Goal: Task Accomplishment & Management: Complete application form

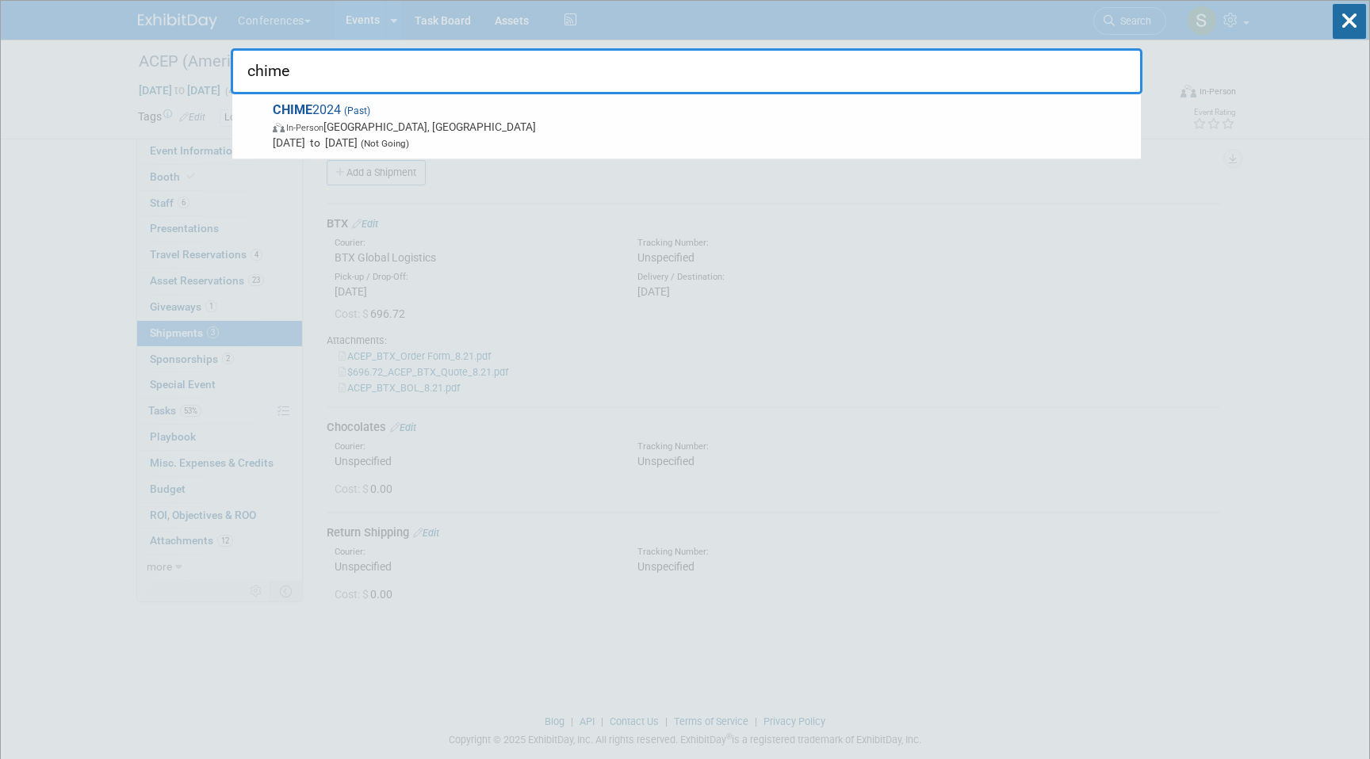
type input "chime"
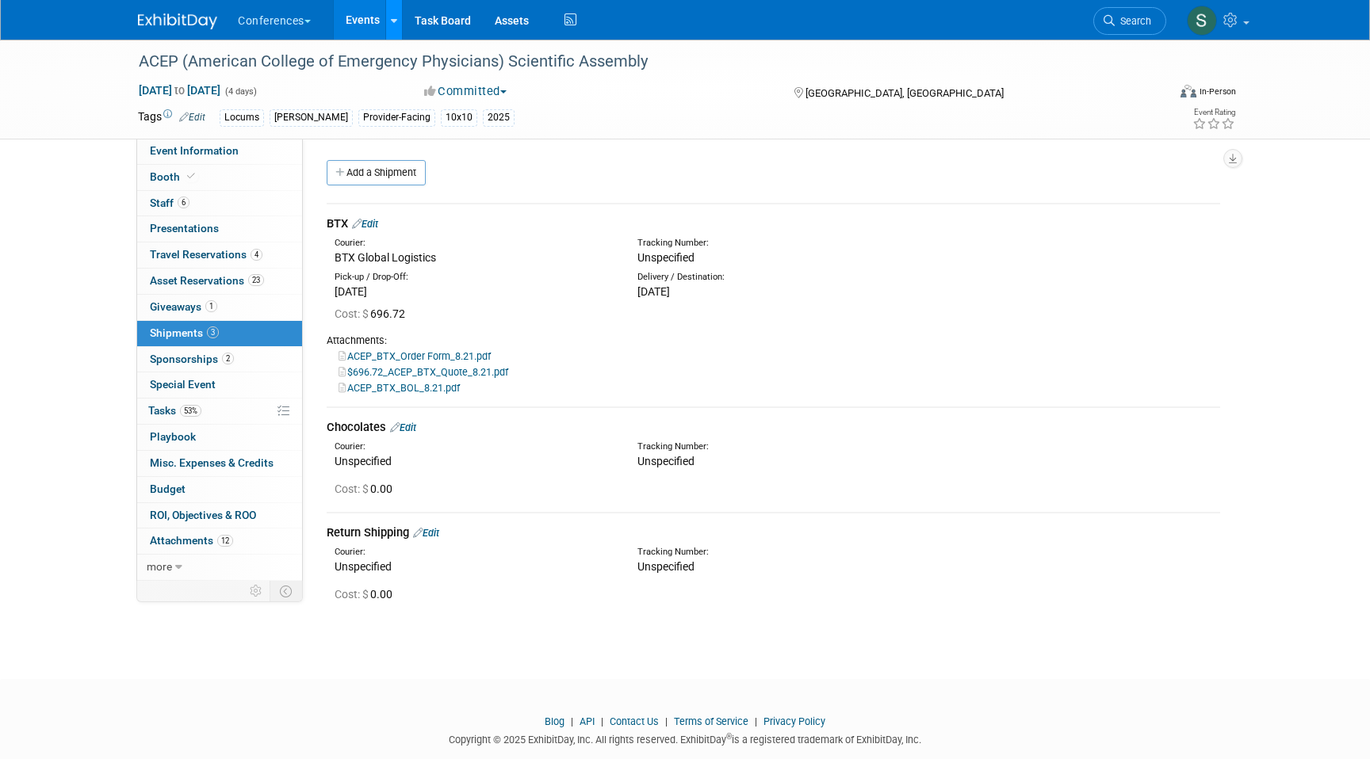
click at [391, 27] on link at bounding box center [393, 20] width 17 height 40
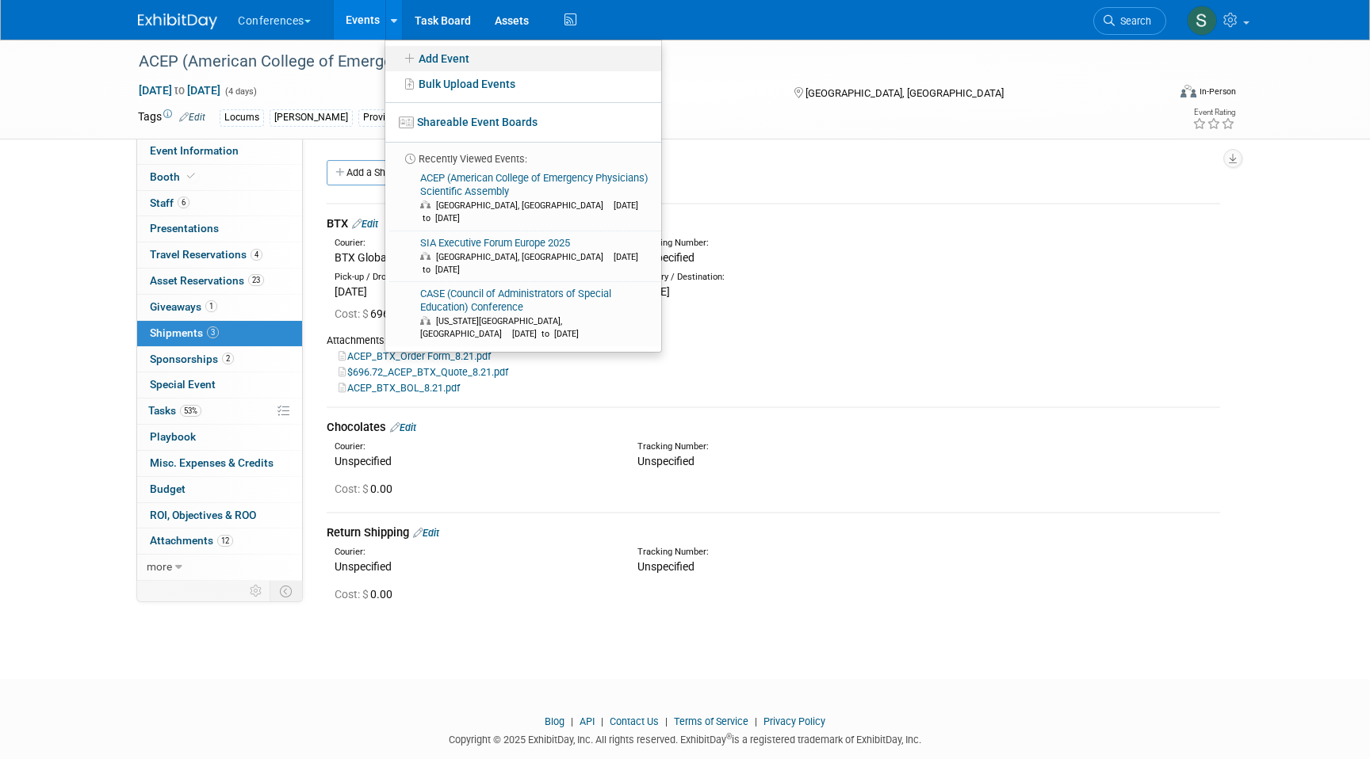
click at [432, 59] on link "Add Event" at bounding box center [523, 58] width 276 height 25
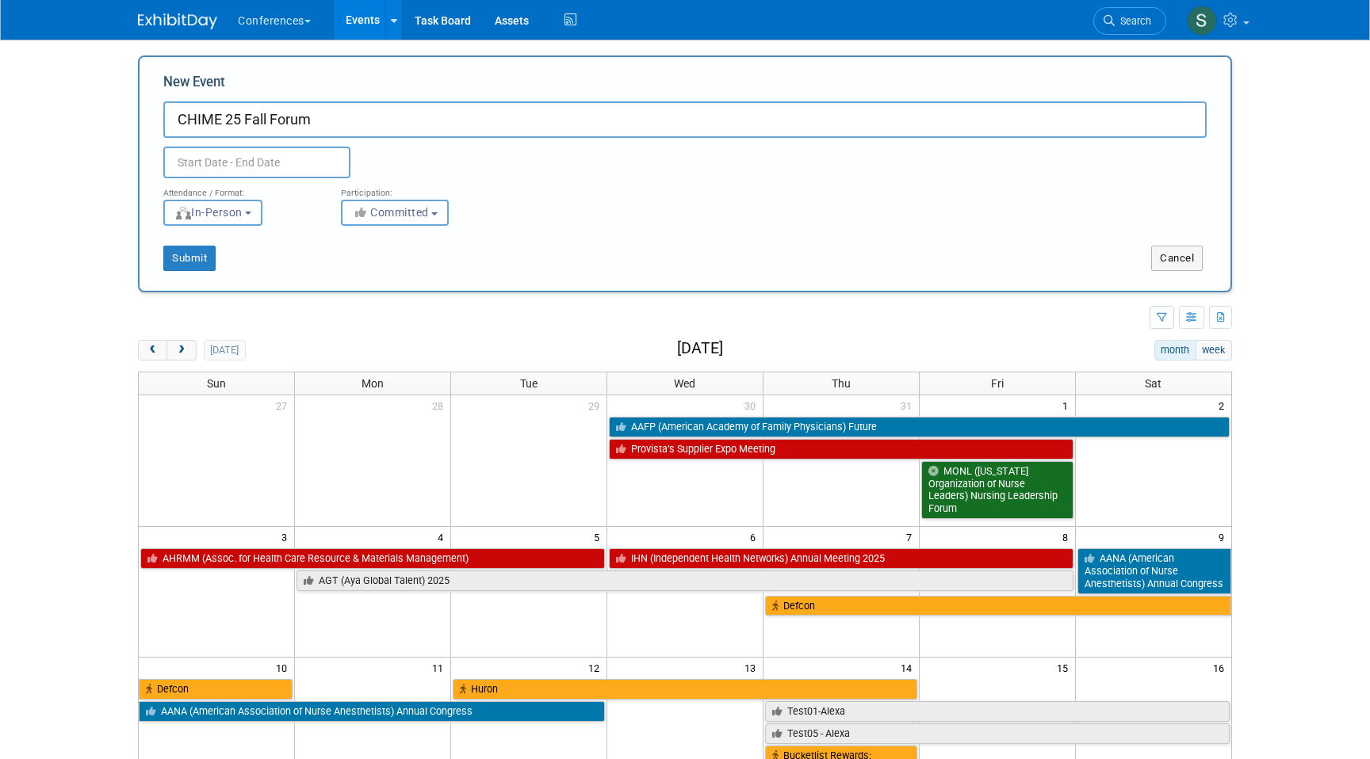
type input "CHIME 25 Fall Forum"
click at [315, 159] on input "text" at bounding box center [256, 163] width 187 height 32
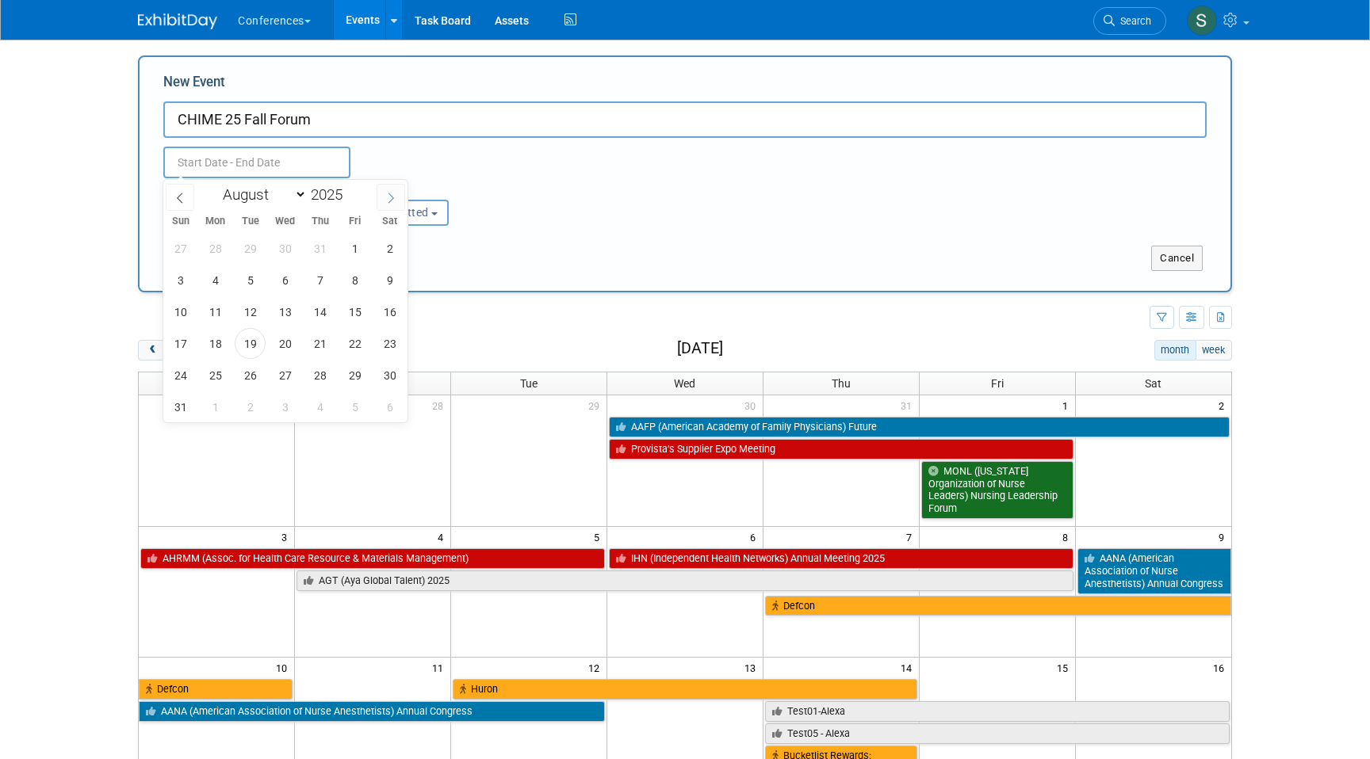
click at [387, 197] on icon at bounding box center [390, 198] width 11 height 11
click at [376, 197] on span at bounding box center [390, 197] width 29 height 27
select select "10"
click at [221, 312] on span "10" at bounding box center [215, 311] width 31 height 31
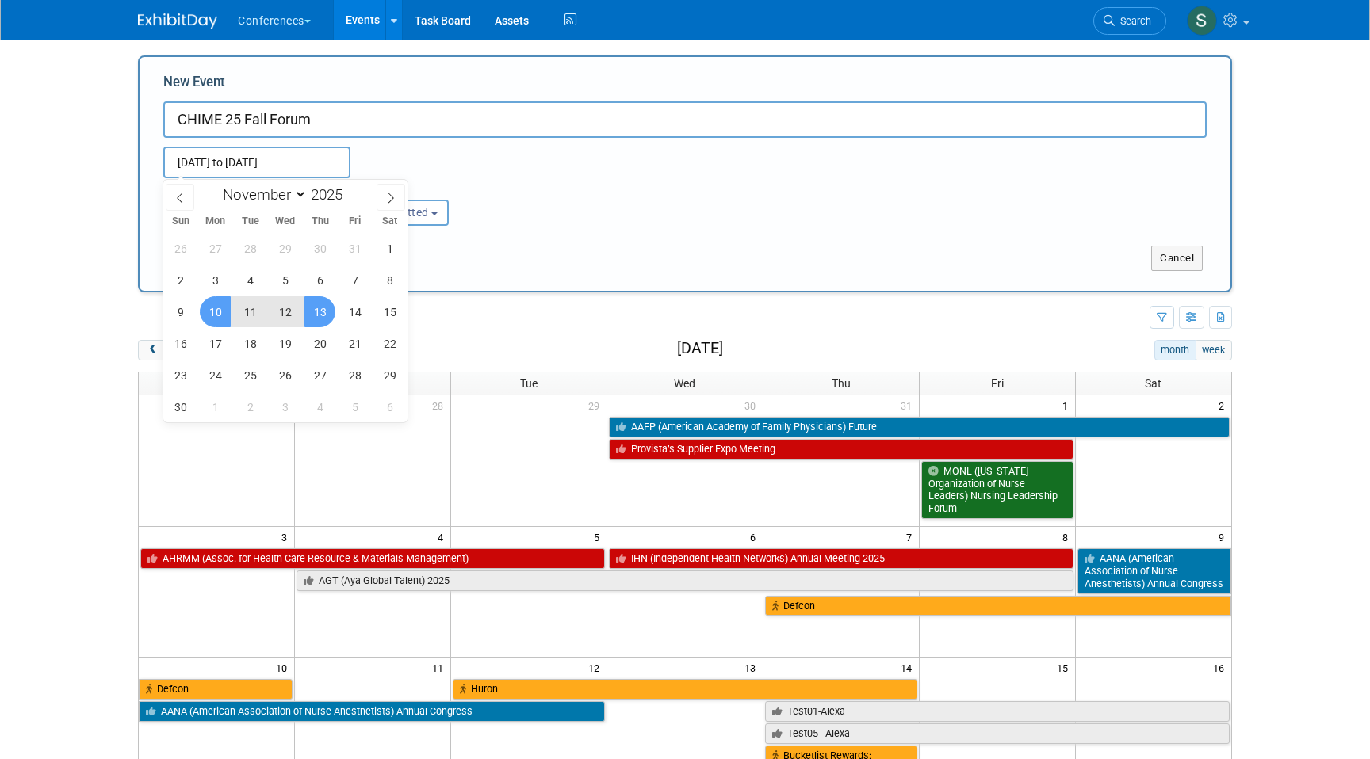
click at [323, 312] on span "13" at bounding box center [319, 311] width 31 height 31
type input "Nov 10, 2025 to Nov 13, 2025"
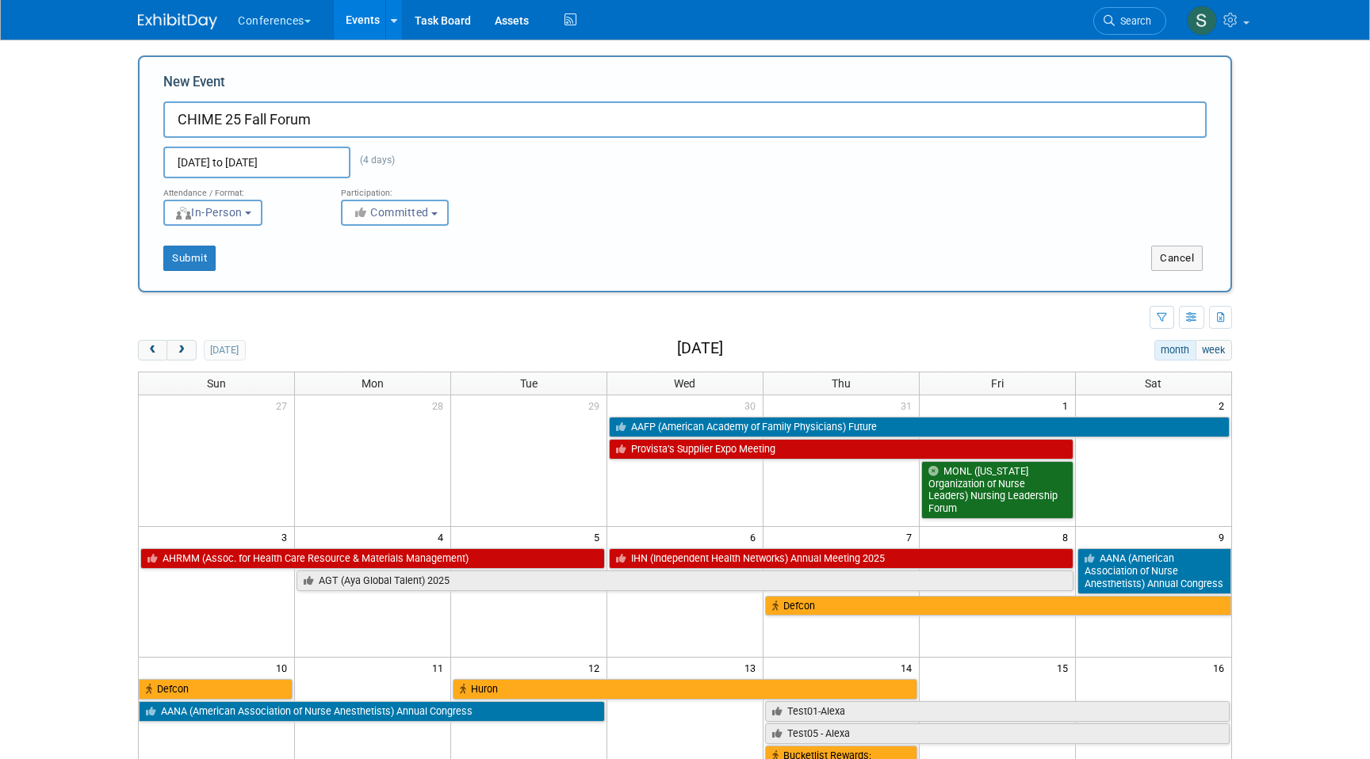
click at [224, 215] on span "In-Person" at bounding box center [208, 212] width 68 height 13
click at [224, 236] on label "In-Person" at bounding box center [218, 245] width 92 height 21
click at [178, 241] on input "In-Person" at bounding box center [173, 246] width 10 height 10
click at [166, 276] on link "Virtual" at bounding box center [222, 274] width 116 height 28
click at [148, 262] on div "Submit" at bounding box center [367, 258] width 454 height 25
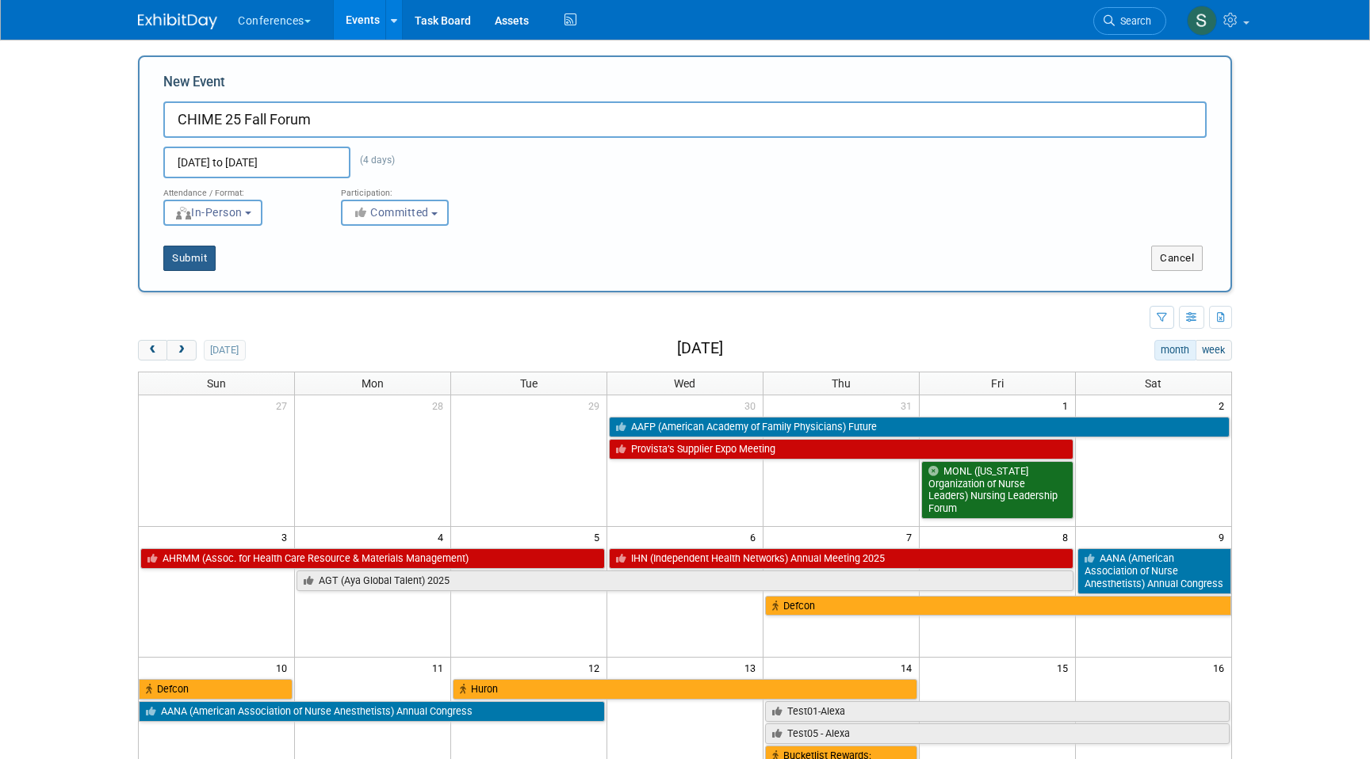
click at [185, 266] on button "Submit" at bounding box center [189, 258] width 52 height 25
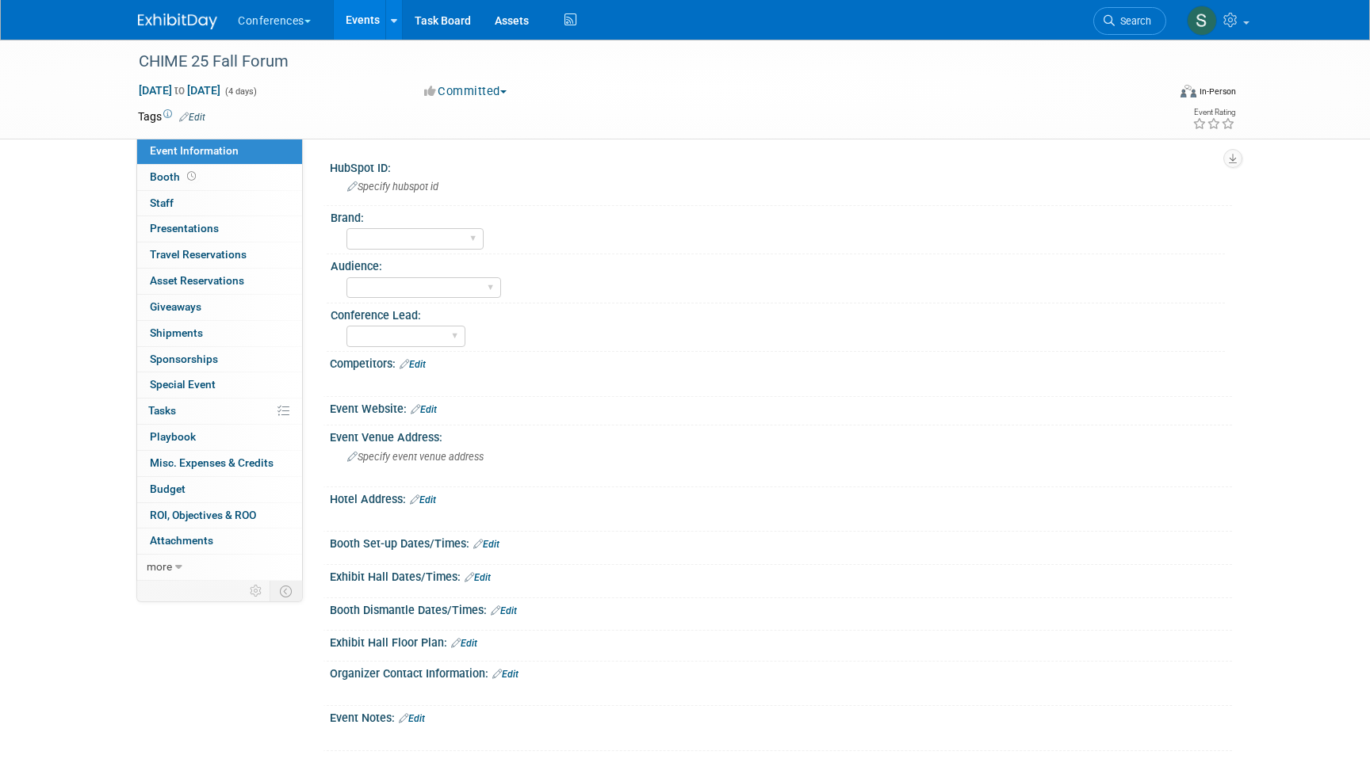
click at [473, 90] on button "Committed" at bounding box center [466, 91] width 94 height 17
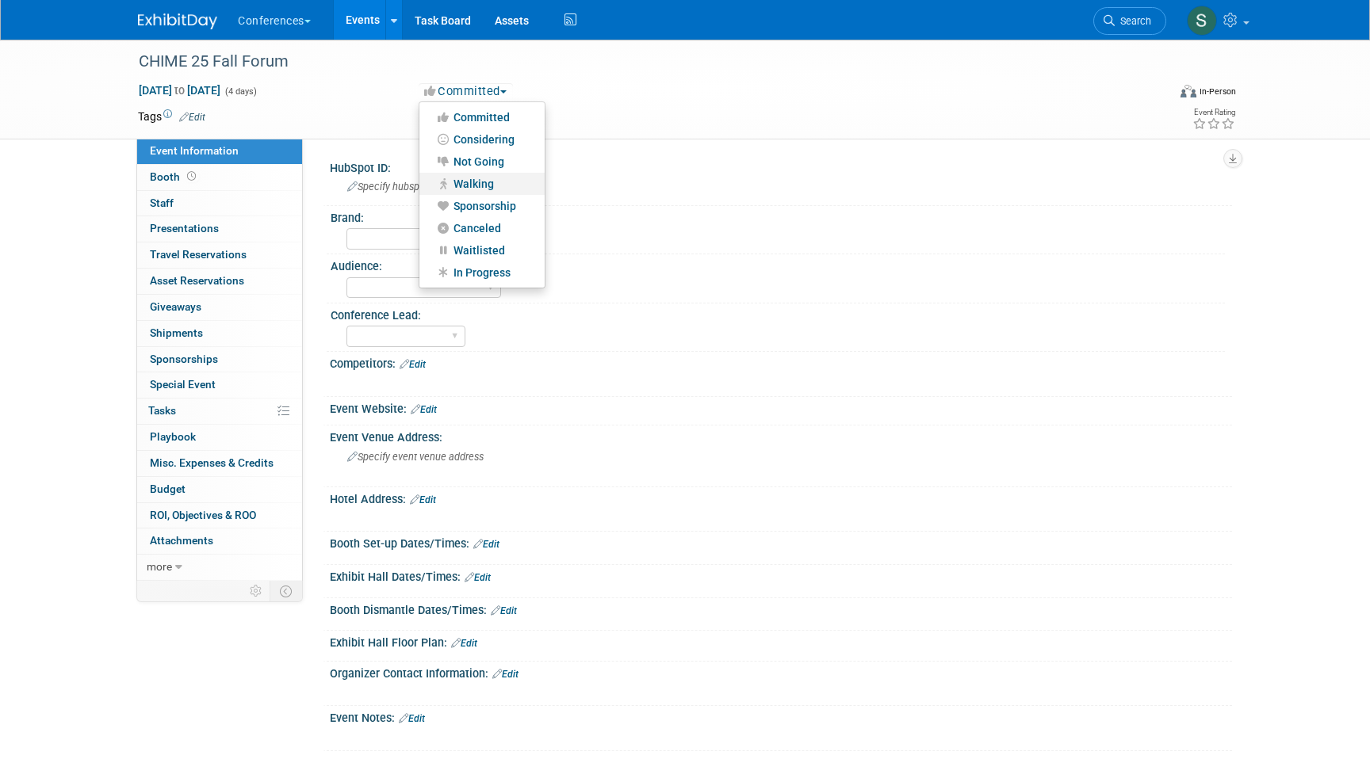
click at [472, 179] on link "Walking" at bounding box center [481, 184] width 125 height 22
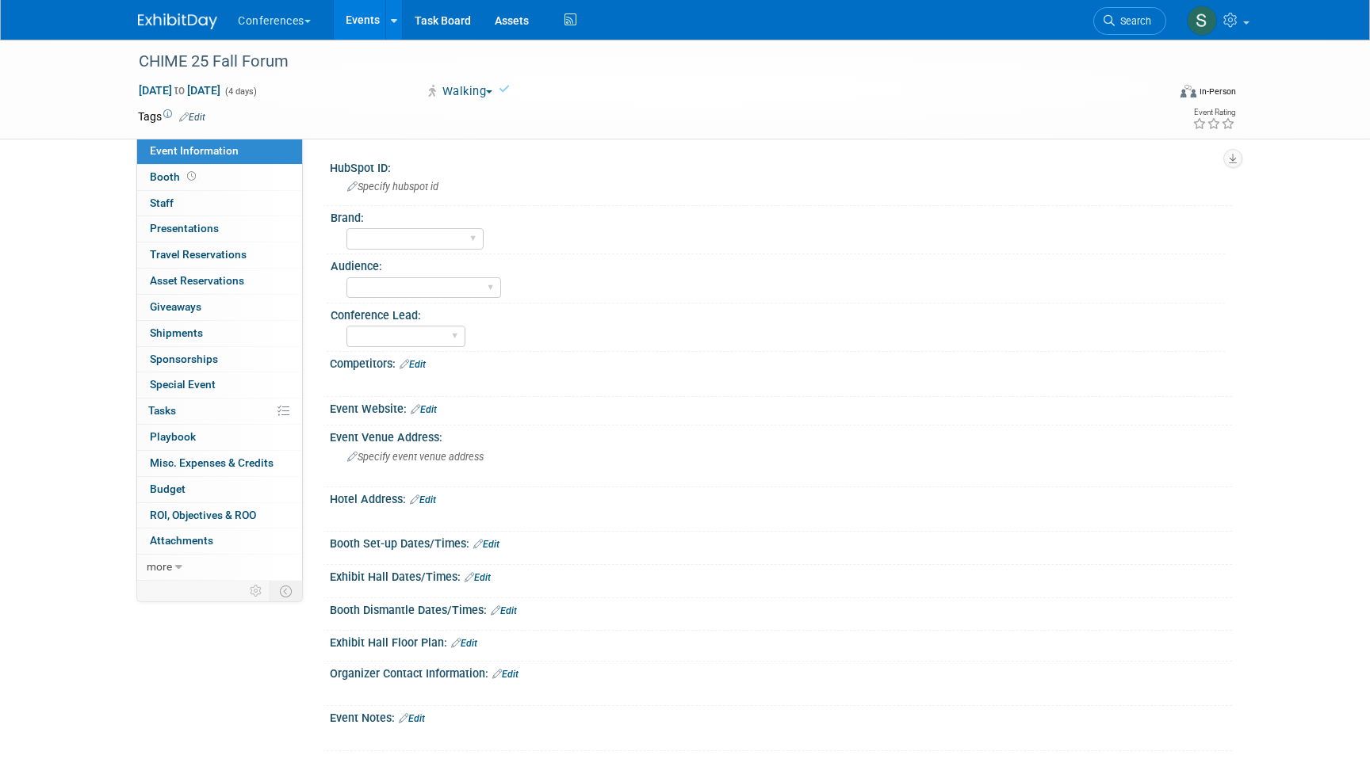
click at [189, 110] on span "Edit" at bounding box center [189, 116] width 31 height 13
click at [195, 114] on link "Edit" at bounding box center [192, 117] width 26 height 11
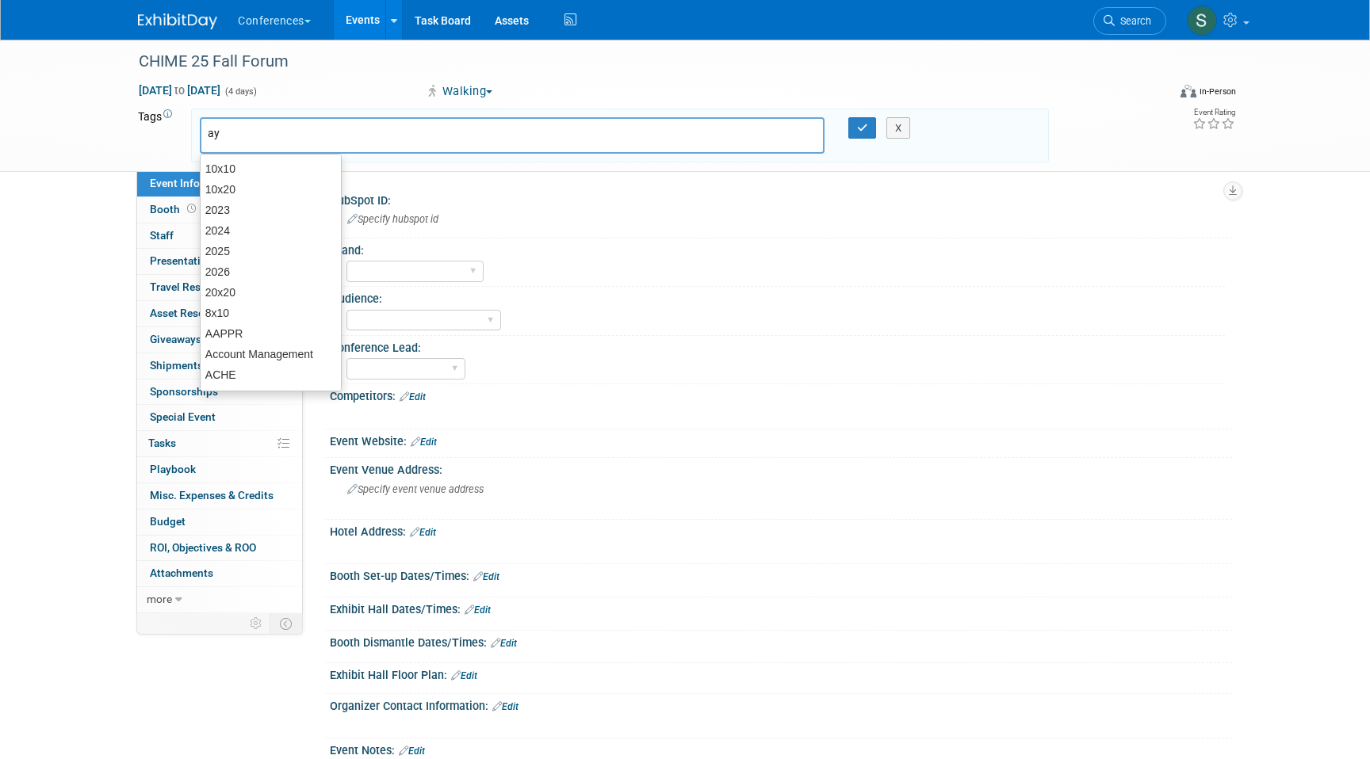
type input "aya"
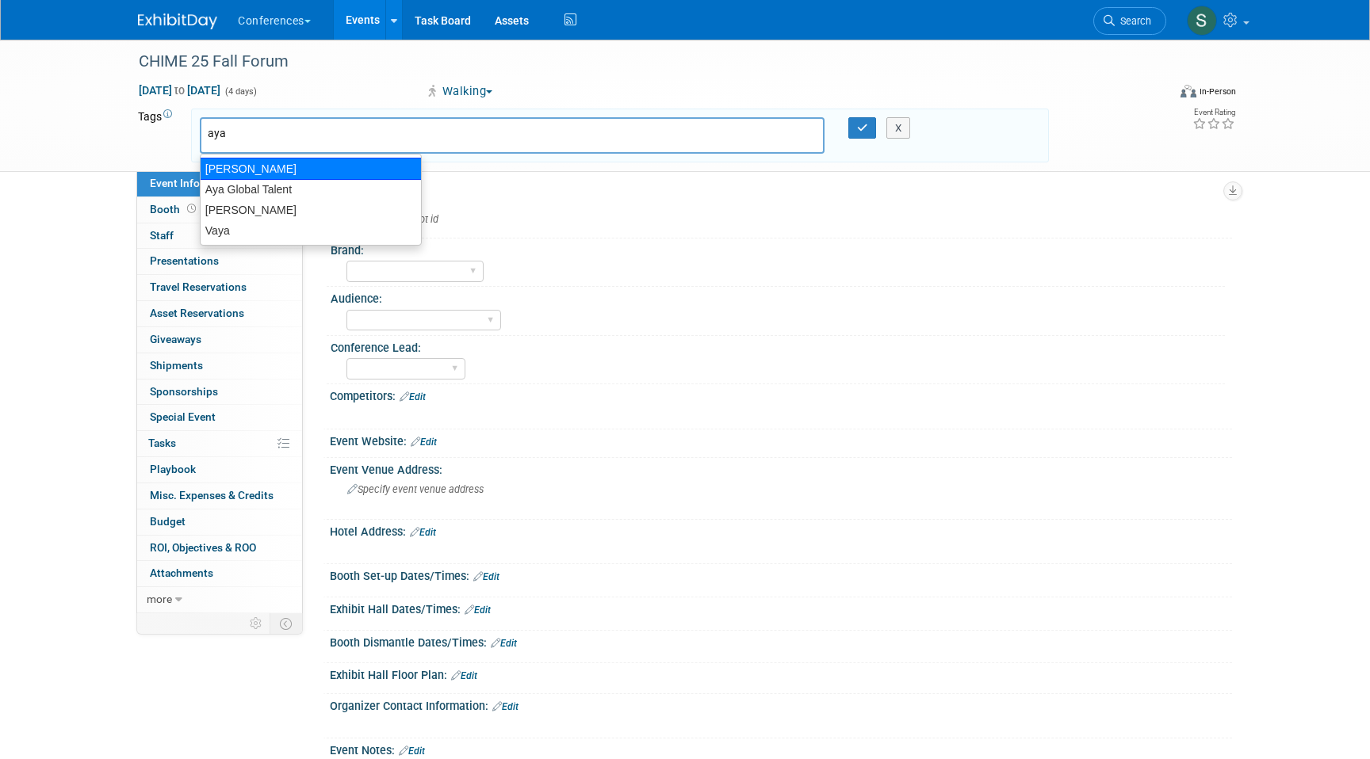
click at [238, 173] on div "[PERSON_NAME]" at bounding box center [311, 169] width 222 height 22
type input "[PERSON_NAME]"
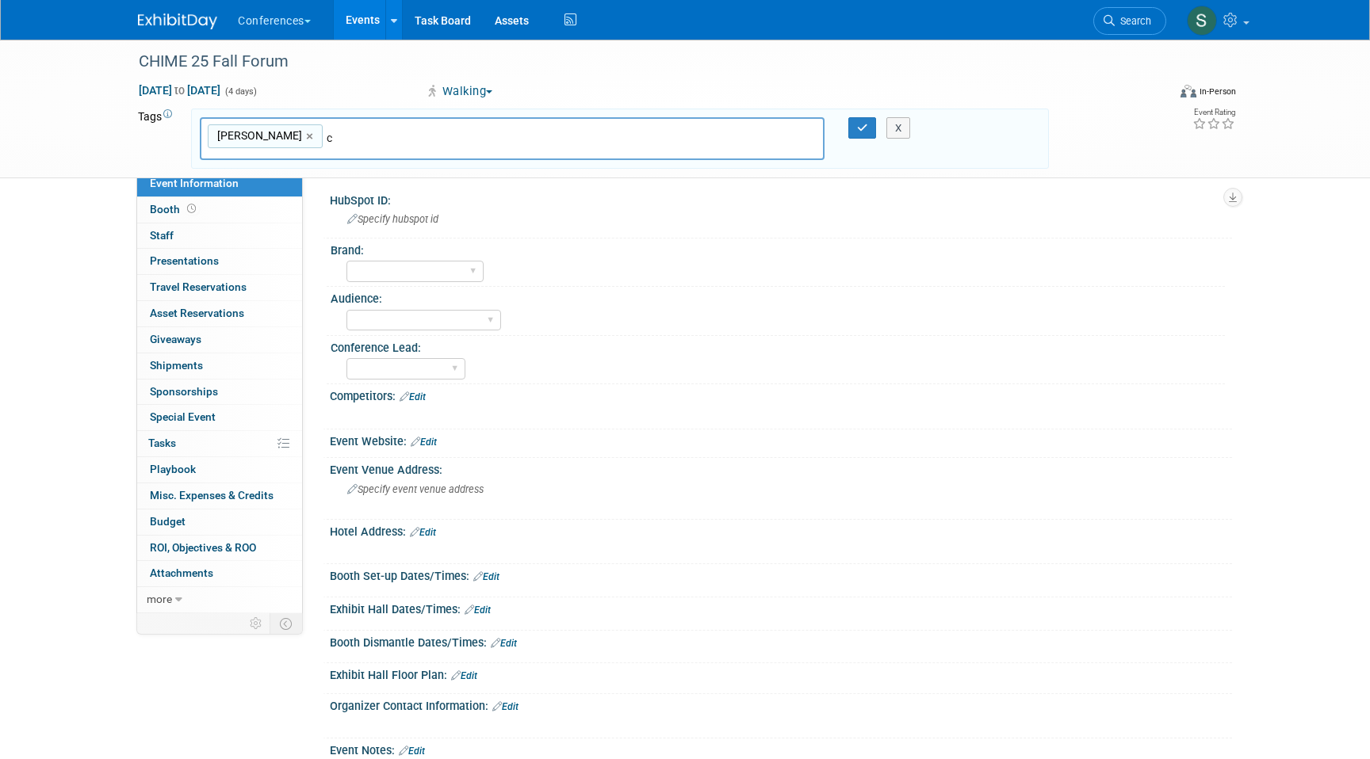
type input "co"
click at [285, 202] on div "Corporate" at bounding box center [311, 196] width 222 height 22
type input "Aya, Corporate"
click at [862, 123] on icon "button" at bounding box center [862, 128] width 11 height 10
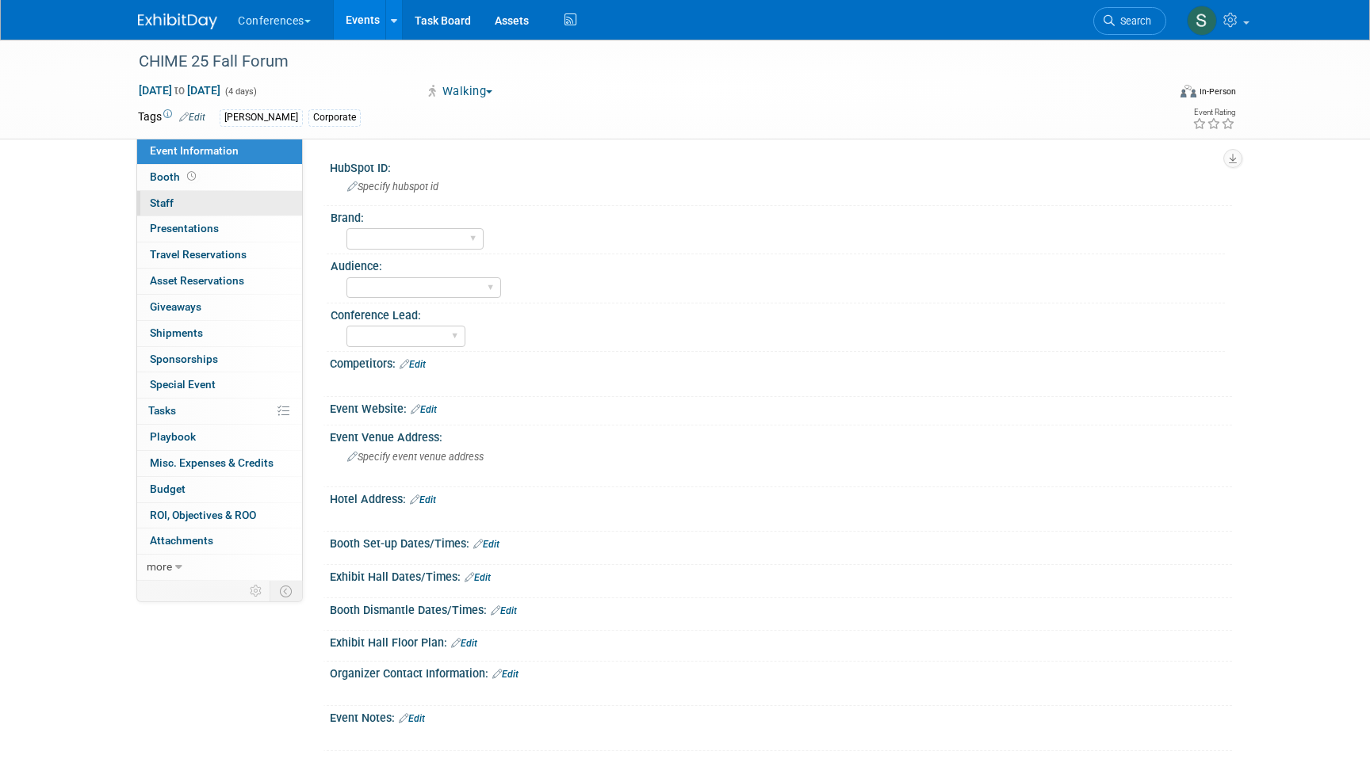
click at [203, 198] on link "0 Staff 0" at bounding box center [219, 203] width 165 height 25
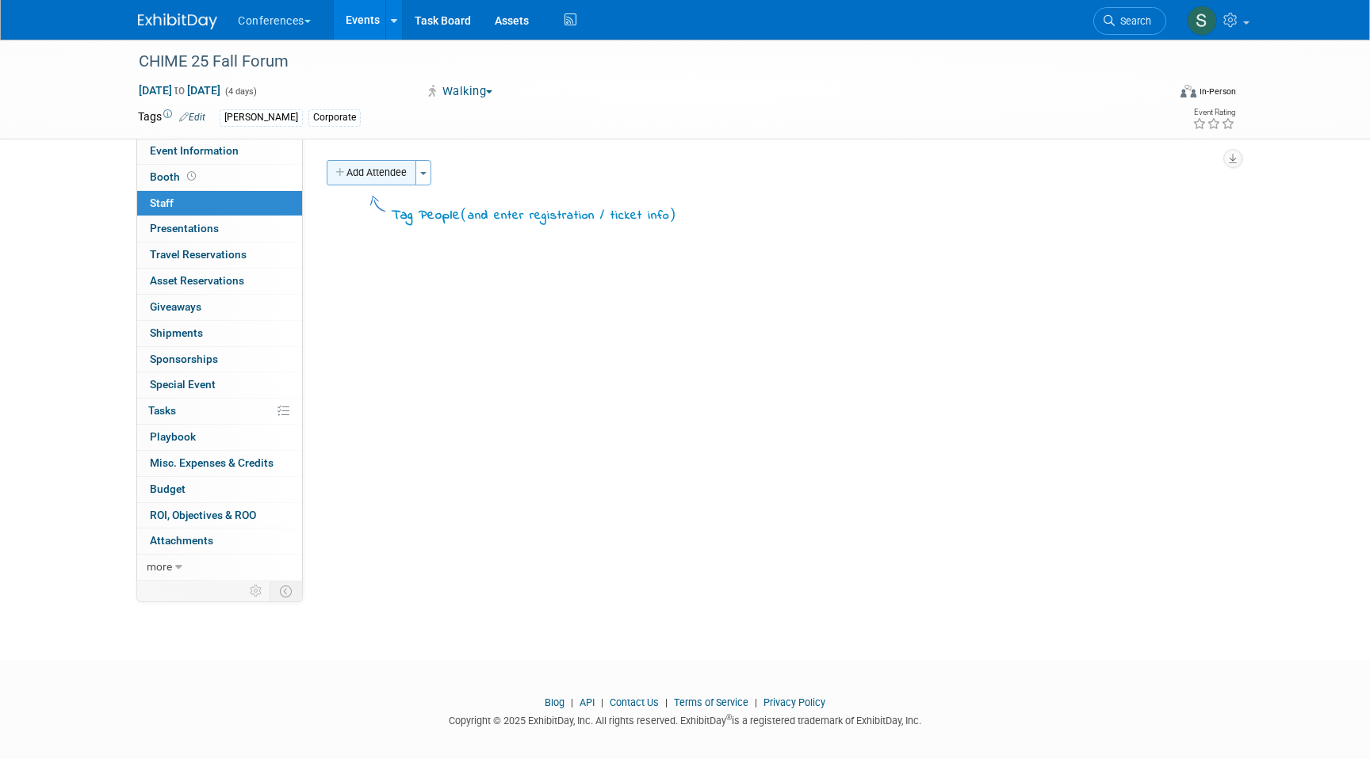
click at [358, 181] on button "Add Attendee" at bounding box center [372, 172] width 90 height 25
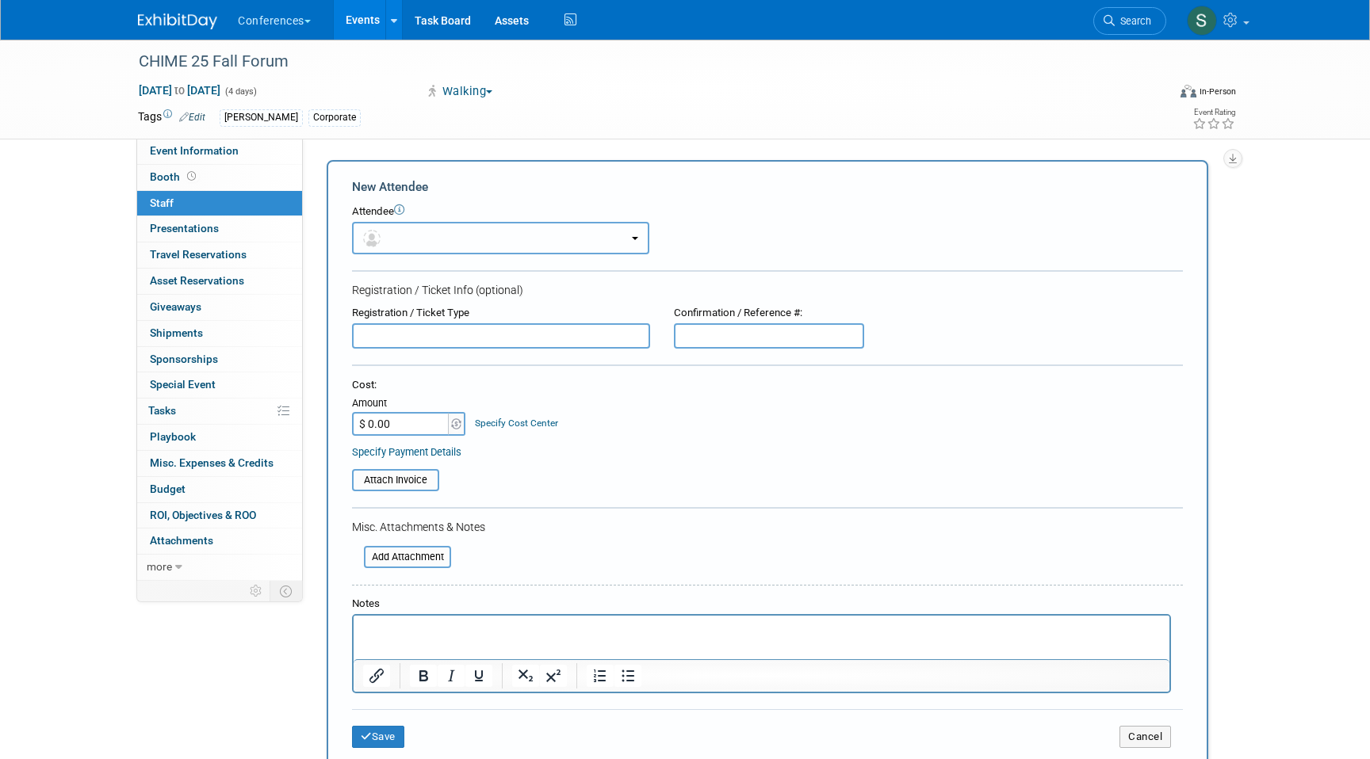
click at [403, 239] on button "button" at bounding box center [500, 238] width 297 height 32
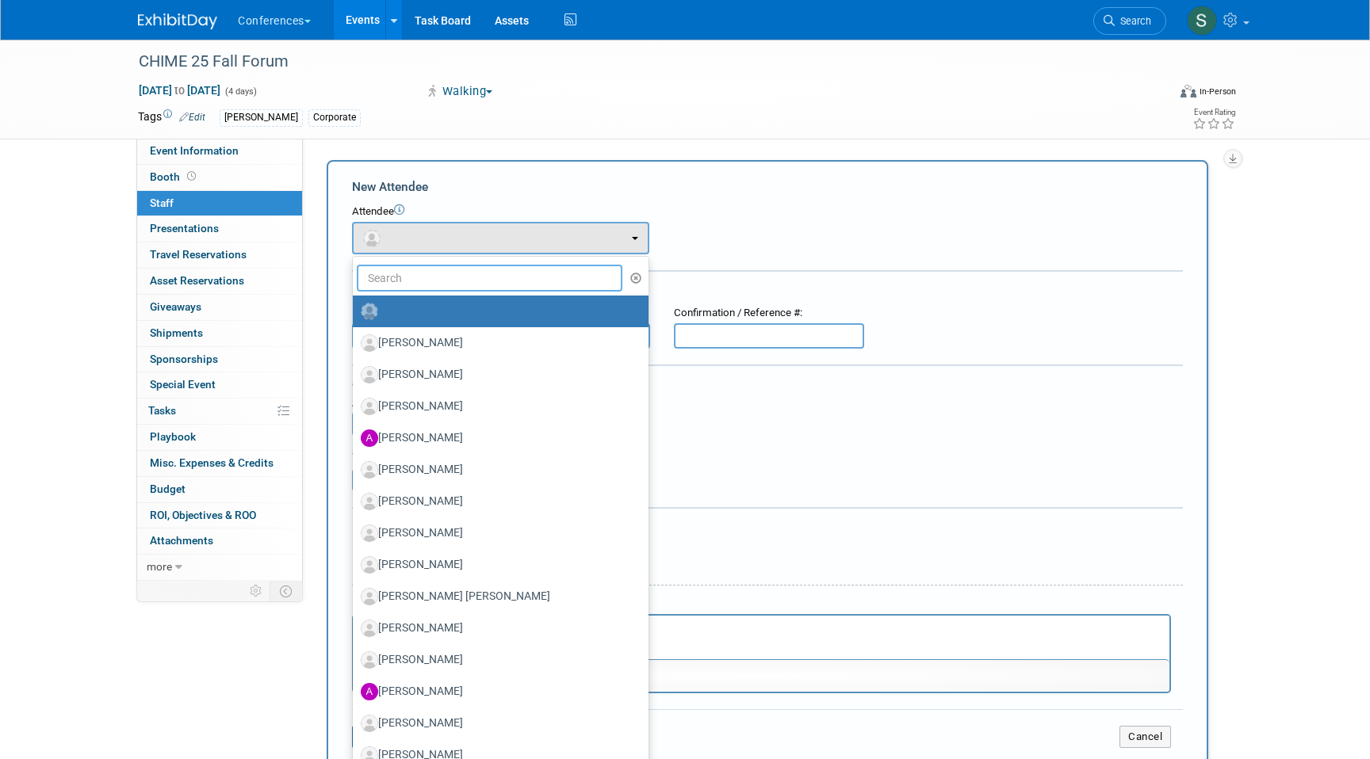
click at [395, 283] on input "text" at bounding box center [490, 278] width 266 height 27
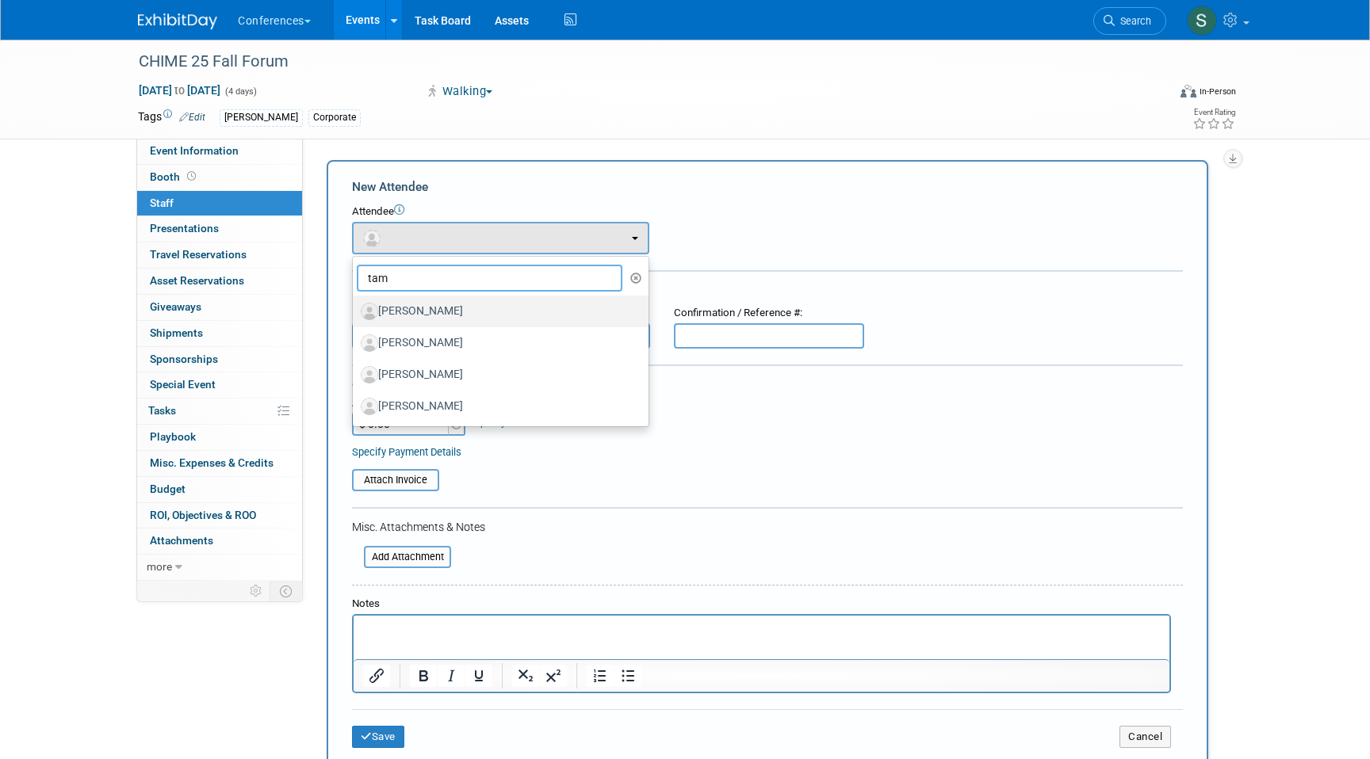
type input "tam"
click at [417, 308] on label "Tam Quach" at bounding box center [497, 311] width 272 height 25
click at [355, 308] on input "Tam Quach" at bounding box center [350, 309] width 10 height 10
select select "26e736a1-0fad-4eb3-9618-d49142344d1b"
select select "1"
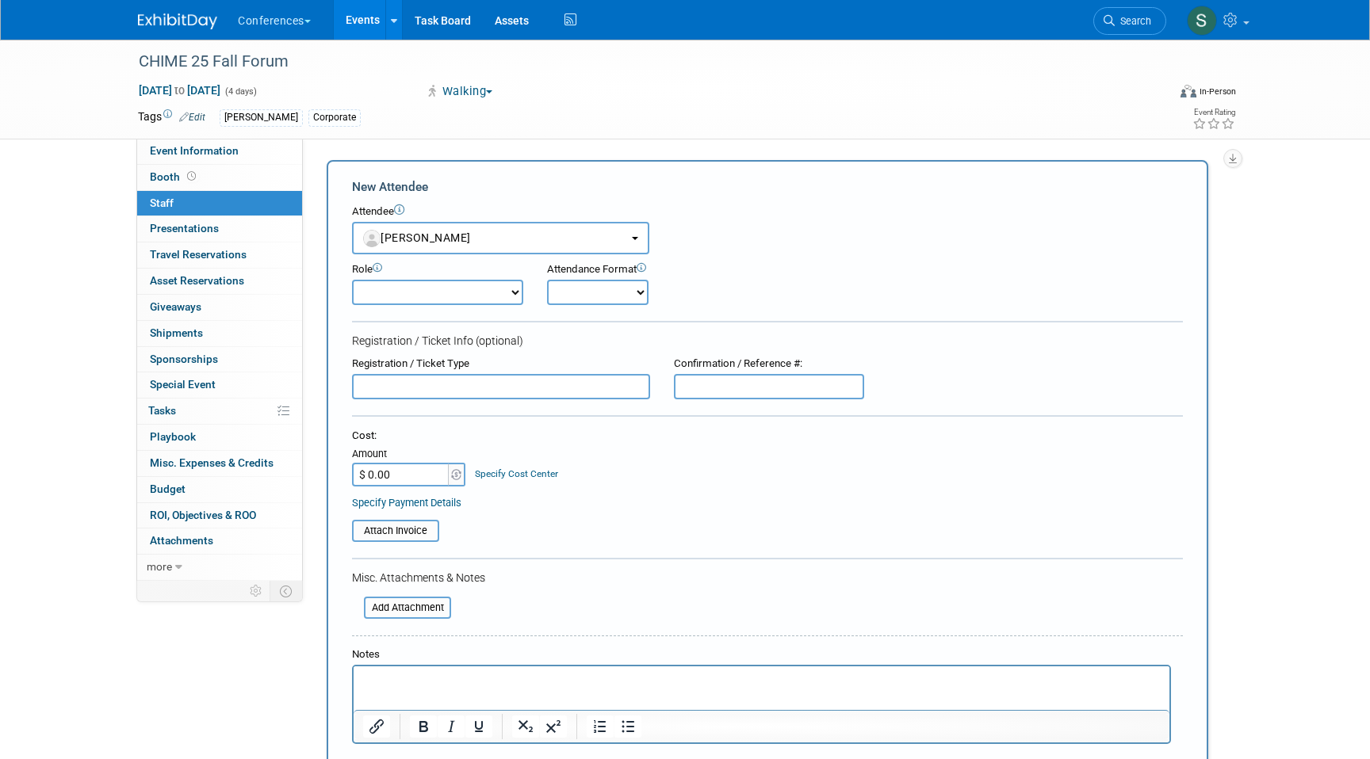
scroll to position [32, 0]
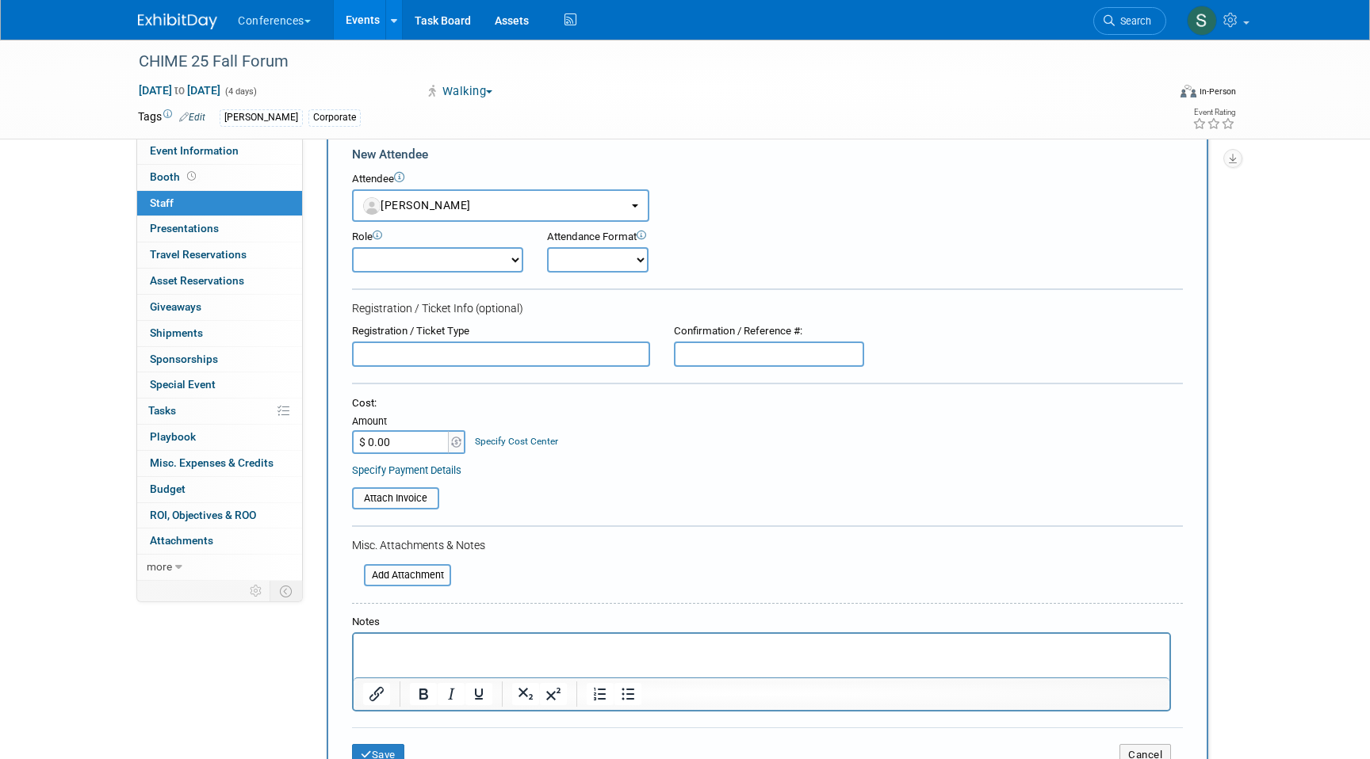
click at [433, 357] on input "text" at bounding box center [501, 354] width 298 height 25
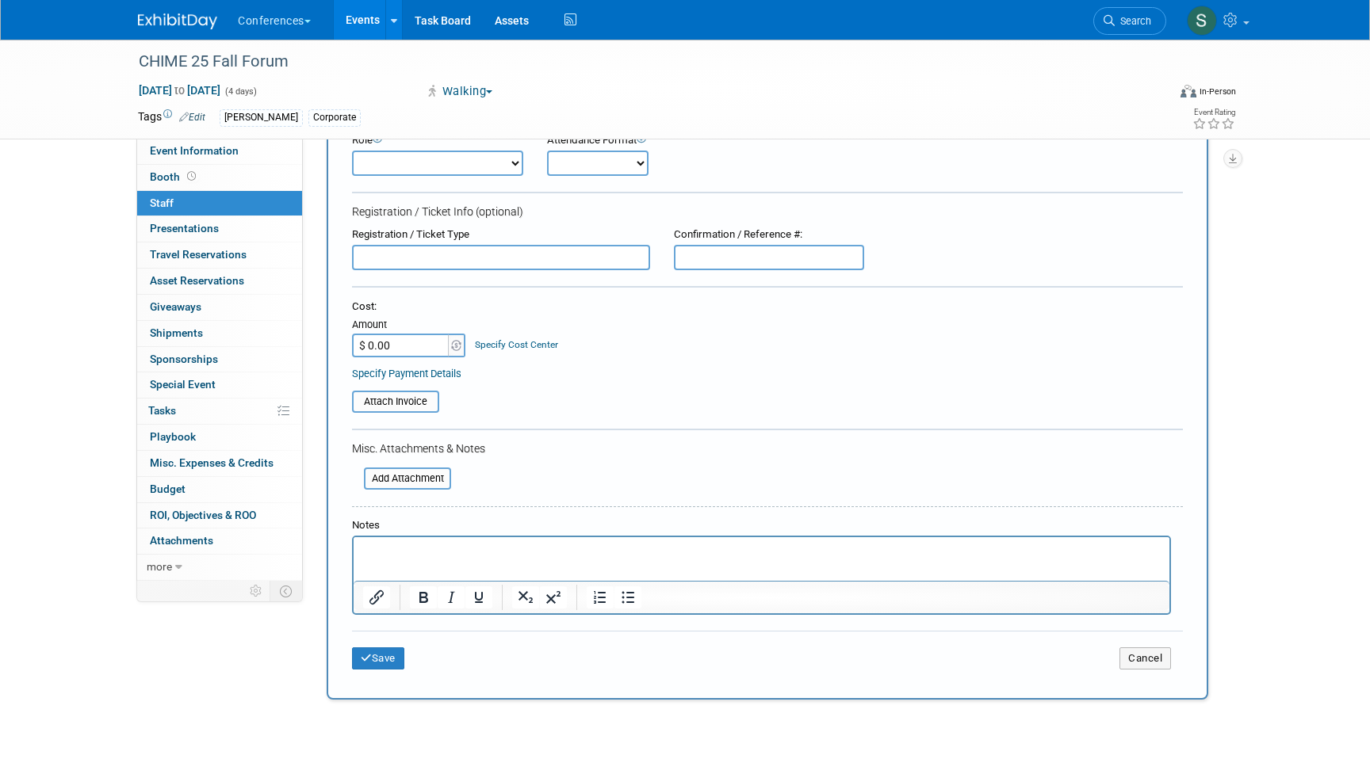
scroll to position [151, 0]
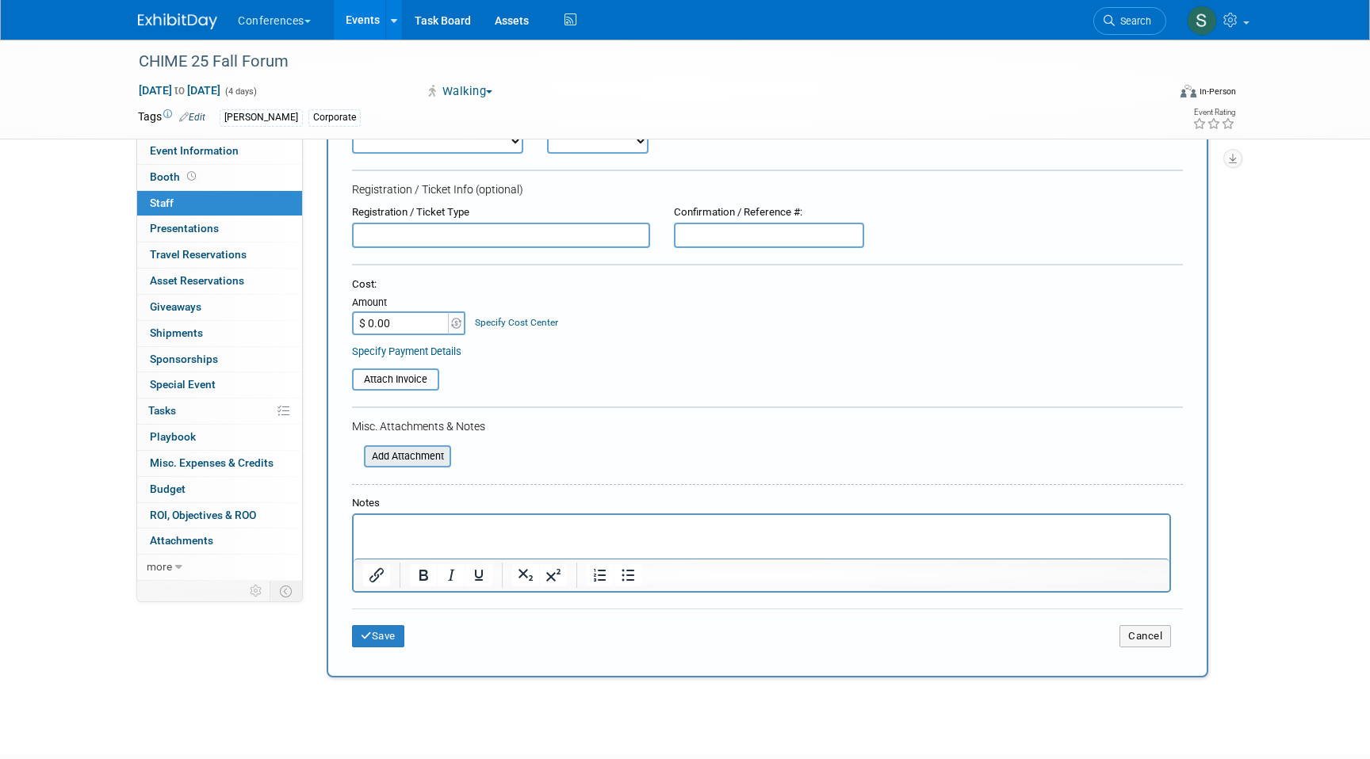
click at [411, 454] on input "file" at bounding box center [355, 456] width 189 height 19
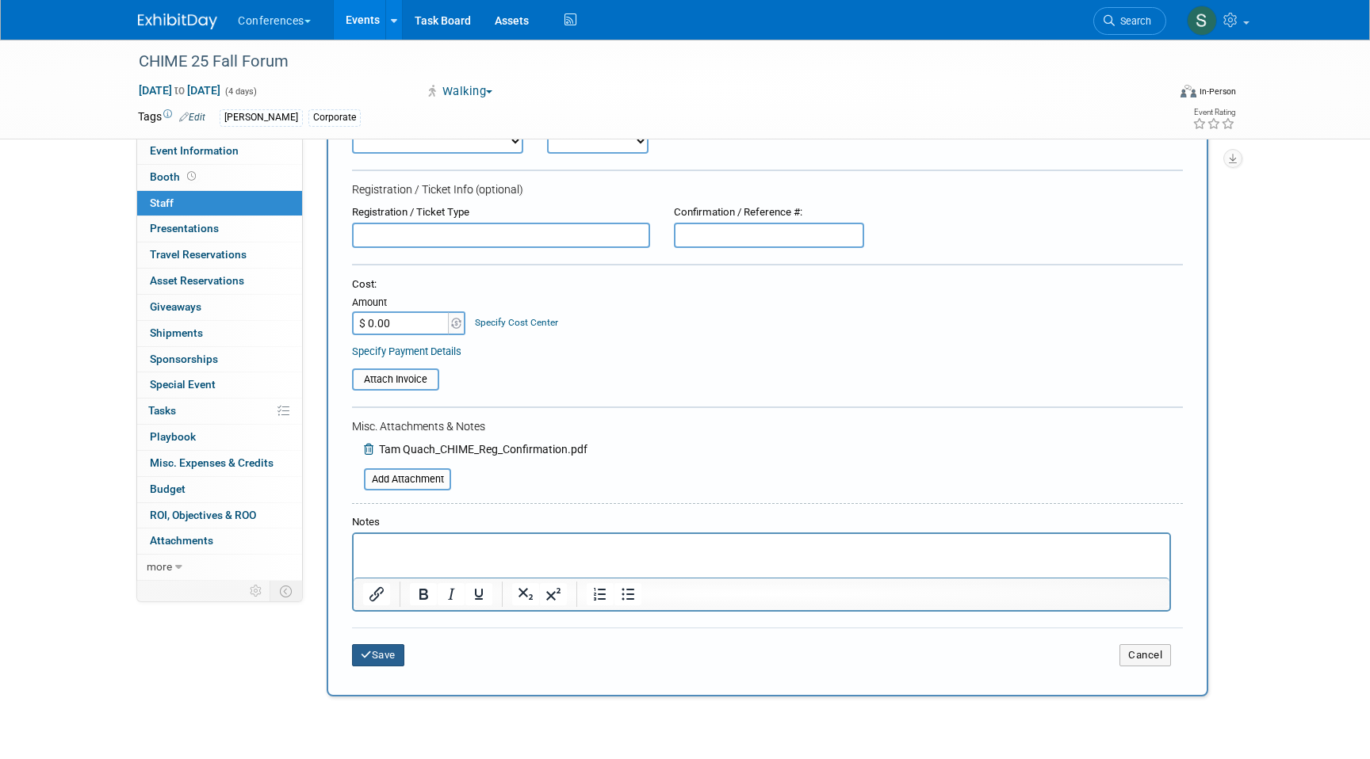
click at [381, 659] on button "Save" at bounding box center [378, 655] width 52 height 22
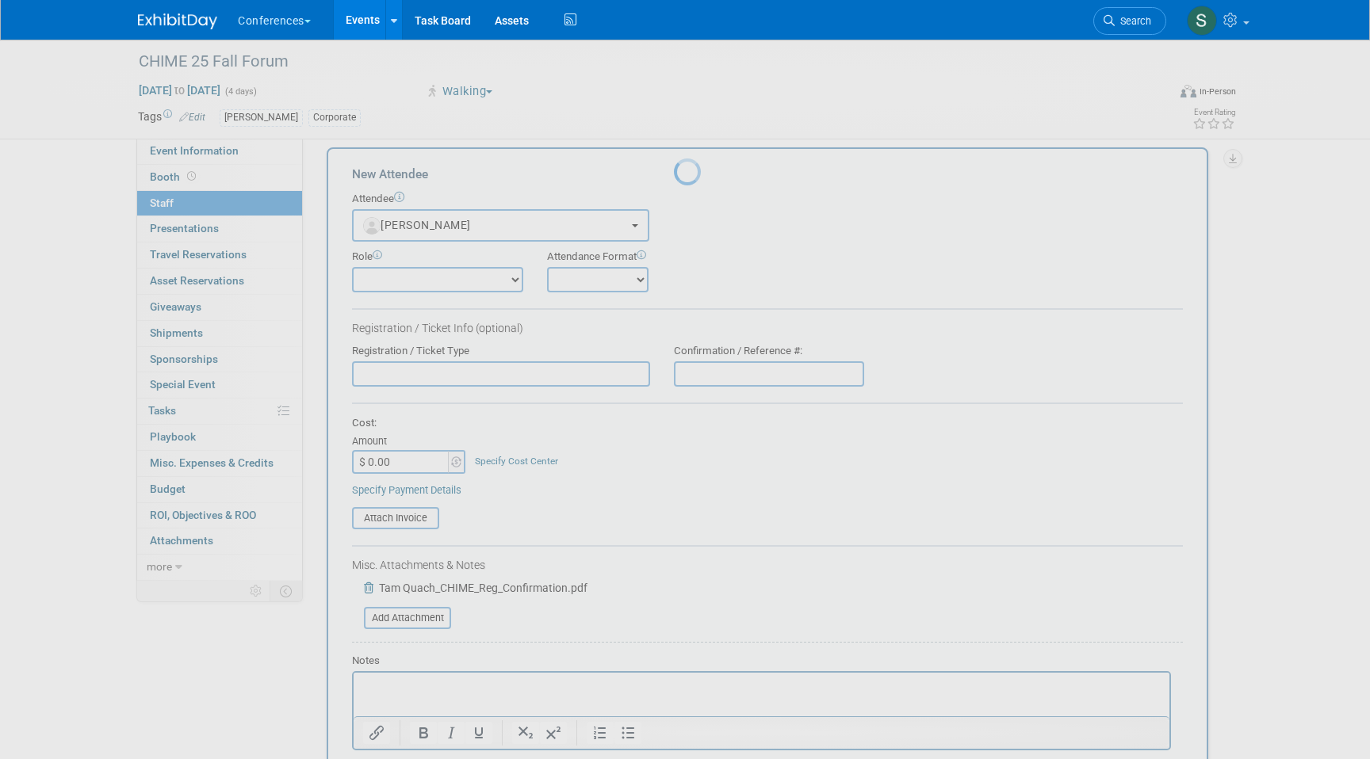
scroll to position [0, 0]
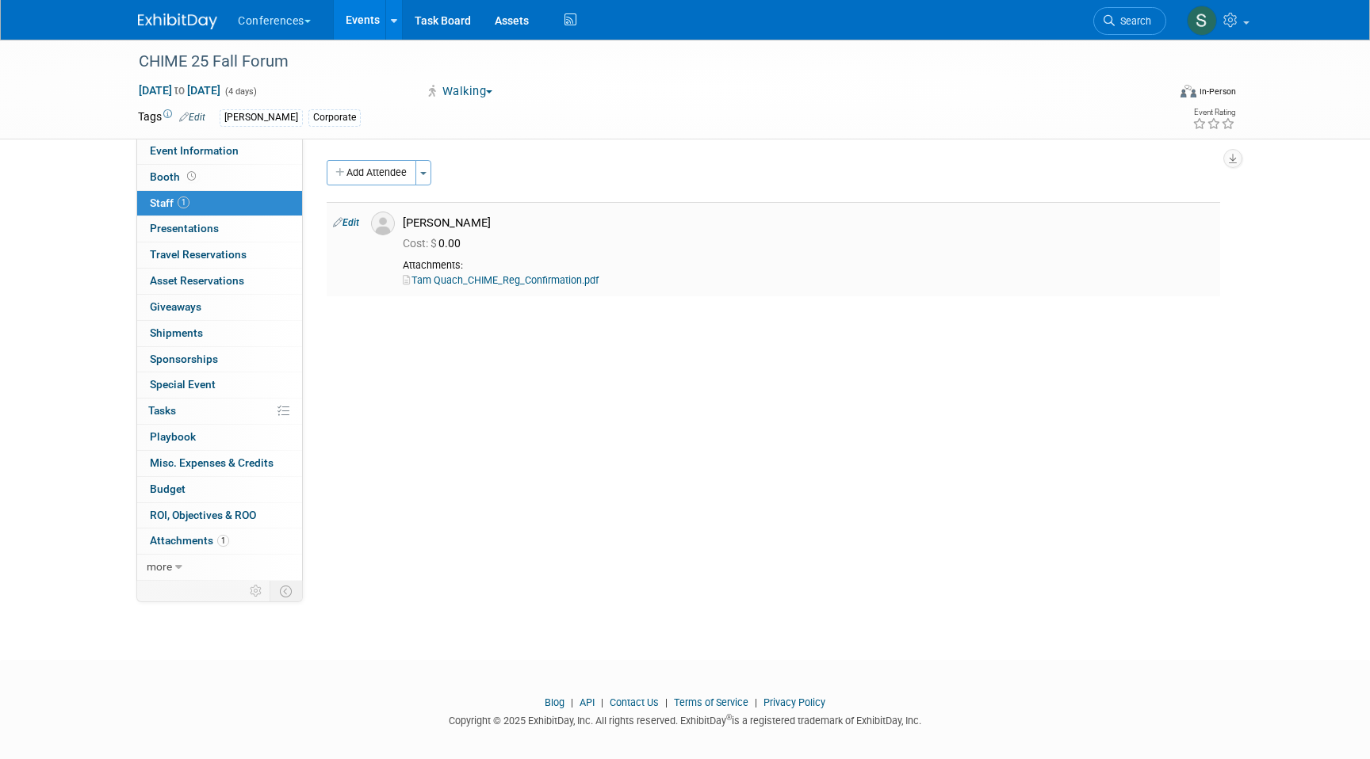
click at [361, 221] on td "Edit" at bounding box center [346, 249] width 38 height 94
click at [355, 226] on link "Edit" at bounding box center [346, 222] width 26 height 11
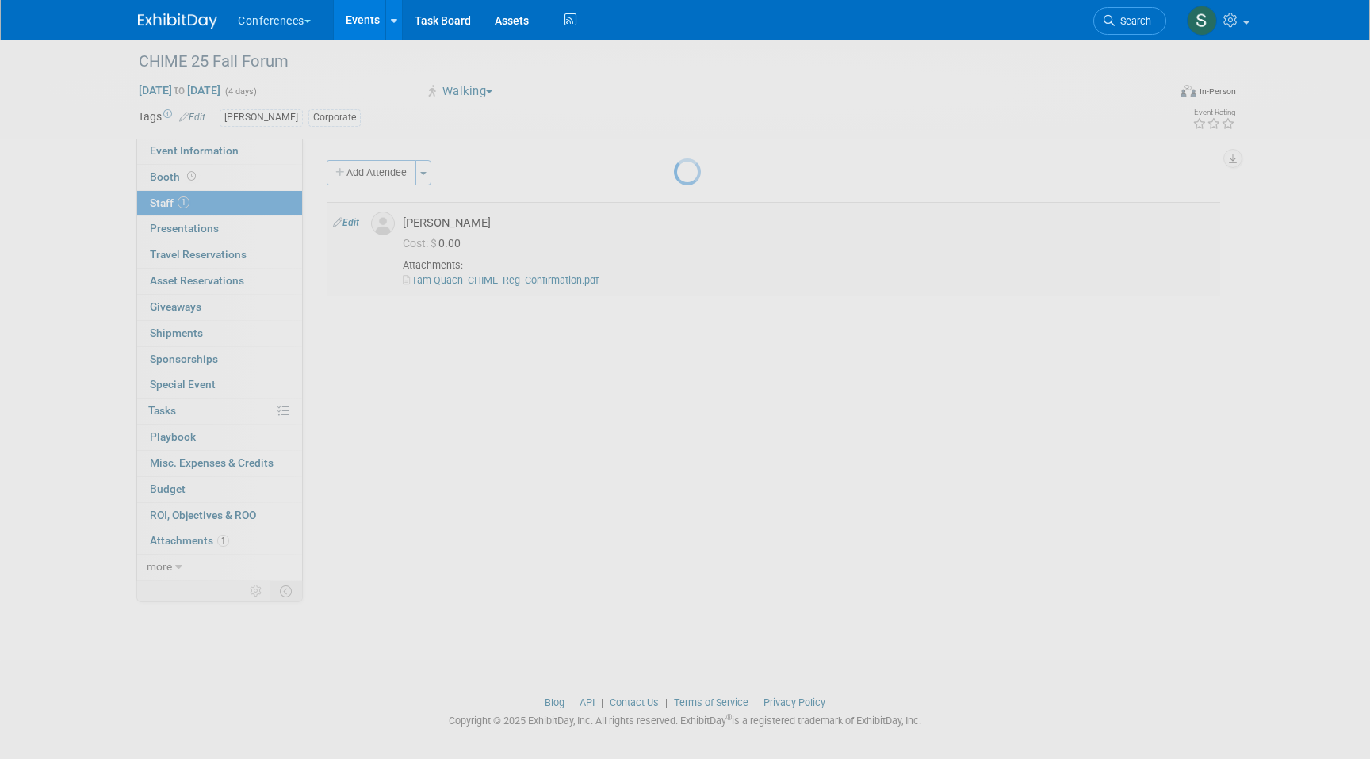
select select "26e736a1-0fad-4eb3-9618-d49142344d1b"
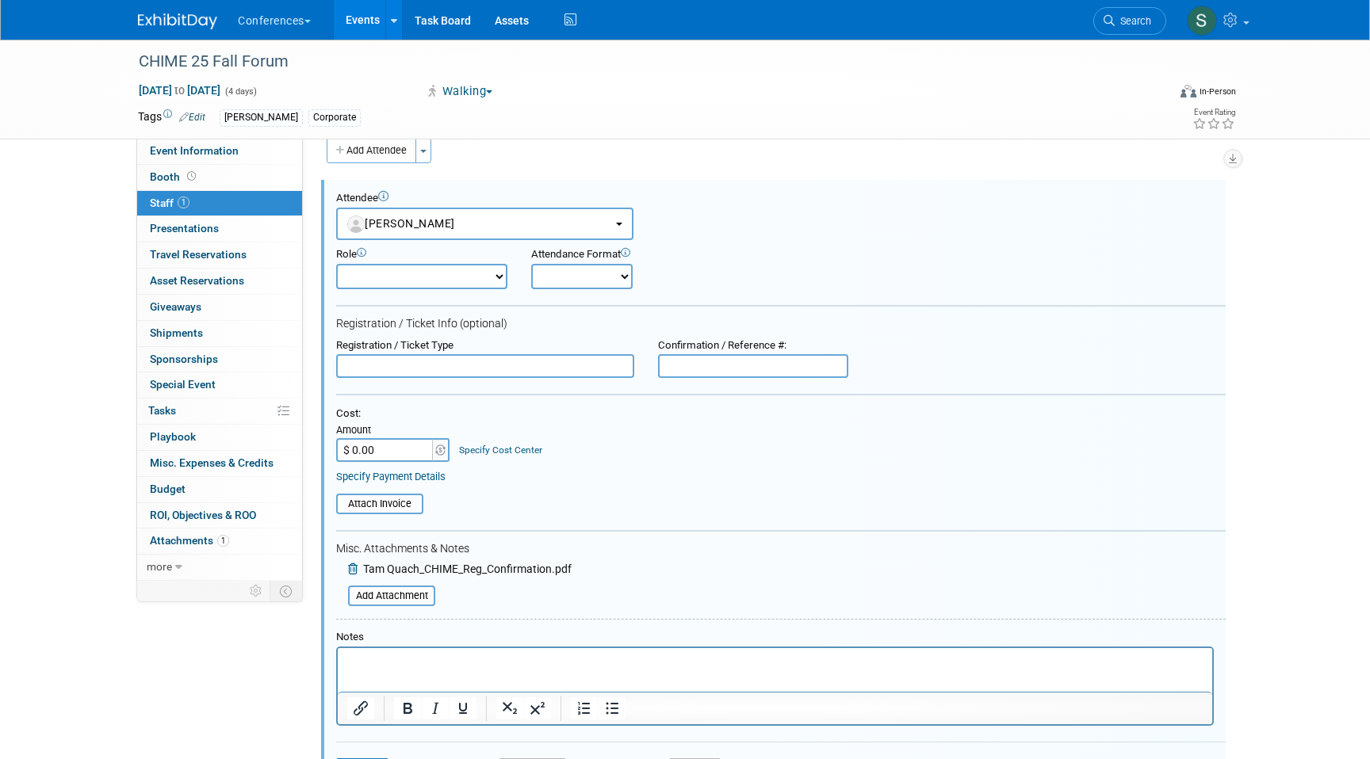
click at [370, 665] on p "Rich Text Area. Press ALT-0 for help." at bounding box center [775, 663] width 856 height 16
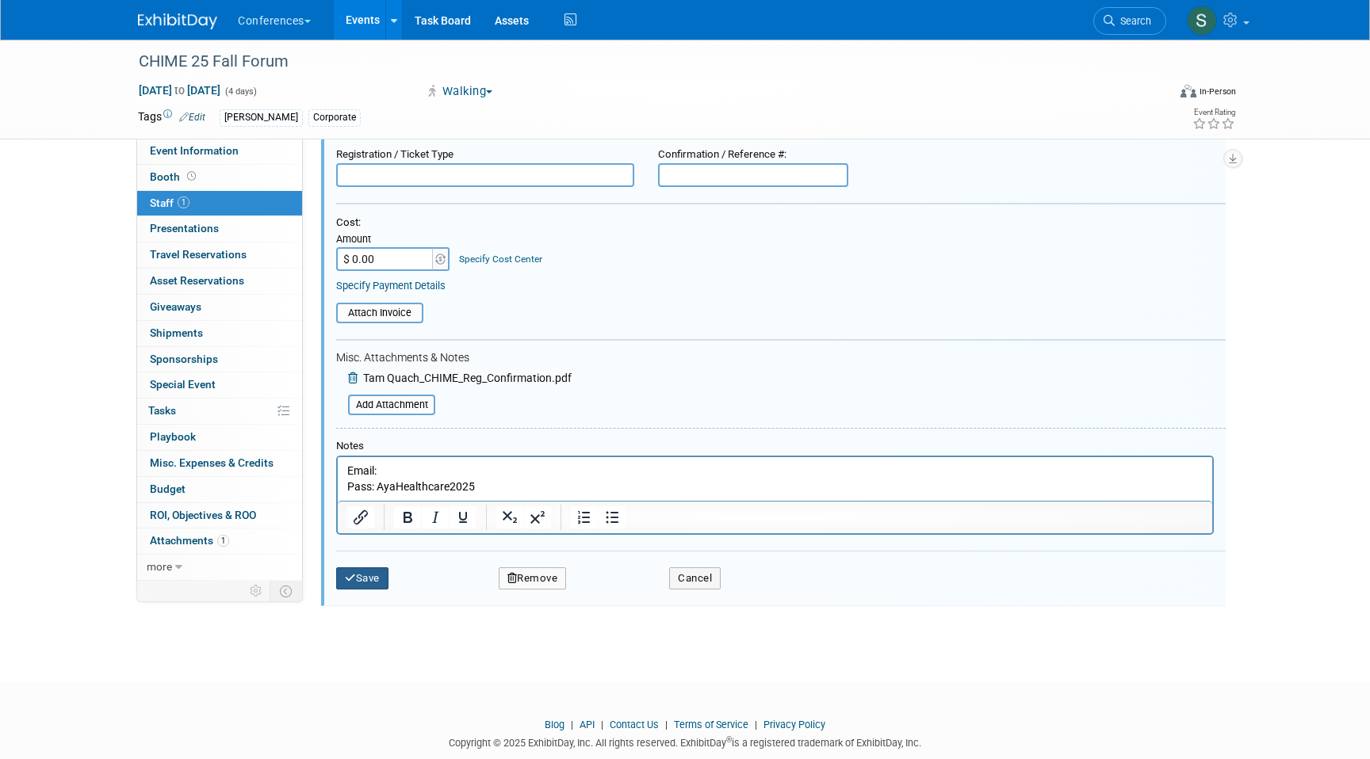
click at [351, 582] on icon "submit" at bounding box center [350, 578] width 11 height 10
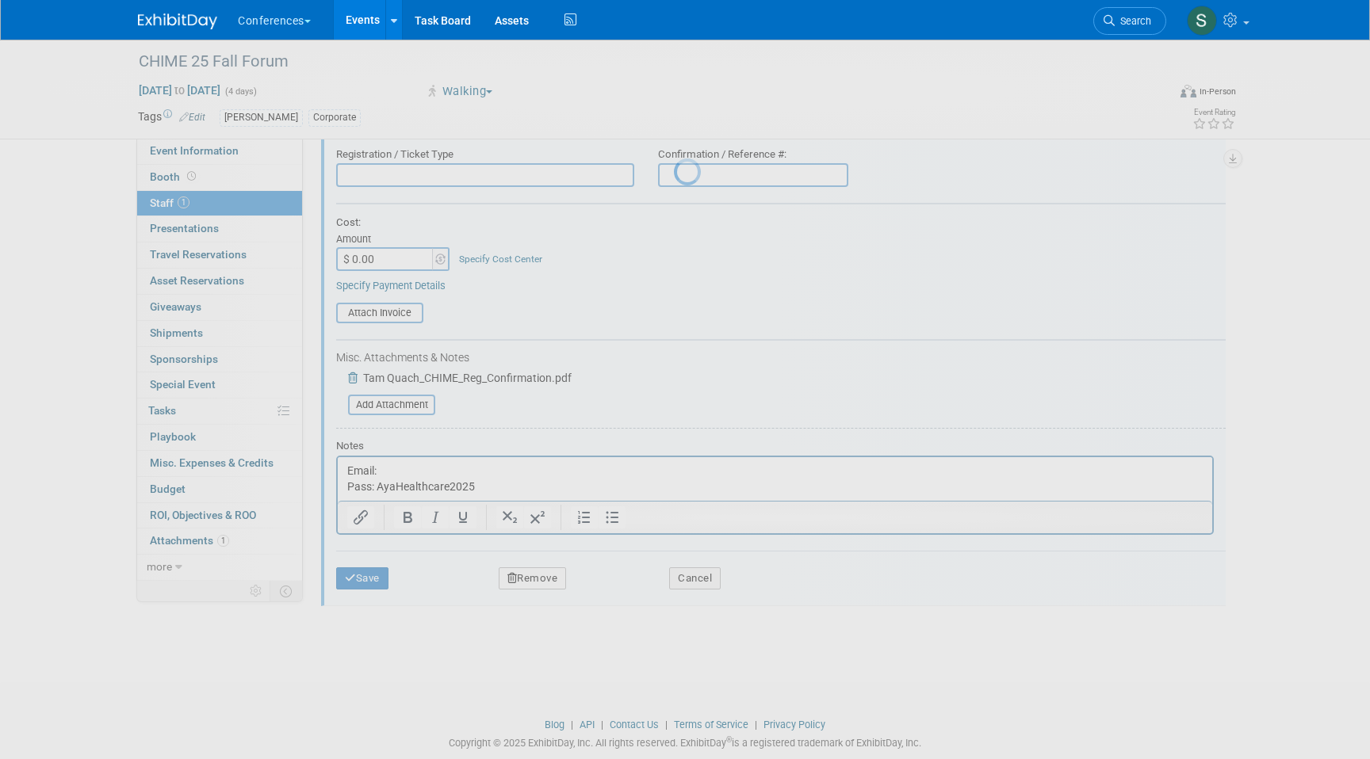
scroll to position [12, 0]
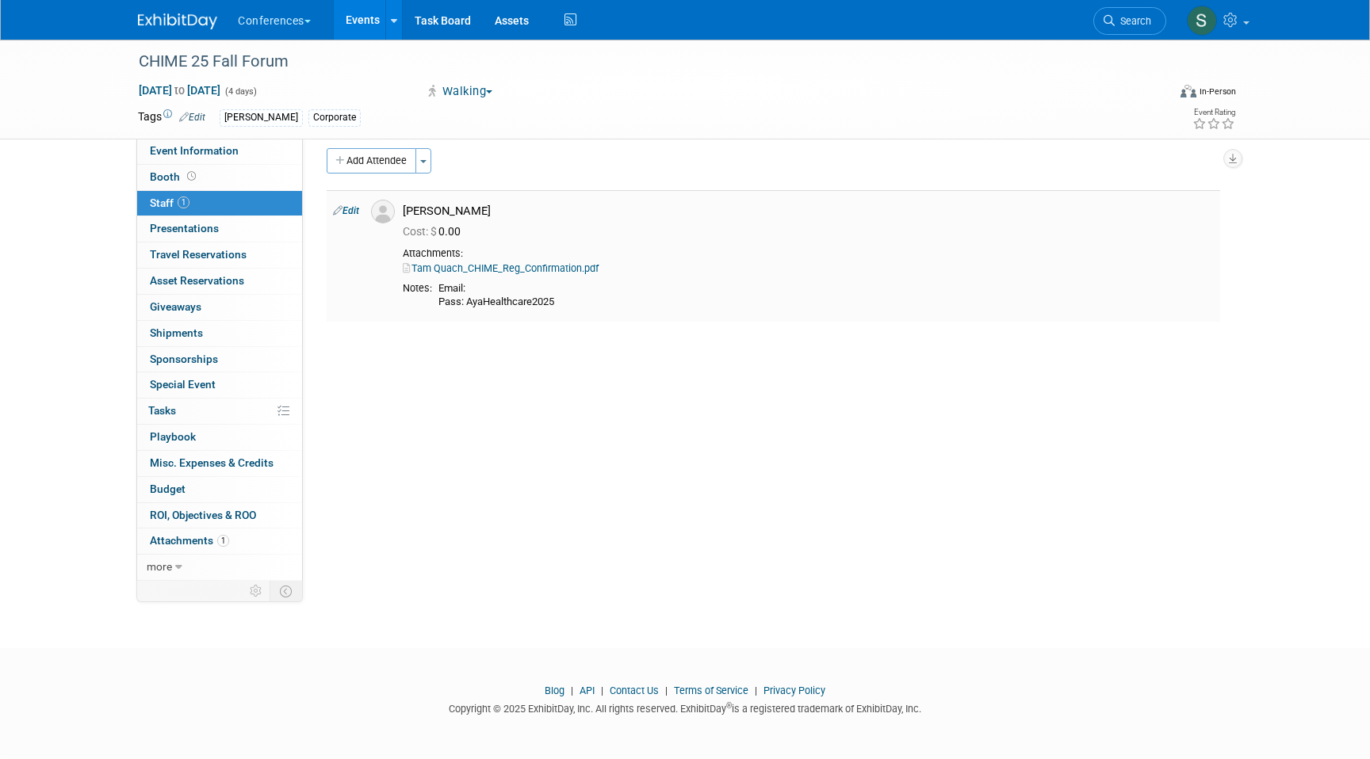
click at [354, 212] on link "Edit" at bounding box center [346, 210] width 26 height 11
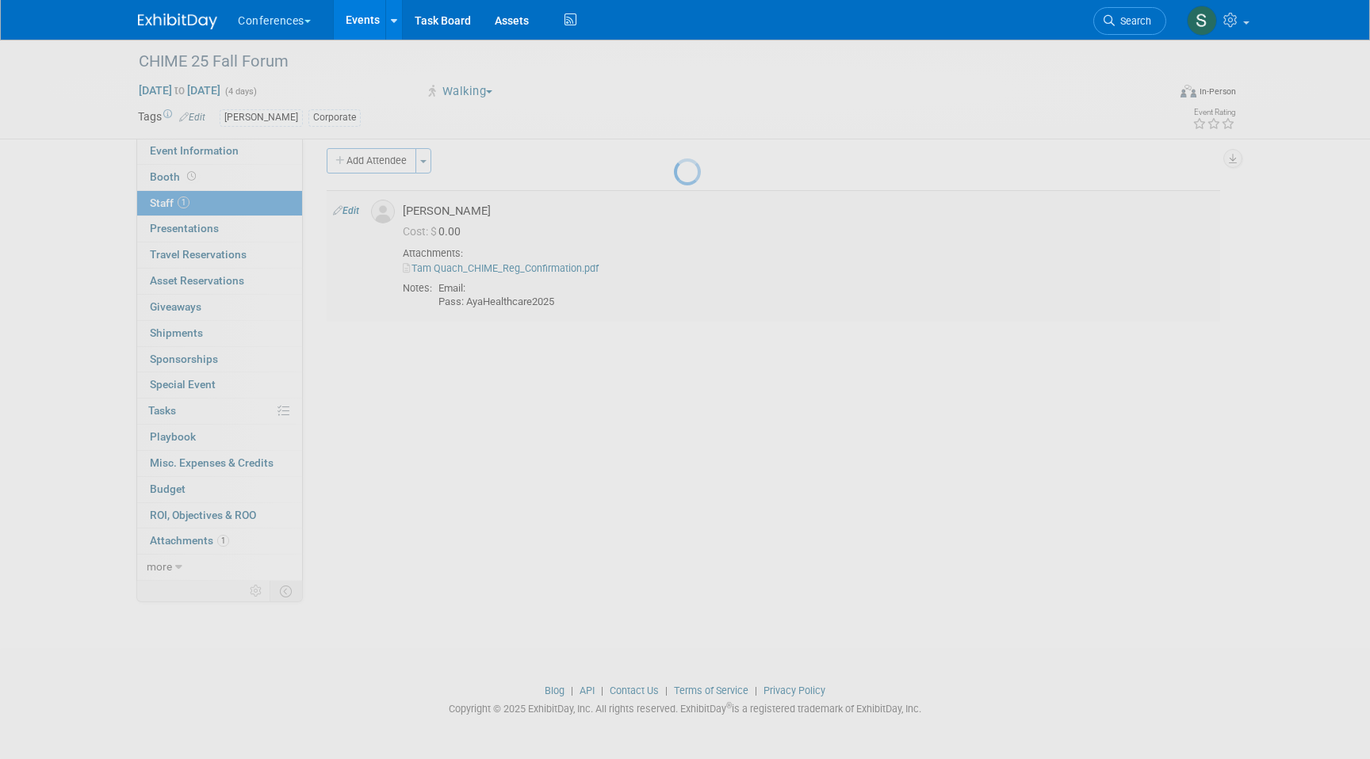
select select "26e736a1-0fad-4eb3-9618-d49142344d1b"
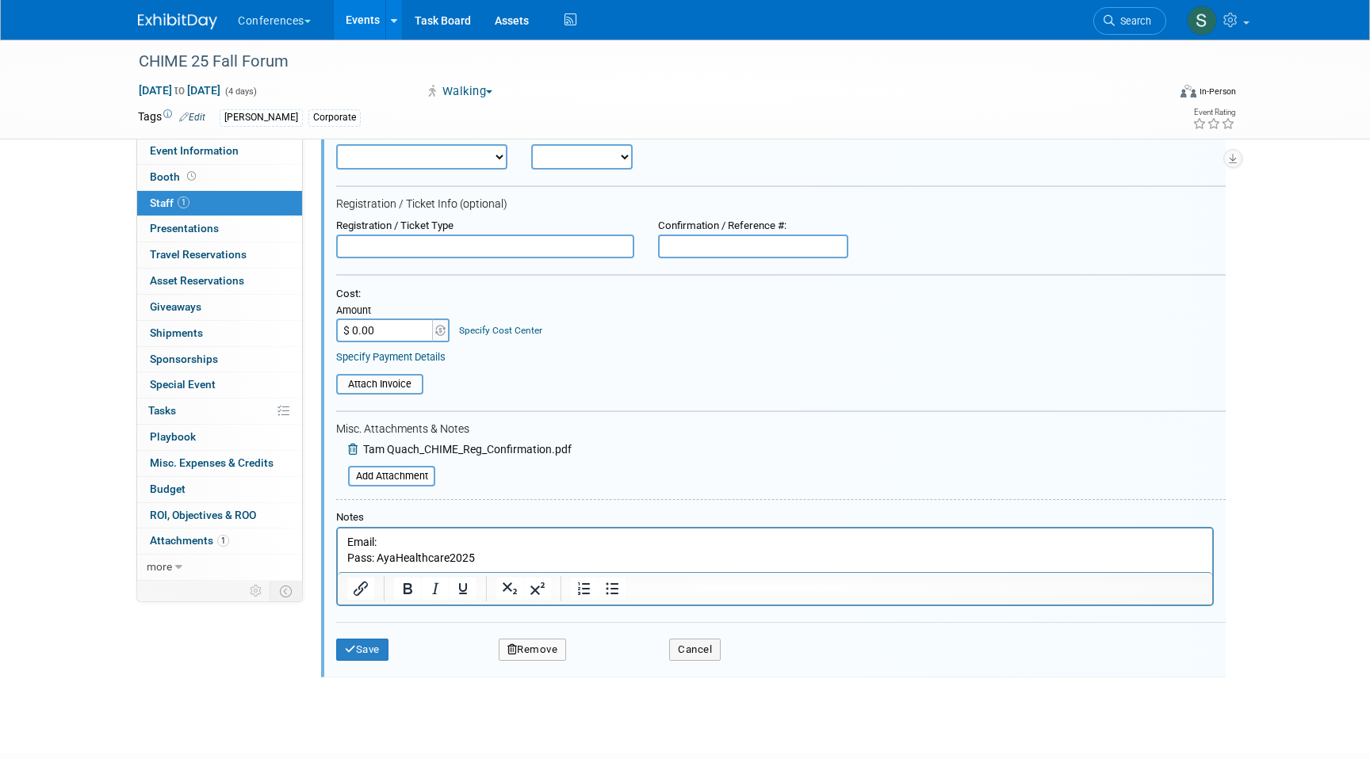
scroll to position [151, 0]
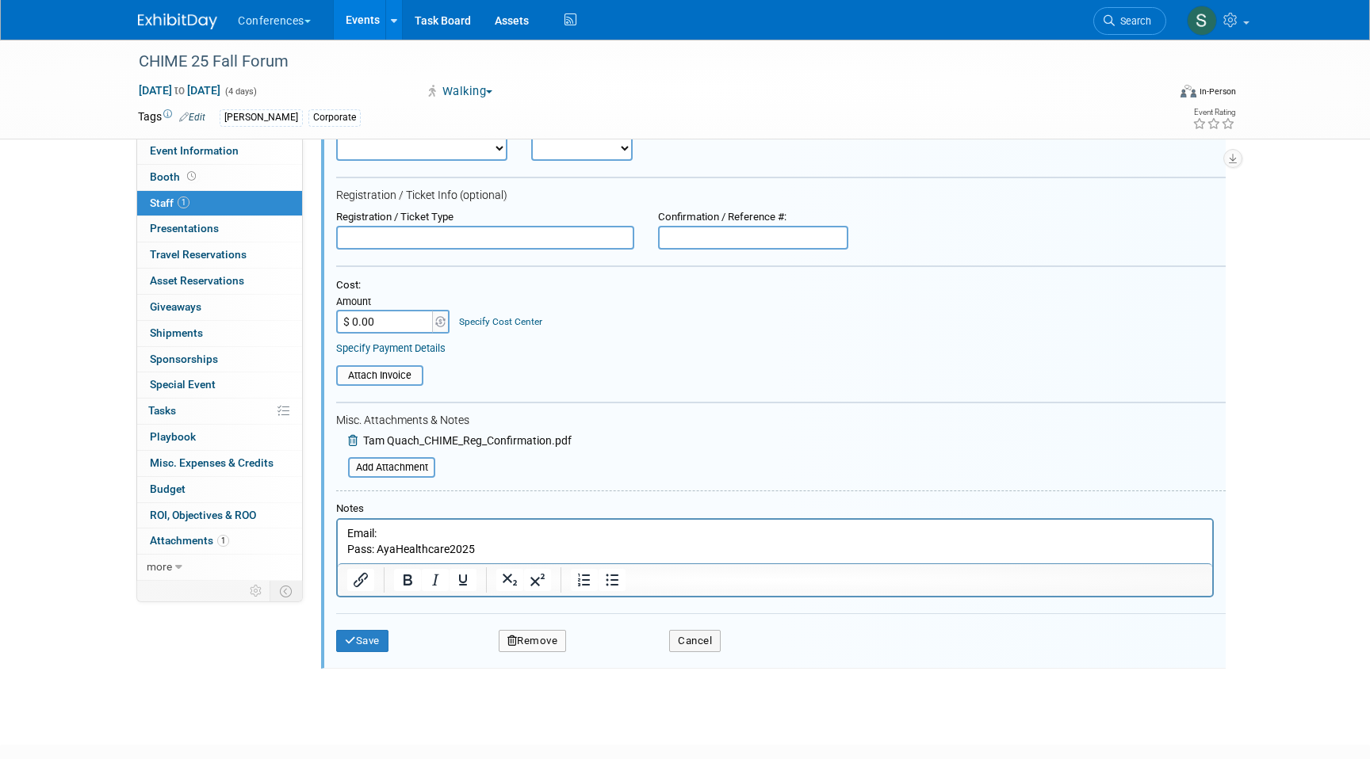
click at [496, 546] on p "Email: Pass: AyaHealthcare2025" at bounding box center [775, 541] width 856 height 31
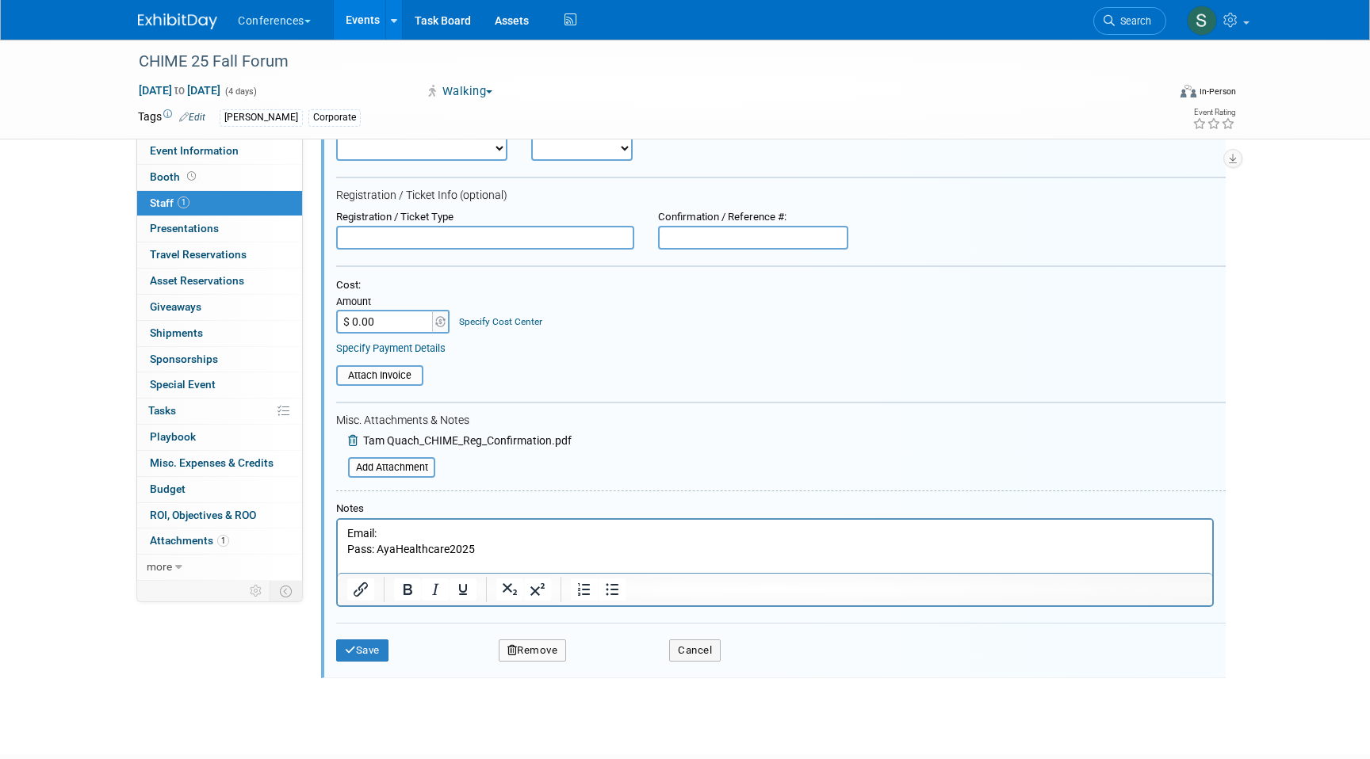
scroll to position [0, 0]
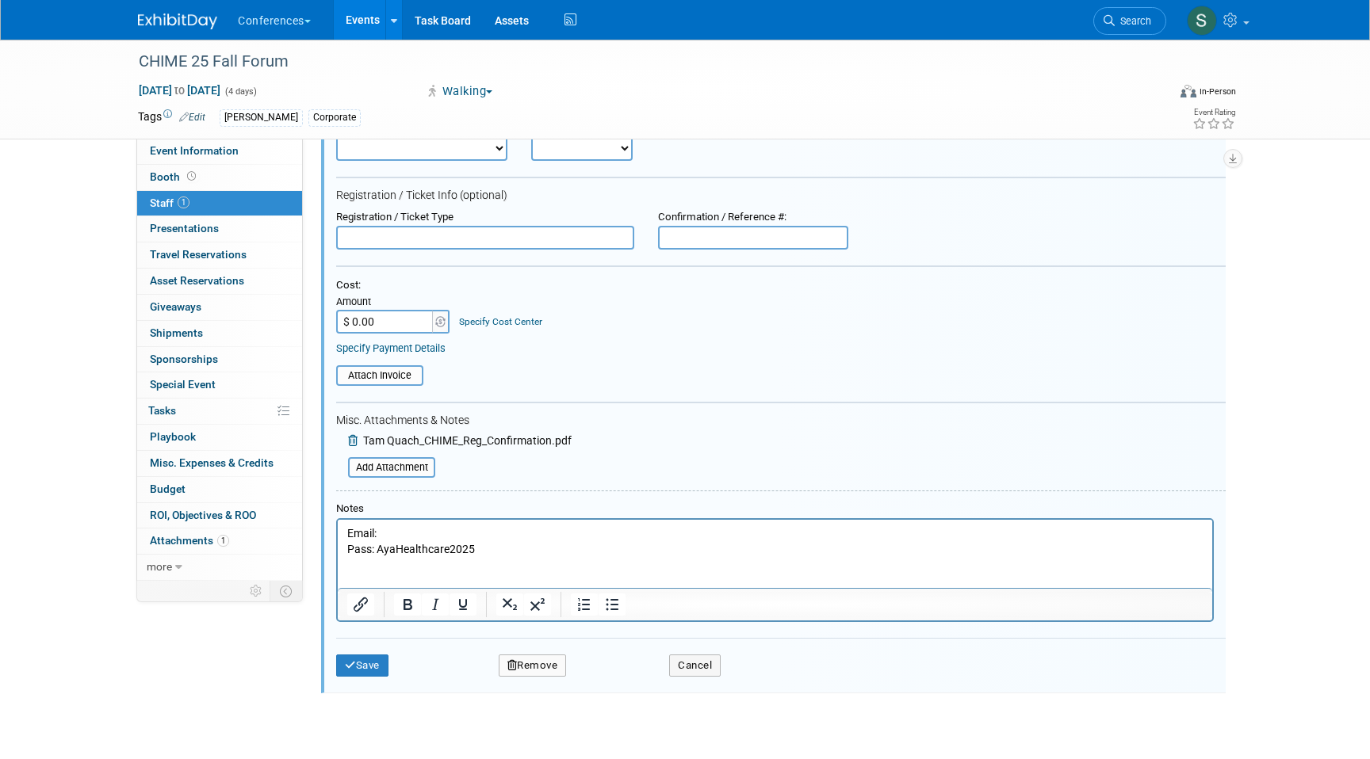
paste body "Rich Text Area. Press ALT-0 for help."
click at [375, 664] on button "Save" at bounding box center [362, 666] width 52 height 22
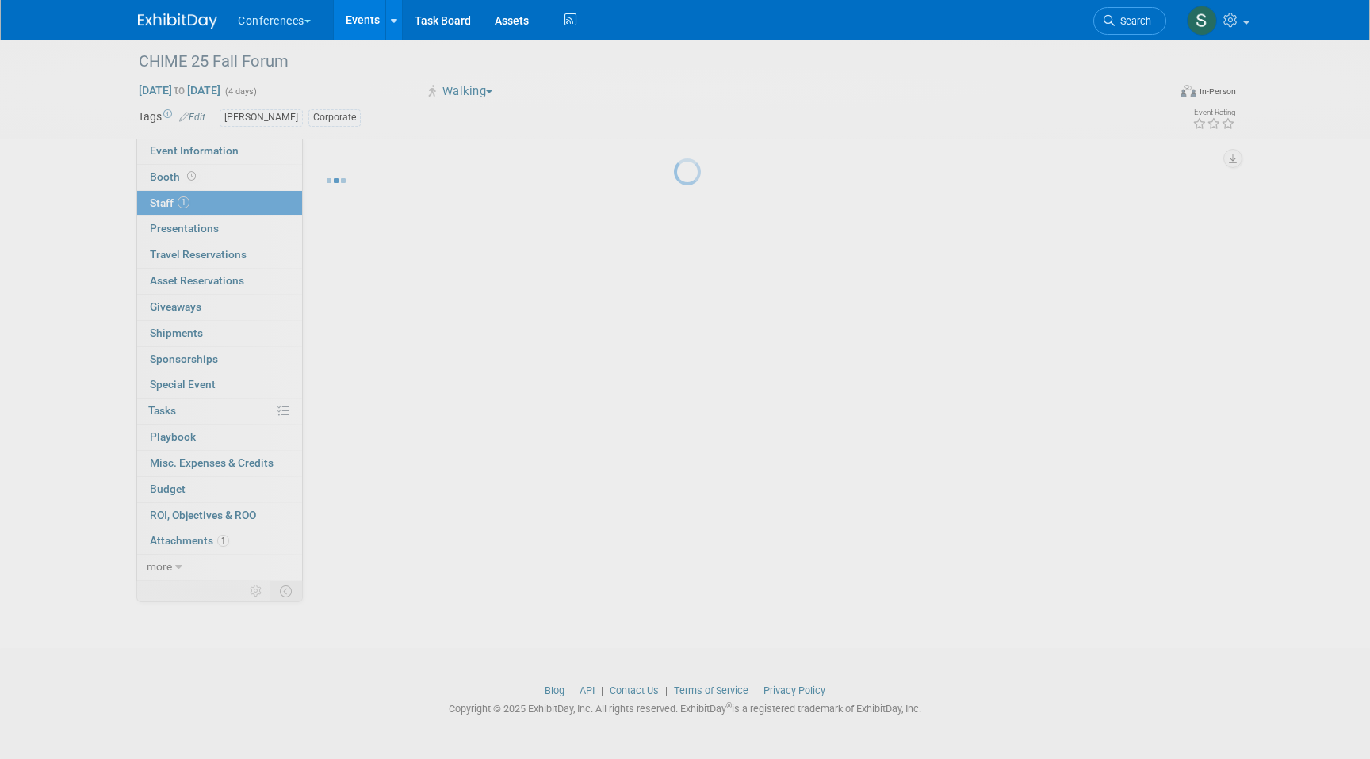
scroll to position [12, 0]
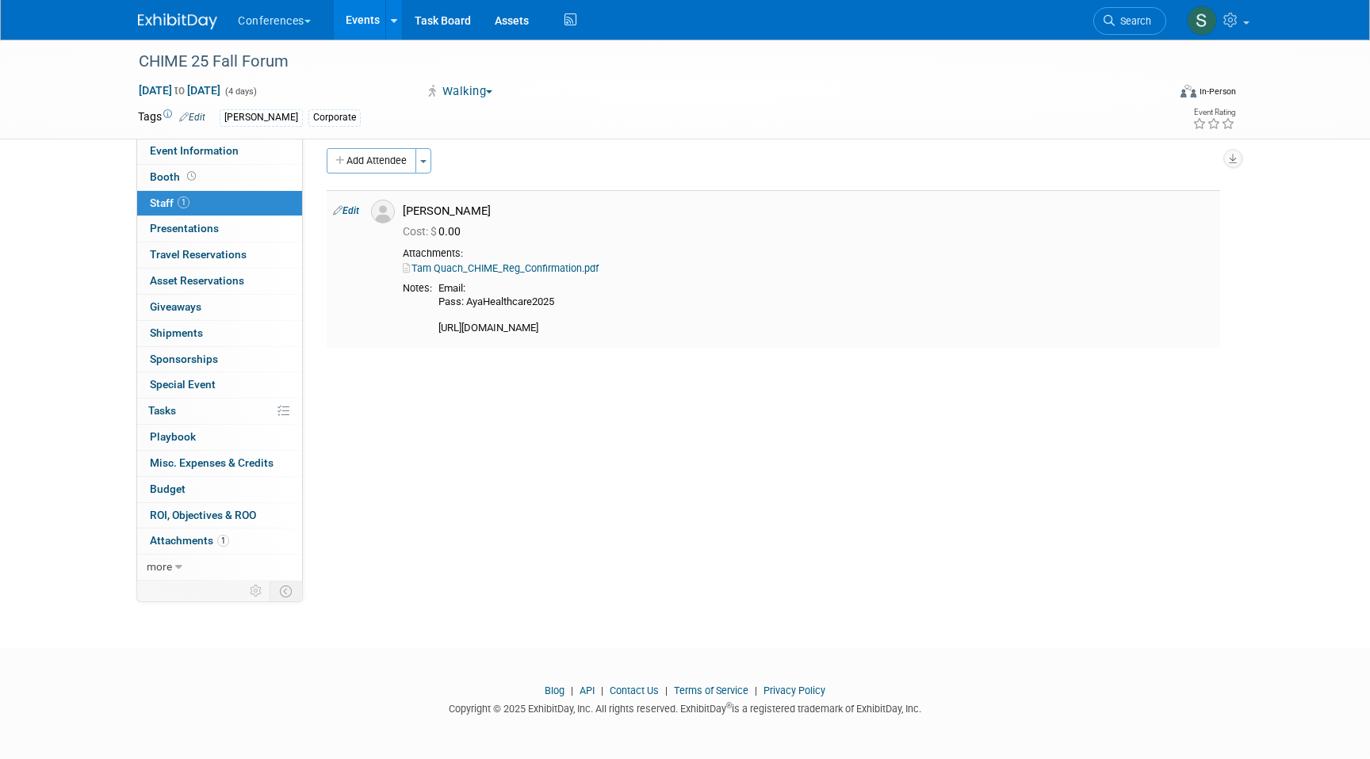
click at [579, 332] on div "Email: Pass: AyaHealthcare2025 https://chime.swoogo.com/chime25fallforum/confir…" at bounding box center [825, 308] width 775 height 52
copy table "Edit Tam Quach Cost: $ 0.00 Attachments: Tam Quach_CHIME_Reg_Confirmation.pdf N…"
click at [576, 205] on div "Tam Quach" at bounding box center [808, 211] width 811 height 15
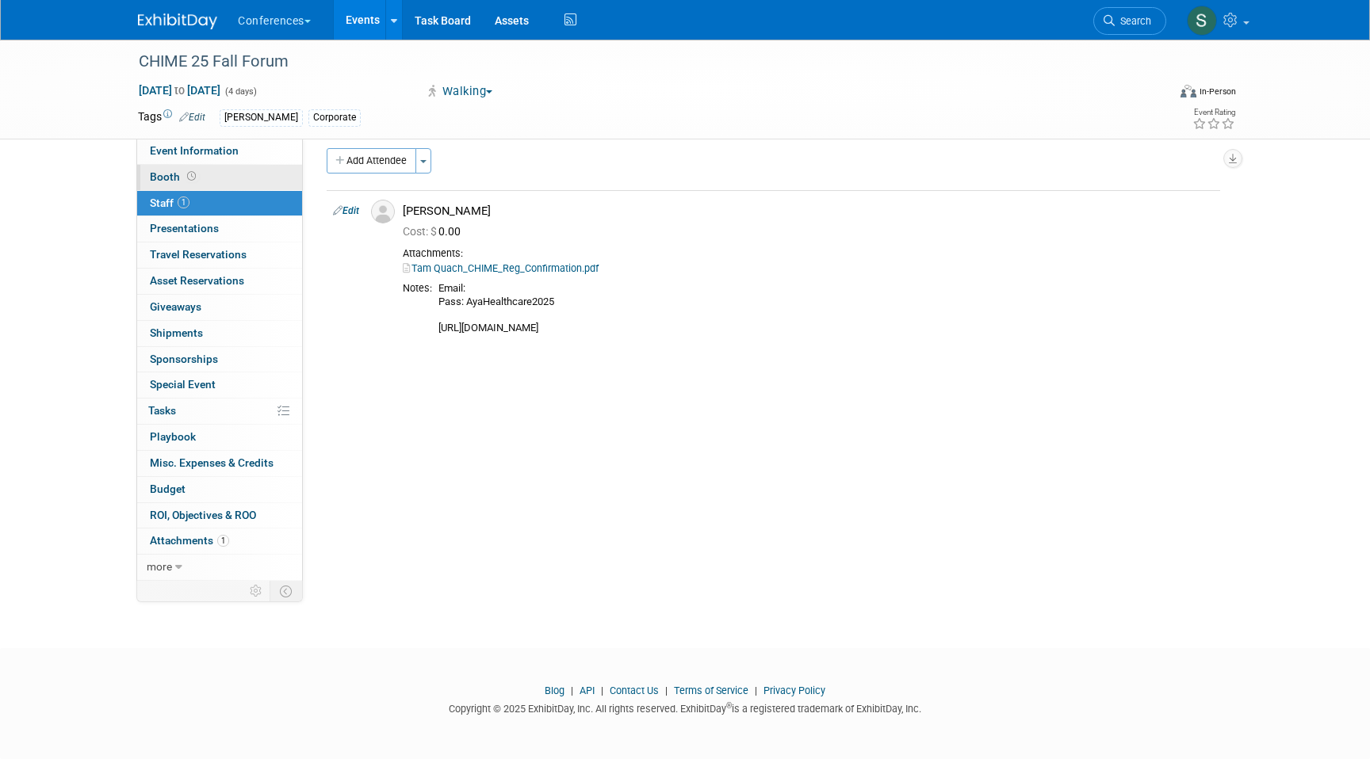
click at [191, 175] on icon at bounding box center [191, 176] width 9 height 9
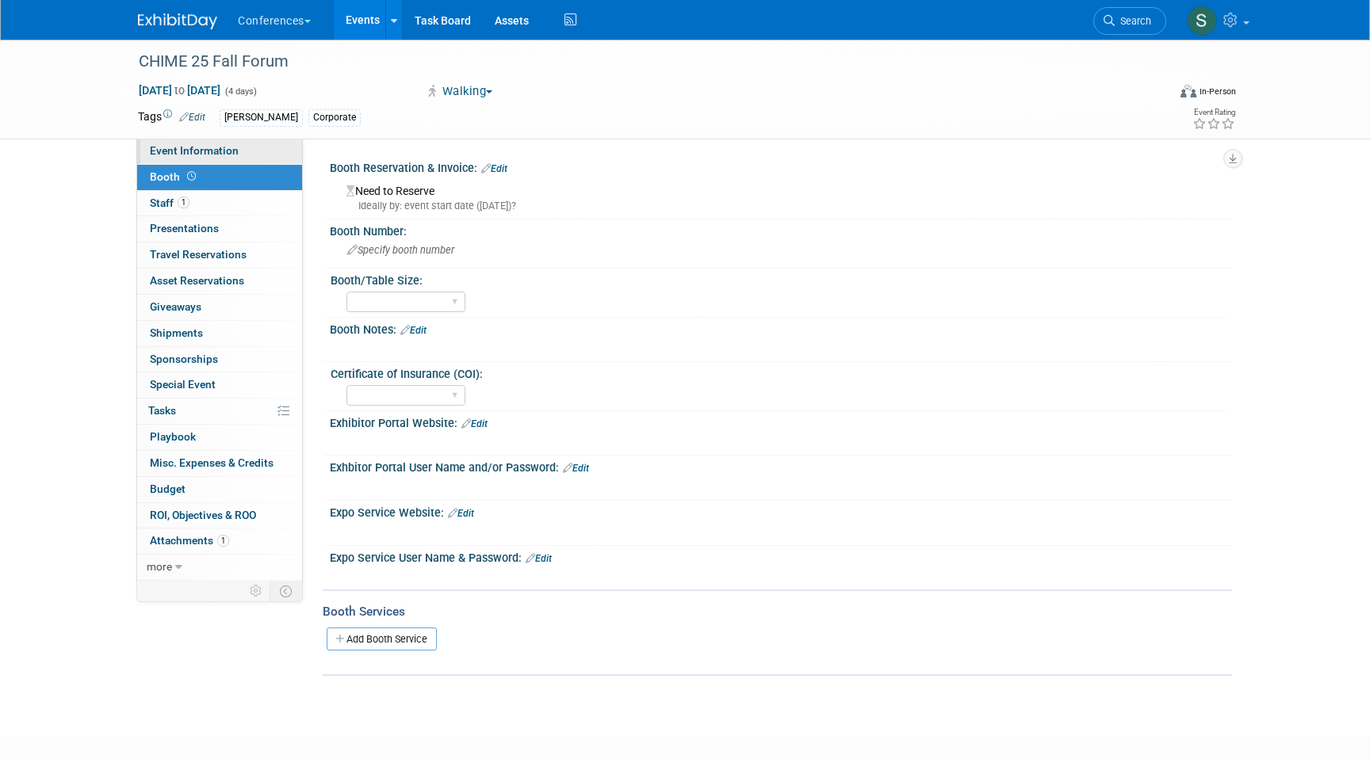
click at [198, 147] on span "Event Information" at bounding box center [194, 150] width 89 height 13
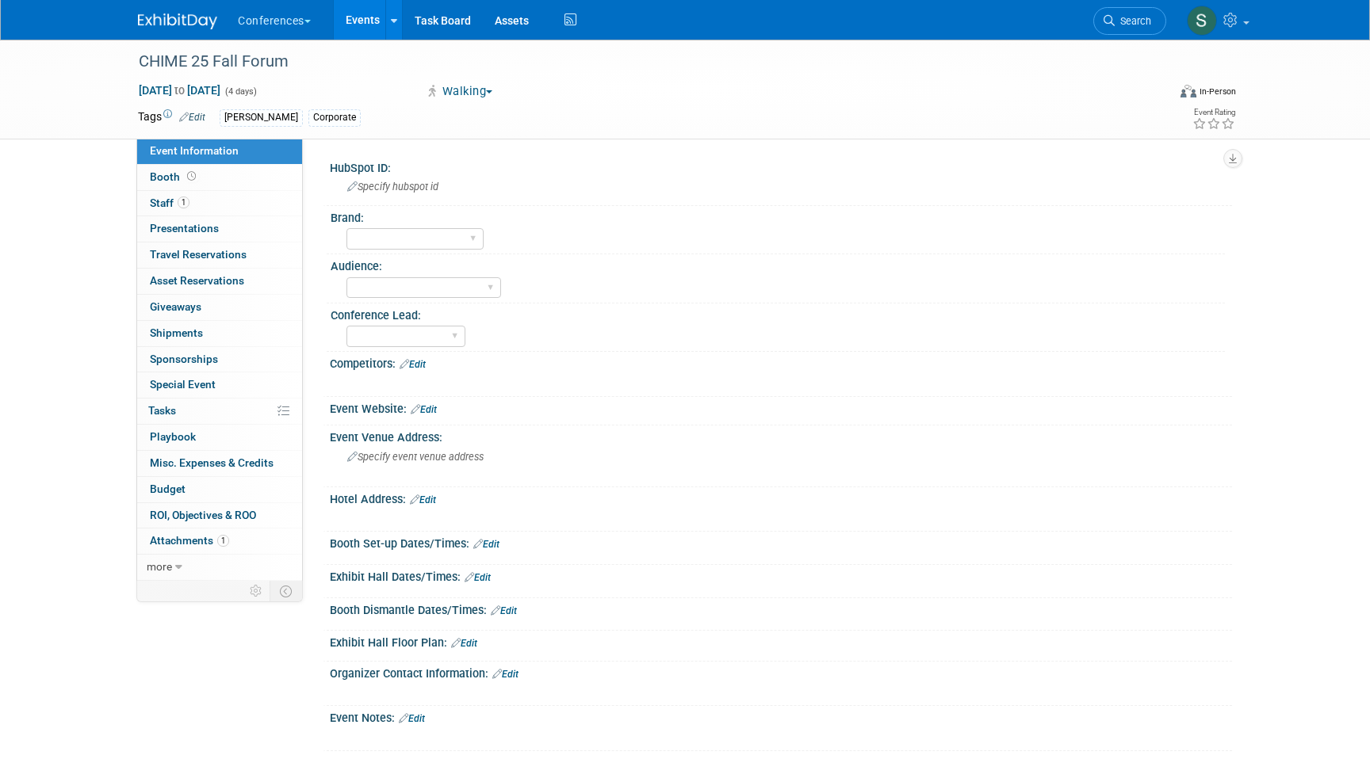
click at [422, 503] on link "Edit" at bounding box center [423, 500] width 26 height 11
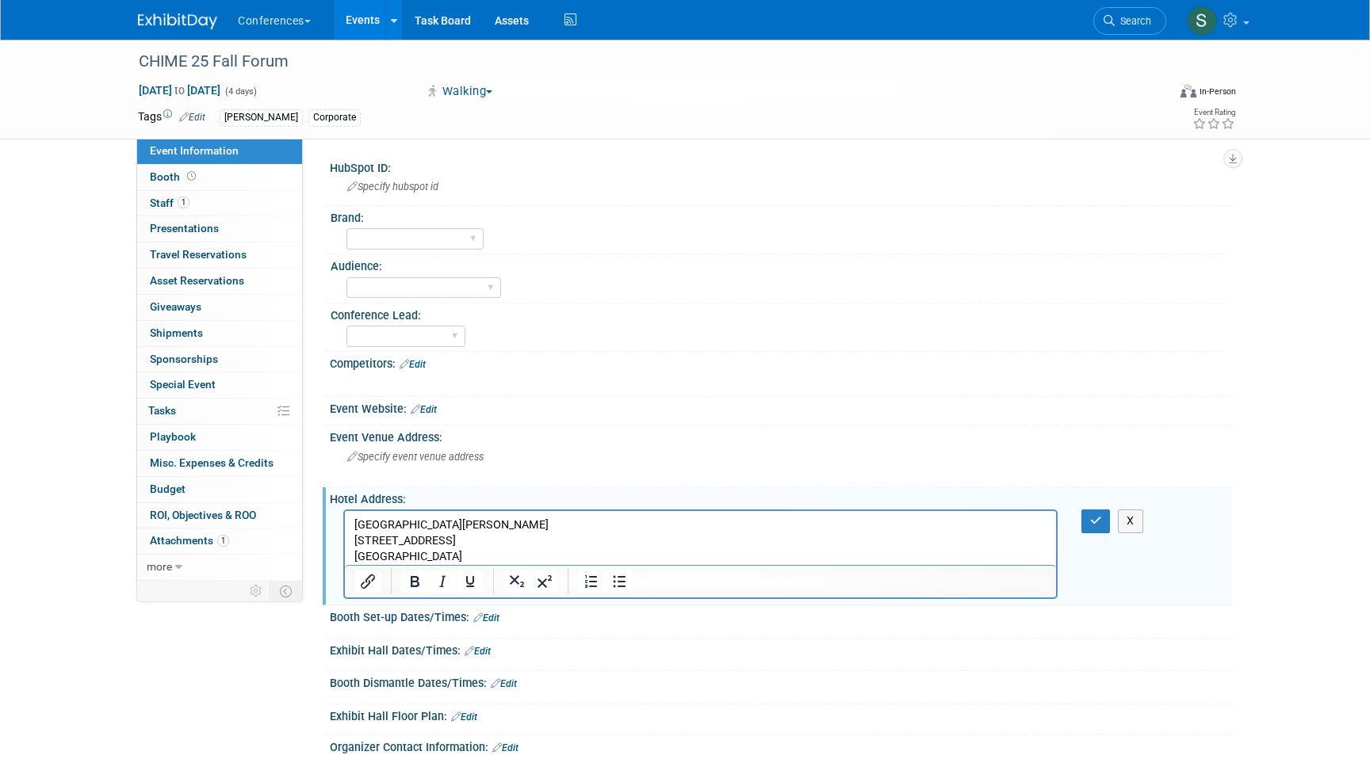
click at [690, 556] on p "JW Marriott San Antonio Hill Country Resort  23808 Resort Parkway  San Antonio,…" at bounding box center [700, 542] width 693 height 48
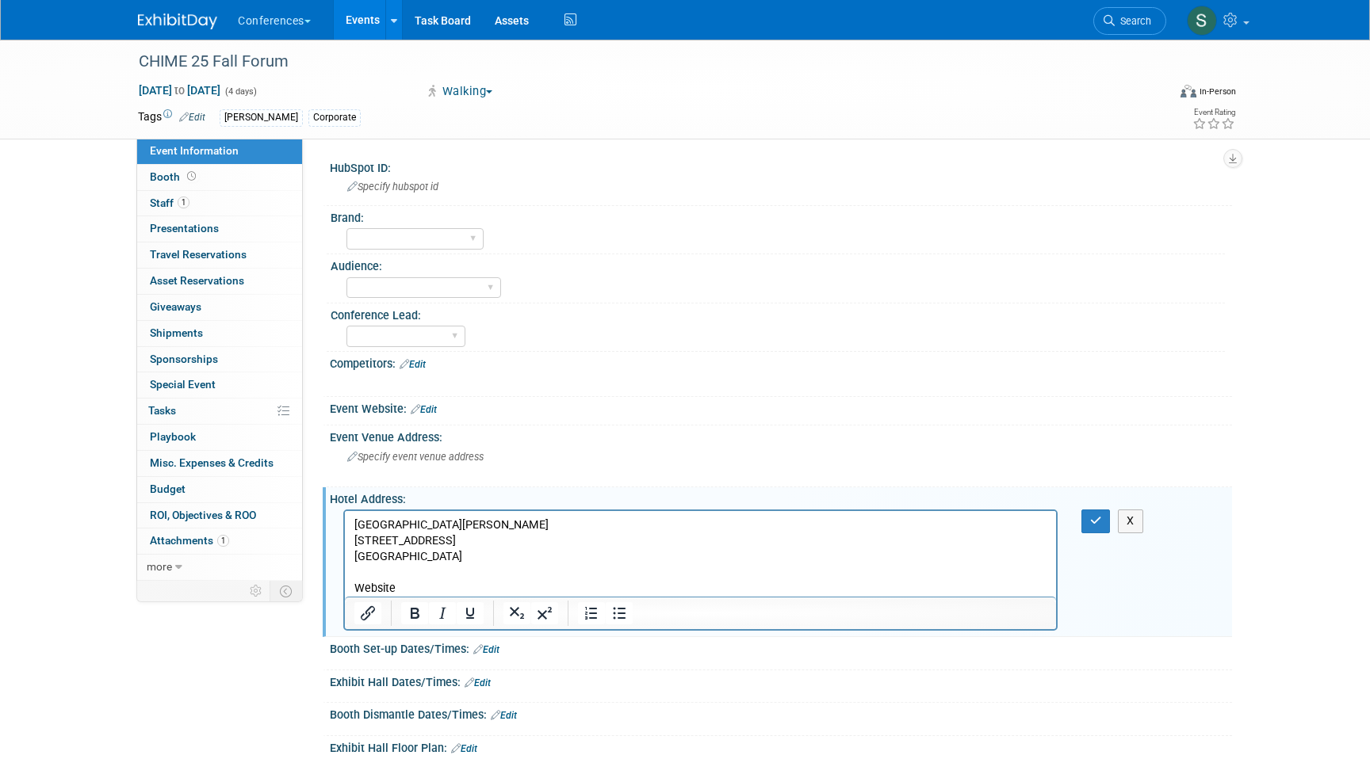
click at [380, 590] on p "Website" at bounding box center [700, 589] width 693 height 16
click at [369, 625] on div at bounding box center [368, 613] width 47 height 25
click at [369, 614] on icon "Insert/edit link" at bounding box center [368, 613] width 14 height 14
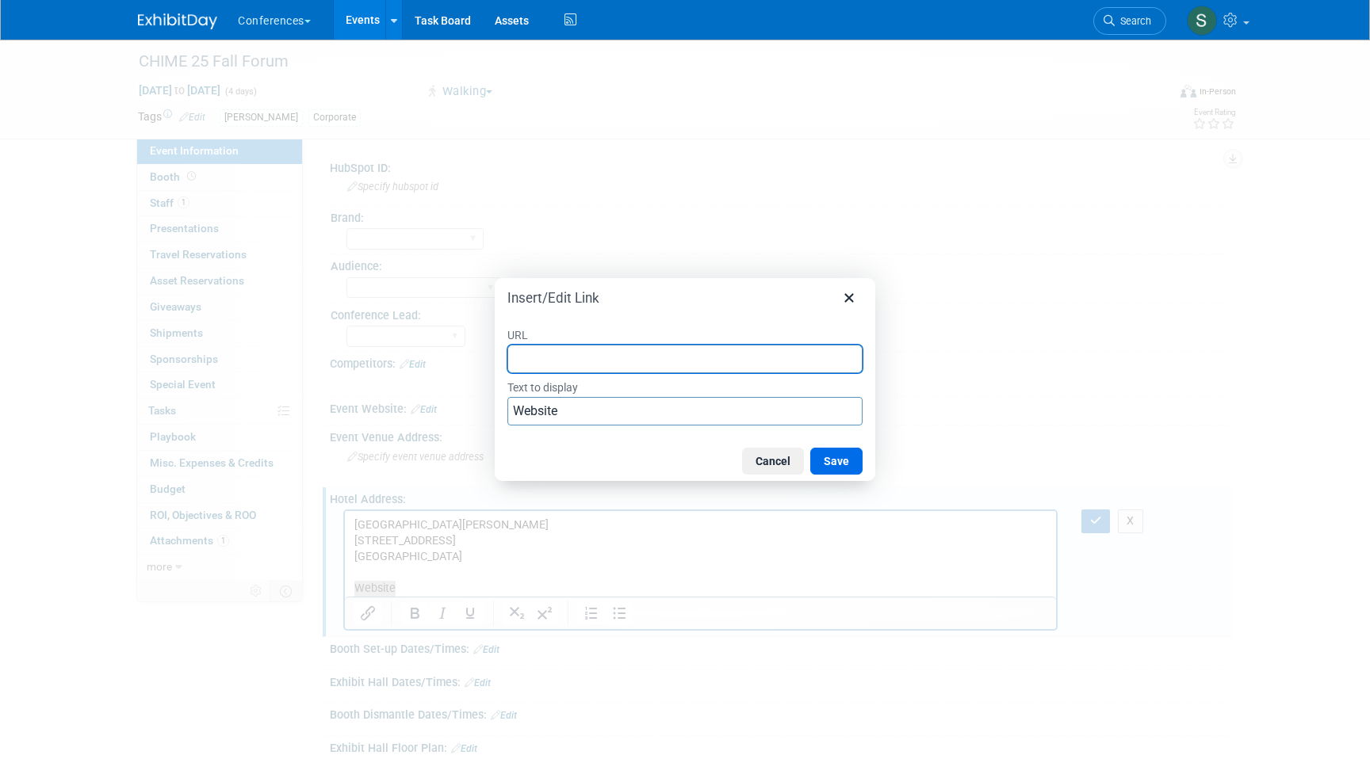
paste input "https://nam11.safelinks.protection.outlook.com/?url=https%3A%2F%2Fbook.passkey.…"
type input "https://nam11.safelinks.protection.outlook.com/?url=https%3A%2F%2Fbook.passkey.…"
click at [825, 463] on button "Save" at bounding box center [836, 461] width 52 height 27
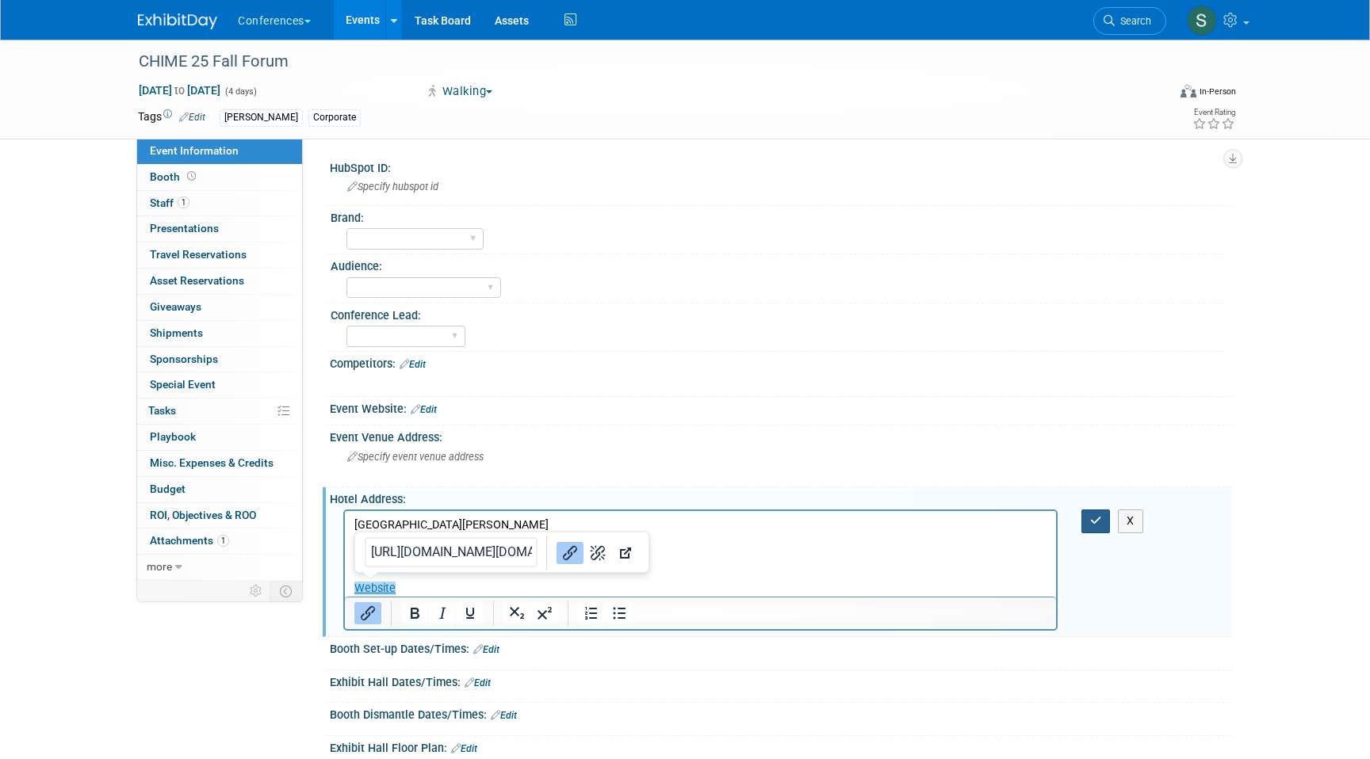
click at [1087, 526] on button "button" at bounding box center [1095, 521] width 29 height 23
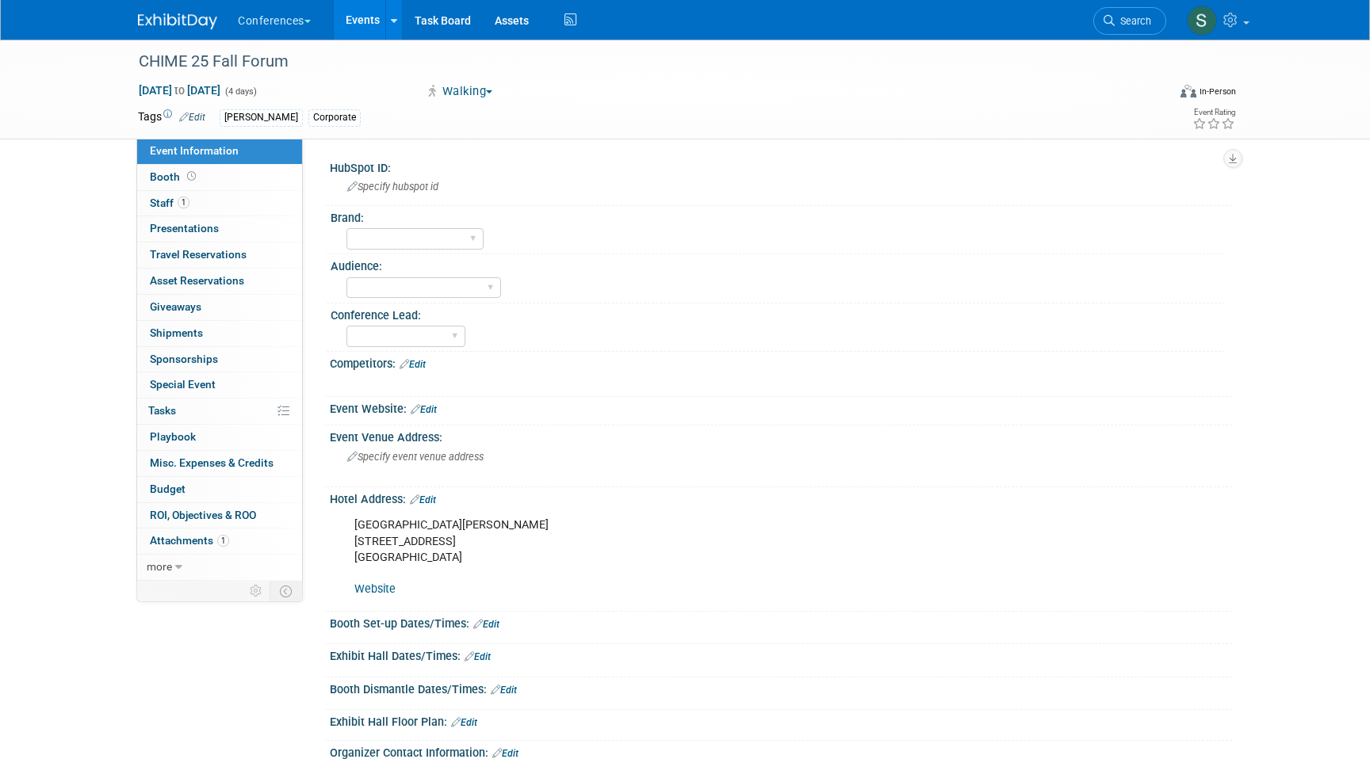
scroll to position [13, 0]
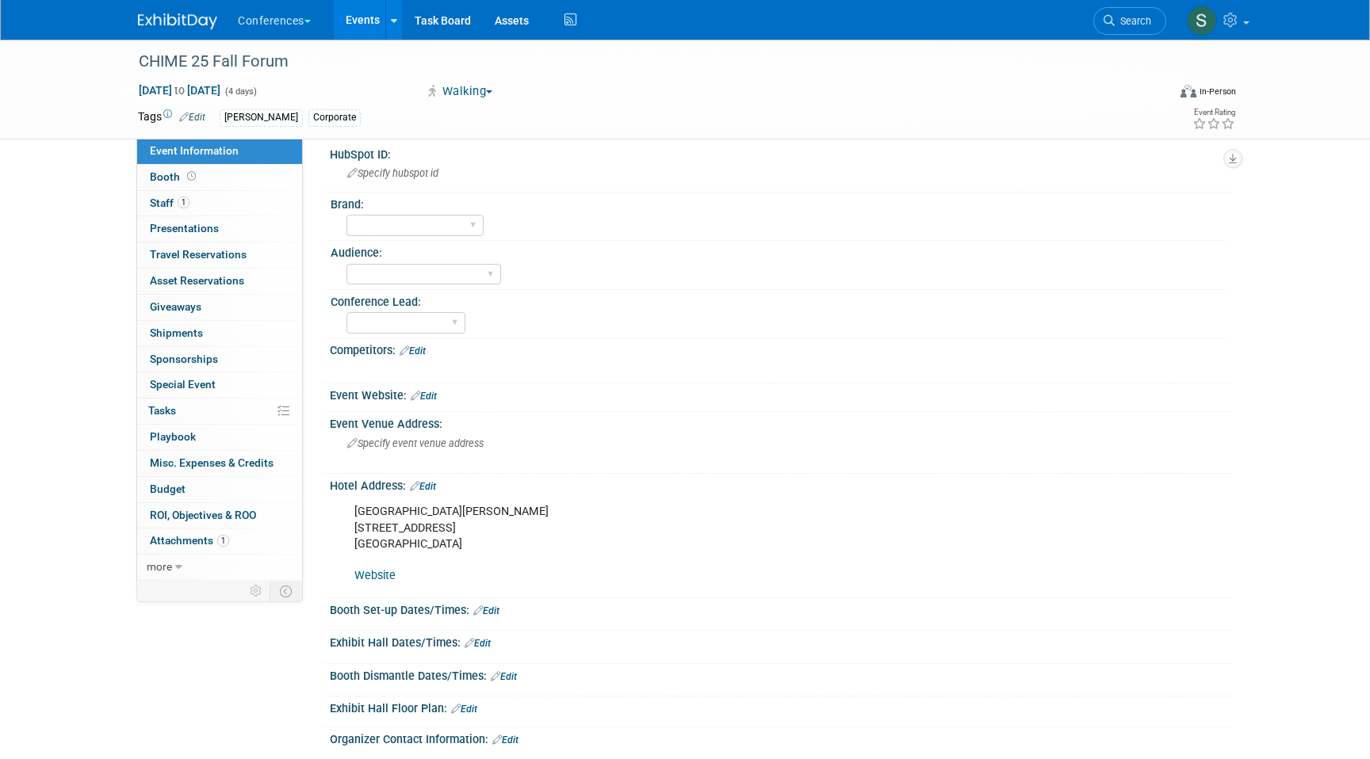
click at [432, 485] on link "Edit" at bounding box center [423, 486] width 26 height 11
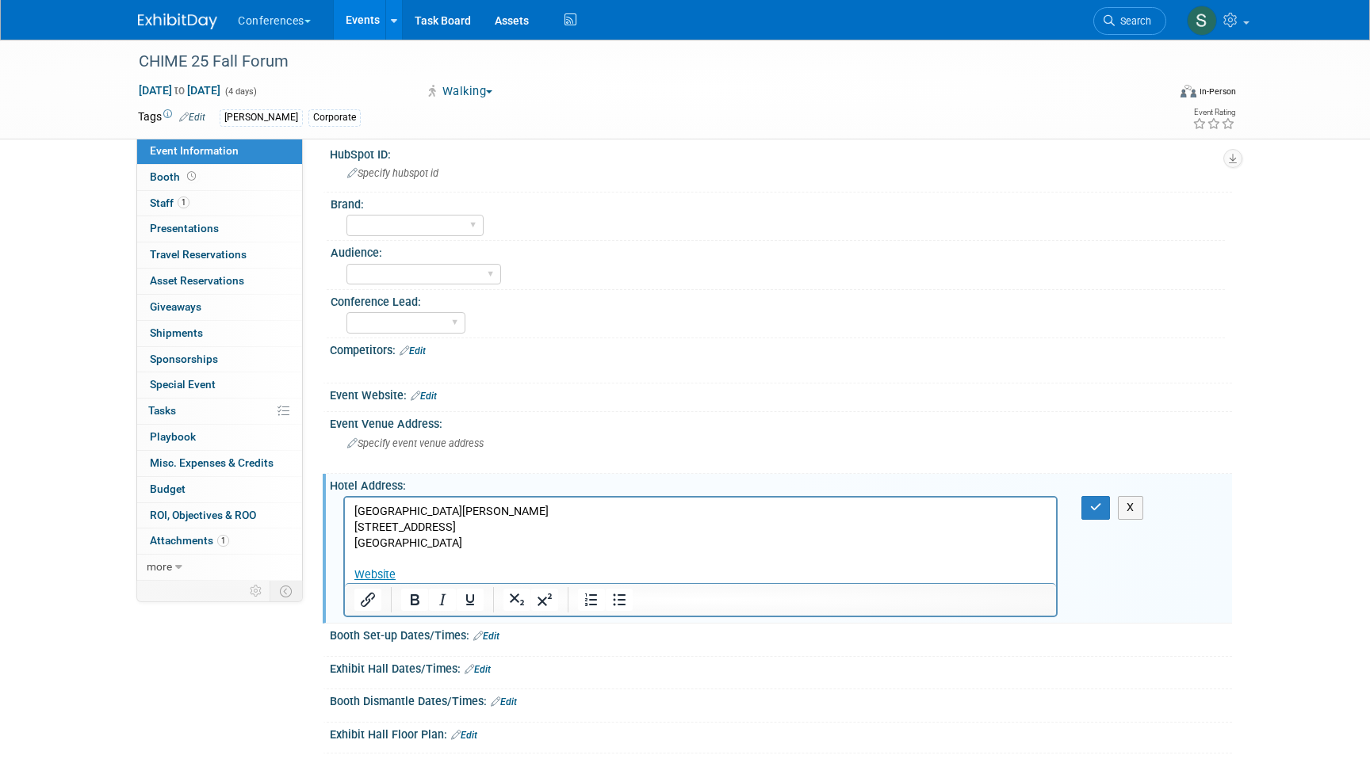
scroll to position [56, 0]
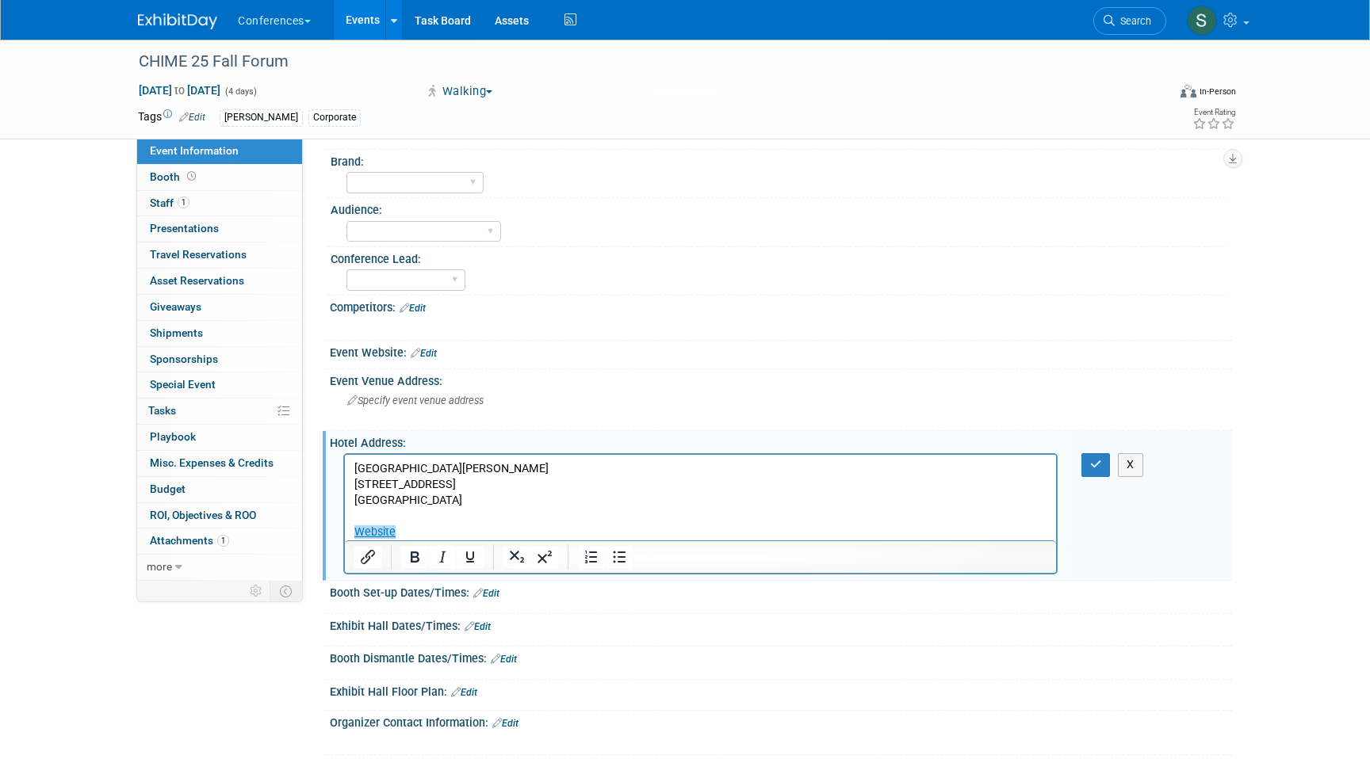
click at [444, 537] on p "JW Marriott San Antonio Hill Country Resort  23808 Resort Parkway  San Antonio,…" at bounding box center [700, 500] width 693 height 79
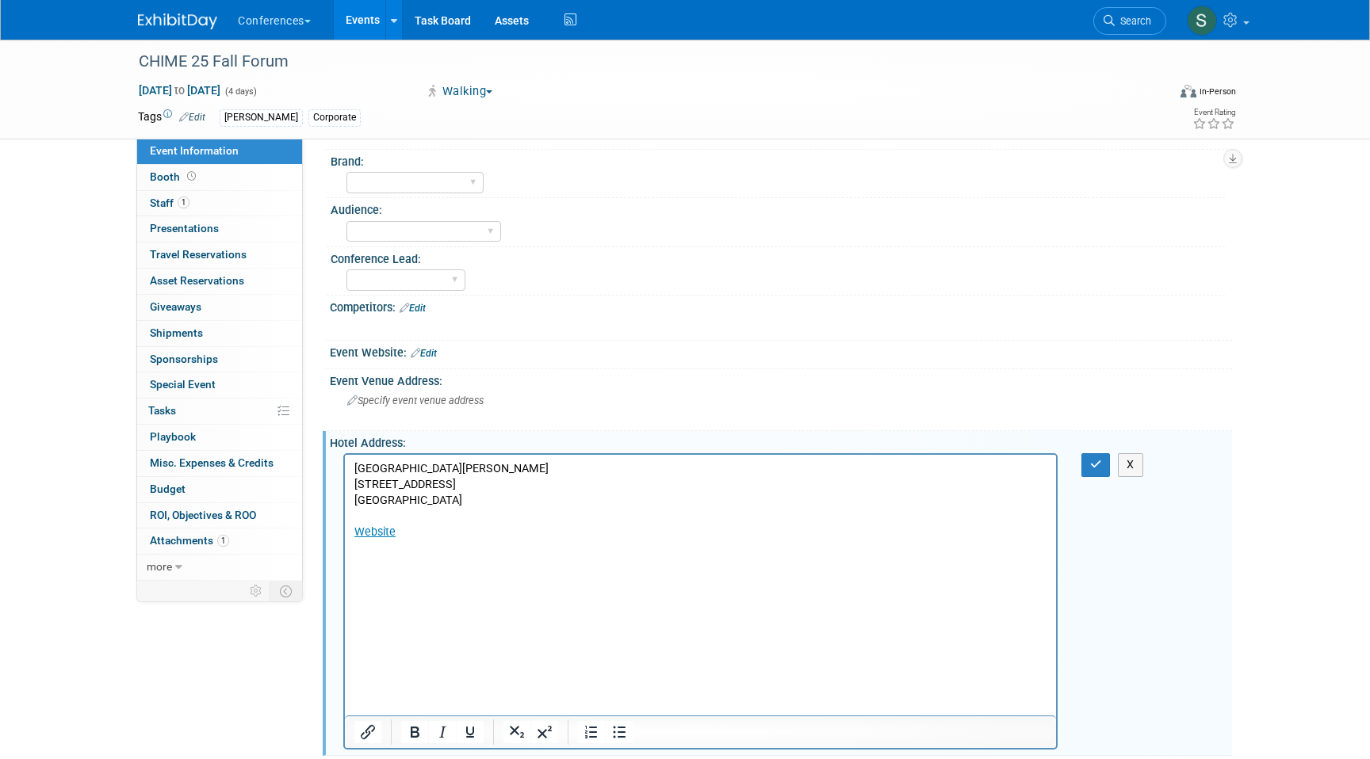
scroll to position [0, 0]
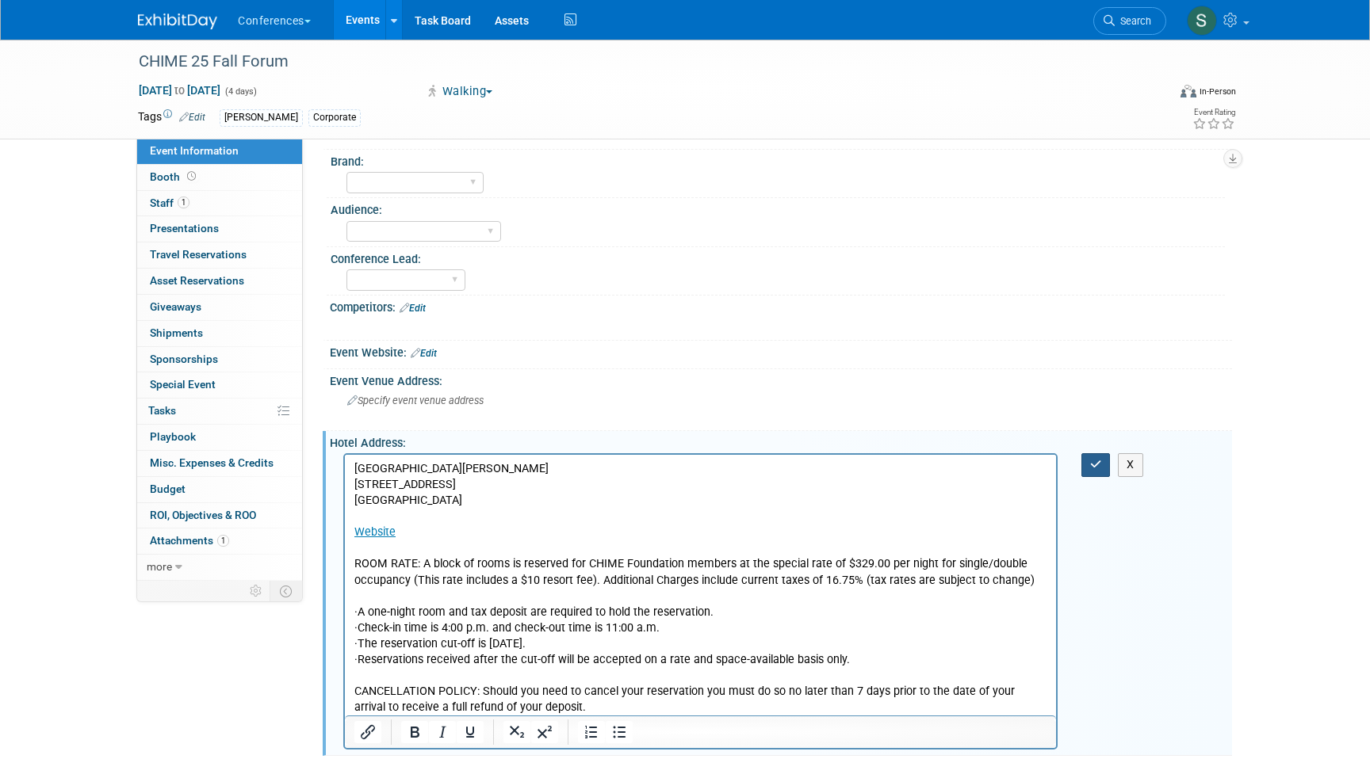
click at [1094, 461] on icon "button" at bounding box center [1096, 464] width 12 height 11
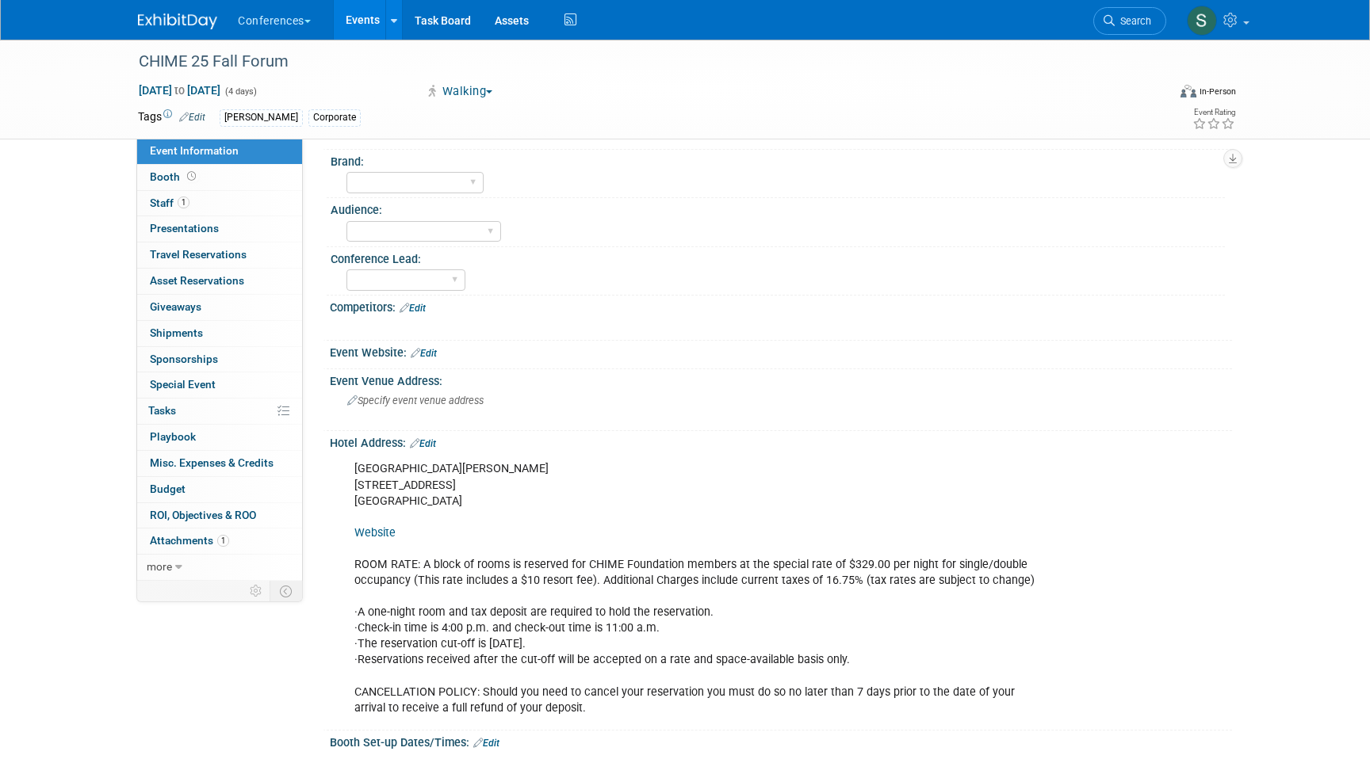
drag, startPoint x: 475, startPoint y: 504, endPoint x: 352, endPoint y: 473, distance: 126.7
click at [350, 472] on div "JW Marriott San Antonio Hill Country Resort  23808 Resort Parkway  San Antonio,…" at bounding box center [700, 588] width 714 height 270
copy div "JW Marriott San Antonio Hill Country Resort  23808 Resort Parkway  San Antonio,…"
click at [431, 391] on div "Specify event venue address" at bounding box center [518, 406] width 352 height 36
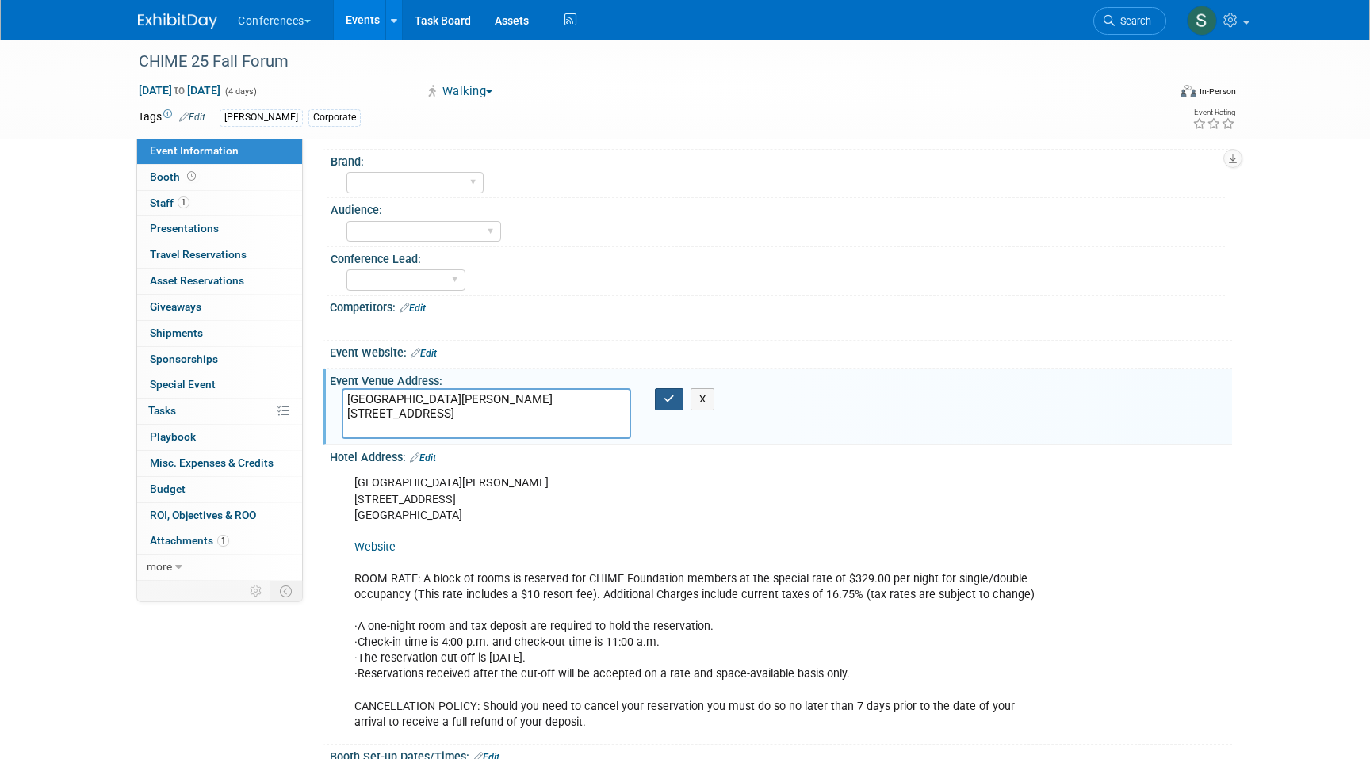
type textarea "JW Marriott San Antonio Hill Country Resort 23808 Resort Parkway San Antonio, T…"
click at [674, 400] on icon "button" at bounding box center [668, 399] width 11 height 10
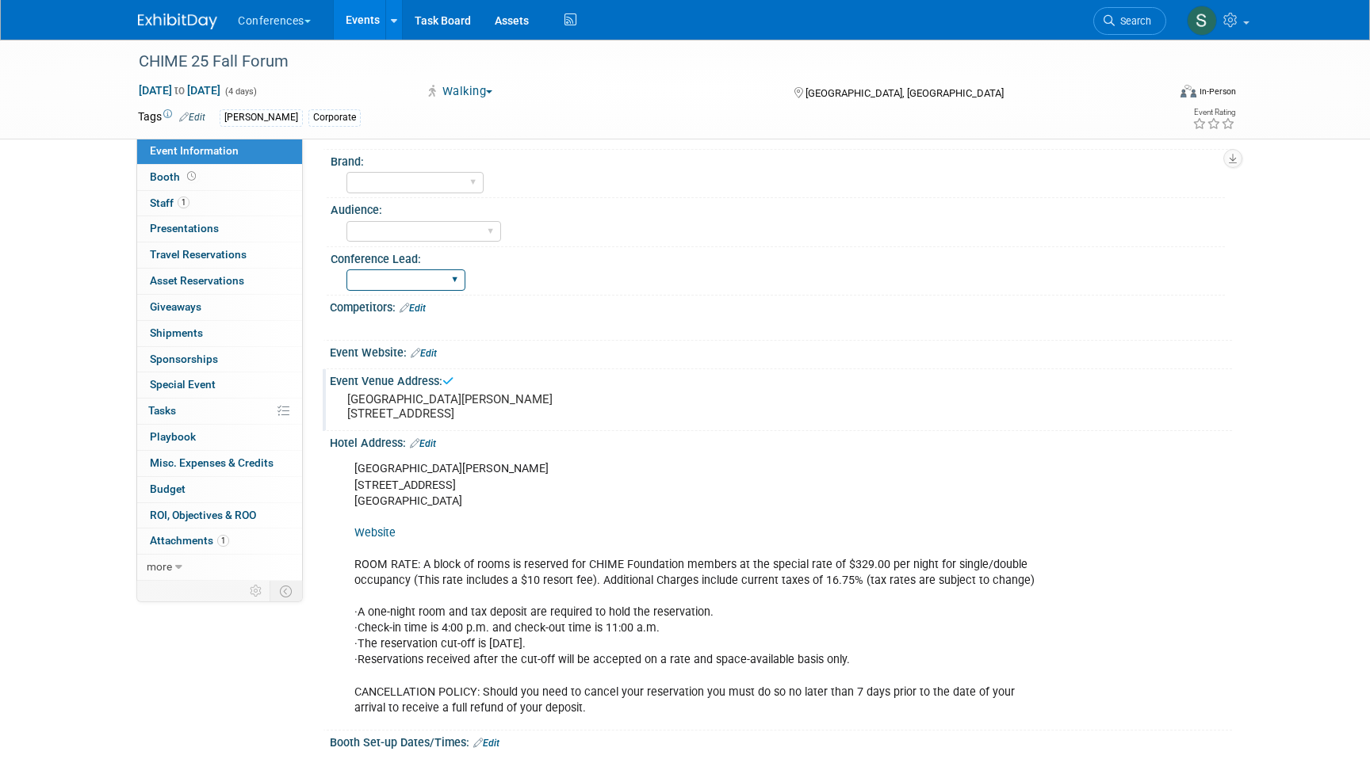
click at [425, 279] on select "Karina Marygrace Mel Sophie Stephanie" at bounding box center [405, 279] width 119 height 21
select select "Stephanie"
click at [408, 235] on select "Client-facing Clinician/Provider-facing Both N/a" at bounding box center [423, 231] width 155 height 21
click at [411, 178] on select "Aya Bespoke Corporate Dawson DocCafe Education Government Services Locums Nursi…" at bounding box center [414, 182] width 137 height 21
select select "Aya"
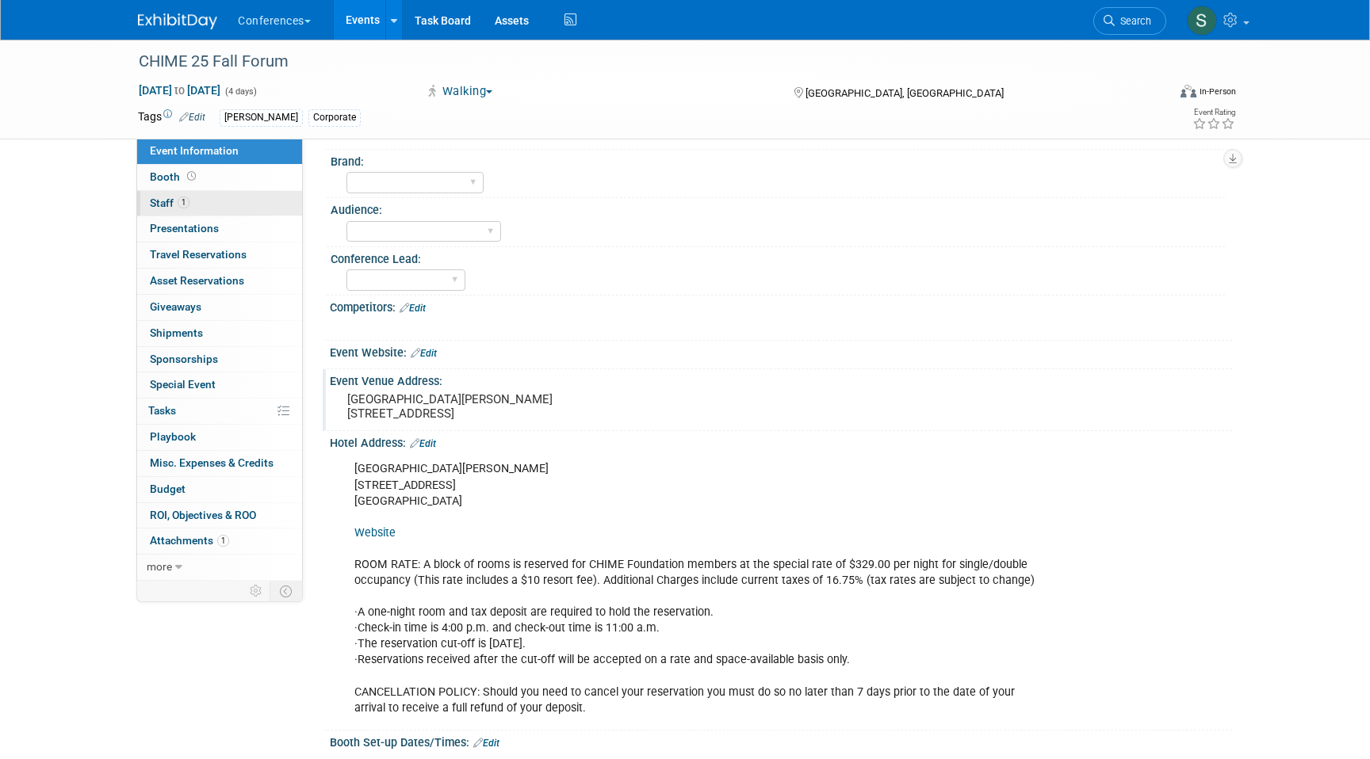
click at [212, 206] on link "1 Staff 1" at bounding box center [219, 203] width 165 height 25
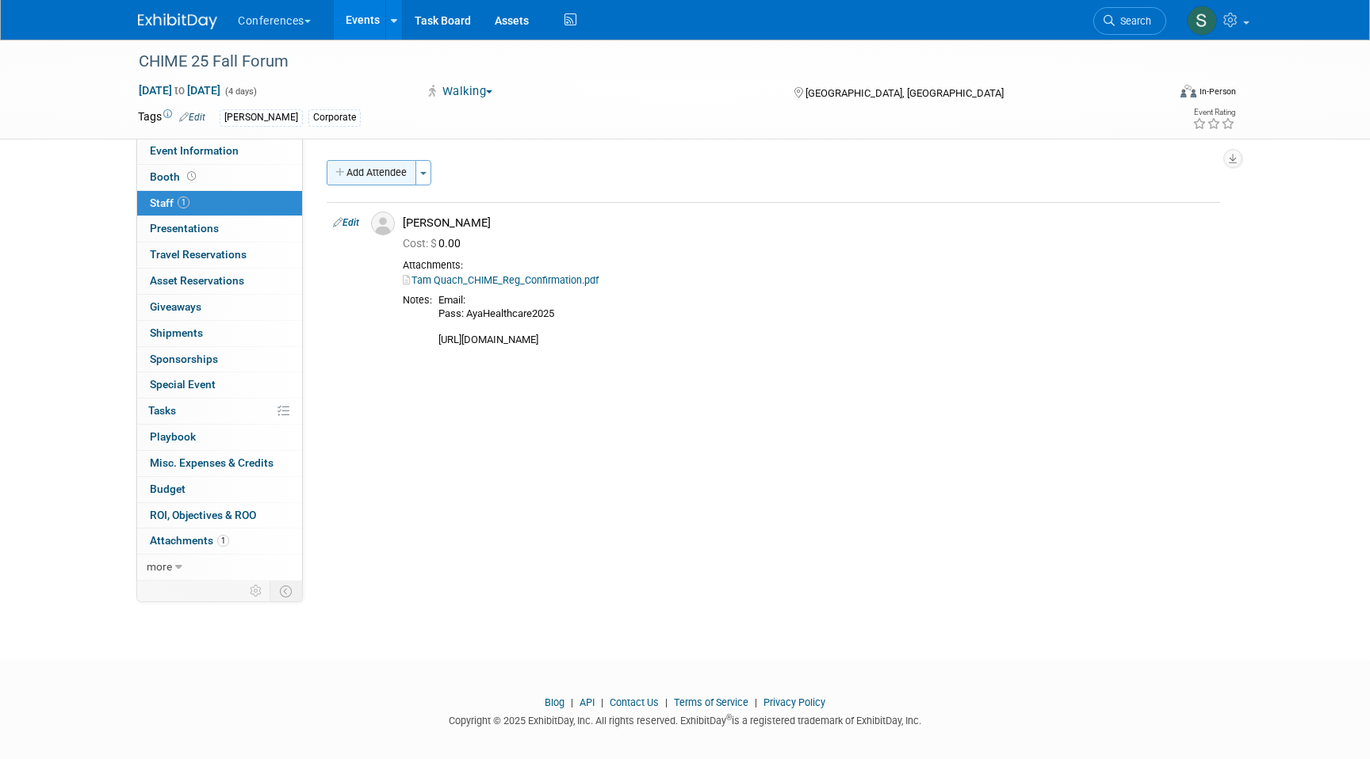
click at [351, 178] on button "Add Attendee" at bounding box center [372, 172] width 90 height 25
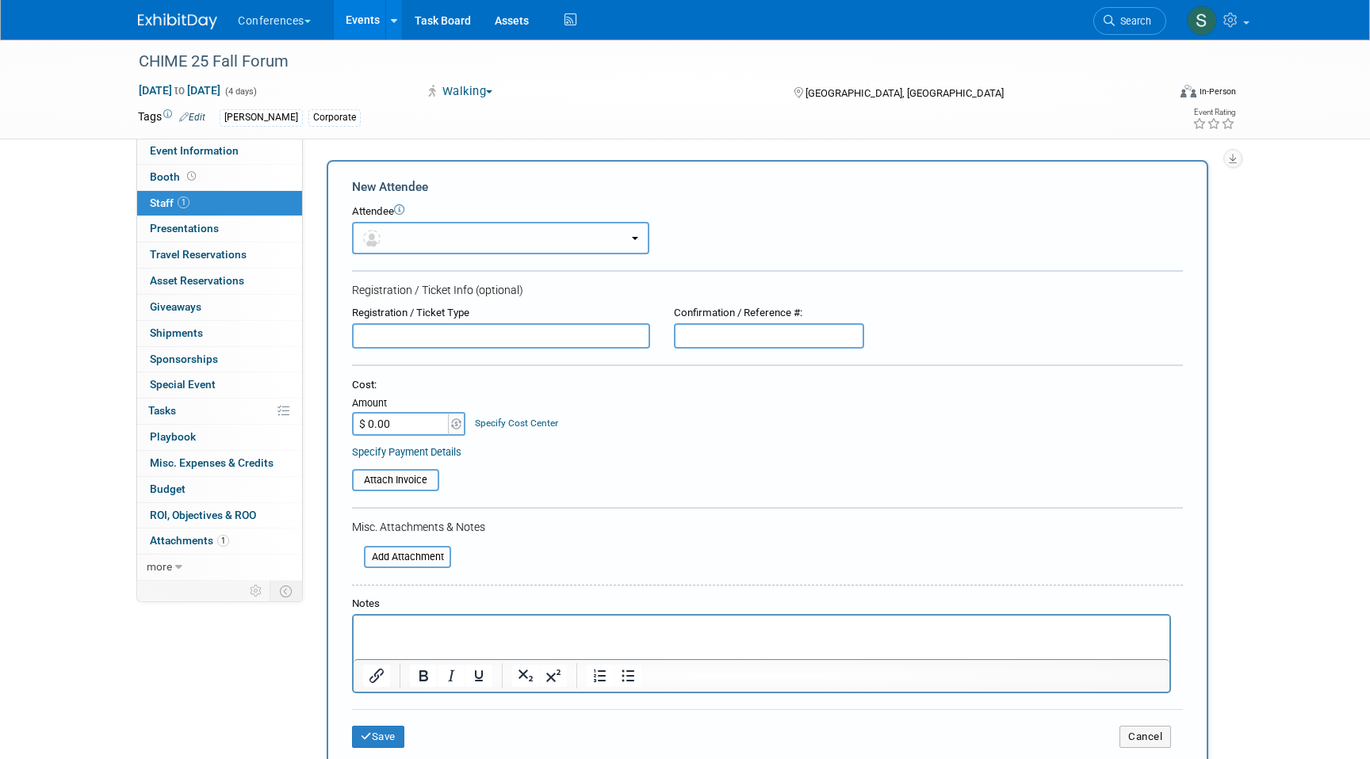
click at [373, 231] on img "button" at bounding box center [371, 238] width 17 height 17
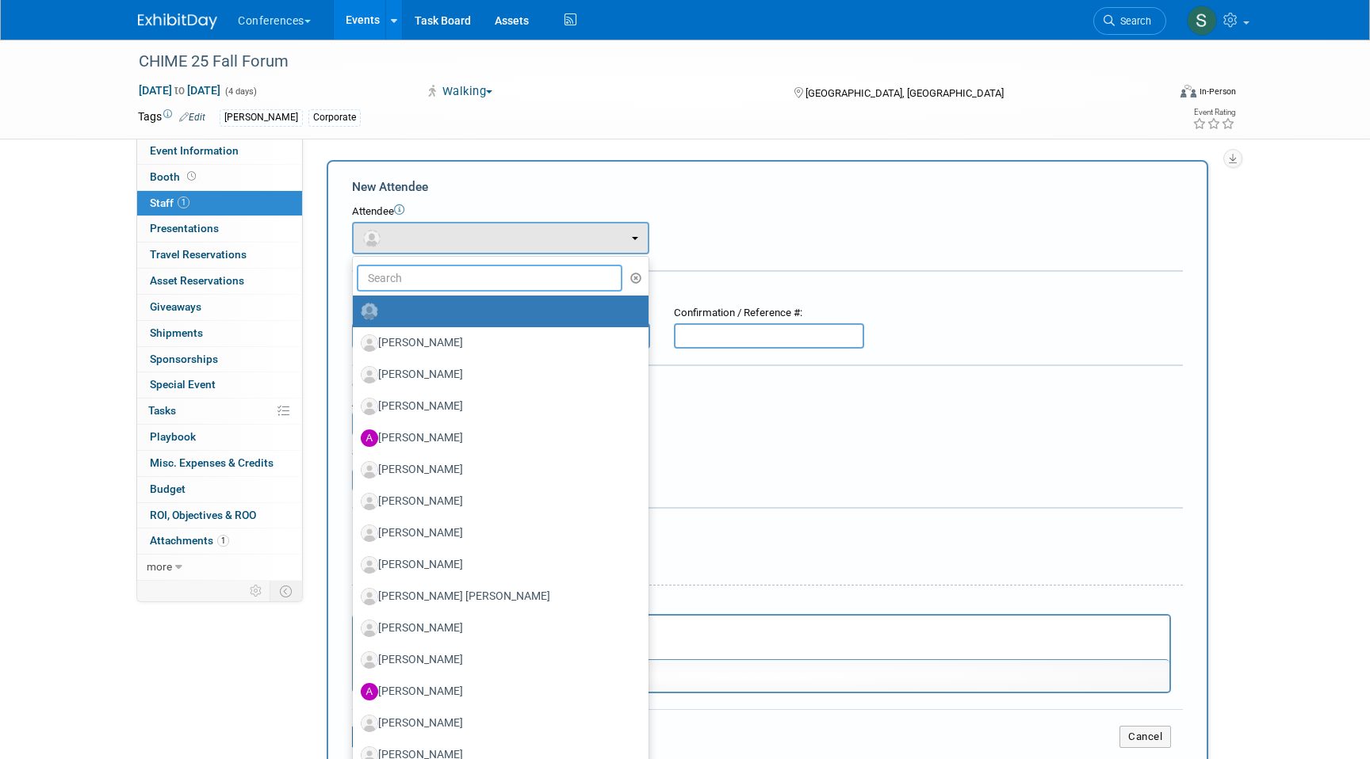
click at [421, 273] on input "text" at bounding box center [490, 278] width 266 height 27
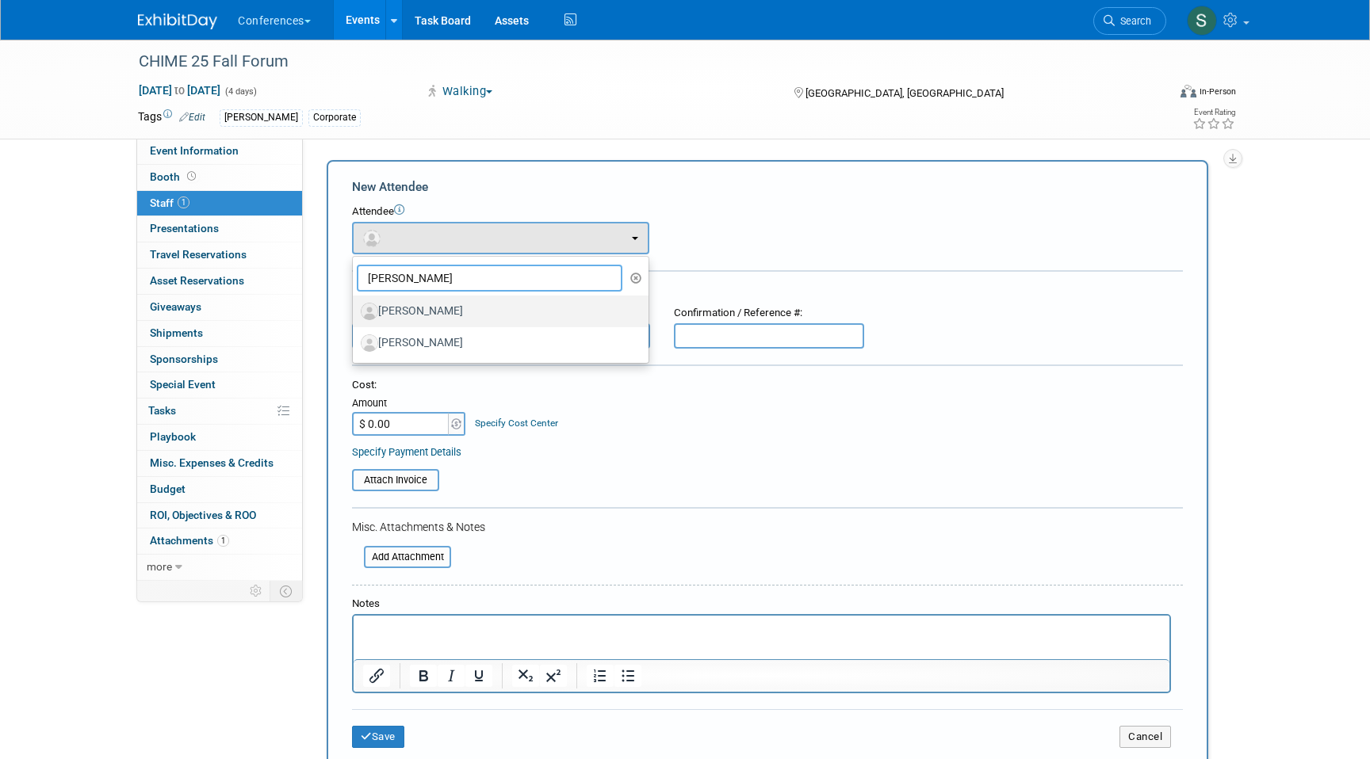
type input "kate"
click at [449, 309] on label "Kate Boyles" at bounding box center [497, 311] width 272 height 25
click at [355, 309] on input "Kate Boyles" at bounding box center [350, 309] width 10 height 10
select select "ae2332d4-c085-425a-889e-ba2db597d903"
select select "1"
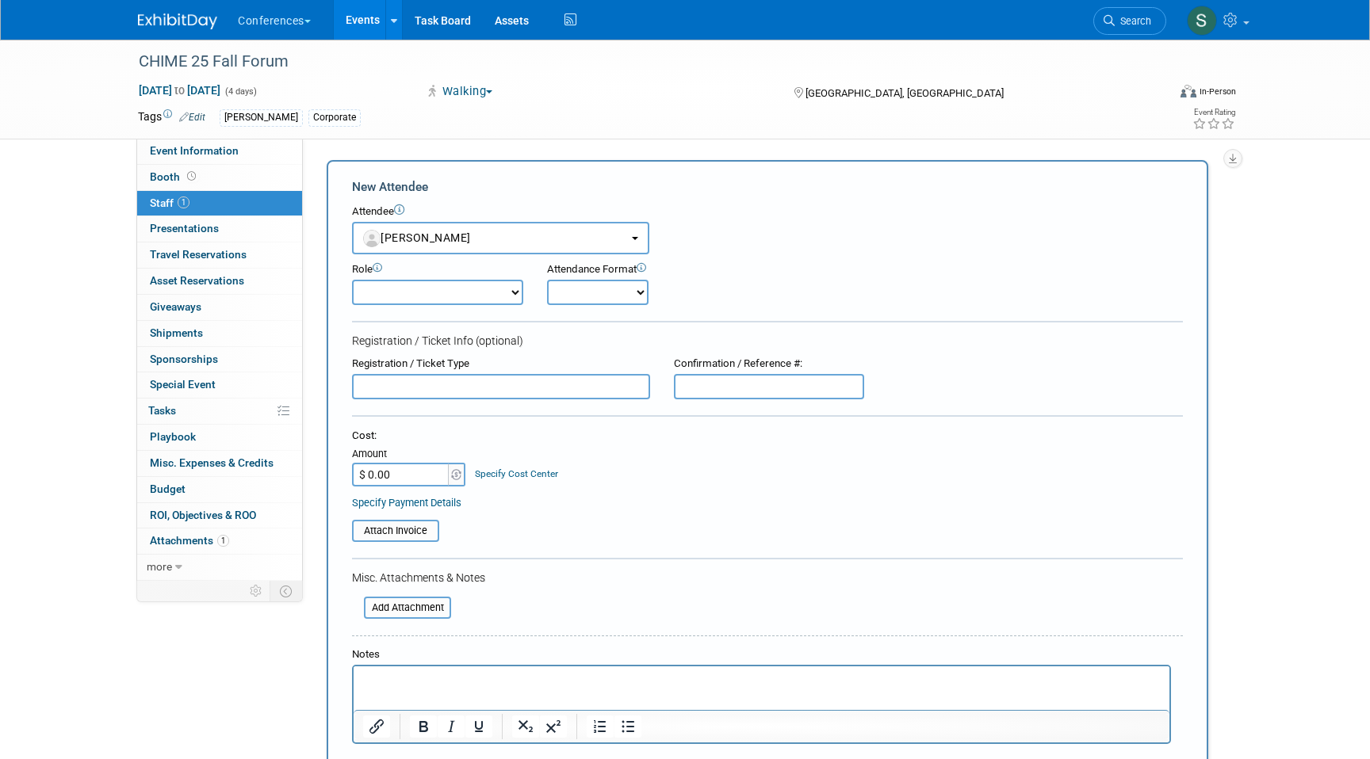
scroll to position [109, 0]
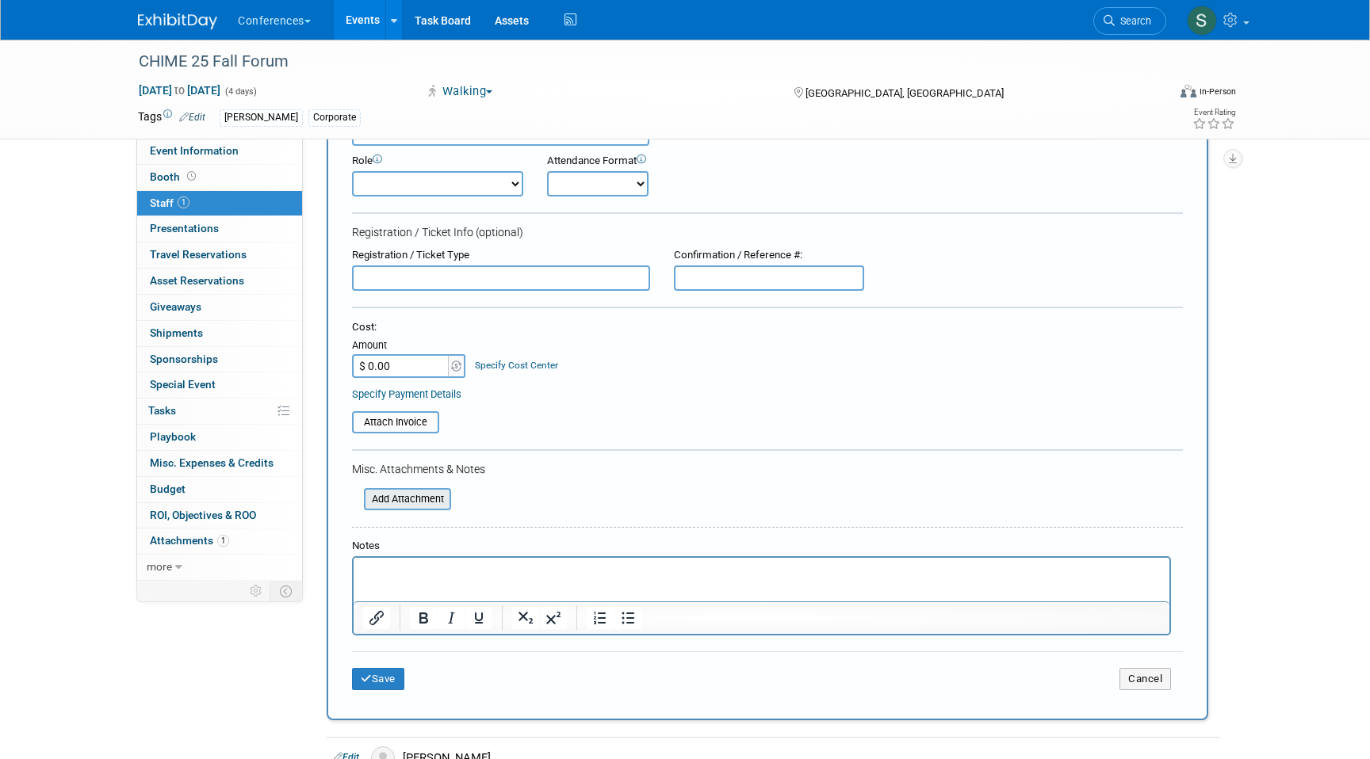
click at [414, 502] on input "file" at bounding box center [355, 499] width 189 height 19
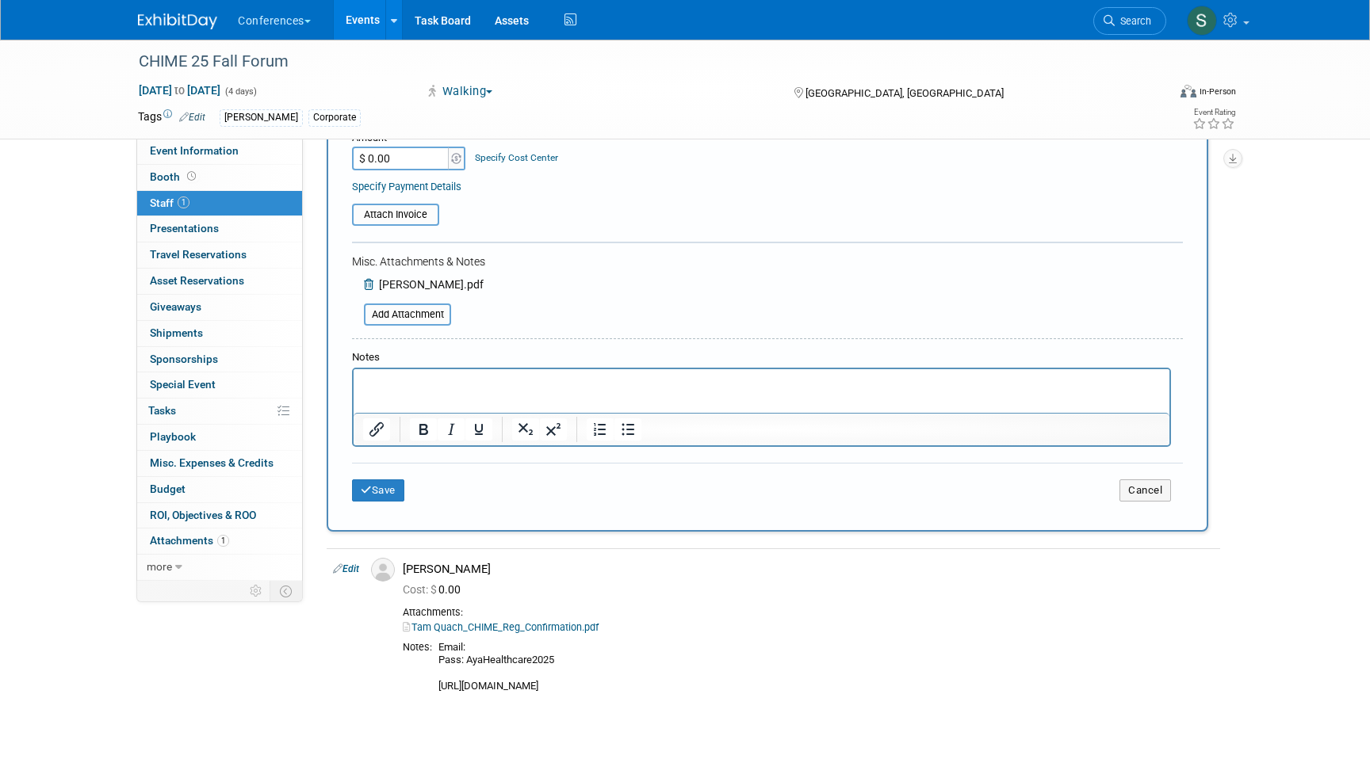
scroll to position [313, 0]
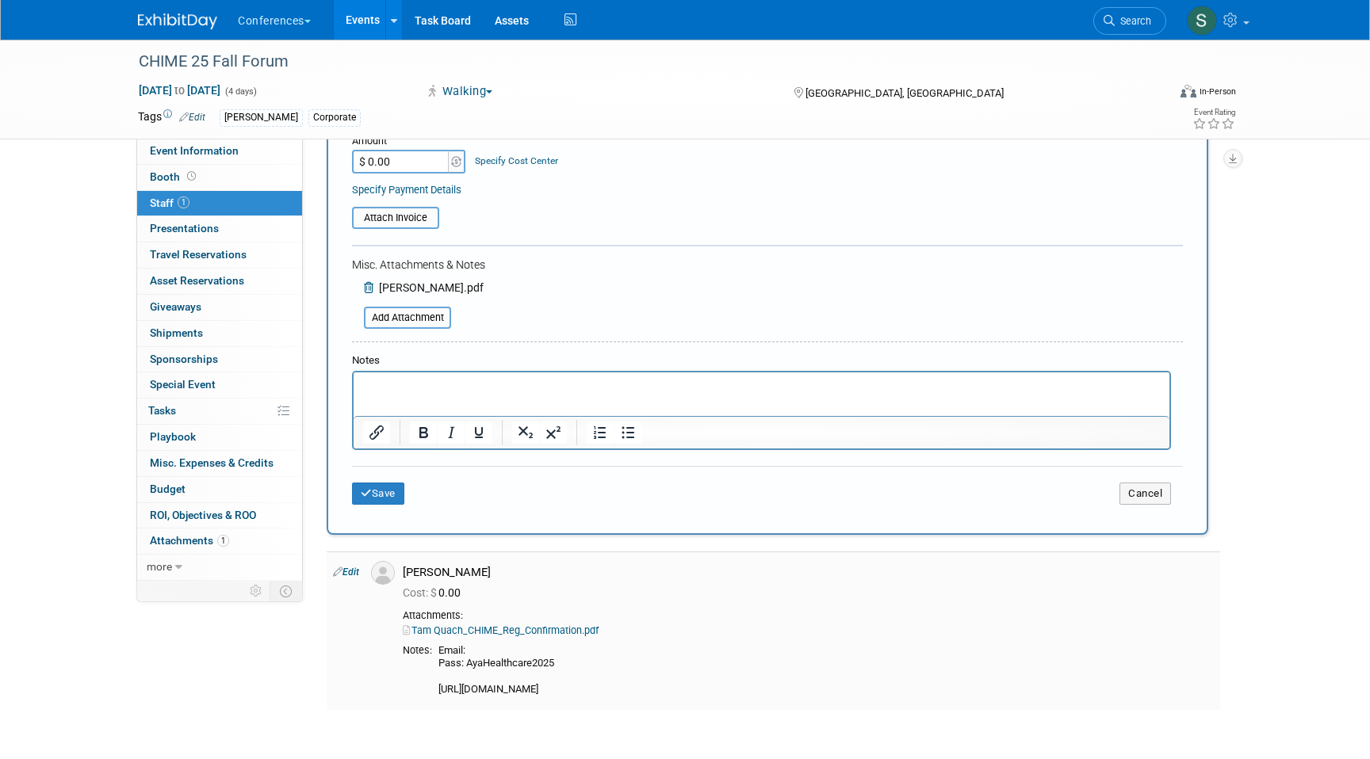
drag, startPoint x: 404, startPoint y: 650, endPoint x: 566, endPoint y: 668, distance: 162.7
click at [566, 668] on td "Tam Quach Cost: $ 0.00" at bounding box center [808, 631] width 824 height 158
copy div "Notes: Email: Pass: AyaHealthcare2025"
click at [389, 379] on p "Rich Text Area. Press ALT-0 for help." at bounding box center [761, 387] width 797 height 16
drag, startPoint x: 396, startPoint y: 386, endPoint x: 293, endPoint y: 386, distance: 102.2
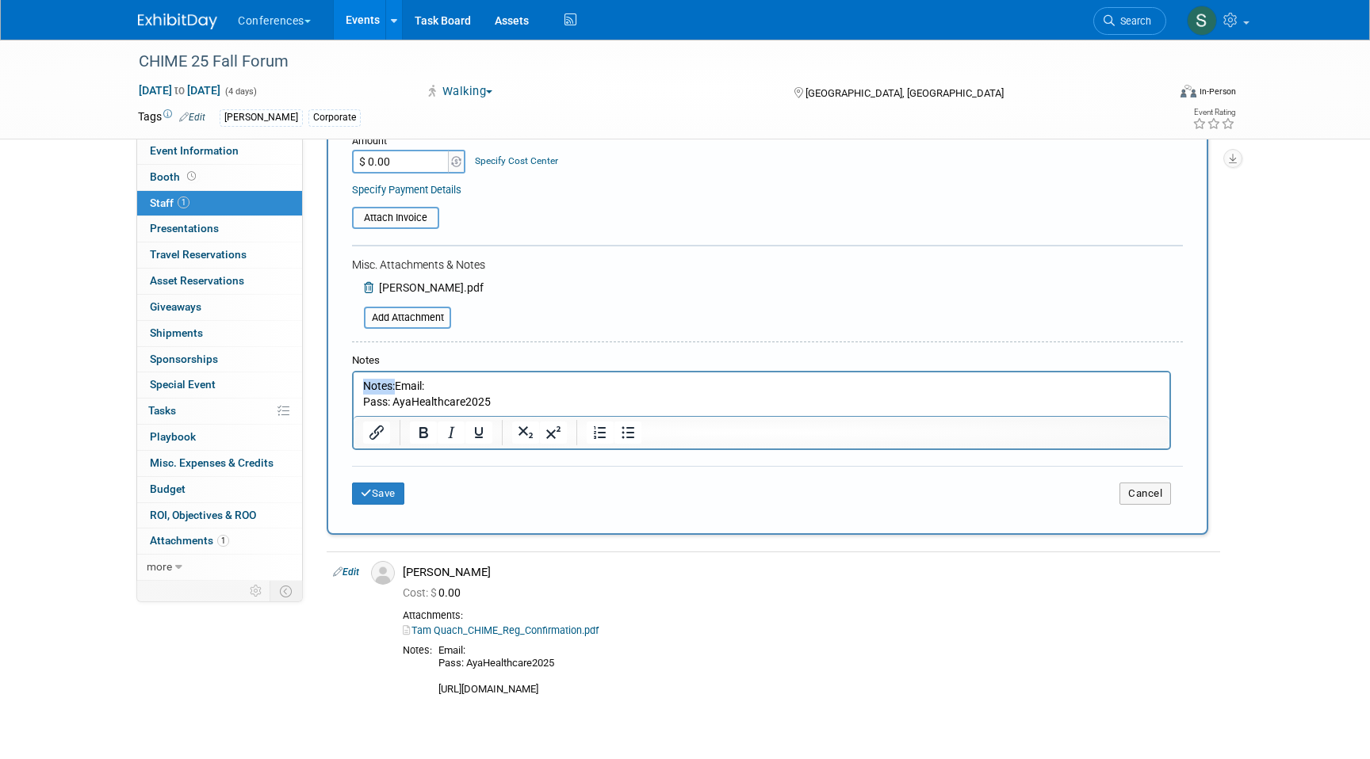
click at [354, 386] on html "Notes:Email: Pass: AyaHealthcare2025" at bounding box center [762, 391] width 816 height 37
click at [518, 401] on p "Email: Pass: AyaHealthcare2025" at bounding box center [761, 394] width 797 height 31
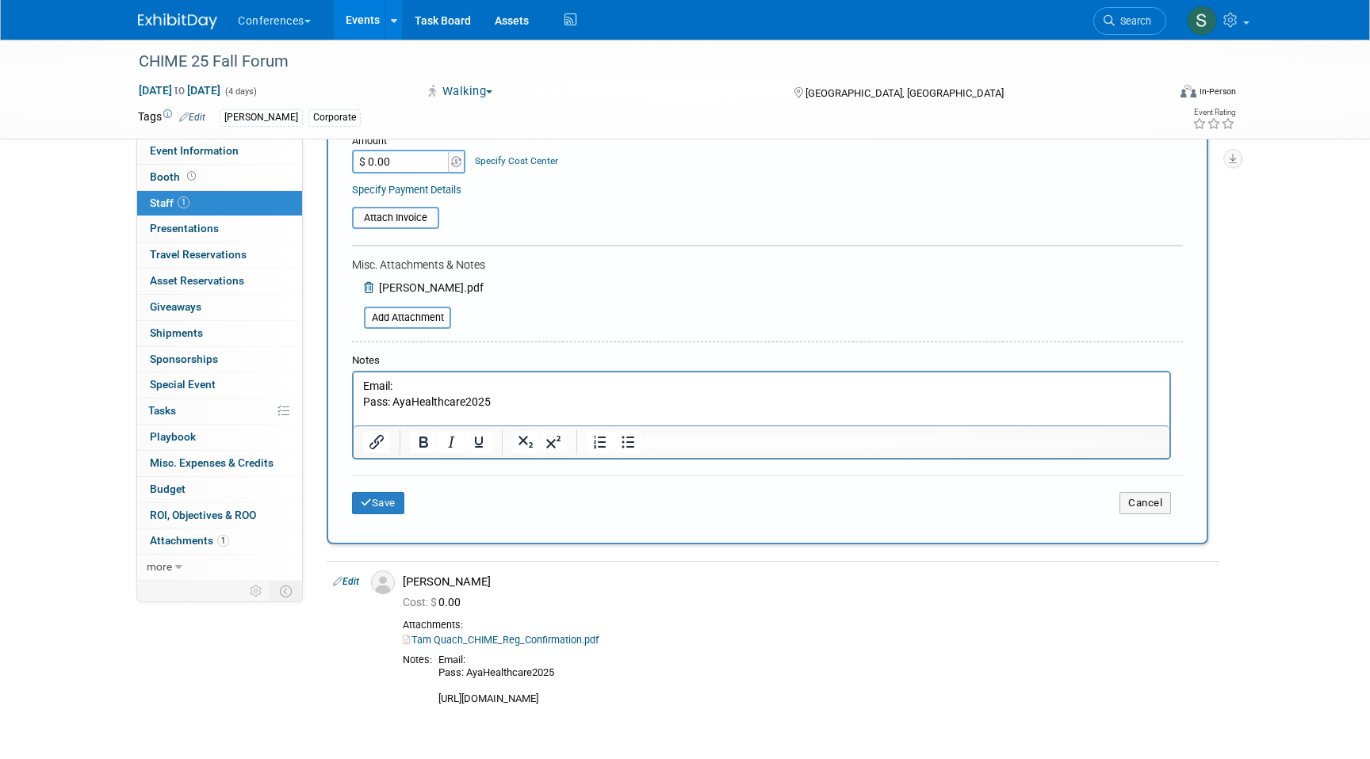
scroll to position [0, 0]
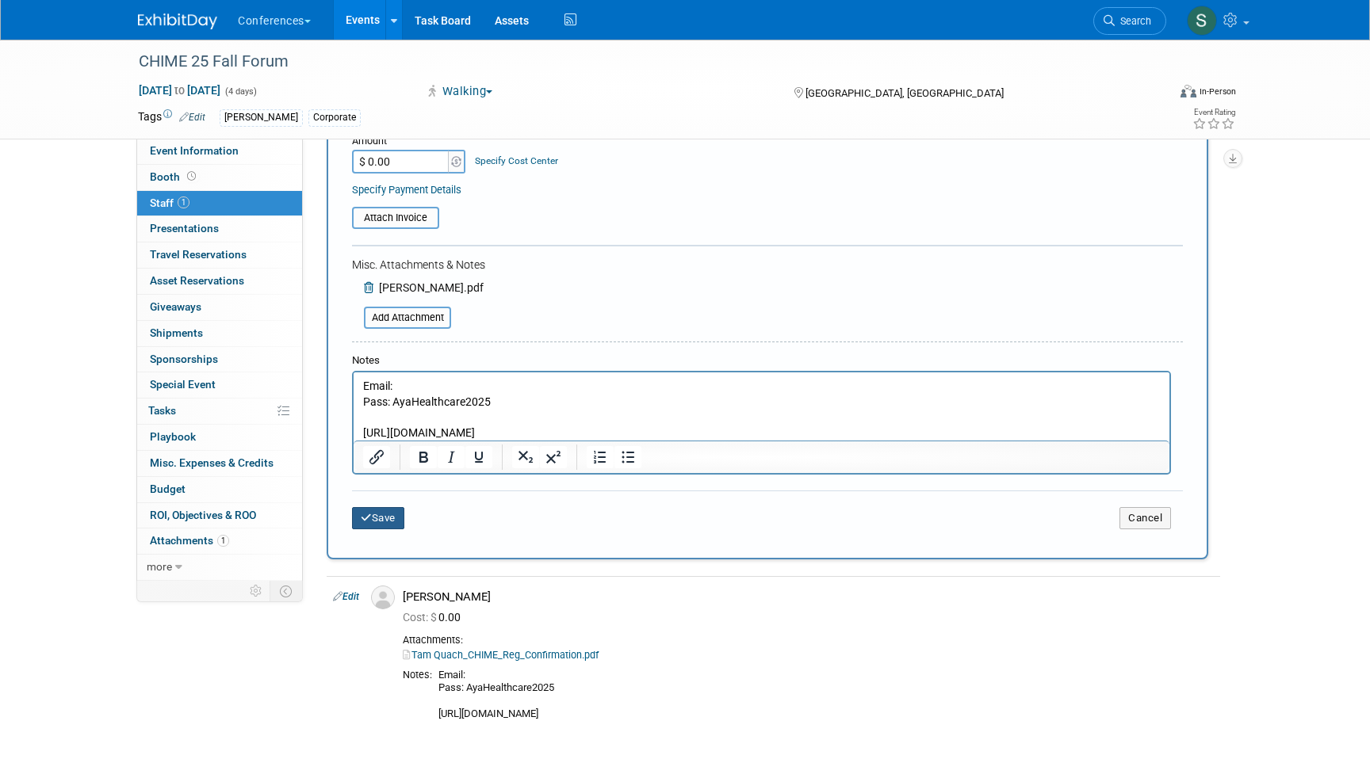
click at [376, 522] on button "Save" at bounding box center [378, 518] width 52 height 22
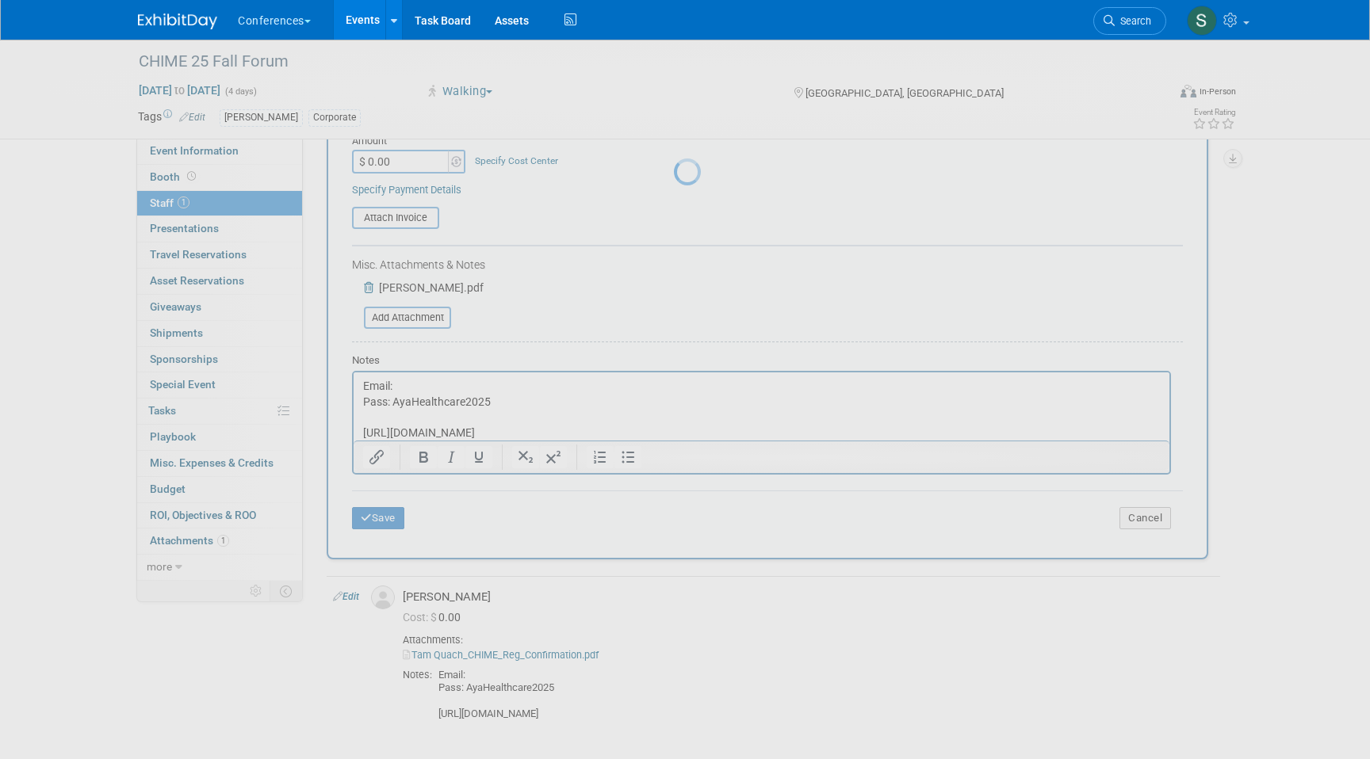
scroll to position [12, 0]
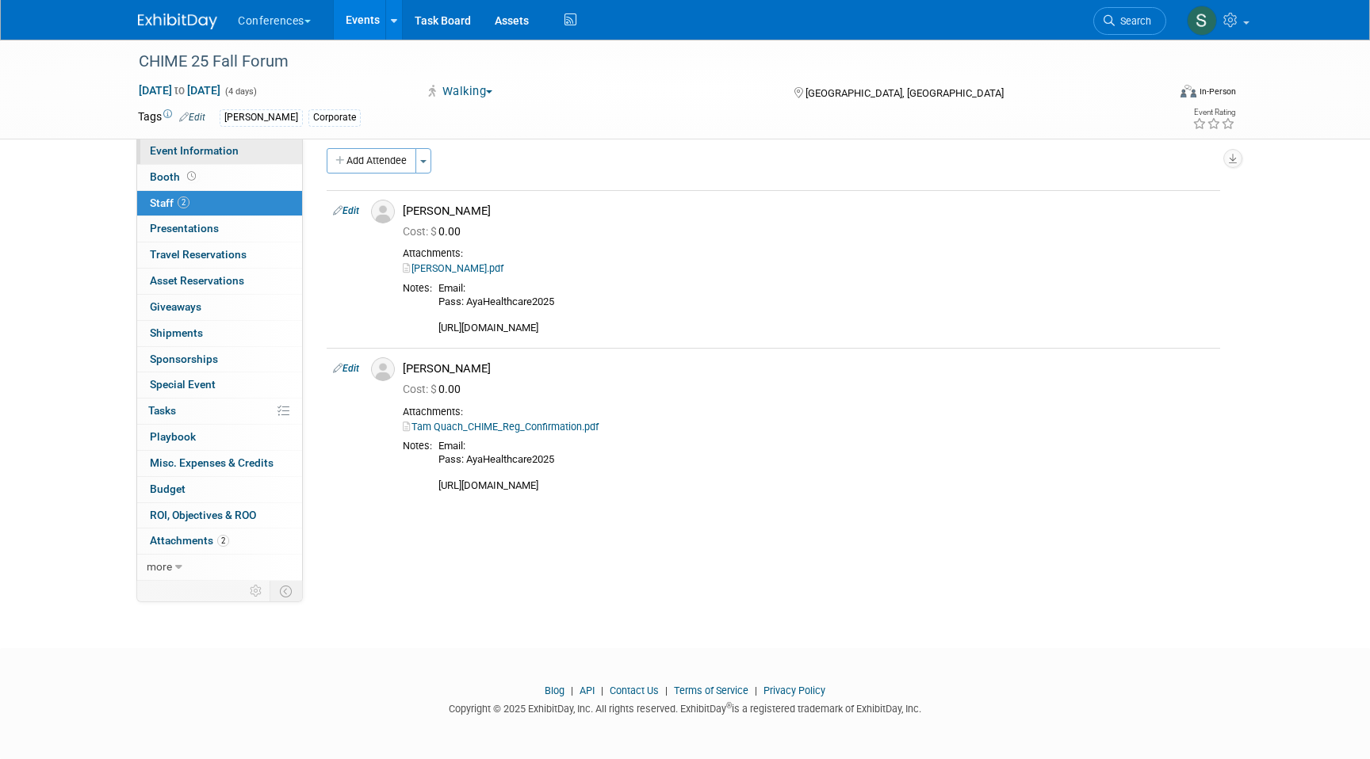
click at [242, 155] on link "Event Information" at bounding box center [219, 151] width 165 height 25
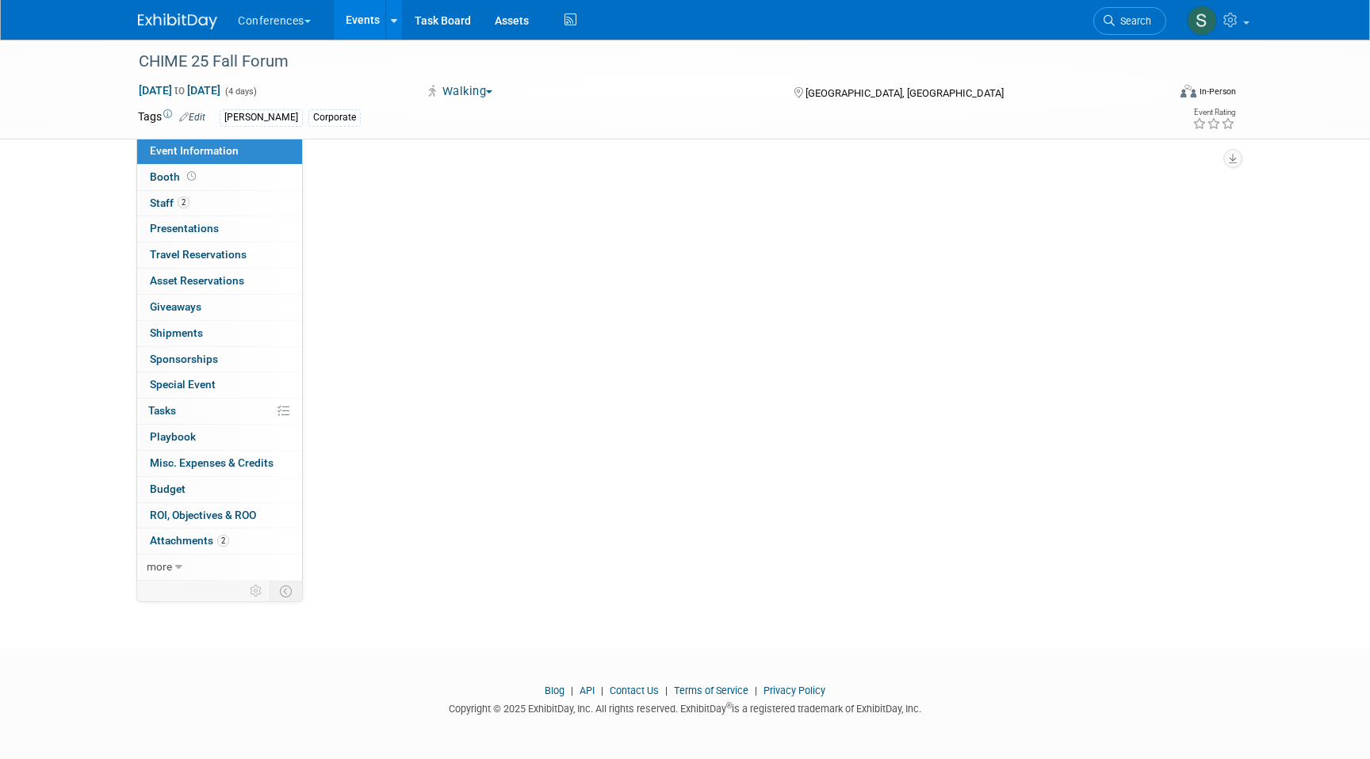
scroll to position [0, 0]
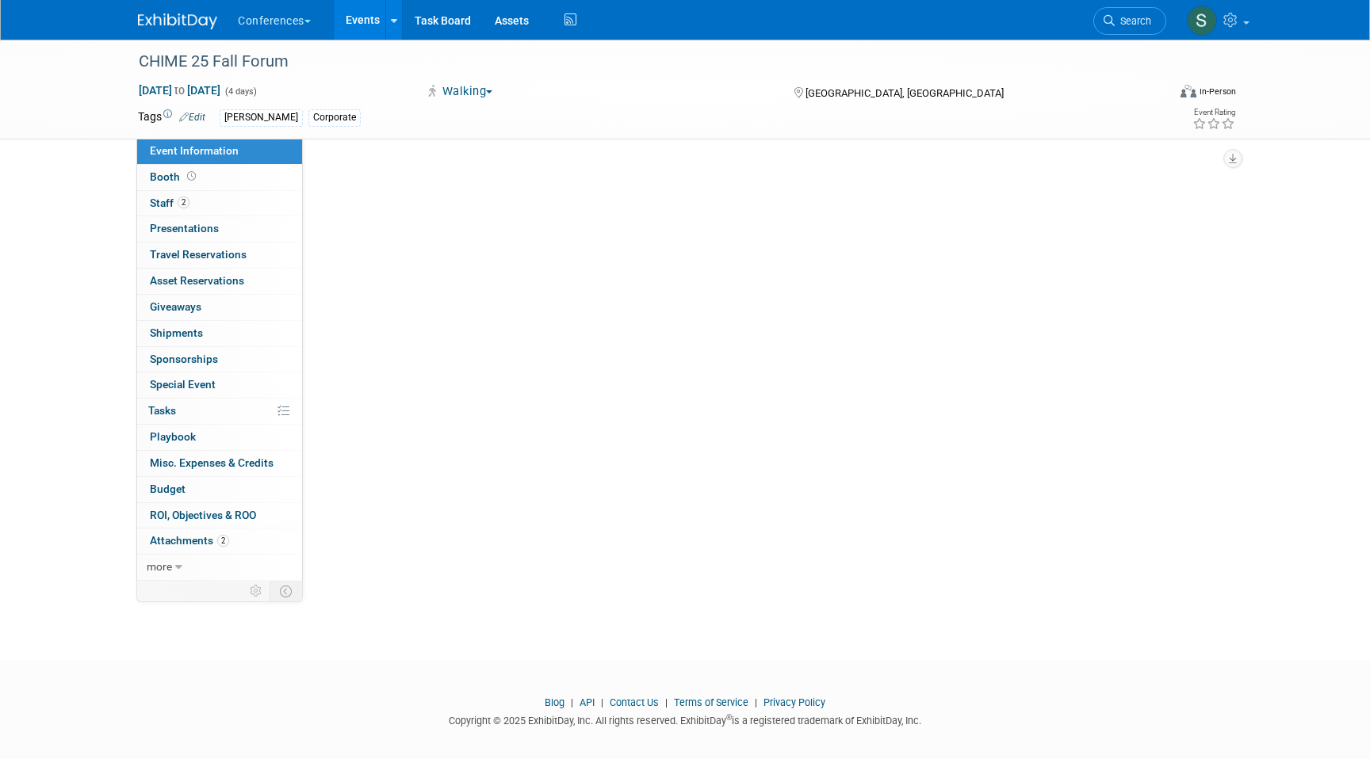
select select "Aya"
select select "Stephanie"
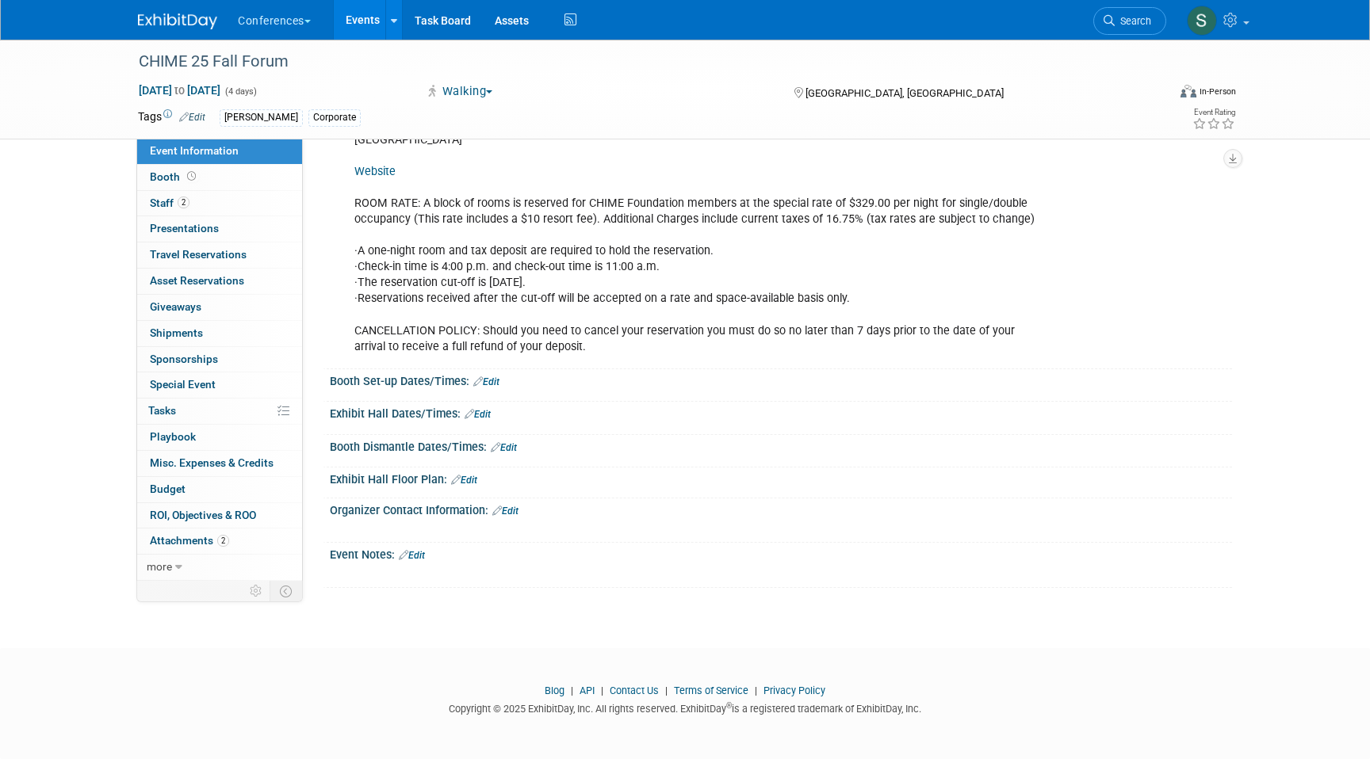
scroll to position [431, 0]
click at [487, 414] on link "Edit" at bounding box center [477, 414] width 26 height 11
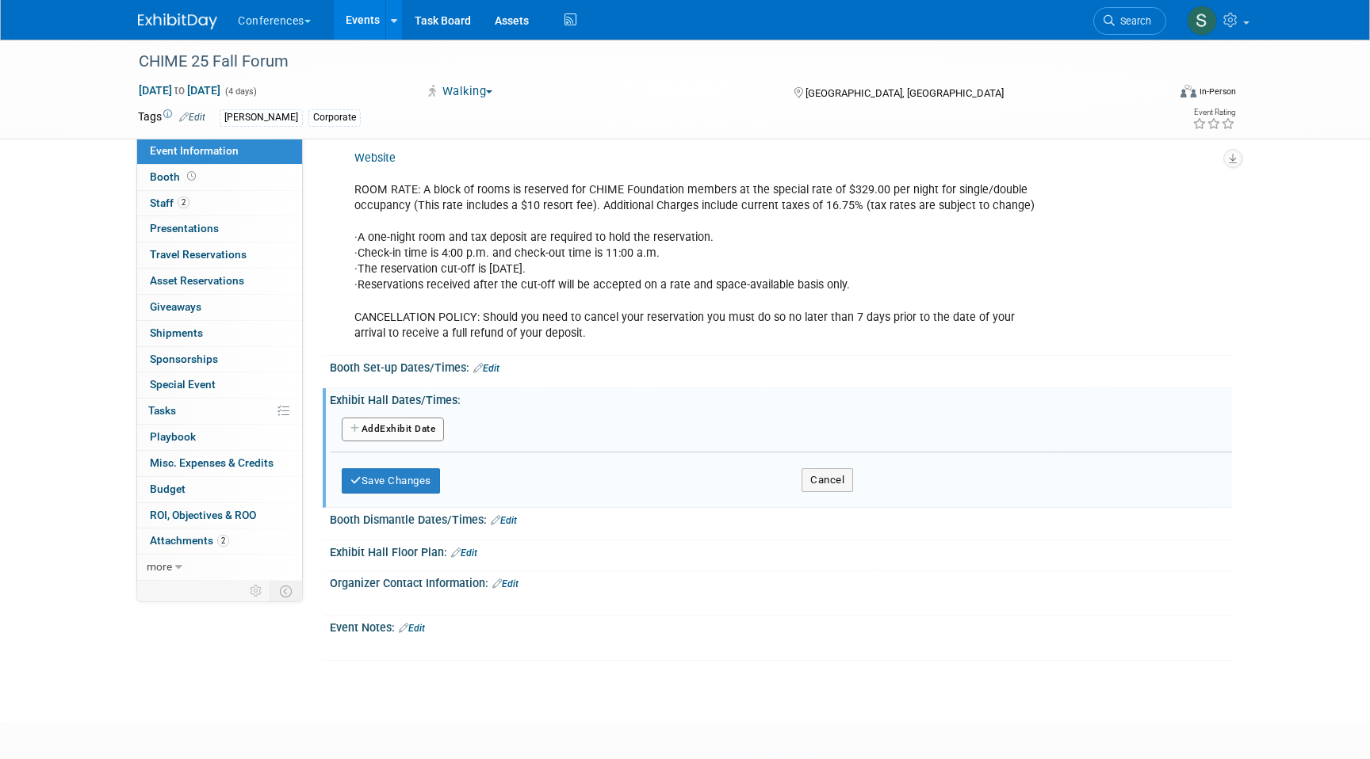
click at [398, 441] on button "Add Another Exhibit Date" at bounding box center [393, 430] width 102 height 24
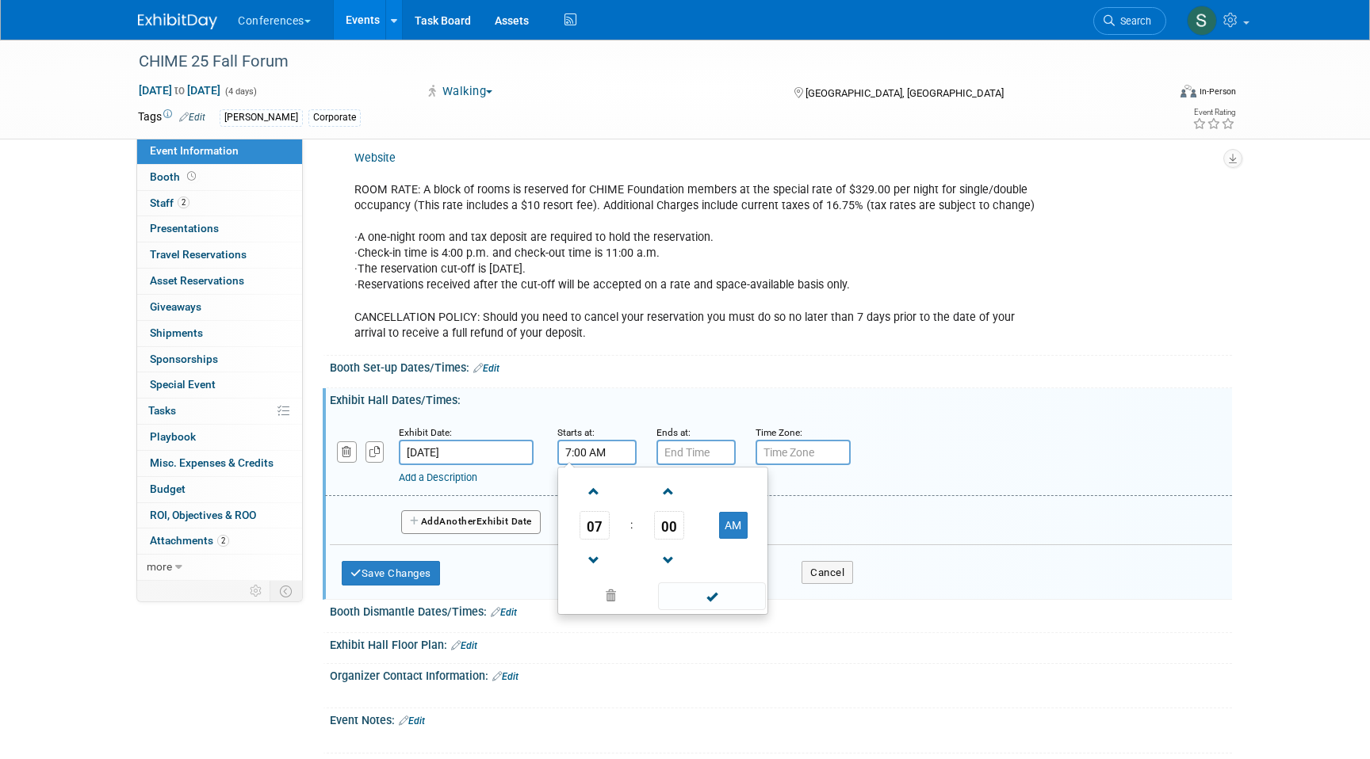
click at [602, 465] on input "7:00 AM" at bounding box center [596, 452] width 79 height 25
click at [597, 540] on span "07" at bounding box center [594, 525] width 30 height 29
click at [585, 511] on td "12" at bounding box center [586, 492] width 51 height 43
click at [724, 527] on button "AM" at bounding box center [733, 525] width 29 height 27
type input "12:00 PM"
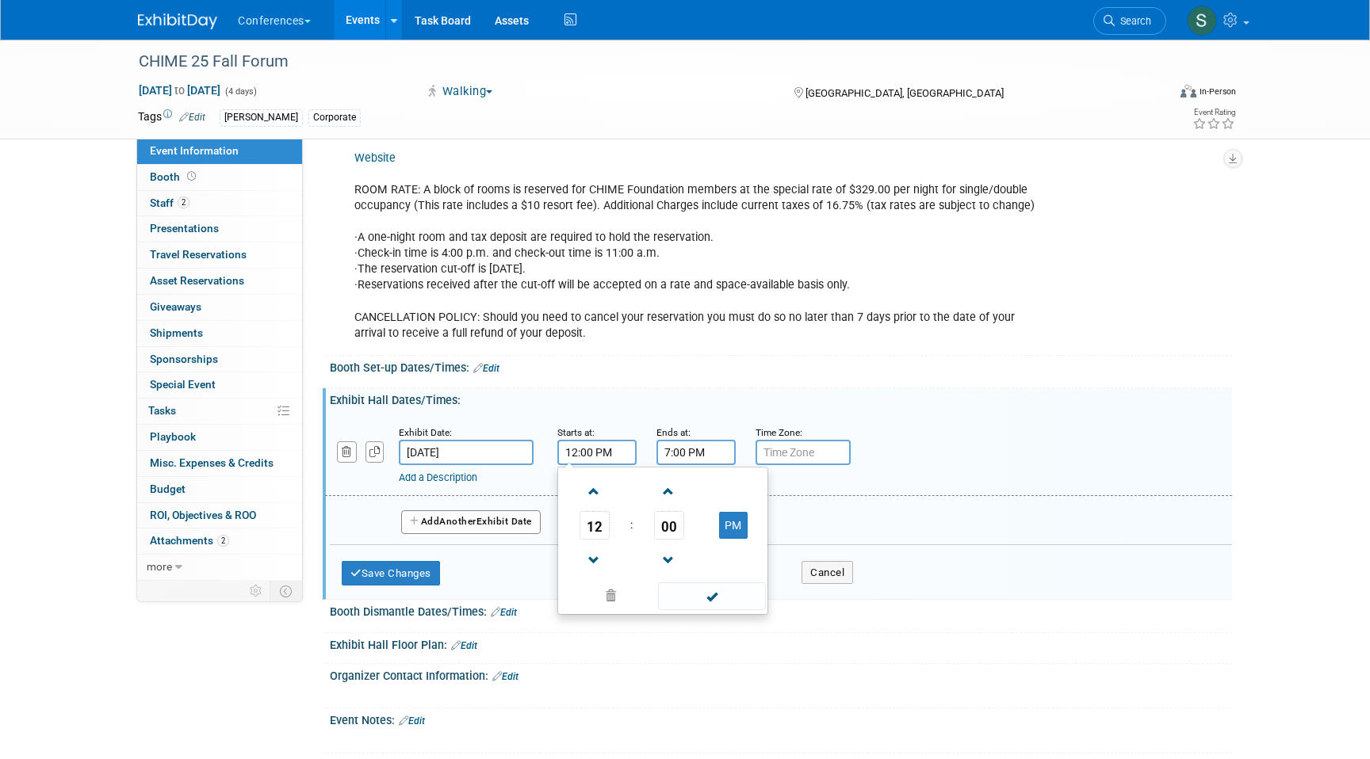
click at [690, 460] on input "7:00 PM" at bounding box center [695, 452] width 79 height 25
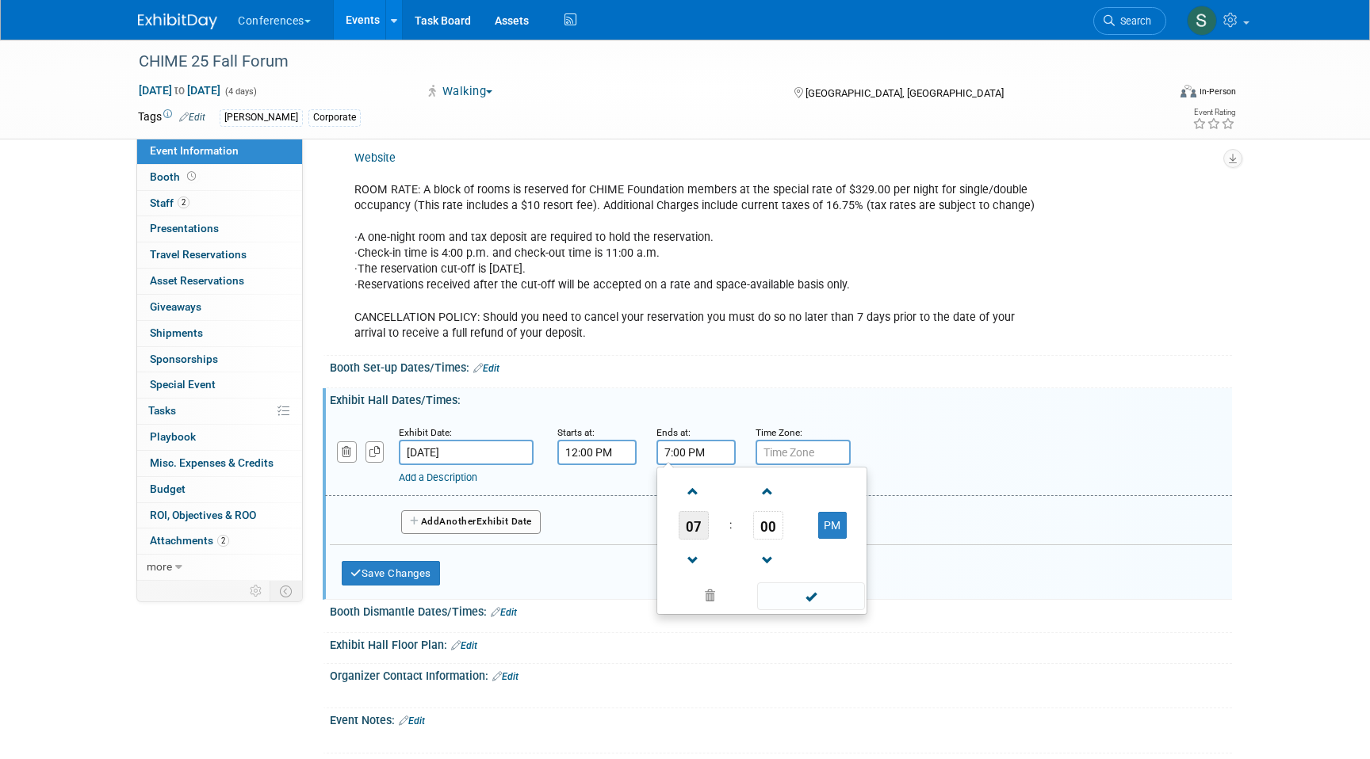
click at [705, 540] on span "07" at bounding box center [693, 525] width 30 height 29
click at [736, 514] on td "01" at bounding box center [736, 492] width 51 height 43
click at [774, 533] on span "00" at bounding box center [768, 525] width 30 height 29
click at [796, 556] on td "30" at bounding box center [787, 535] width 51 height 43
type input "1:30 PM"
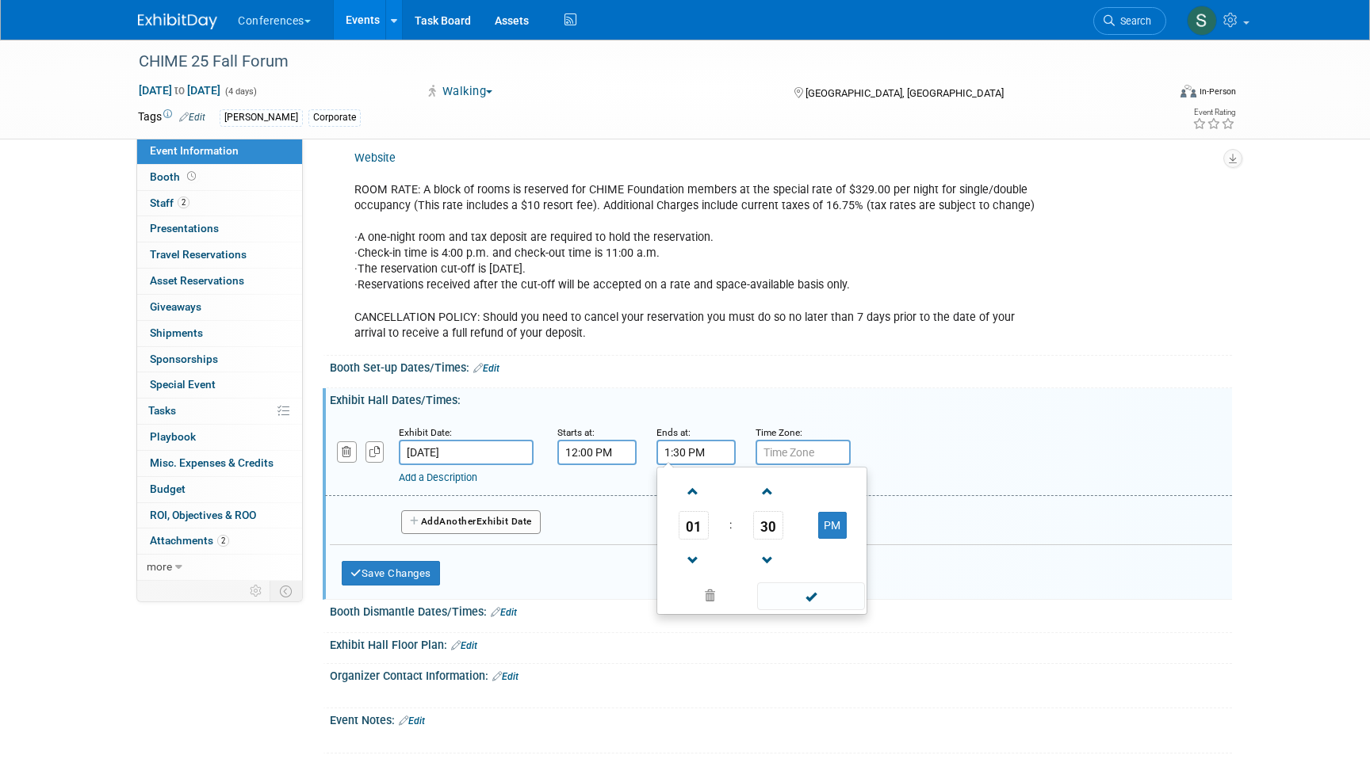
click at [447, 483] on link "Add a Description" at bounding box center [438, 478] width 78 height 12
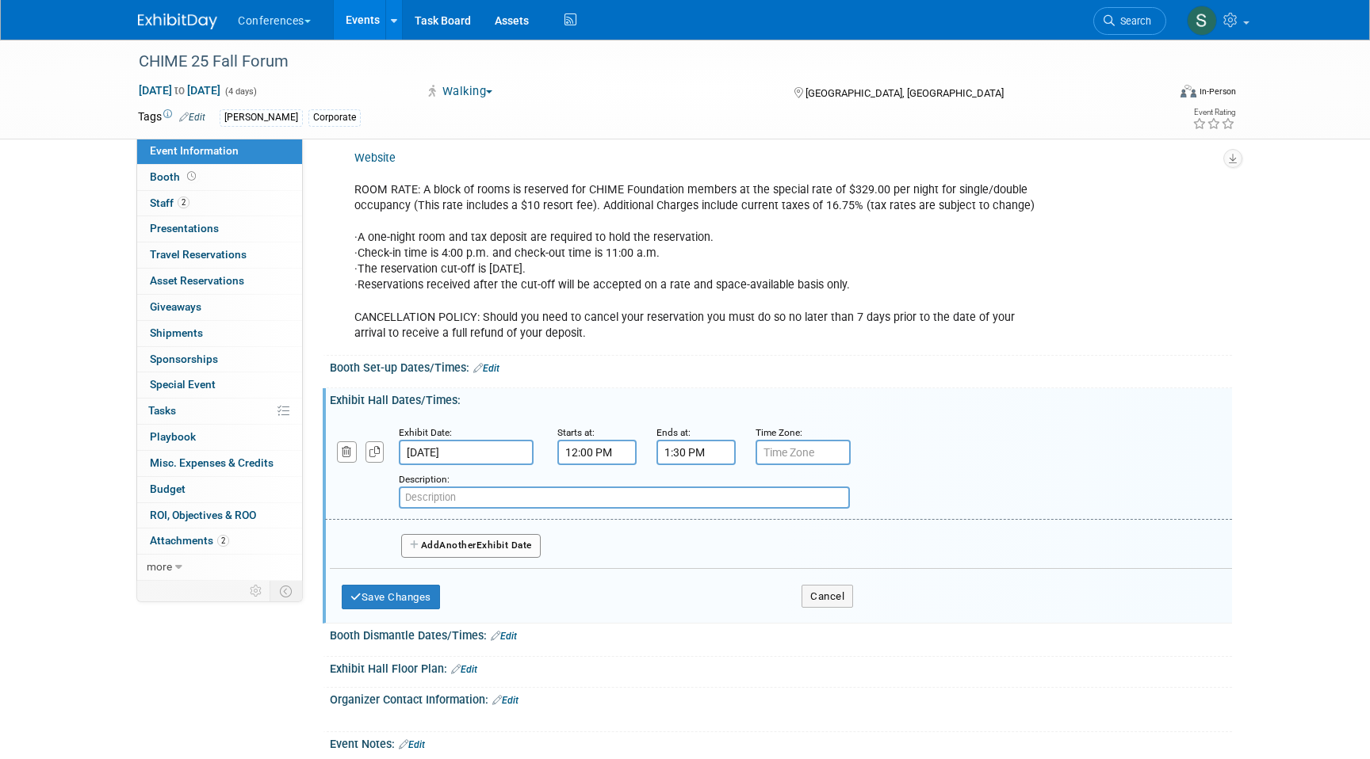
paste input "CIO Boot Camp Registration and Luncheon"
type input "CIO Boot Camp Registration and Luncheon"
click at [476, 551] on span "Another" at bounding box center [457, 545] width 37 height 11
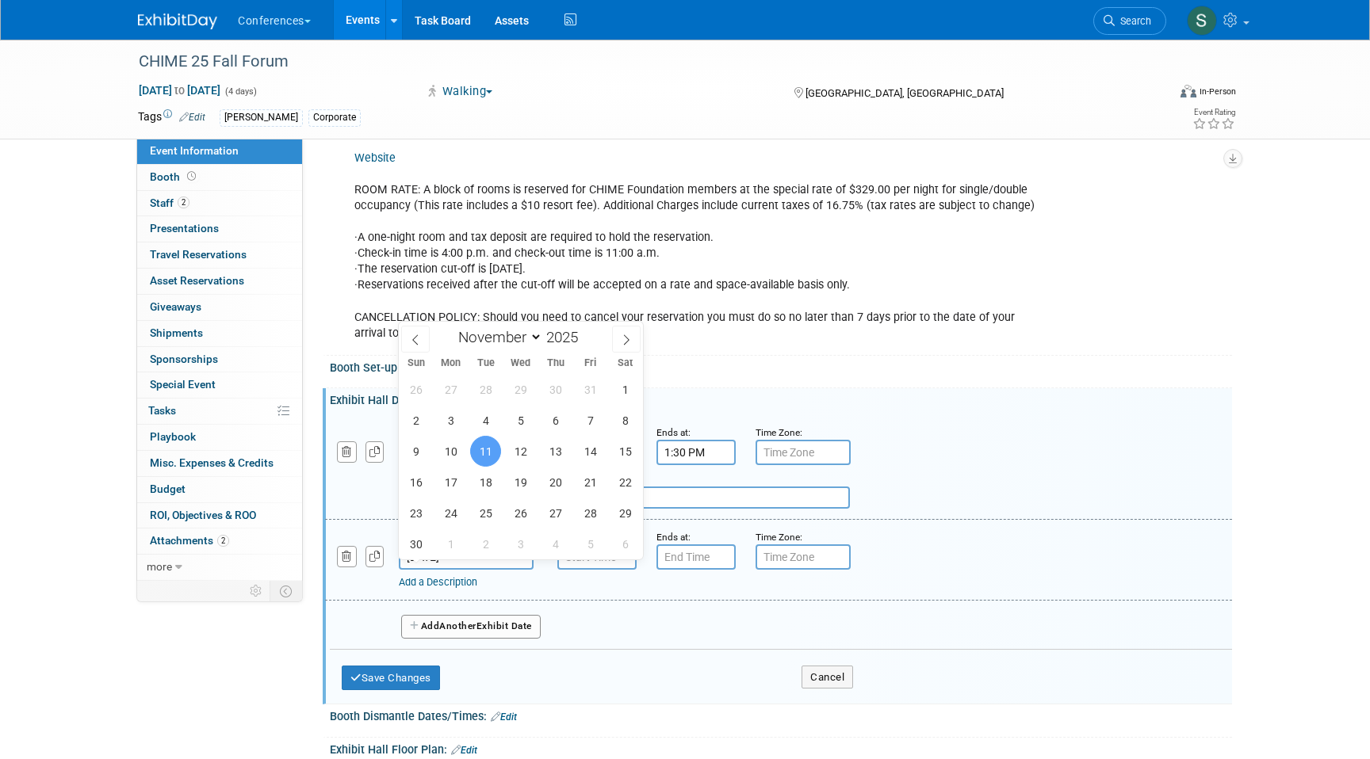
click at [470, 567] on input "Nov 11, 2025" at bounding box center [466, 557] width 135 height 25
click at [451, 453] on span "10" at bounding box center [450, 451] width 31 height 31
type input "Nov 10, 2025"
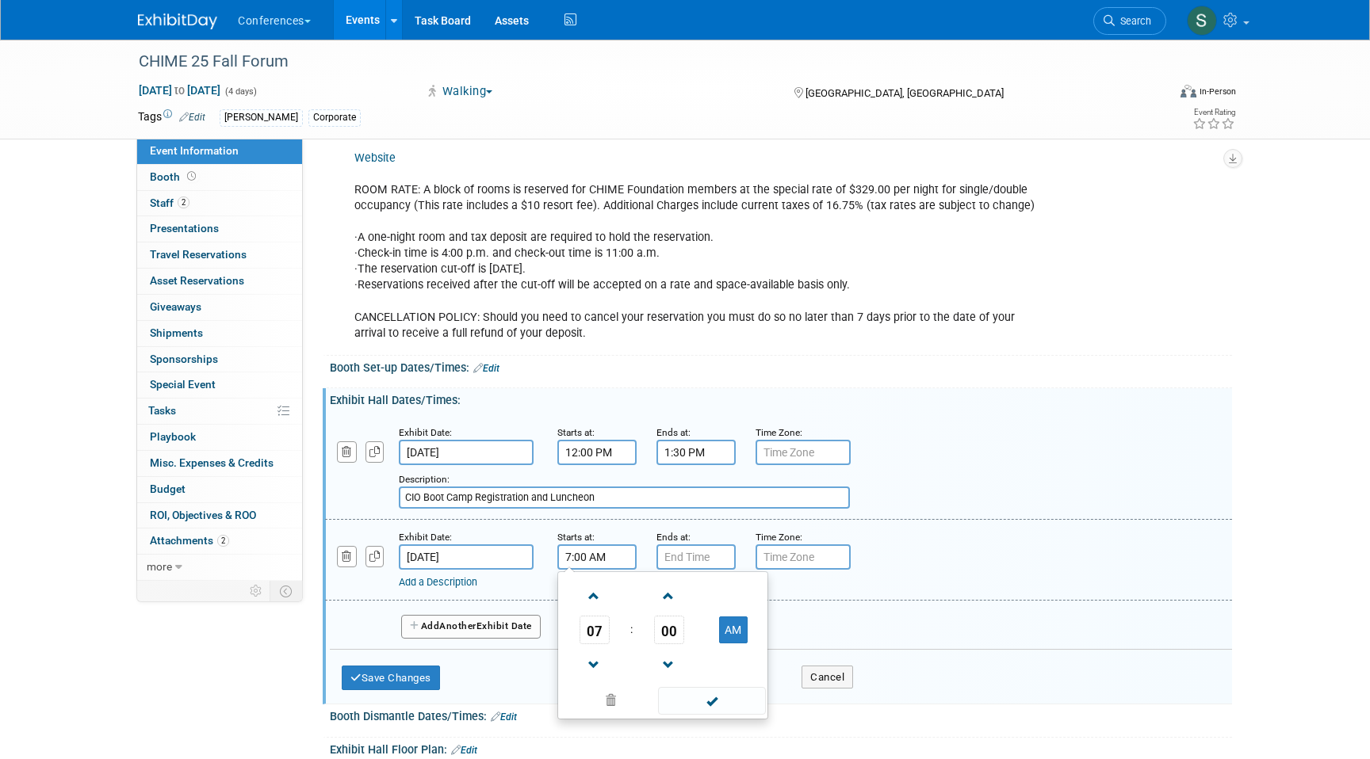
click at [594, 570] on input "7:00 AM" at bounding box center [596, 557] width 79 height 25
click at [598, 632] on span "07" at bounding box center [594, 630] width 30 height 29
click at [633, 608] on td "01" at bounding box center [637, 596] width 51 height 43
click at [671, 643] on span "00" at bounding box center [669, 630] width 30 height 29
click at [691, 651] on td "30" at bounding box center [688, 639] width 51 height 43
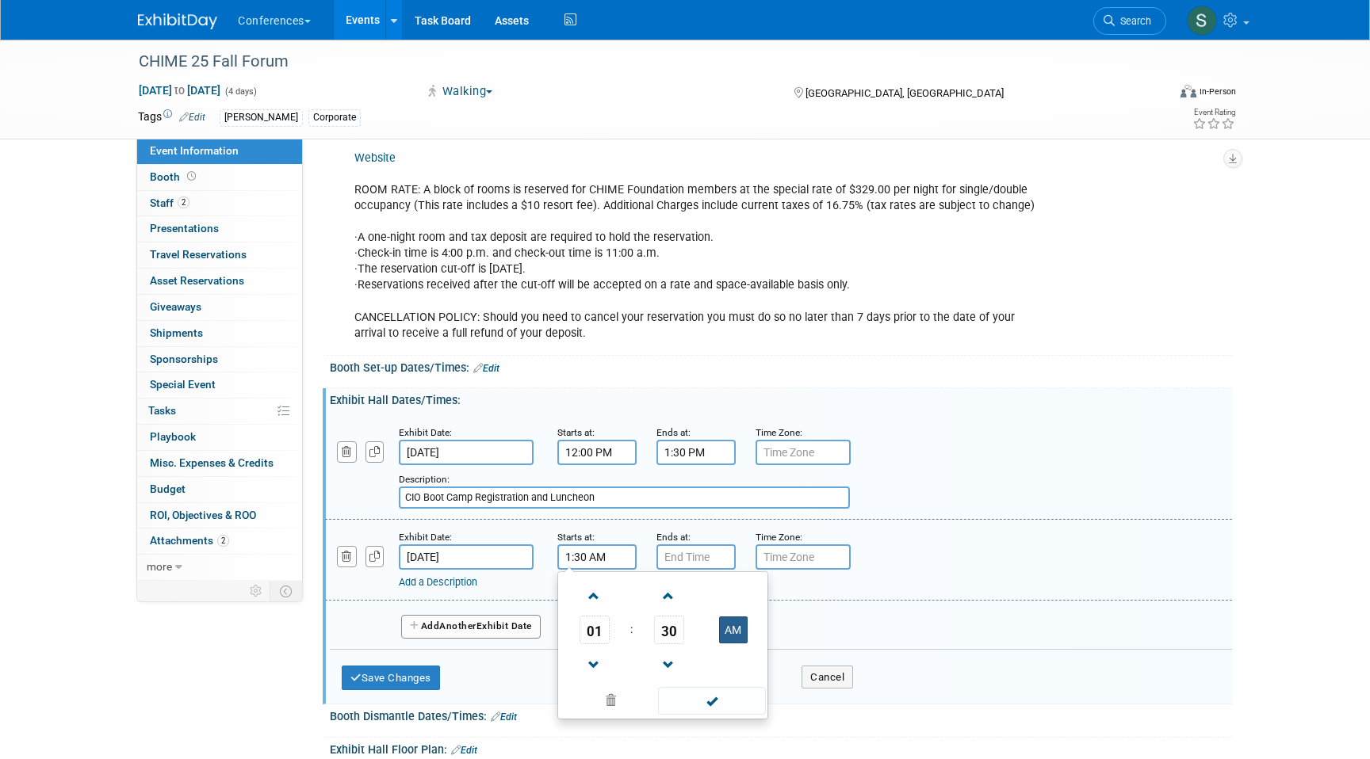
click at [727, 636] on button "AM" at bounding box center [733, 630] width 29 height 27
type input "1:30 PM"
click at [782, 620] on div "Add Another Exhibit Date" at bounding box center [781, 622] width 902 height 42
click at [449, 588] on link "Add a Description" at bounding box center [438, 582] width 78 height 12
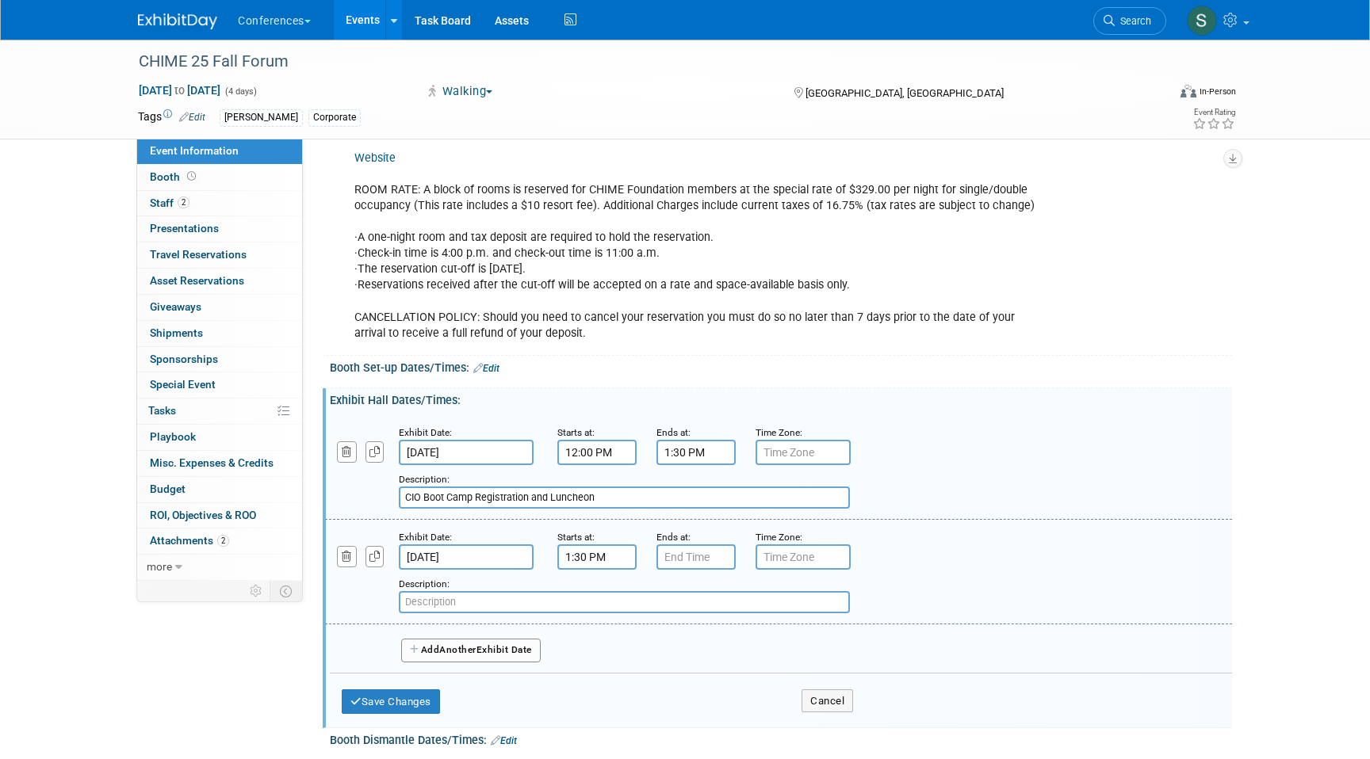
click at [449, 606] on input "text" at bounding box center [624, 602] width 451 height 22
paste input "CIO Boot Camp begins"
type input "CIO Boot Camp begins"
click at [464, 655] on span "Another" at bounding box center [457, 649] width 37 height 11
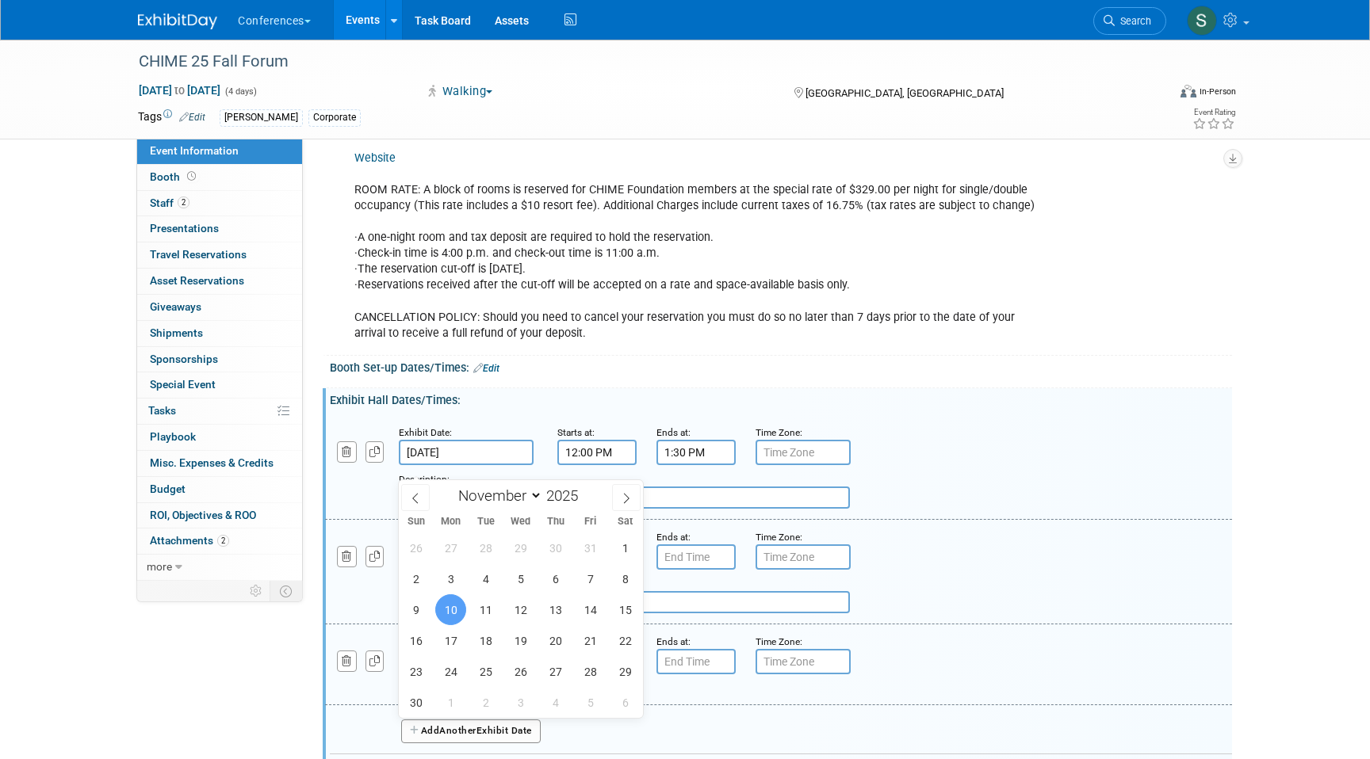
click at [437, 465] on input "Nov 10, 2025" at bounding box center [466, 452] width 135 height 25
click at [592, 583] on span "7" at bounding box center [590, 579] width 31 height 31
type input "Nov 7, 2025"
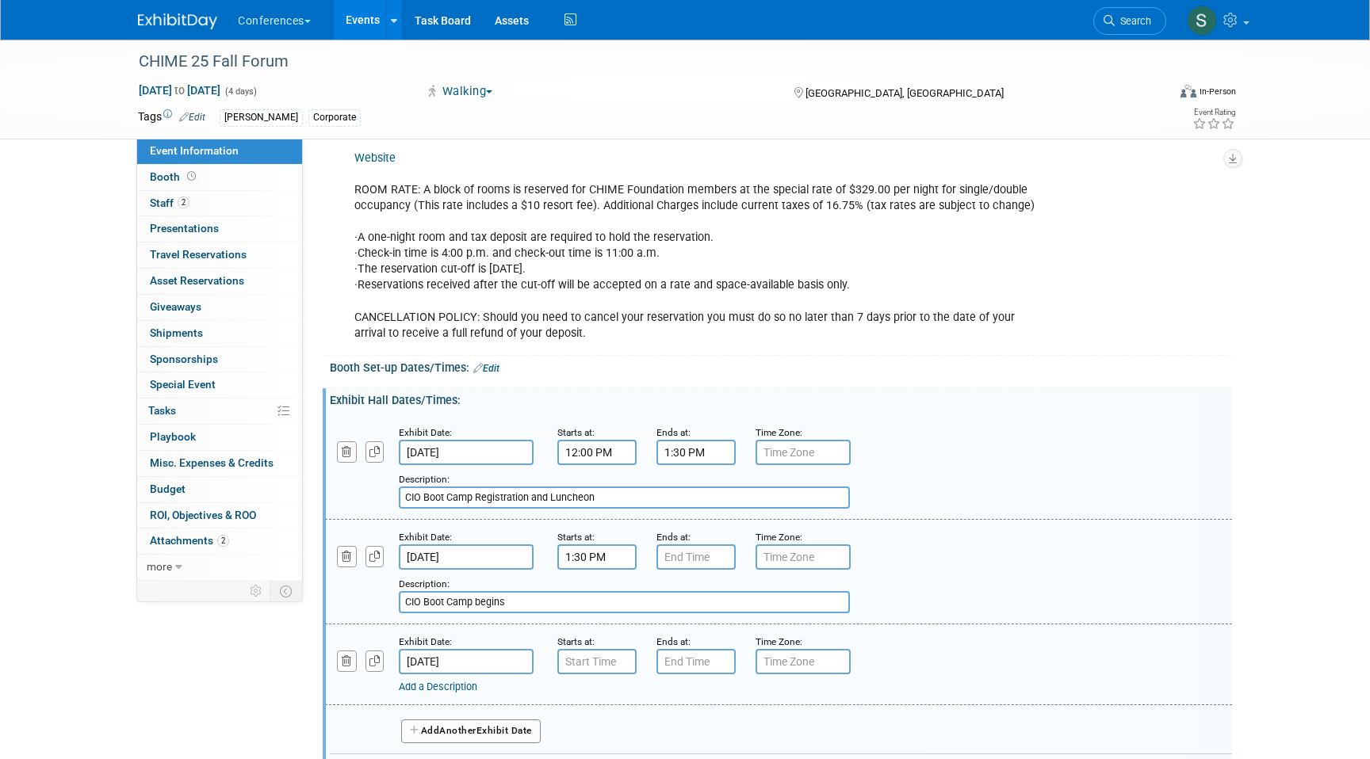
click at [478, 565] on input "Nov 10, 2025" at bounding box center [466, 557] width 135 height 25
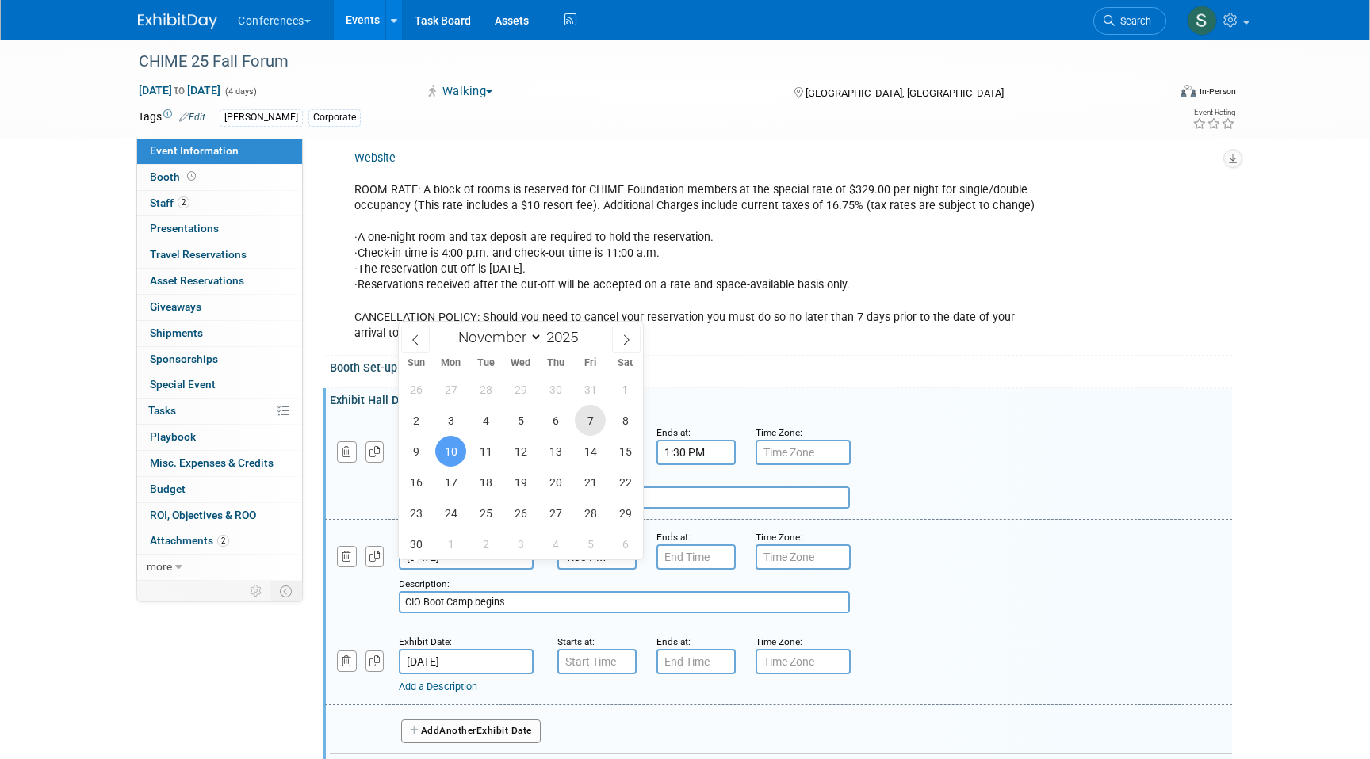
click at [584, 425] on span "7" at bounding box center [590, 420] width 31 height 31
type input "Nov 7, 2025"
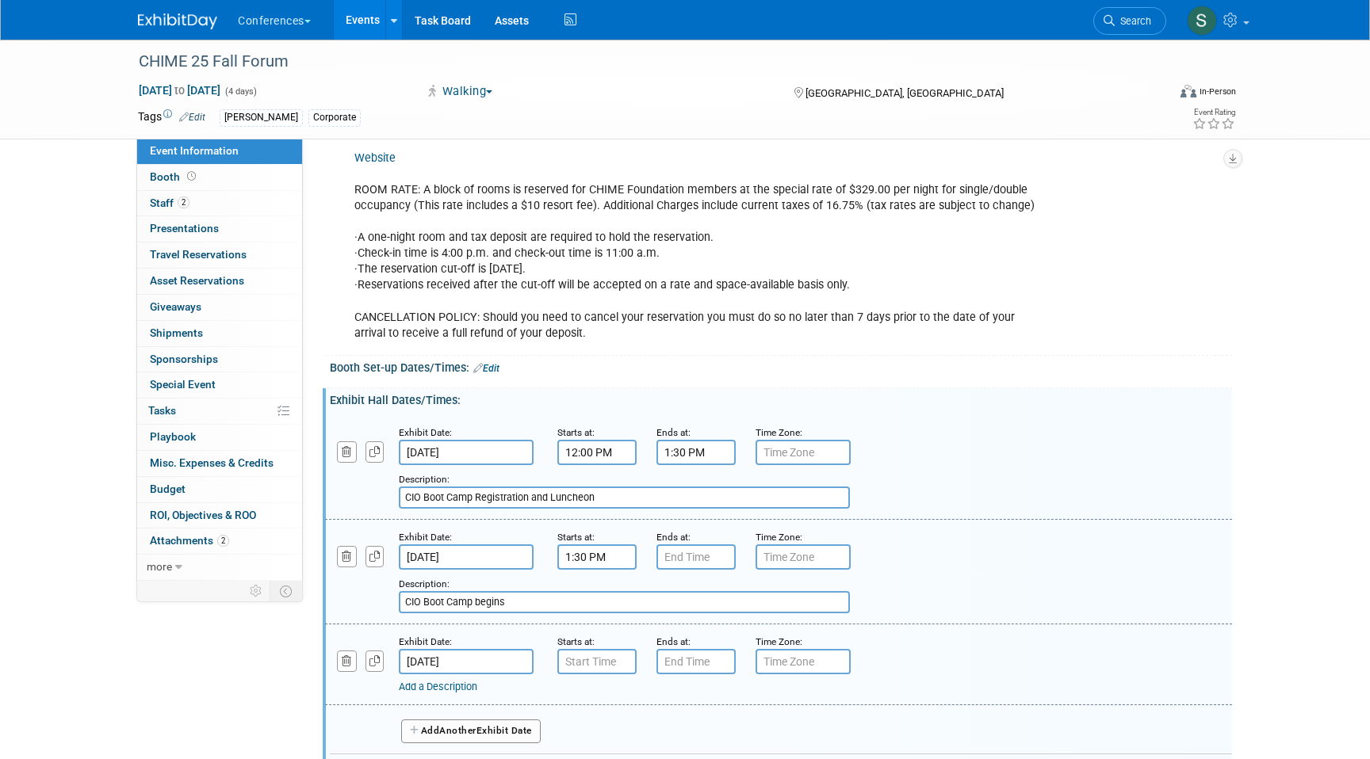
click at [468, 675] on input "Nov 11, 2025" at bounding box center [466, 661] width 135 height 25
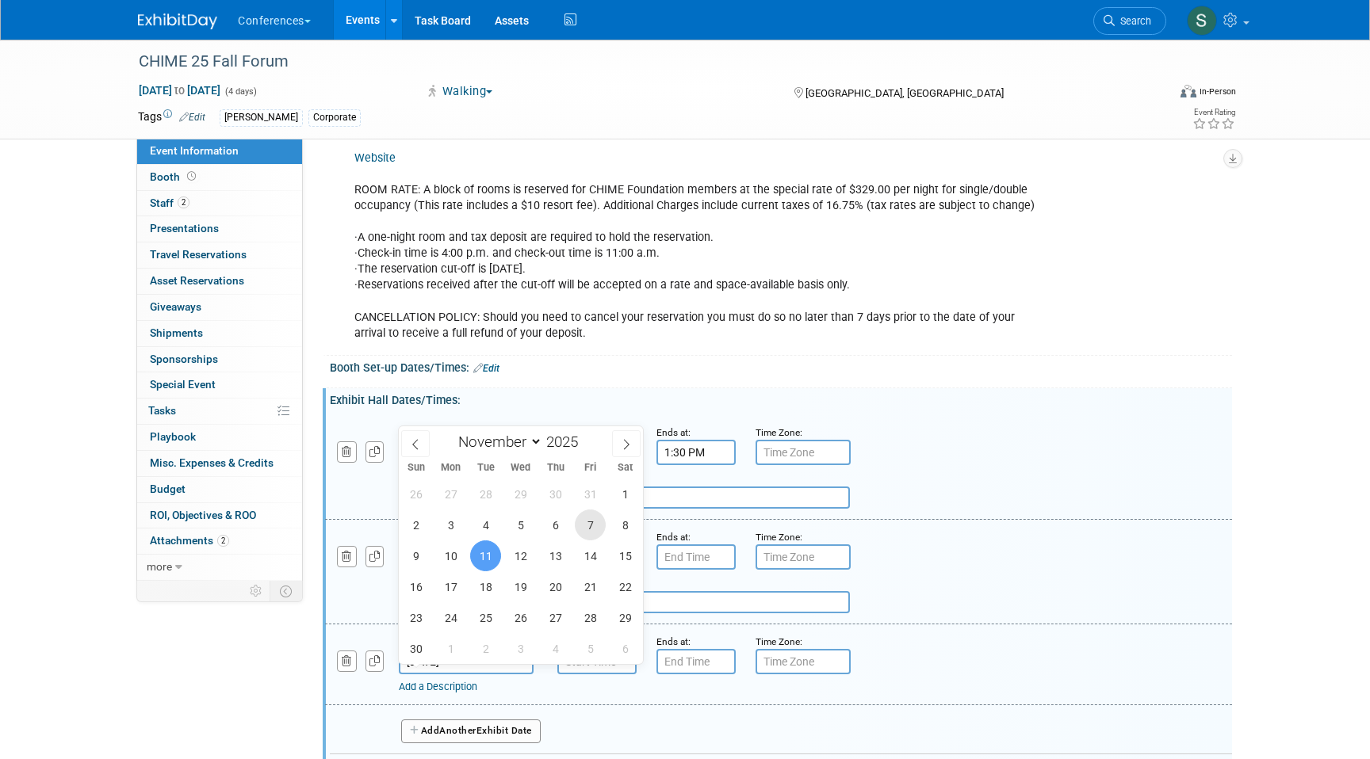
click at [589, 529] on span "7" at bounding box center [590, 525] width 31 height 31
type input "Nov 7, 2025"
click at [616, 429] on div "January February March April May June July August September October November De…" at bounding box center [521, 439] width 244 height 27
click at [349, 457] on icon "button" at bounding box center [347, 452] width 10 height 10
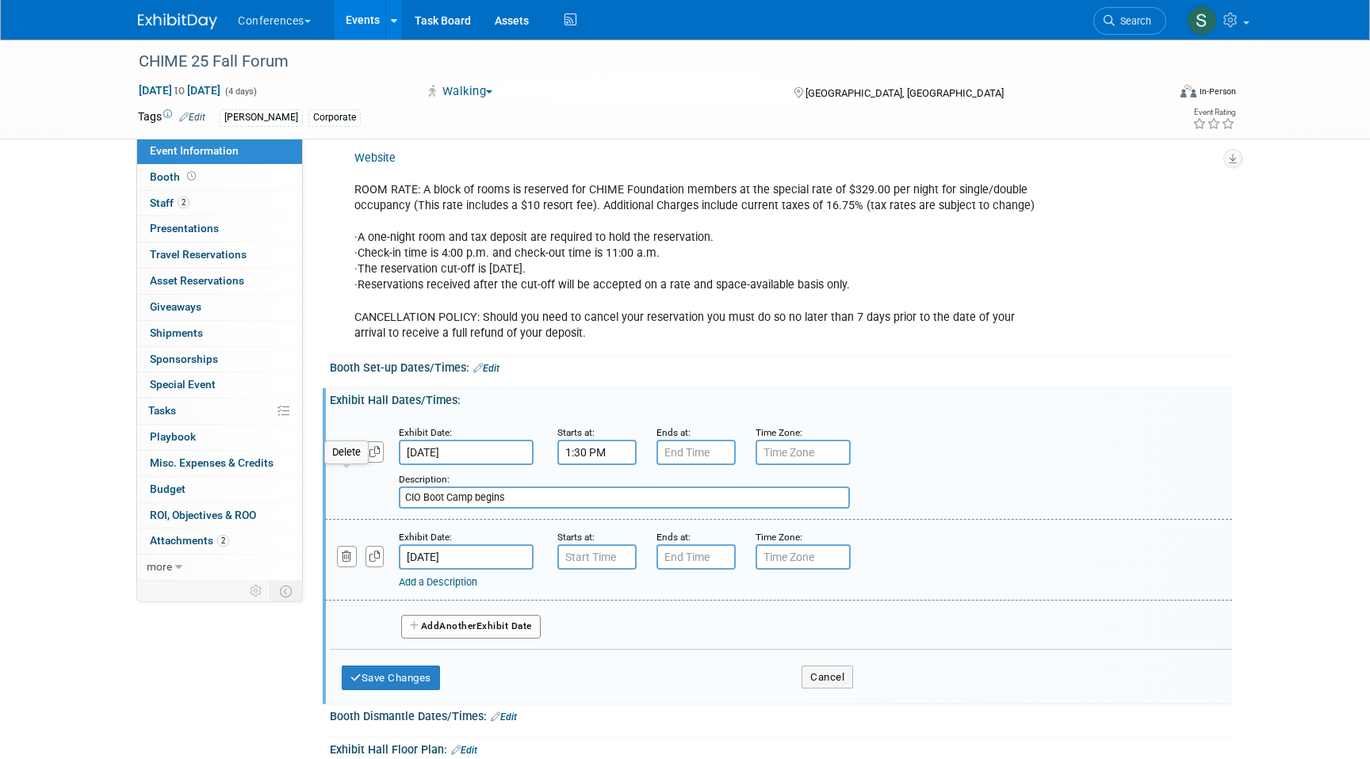
click at [351, 458] on button "button" at bounding box center [347, 451] width 20 height 21
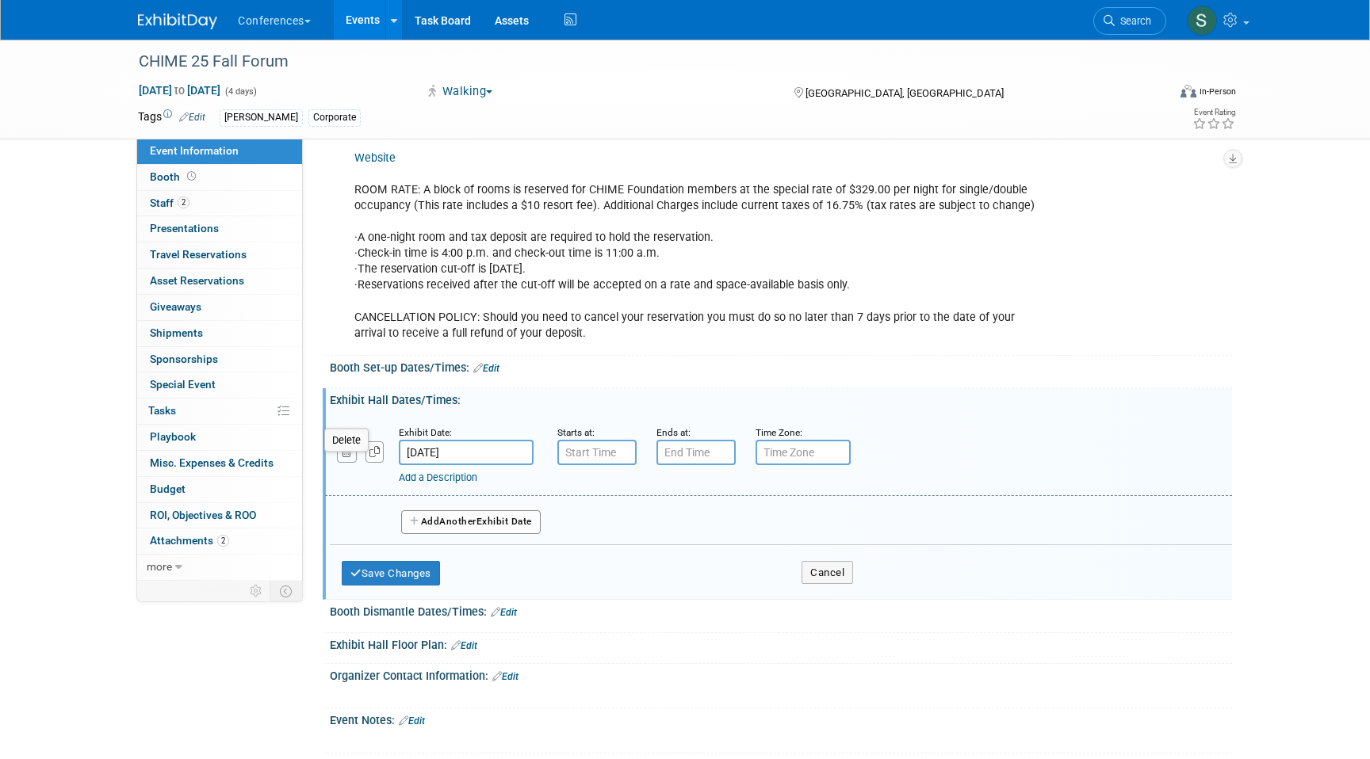
click at [351, 457] on button "button" at bounding box center [347, 451] width 20 height 21
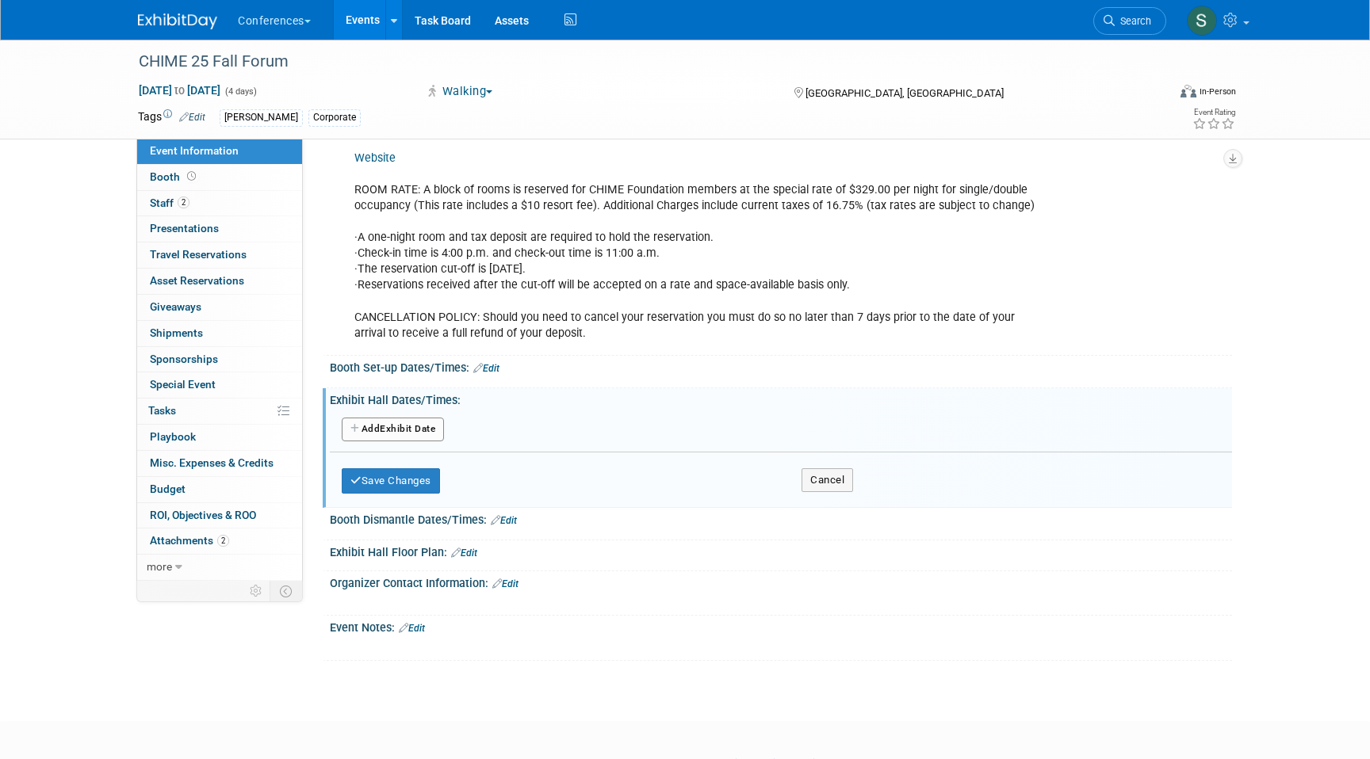
click at [412, 441] on button "Add Another Exhibit Date" at bounding box center [393, 430] width 102 height 24
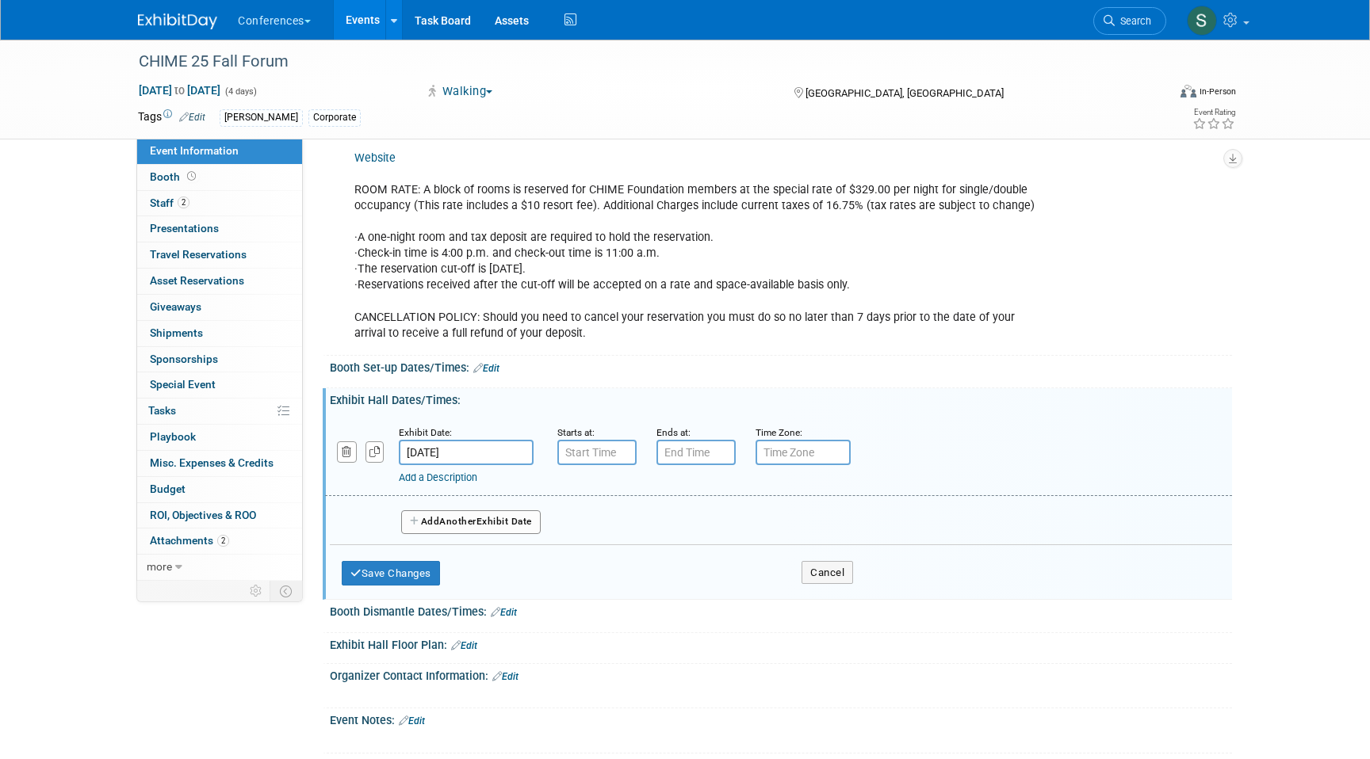
type input "7:00 AM"
click at [604, 464] on input "7:00 AM" at bounding box center [596, 452] width 79 height 25
click at [690, 465] on input "7:00 PM" at bounding box center [695, 452] width 79 height 25
click at [690, 540] on span "07" at bounding box center [693, 525] width 30 height 29
click at [798, 514] on td "02" at bounding box center [787, 492] width 51 height 43
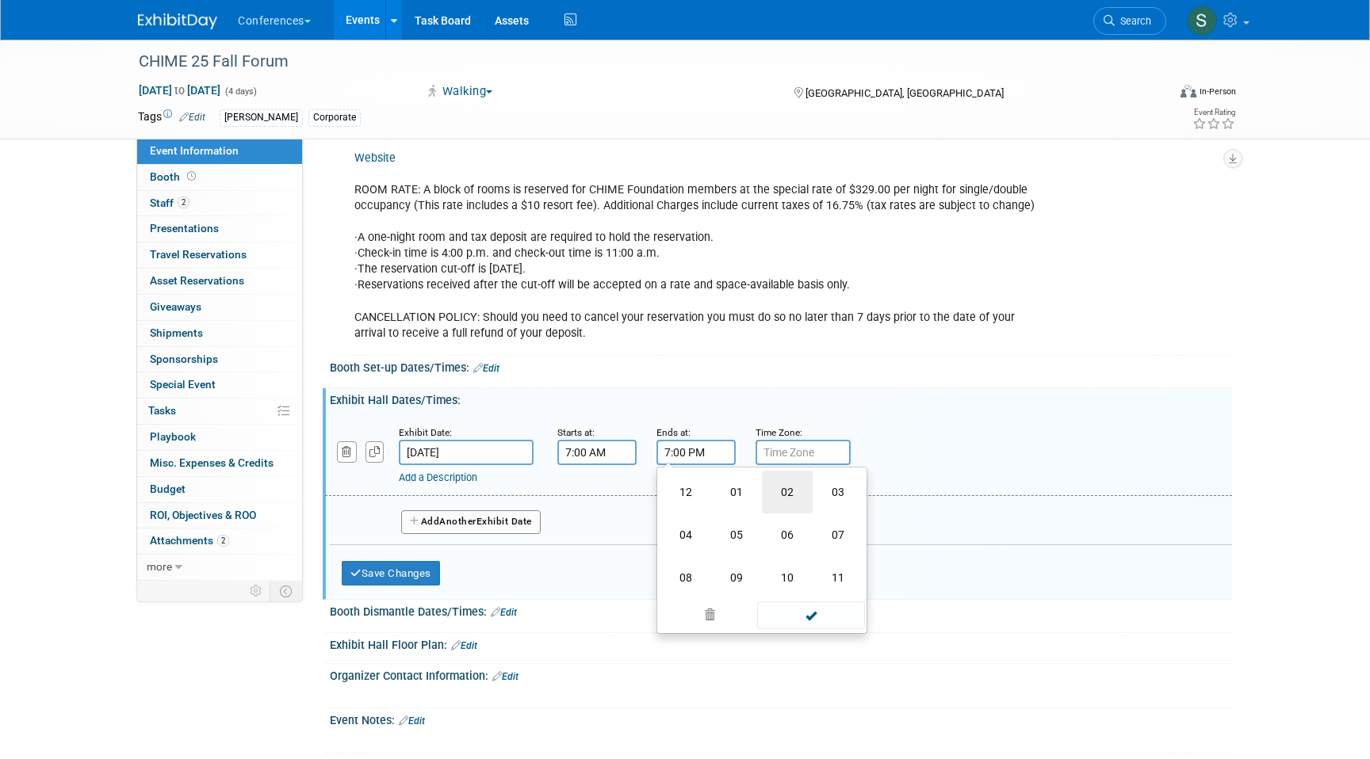
type input "2:00 PM"
click at [893, 468] on div "Add a Description Description:" at bounding box center [778, 454] width 931 height 61
click at [427, 483] on link "Add a Description" at bounding box center [438, 478] width 78 height 12
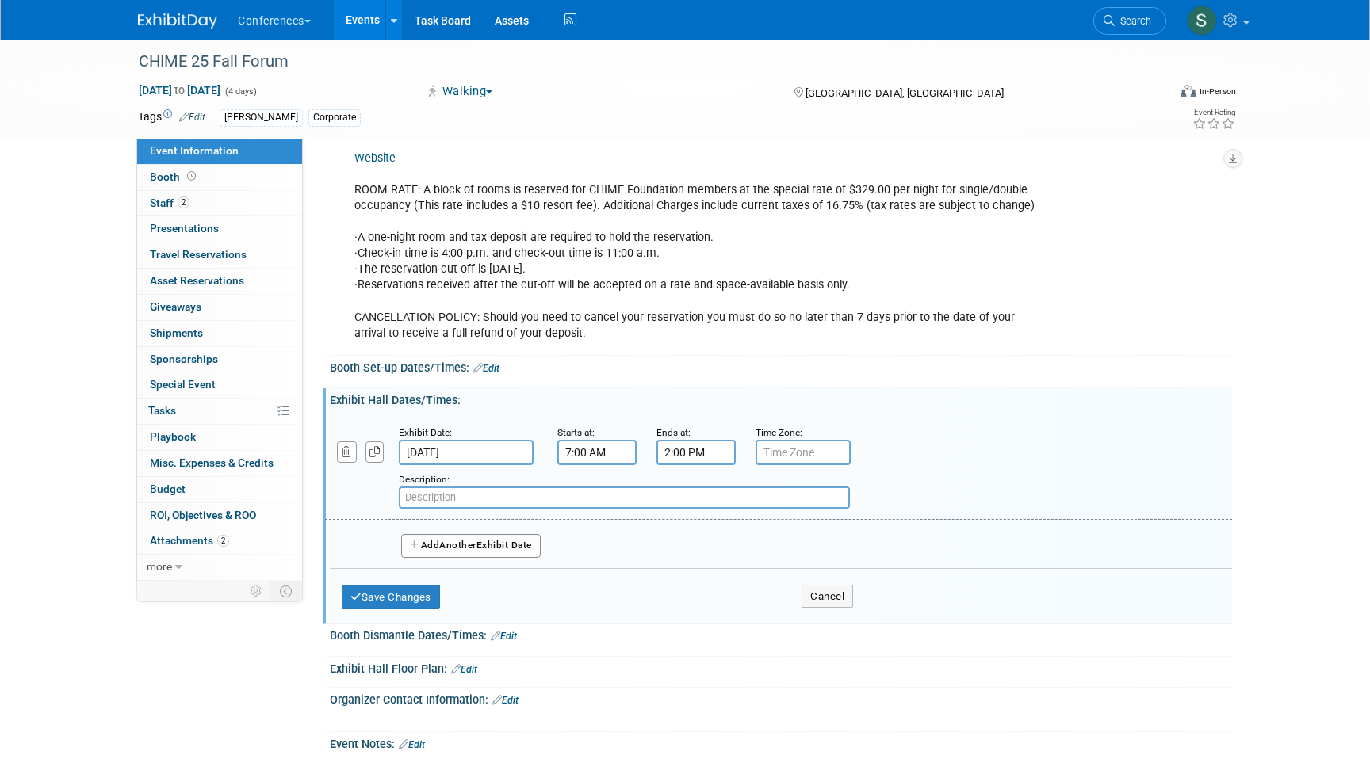
click at [434, 509] on input "text" at bounding box center [624, 498] width 451 height 22
paste input "Annual Golf Outing - TPC Course at JW Marriot"
type input "Annual Golf Outing - TPC Course at JW Marriot"
click at [422, 558] on button "Add Another Exhibit Date" at bounding box center [471, 546] width 140 height 24
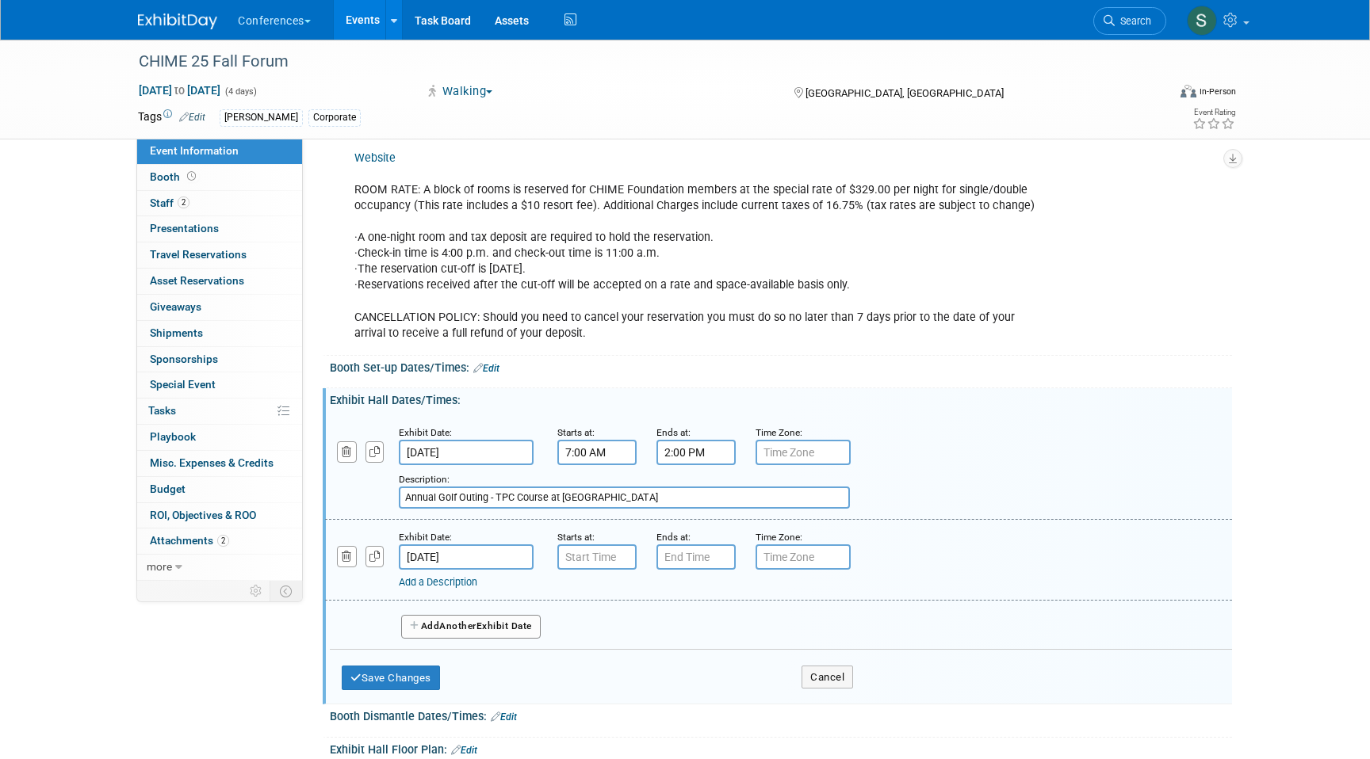
click at [476, 585] on div "Add a Description Description:" at bounding box center [738, 580] width 678 height 20
click at [474, 570] on input "Nov 11, 2025" at bounding box center [466, 557] width 135 height 25
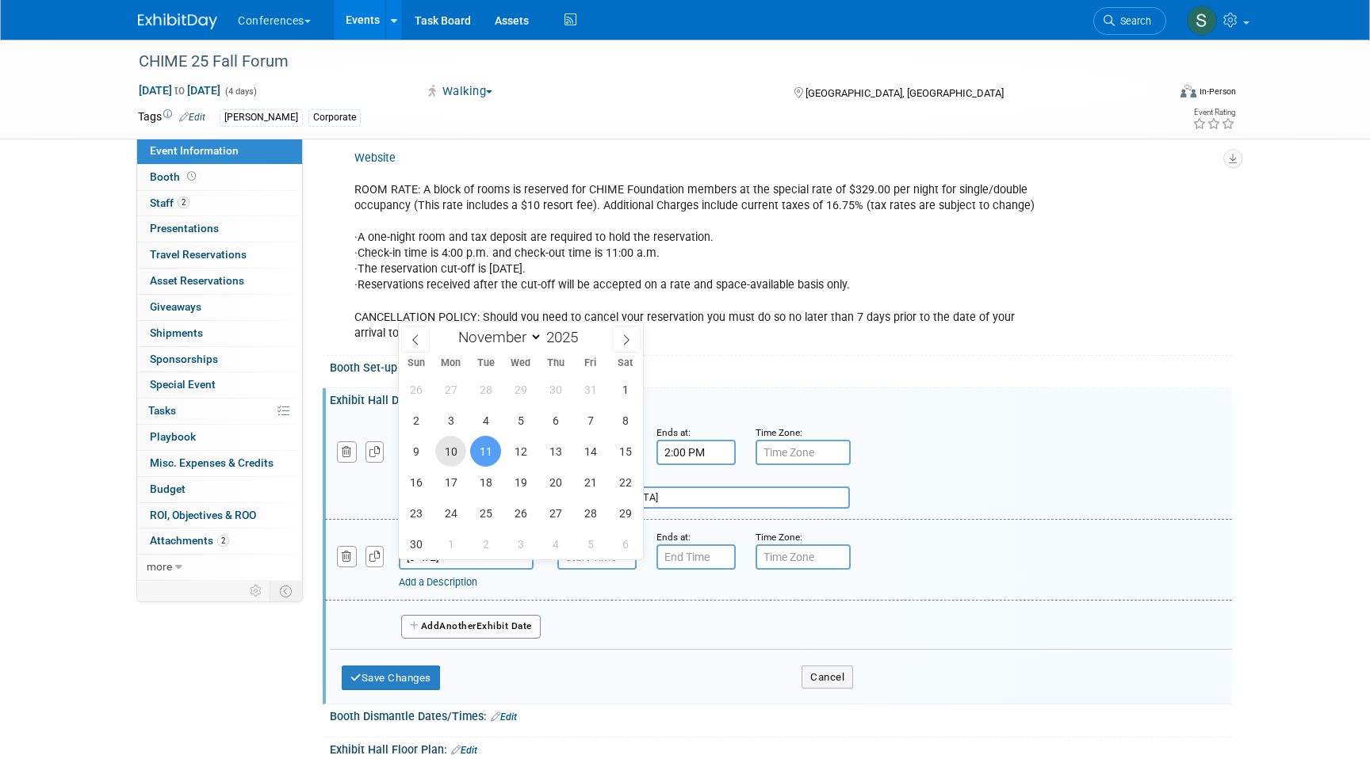
click at [451, 442] on span "10" at bounding box center [450, 451] width 31 height 31
type input "Nov 10, 2025"
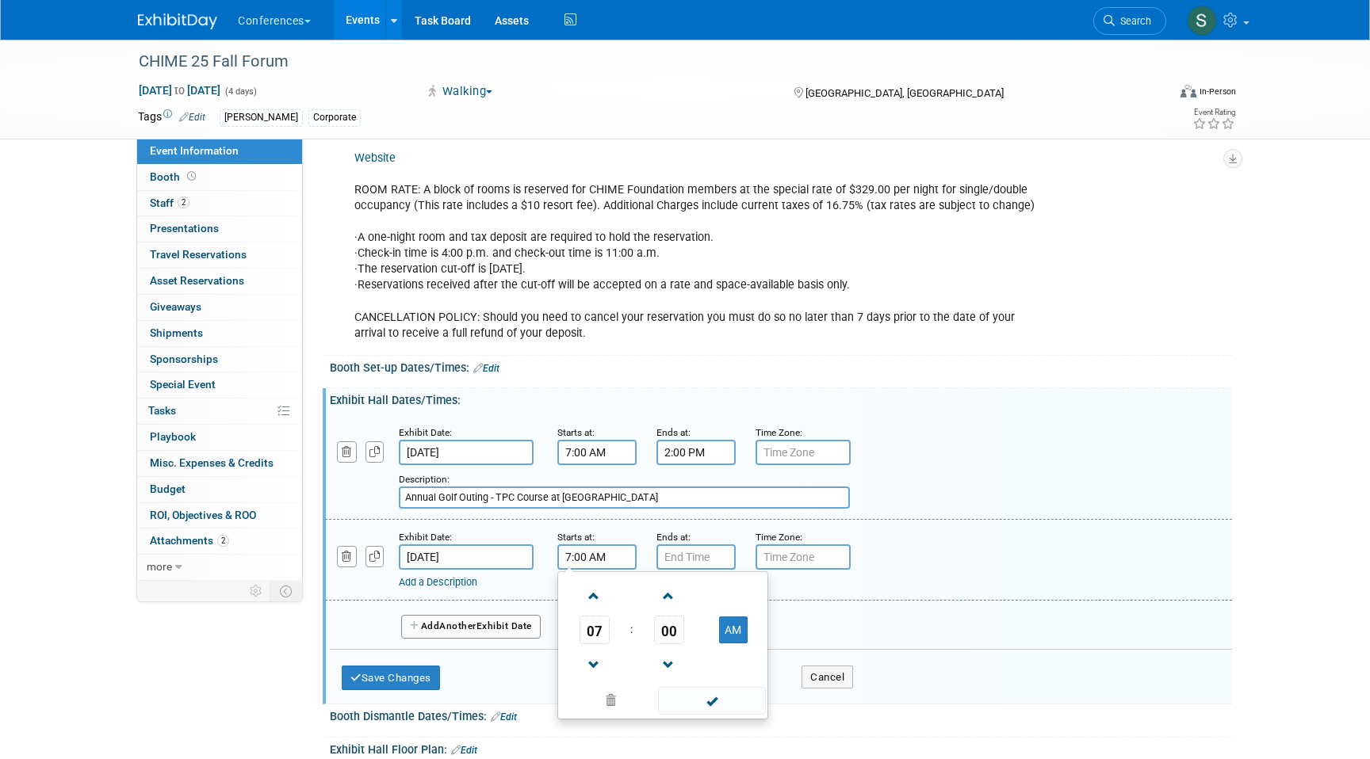
click at [590, 570] on input "7:00 AM" at bounding box center [596, 557] width 79 height 25
click at [593, 632] on span "07" at bounding box center [594, 630] width 30 height 29
click at [594, 698] on td "08" at bounding box center [586, 682] width 51 height 43
type input "8:00 AM"
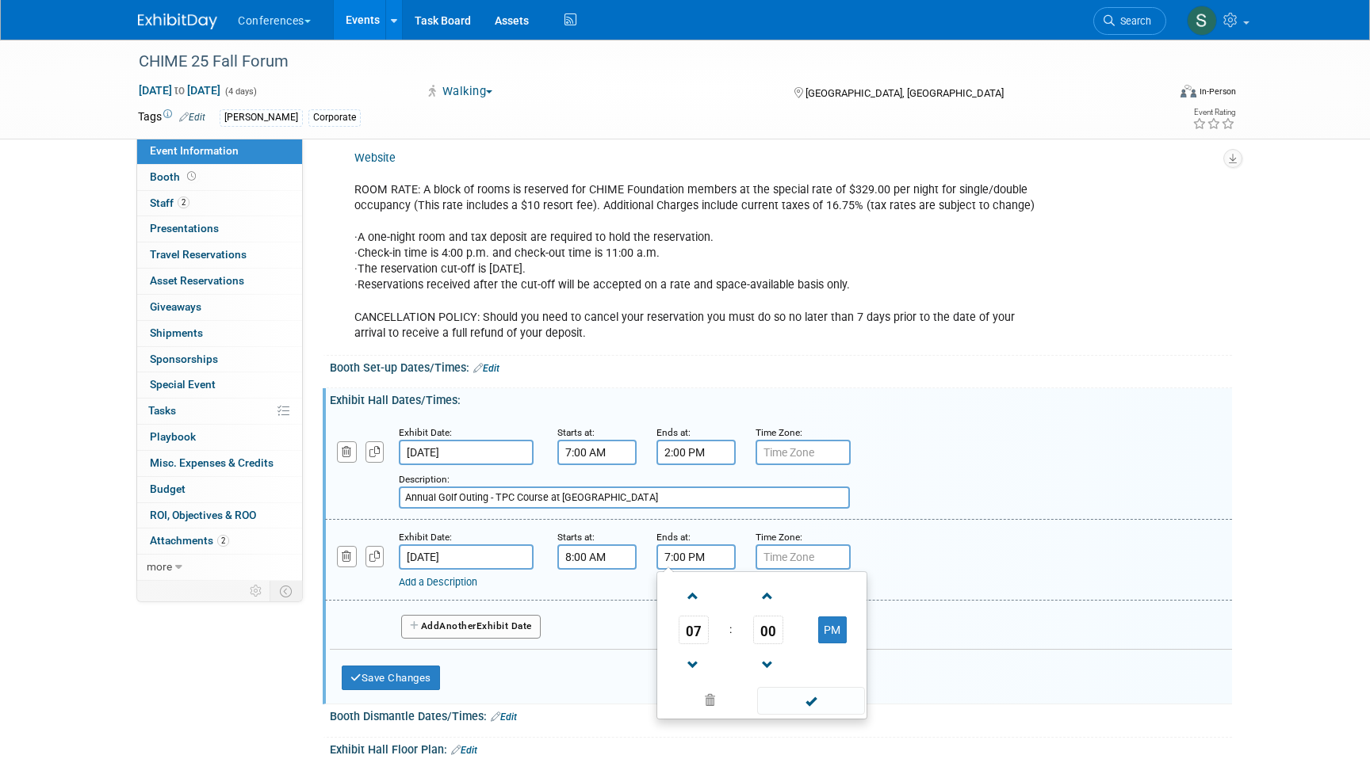
click at [685, 570] on input "7:00 PM" at bounding box center [695, 557] width 79 height 25
click at [685, 640] on span "07" at bounding box center [693, 630] width 30 height 29
click at [742, 656] on td "05" at bounding box center [736, 639] width 51 height 43
type input "5:00 PM"
click at [437, 588] on link "Add a Description" at bounding box center [438, 582] width 78 height 12
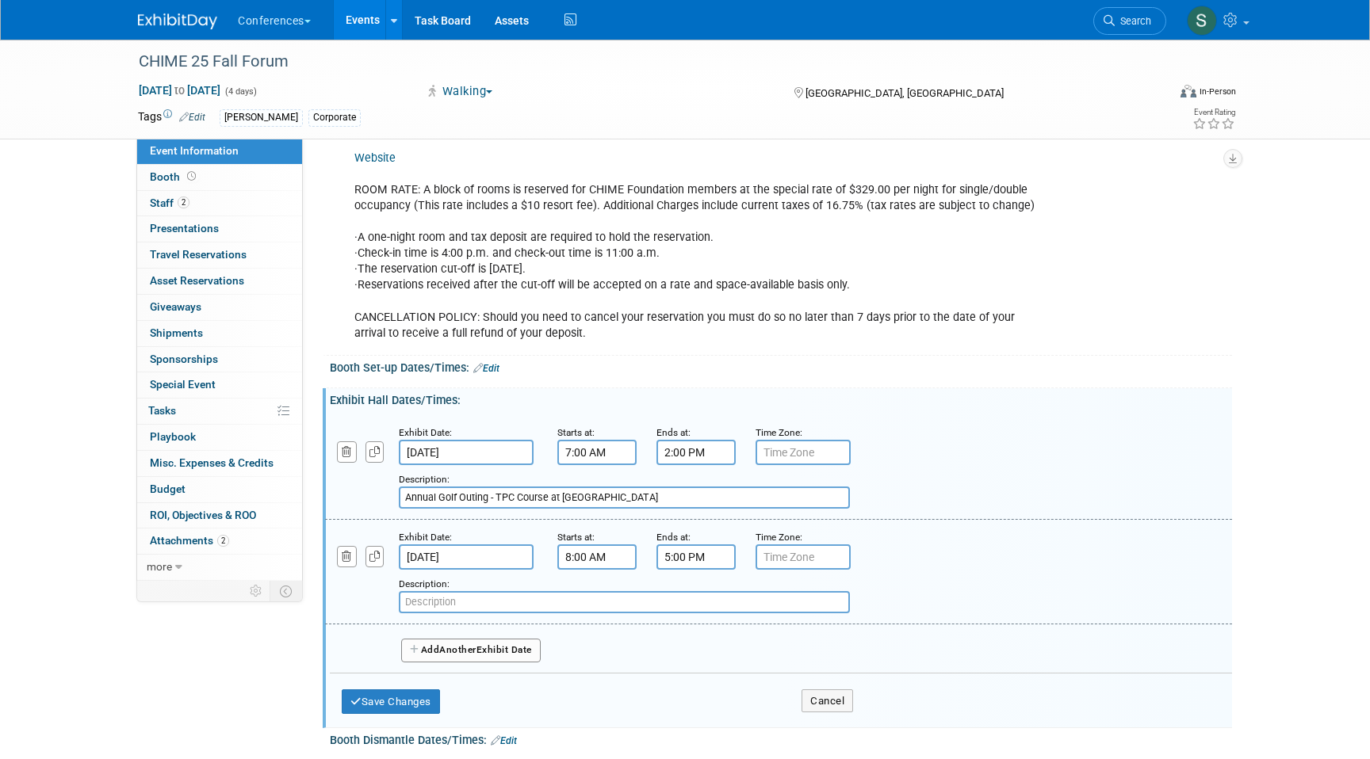
click at [437, 613] on input "text" at bounding box center [624, 602] width 451 height 22
paste input "Registration Opens"
type input "Registration Opens"
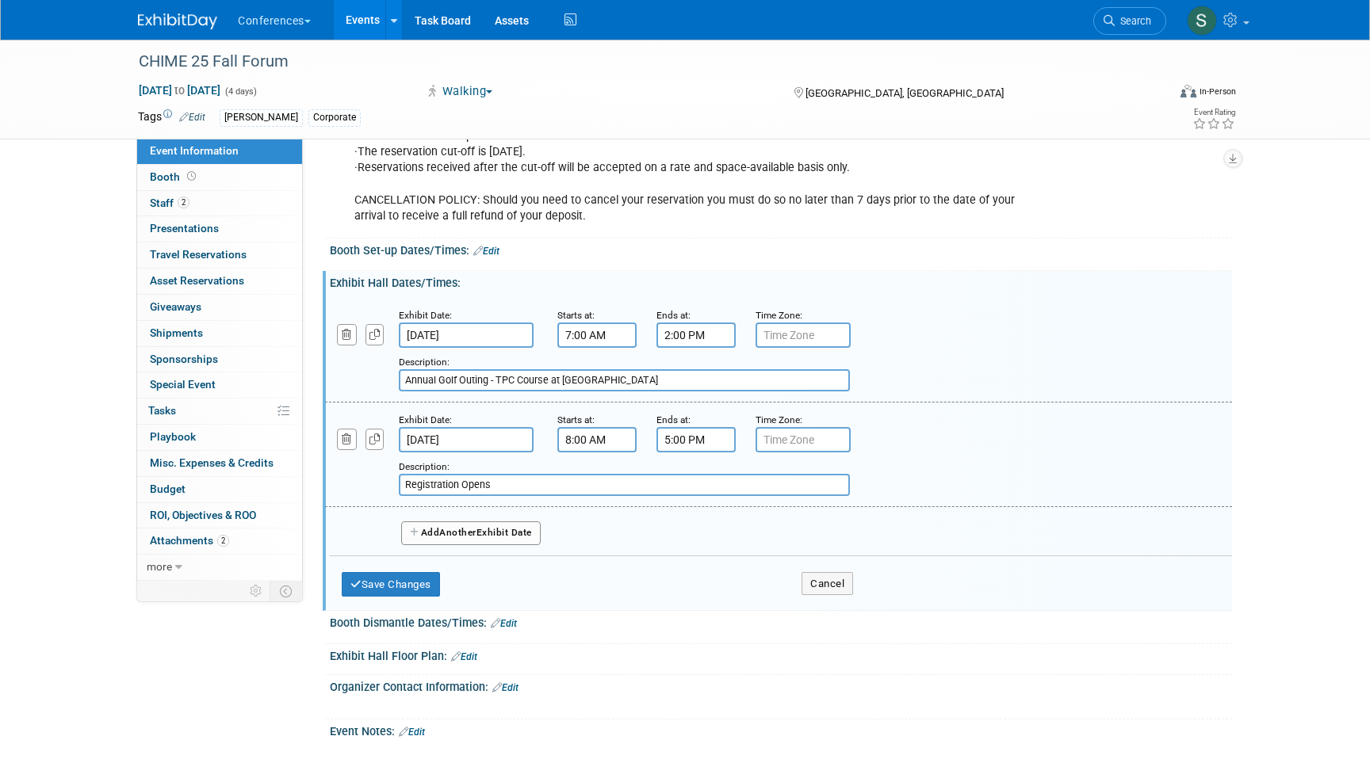
click at [462, 538] on span "Another" at bounding box center [457, 532] width 37 height 11
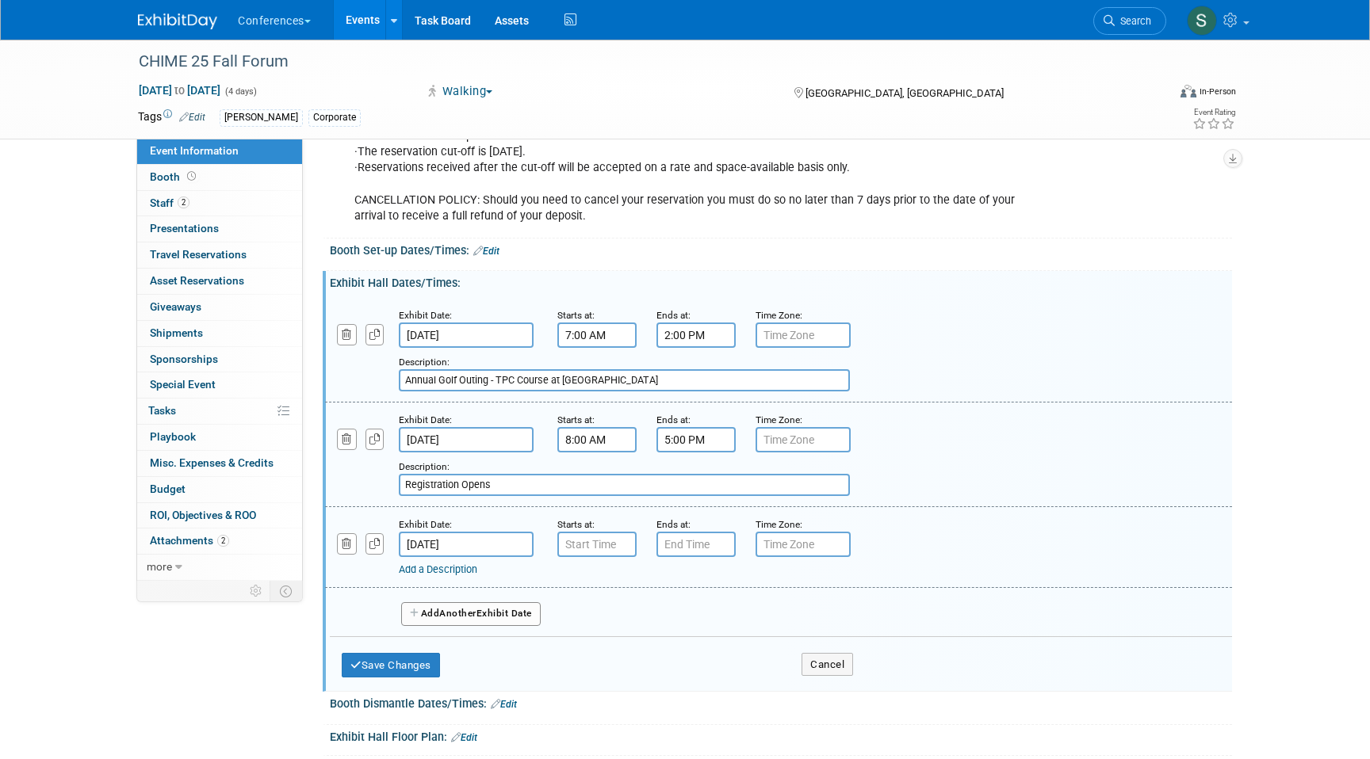
scroll to position [598, 0]
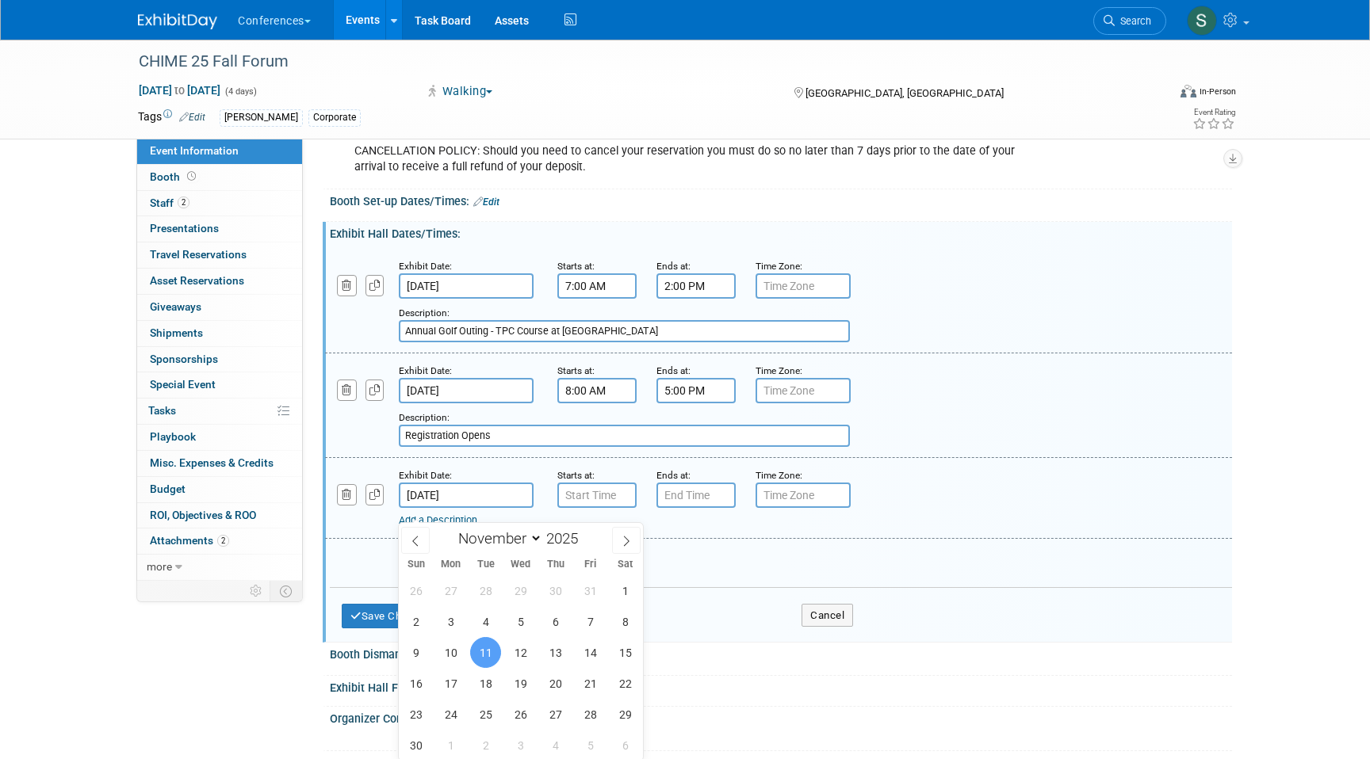
click at [451, 507] on input "Nov 11, 2025" at bounding box center [466, 495] width 135 height 25
click at [449, 644] on span "10" at bounding box center [450, 652] width 31 height 31
type input "Nov 10, 2025"
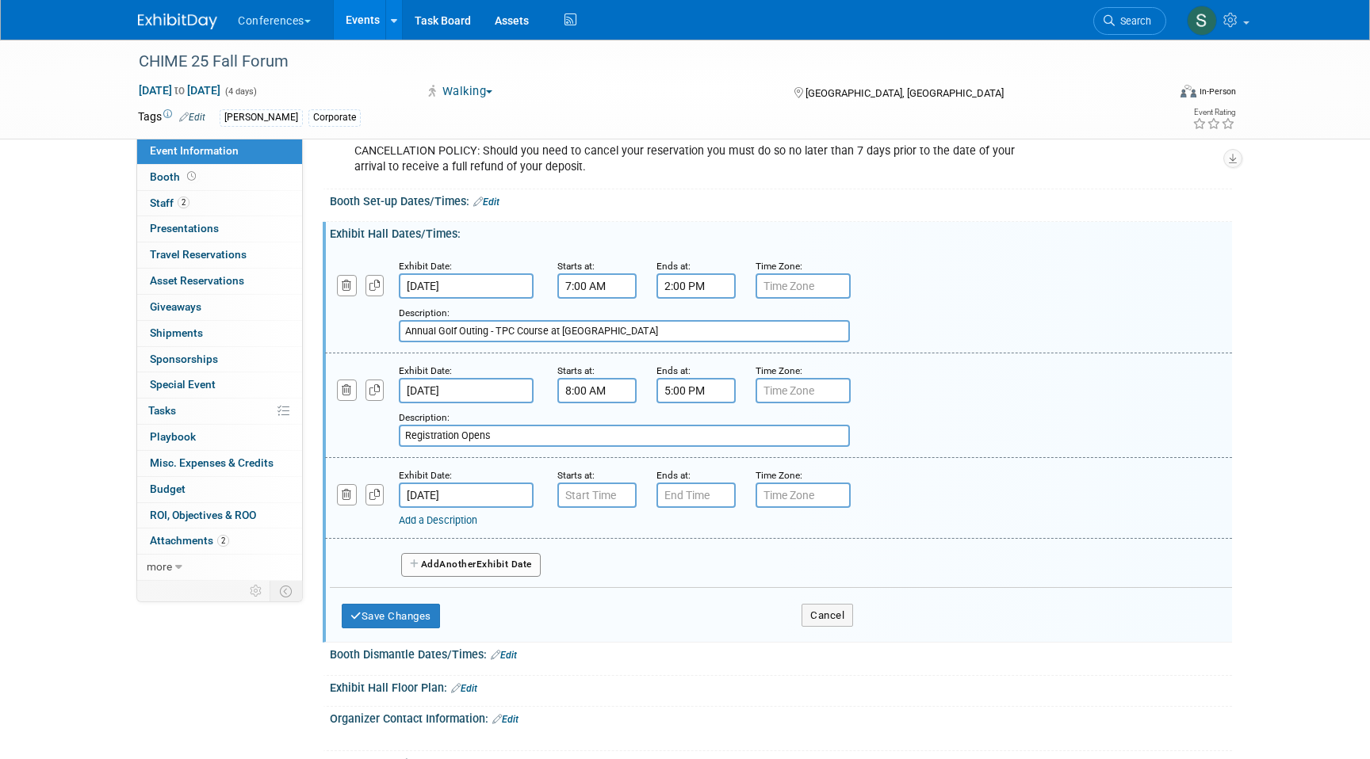
click at [589, 481] on small "Starts at:" at bounding box center [575, 475] width 37 height 11
click at [589, 504] on input "7:00 AM" at bounding box center [596, 495] width 79 height 25
click at [597, 583] on span "07" at bounding box center [594, 568] width 30 height 29
click at [688, 549] on td "02" at bounding box center [688, 535] width 51 height 43
type input "2:00 AM"
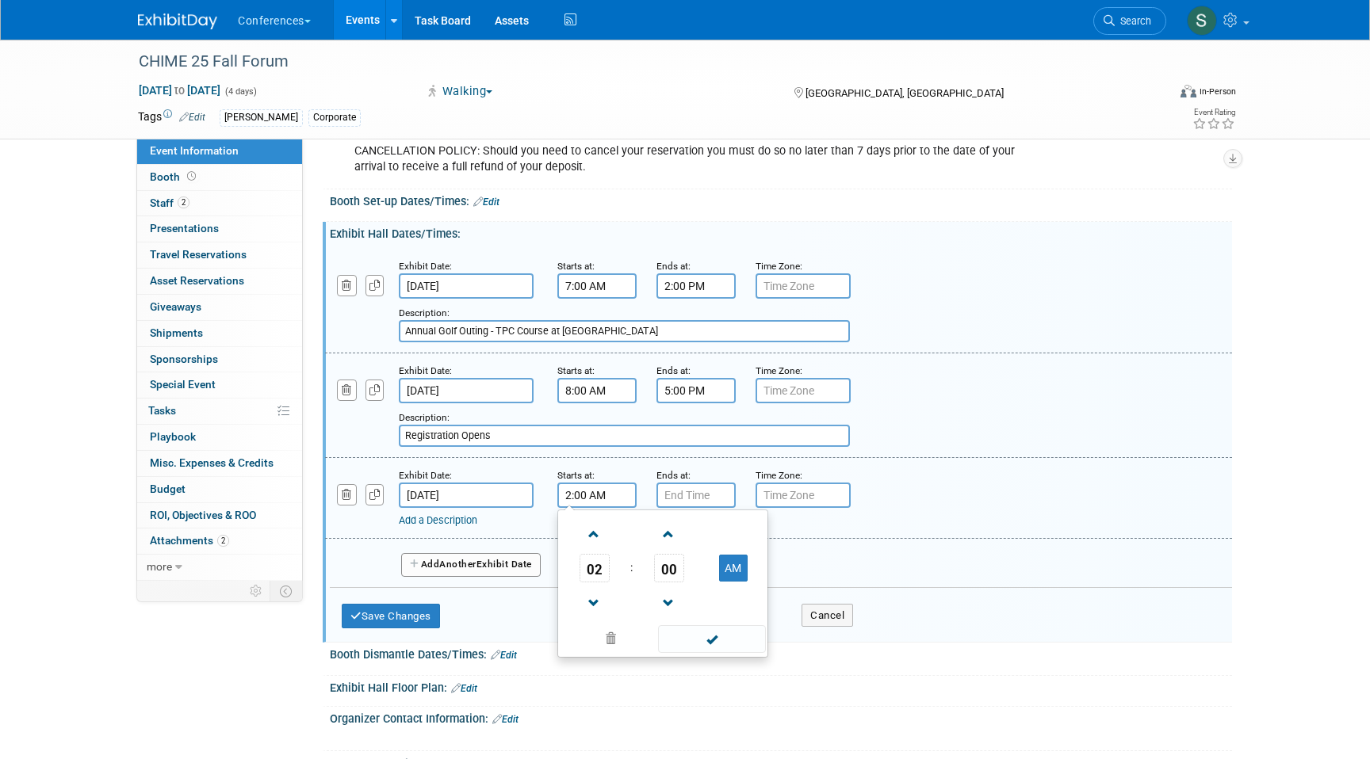
type input "7:00 PM"
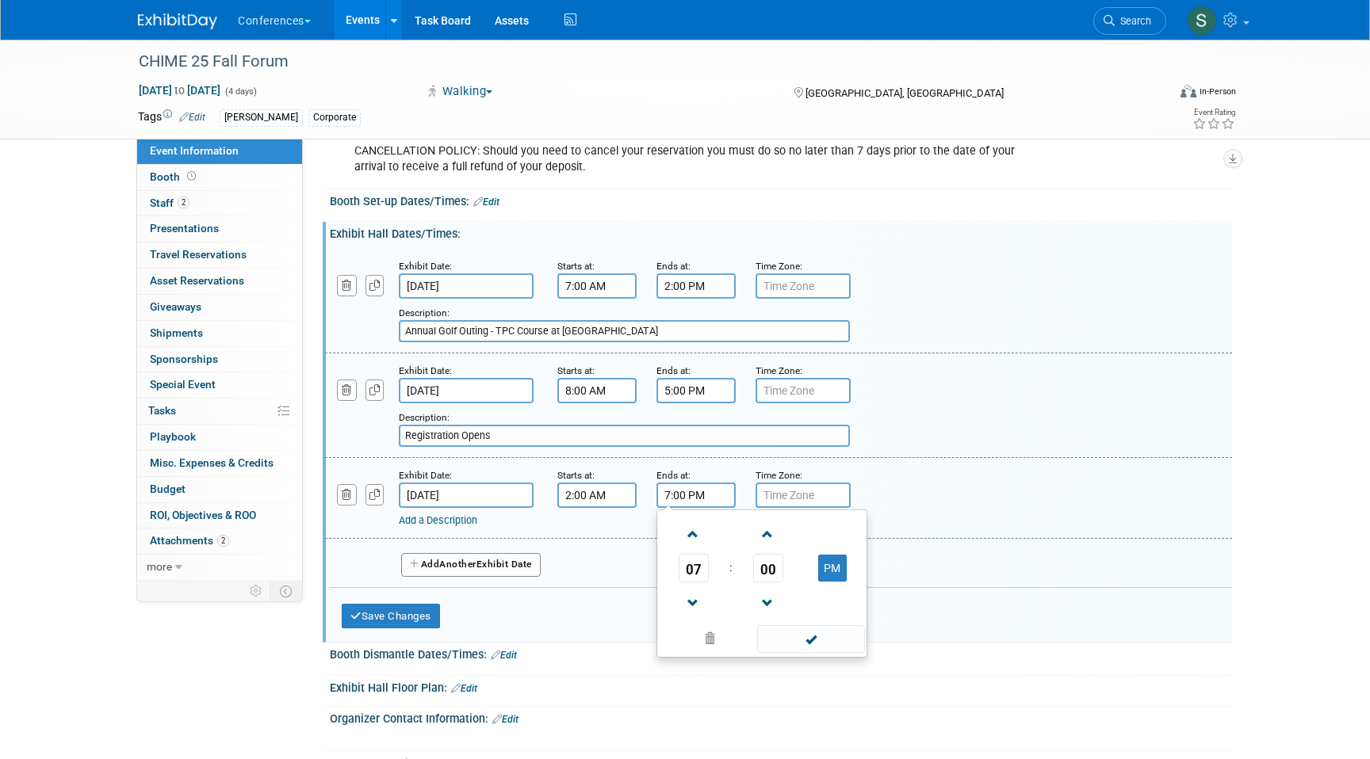
click at [689, 508] on input "7:00 PM" at bounding box center [695, 495] width 79 height 25
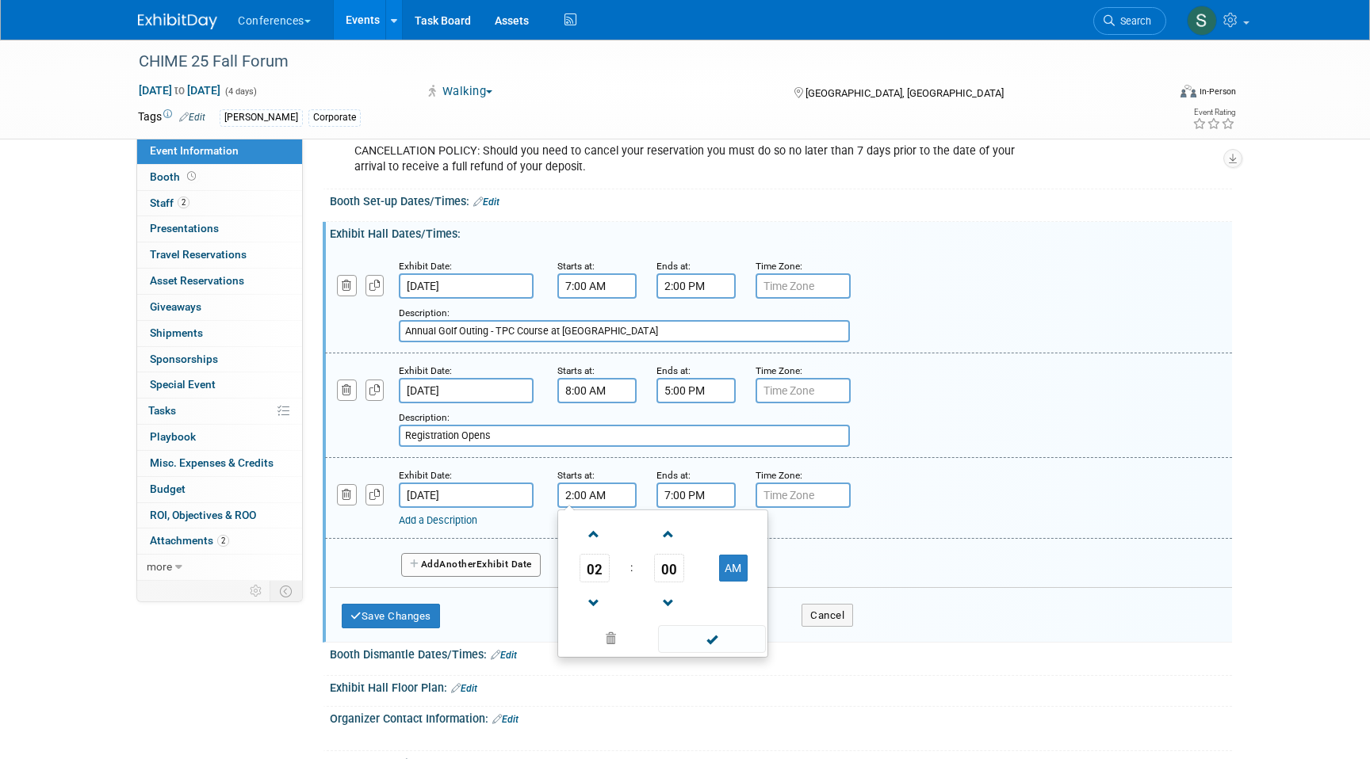
click at [607, 508] on input "2:00 AM" at bounding box center [596, 495] width 79 height 25
click at [728, 582] on button "AM" at bounding box center [733, 568] width 29 height 27
type input "2:00 PM"
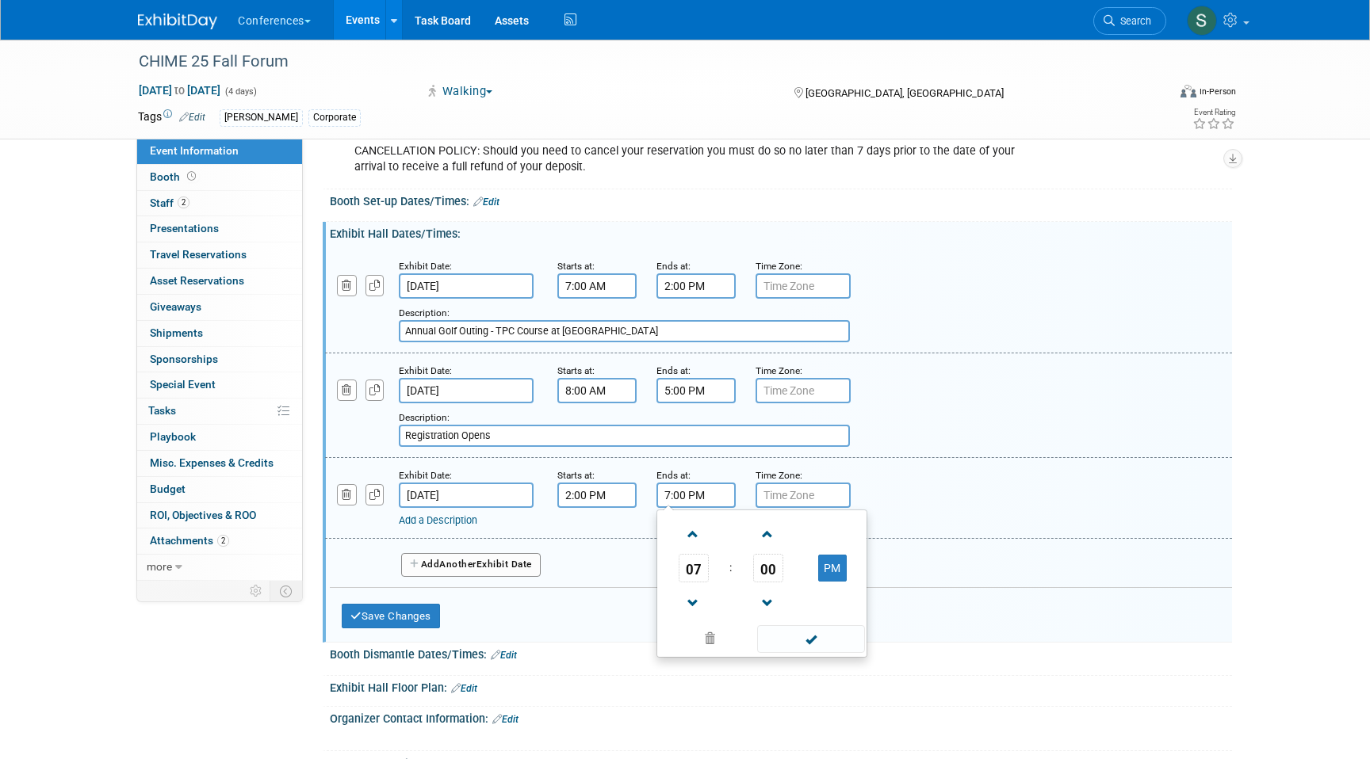
click at [689, 508] on input "7:00 PM" at bounding box center [695, 495] width 79 height 25
click at [695, 568] on span "07" at bounding box center [693, 568] width 30 height 29
click at [825, 556] on td "03" at bounding box center [837, 535] width 51 height 43
click at [766, 583] on span "00" at bounding box center [768, 568] width 30 height 29
click at [796, 585] on td "30" at bounding box center [787, 577] width 51 height 43
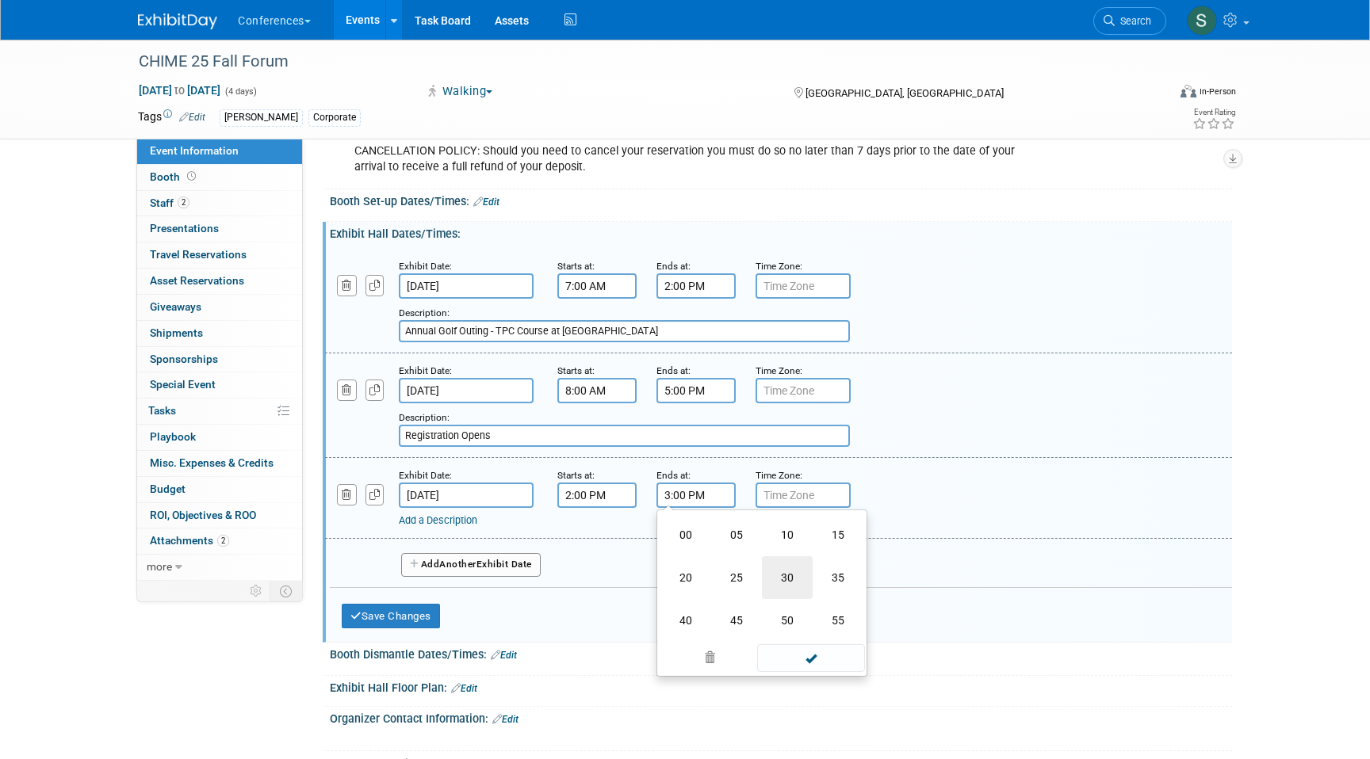
type input "3:30 PM"
click at [584, 528] on div "Add a Description" at bounding box center [738, 521] width 678 height 14
click at [441, 526] on link "Add a Description" at bounding box center [438, 520] width 78 height 12
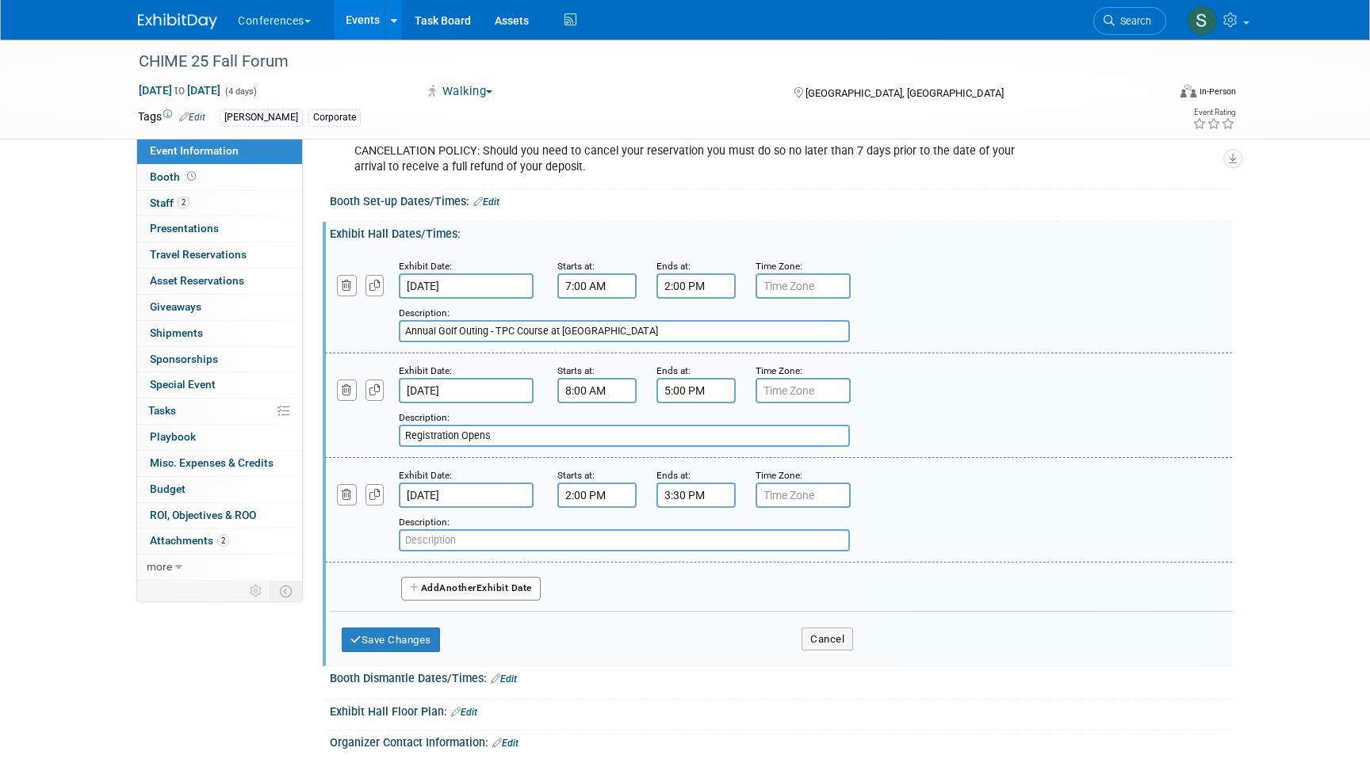
click at [446, 552] on input "text" at bounding box center [624, 540] width 451 height 22
paste input "Annual Giving Back Event"
type input "Annual Giving Back Event"
click at [460, 594] on span "Another" at bounding box center [457, 588] width 37 height 11
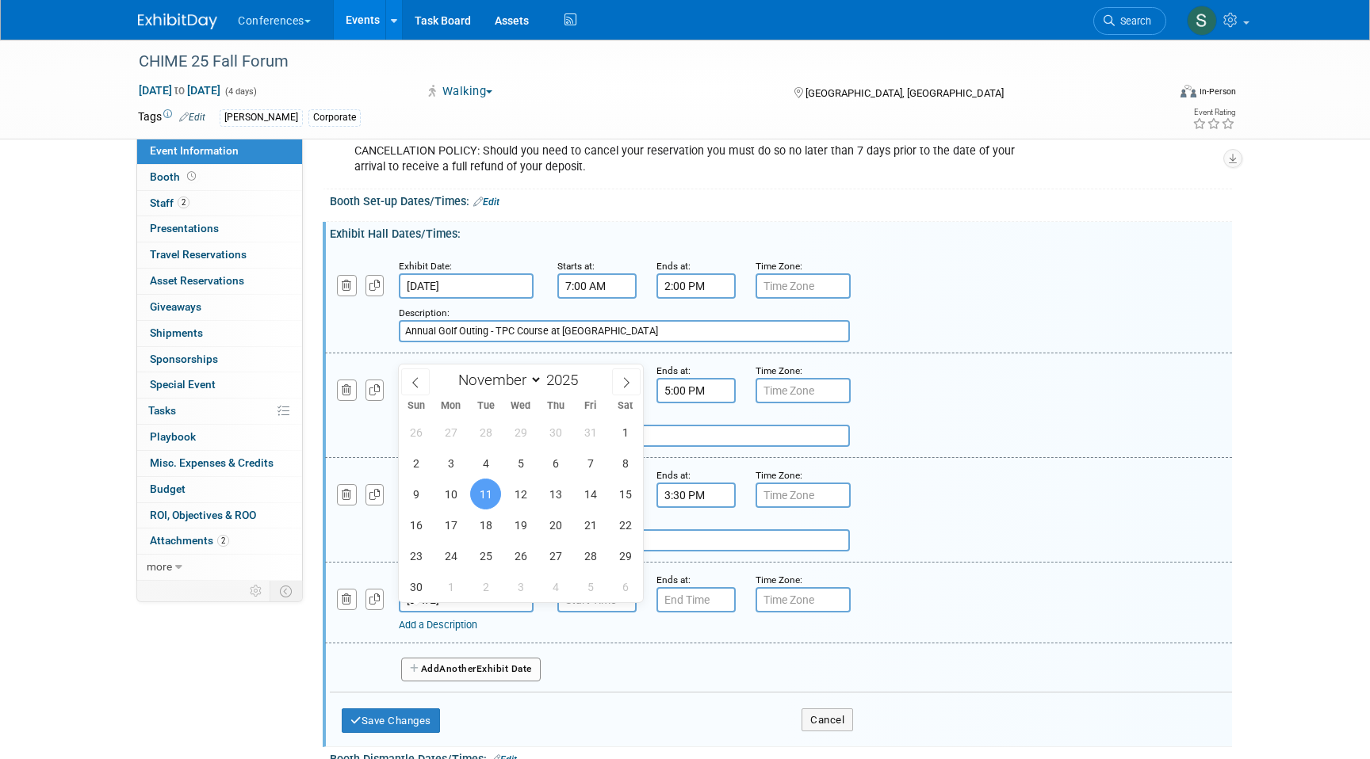
click at [428, 613] on input "Nov 11, 2025" at bounding box center [466, 599] width 135 height 25
click at [453, 491] on span "10" at bounding box center [450, 494] width 31 height 31
type input "Nov 10, 2025"
click at [564, 658] on div "Add Another Exhibit Date" at bounding box center [781, 665] width 902 height 42
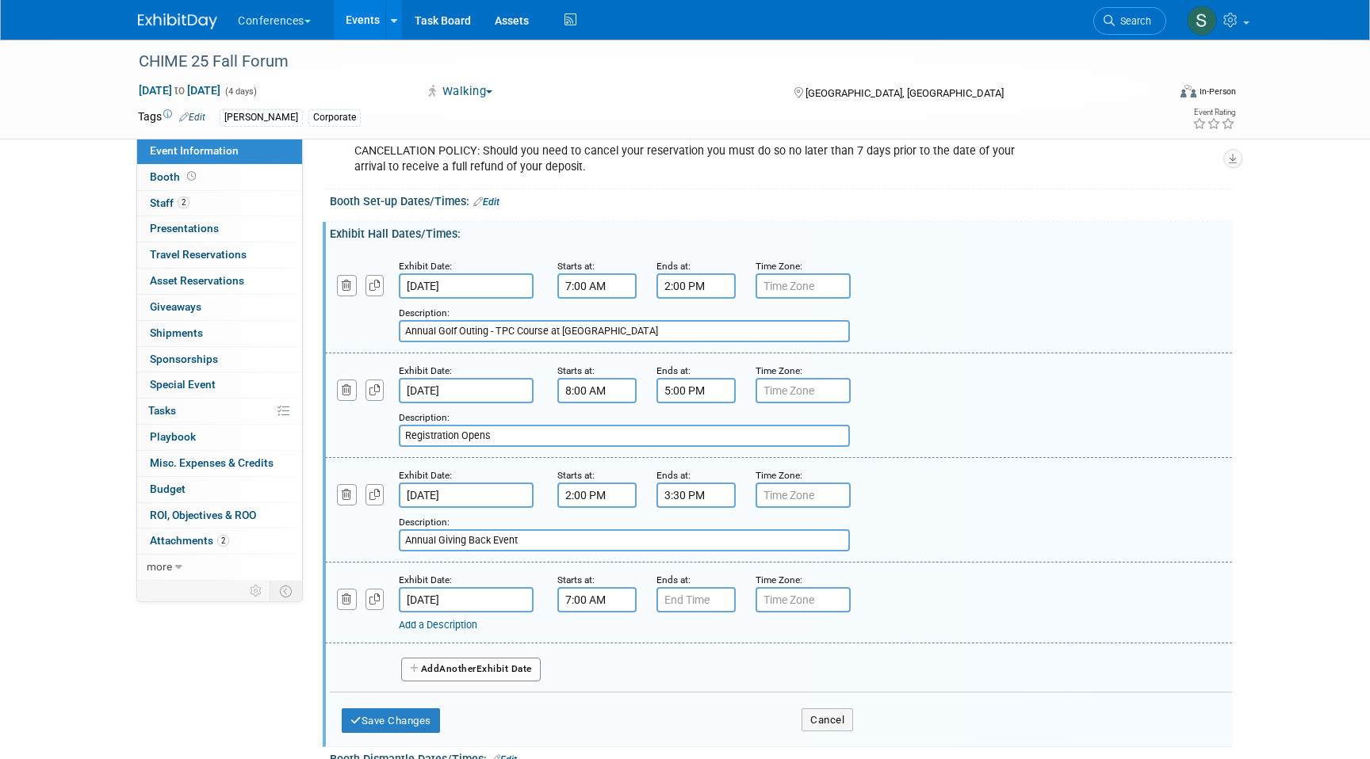
click at [602, 613] on input "7:00 AM" at bounding box center [596, 599] width 79 height 25
click at [724, 671] on td "AM" at bounding box center [732, 673] width 63 height 29
click at [737, 683] on button "AM" at bounding box center [733, 672] width 29 height 27
type input "7:00 PM"
click at [700, 613] on input "7:00 PM" at bounding box center [695, 599] width 79 height 25
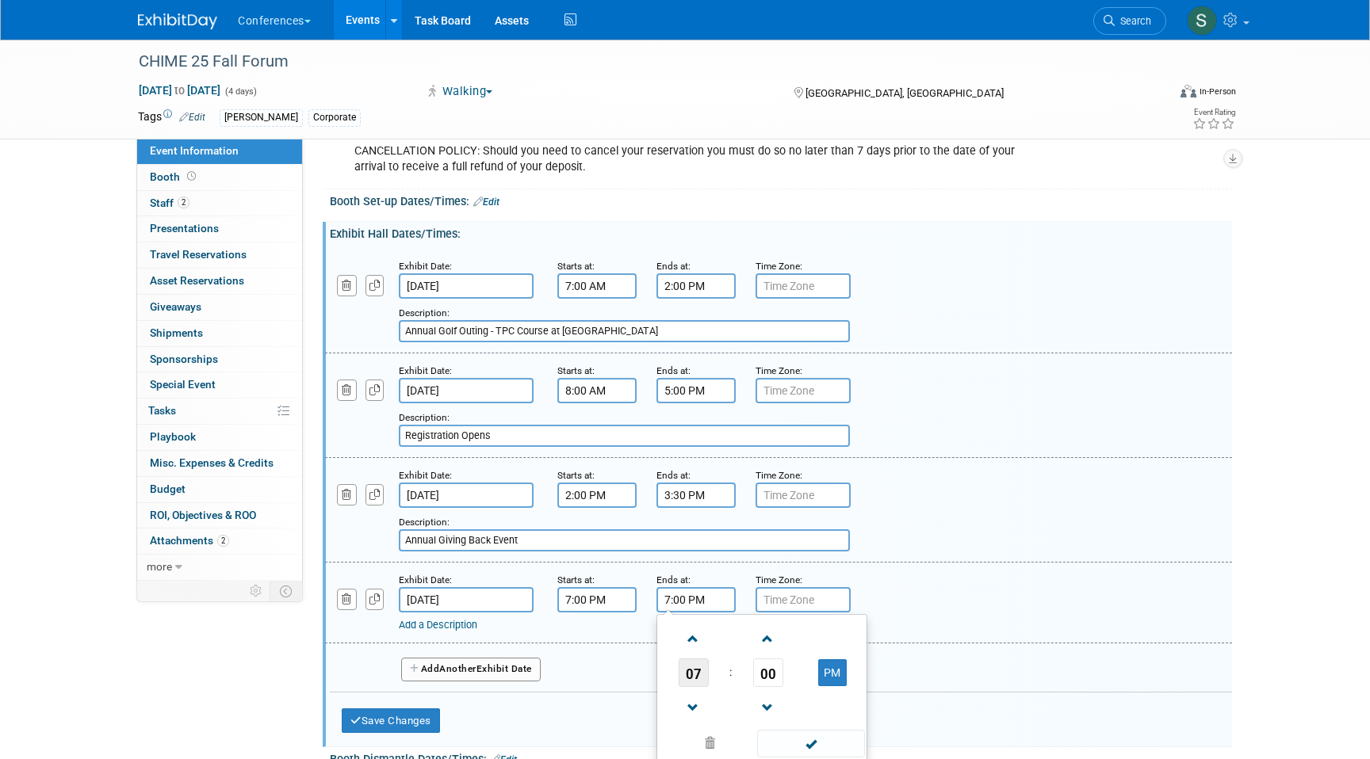
click at [690, 685] on span "07" at bounding box center [693, 673] width 30 height 29
click at [740, 733] on td "09" at bounding box center [736, 725] width 51 height 43
type input "9:00 PM"
click at [867, 644] on div "Exhibit Date: Nov 10, 2025 Starts at: 7:00 PM Ends at: 9:00 PM 09 : 00 PM 12 01…" at bounding box center [778, 603] width 907 height 81
click at [415, 633] on div "Add a Description" at bounding box center [738, 625] width 678 height 14
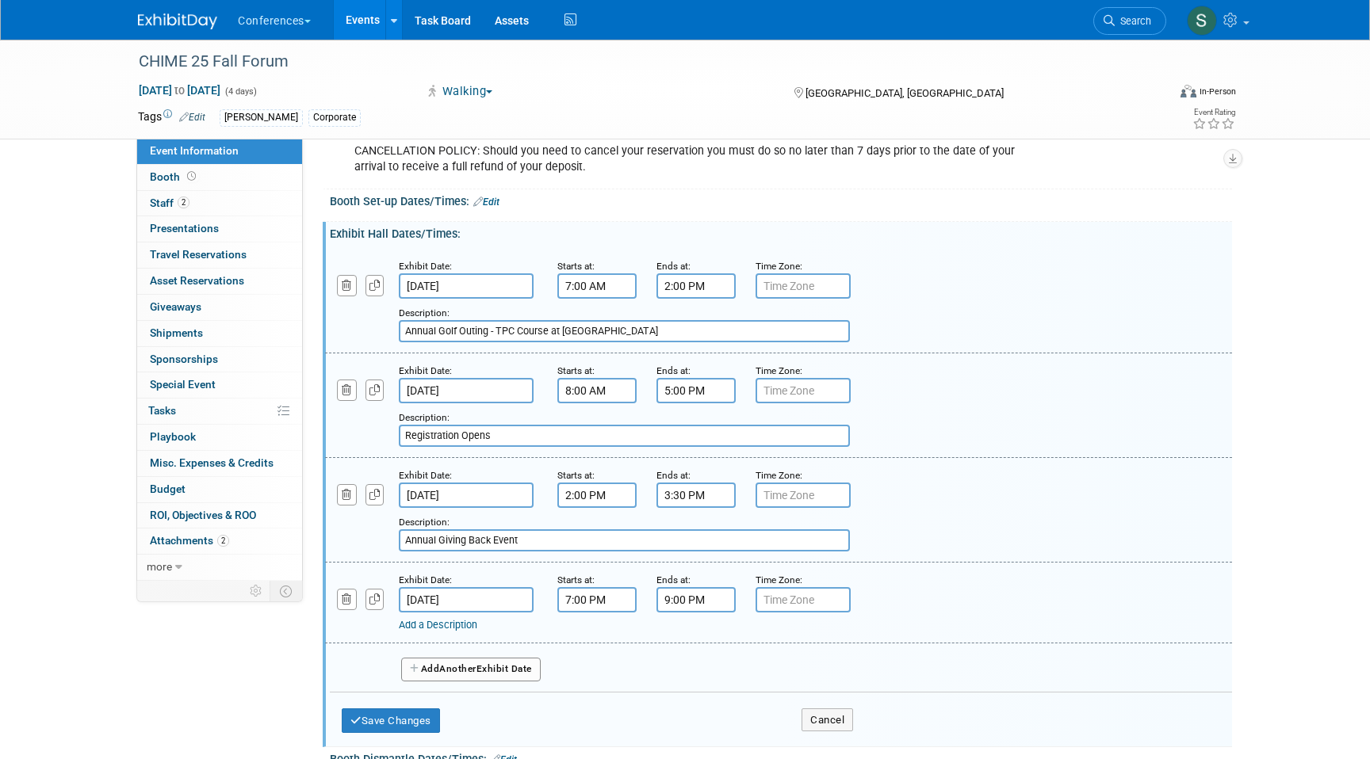
click at [415, 631] on link "Add a Description" at bounding box center [438, 625] width 78 height 12
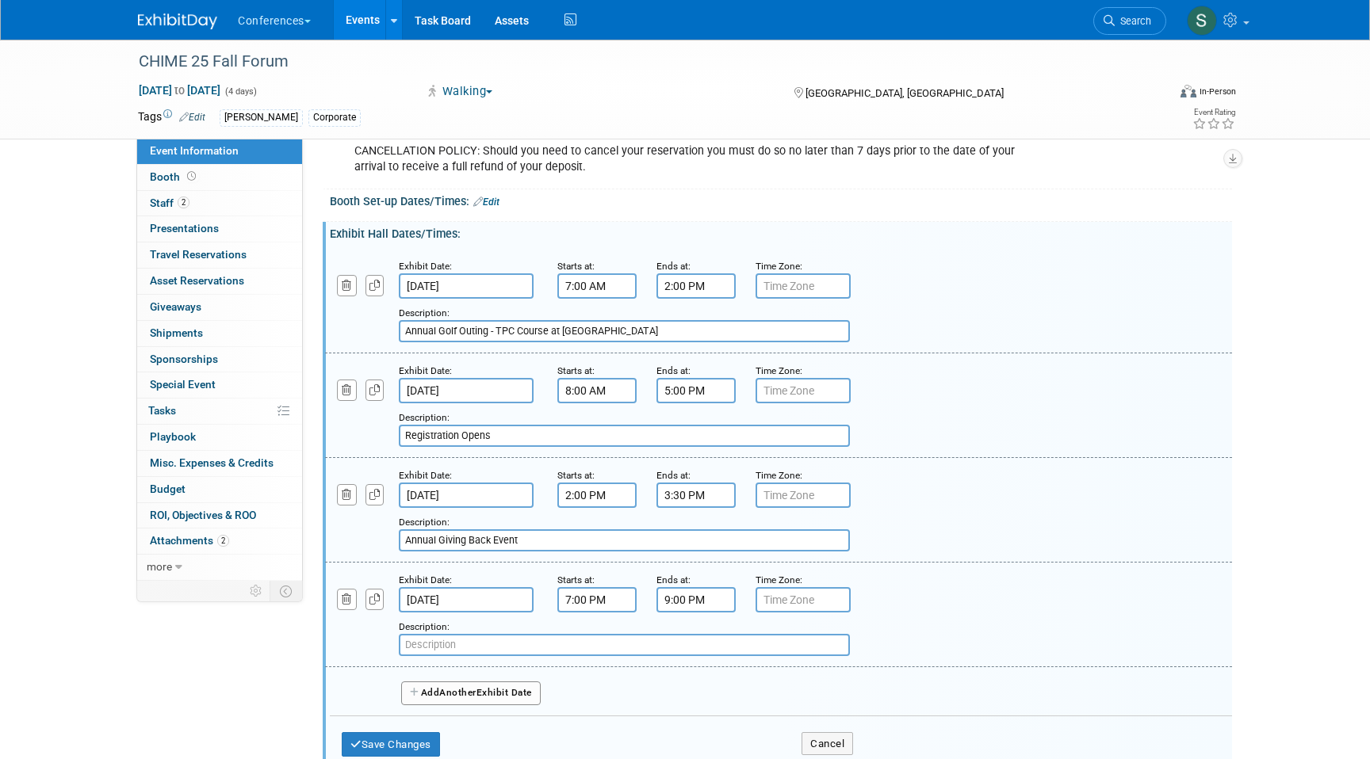
click at [437, 656] on input "text" at bounding box center [624, 645] width 451 height 22
paste input "Welcome Reception and Dinner"
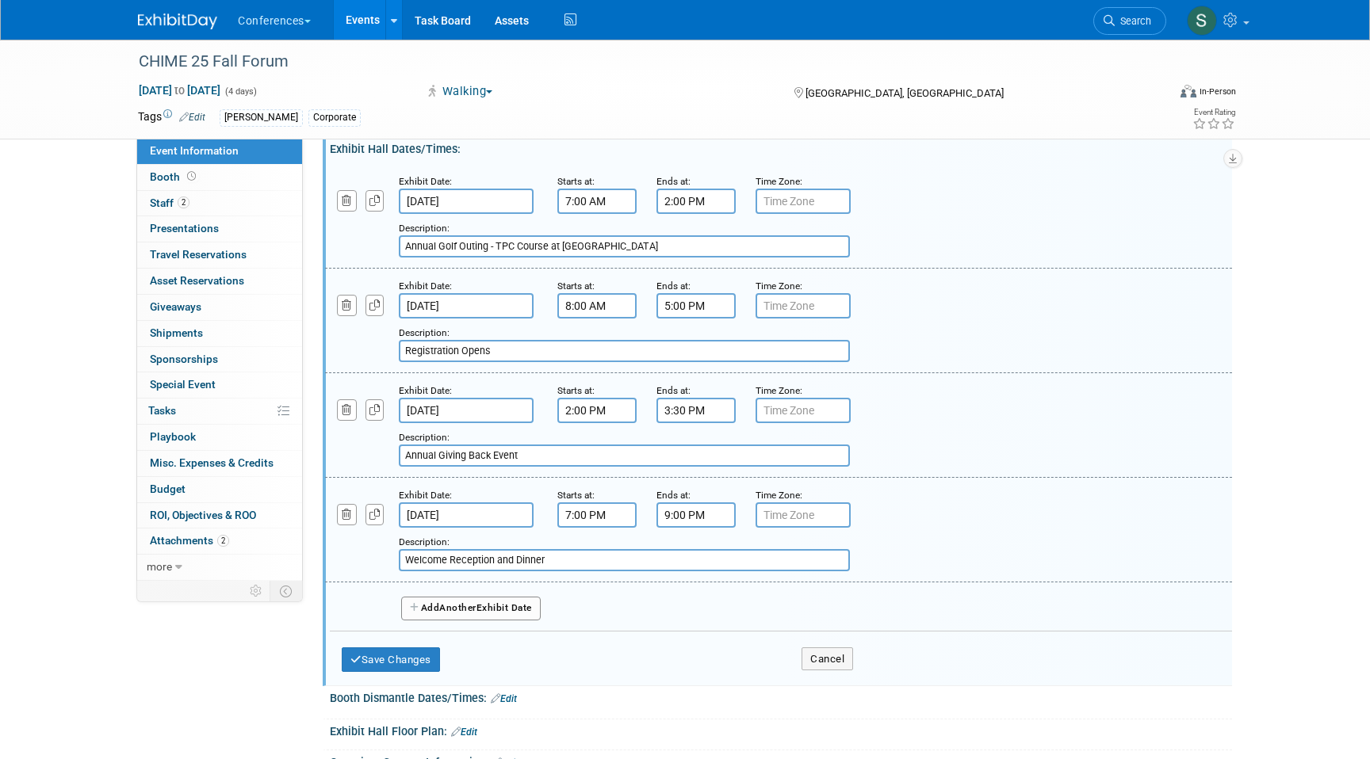
scroll to position [717, 0]
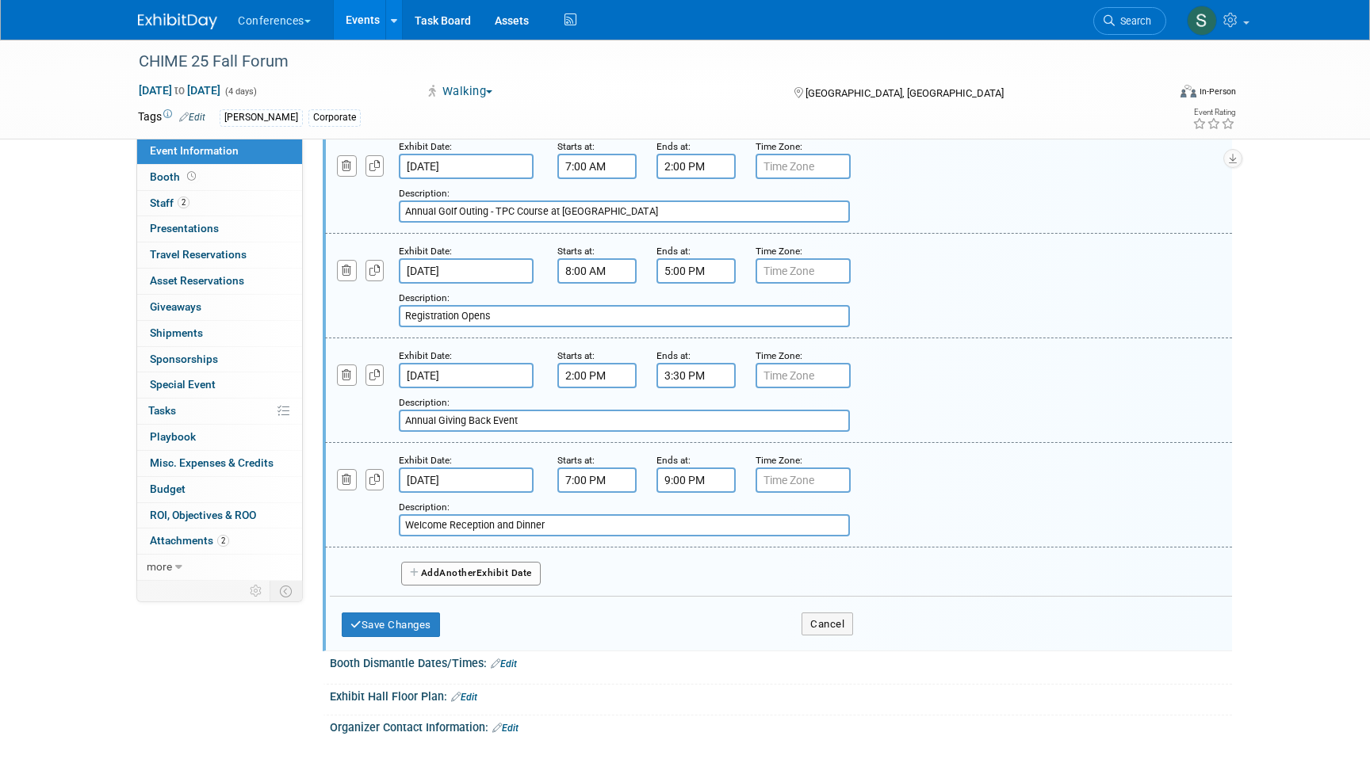
type input "Welcome Reception and Dinner"
click at [441, 586] on button "Add Another Exhibit Date" at bounding box center [471, 574] width 140 height 24
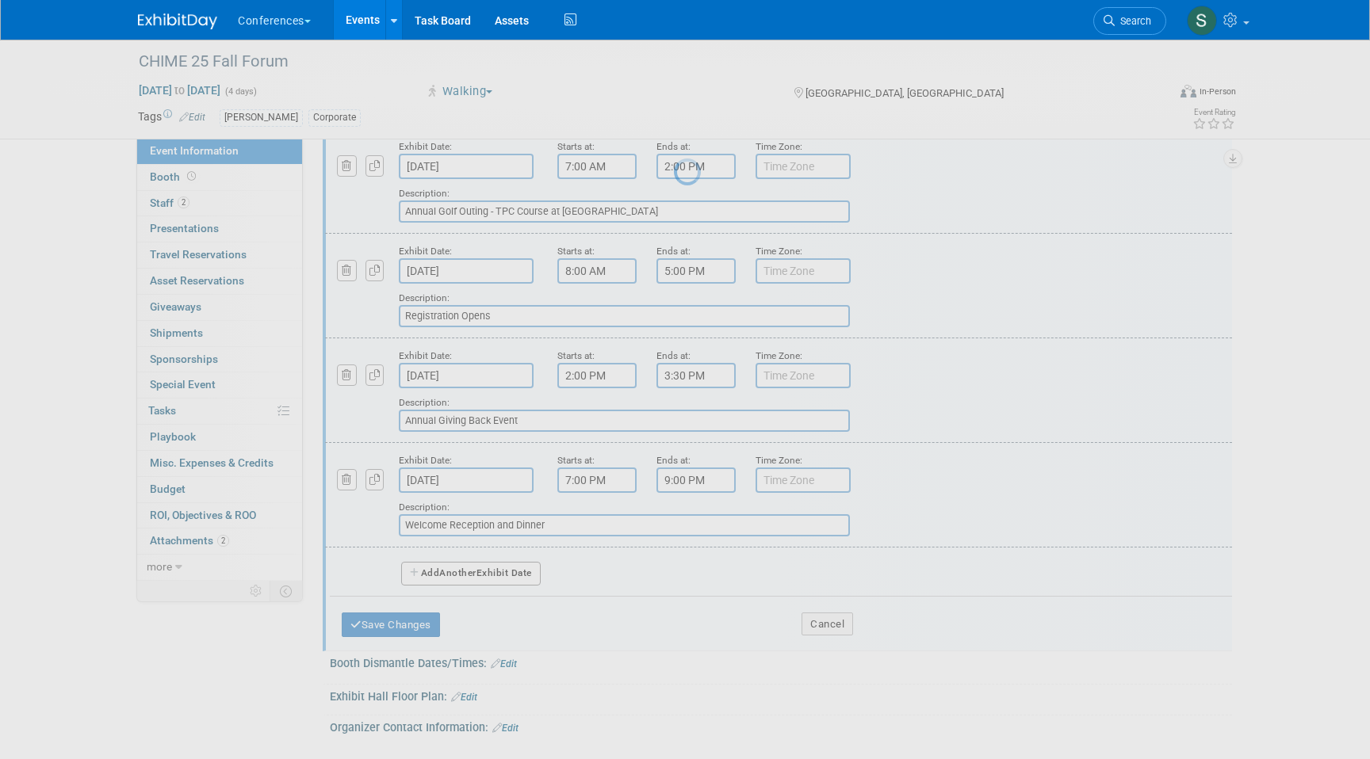
select select "10"
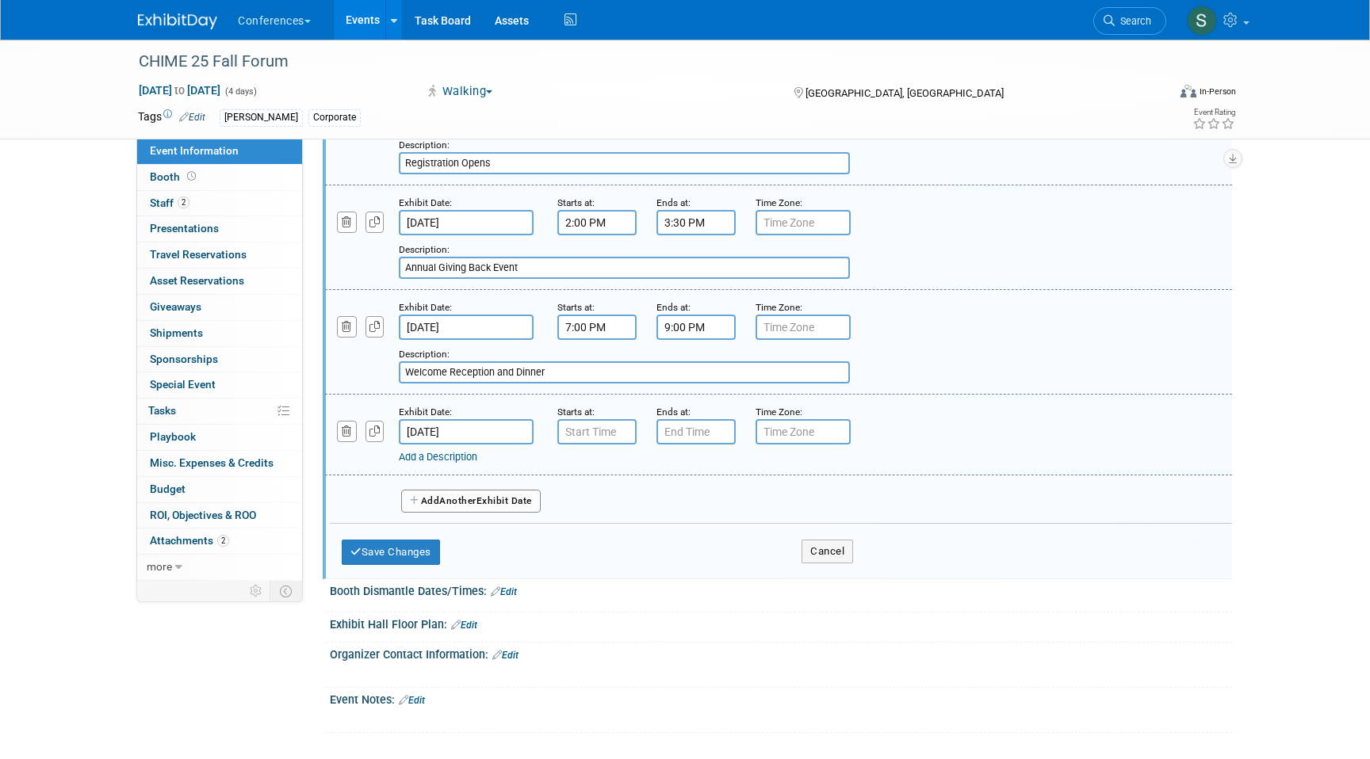
scroll to position [892, 0]
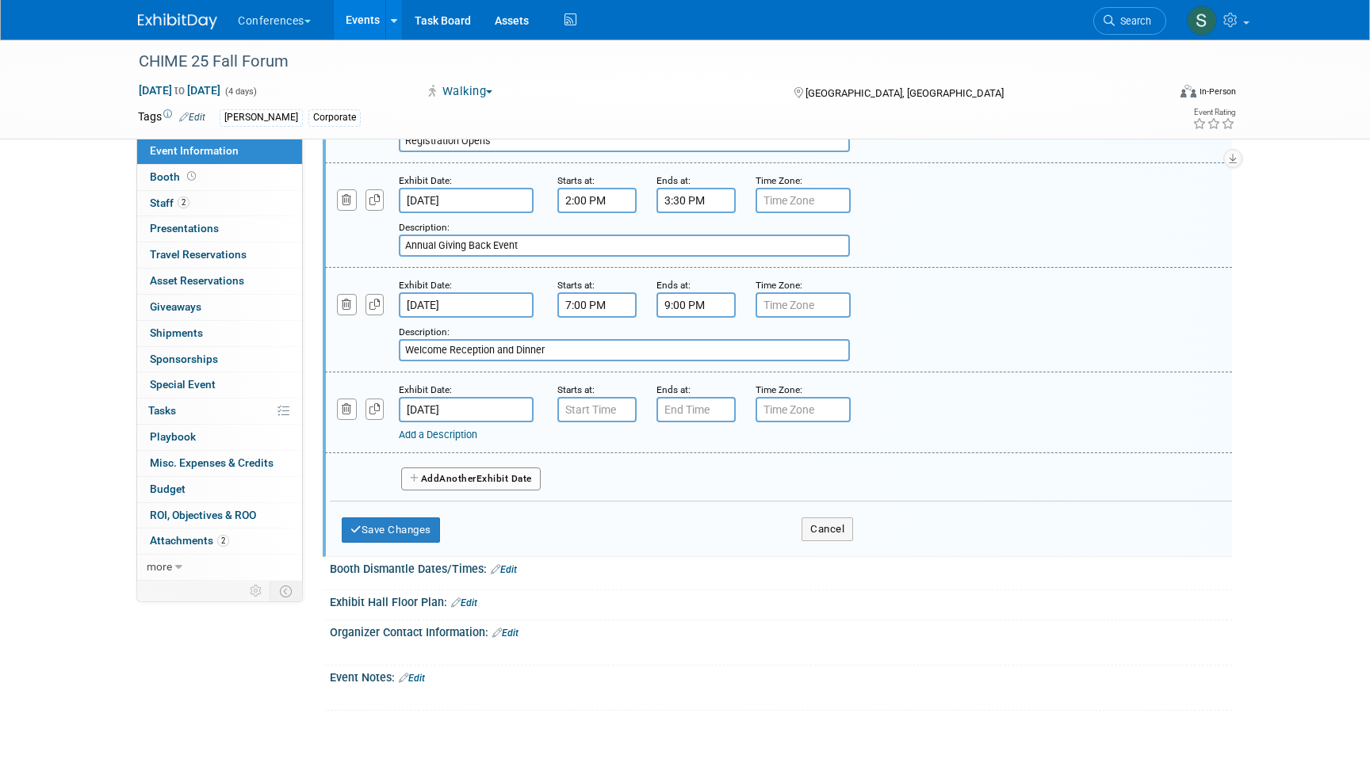
click at [462, 422] on input "Nov 11, 2025" at bounding box center [466, 409] width 135 height 25
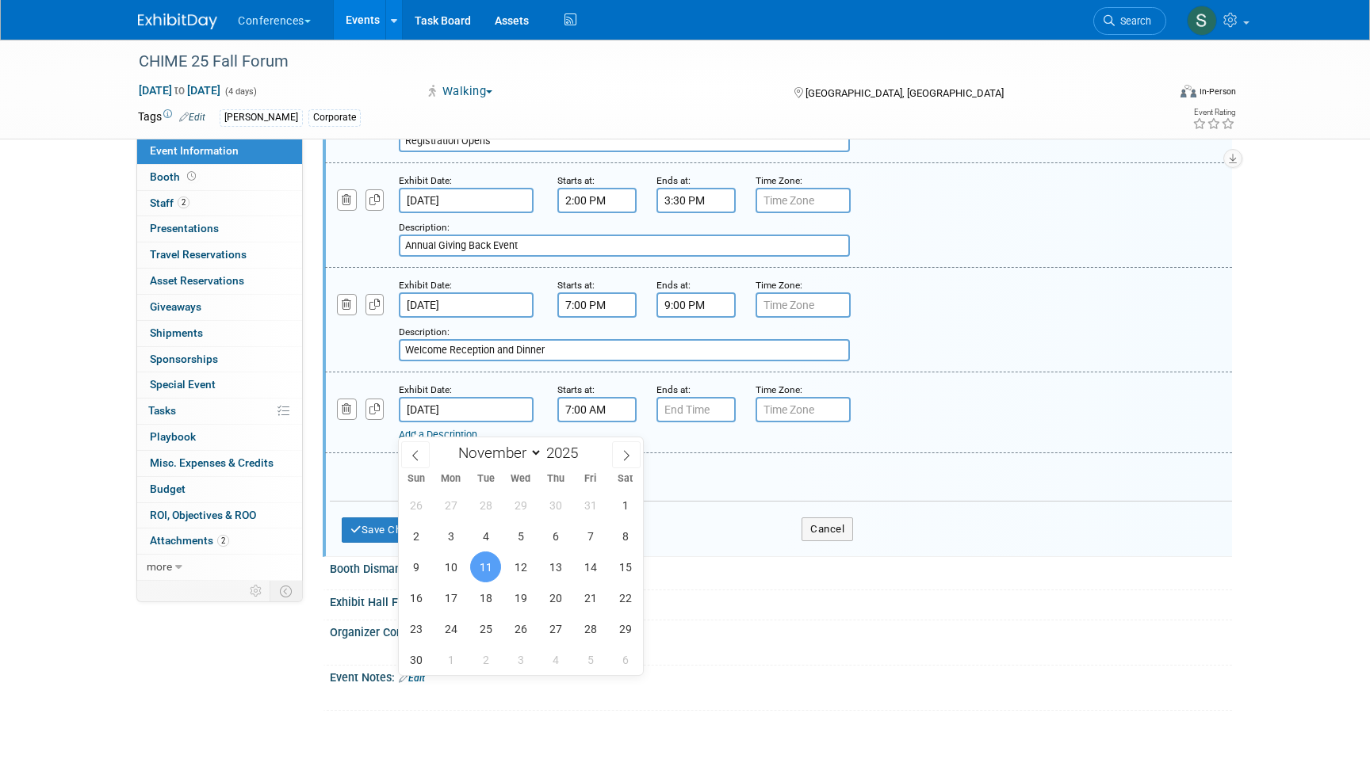
click at [605, 422] on input "7:00 AM" at bounding box center [596, 409] width 79 height 25
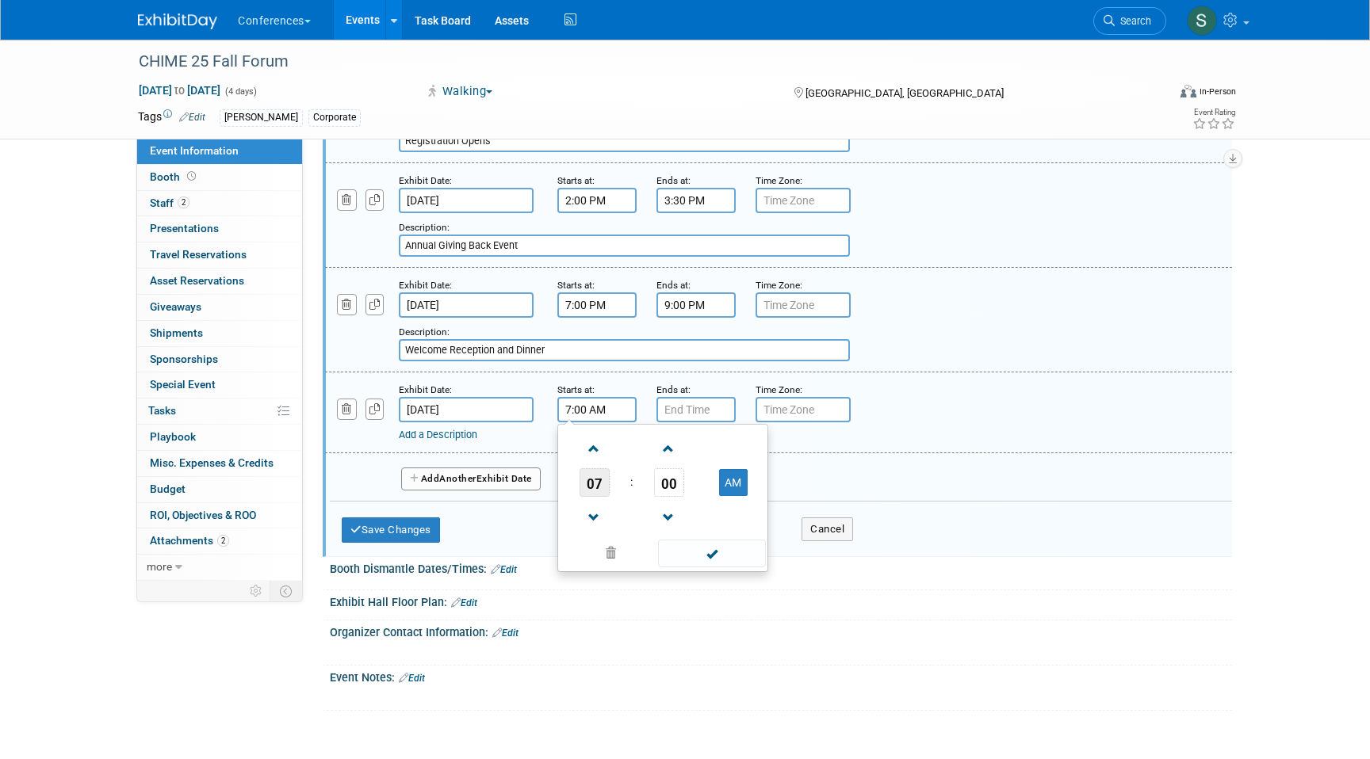
click at [597, 497] on span "07" at bounding box center [594, 482] width 30 height 29
click at [678, 502] on td "06" at bounding box center [688, 492] width 51 height 43
click at [667, 494] on span "00" at bounding box center [669, 482] width 30 height 29
click at [728, 471] on td "15" at bounding box center [738, 449] width 51 height 43
type input "6:15 AM"
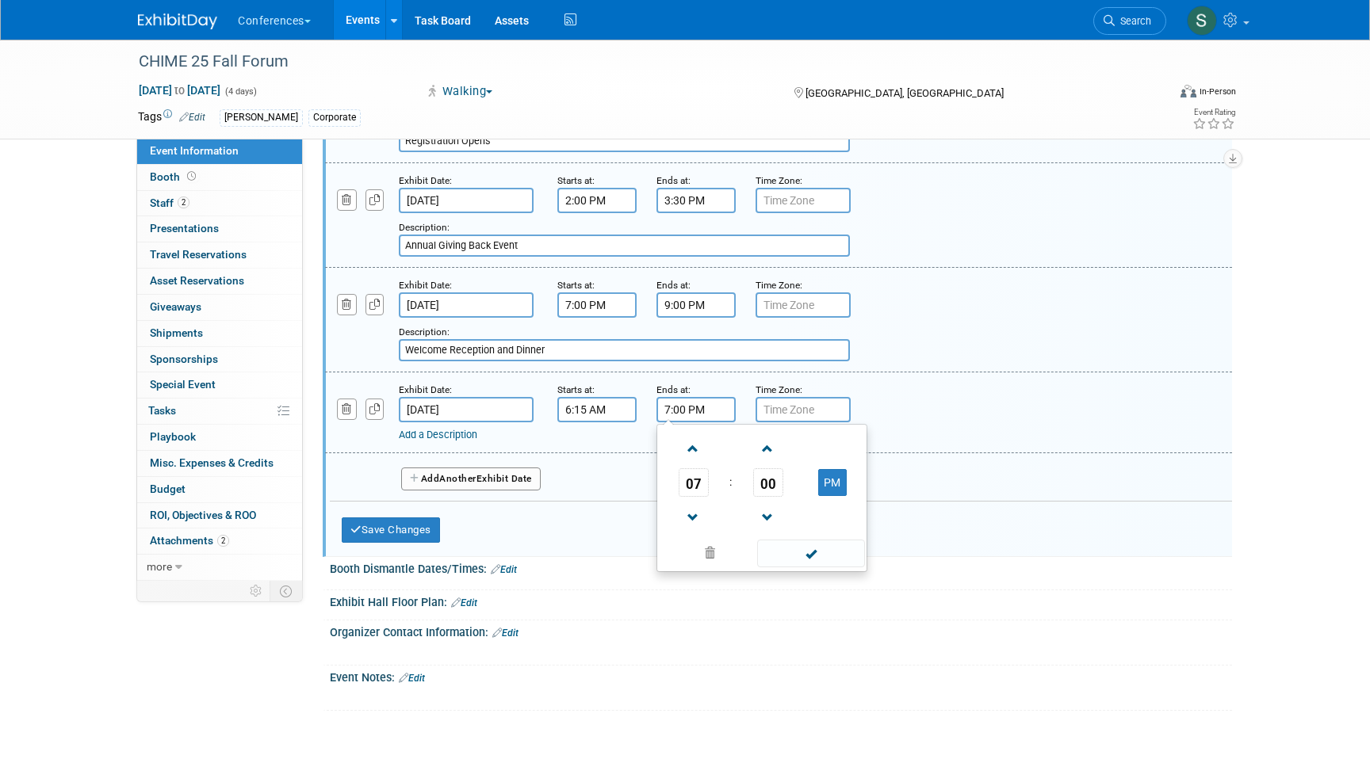
click at [678, 422] on input "7:00 PM" at bounding box center [695, 409] width 79 height 25
click at [685, 490] on span "07" at bounding box center [693, 482] width 30 height 29
click at [769, 503] on td "06" at bounding box center [787, 492] width 51 height 43
click at [767, 497] on span "00" at bounding box center [768, 482] width 30 height 29
click at [733, 550] on td "45" at bounding box center [736, 535] width 51 height 43
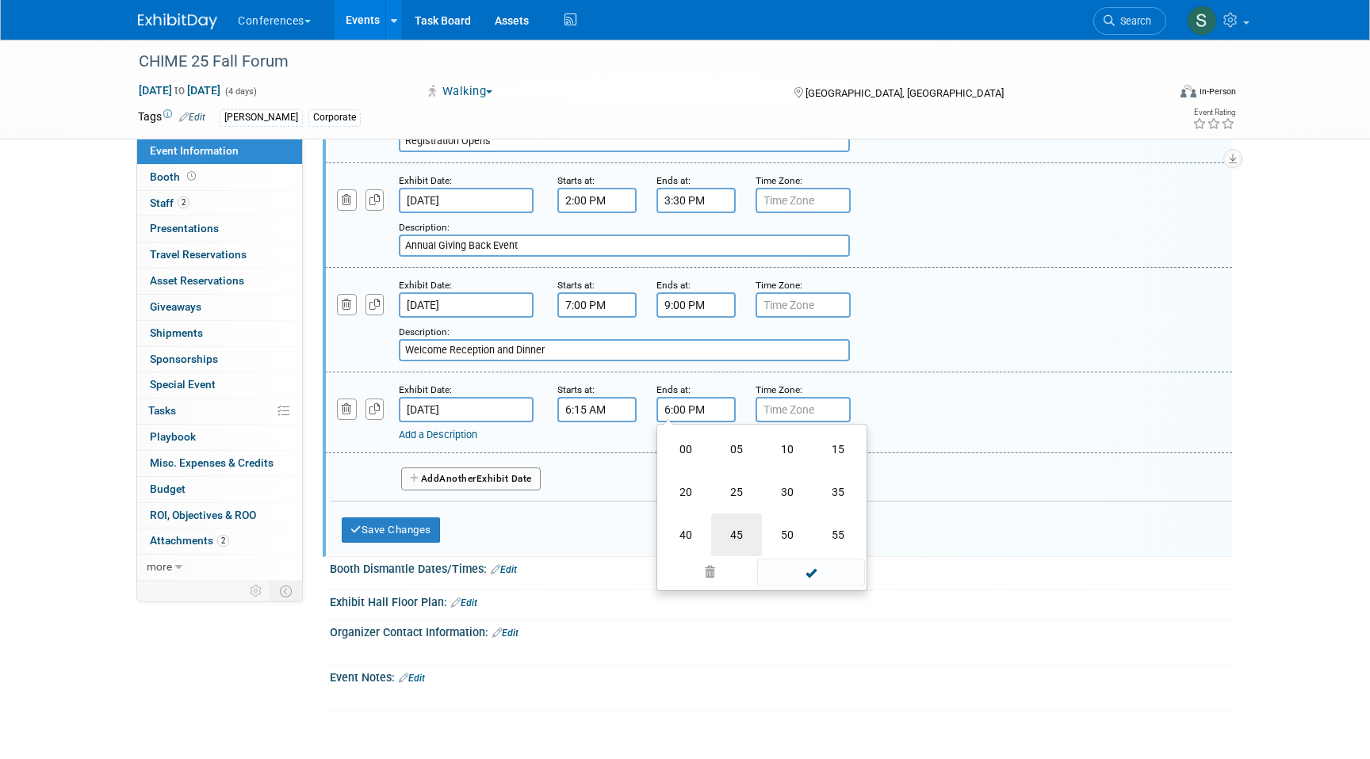
type input "6:45 PM"
click at [442, 441] on link "Add a Description" at bounding box center [438, 435] width 78 height 12
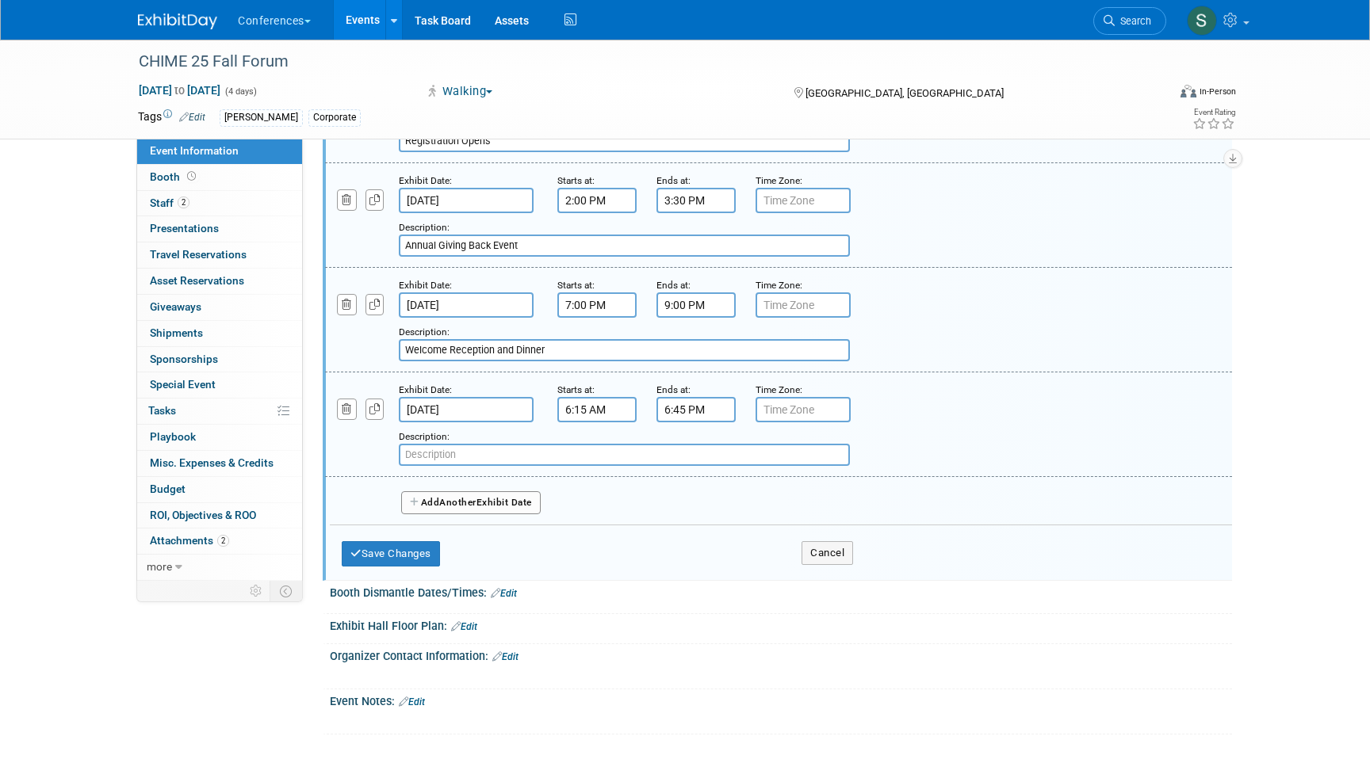
paste input "CHIME Fun Run or Yoga"
type input "CHIME Fun Run or Yoga"
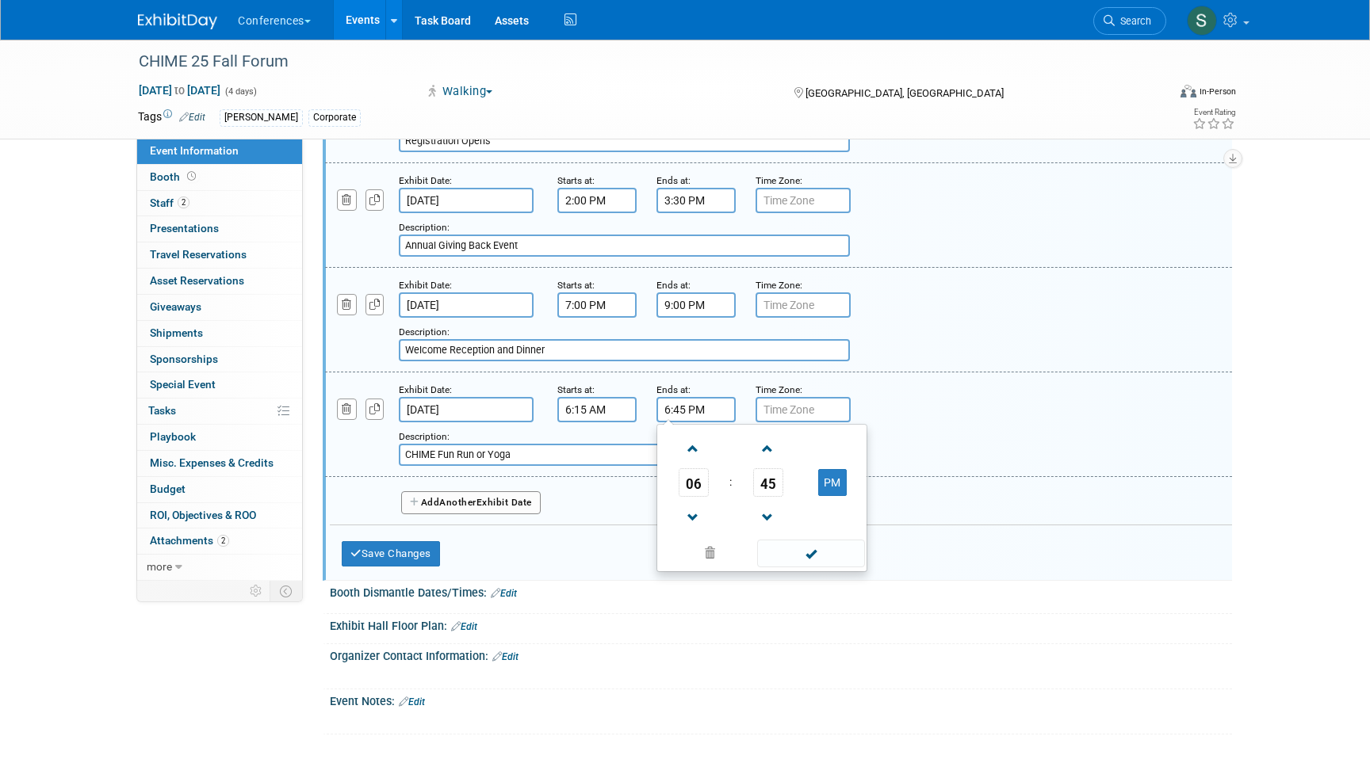
click at [689, 422] on input "6:45 PM" at bounding box center [695, 409] width 79 height 25
click at [835, 496] on button "PM" at bounding box center [832, 482] width 29 height 27
type input "6:45 AM"
click at [913, 401] on div "Add a Description Description: CHIME Fun Run or Yoga" at bounding box center [778, 423] width 931 height 85
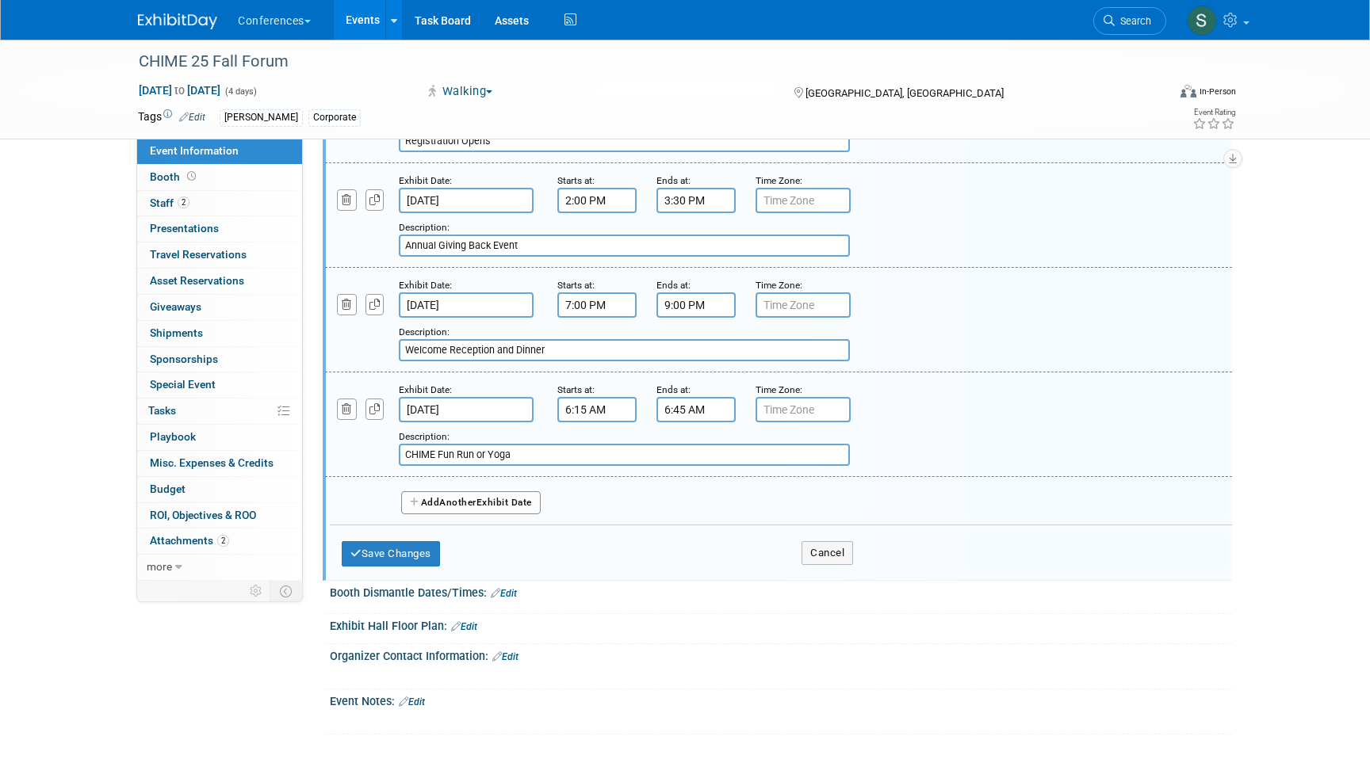
click at [434, 515] on button "Add Another Exhibit Date" at bounding box center [471, 503] width 140 height 24
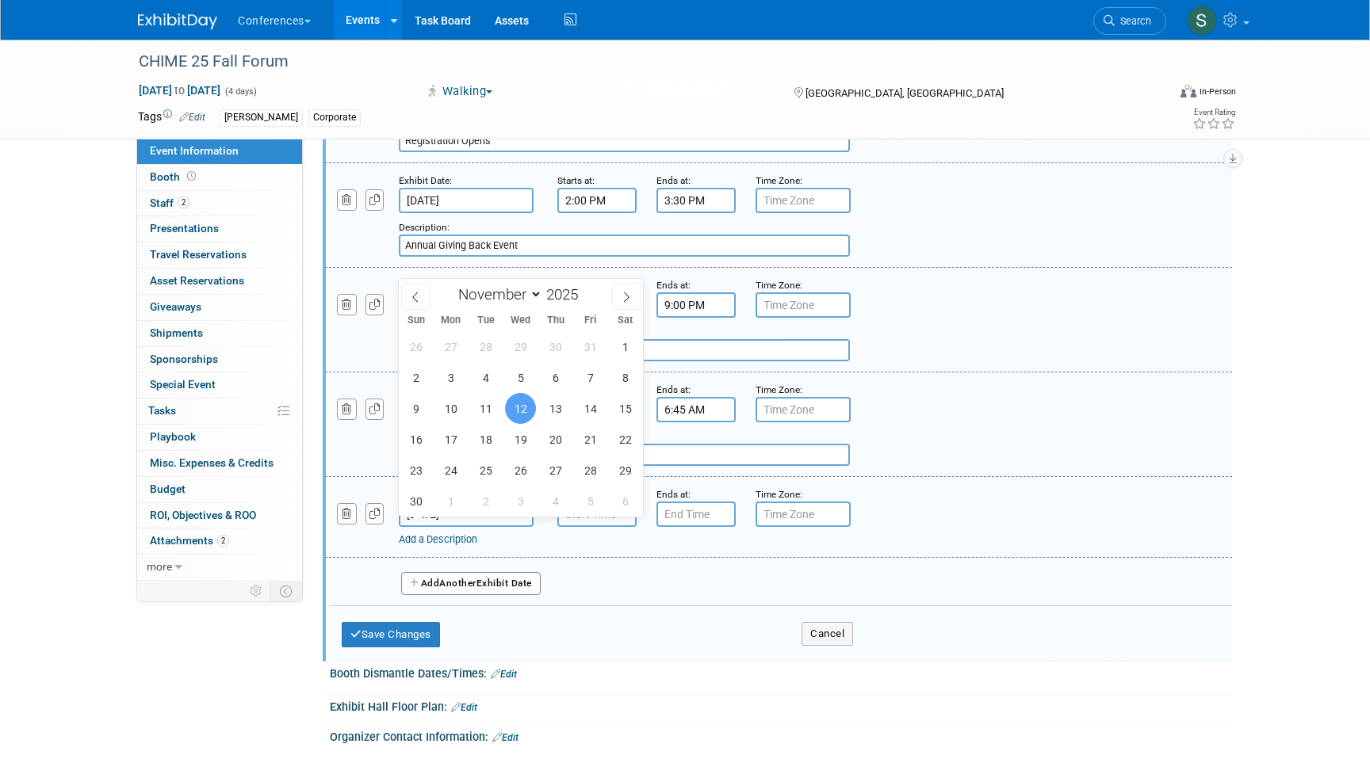
click at [461, 527] on input "Nov 12, 2025" at bounding box center [466, 514] width 135 height 25
click at [486, 413] on span "11" at bounding box center [485, 408] width 31 height 31
type input "Nov 11, 2025"
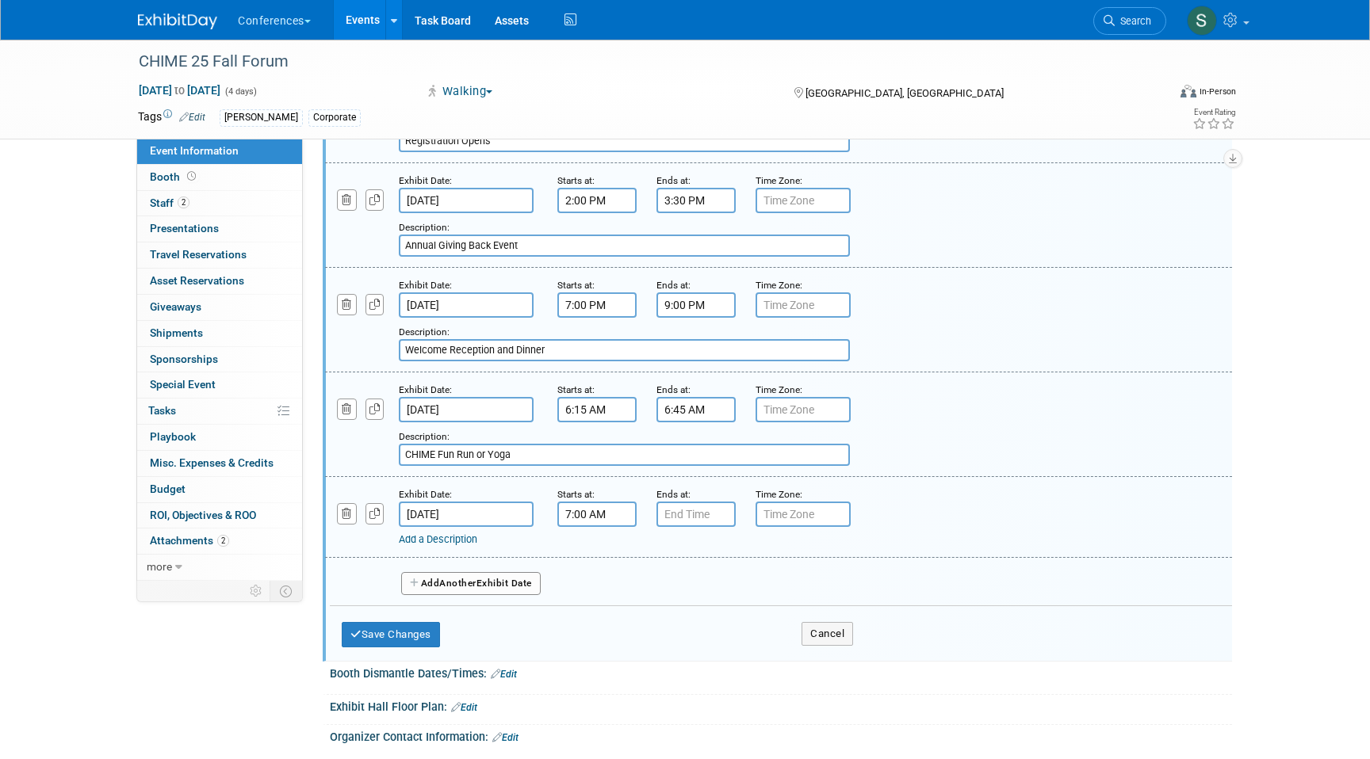
click at [585, 527] on input "7:00 AM" at bounding box center [596, 514] width 79 height 25
click at [602, 602] on span "07" at bounding box center [594, 587] width 30 height 29
click at [675, 609] on td "06" at bounding box center [688, 596] width 51 height 43
click at [669, 602] on span "00" at bounding box center [669, 587] width 30 height 29
click at [690, 611] on td "30" at bounding box center [688, 596] width 51 height 43
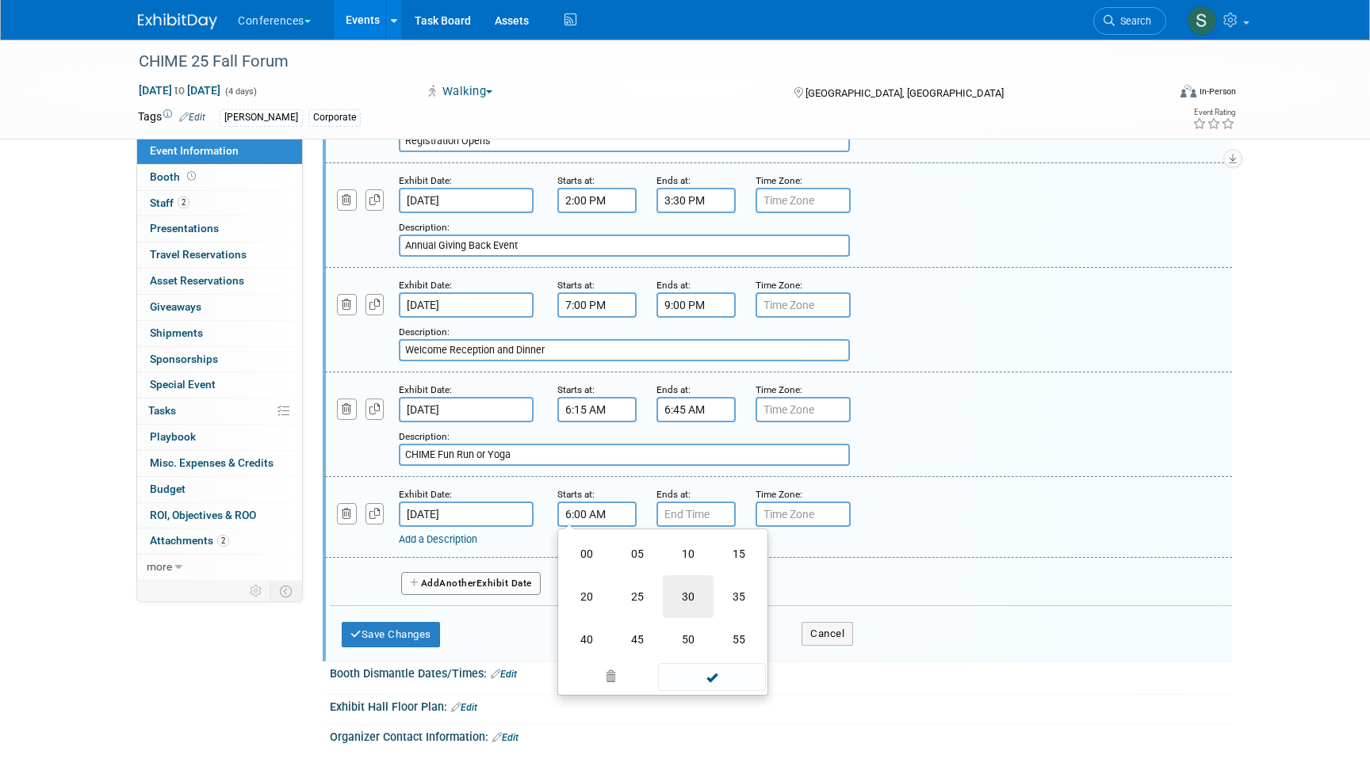
type input "6:30 AM"
click at [692, 527] on input "7:00 PM" at bounding box center [695, 514] width 79 height 25
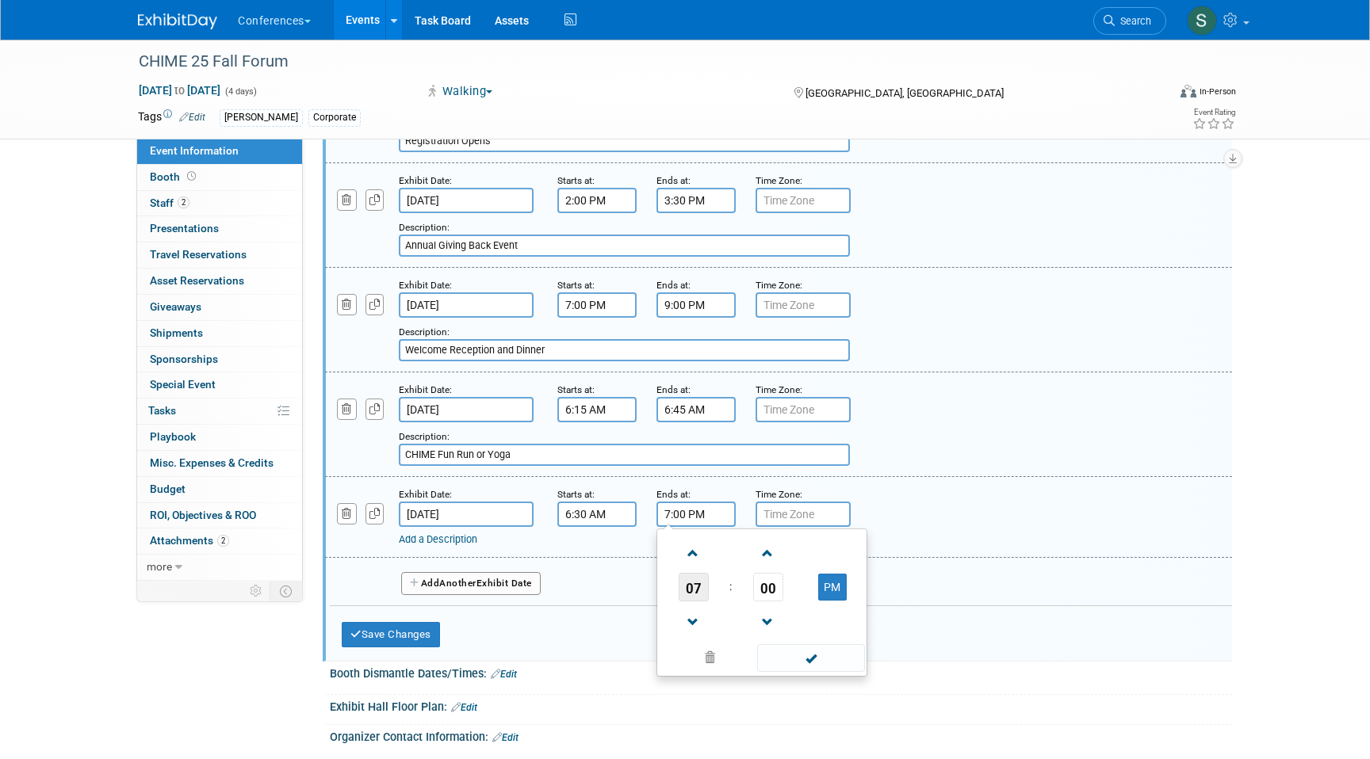
click at [692, 602] on span "07" at bounding box center [693, 587] width 30 height 29
click at [686, 527] on input "7:00 PM" at bounding box center [695, 514] width 79 height 25
click at [779, 686] on span at bounding box center [810, 677] width 107 height 28
click at [699, 527] on input "7:00 PM" at bounding box center [695, 514] width 79 height 25
click at [766, 598] on span "00" at bounding box center [768, 587] width 30 height 29
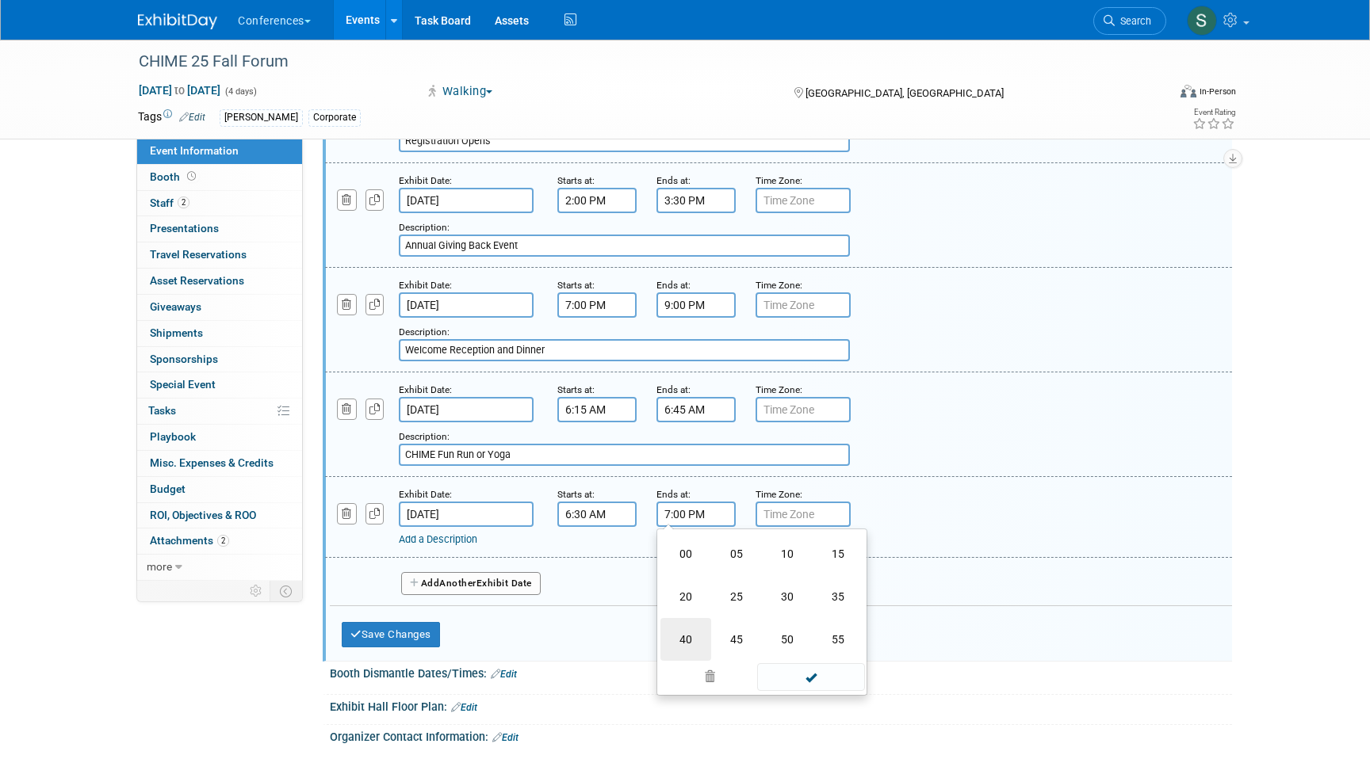
click at [690, 648] on td "40" at bounding box center [685, 639] width 51 height 43
click at [825, 601] on button "PM" at bounding box center [832, 587] width 29 height 27
type input "7:40 AM"
click at [877, 523] on div "Add a Description Description:" at bounding box center [778, 516] width 931 height 61
click at [423, 545] on link "Add a Description" at bounding box center [438, 539] width 78 height 12
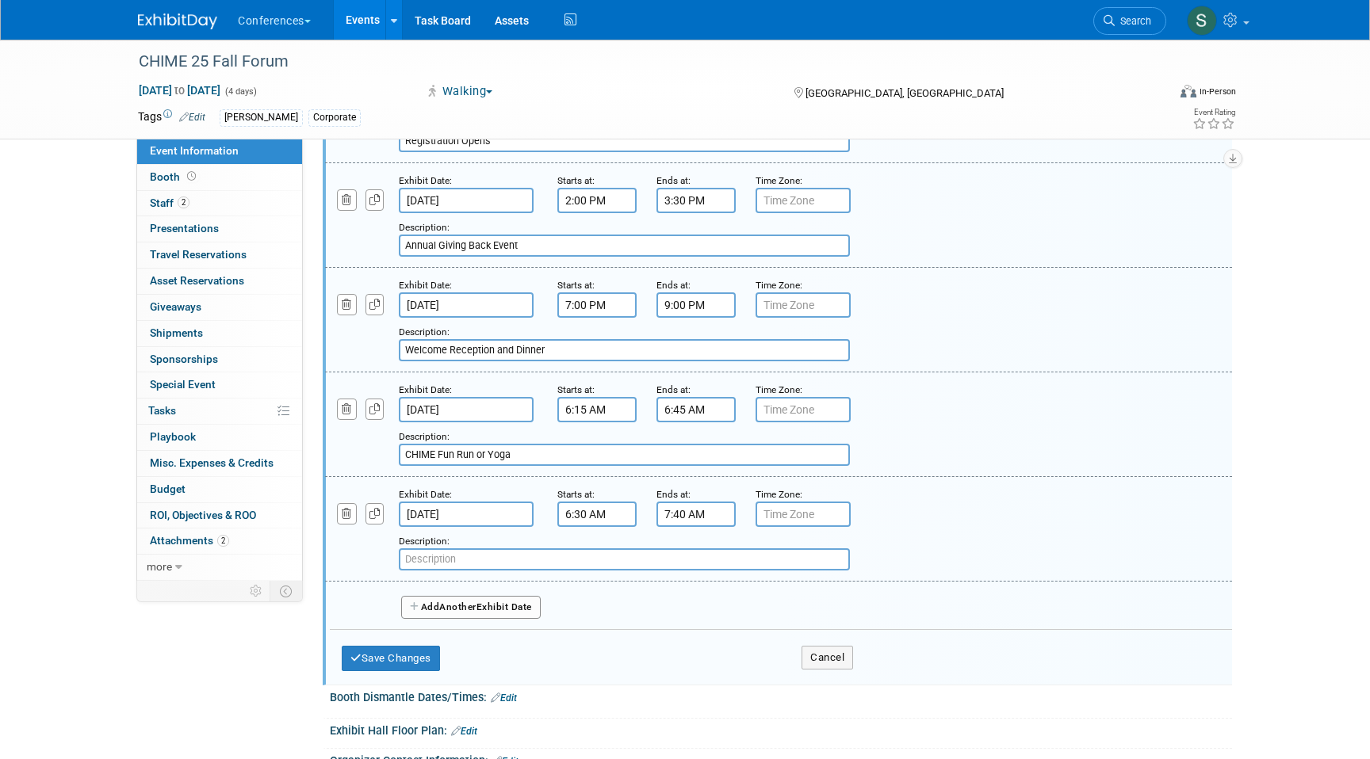
click at [449, 571] on input "text" at bounding box center [624, 559] width 451 height 22
paste input "CHIME Breakfast Buffet"
type input "CHIME Breakfast Buffet"
click at [465, 613] on span "Another" at bounding box center [457, 607] width 37 height 11
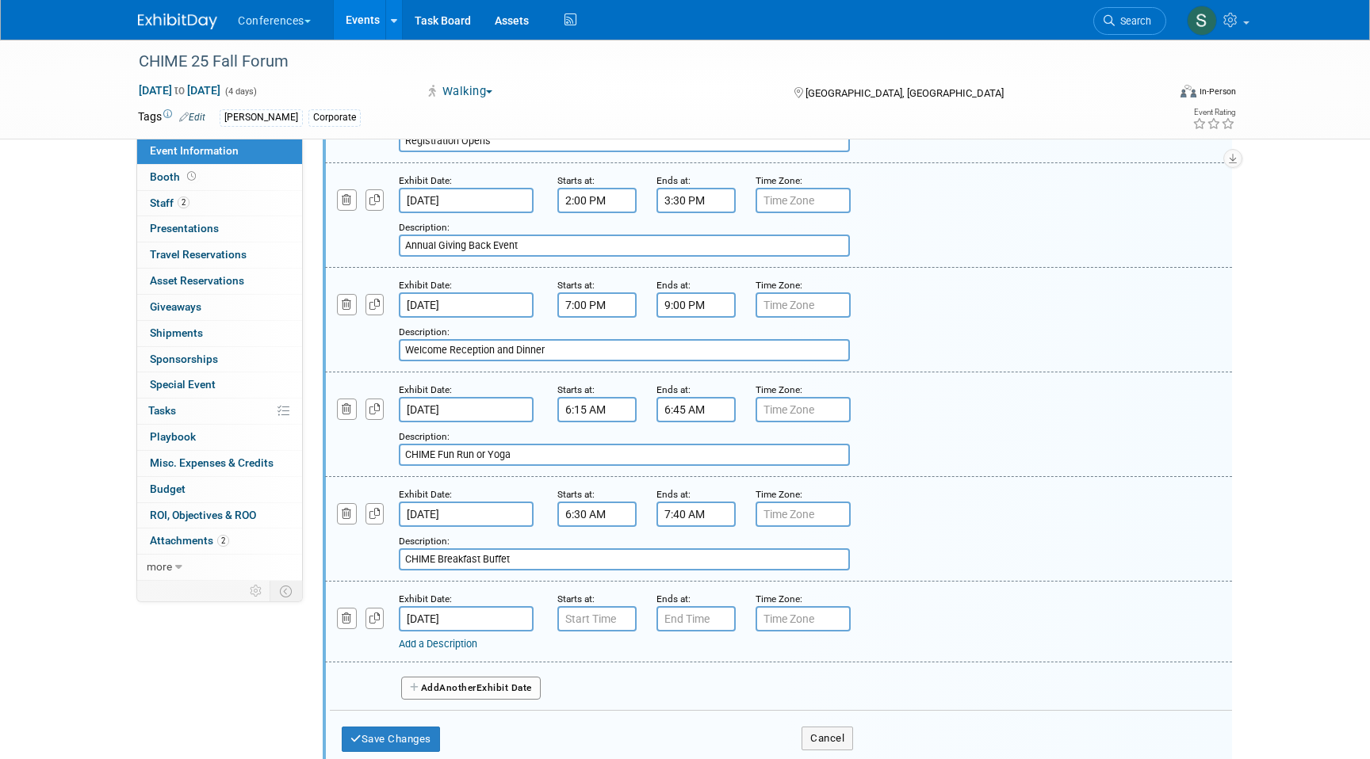
click at [454, 632] on input "Nov 12, 2025" at bounding box center [466, 618] width 135 height 25
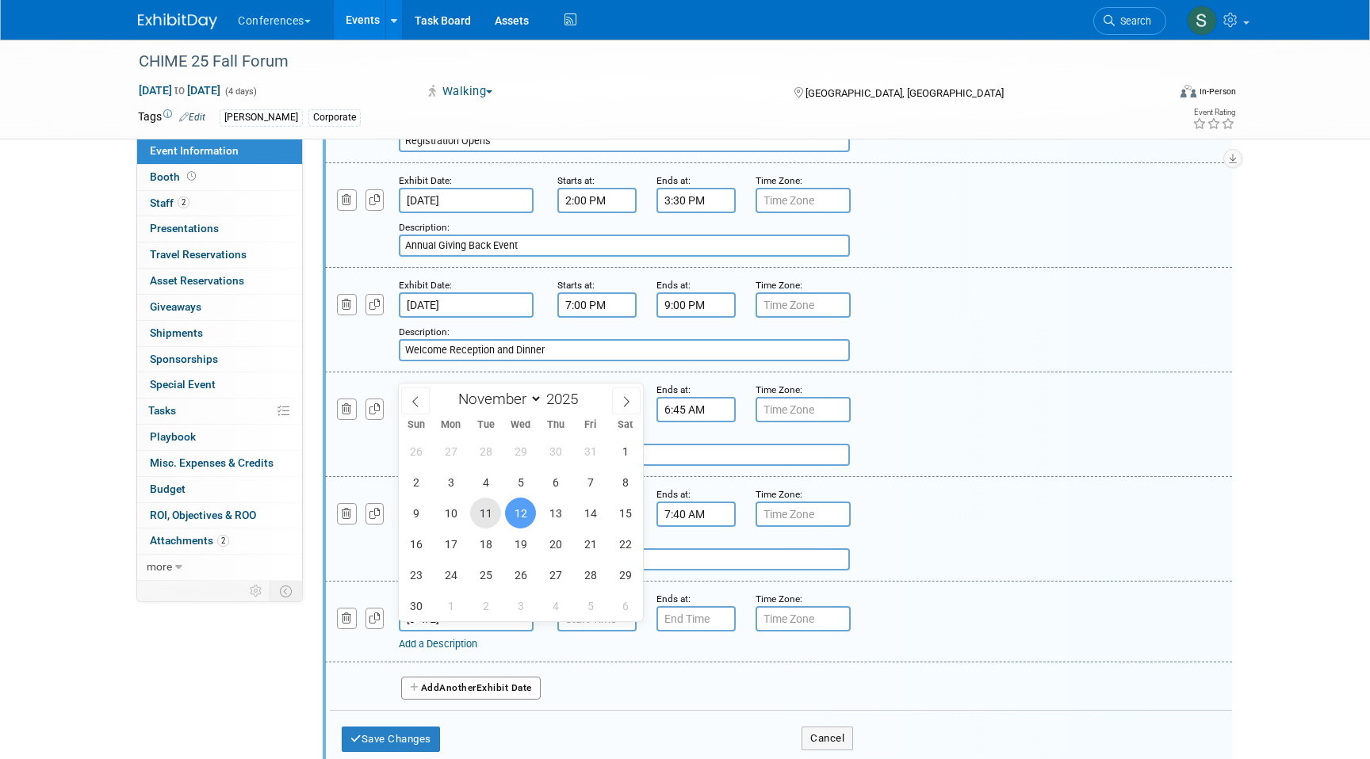
click at [483, 521] on span "11" at bounding box center [485, 513] width 31 height 31
type input "Nov 11, 2025"
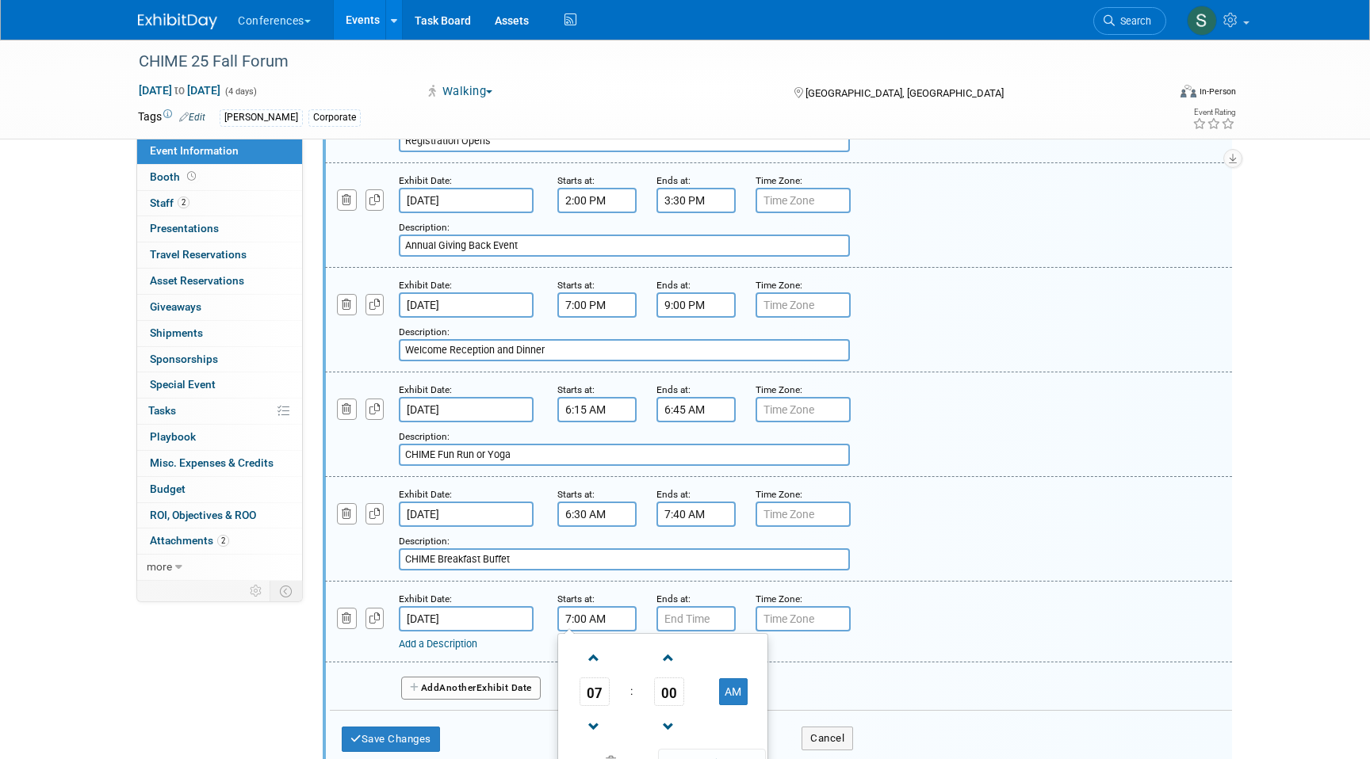
click at [579, 632] on input "7:00 AM" at bounding box center [596, 618] width 79 height 25
click at [665, 705] on span "00" at bounding box center [669, 692] width 30 height 29
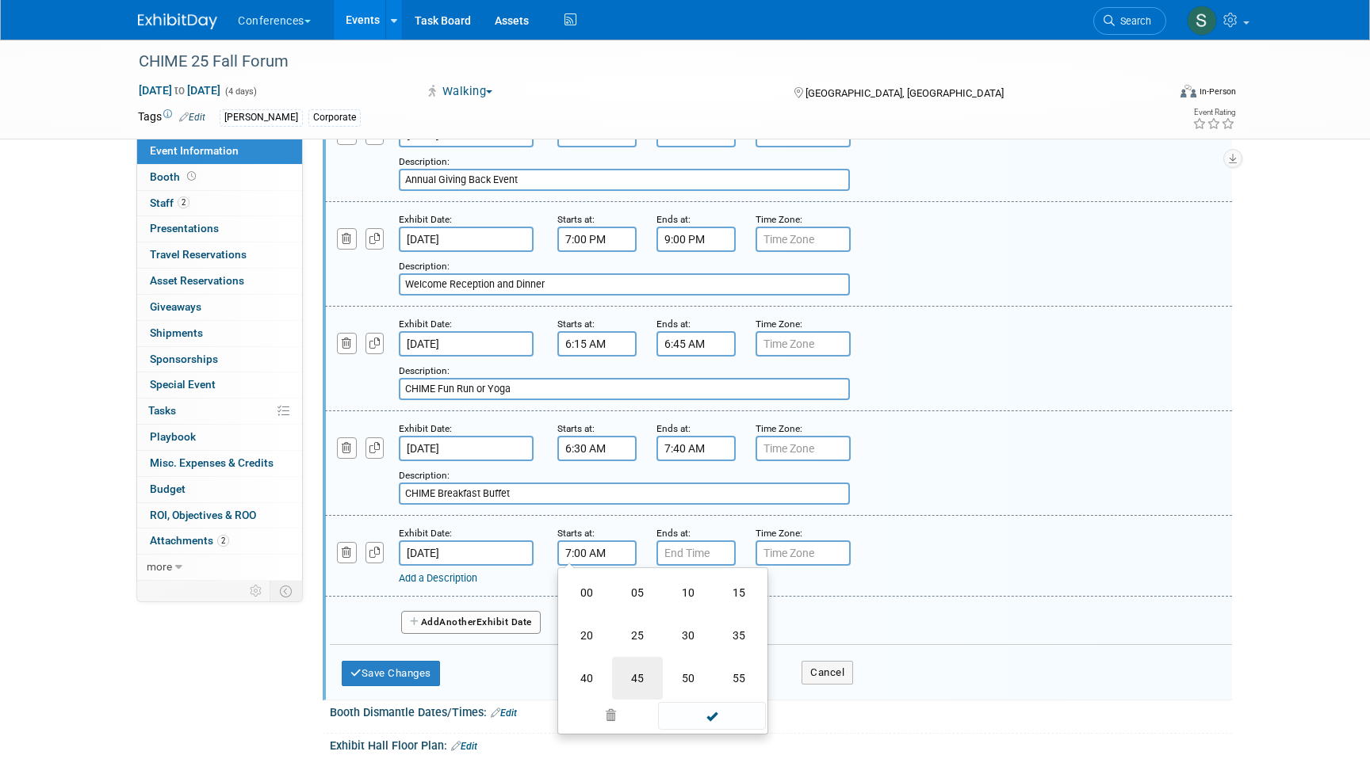
click at [642, 696] on td "45" at bounding box center [637, 678] width 51 height 43
type input "7:45 AM"
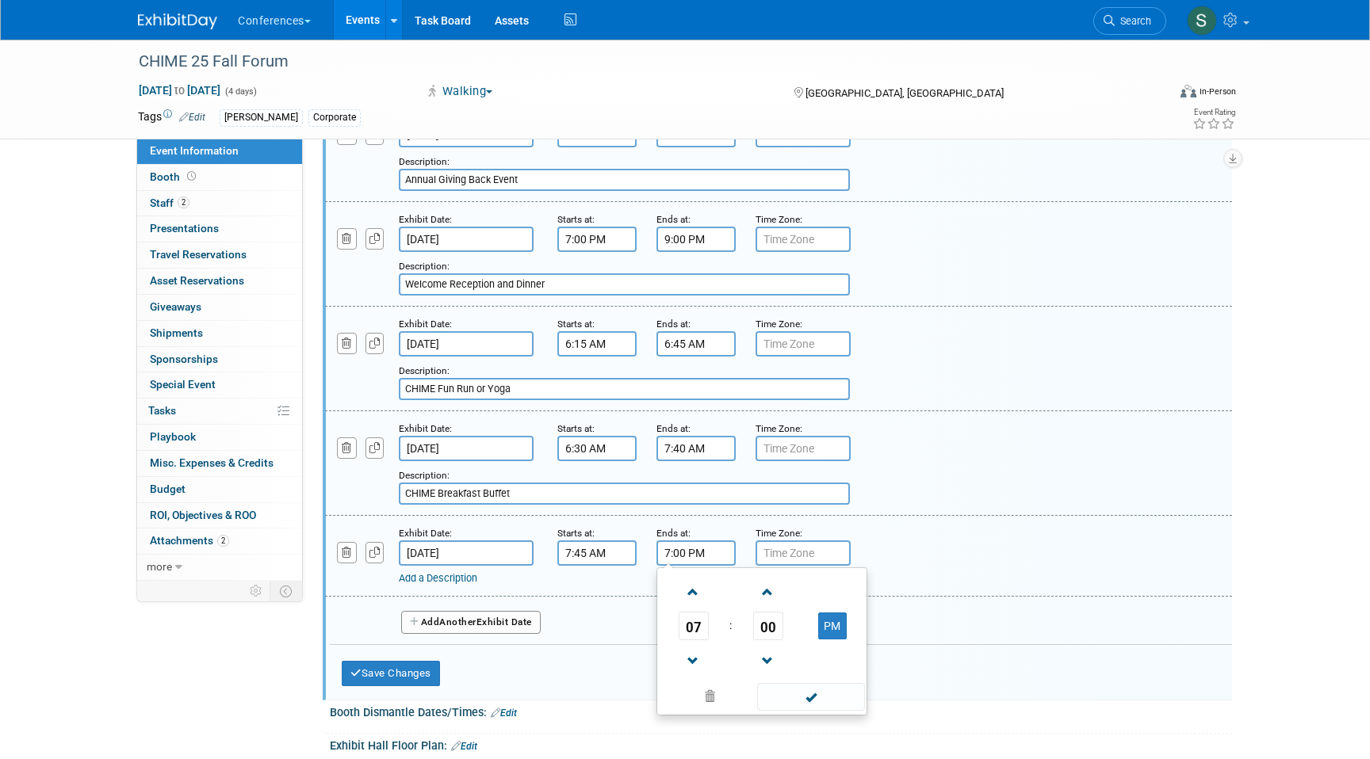
click at [683, 566] on input "7:00 PM" at bounding box center [695, 553] width 79 height 25
click at [698, 640] on span "07" at bounding box center [693, 626] width 30 height 29
click at [684, 647] on td "04" at bounding box center [685, 635] width 51 height 43
click at [766, 627] on span "00" at bounding box center [768, 626] width 30 height 29
click at [828, 614] on td "15" at bounding box center [837, 592] width 51 height 43
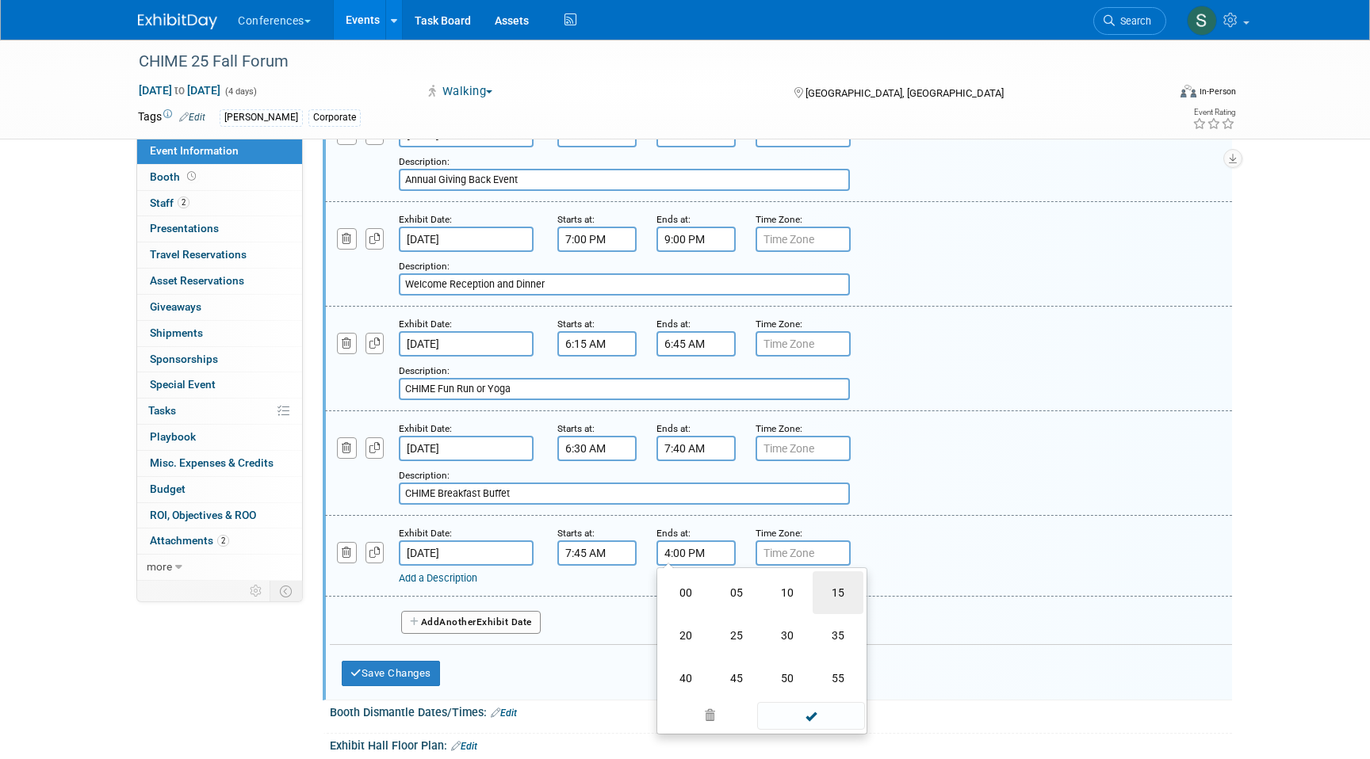
type input "4:15 PM"
click at [763, 539] on small "Time Zone: Apply to all" at bounding box center [778, 533] width 47 height 11
click at [445, 584] on link "Add a Description" at bounding box center [438, 578] width 78 height 12
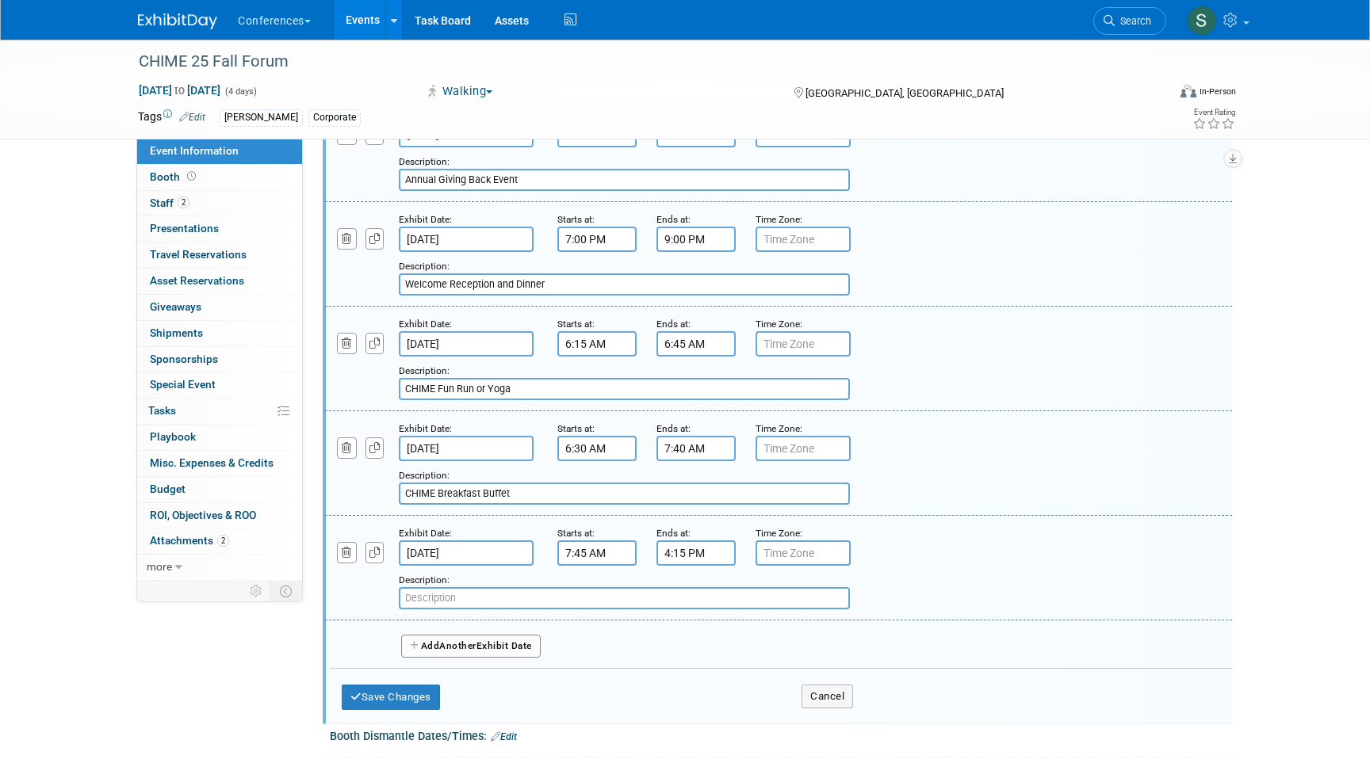
type input "D"
type input "Sessions"
click at [435, 659] on button "Add Another Exhibit Date" at bounding box center [471, 647] width 140 height 24
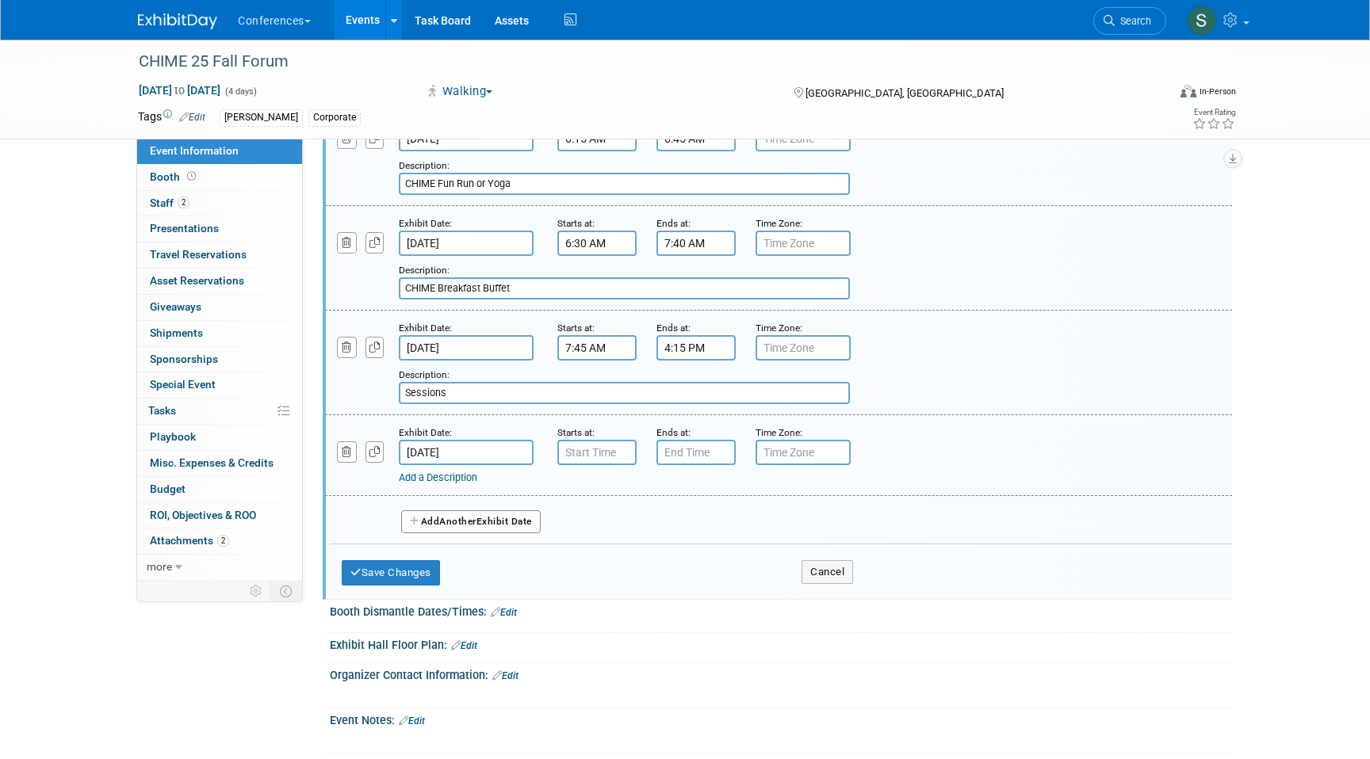
scroll to position [1187, 0]
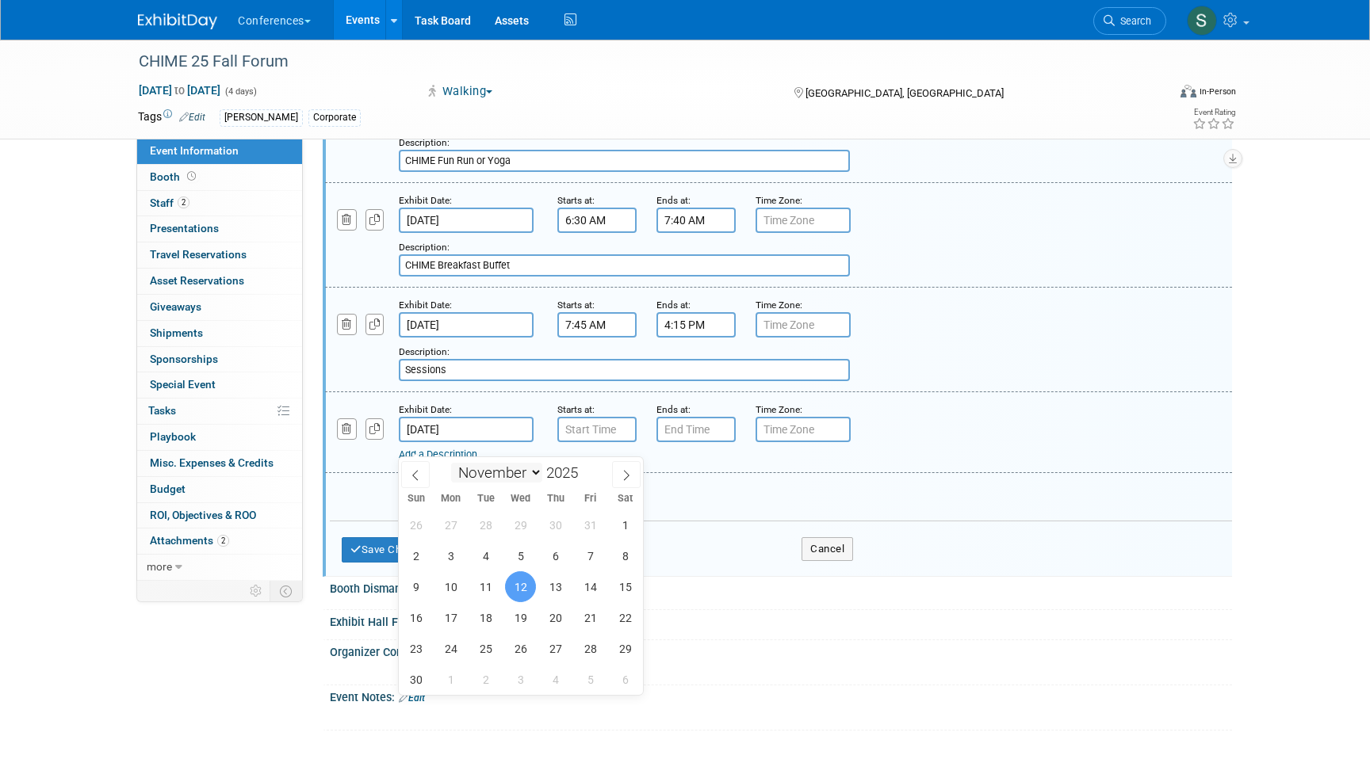
click at [484, 587] on span "11" at bounding box center [485, 586] width 31 height 31
type input "Nov 11, 2025"
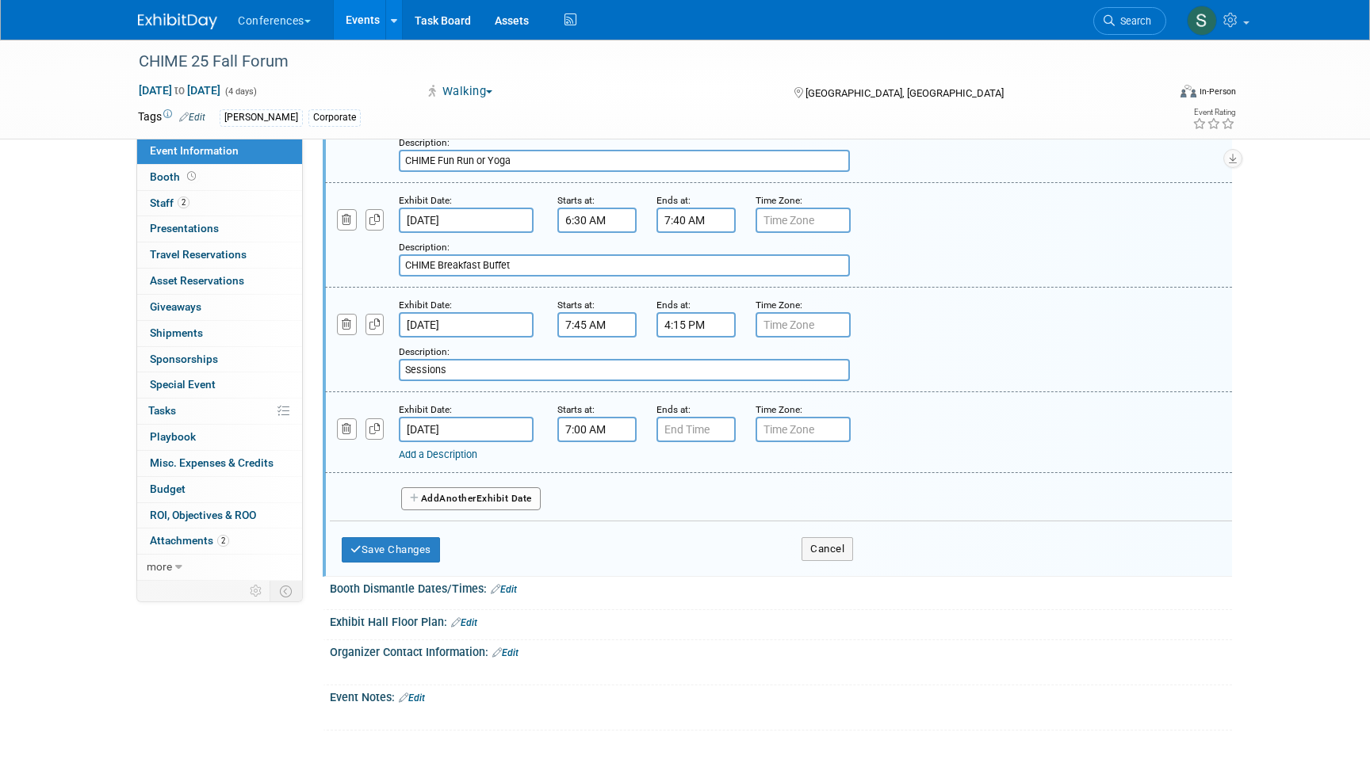
click at [591, 442] on input "7:00 AM" at bounding box center [596, 429] width 79 height 25
click at [602, 514] on span "07" at bounding box center [594, 502] width 30 height 29
click at [588, 523] on td "04" at bounding box center [586, 512] width 51 height 43
click at [660, 502] on span "00" at bounding box center [669, 502] width 30 height 29
click at [690, 522] on td "30" at bounding box center [688, 512] width 51 height 43
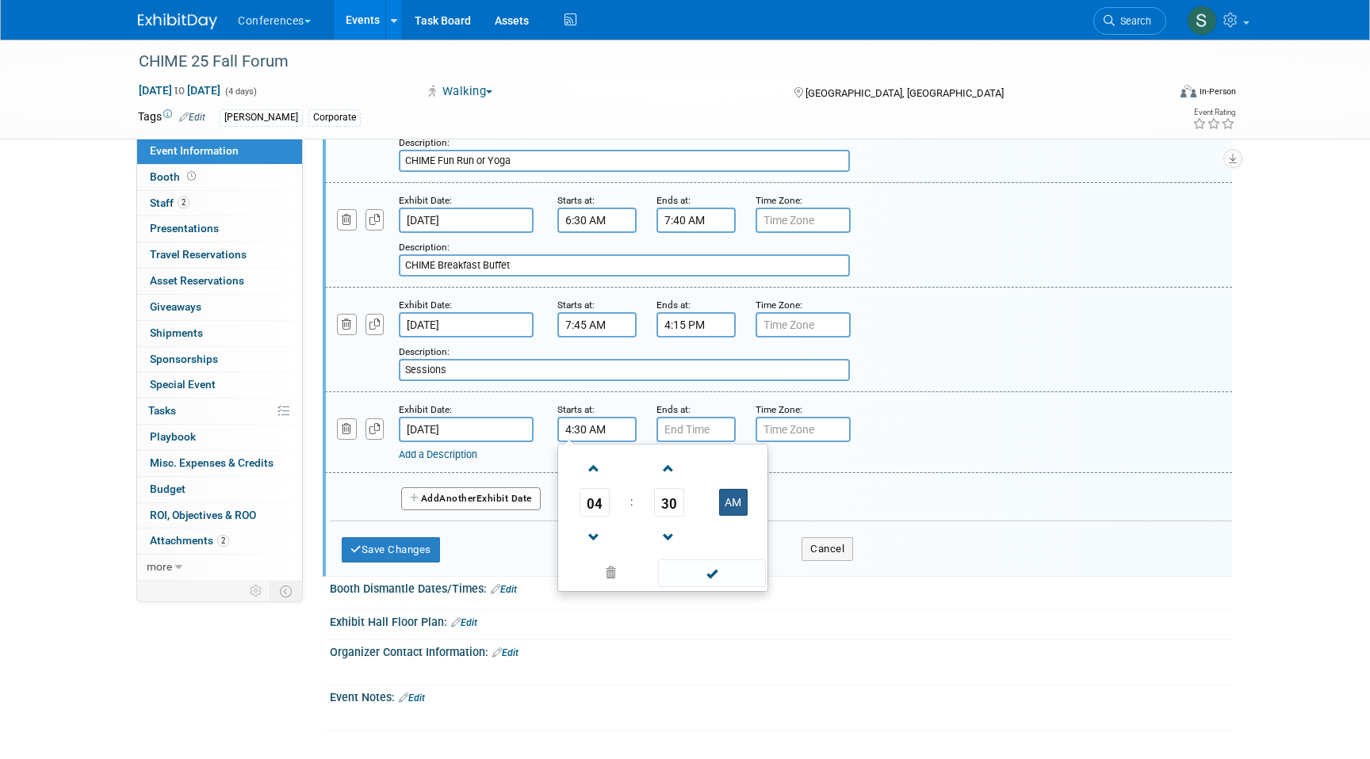
click at [728, 506] on button "AM" at bounding box center [733, 502] width 29 height 27
type input "4:30 PM"
click at [694, 442] on input "7:00 PM" at bounding box center [695, 429] width 79 height 25
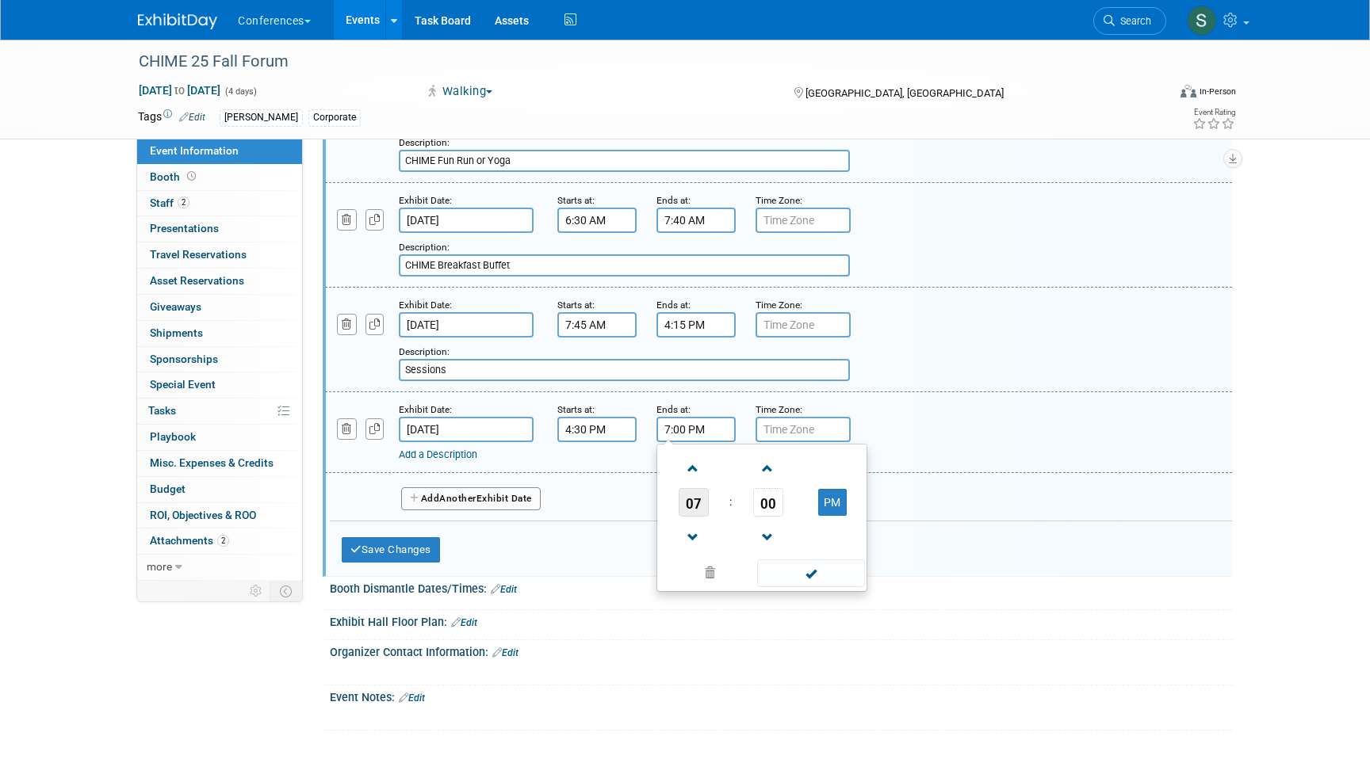
click at [691, 517] on span "07" at bounding box center [693, 502] width 30 height 29
click at [740, 533] on td "05" at bounding box center [736, 512] width 51 height 43
click at [778, 517] on span "00" at bounding box center [768, 502] width 30 height 29
click at [790, 522] on td "30" at bounding box center [787, 512] width 51 height 43
type input "5:30 PM"
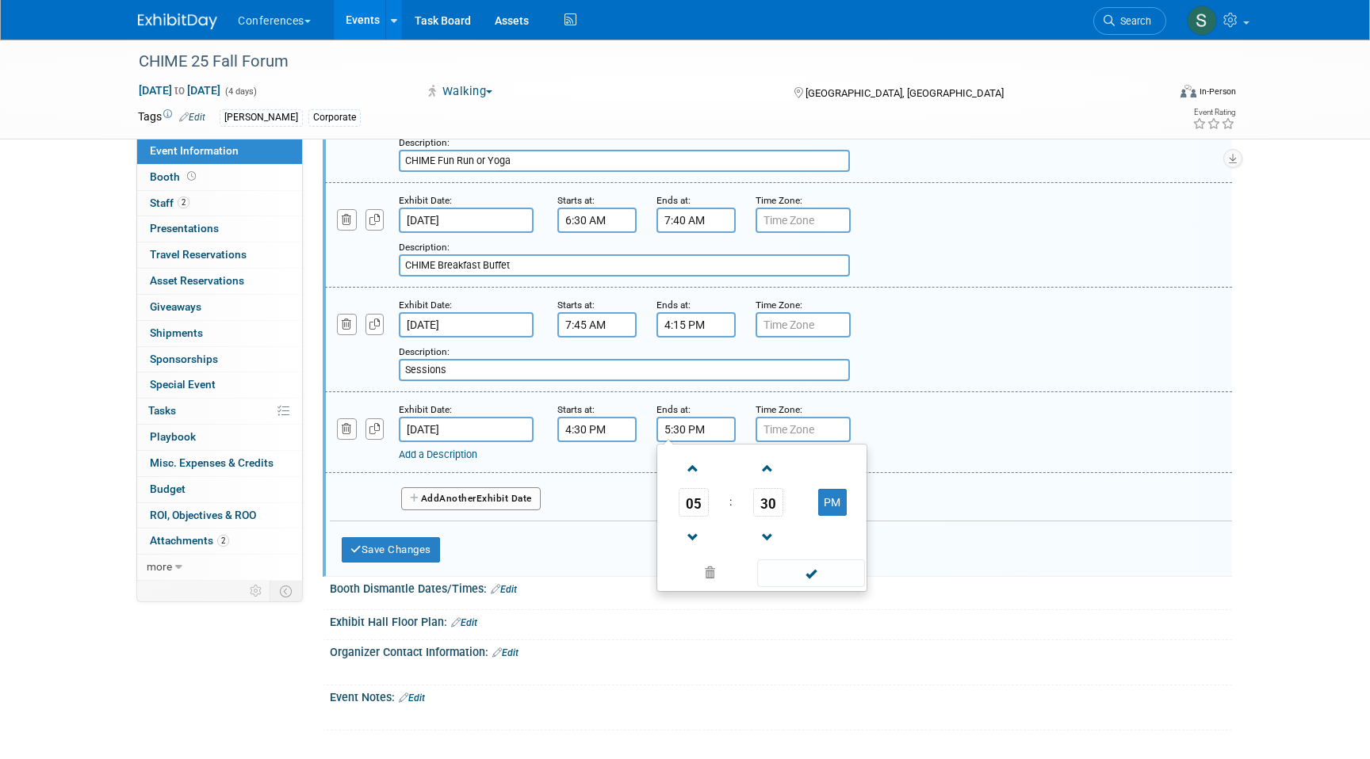
click at [857, 427] on div "Add a Description Description:" at bounding box center [778, 431] width 931 height 61
click at [473, 461] on link "Add a Description" at bounding box center [438, 455] width 78 height 12
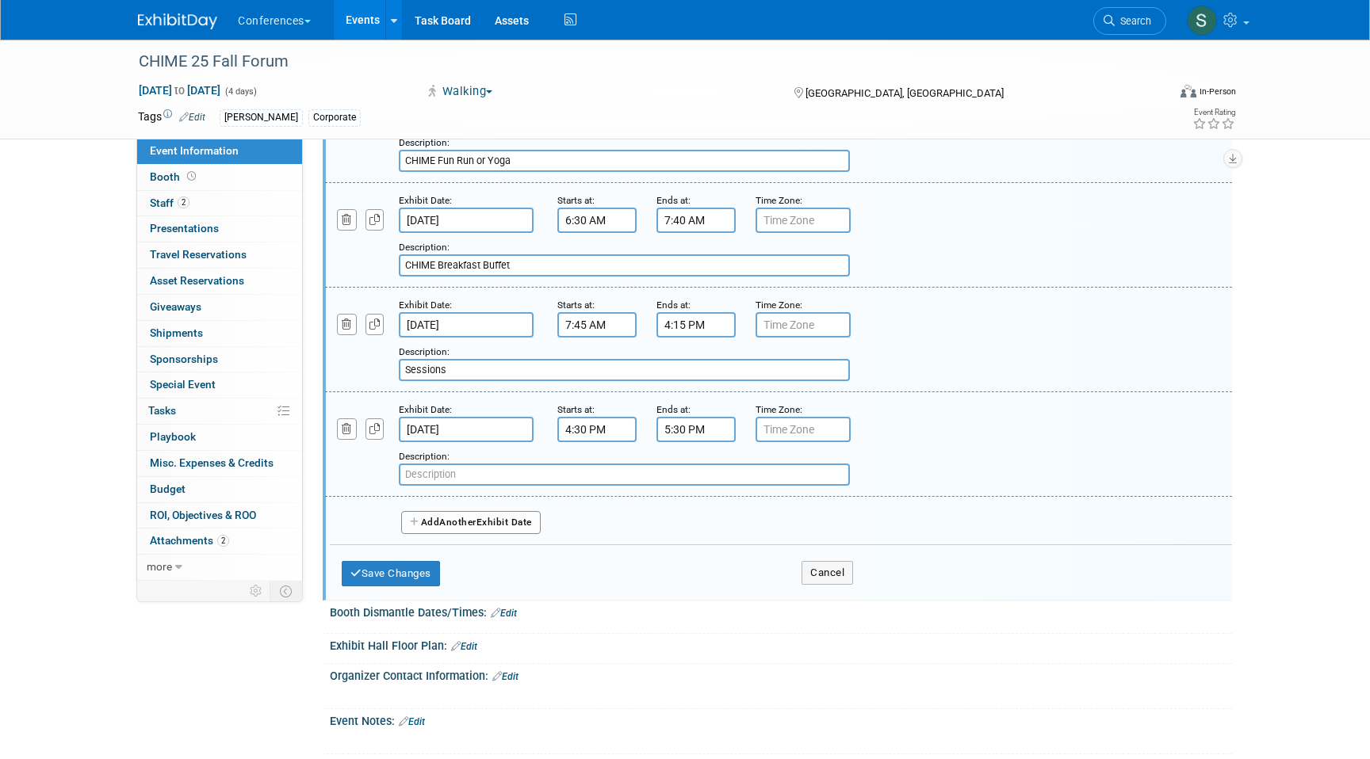
click at [454, 486] on input "text" at bounding box center [624, 475] width 451 height 22
paste input "CHIME25 Celebration"
type input "CHIME25 Celebration"
click at [453, 528] on span "Another" at bounding box center [457, 522] width 37 height 11
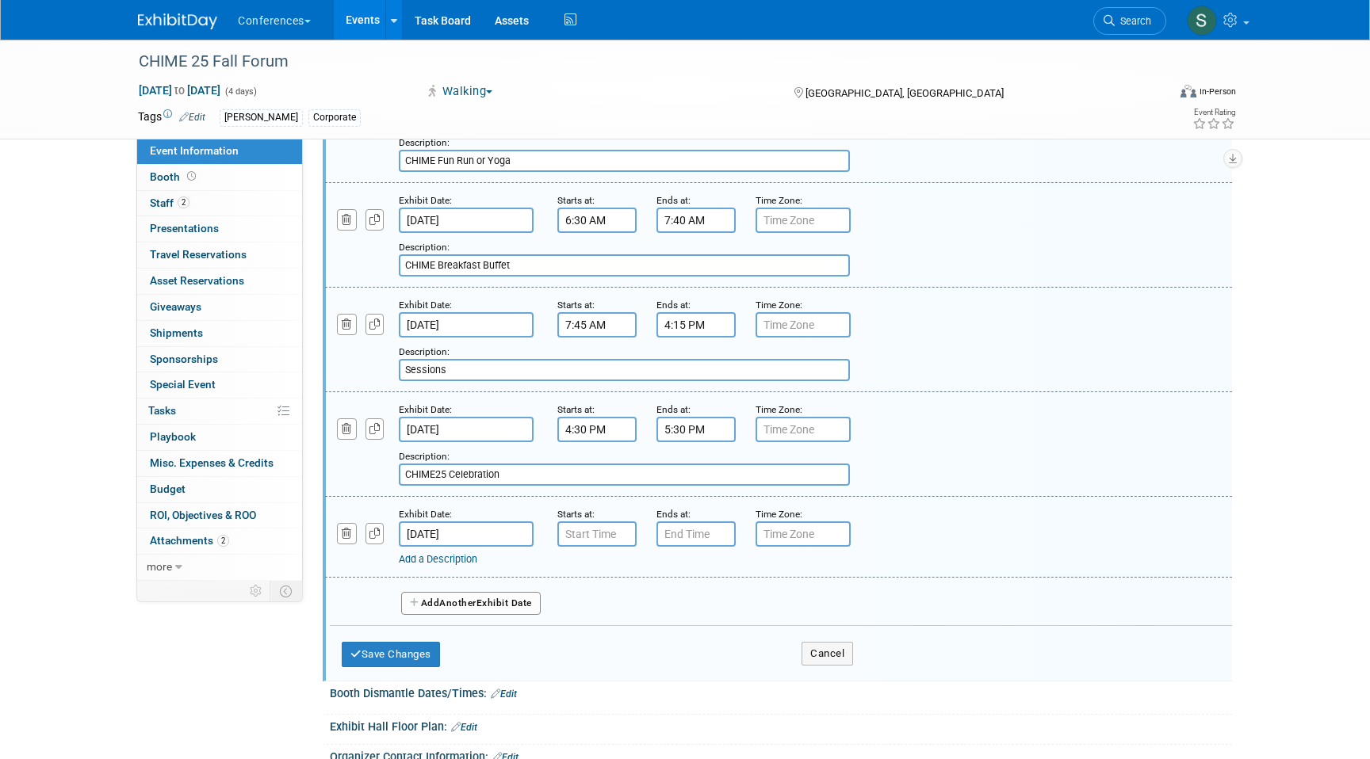
click at [444, 609] on span "Another" at bounding box center [457, 603] width 37 height 11
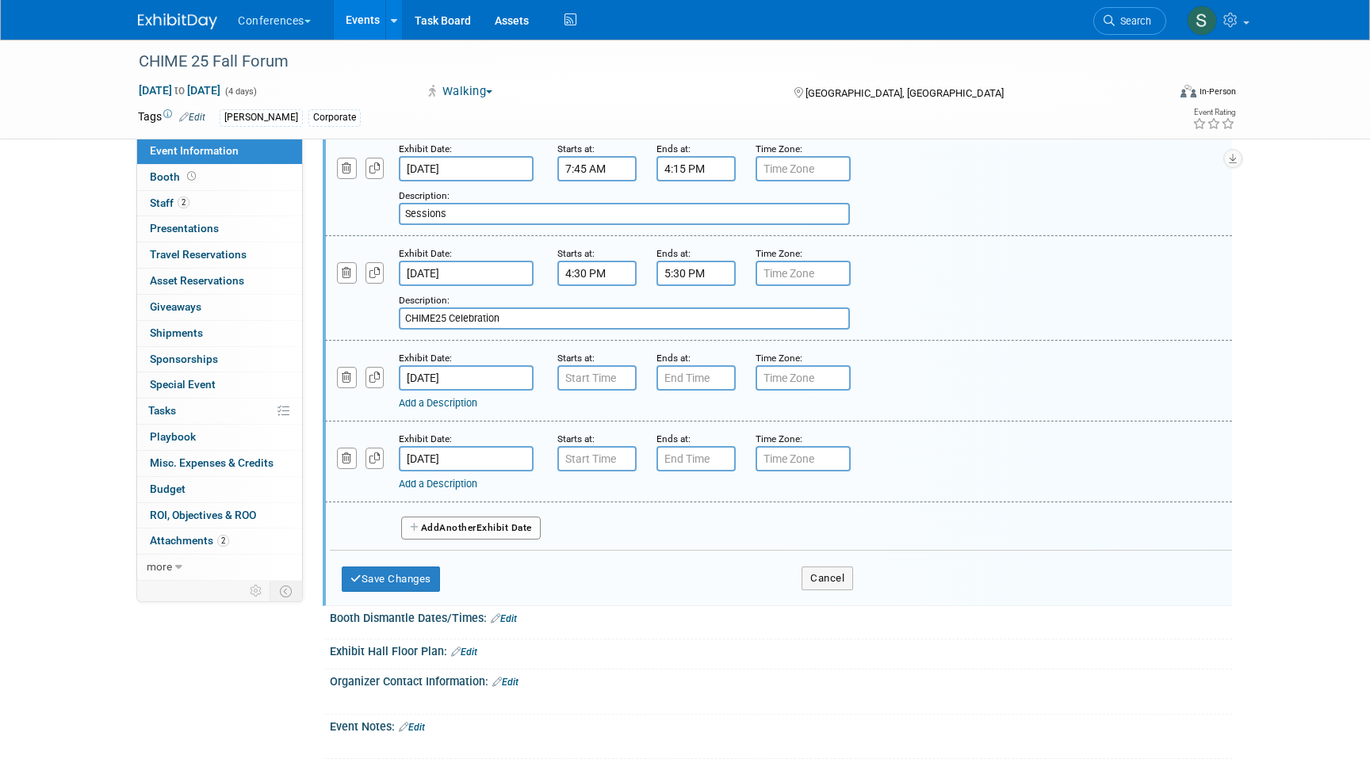
scroll to position [1343, 0]
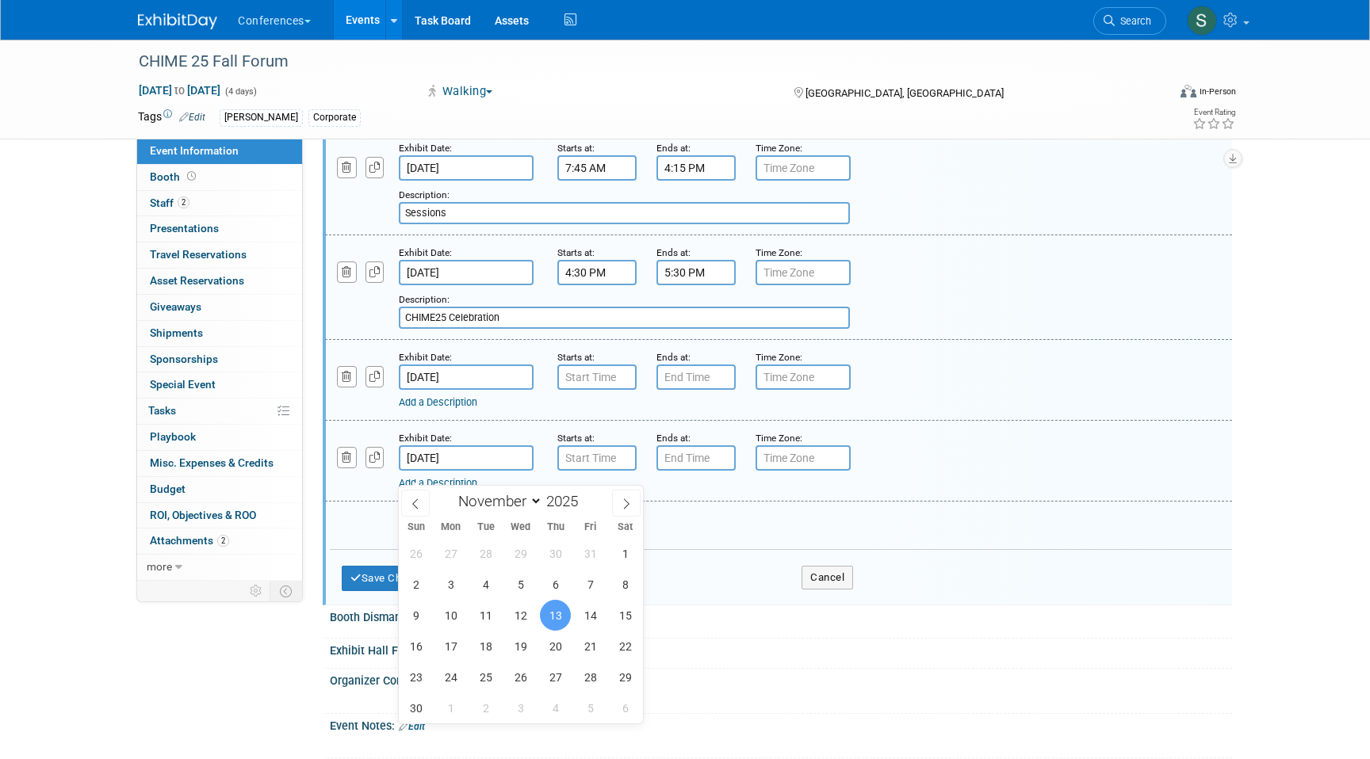
click at [442, 471] on input "Nov 13, 2025" at bounding box center [466, 457] width 135 height 25
click at [530, 611] on span "12" at bounding box center [520, 615] width 31 height 31
type input "Nov 12, 2025"
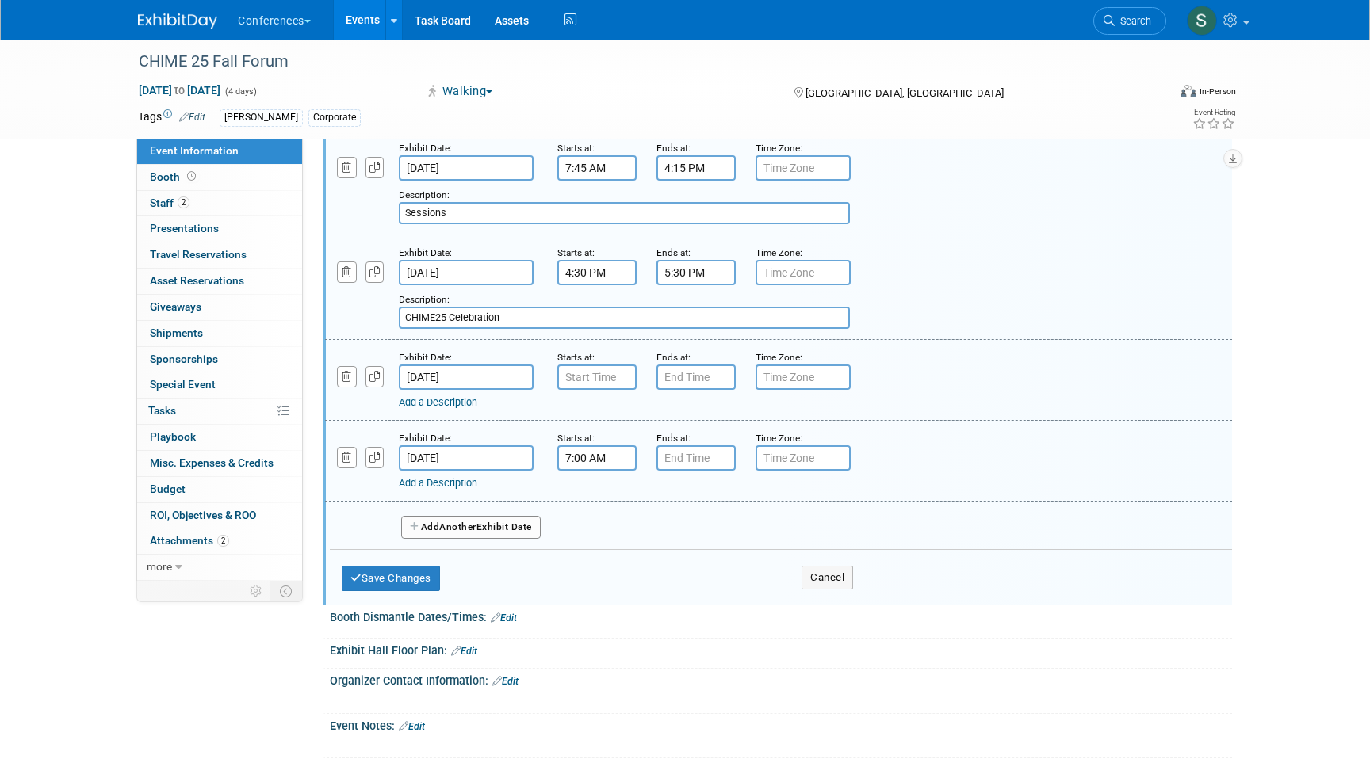
click at [577, 464] on input "7:00 AM" at bounding box center [596, 457] width 79 height 25
click at [591, 545] on span "07" at bounding box center [594, 531] width 30 height 29
click at [633, 548] on td "05" at bounding box center [637, 540] width 51 height 43
click at [665, 544] on span "00" at bounding box center [669, 531] width 30 height 29
click at [651, 599] on td "45" at bounding box center [637, 583] width 51 height 43
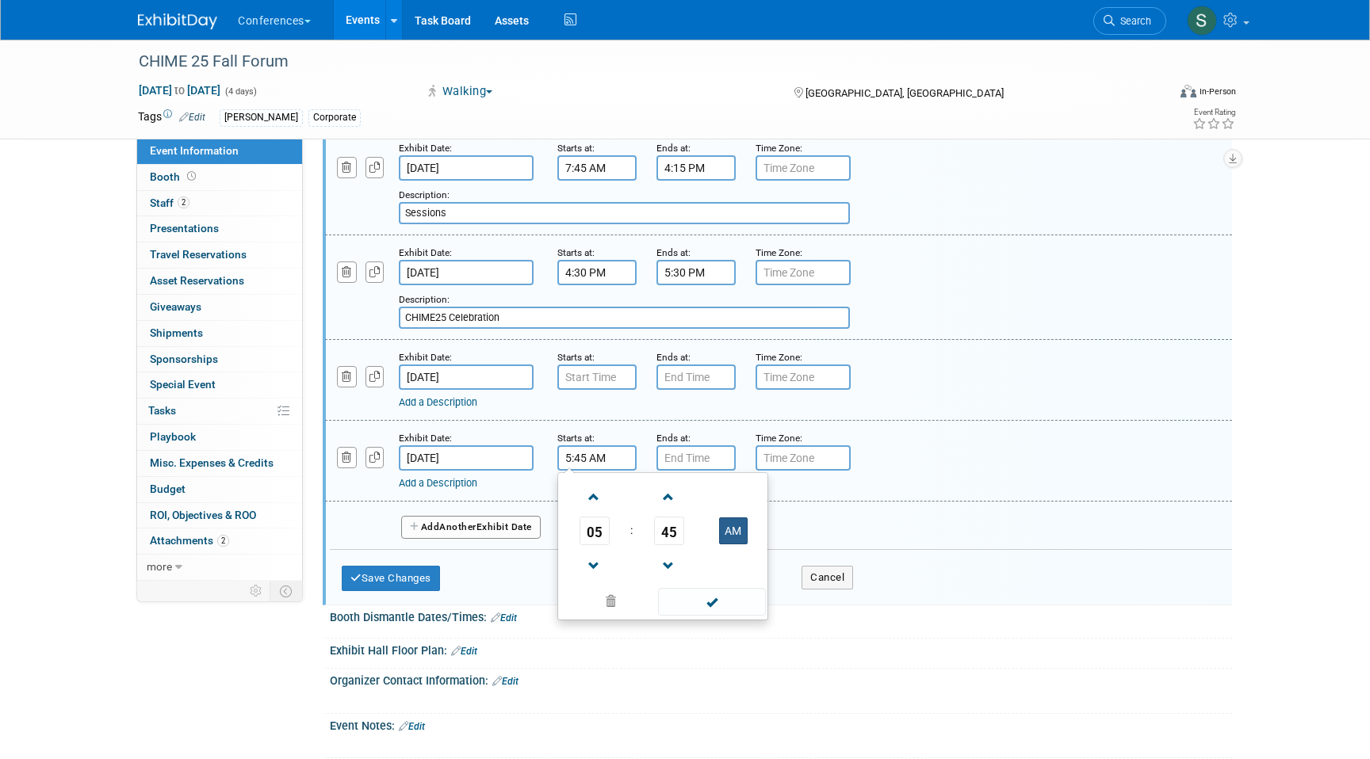
click at [733, 542] on button "AM" at bounding box center [733, 531] width 29 height 27
type input "5:45 PM"
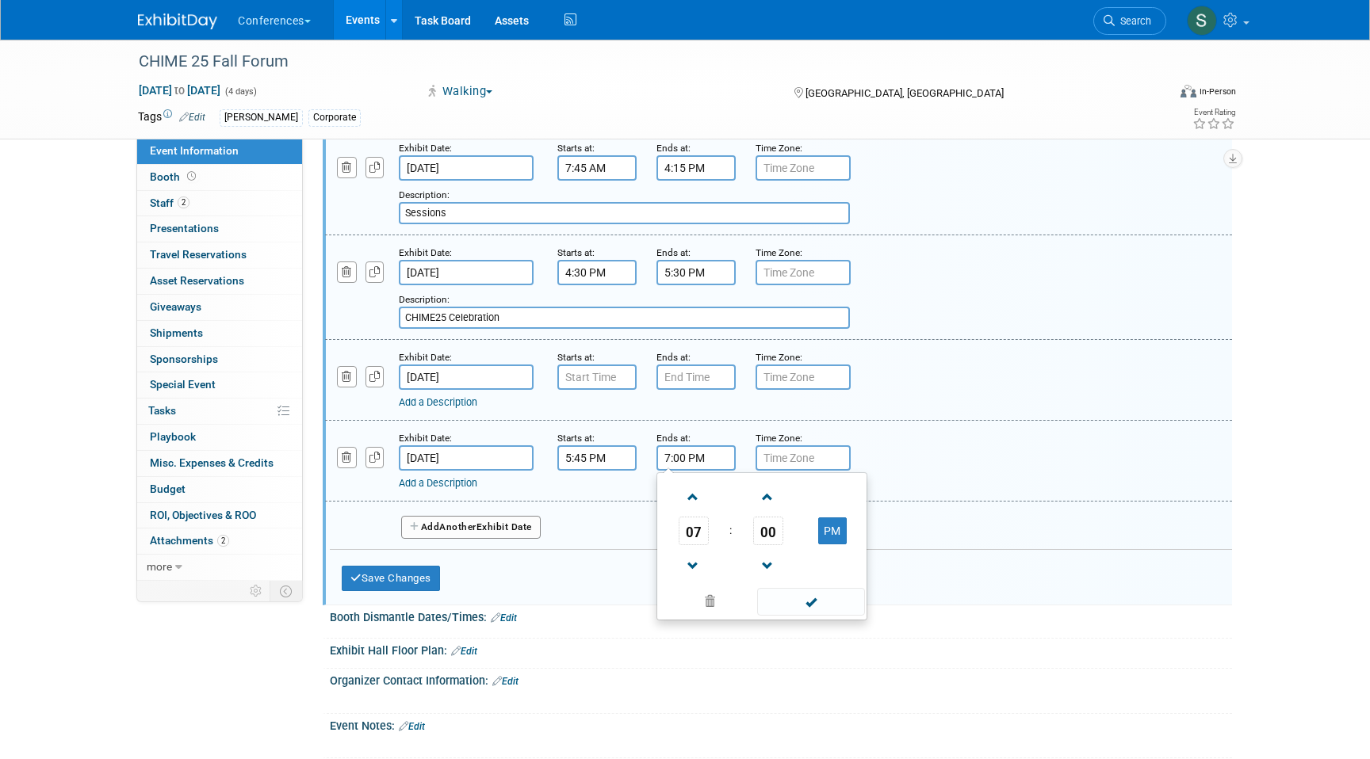
click at [702, 471] on input "7:00 PM" at bounding box center [695, 457] width 79 height 25
click at [698, 545] on span "07" at bounding box center [693, 531] width 30 height 29
click at [687, 594] on td "08" at bounding box center [685, 583] width 51 height 43
type input "8:00 PM"
click at [788, 421] on div "Exhibit Date: Nov 12, 2025 Starts at: Ends at: Time Zone: Apply to all Add a De…" at bounding box center [778, 380] width 907 height 81
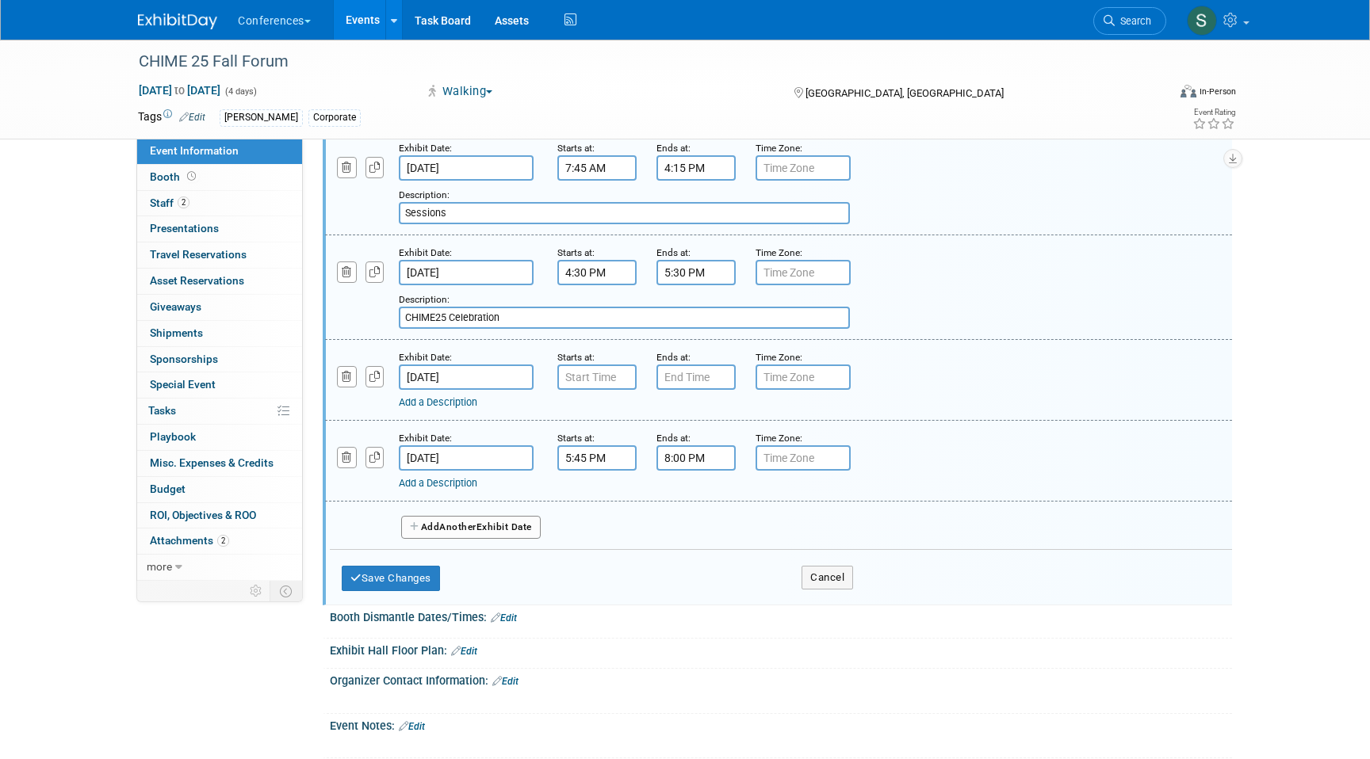
click at [430, 489] on link "Add a Description" at bounding box center [438, 483] width 78 height 12
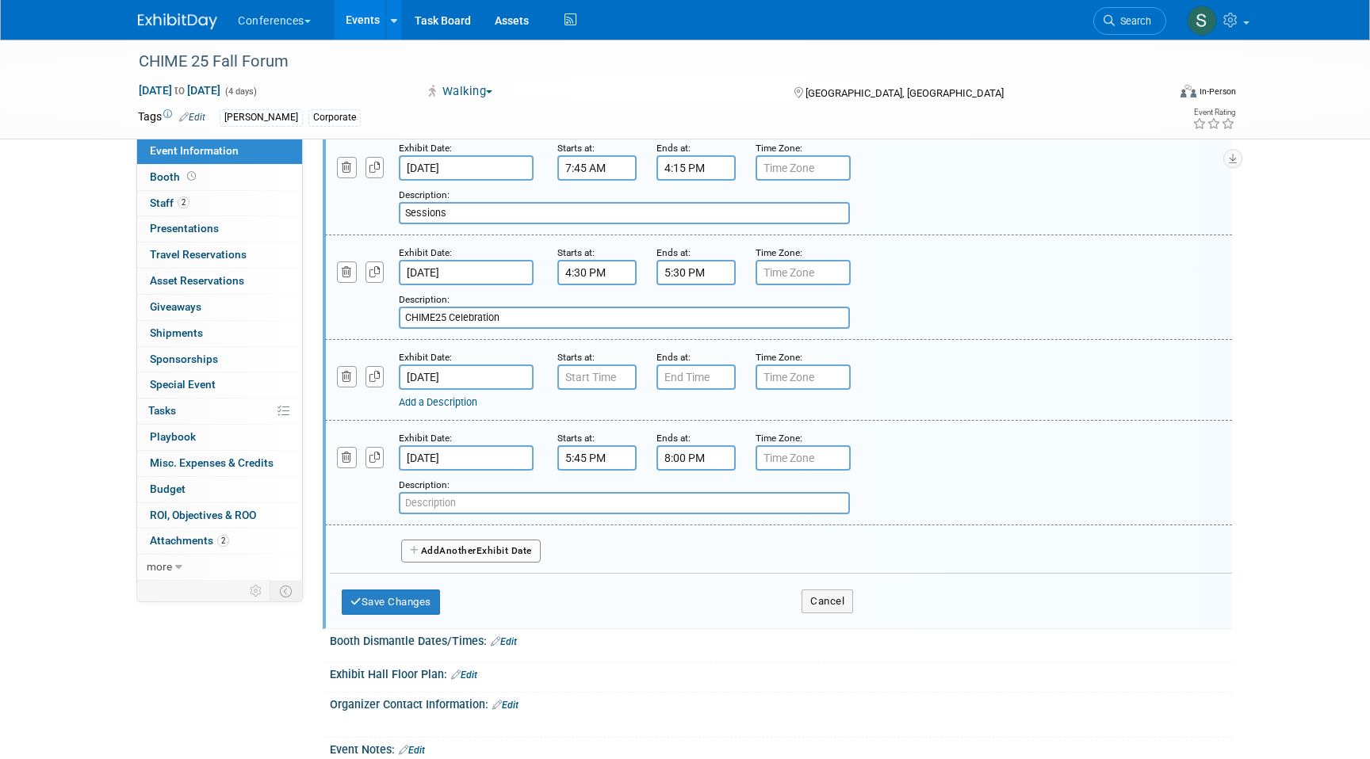
click at [425, 514] on input "text" at bounding box center [624, 503] width 451 height 22
paste input "Networking Reception & Dinner"
type input "Networking Reception & Dinner"
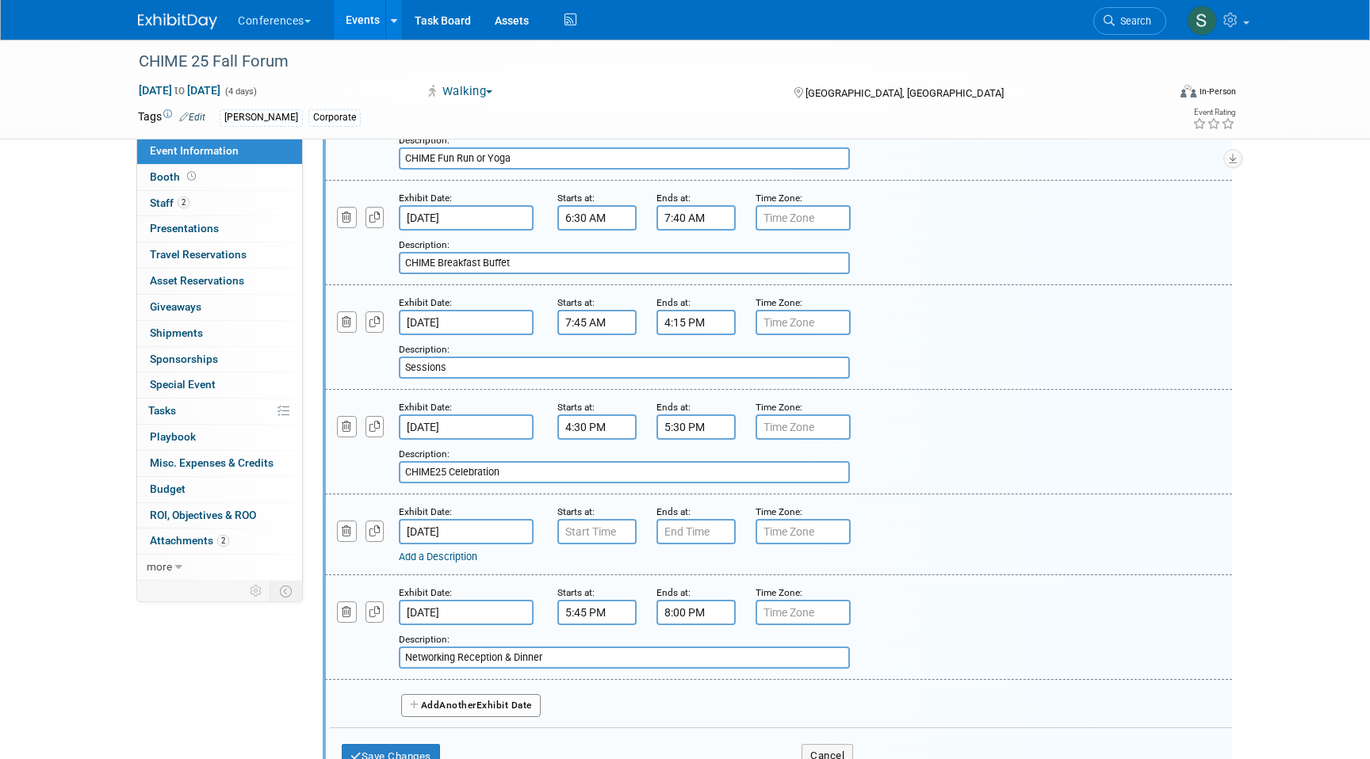
scroll to position [1173, 0]
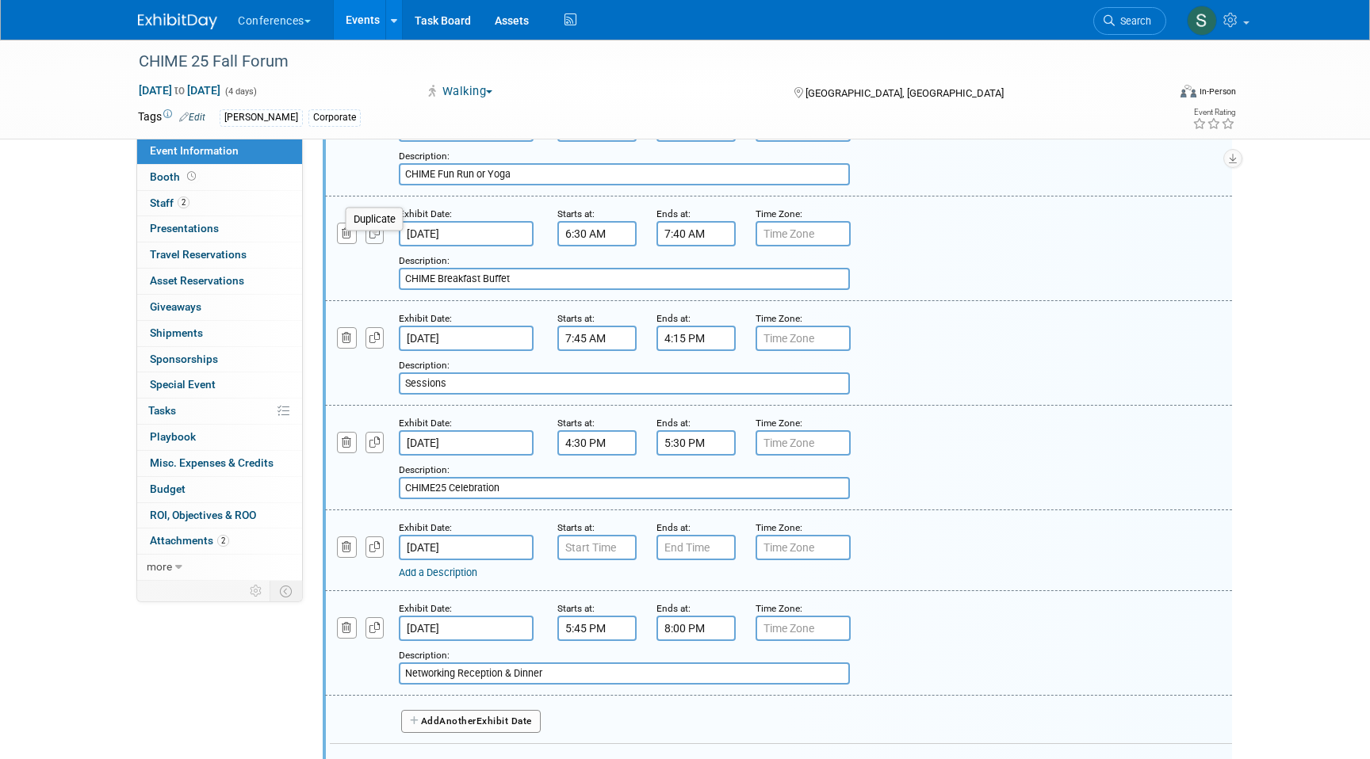
click at [376, 239] on icon "button" at bounding box center [374, 233] width 11 height 10
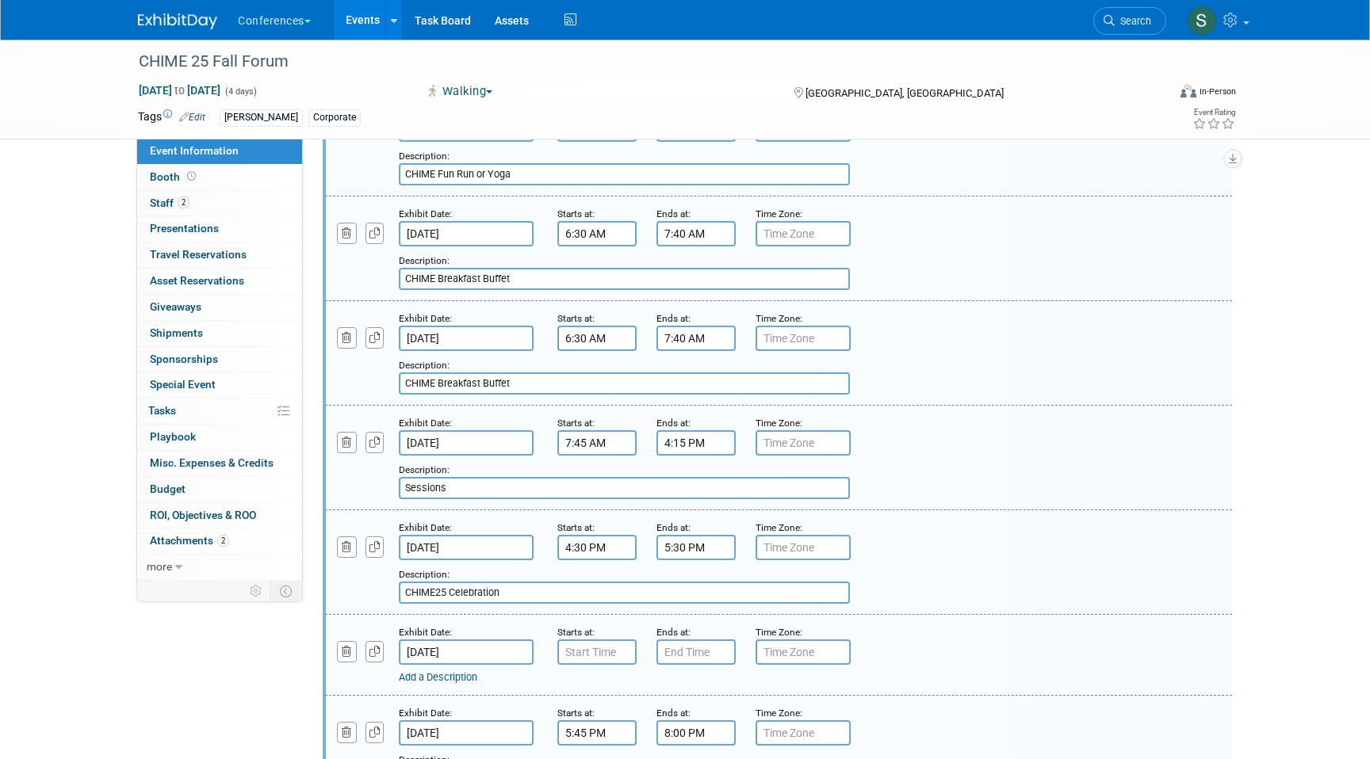
click at [457, 350] on input "Nov 11, 2025" at bounding box center [466, 338] width 135 height 25
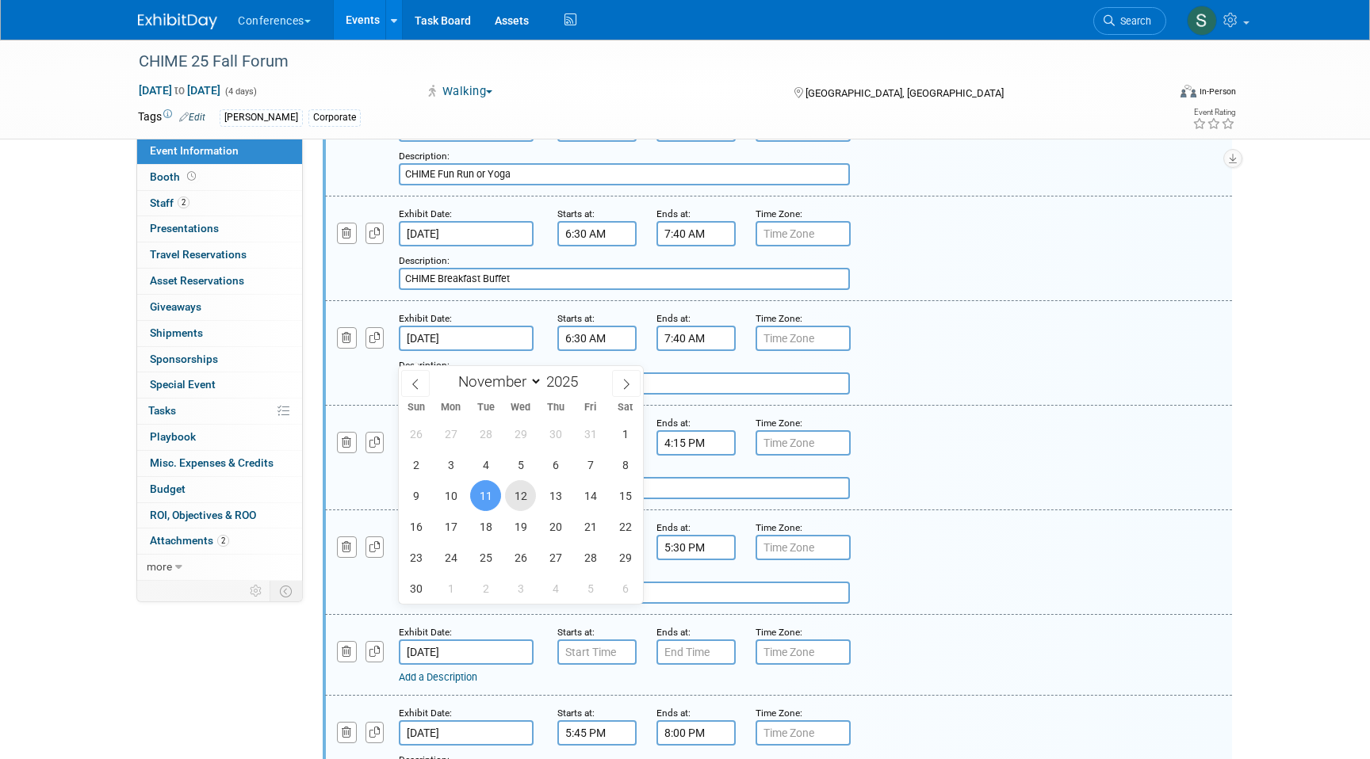
click at [511, 489] on span "12" at bounding box center [520, 495] width 31 height 31
type input "Nov 12, 2025"
click at [380, 392] on div "Add a Description Description: CHIME Breakfast Buffet" at bounding box center [700, 373] width 775 height 44
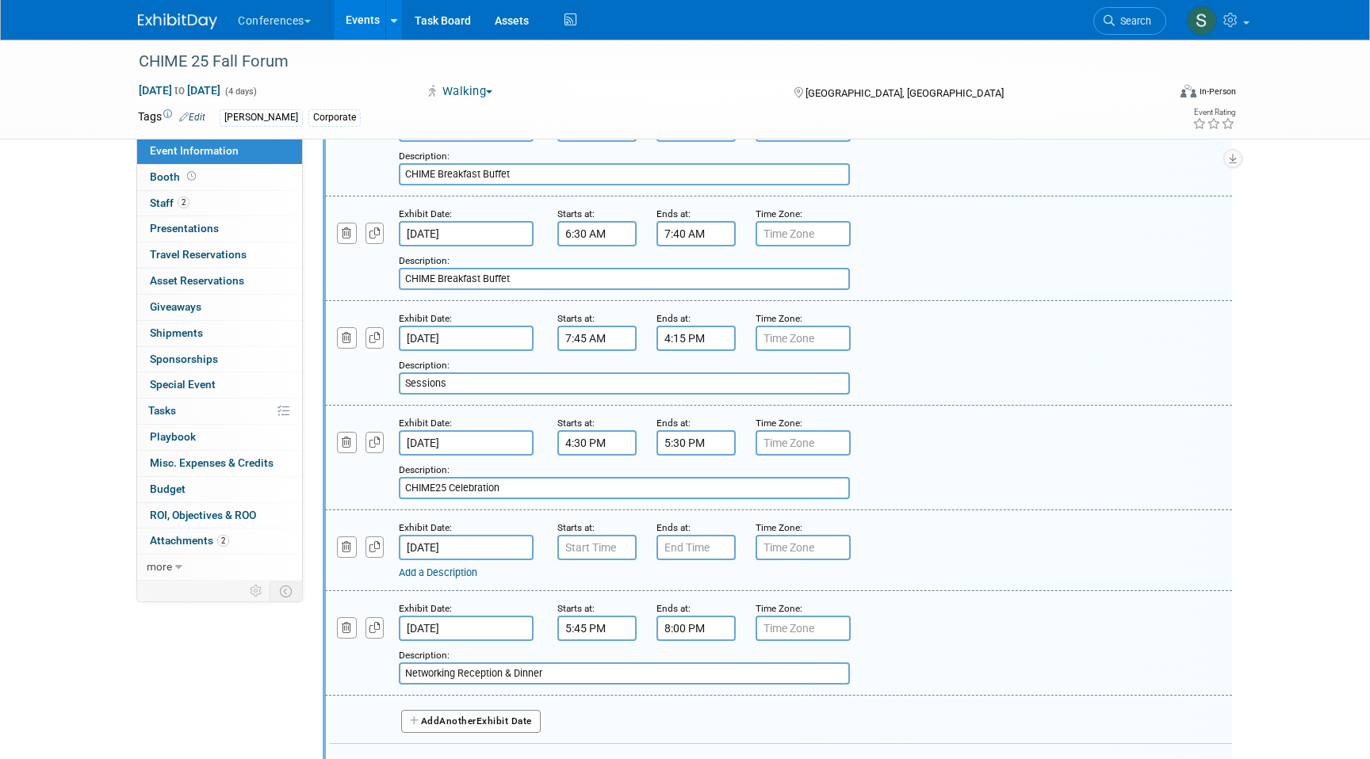
scroll to position [1305, 0]
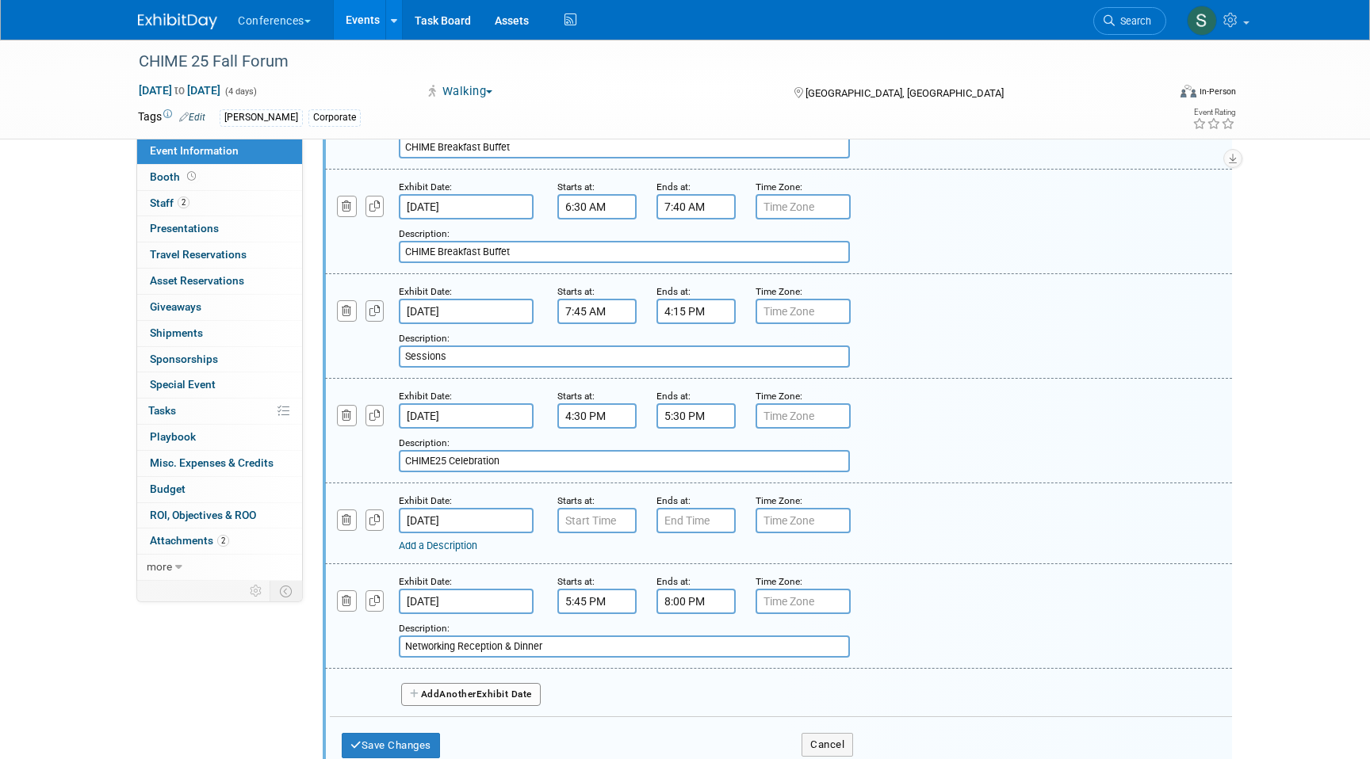
click at [375, 316] on icon "button" at bounding box center [374, 311] width 11 height 10
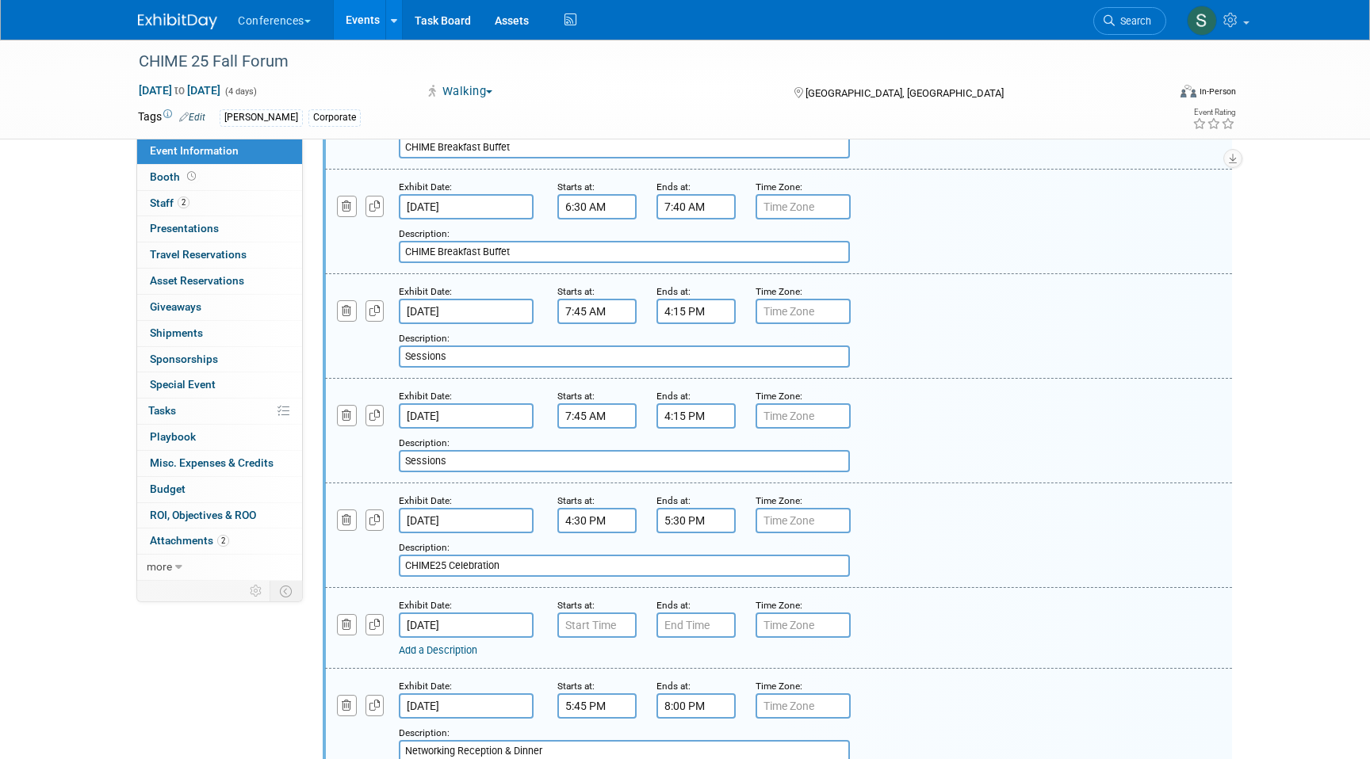
click at [579, 429] on input "7:45 AM" at bounding box center [596, 415] width 79 height 25
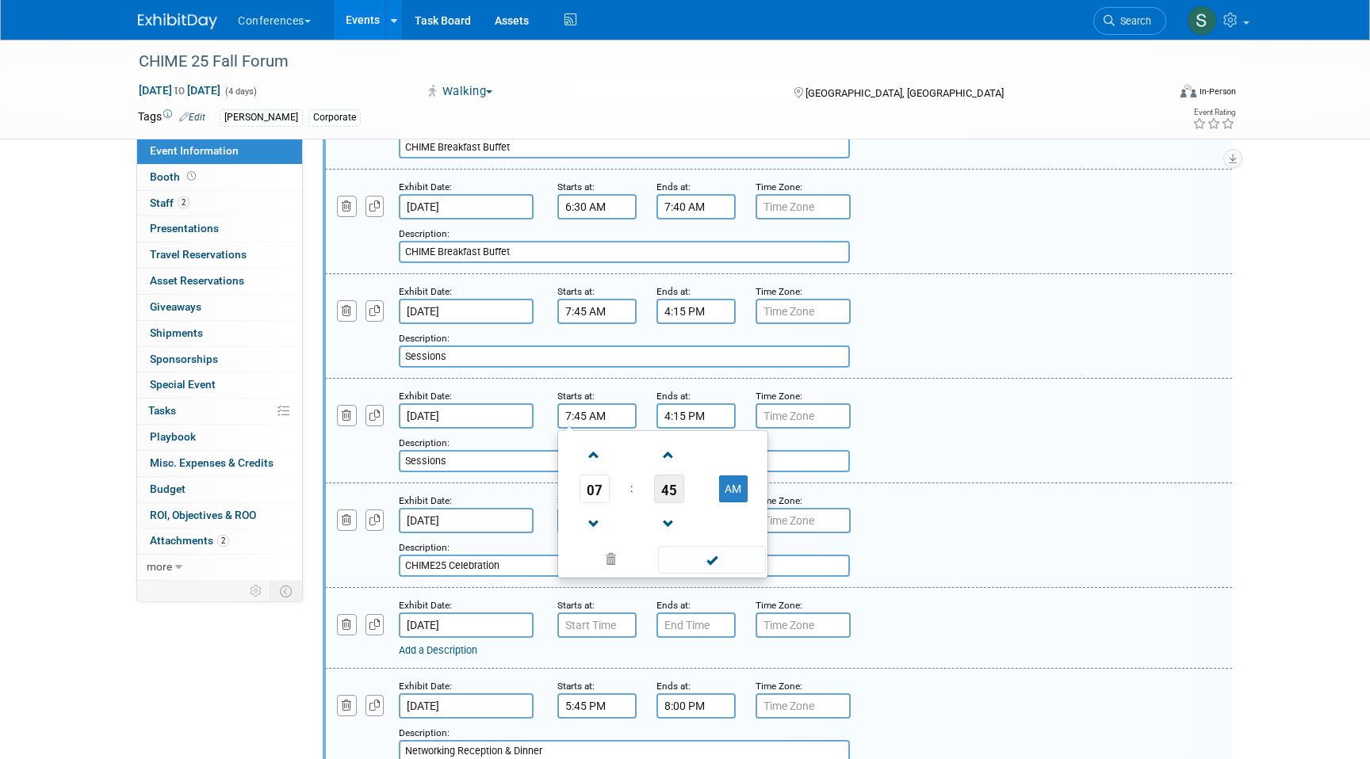
click at [666, 503] on span "45" at bounding box center [669, 489] width 30 height 29
click at [579, 474] on td "00" at bounding box center [586, 455] width 51 height 43
type input "7:00 AM"
click at [695, 429] on input "4:15 PM" at bounding box center [695, 415] width 79 height 25
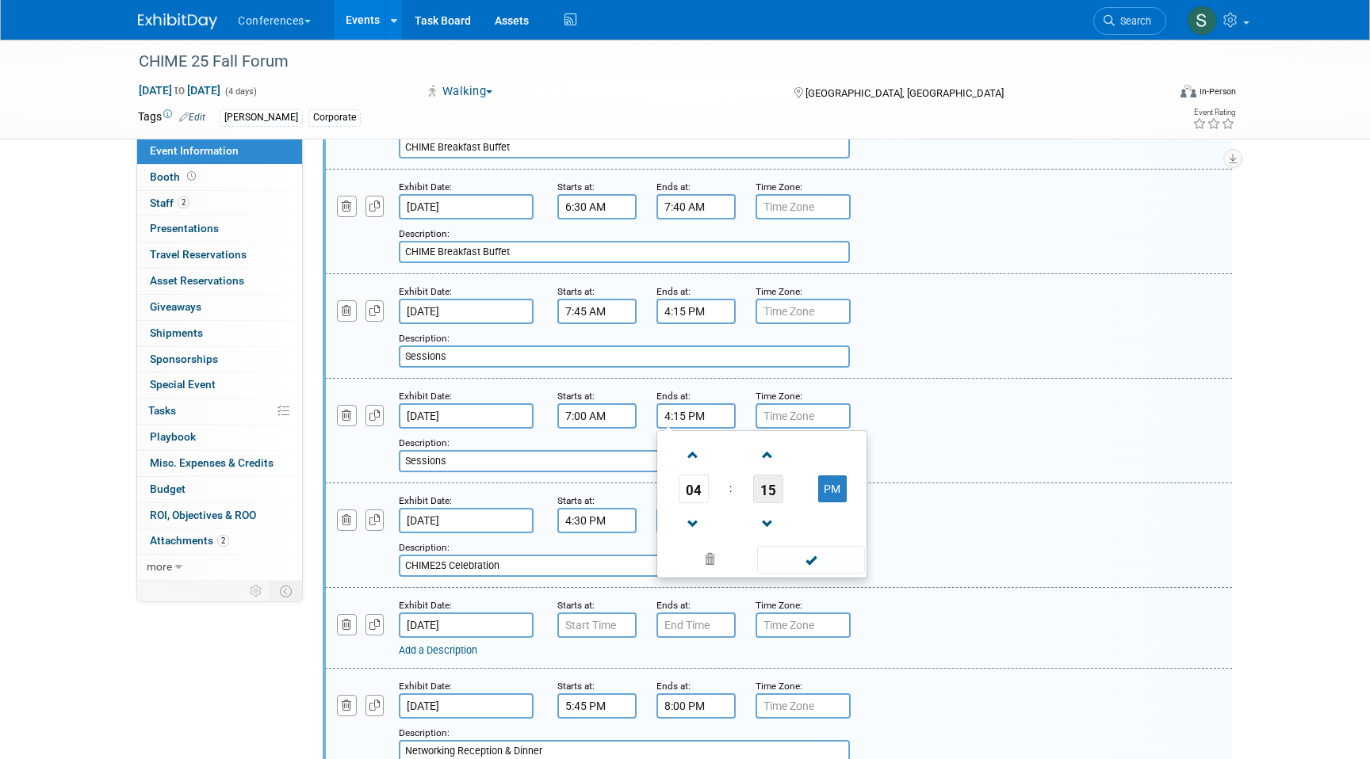
click at [766, 503] on span "15" at bounding box center [768, 489] width 30 height 29
click at [791, 514] on td "30" at bounding box center [787, 498] width 51 height 43
type input "4:30 PM"
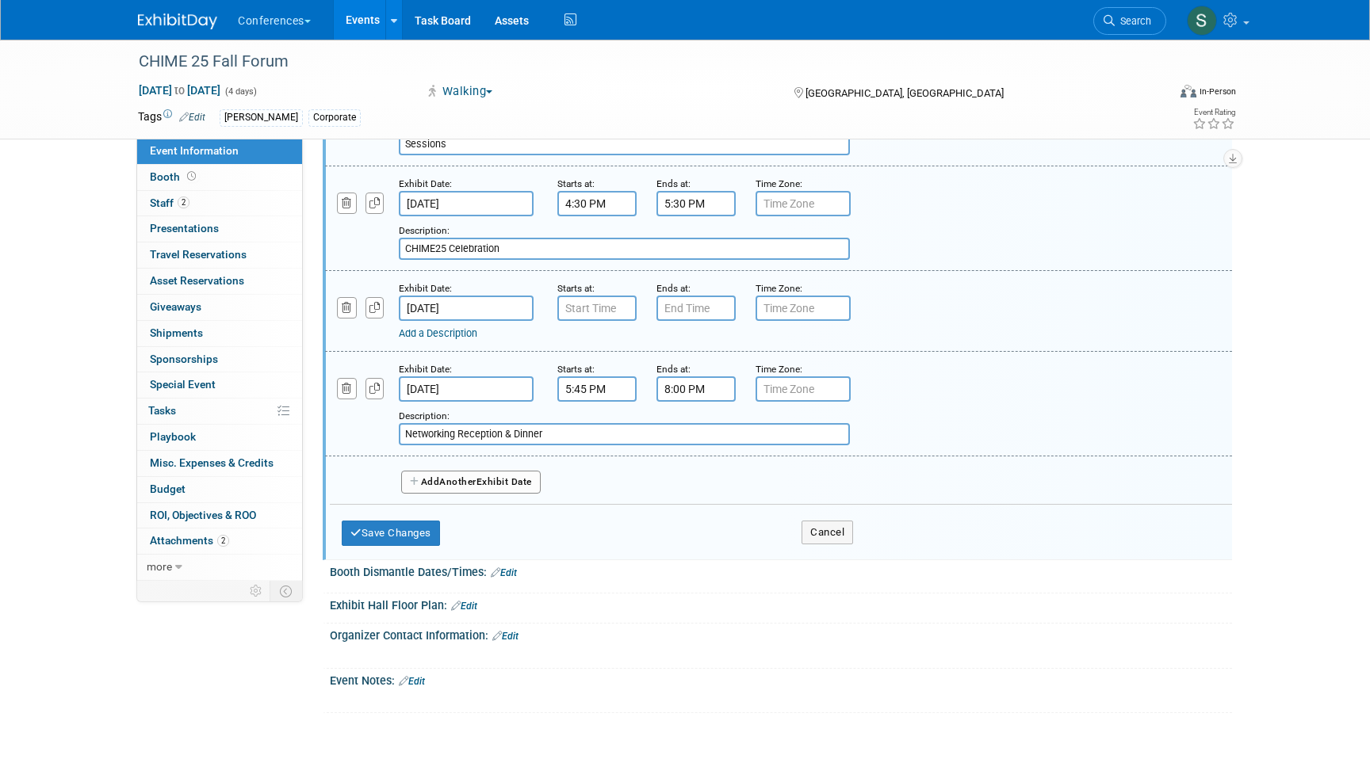
scroll to position [1653, 0]
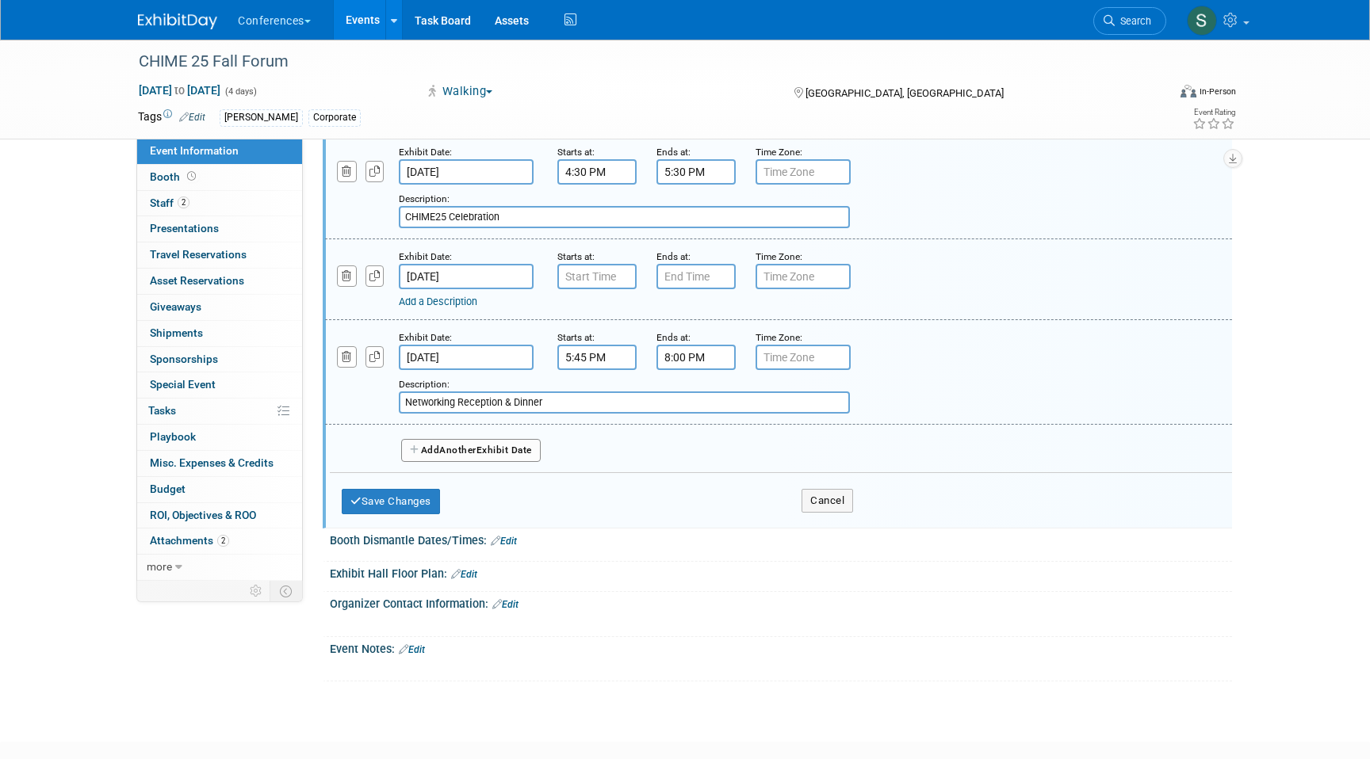
click at [461, 463] on button "Add Another Exhibit Date" at bounding box center [471, 451] width 140 height 24
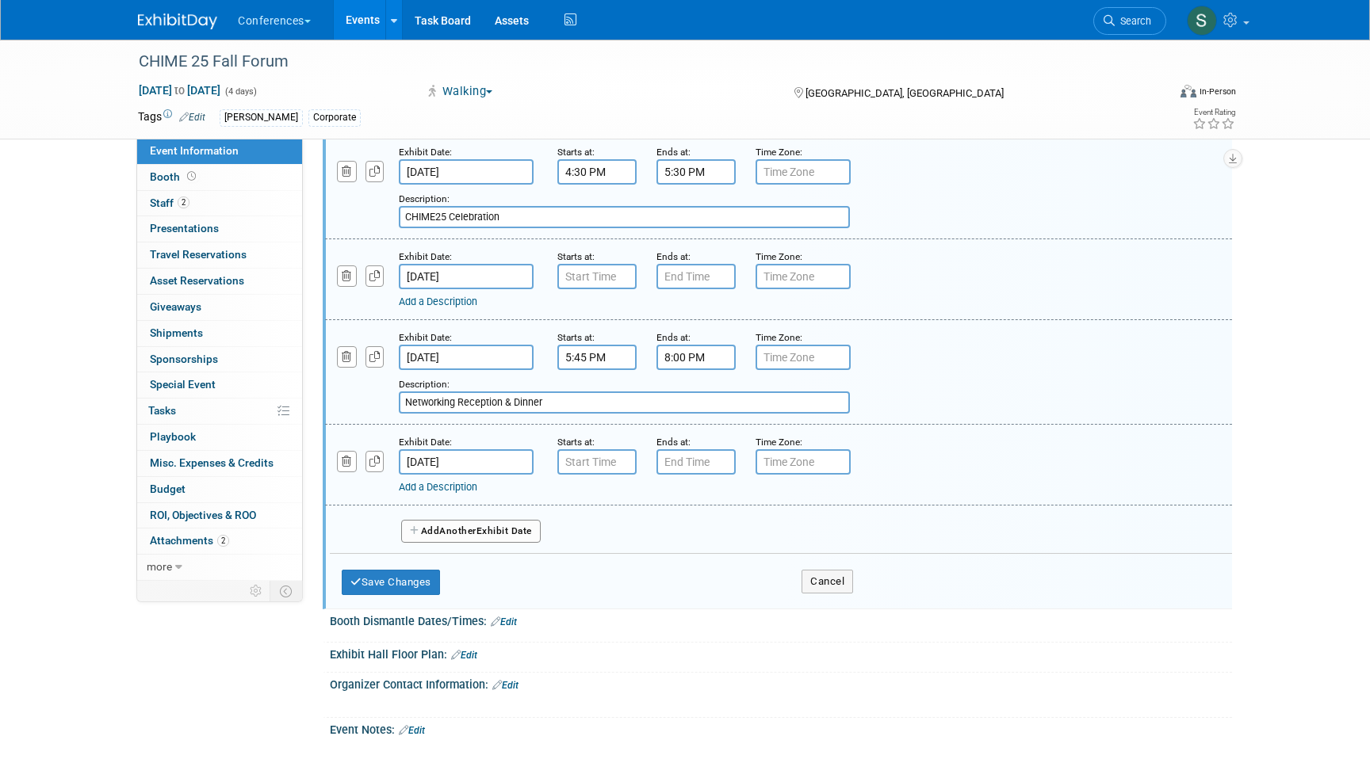
click at [446, 475] on input "Nov 13, 2025" at bounding box center [466, 461] width 135 height 25
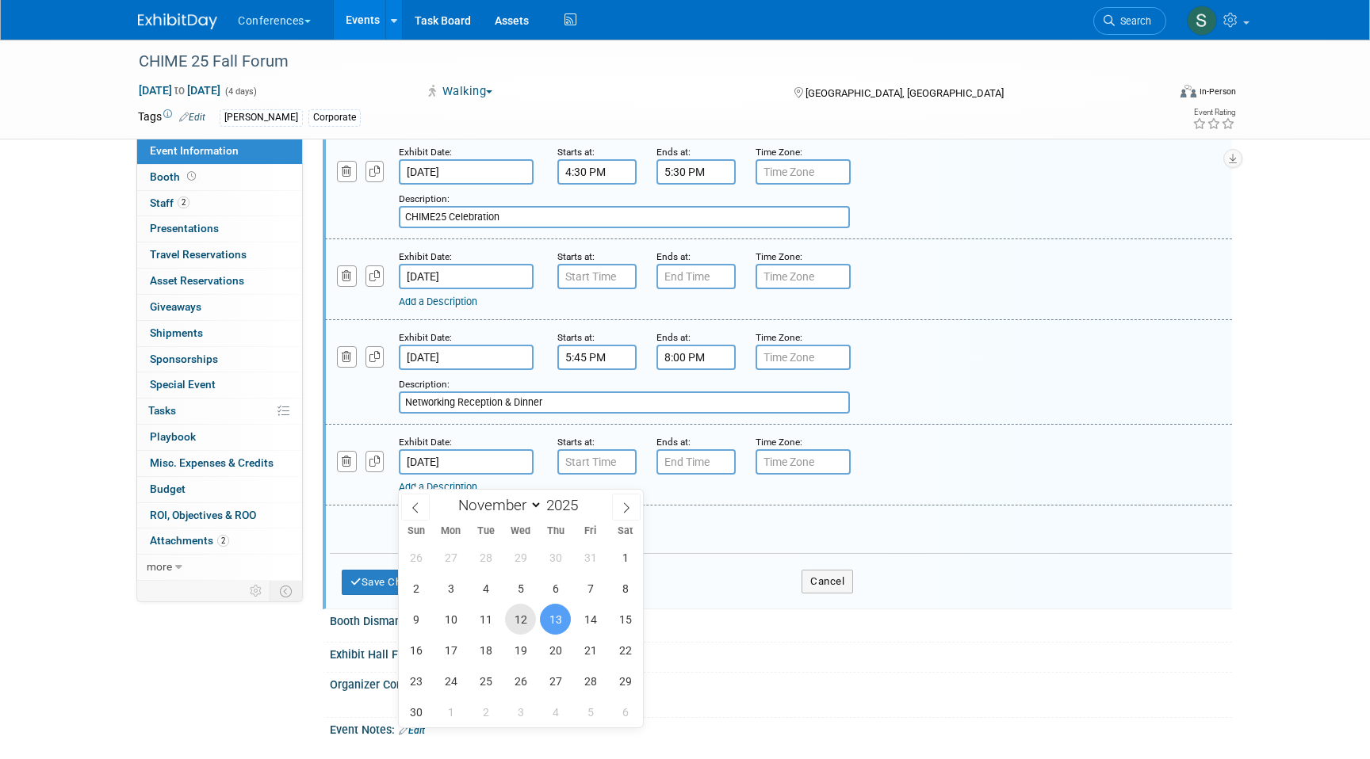
click at [532, 624] on span "12" at bounding box center [520, 619] width 31 height 31
type input "Nov 12, 2025"
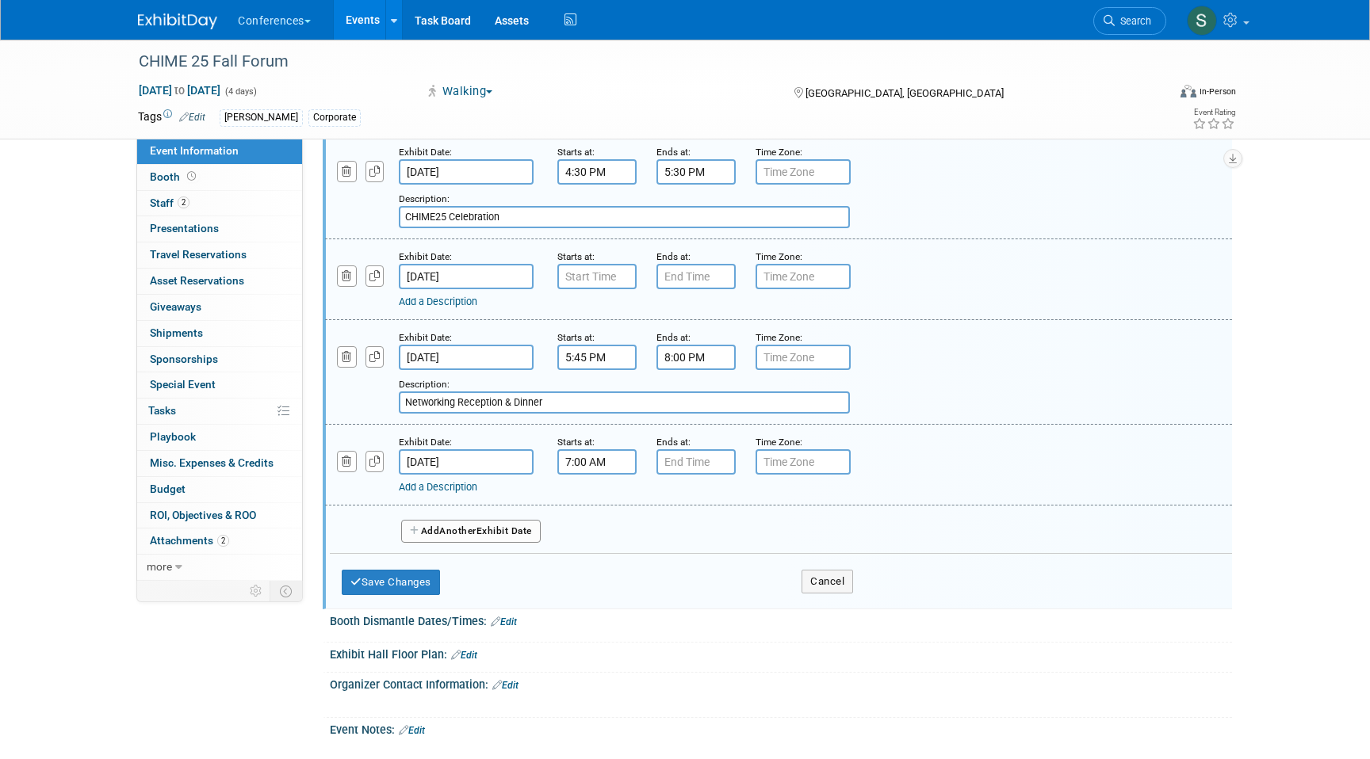
click at [588, 475] on input "7:00 AM" at bounding box center [596, 461] width 79 height 25
click at [594, 549] on span "07" at bounding box center [594, 535] width 30 height 29
click at [682, 562] on td "06" at bounding box center [688, 544] width 51 height 43
click at [677, 549] on span "00" at bounding box center [669, 535] width 30 height 29
click at [685, 560] on td "30" at bounding box center [688, 544] width 51 height 43
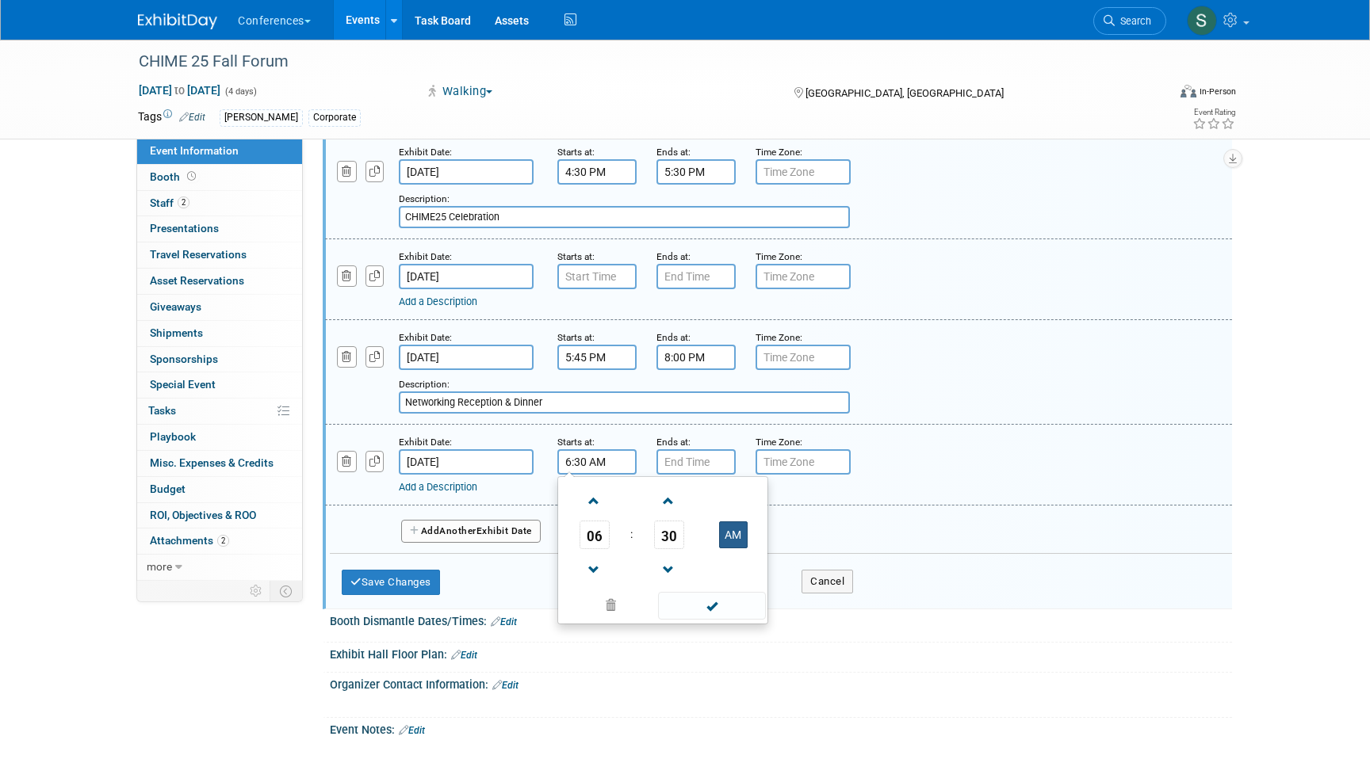
click at [732, 548] on button "AM" at bounding box center [733, 535] width 29 height 27
type input "6:30 PM"
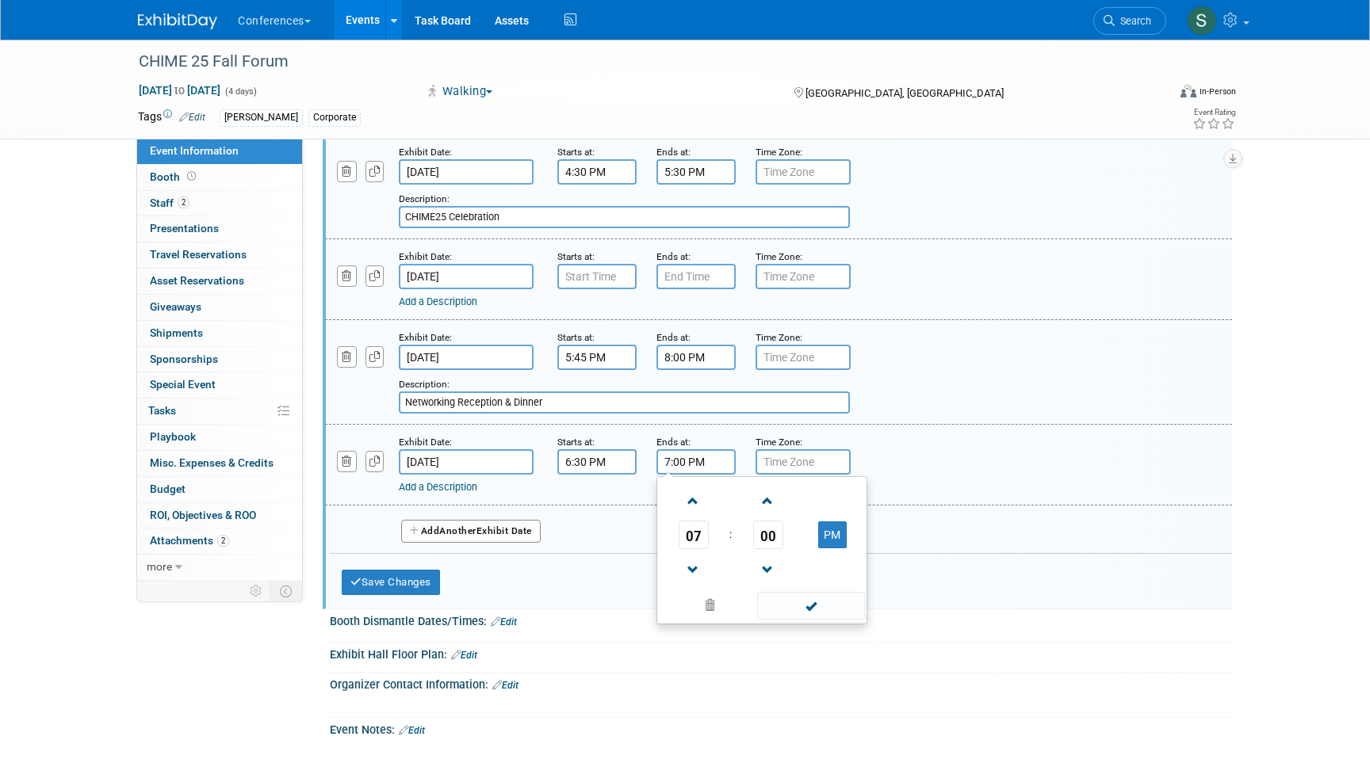
click at [698, 471] on input "7:00 PM" at bounding box center [695, 461] width 79 height 25
click at [694, 545] on span "07" at bounding box center [693, 535] width 30 height 29
click at [747, 597] on td "09" at bounding box center [736, 587] width 51 height 43
click at [760, 546] on span "00" at bounding box center [768, 535] width 30 height 29
click at [788, 559] on td "30" at bounding box center [787, 544] width 51 height 43
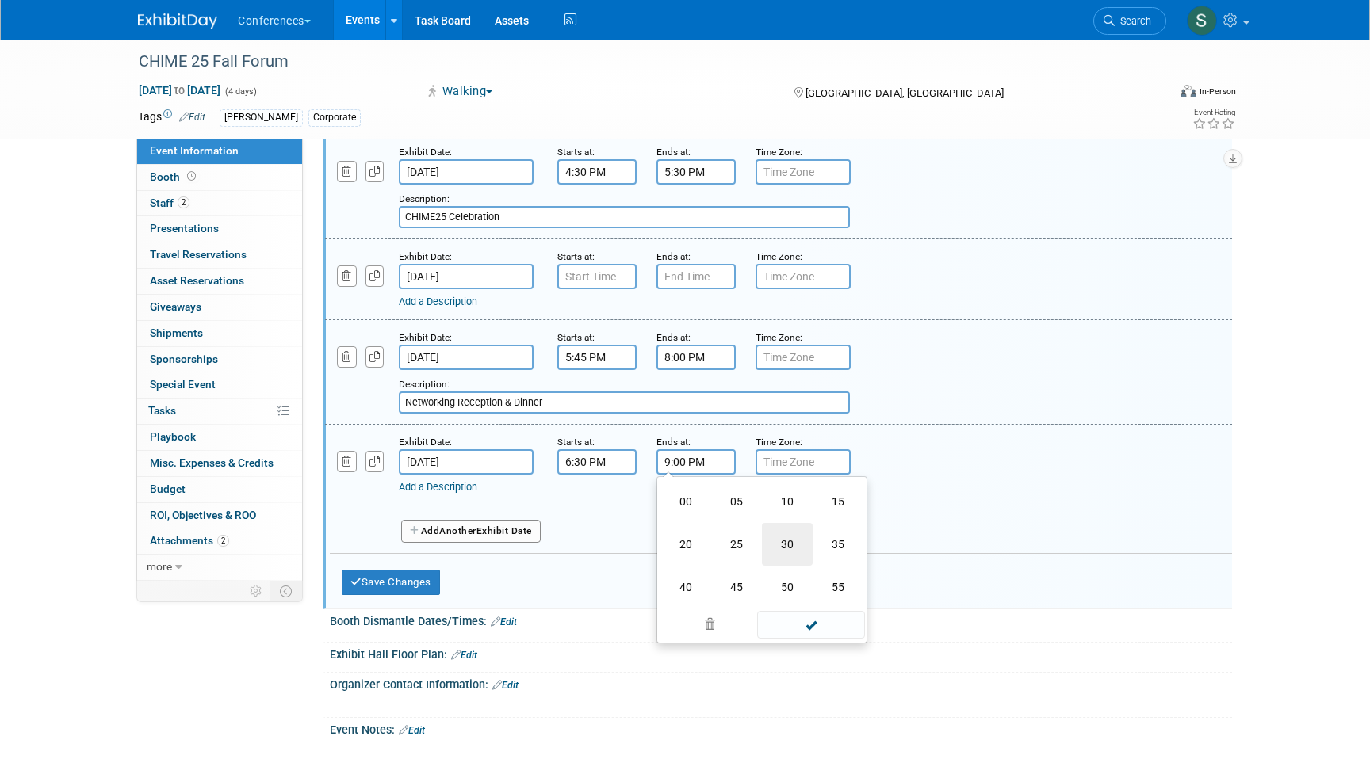
type input "9:30 PM"
click at [876, 479] on div "Add a Description Description:" at bounding box center [778, 464] width 931 height 61
click at [444, 506] on div "Exhibit Date: Nov 12, 2025 Starts at: 6:30 PM Ends at: 9:30 PM Time Zone: Apply…" at bounding box center [778, 465] width 907 height 81
click at [444, 493] on link "Add a Description" at bounding box center [438, 487] width 78 height 12
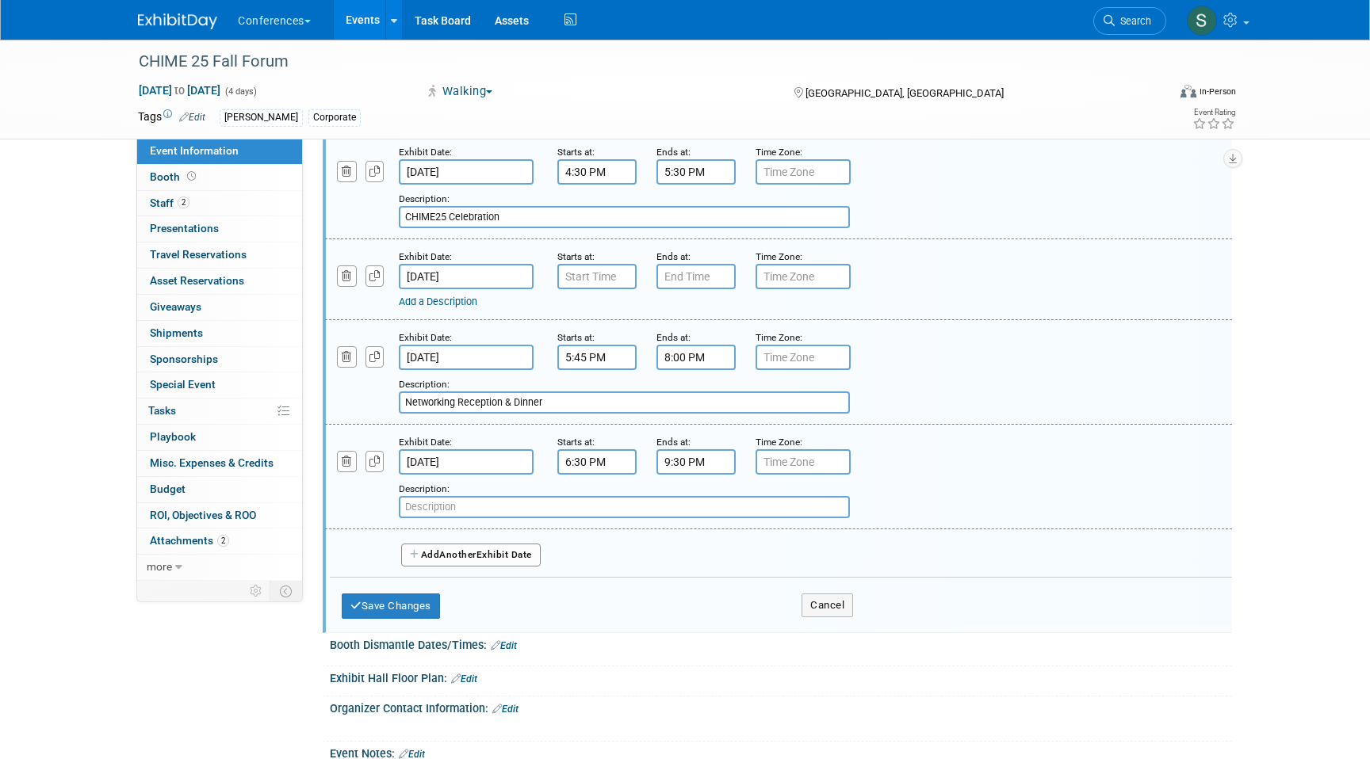
click at [442, 518] on input "text" at bounding box center [624, 507] width 451 height 22
paste input "Closing Dinner & Event"
type input "Closing Dinner & Event"
click at [432, 561] on button "Add Another Exhibit Date" at bounding box center [471, 556] width 140 height 24
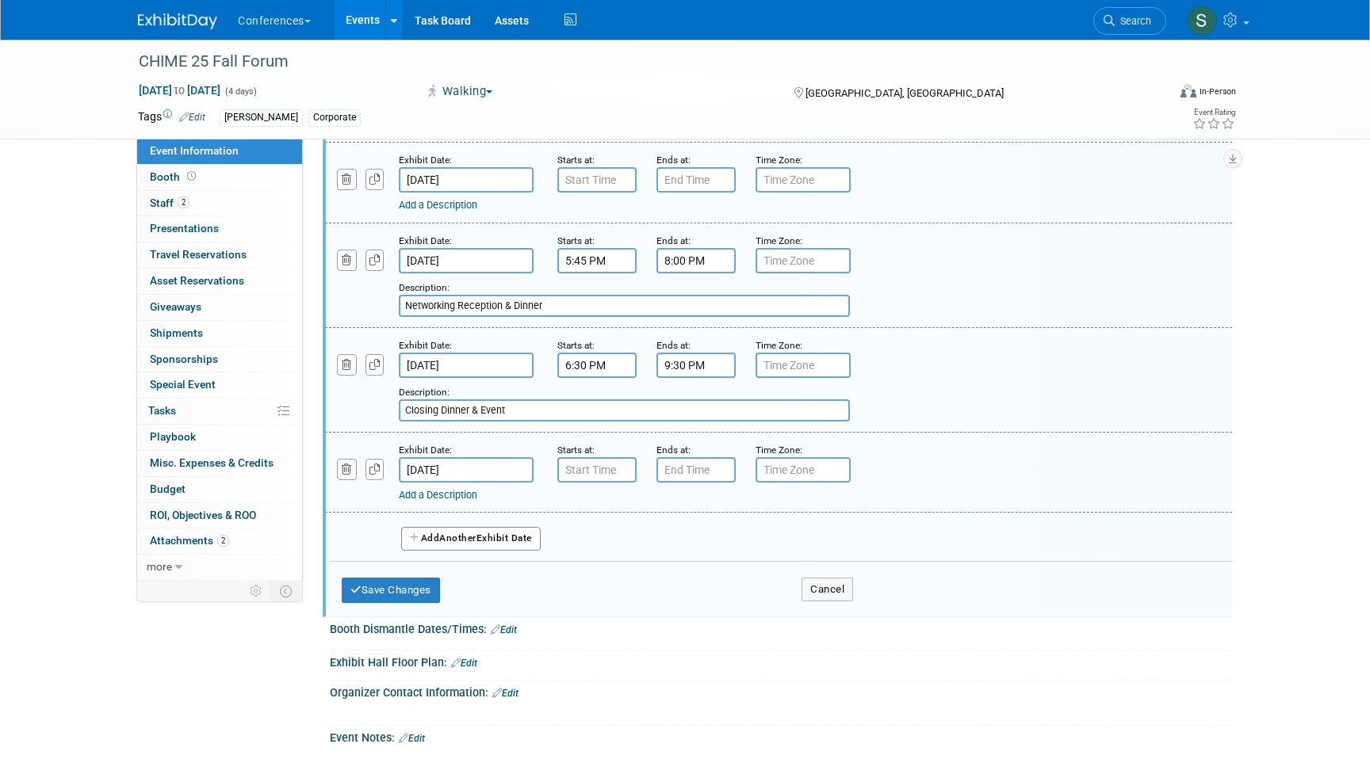
scroll to position [1764, 0]
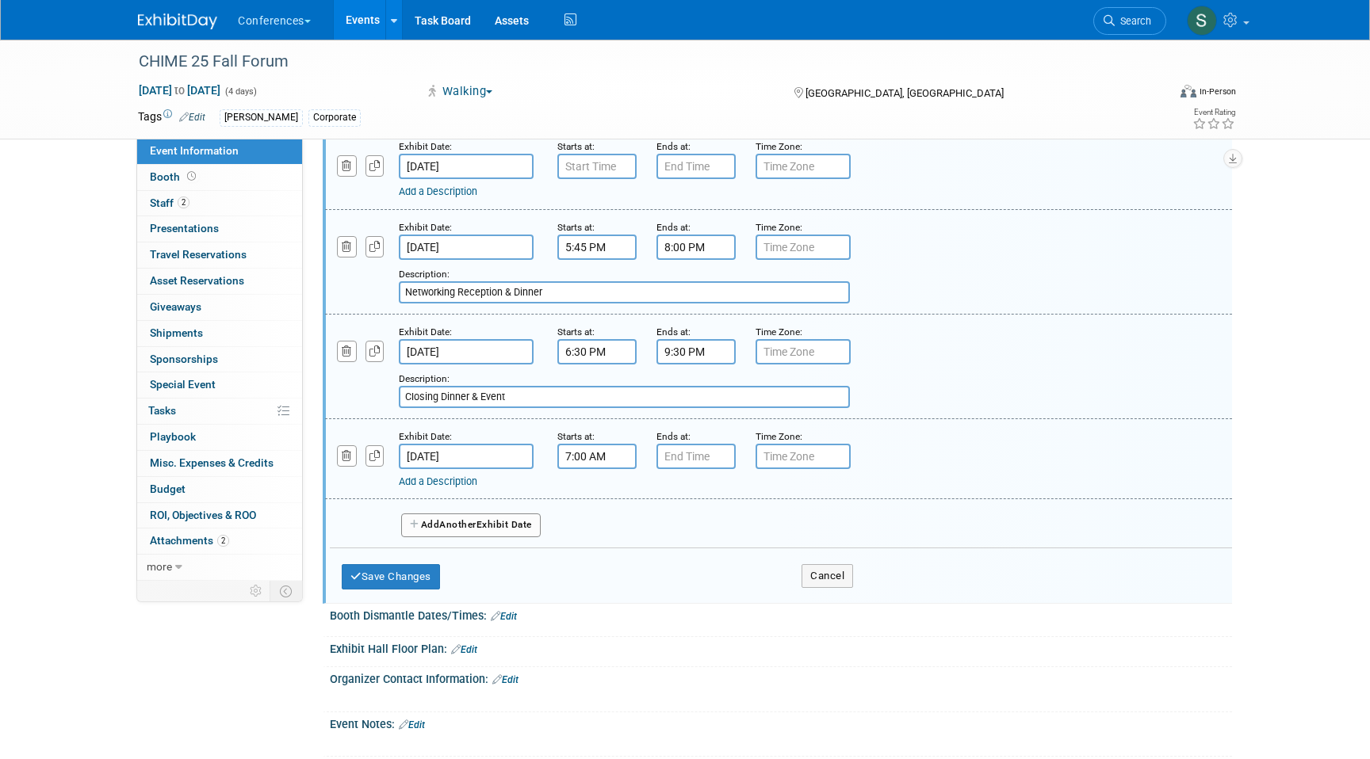
click at [598, 469] on input "7:00 AM" at bounding box center [596, 456] width 79 height 25
click at [594, 544] on span "07" at bounding box center [594, 529] width 30 height 29
click at [596, 592] on td "08" at bounding box center [586, 581] width 51 height 43
type input "8:00 AM"
click at [689, 469] on input "7:00 PM" at bounding box center [695, 456] width 79 height 25
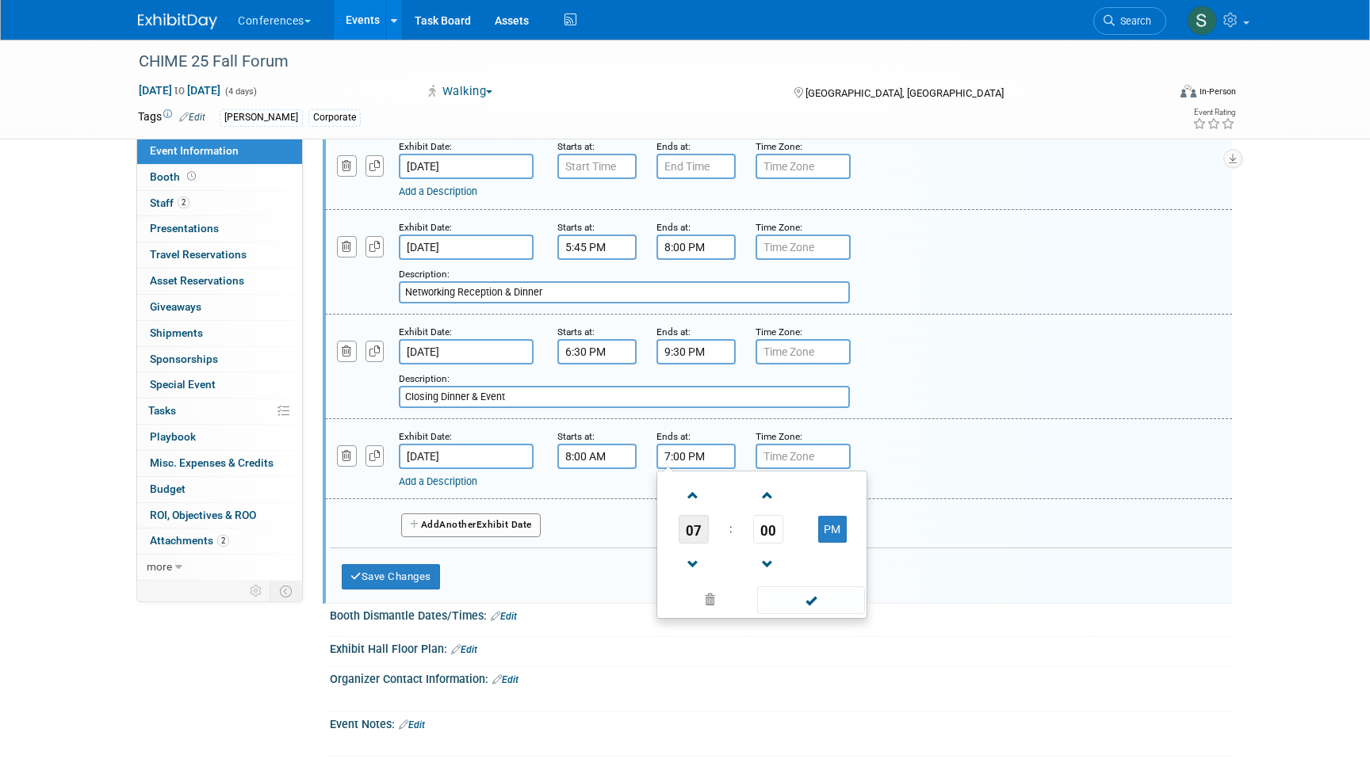
click at [694, 540] on span "07" at bounding box center [693, 529] width 30 height 29
click at [728, 579] on td "09" at bounding box center [736, 581] width 51 height 43
click at [766, 544] on span "00" at bounding box center [768, 529] width 30 height 29
click at [775, 555] on td "30" at bounding box center [787, 539] width 51 height 43
click at [843, 543] on button "PM" at bounding box center [832, 529] width 29 height 27
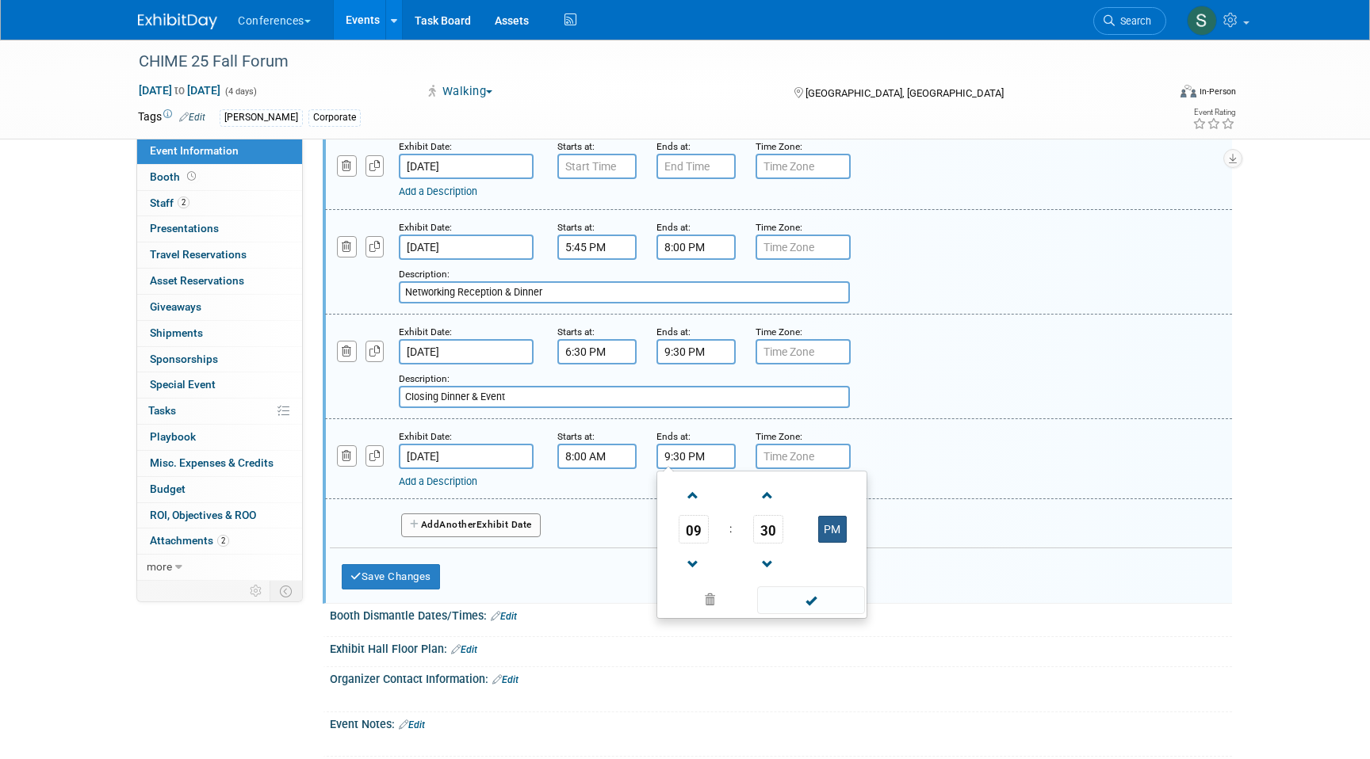
type input "9:30 AM"
click at [900, 478] on div "Add a Description Description:" at bounding box center [778, 458] width 931 height 61
click at [416, 487] on link "Add a Description" at bounding box center [438, 482] width 78 height 12
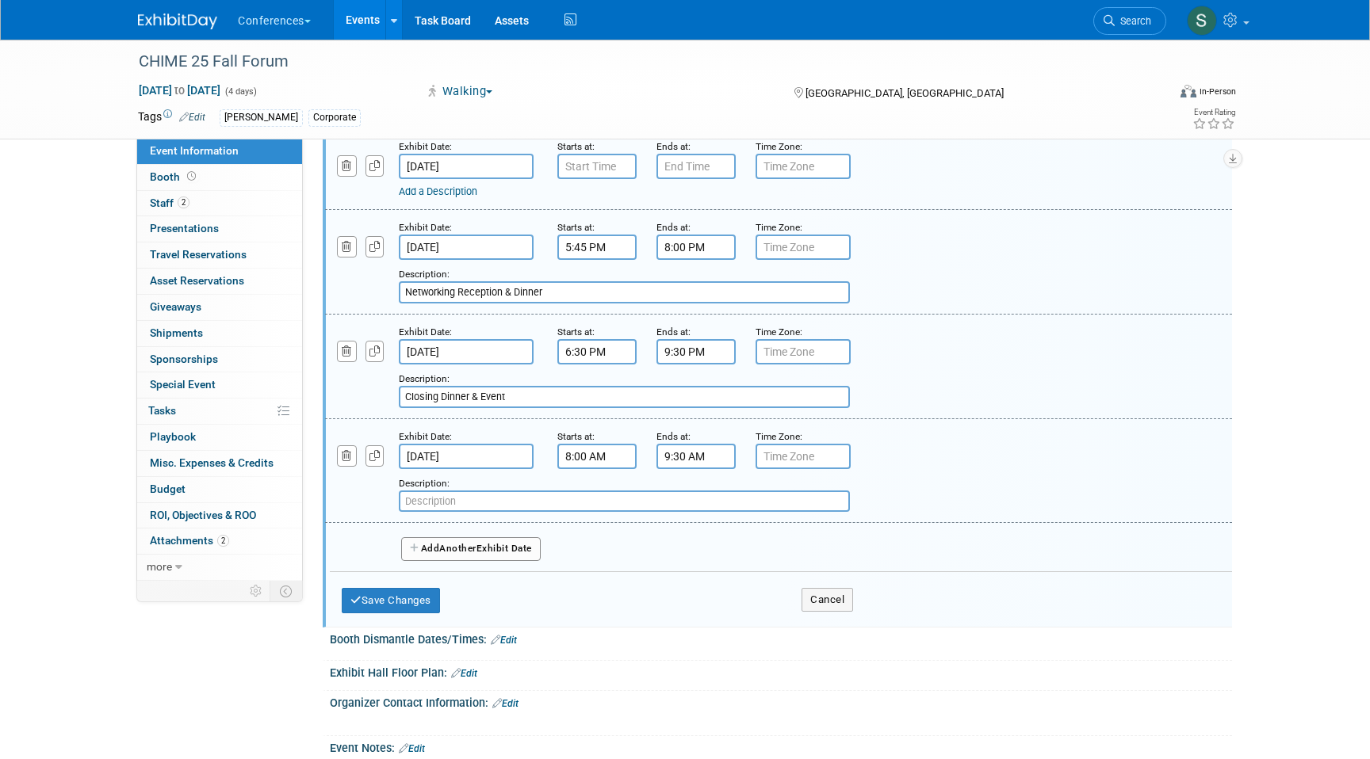
click at [431, 513] on input "text" at bounding box center [624, 502] width 451 height 22
paste input "Breakfast & Closing Session"
type input "Breakfast & Closing Session"
click at [397, 613] on button "Save Changes" at bounding box center [391, 600] width 98 height 25
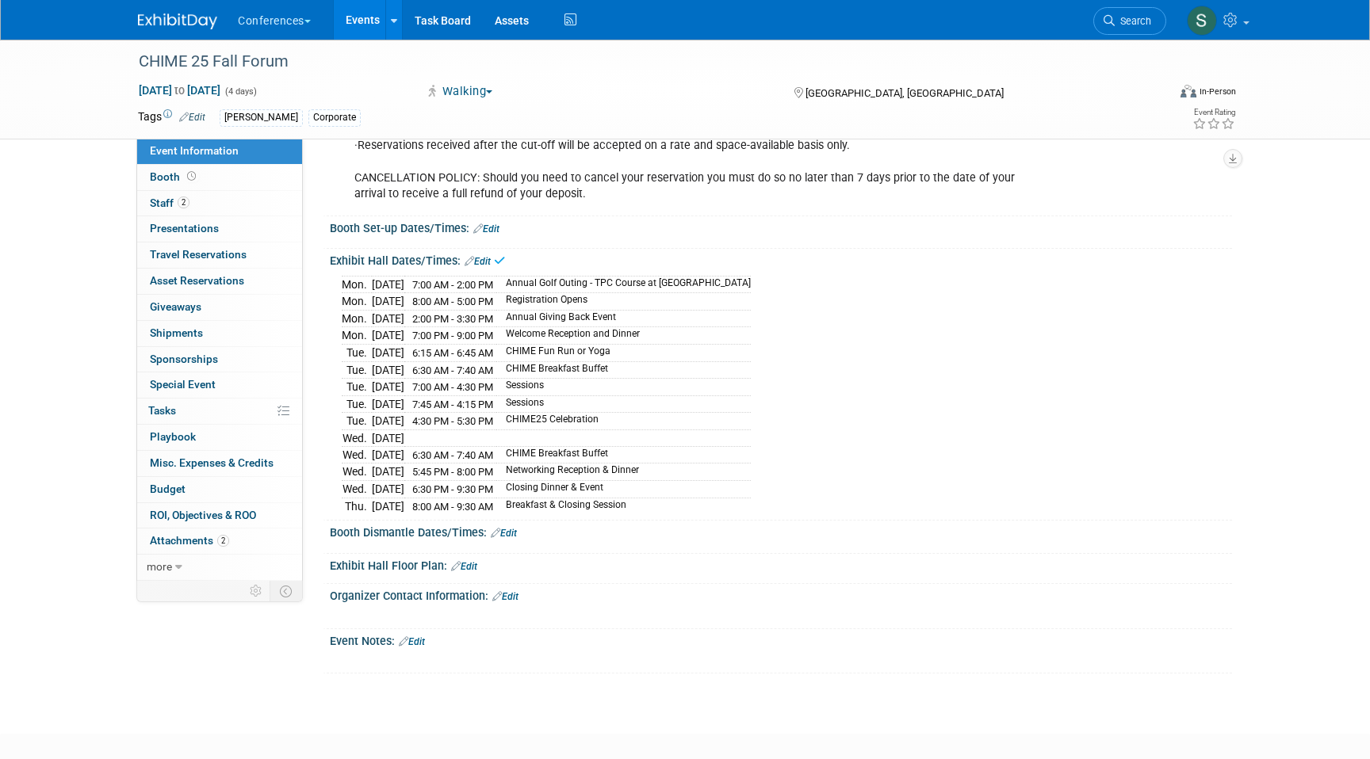
scroll to position [567, 0]
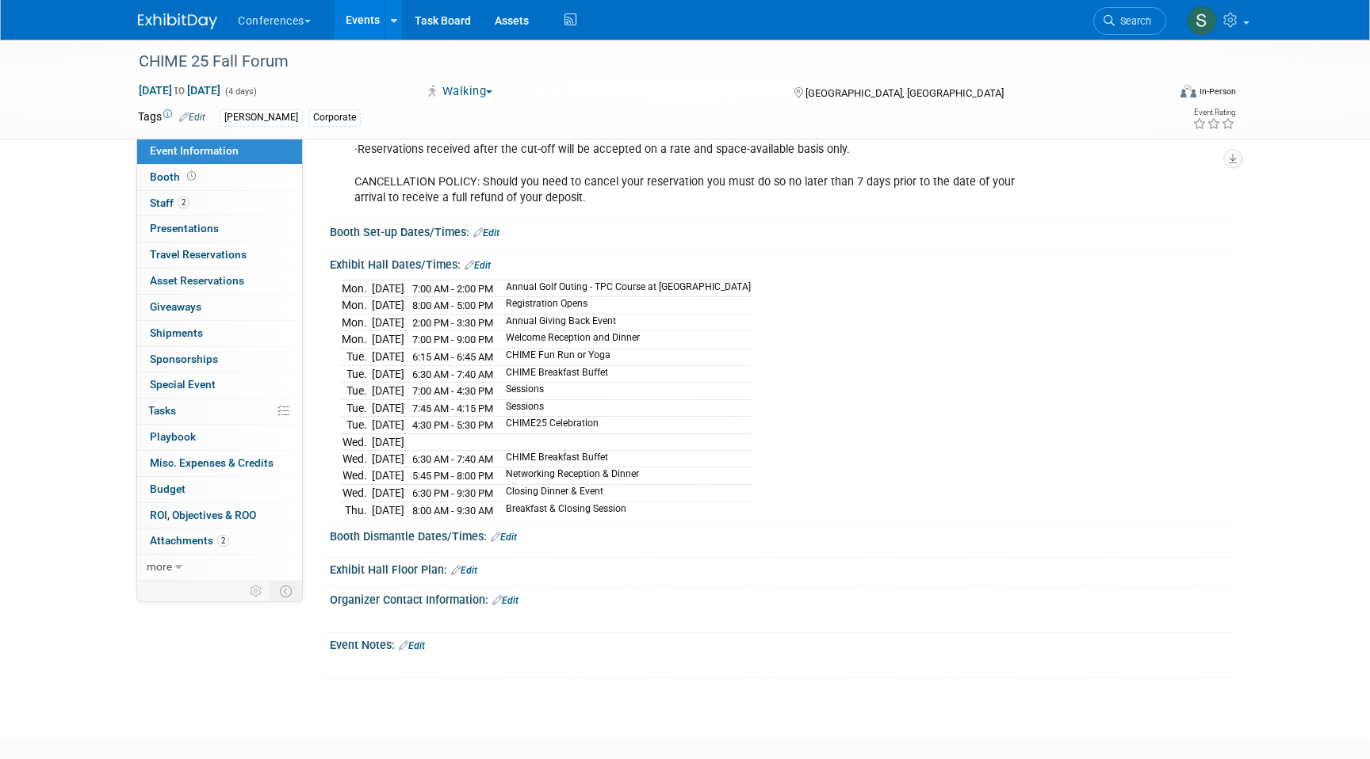
click at [485, 271] on link "Edit" at bounding box center [477, 265] width 26 height 11
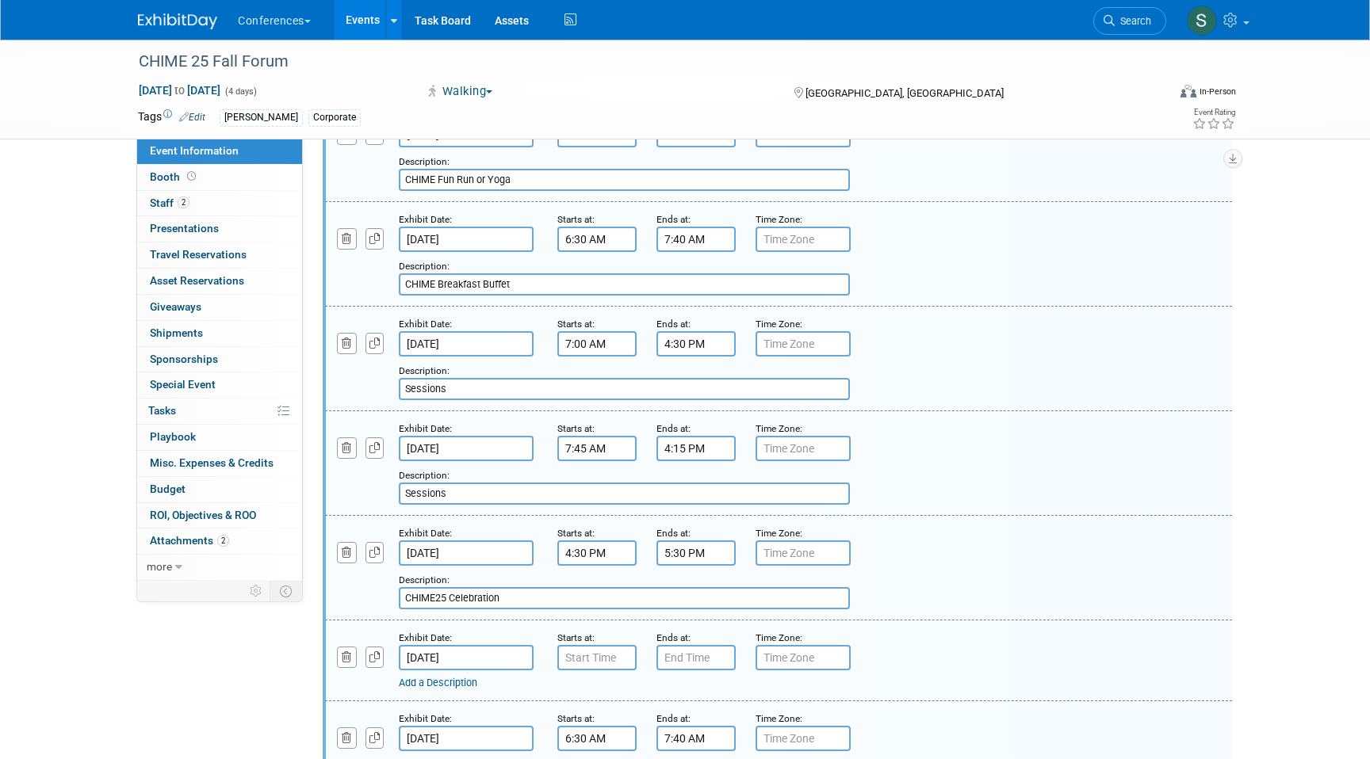
scroll to position [1188, 0]
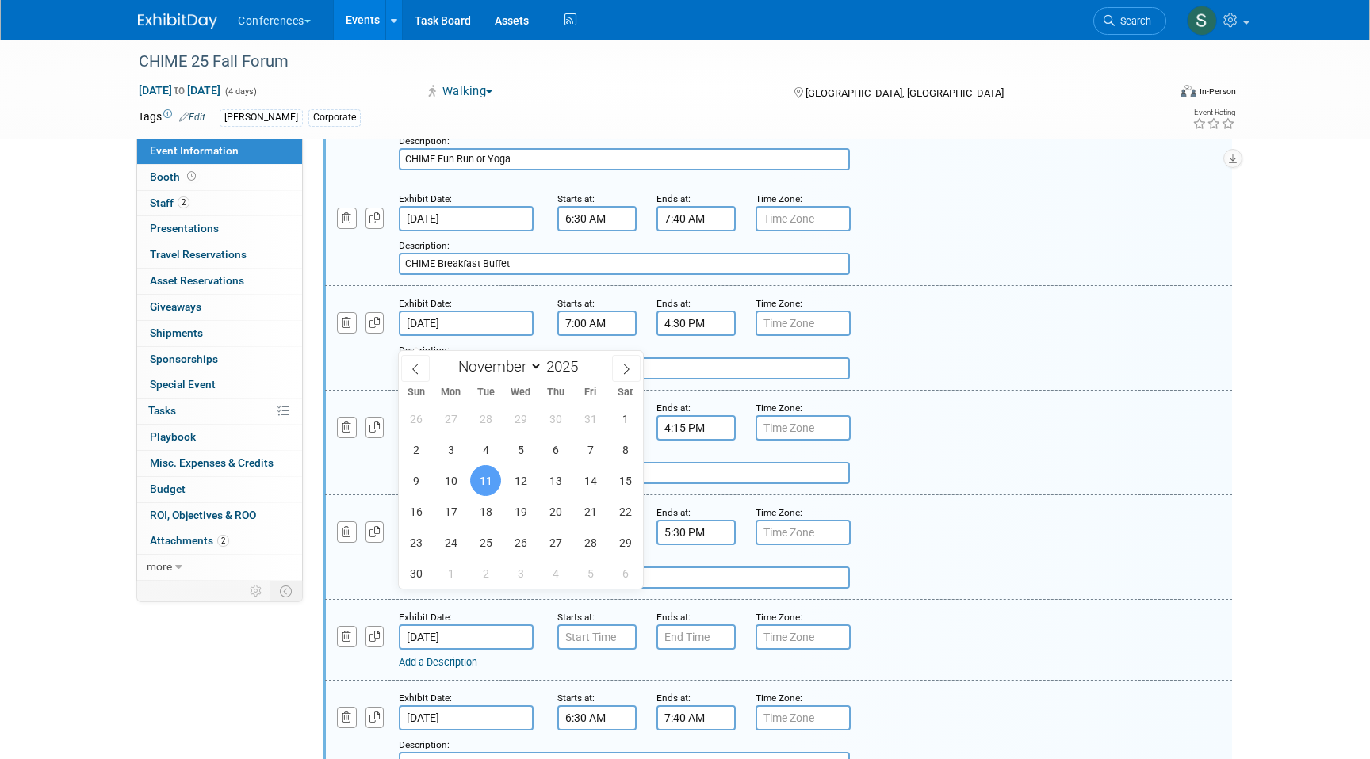
click at [453, 333] on input "Nov 11, 2025" at bounding box center [466, 323] width 135 height 25
click at [527, 471] on span "12" at bounding box center [520, 480] width 31 height 31
type input "Nov 12, 2025"
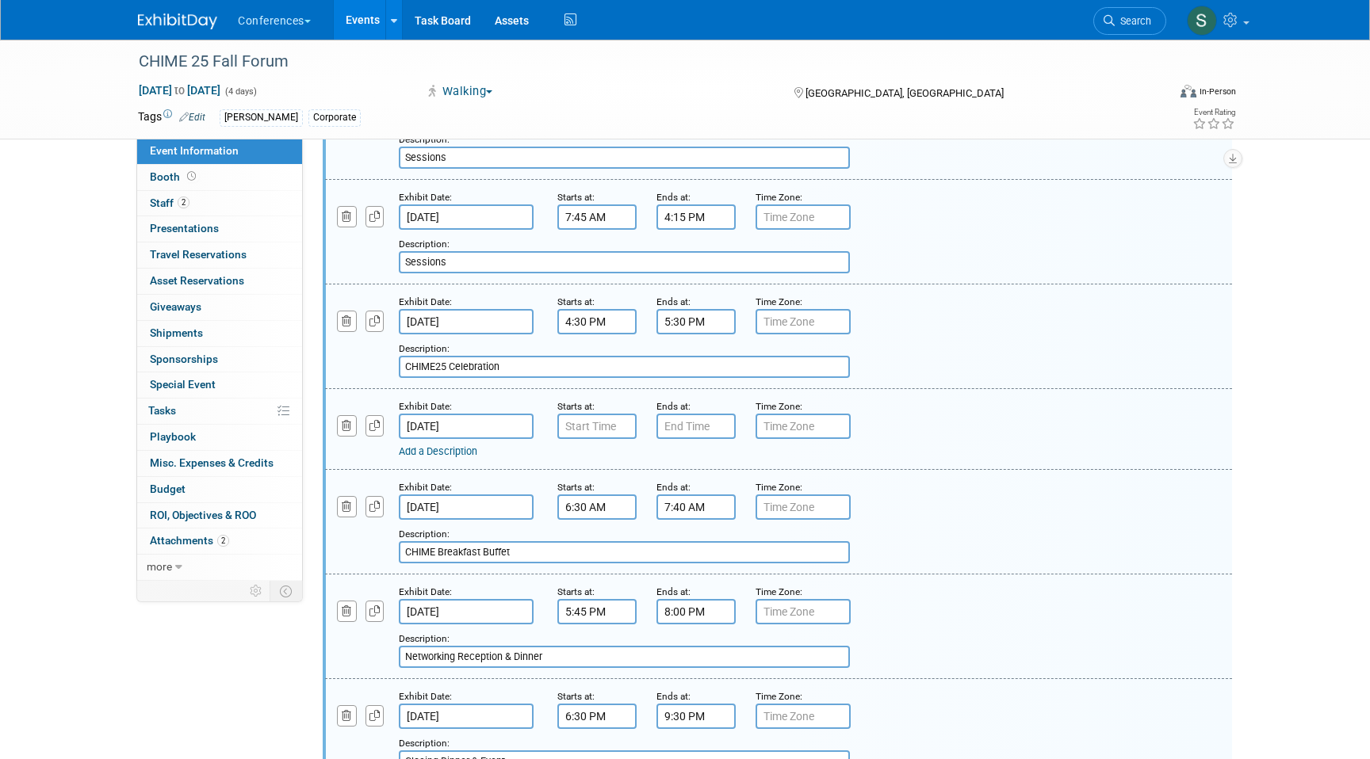
scroll to position [1401, 0]
click at [343, 430] on icon "button" at bounding box center [347, 424] width 10 height 10
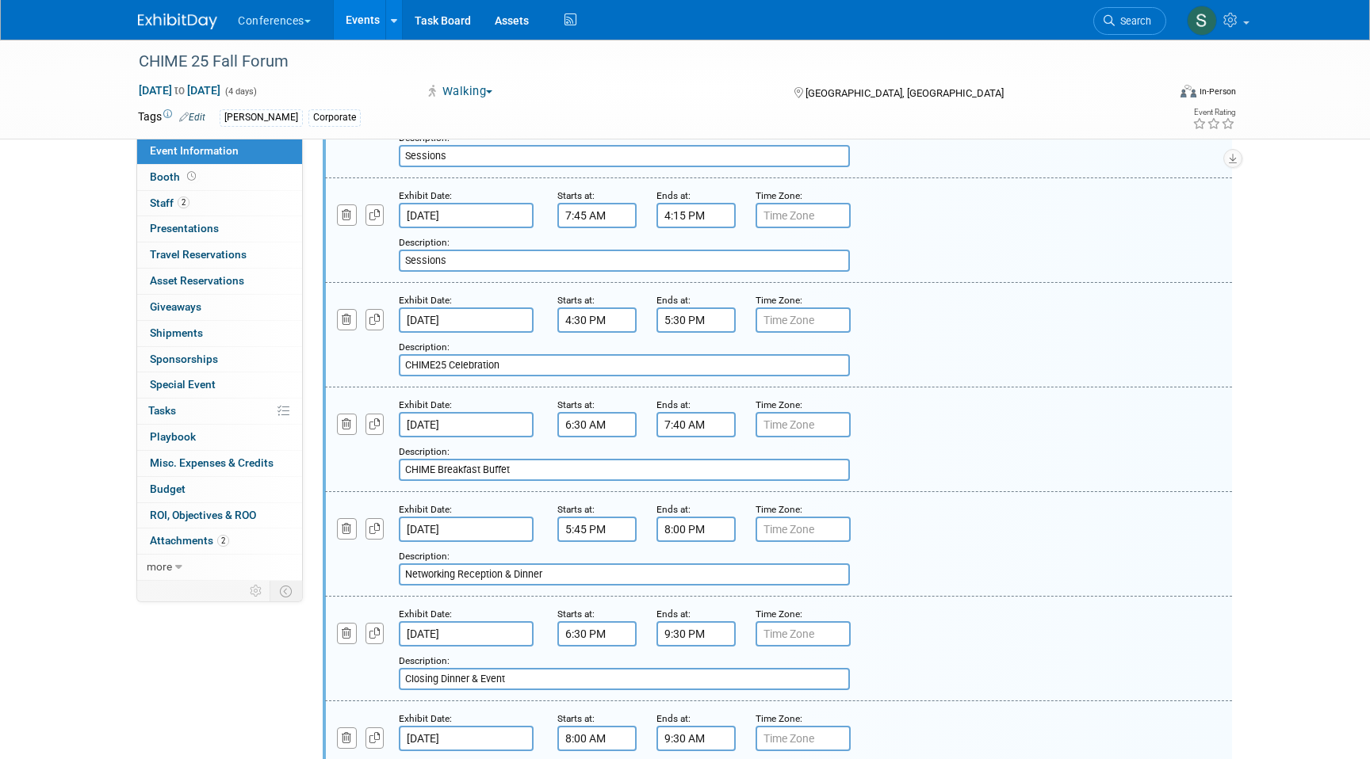
scroll to position [1890, 0]
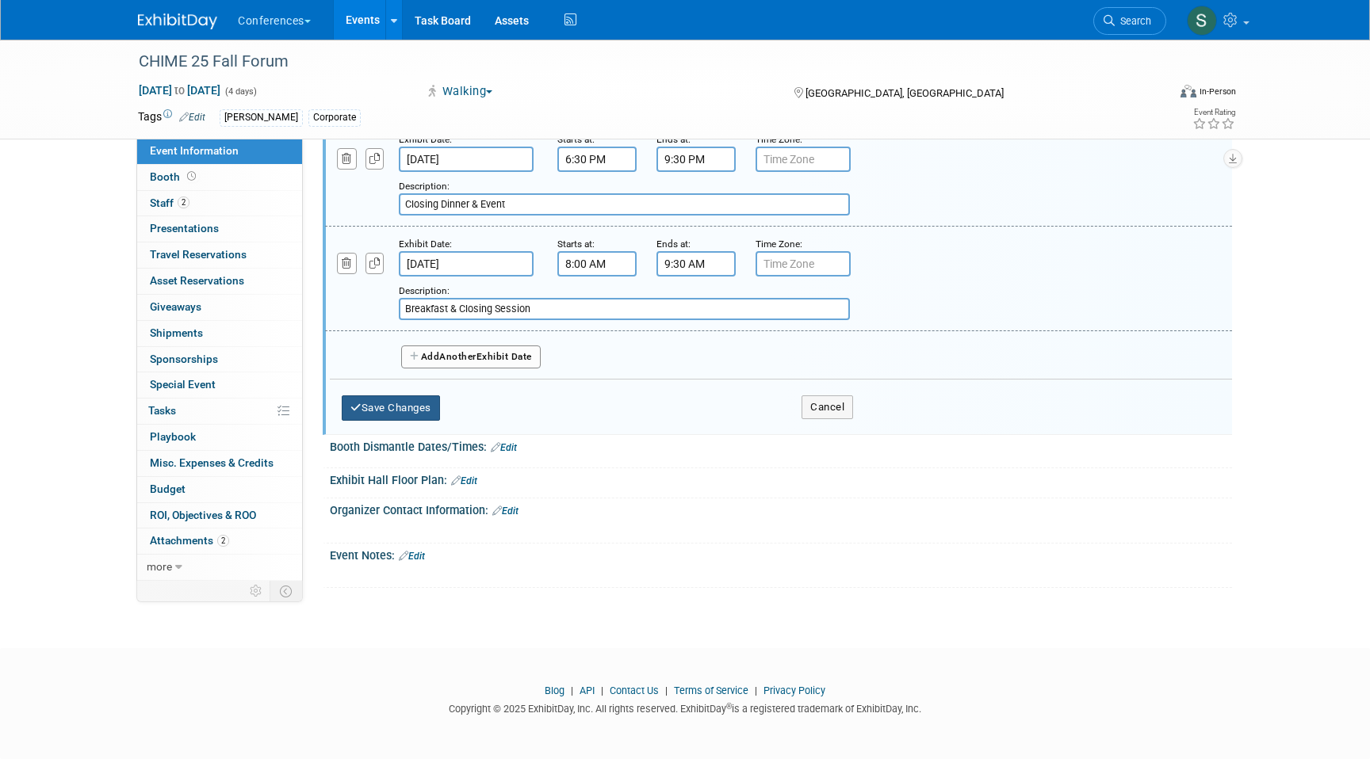
click at [403, 405] on button "Save Changes" at bounding box center [391, 408] width 98 height 25
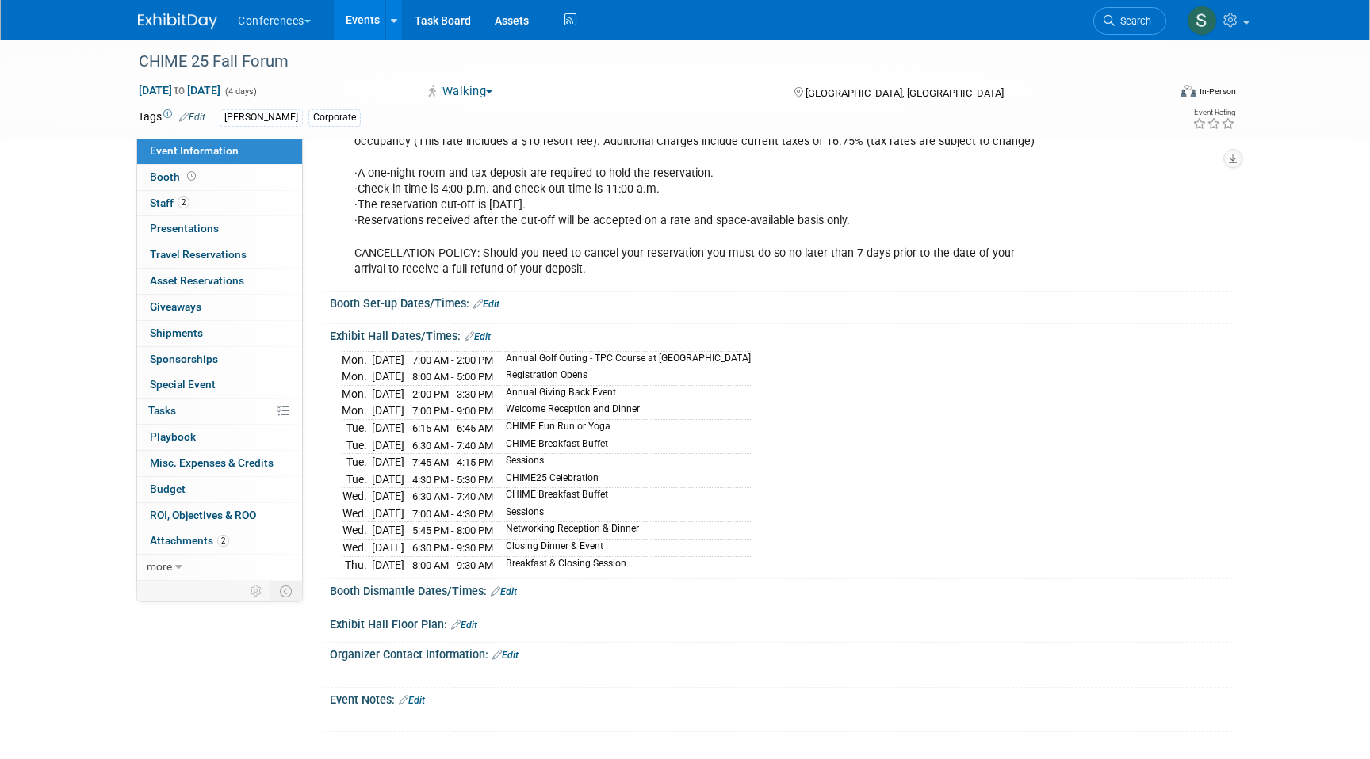
scroll to position [537, 0]
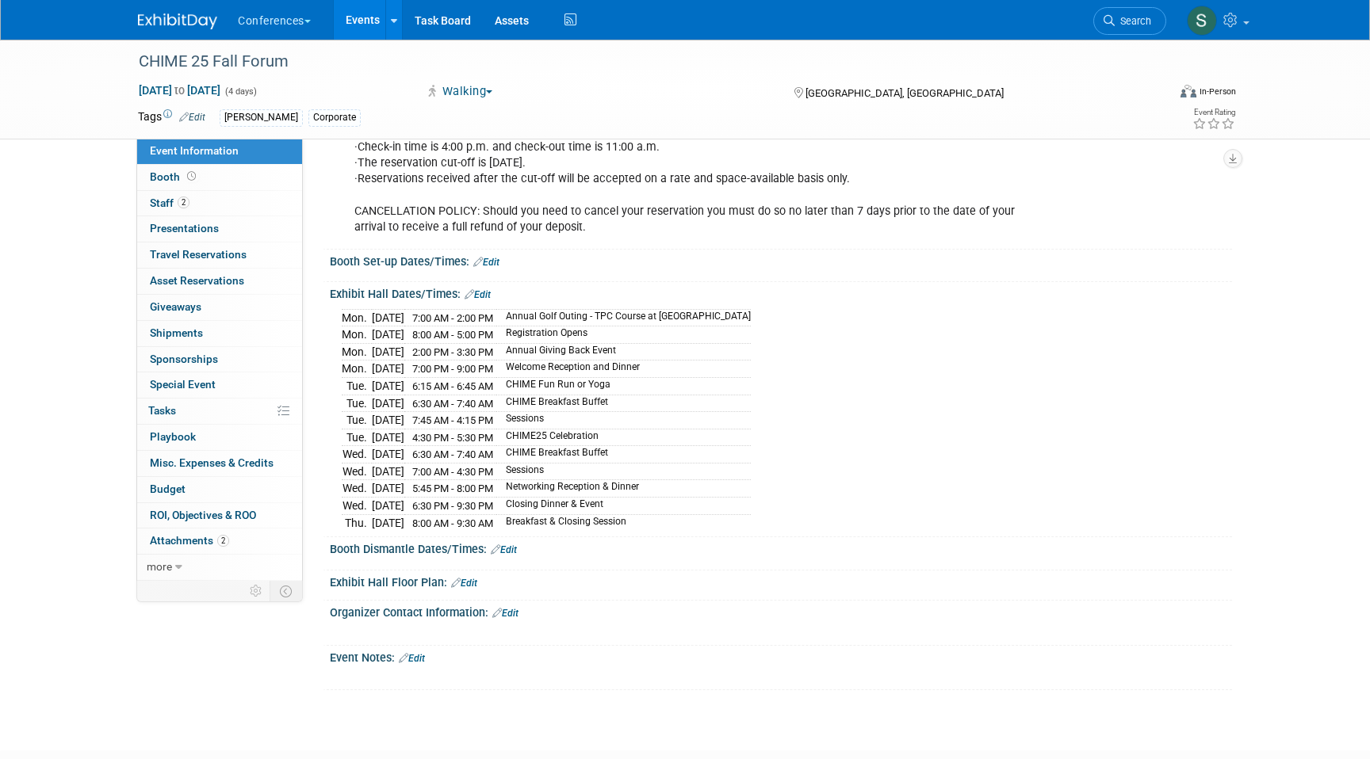
click at [423, 664] on link "Edit" at bounding box center [412, 658] width 26 height 11
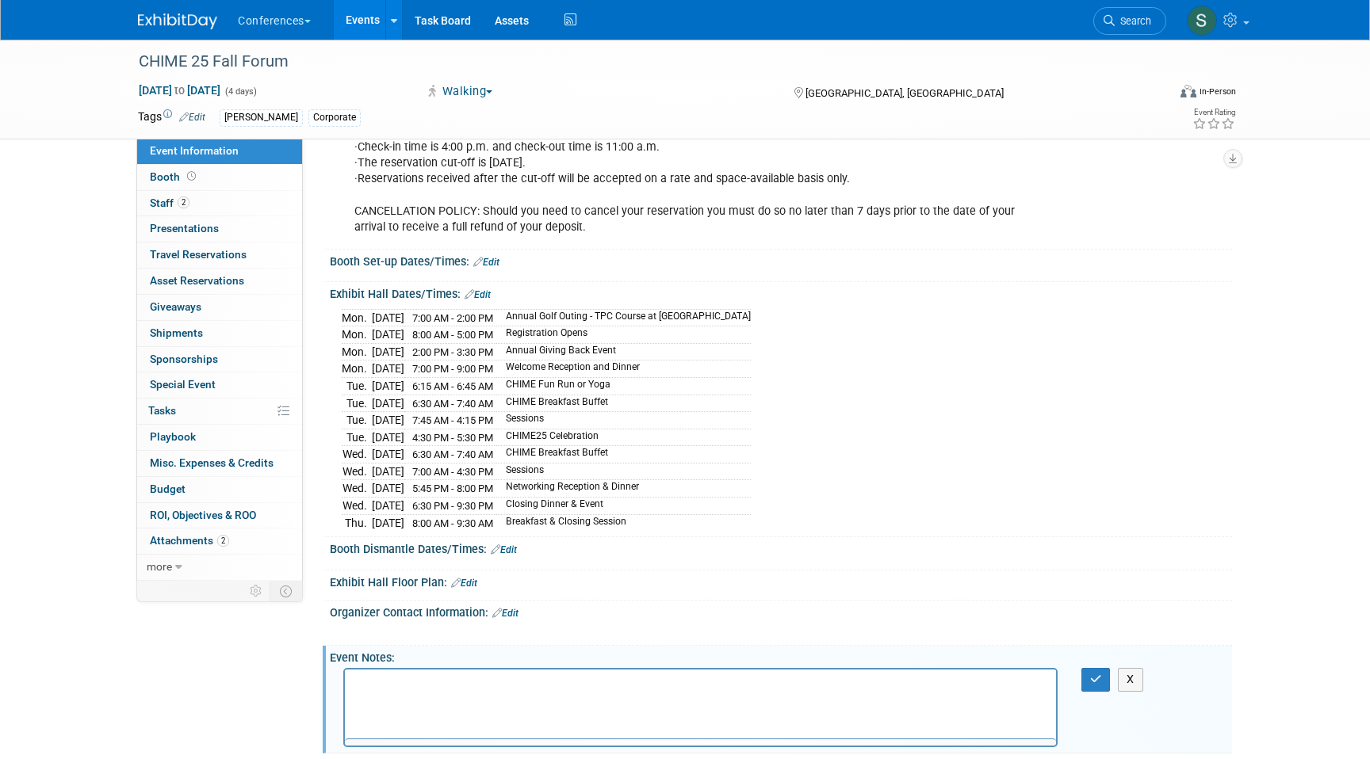
scroll to position [0, 0]
click at [1103, 682] on button "button" at bounding box center [1095, 679] width 29 height 23
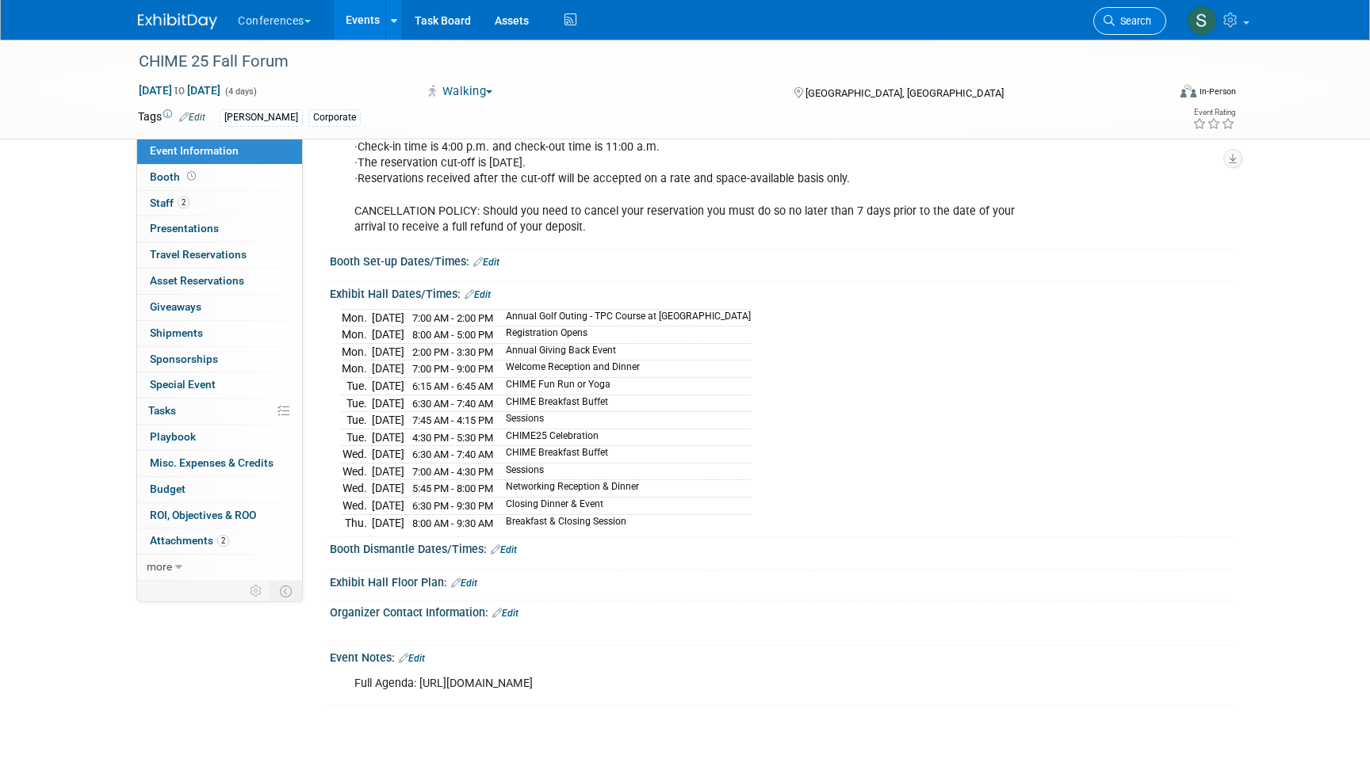
click at [1117, 20] on span "Search" at bounding box center [1132, 21] width 36 height 12
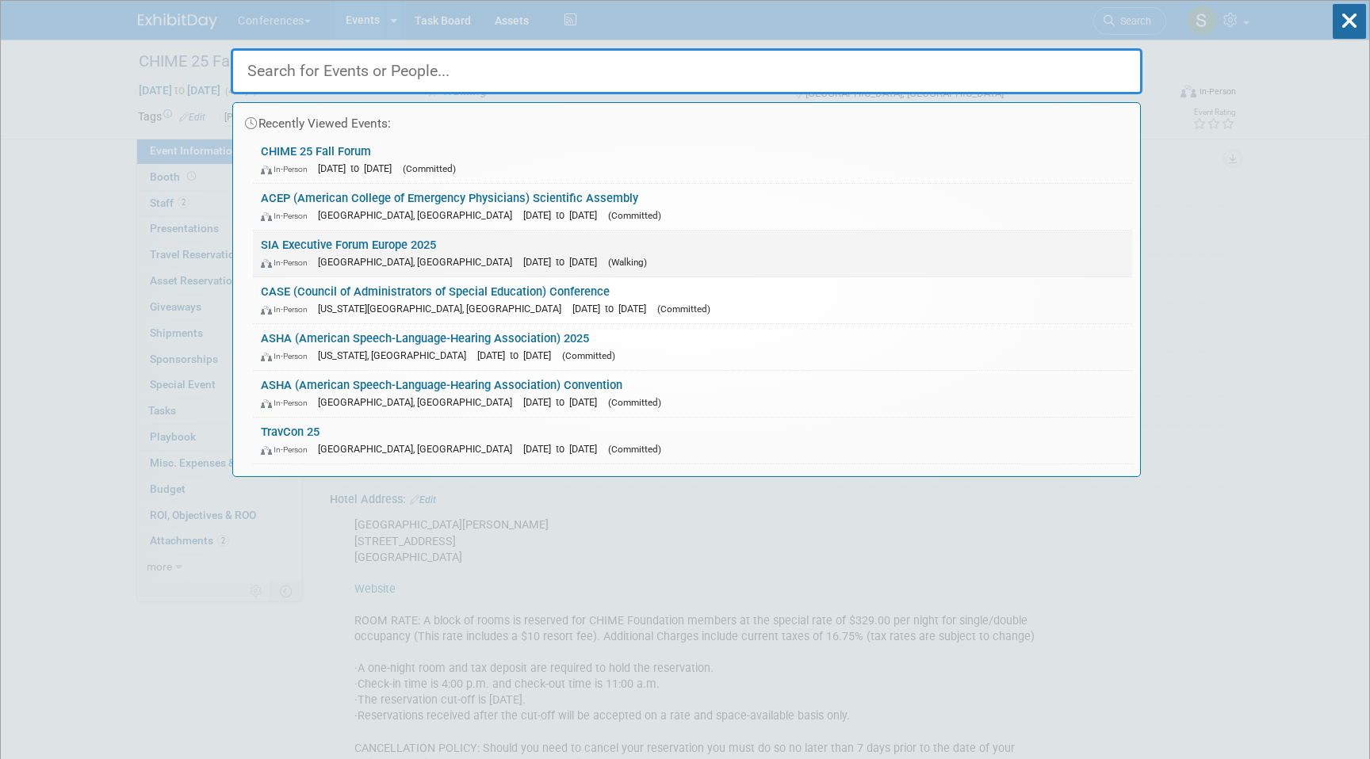
click at [438, 250] on link "SIA Executive Forum Europe 2025 In-Person England, United Kingdom Dec 2, 2025 t…" at bounding box center [692, 254] width 879 height 46
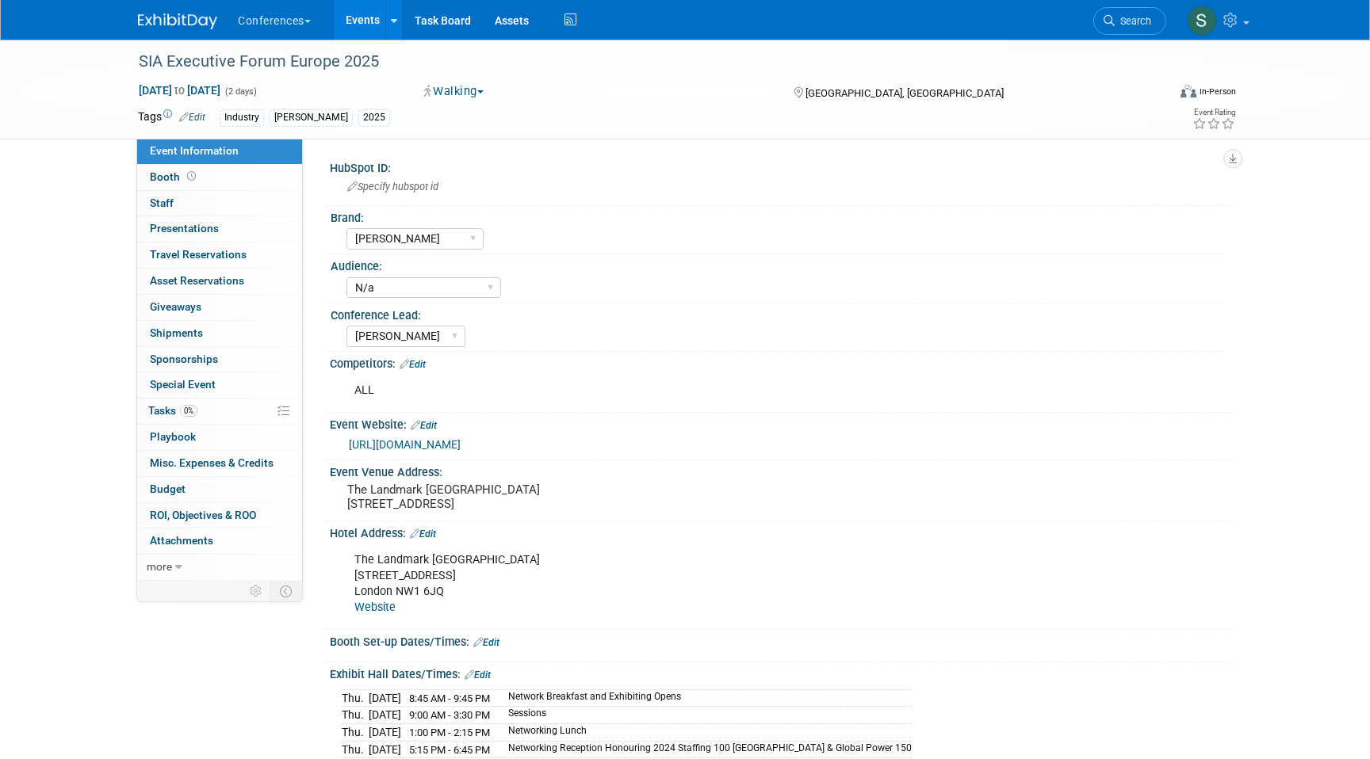
select select "[PERSON_NAME]"
select select "N/a"
select select "[PERSON_NAME]"
click at [238, 206] on link "0 Staff 0" at bounding box center [219, 203] width 165 height 25
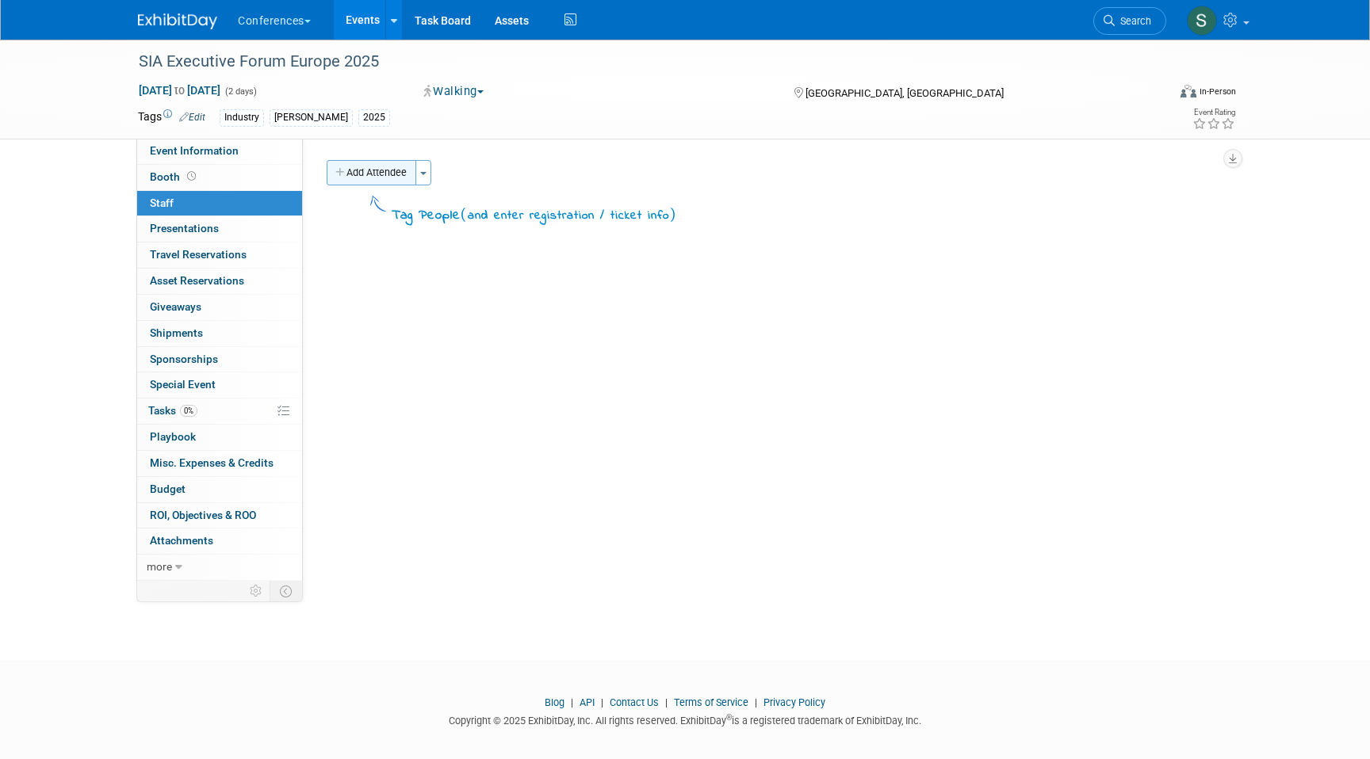
click at [350, 182] on button "Add Attendee" at bounding box center [372, 172] width 90 height 25
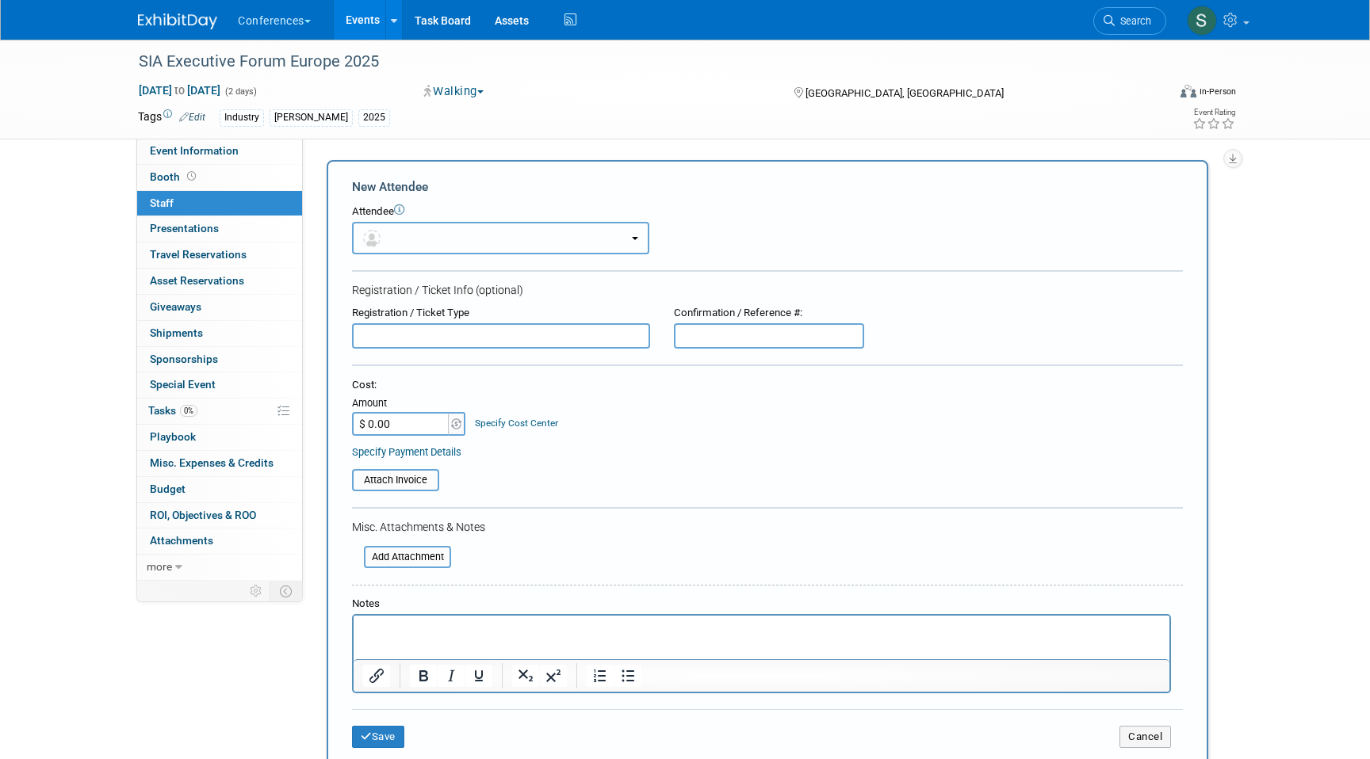
click at [399, 235] on button "button" at bounding box center [500, 238] width 297 height 32
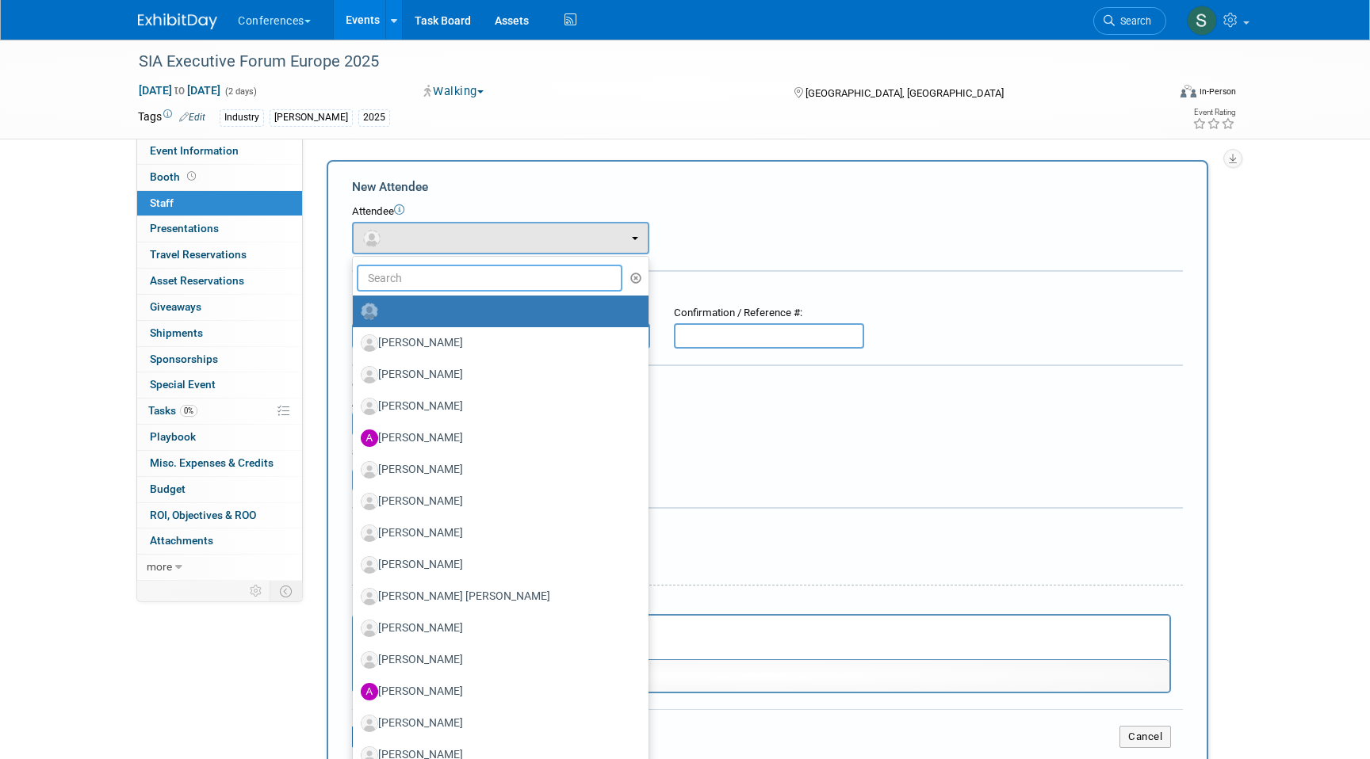
click at [416, 276] on input "text" at bounding box center [490, 278] width 266 height 27
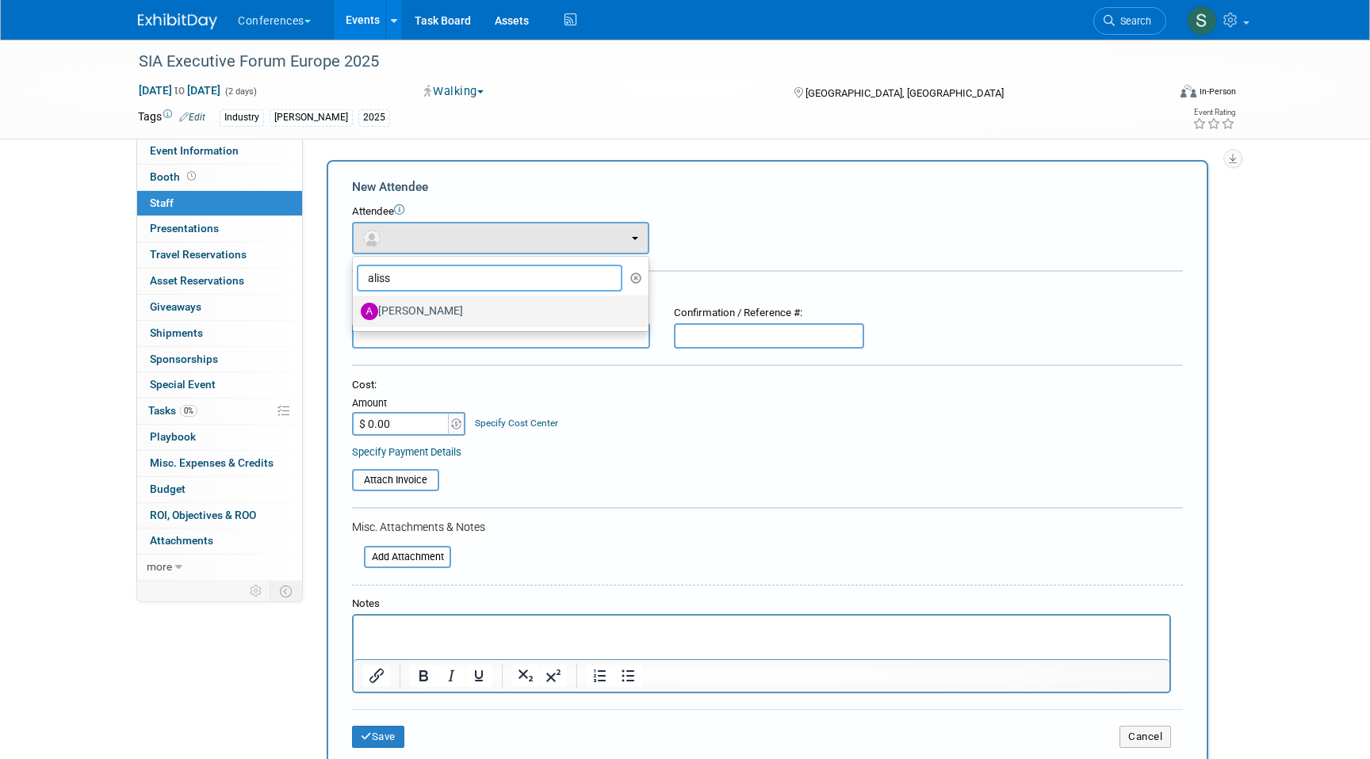
type input "aliss"
click at [483, 308] on label "[PERSON_NAME]" at bounding box center [497, 311] width 272 height 25
click at [355, 308] on input "[PERSON_NAME]" at bounding box center [350, 309] width 10 height 10
select select "d80c94d0-141d-48ed-9128-9a3ebec31e2f"
select select "1"
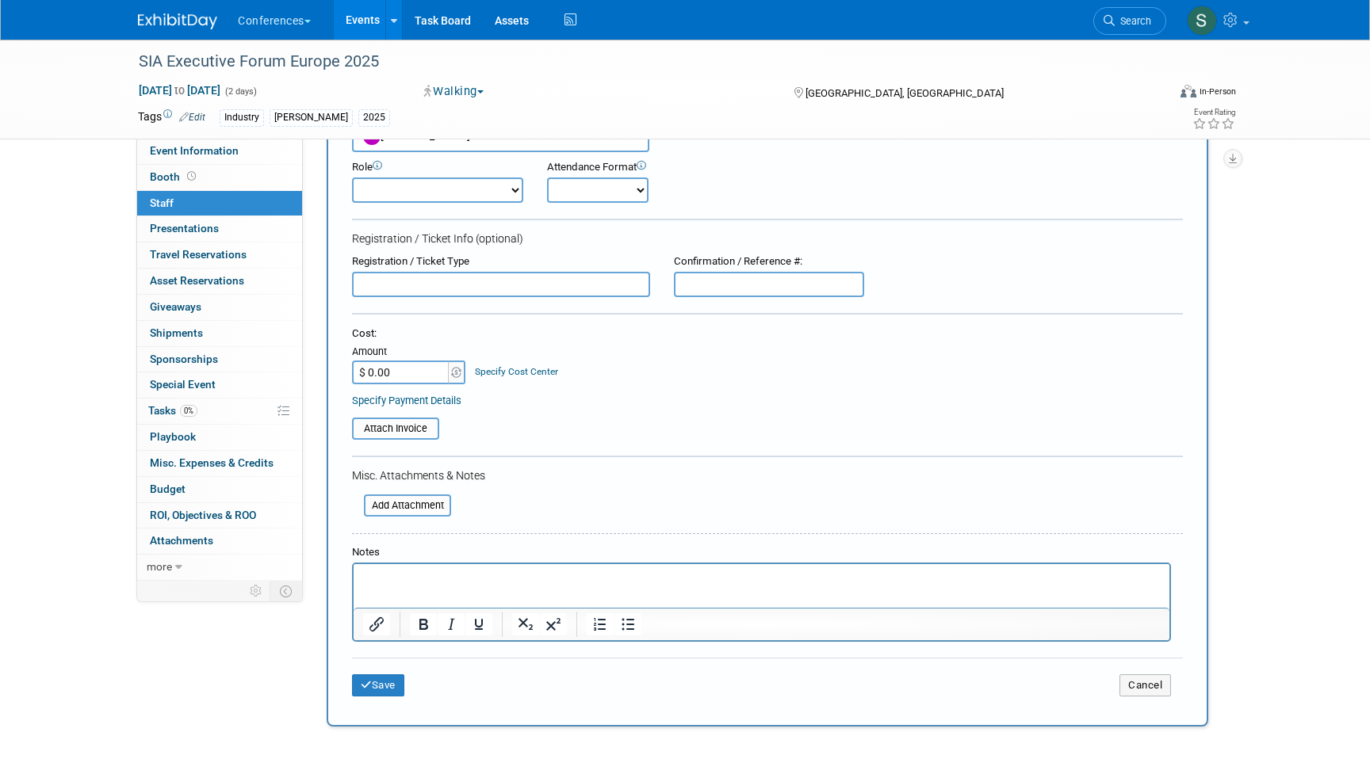
scroll to position [123, 0]
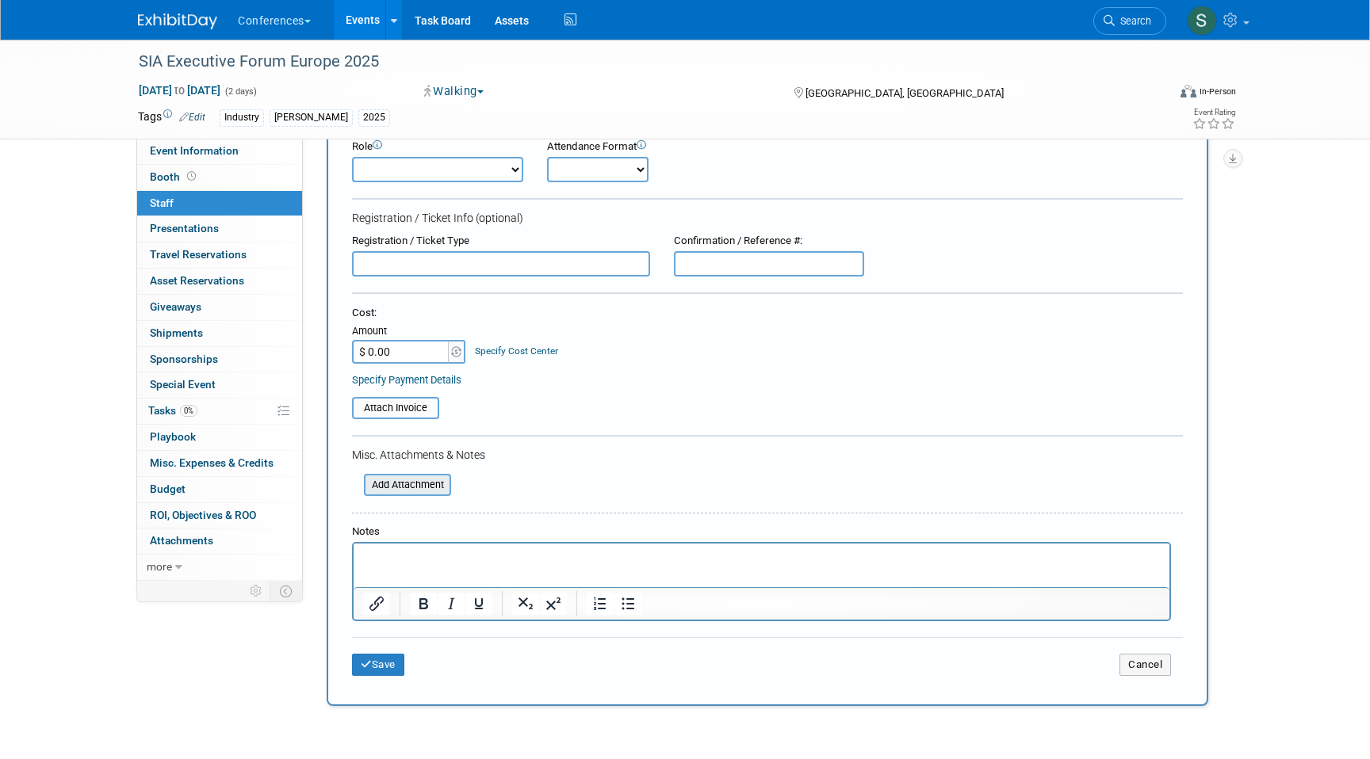
click at [412, 485] on input "file" at bounding box center [355, 485] width 189 height 19
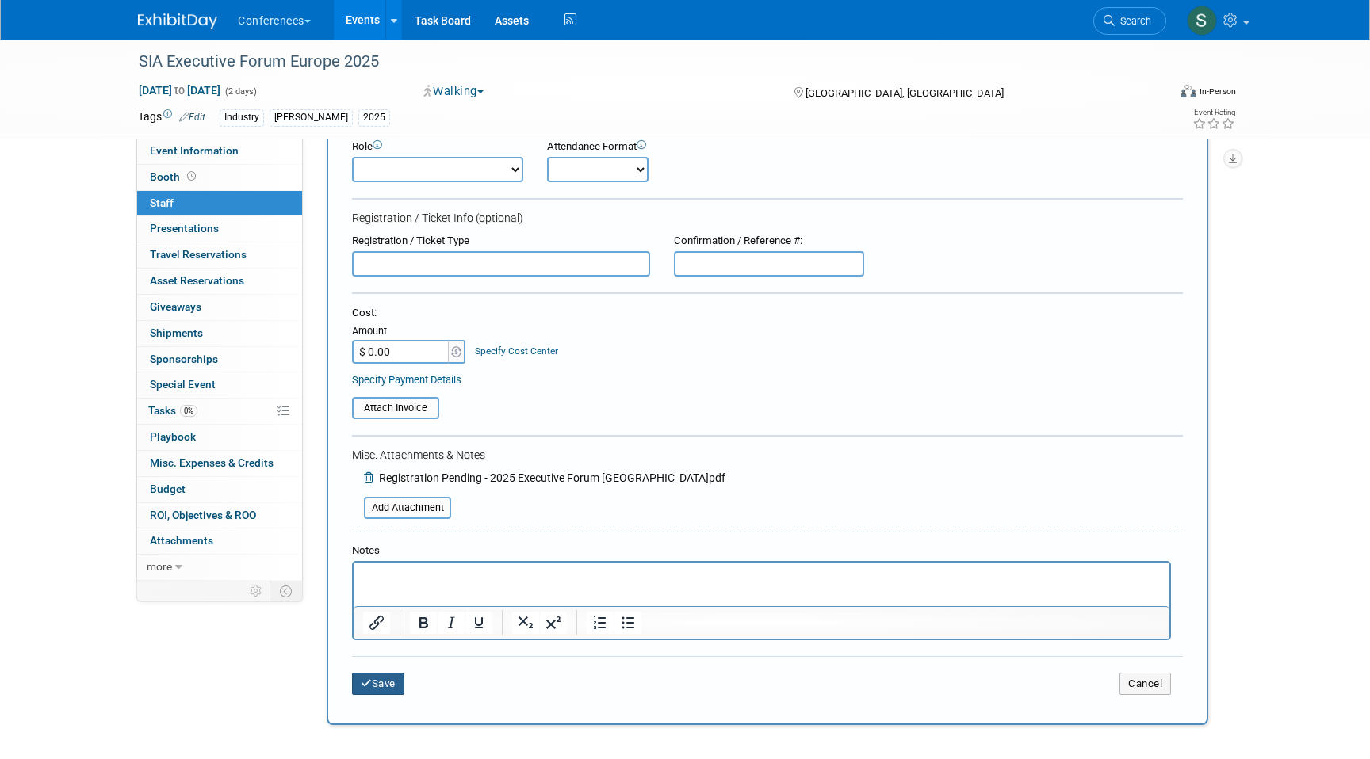
click at [376, 683] on button "Save" at bounding box center [378, 684] width 52 height 22
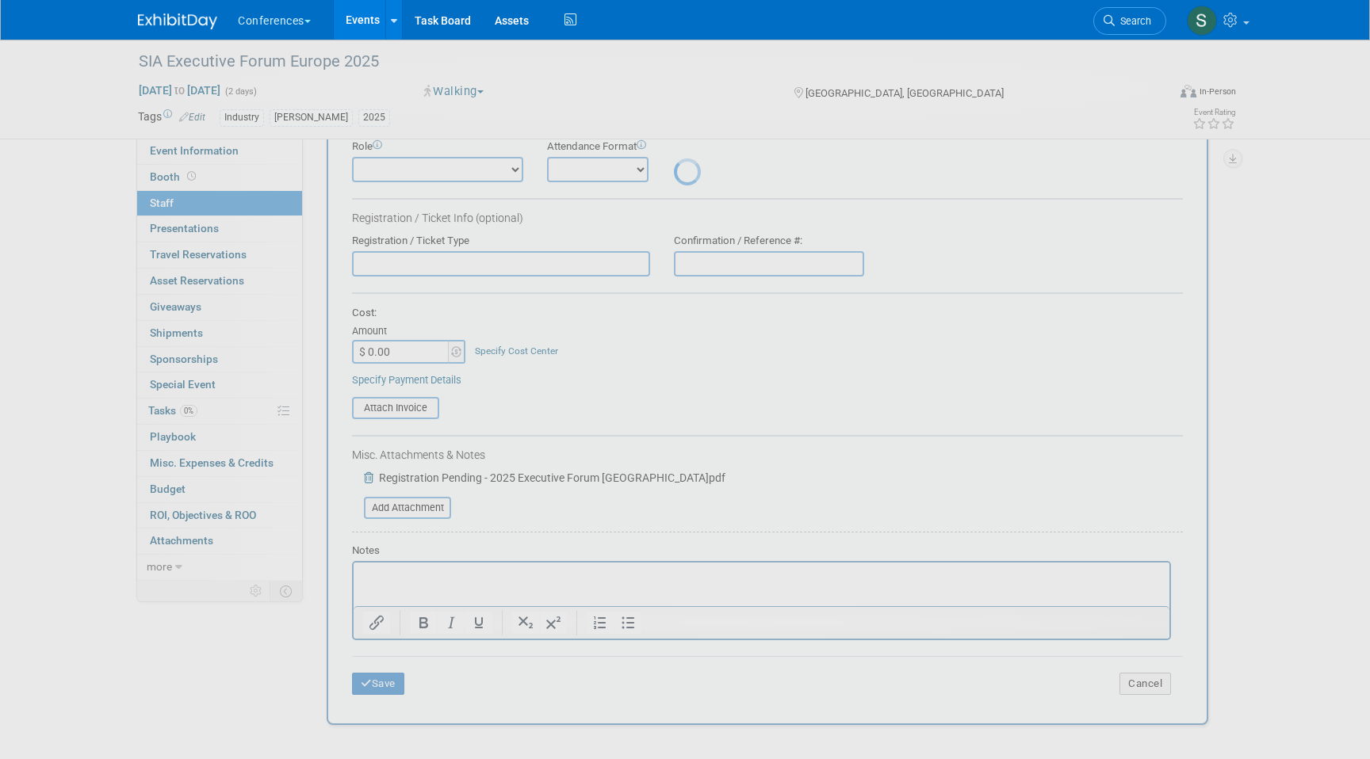
scroll to position [12, 0]
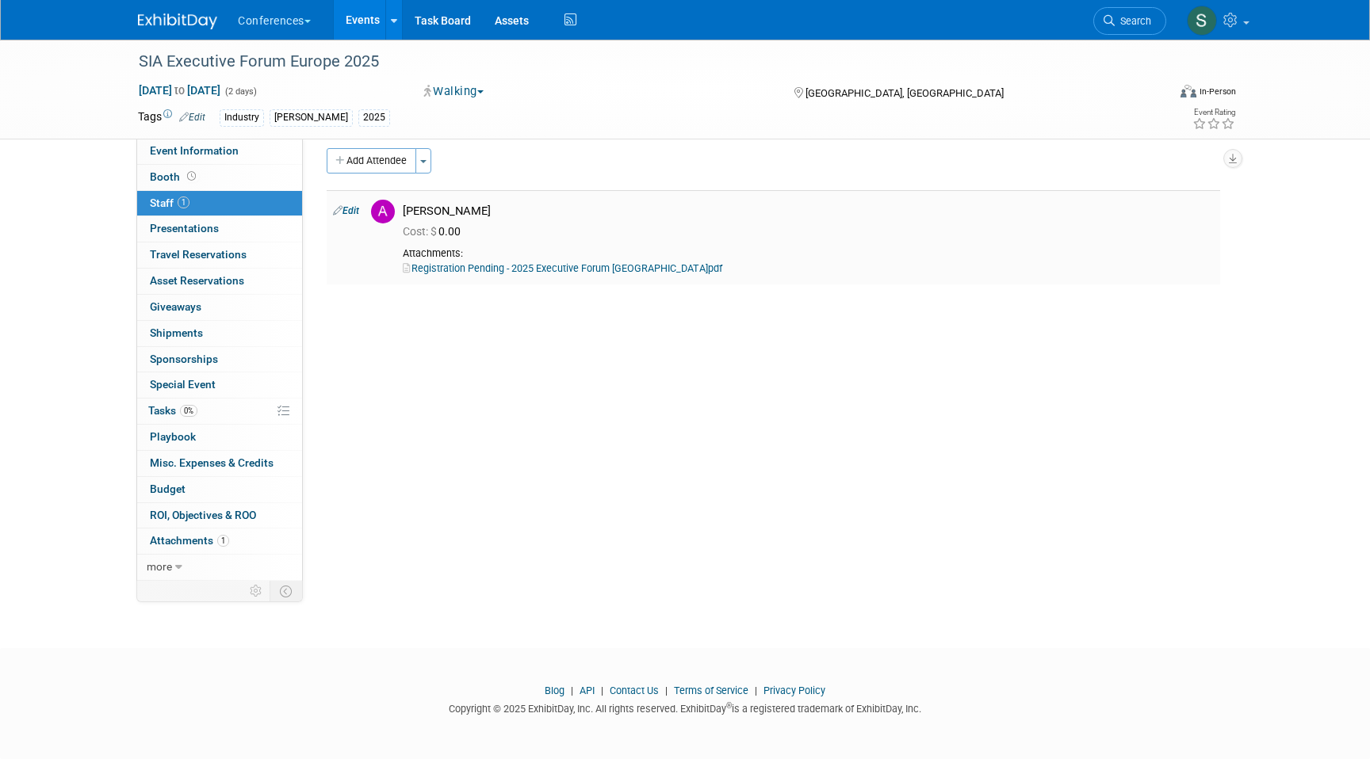
click at [346, 211] on link "Edit" at bounding box center [346, 210] width 26 height 11
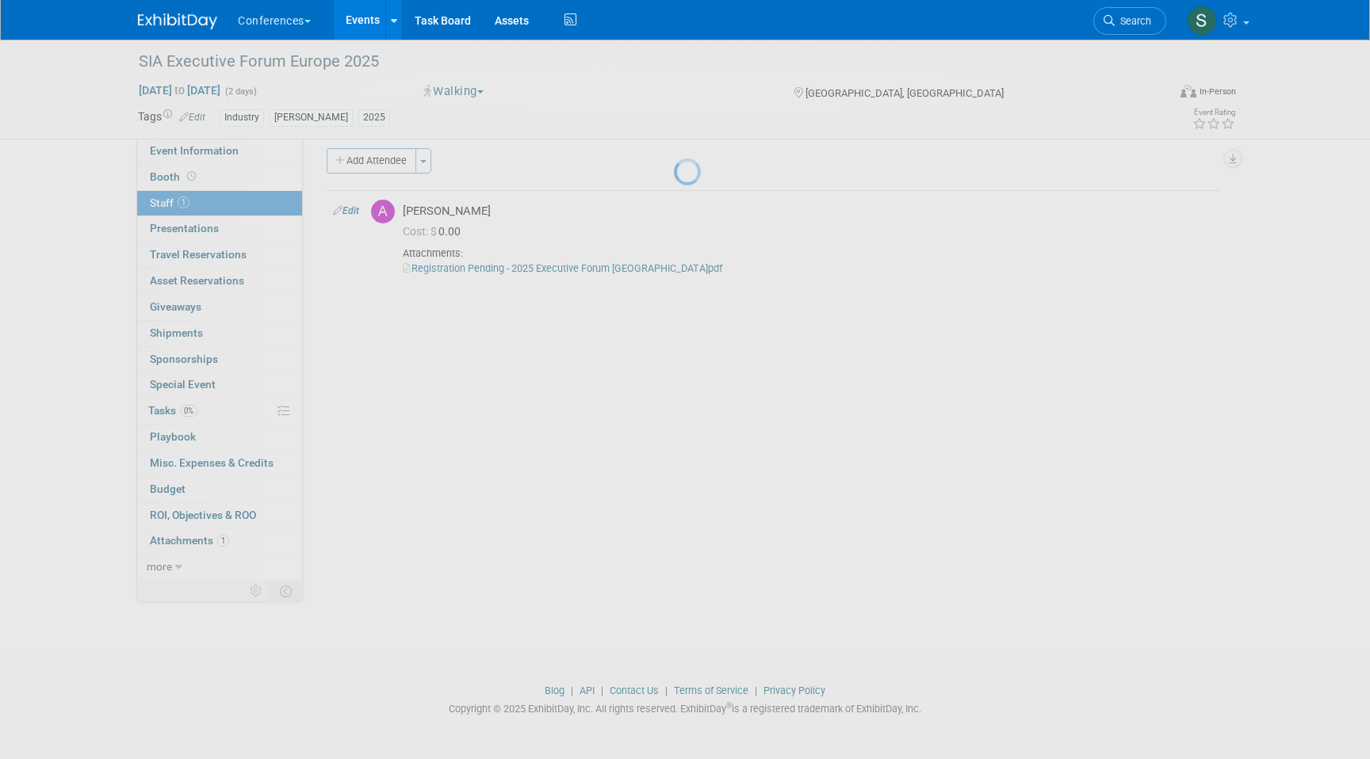
select select "d80c94d0-141d-48ed-9128-9a3ebec31e2f"
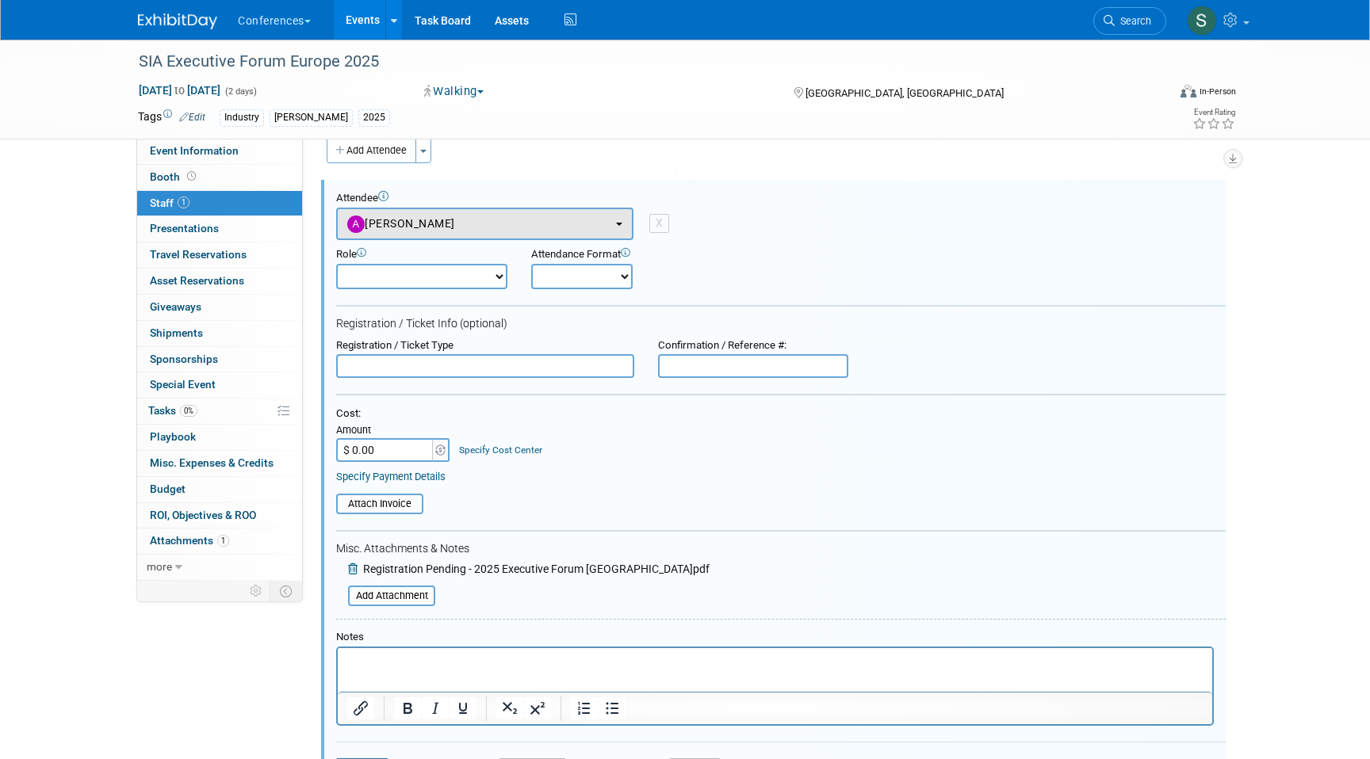
scroll to position [0, 0]
click at [394, 455] on input "$ 0.00" at bounding box center [385, 450] width 99 height 24
type input "$ 1,601.25"
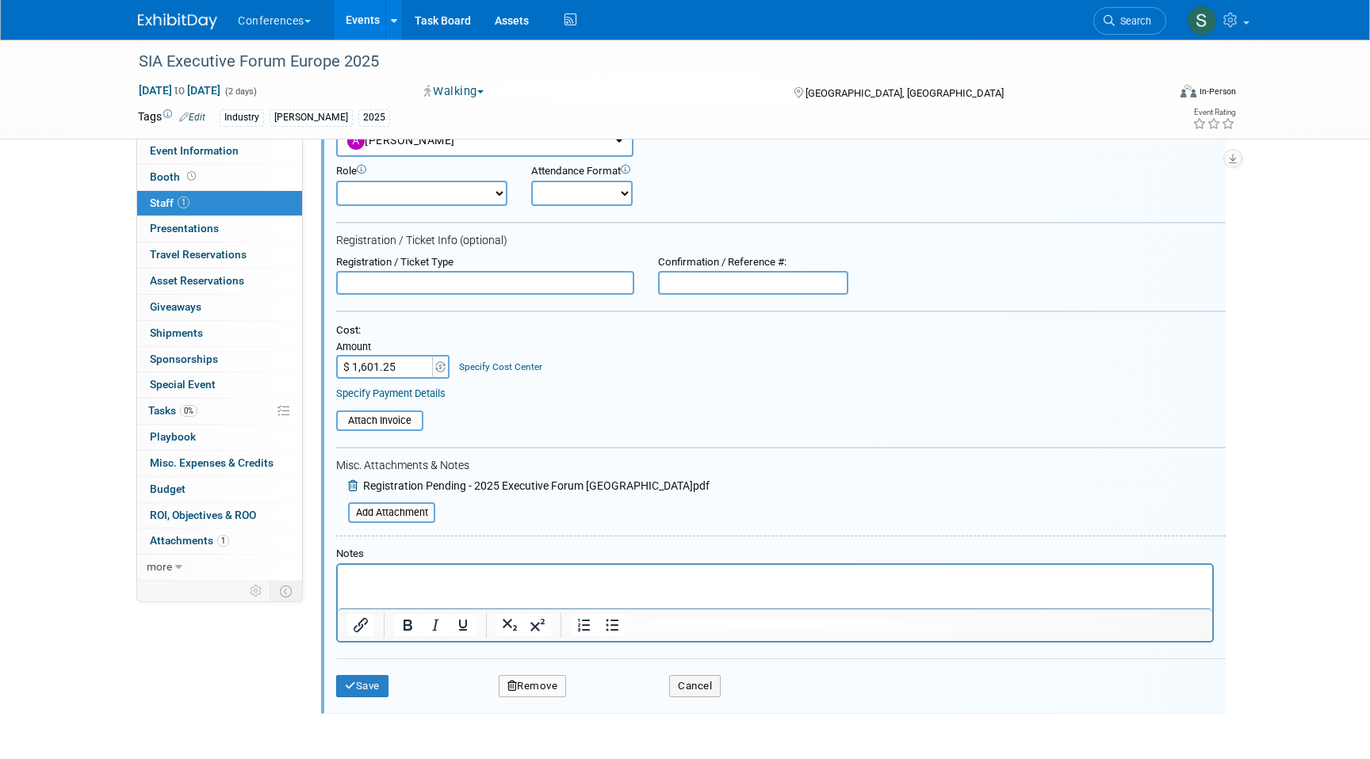
scroll to position [111, 0]
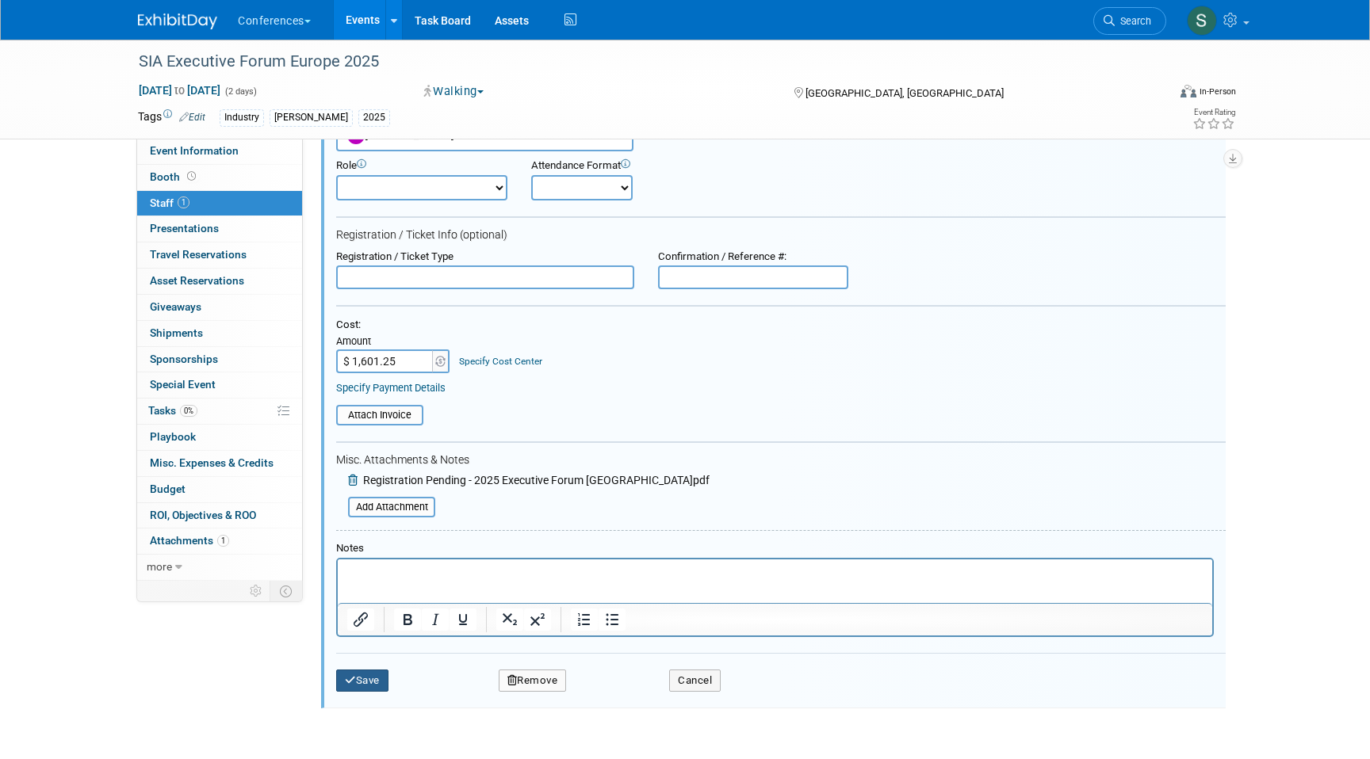
click at [366, 686] on button "Save" at bounding box center [362, 681] width 52 height 22
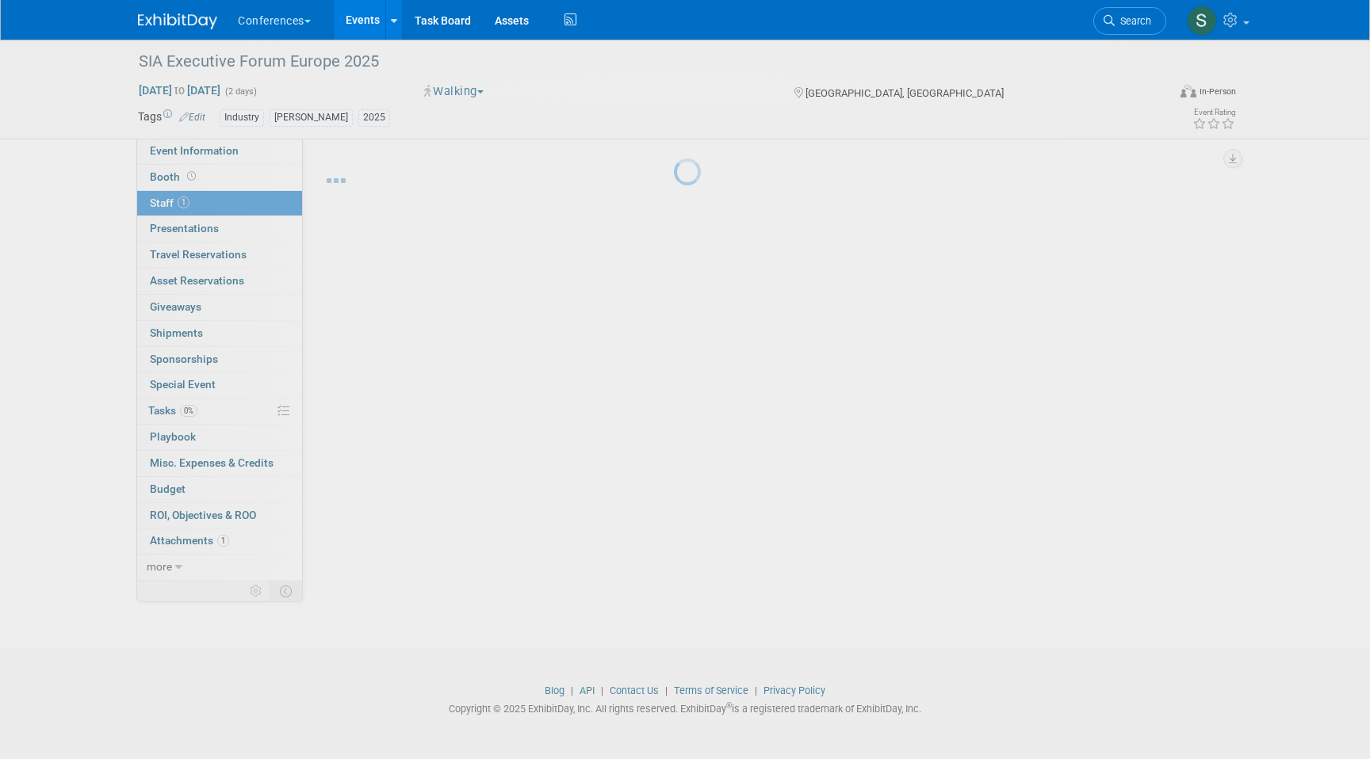
scroll to position [12, 0]
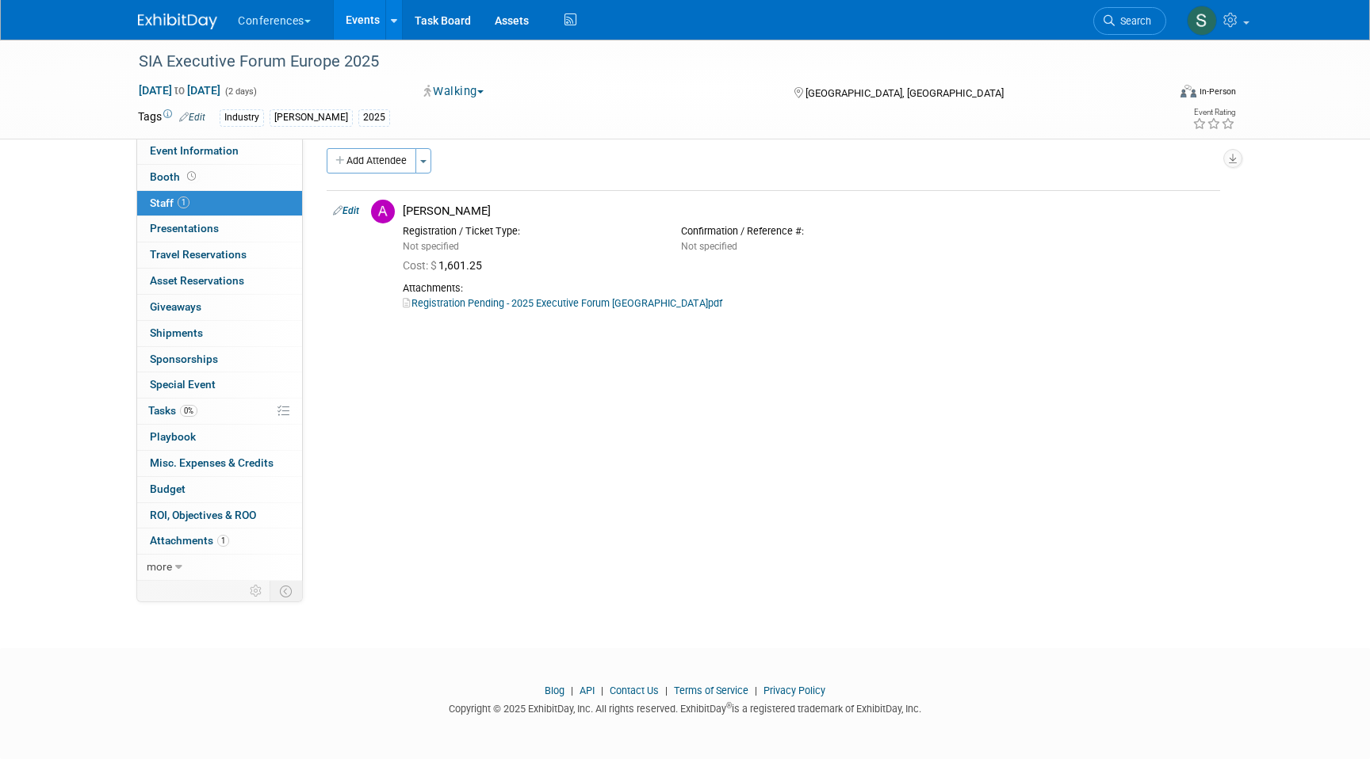
click at [1142, 6] on li "Search" at bounding box center [1129, 19] width 73 height 39
click at [1140, 22] on span "Search" at bounding box center [1132, 21] width 36 height 12
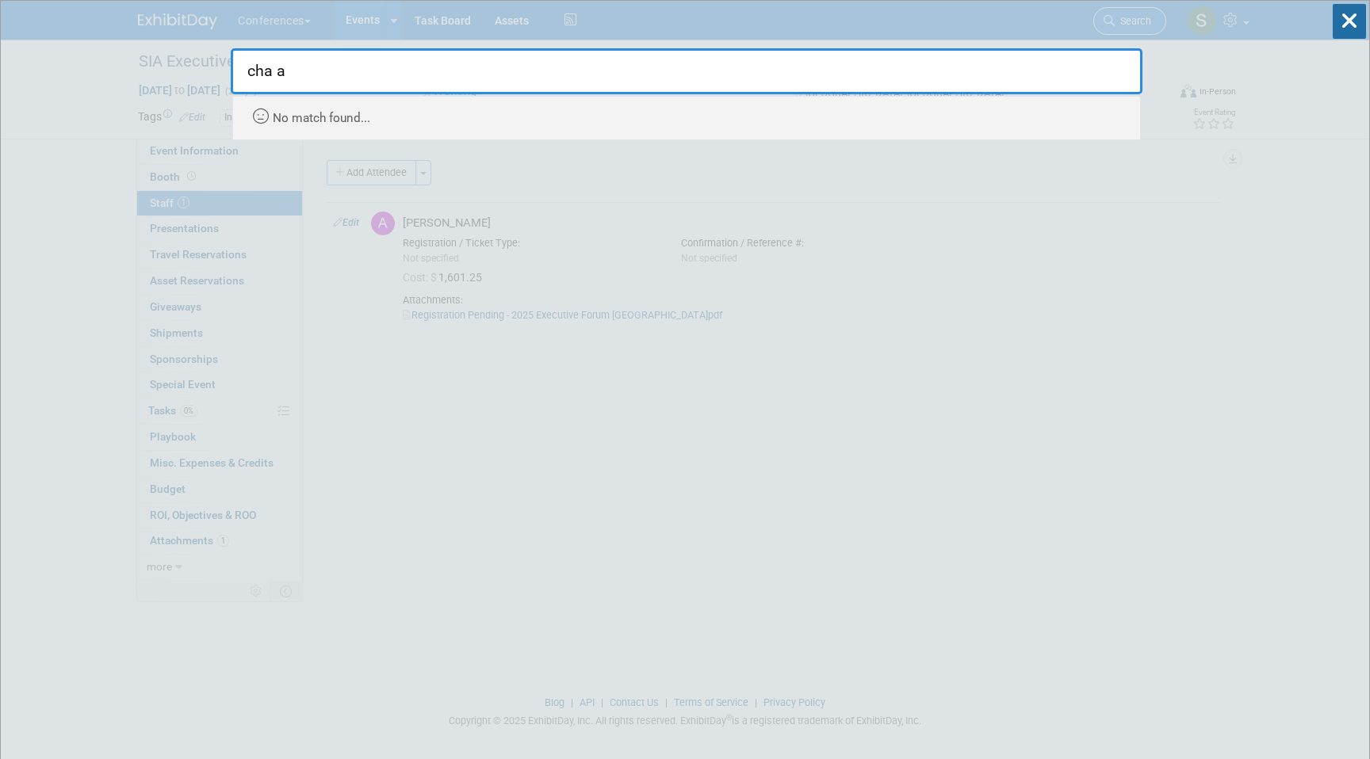
type input "cha"
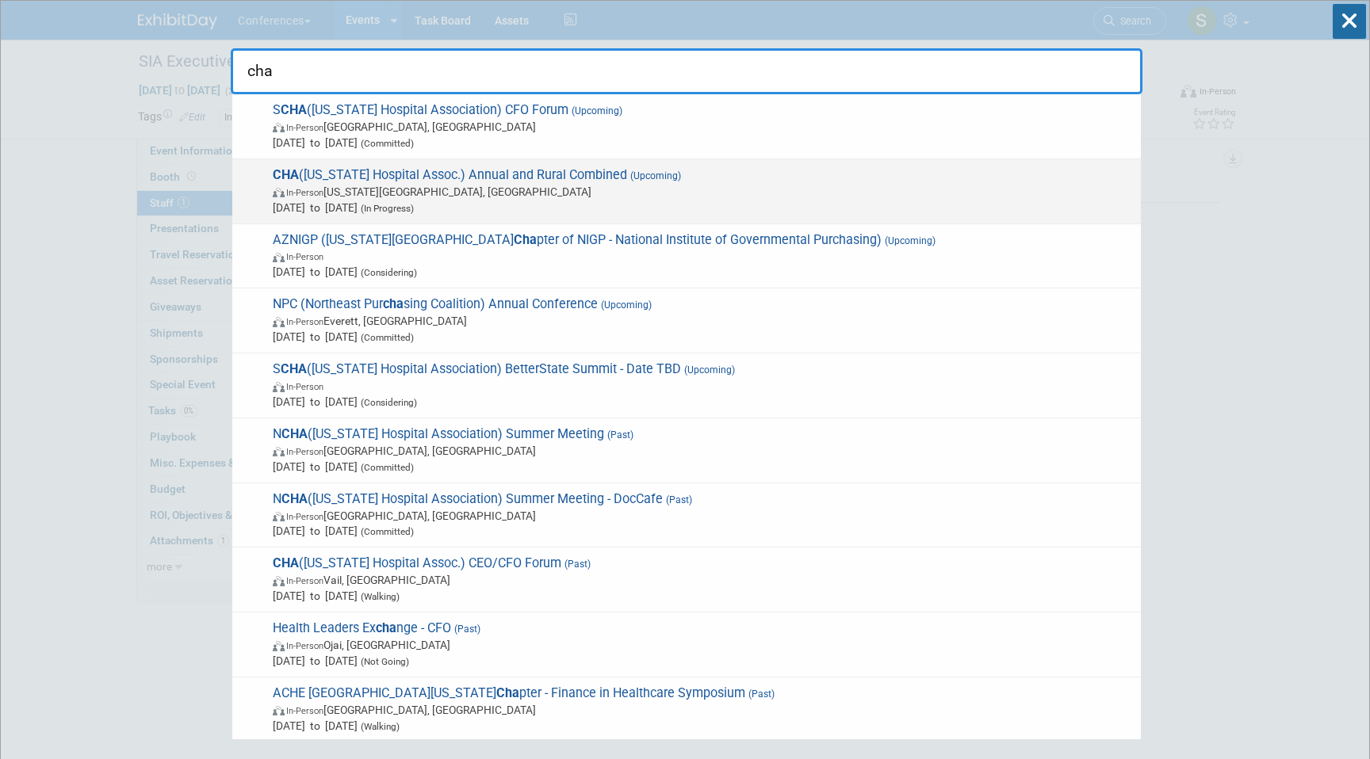
click at [816, 175] on span "CHA (Colorado Hospital Assoc.) Annual and Rural Combined (Upcoming) In-Person C…" at bounding box center [700, 191] width 865 height 48
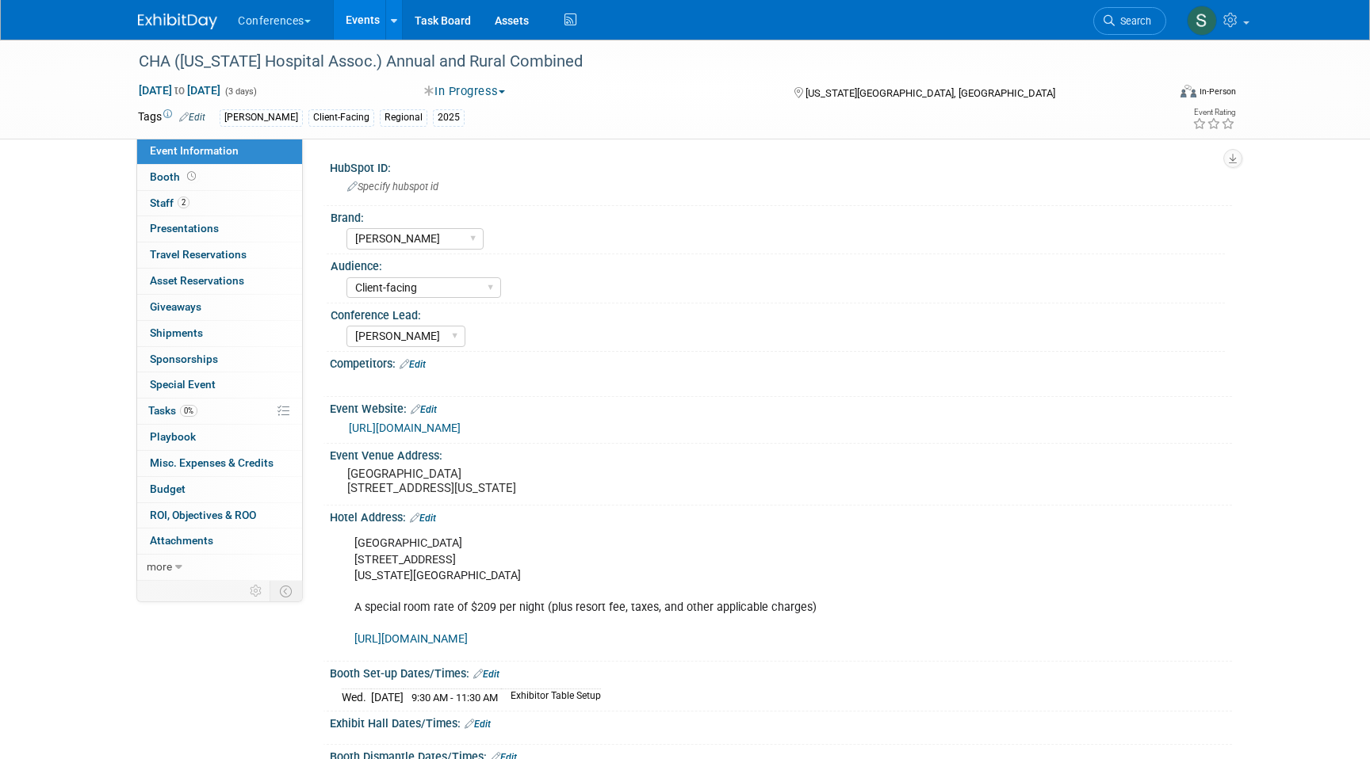
select select "[PERSON_NAME]"
select select "Client-facing"
select select "[PERSON_NAME]"
click at [191, 205] on link "2 Staff 2" at bounding box center [219, 203] width 165 height 25
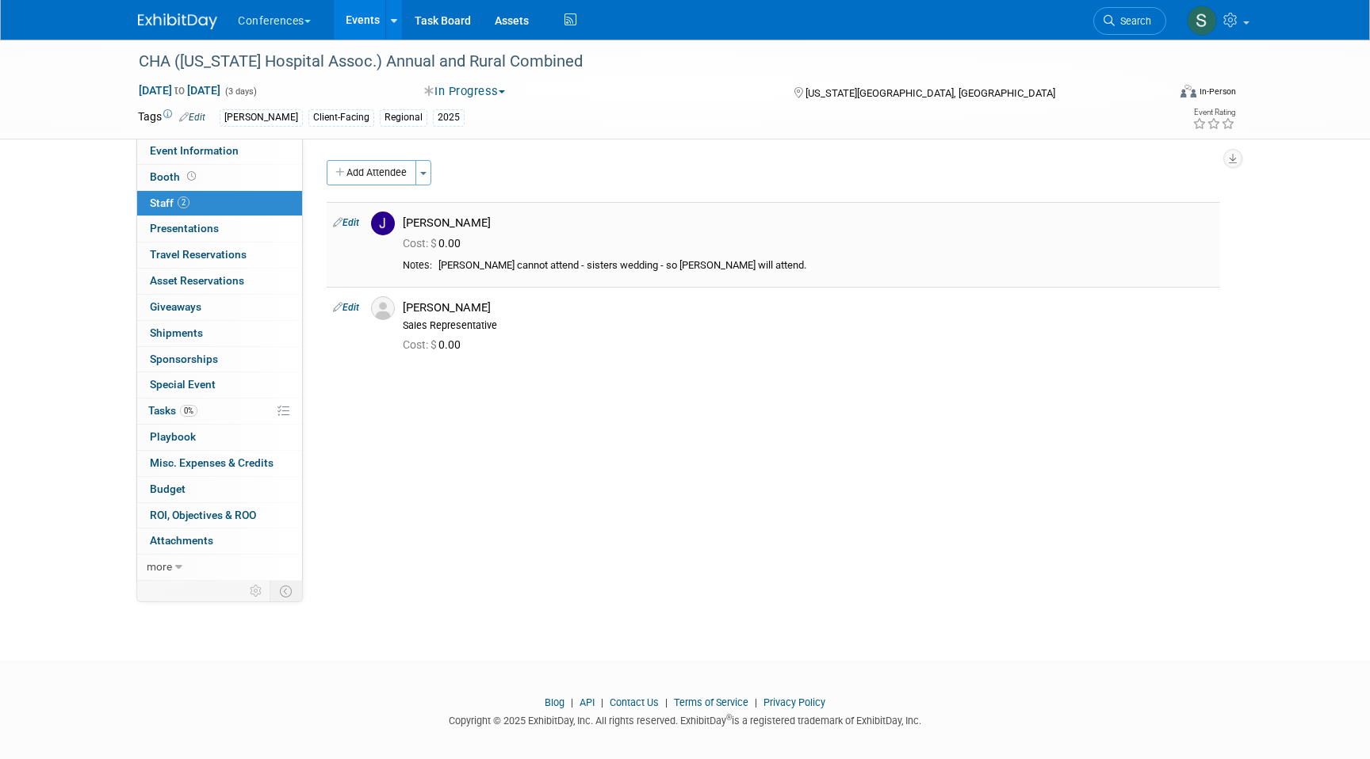
click at [448, 224] on div "[PERSON_NAME]" at bounding box center [808, 223] width 811 height 15
copy div "[PERSON_NAME]"
click at [231, 154] on span "Event Information" at bounding box center [194, 150] width 89 height 13
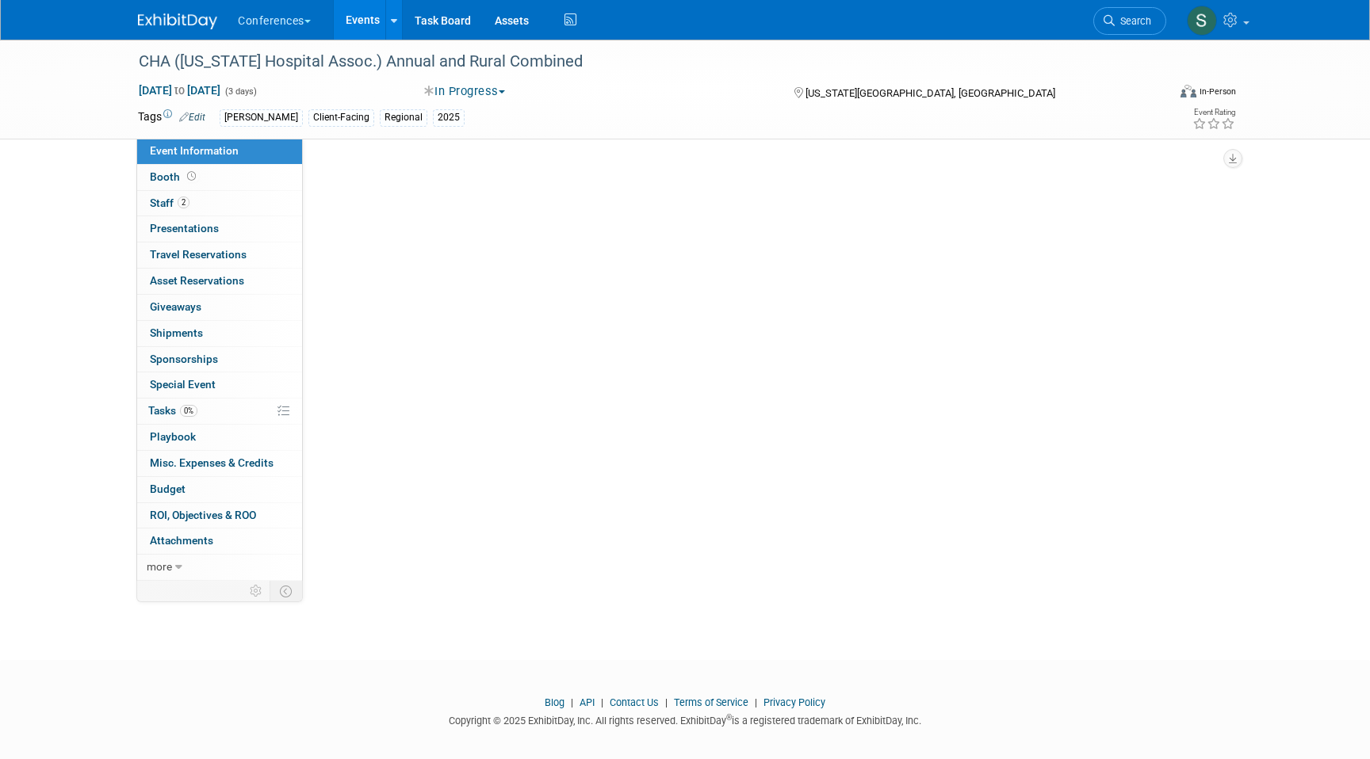
select select "[PERSON_NAME]"
select select "Client-facing"
select select "[PERSON_NAME]"
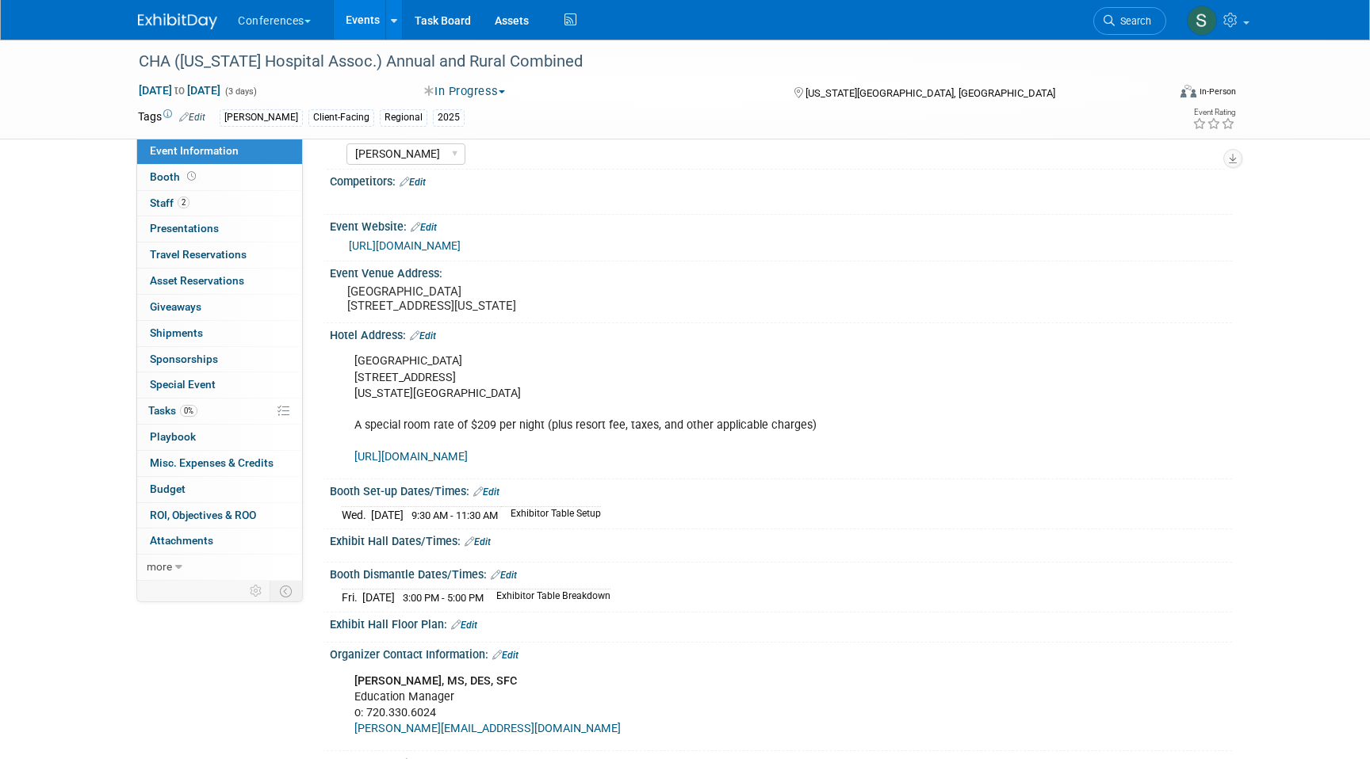
scroll to position [177, 0]
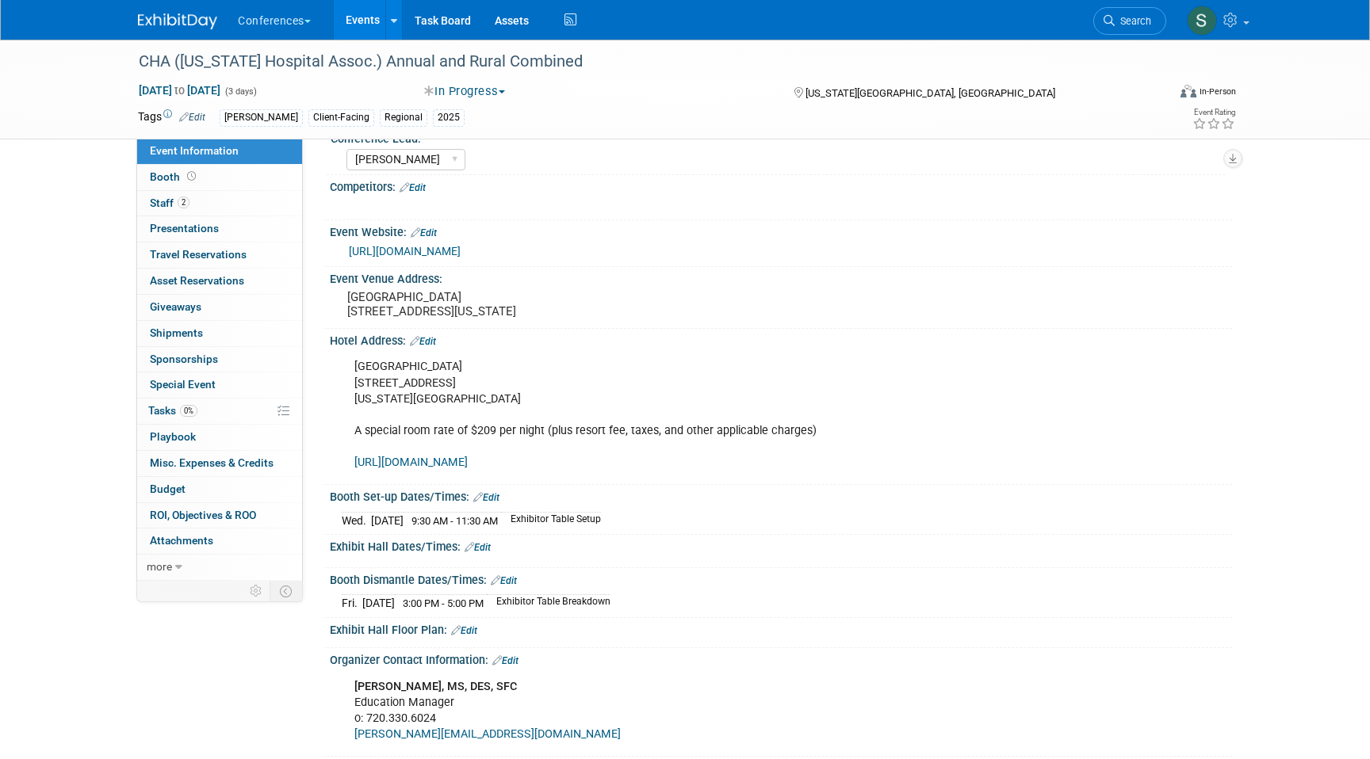
click at [431, 347] on link "Edit" at bounding box center [423, 341] width 26 height 11
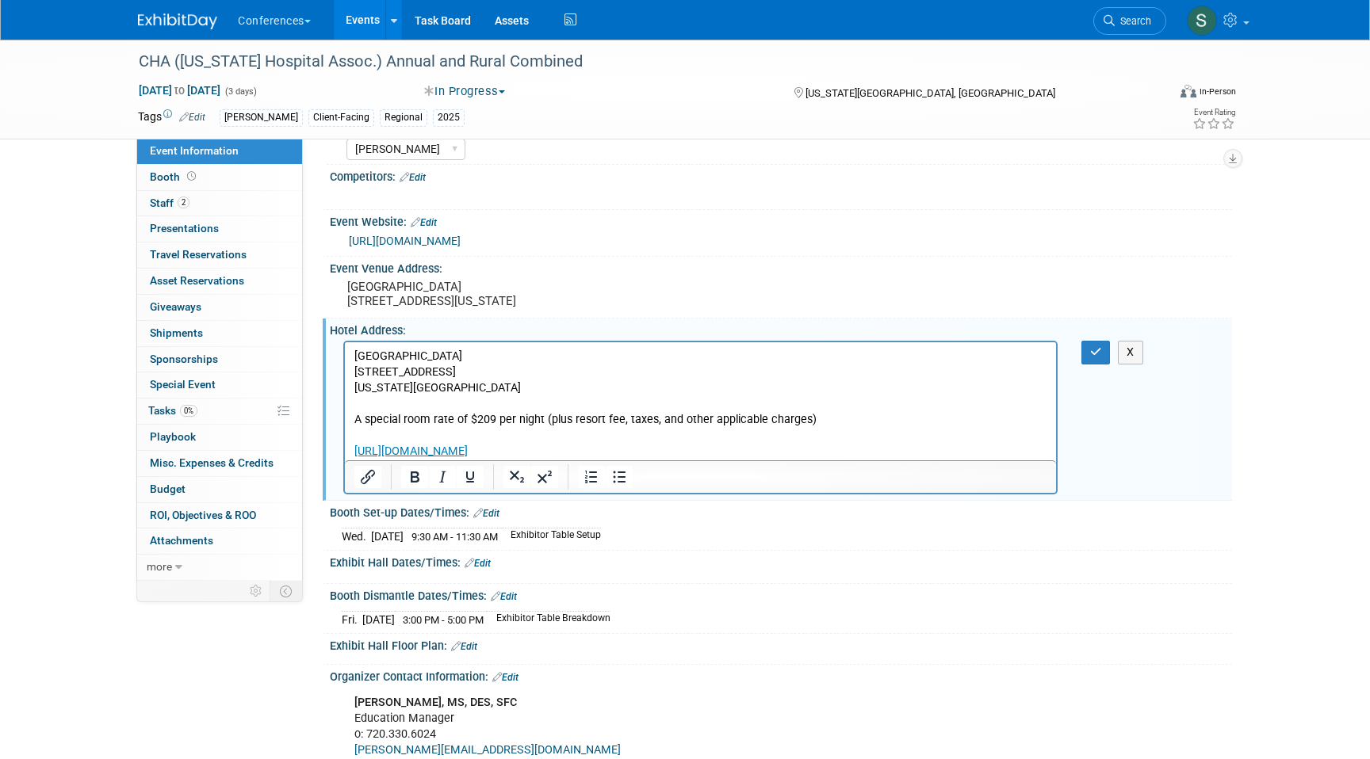
scroll to position [197, 0]
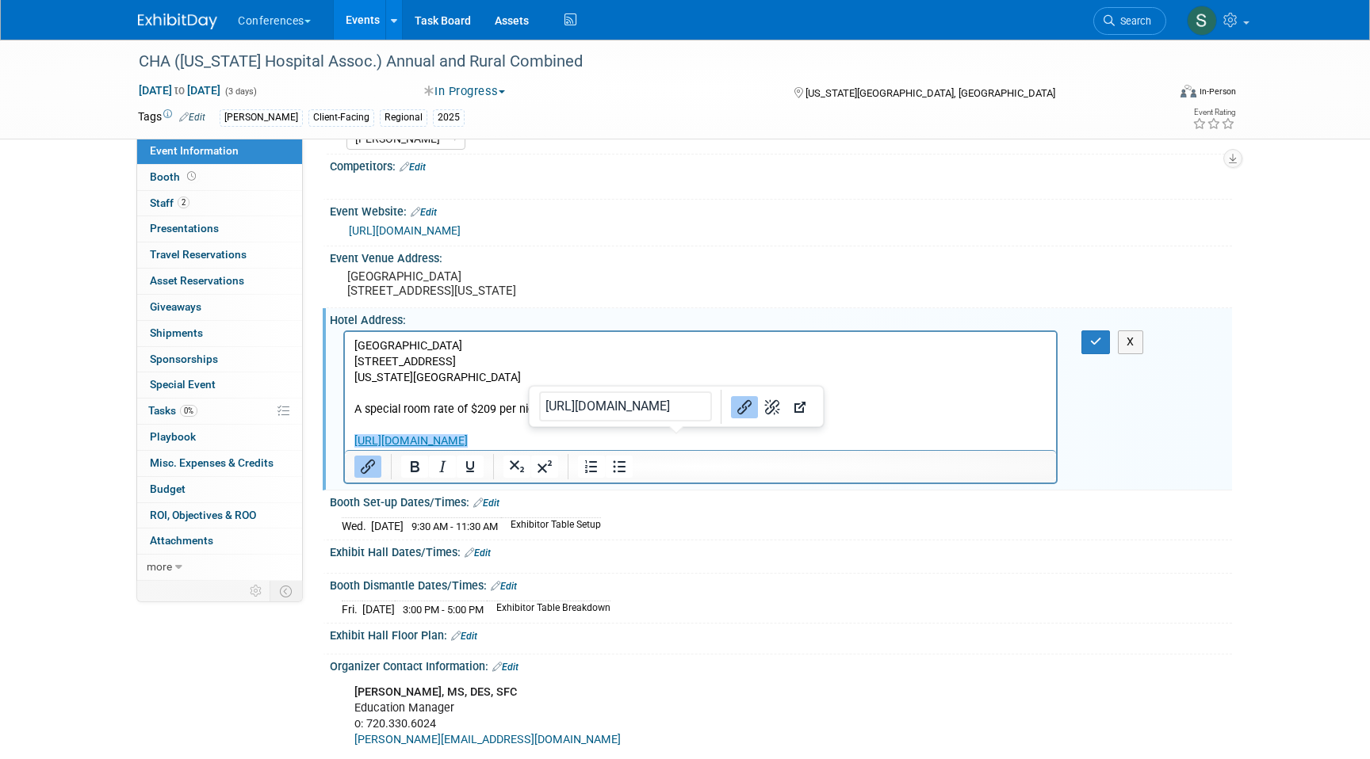
drag, startPoint x: 697, startPoint y: 443, endPoint x: 342, endPoint y: 445, distance: 355.1
click at [345, 445] on html "[GEOGRAPHIC_DATA] [STREET_ADDRESS][US_STATE] A special room rate of $209 per ni…" at bounding box center [700, 391] width 711 height 118
click at [541, 441] on p "[GEOGRAPHIC_DATA] [STREET_ADDRESS][US_STATE] A special room rate of $209 per ni…" at bounding box center [700, 394] width 693 height 112
click at [541, 441] on p "Cheyenne Mountain Resort 3225 Broadmoor Valley Rd Colorado Springs, CO 80906 A …" at bounding box center [700, 394] width 693 height 112
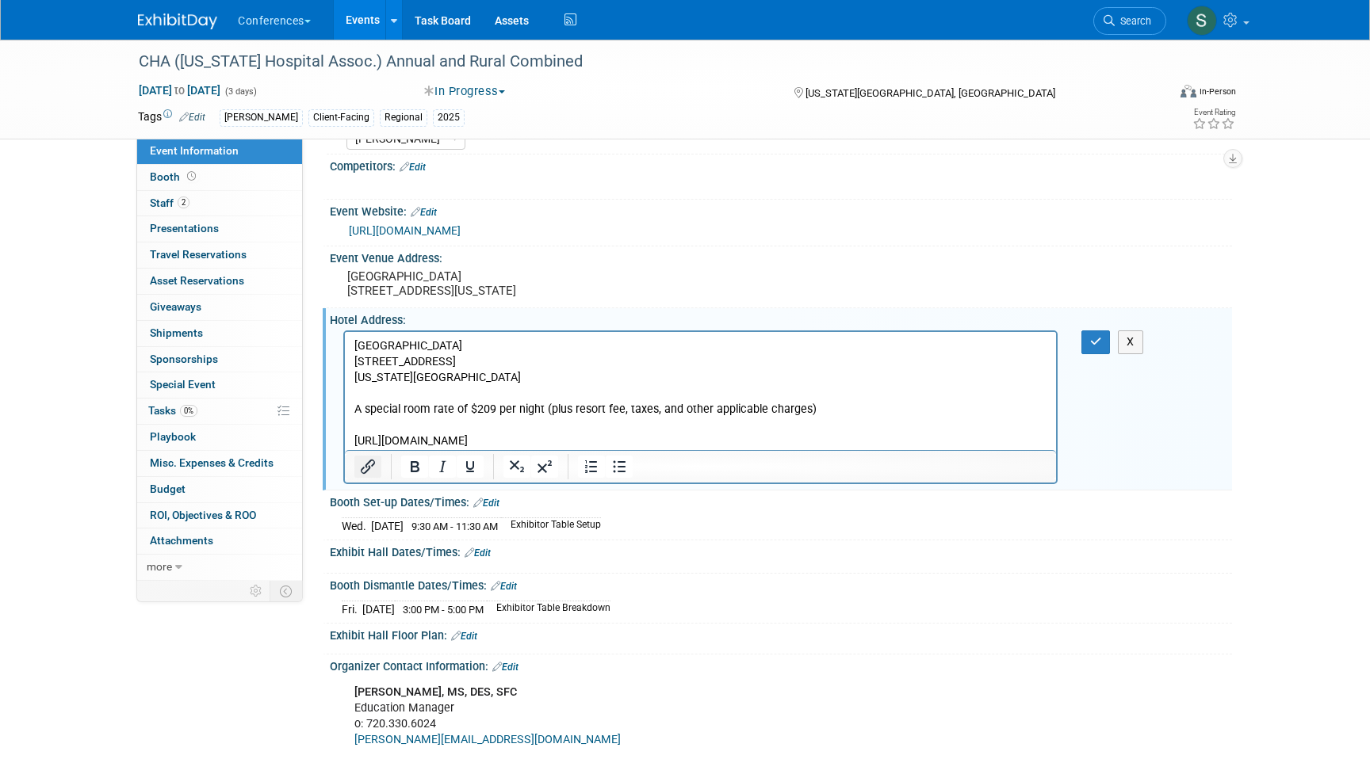
click at [374, 476] on icon "Insert/edit link" at bounding box center [367, 466] width 19 height 19
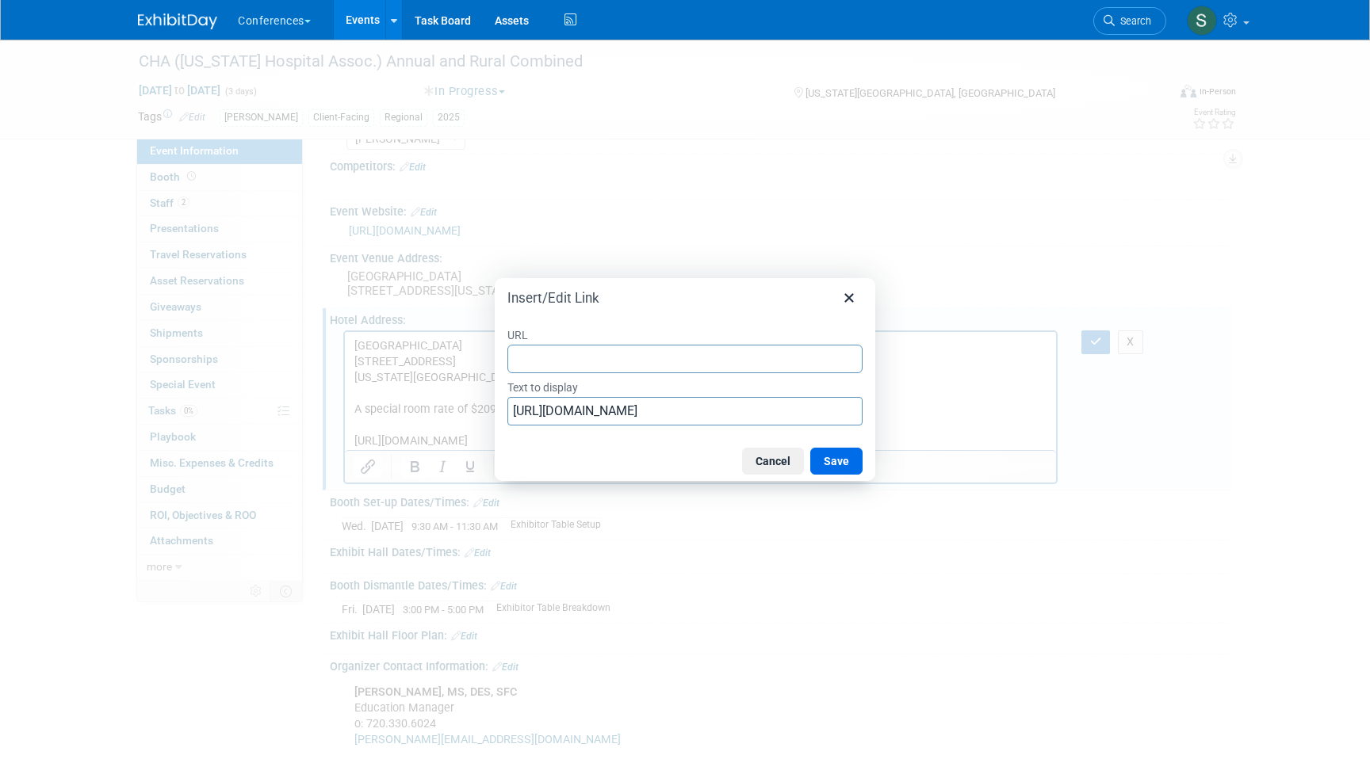
click at [555, 361] on input "URL" at bounding box center [684, 359] width 355 height 29
type input "https://www.hyatt.com/en-US/group-booking/COSDH/G-A001"
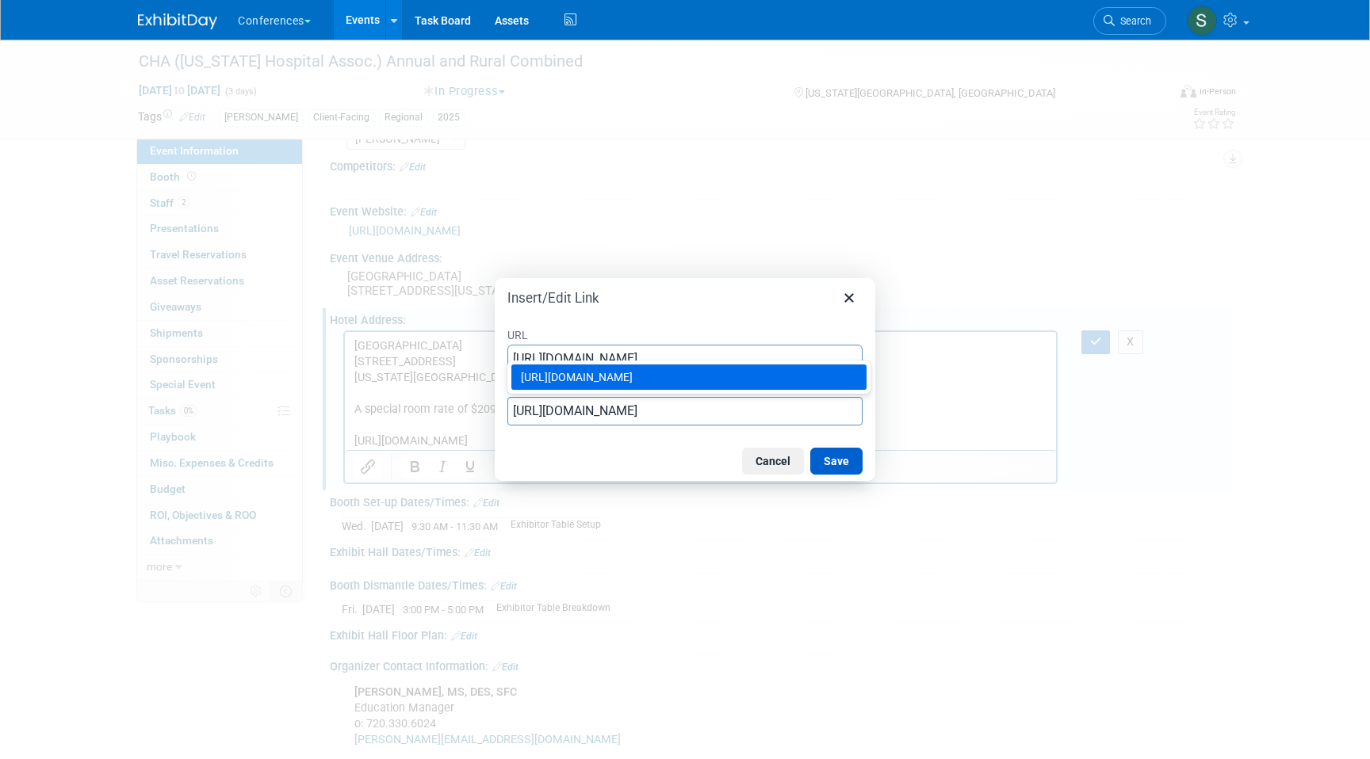
click at [824, 456] on button "Save" at bounding box center [836, 461] width 52 height 27
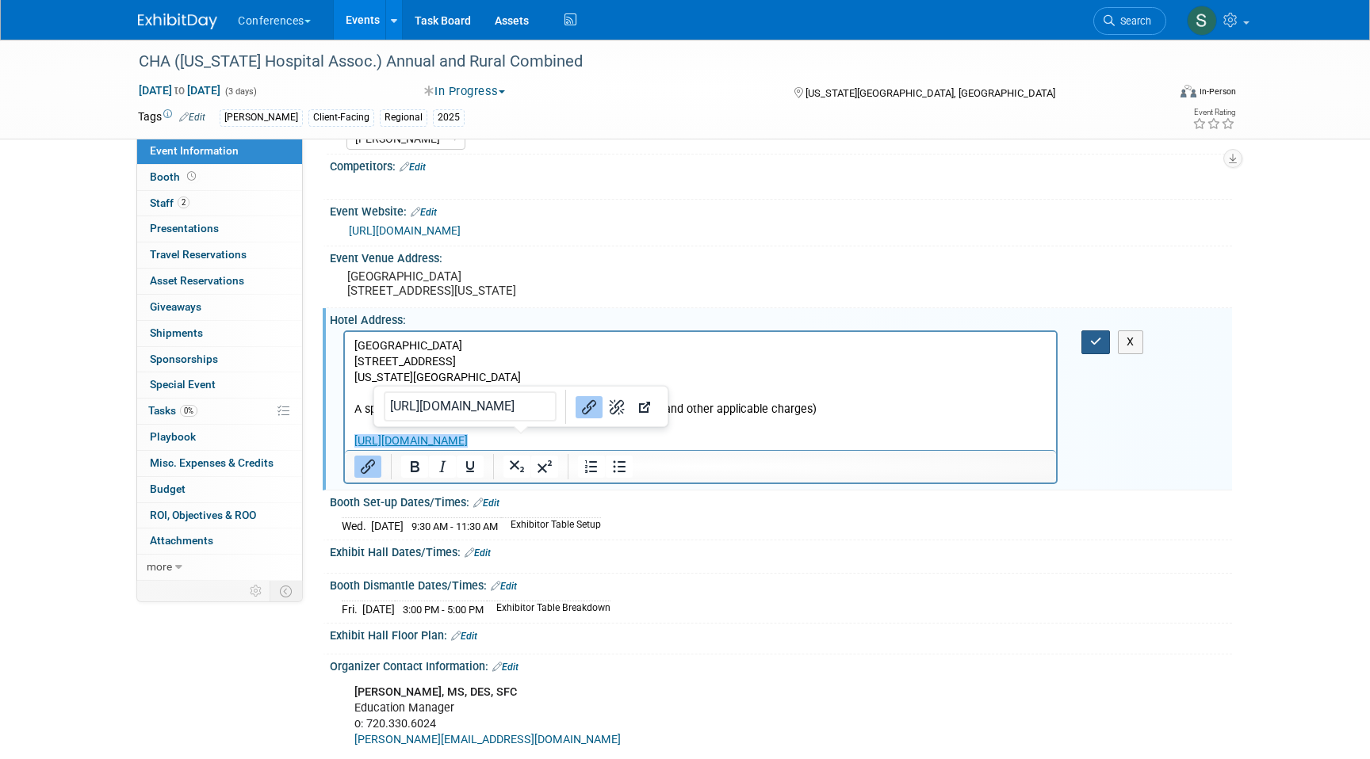
click at [1091, 347] on icon "button" at bounding box center [1096, 341] width 12 height 11
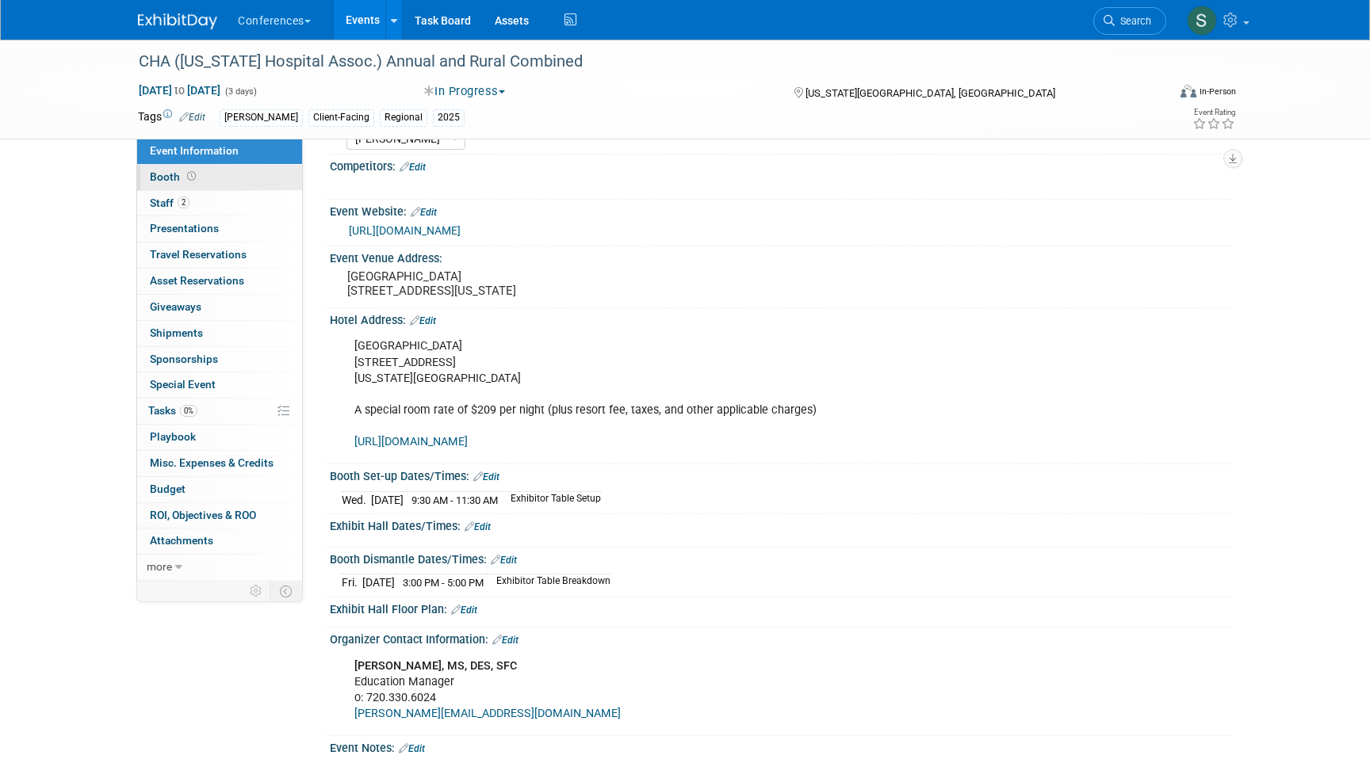
click at [227, 176] on link "Booth" at bounding box center [219, 177] width 165 height 25
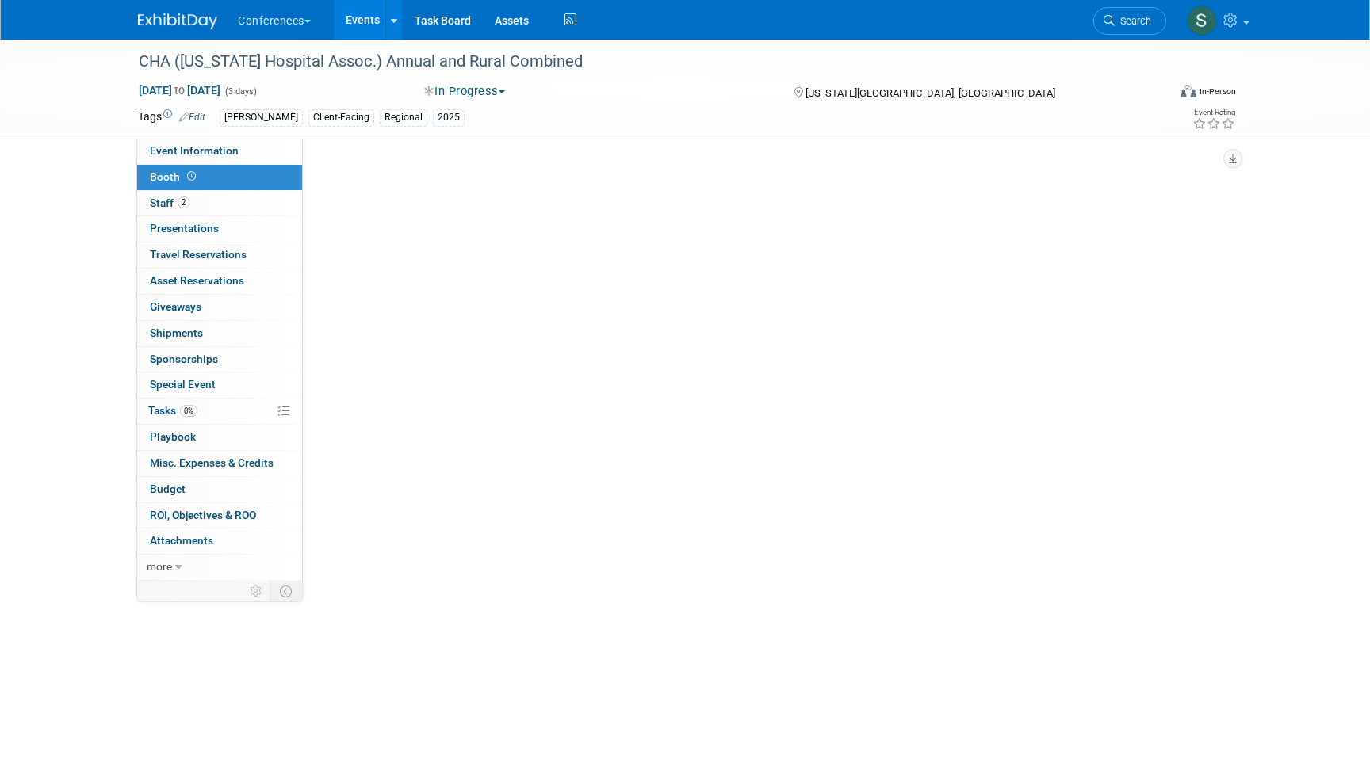
select select "6' tabletop"
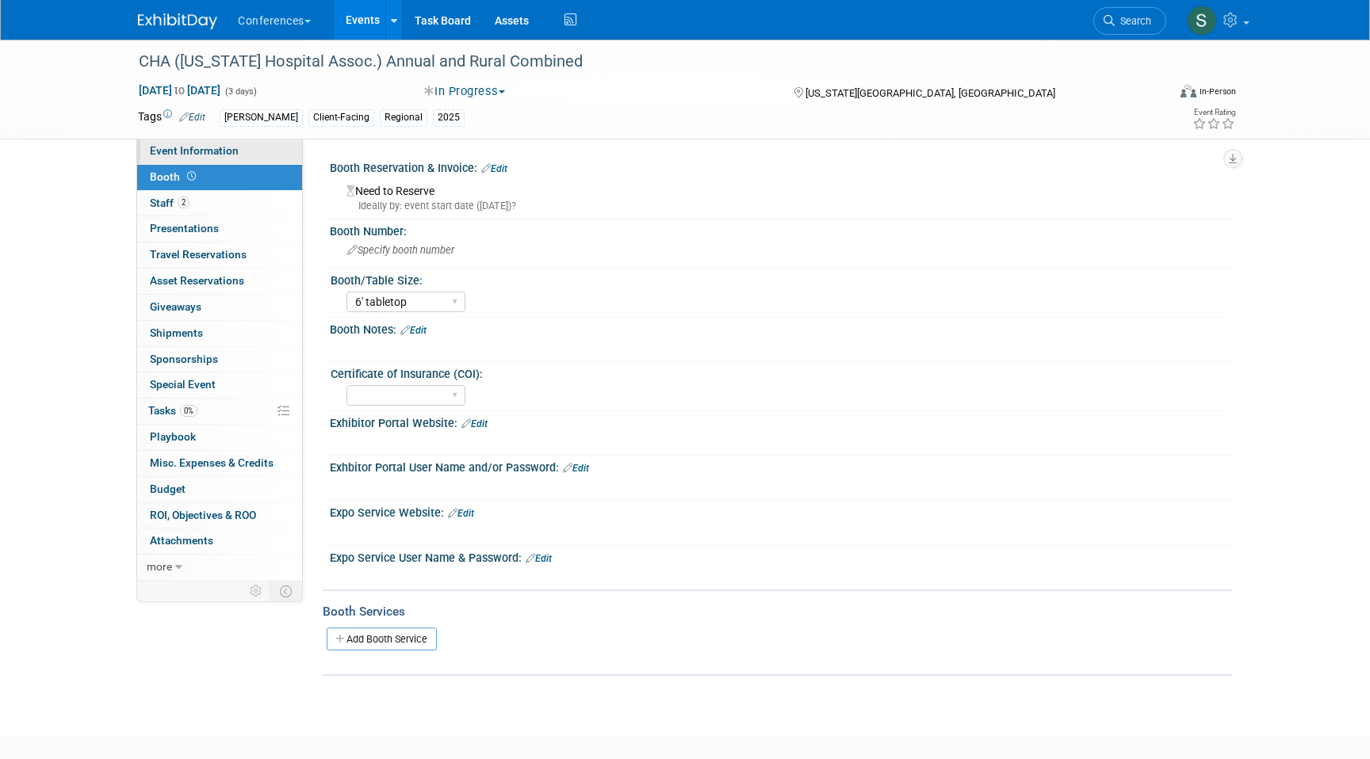
click at [228, 159] on link "Event Information" at bounding box center [219, 151] width 165 height 25
select select "Aya"
select select "Client-facing"
select select "Stephanie"
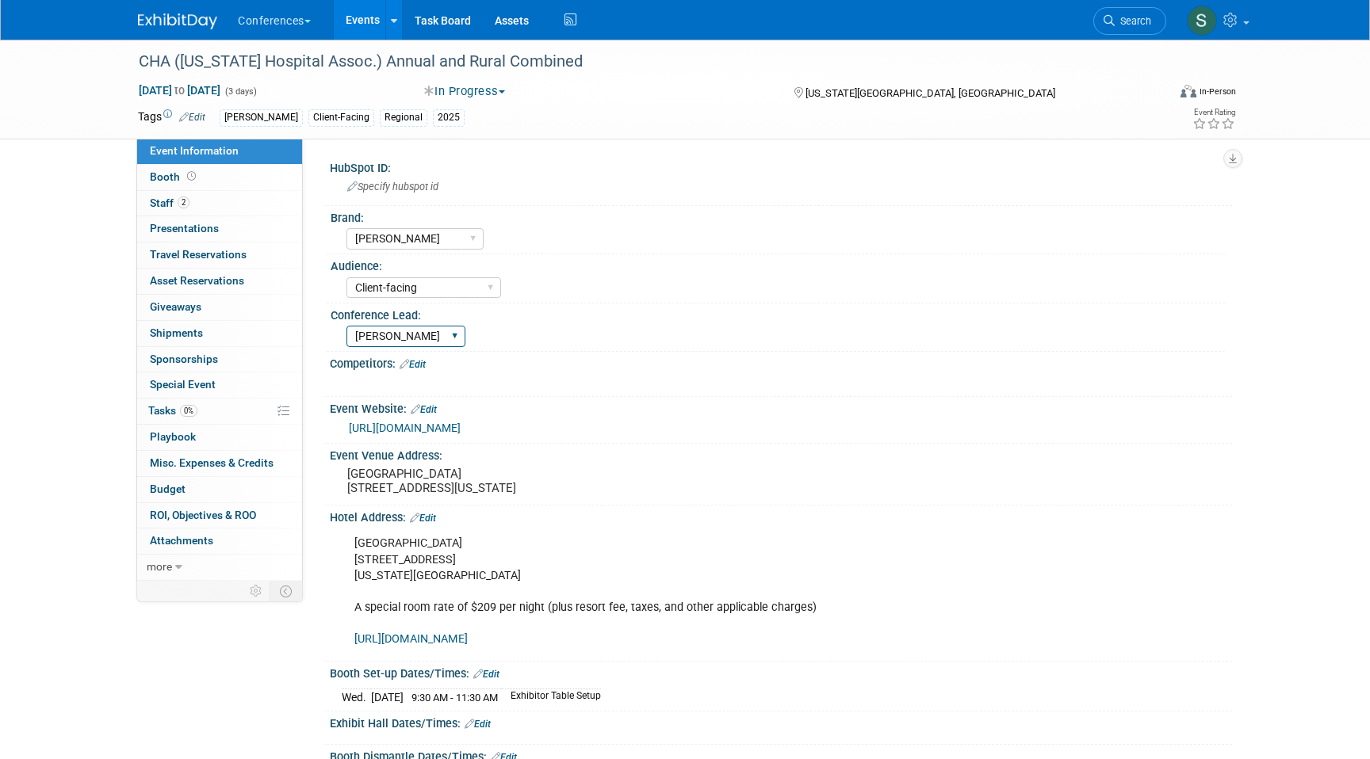
scroll to position [403, 0]
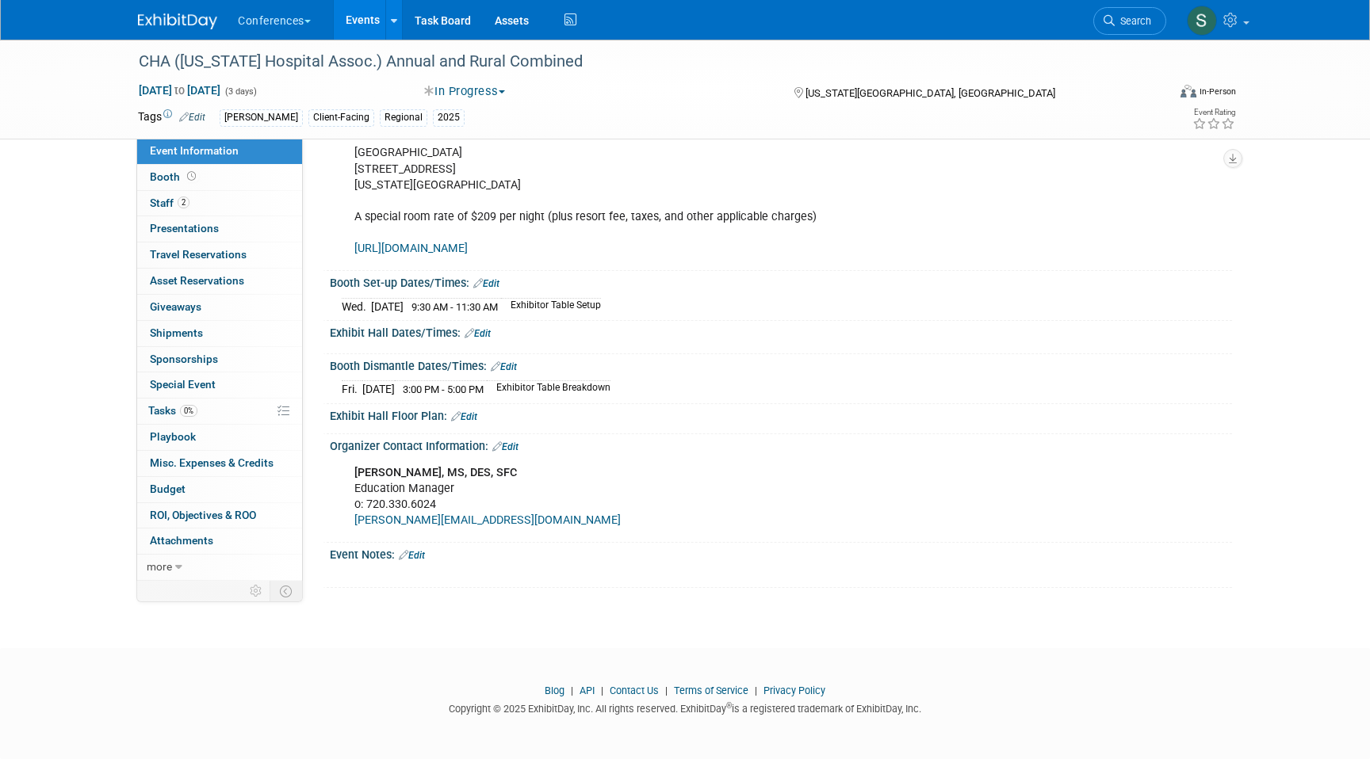
click at [483, 339] on link "Edit" at bounding box center [477, 333] width 26 height 11
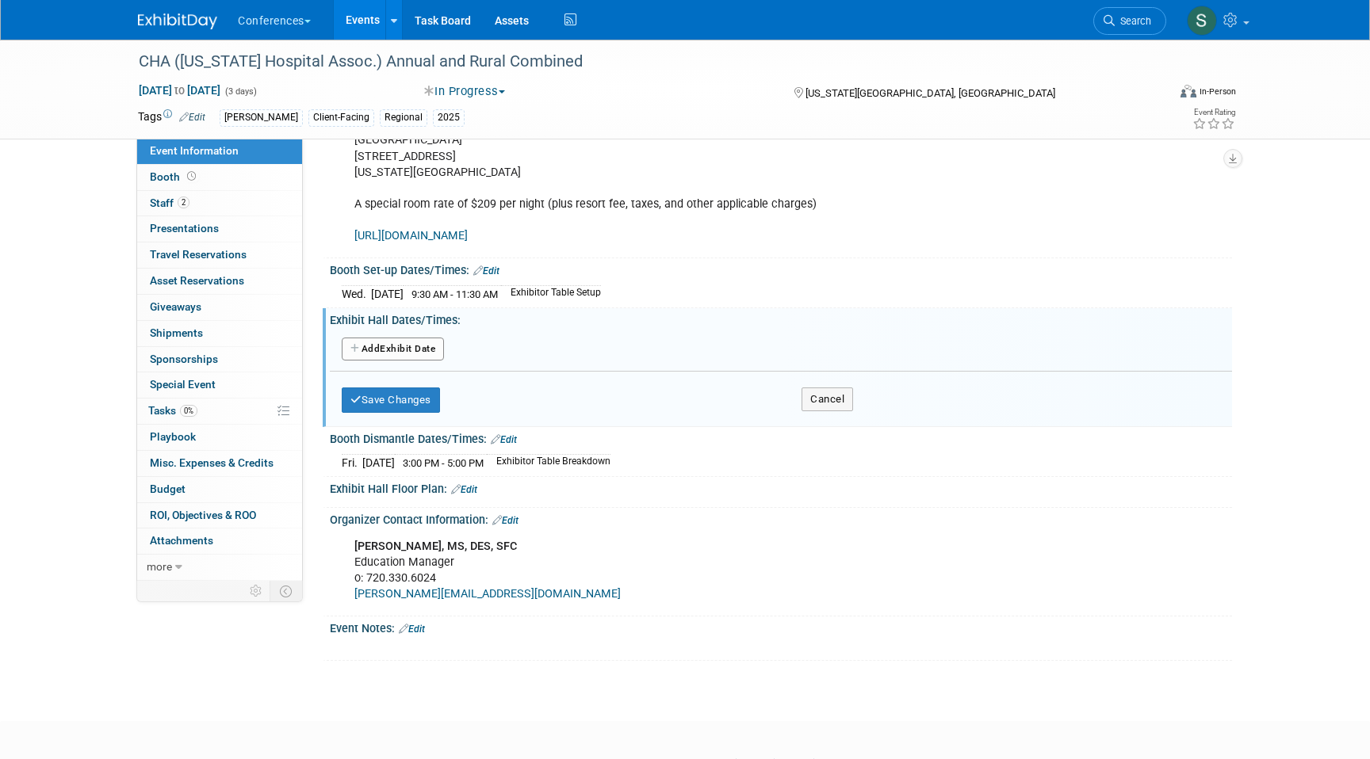
click at [415, 361] on button "Add Another Exhibit Date" at bounding box center [393, 350] width 102 height 24
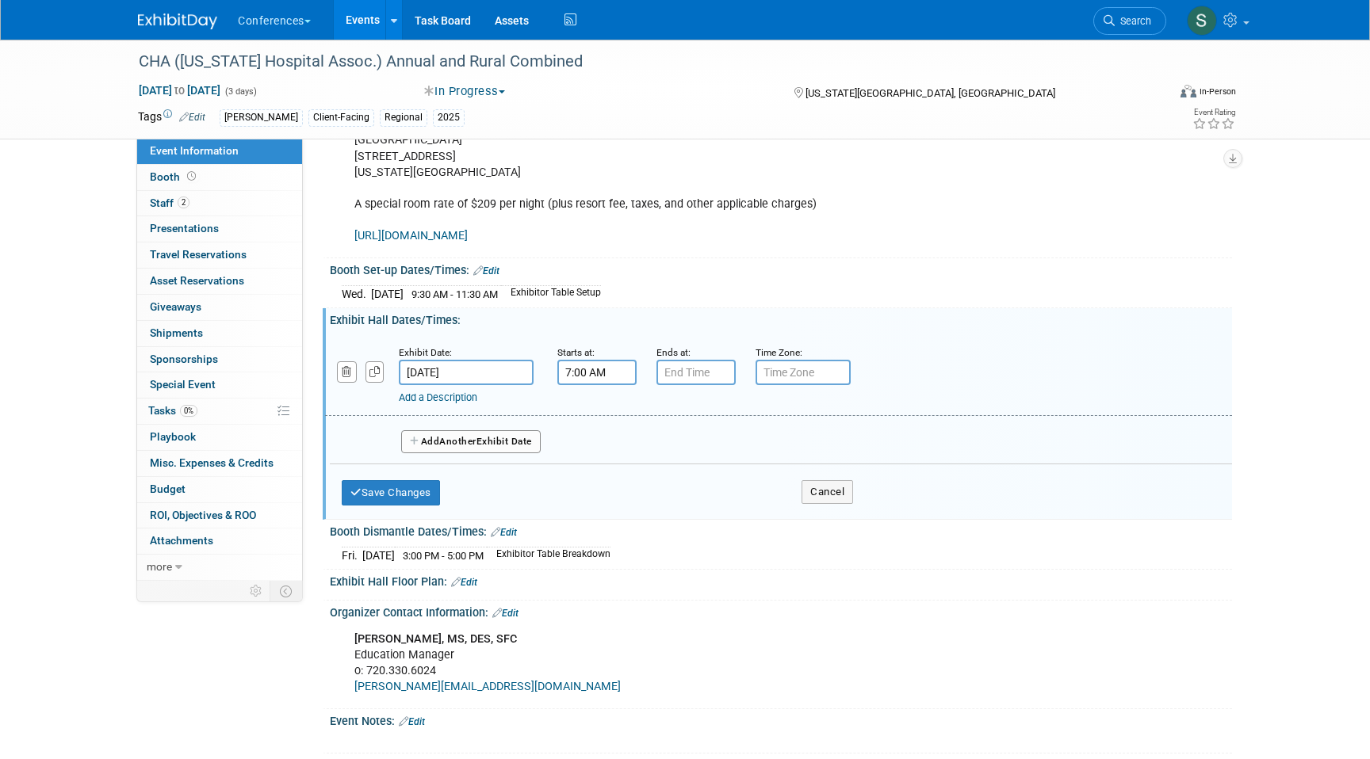
click at [573, 385] on input "7:00 AM" at bounding box center [596, 372] width 79 height 25
click at [585, 457] on span "07" at bounding box center [594, 445] width 30 height 29
click at [694, 503] on td "10" at bounding box center [688, 497] width 51 height 43
type input "10:00 AM"
click at [701, 385] on input "7:00 PM" at bounding box center [695, 372] width 79 height 25
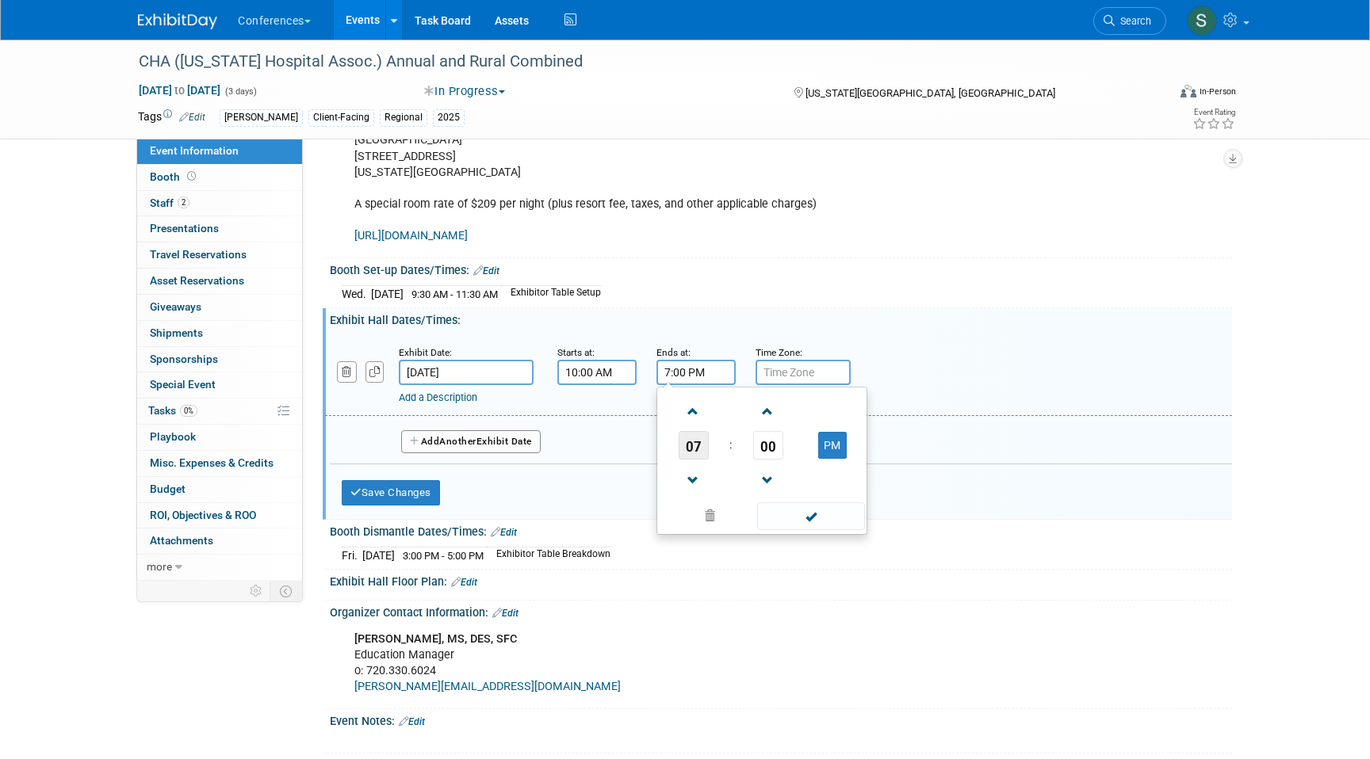
click at [693, 454] on span "07" at bounding box center [693, 445] width 30 height 29
click at [721, 472] on td "05" at bounding box center [736, 455] width 51 height 43
click at [768, 460] on span "00" at bounding box center [768, 445] width 30 height 29
click at [774, 461] on td "30" at bounding box center [787, 455] width 51 height 43
type input "5:30 PM"
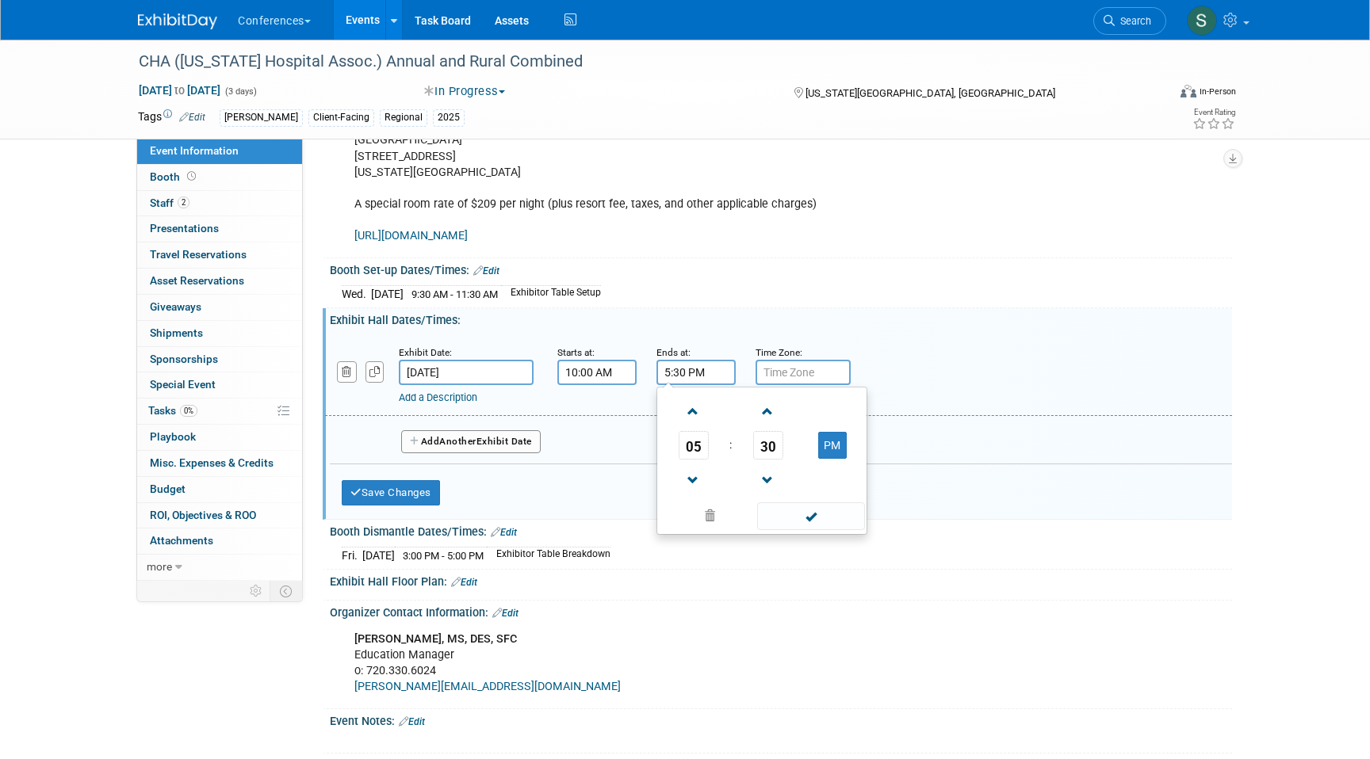
click at [756, 346] on div "Exhibit Date: Sep 24, 2025 Starts at: 10:00 AM Ends at: 5:30 PM 05 : 30 PM 12 0…" at bounding box center [781, 398] width 878 height 134
click at [477, 405] on div "Add a Description" at bounding box center [738, 398] width 678 height 14
click at [461, 403] on link "Add a Description" at bounding box center [438, 398] width 78 height 12
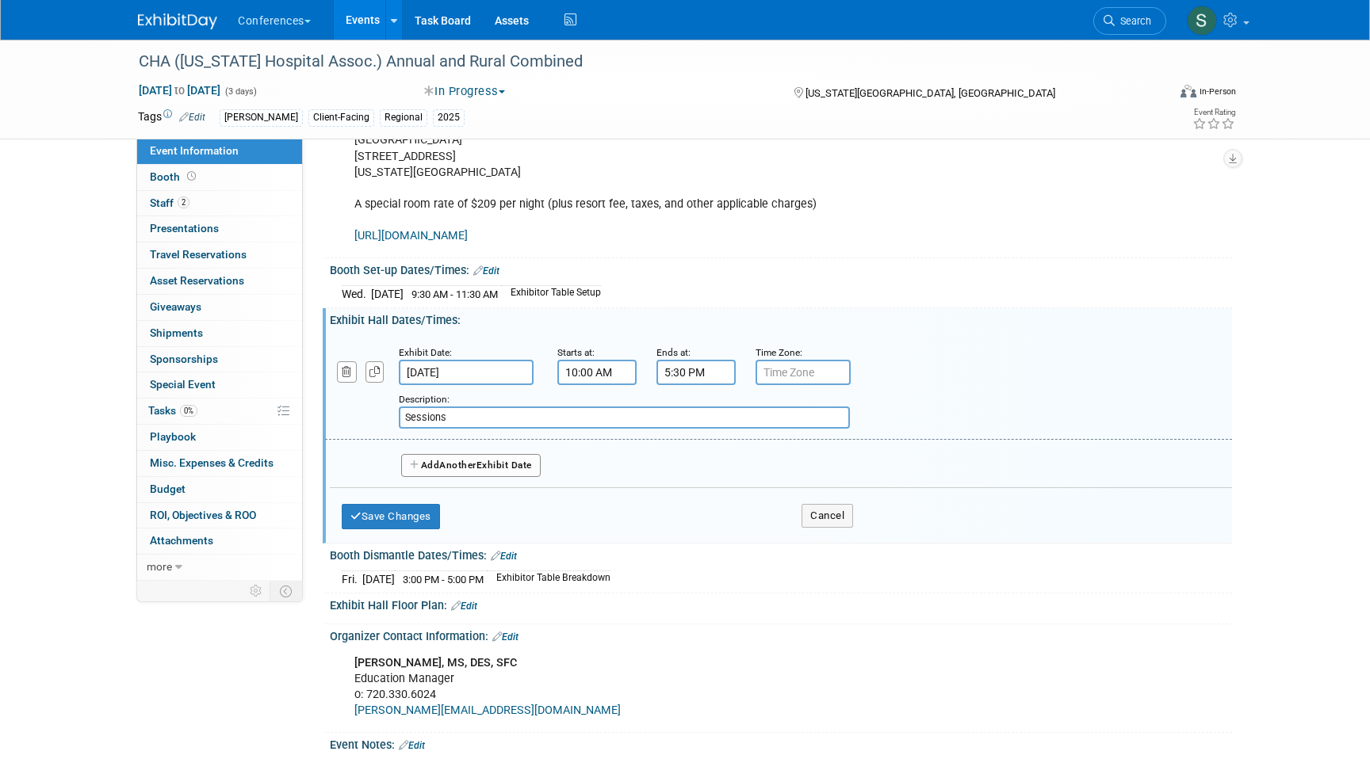
type input "Sessions"
click at [463, 471] on span "Another" at bounding box center [457, 465] width 37 height 11
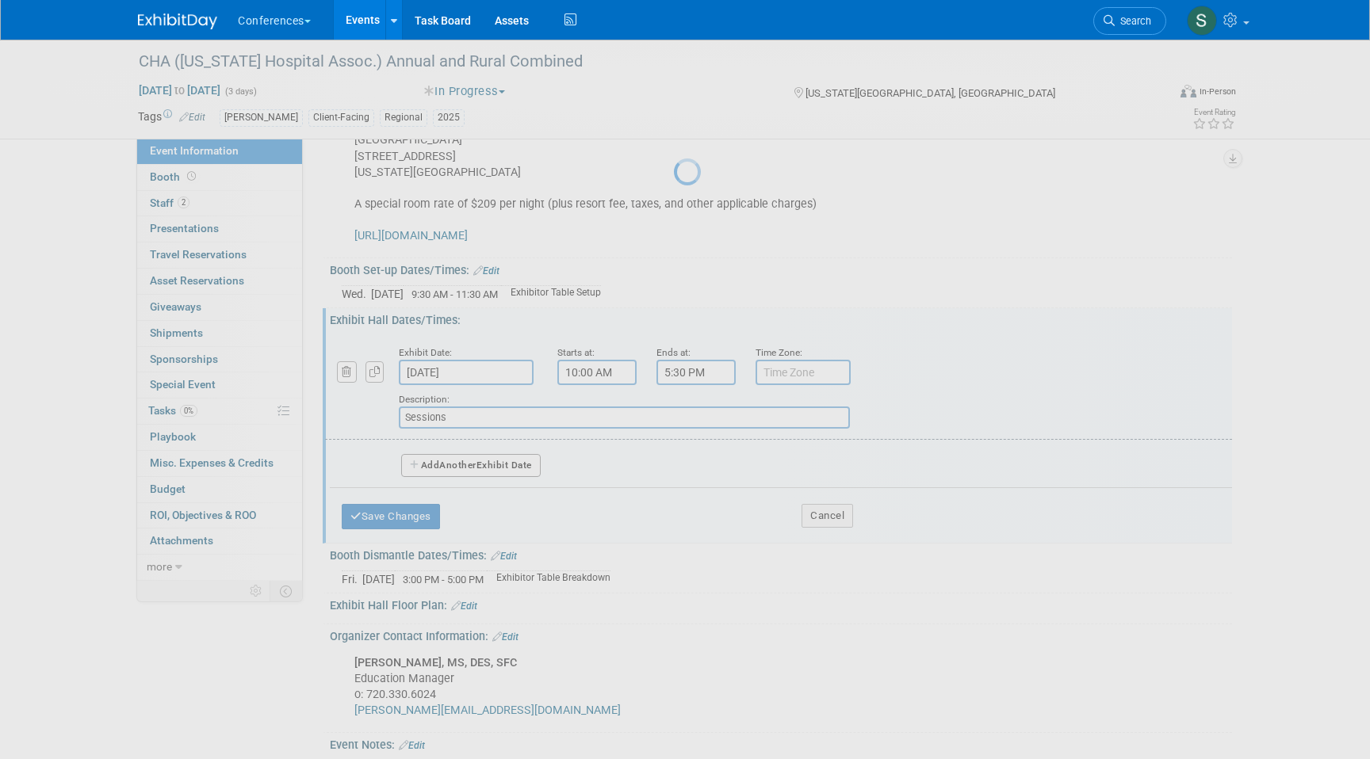
select select "8"
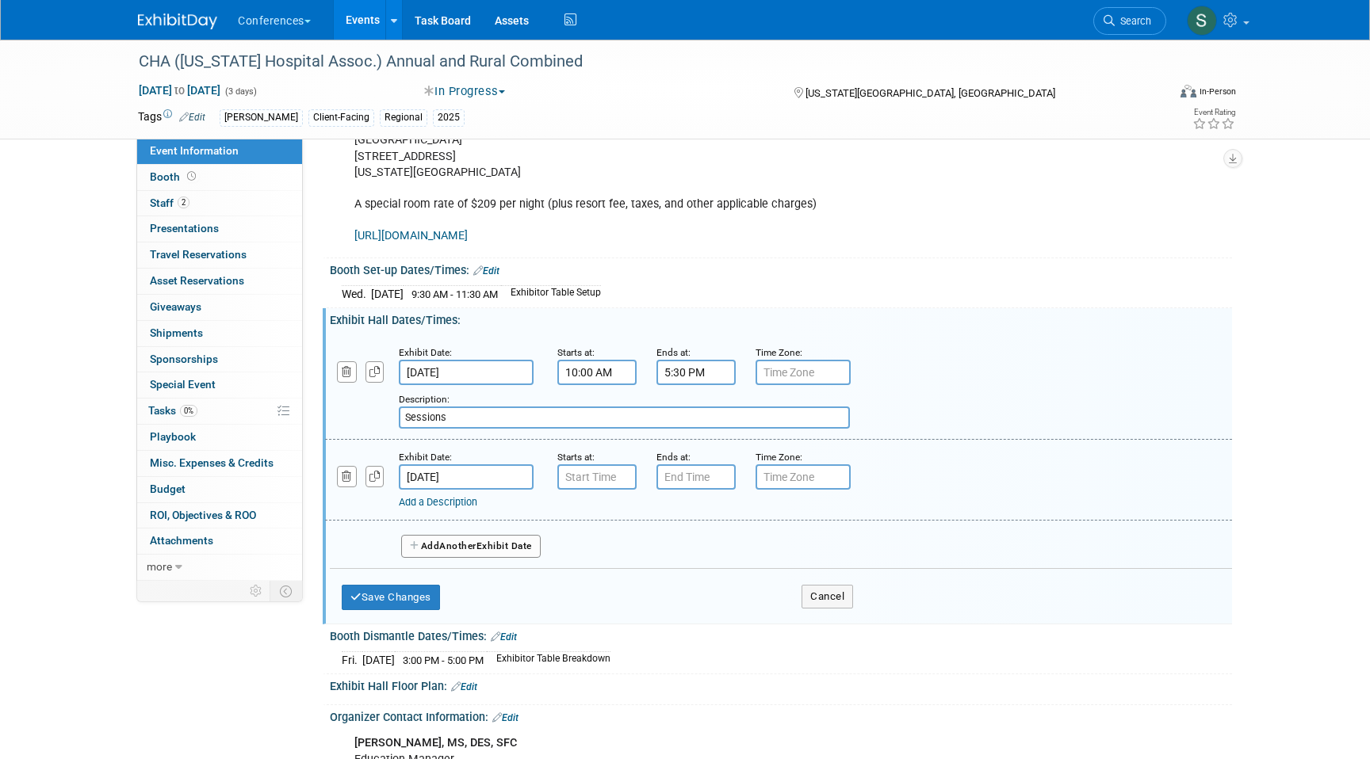
click at [477, 489] on input "Sep 25, 2025" at bounding box center [466, 476] width 135 height 25
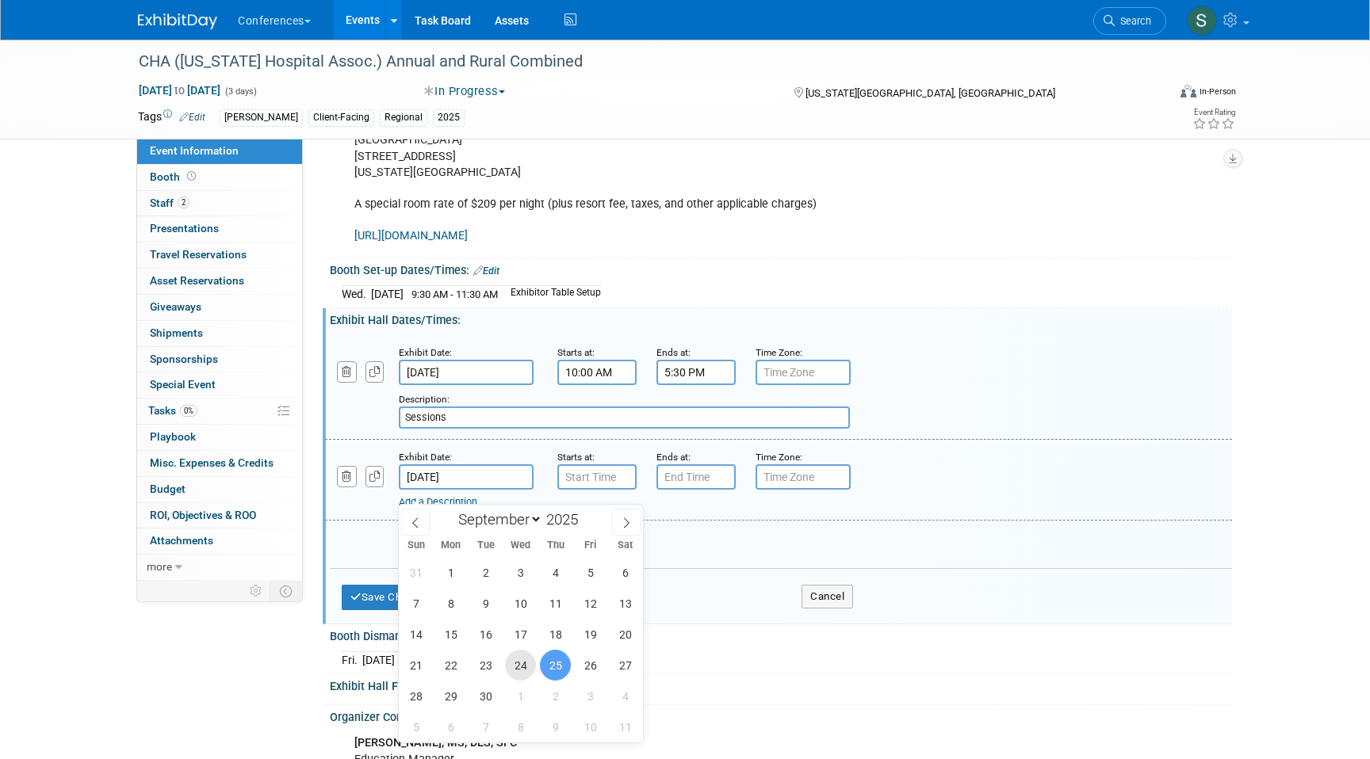
click at [527, 664] on span "24" at bounding box center [520, 665] width 31 height 31
type input "Sep 24, 2025"
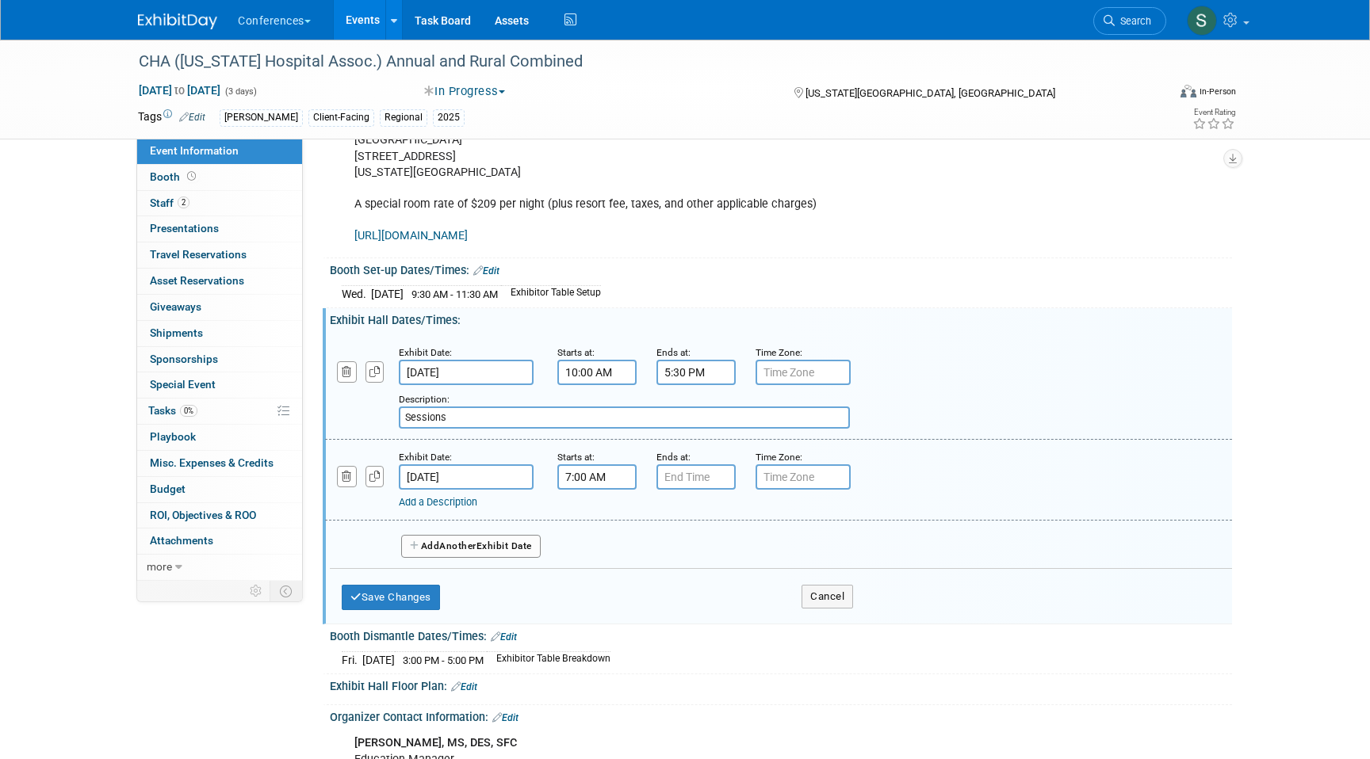
click at [591, 490] on input "7:00 AM" at bounding box center [596, 476] width 79 height 25
click at [596, 564] on span "07" at bounding box center [594, 550] width 30 height 29
click at [633, 573] on td "05" at bounding box center [637, 559] width 51 height 43
click at [665, 558] on span "00" at bounding box center [669, 550] width 30 height 29
click at [686, 581] on td "30" at bounding box center [688, 559] width 51 height 43
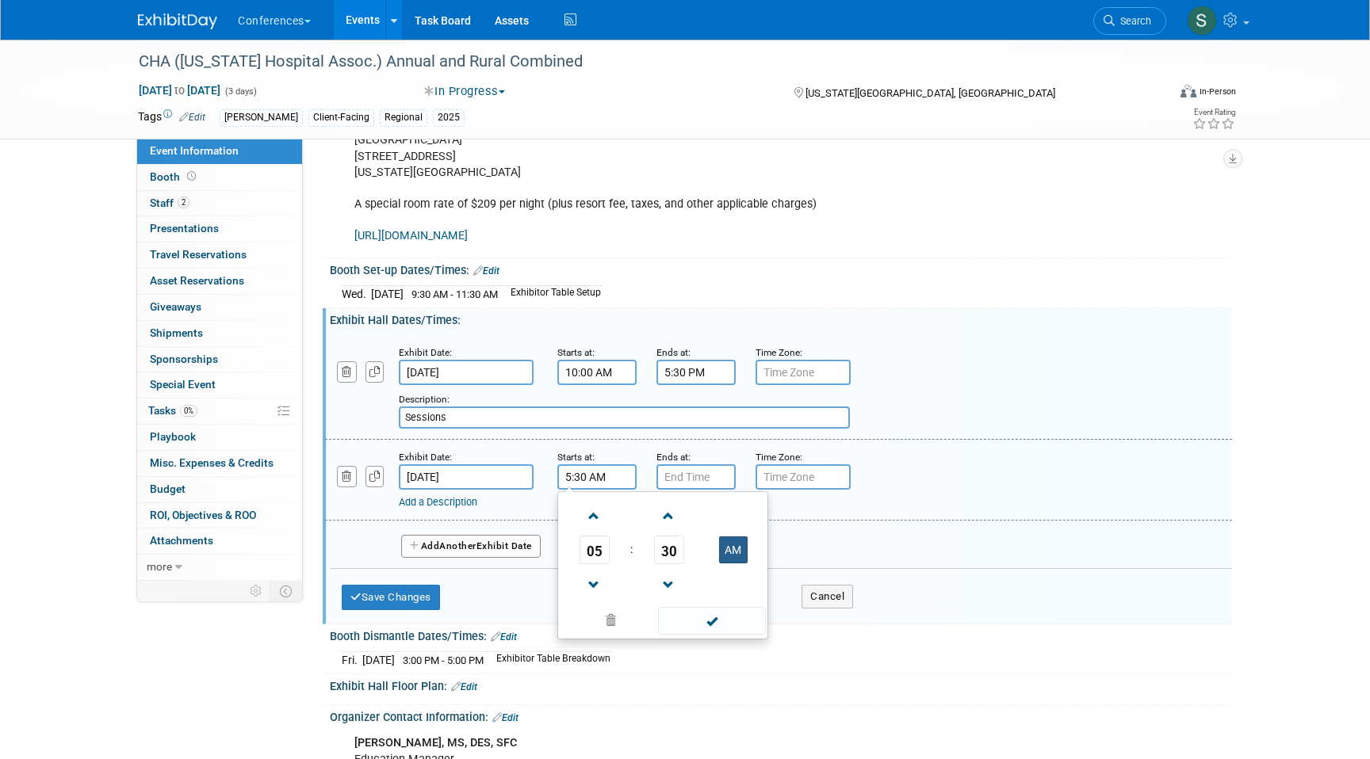
click at [729, 564] on button "AM" at bounding box center [733, 550] width 29 height 27
type input "5:30 PM"
type input "7:00 PM"
click at [694, 490] on input "7:00 PM" at bounding box center [695, 476] width 79 height 25
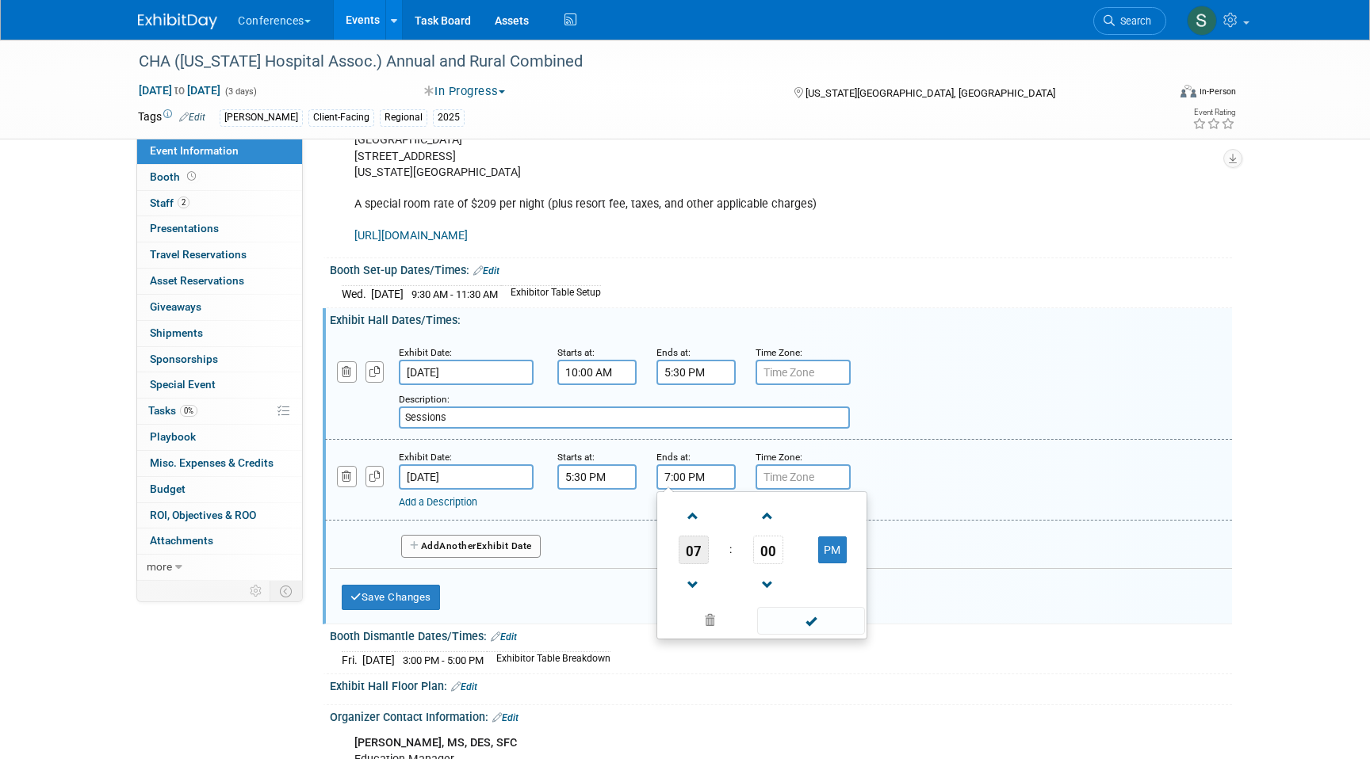
click at [689, 564] on span "07" at bounding box center [693, 550] width 30 height 29
click at [834, 577] on td "07" at bounding box center [837, 559] width 51 height 43
click at [926, 484] on div "Add a Description Description:" at bounding box center [778, 479] width 931 height 61
click at [421, 508] on link "Add a Description" at bounding box center [438, 502] width 78 height 12
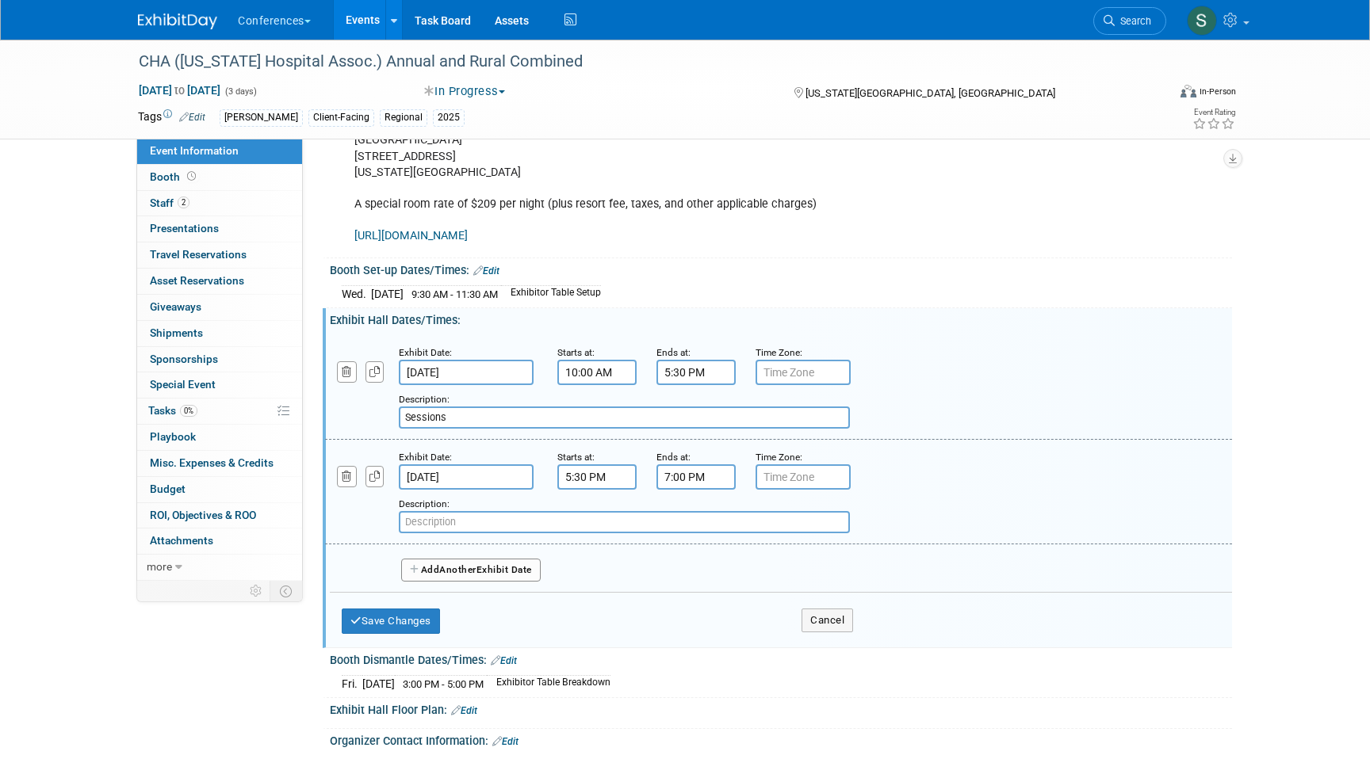
click at [433, 533] on input "text" at bounding box center [624, 522] width 451 height 22
paste input "Networking Reception"
type input "Networking Reception"
click at [452, 583] on button "Add Another Exhibit Date" at bounding box center [471, 571] width 140 height 24
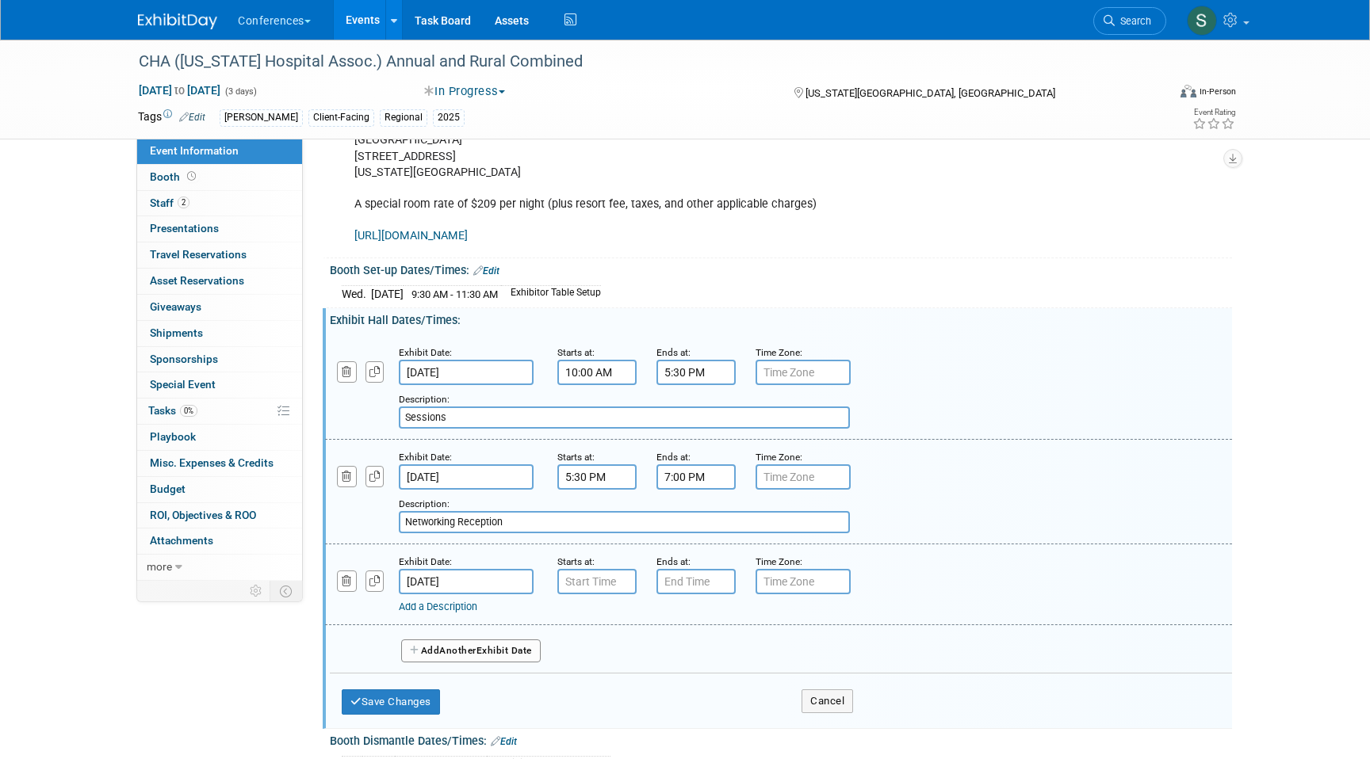
click at [441, 588] on input "Sep 25, 2025" at bounding box center [466, 581] width 135 height 25
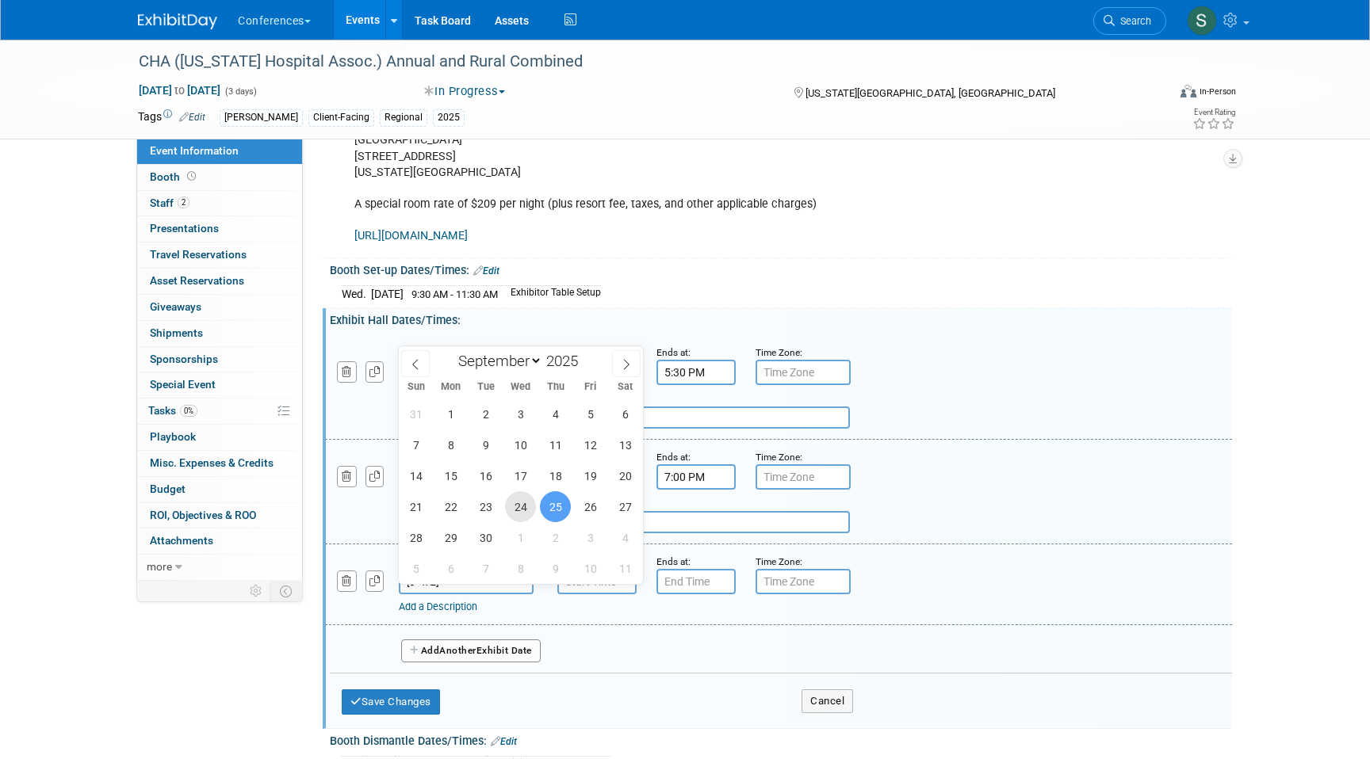
click at [529, 500] on span "24" at bounding box center [520, 506] width 31 height 31
type input "Sep 24, 2025"
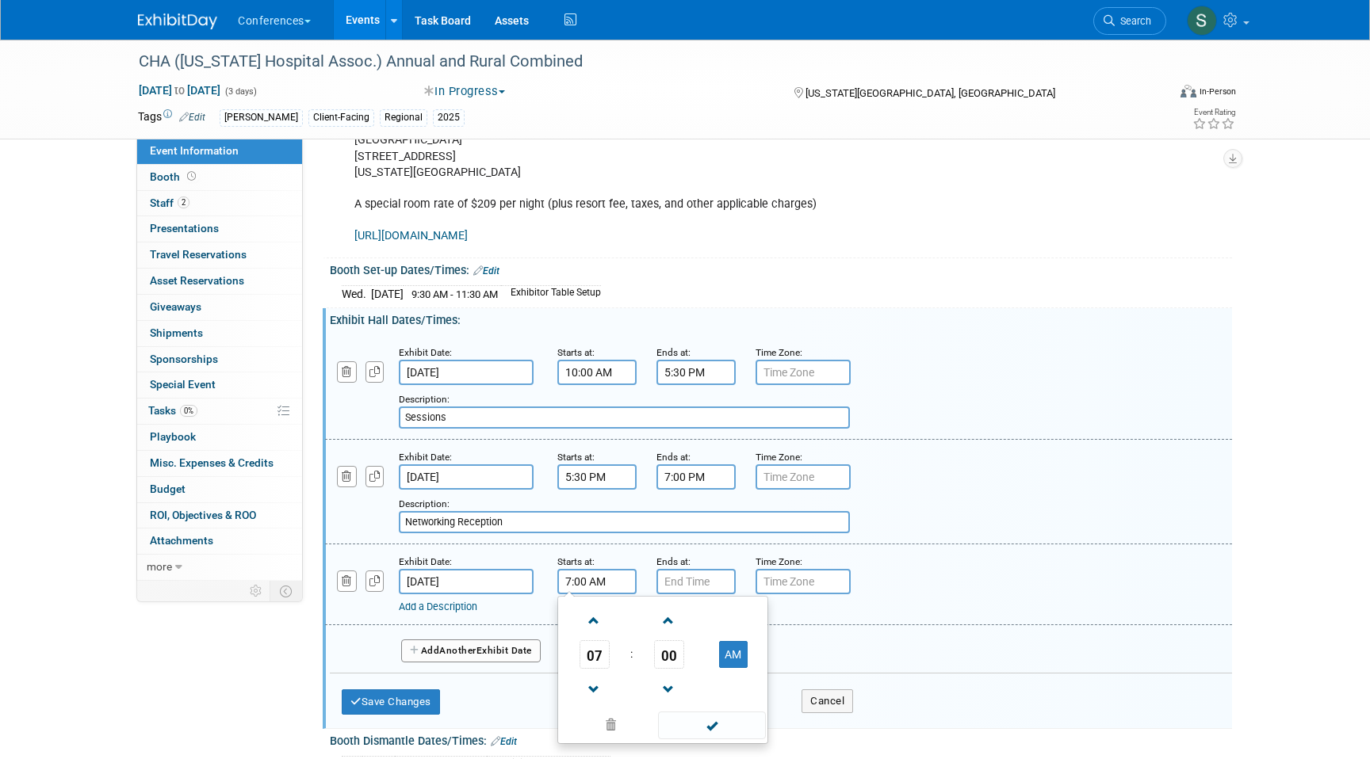
click at [587, 594] on input "7:00 AM" at bounding box center [596, 581] width 79 height 25
click at [594, 666] on span "07" at bounding box center [594, 654] width 30 height 29
click at [585, 643] on td "12" at bounding box center [586, 621] width 51 height 43
click at [667, 669] on span "00" at bounding box center [669, 654] width 30 height 29
click at [689, 686] on td "30" at bounding box center [688, 664] width 51 height 43
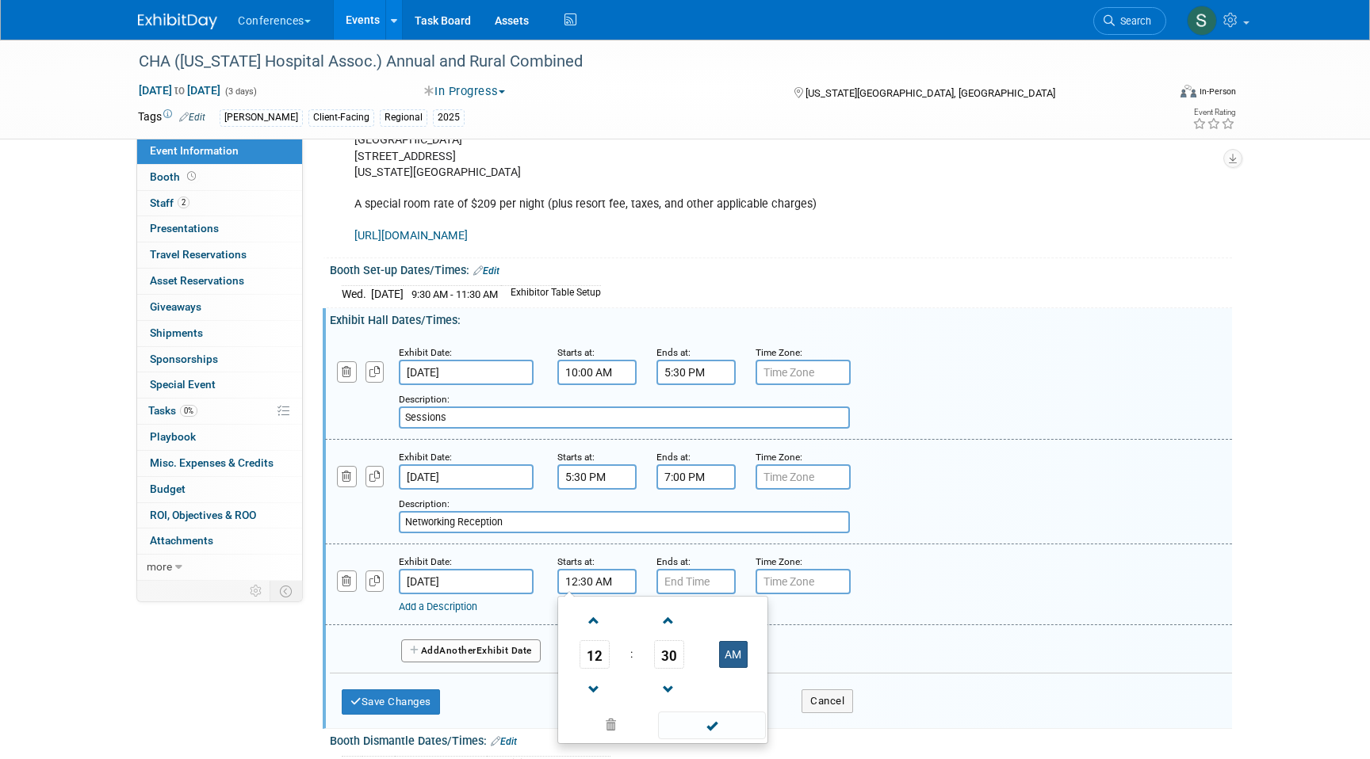
click at [732, 668] on button "AM" at bounding box center [733, 654] width 29 height 27
type input "12:30 PM"
click at [701, 594] on input "7:00 PM" at bounding box center [695, 581] width 79 height 25
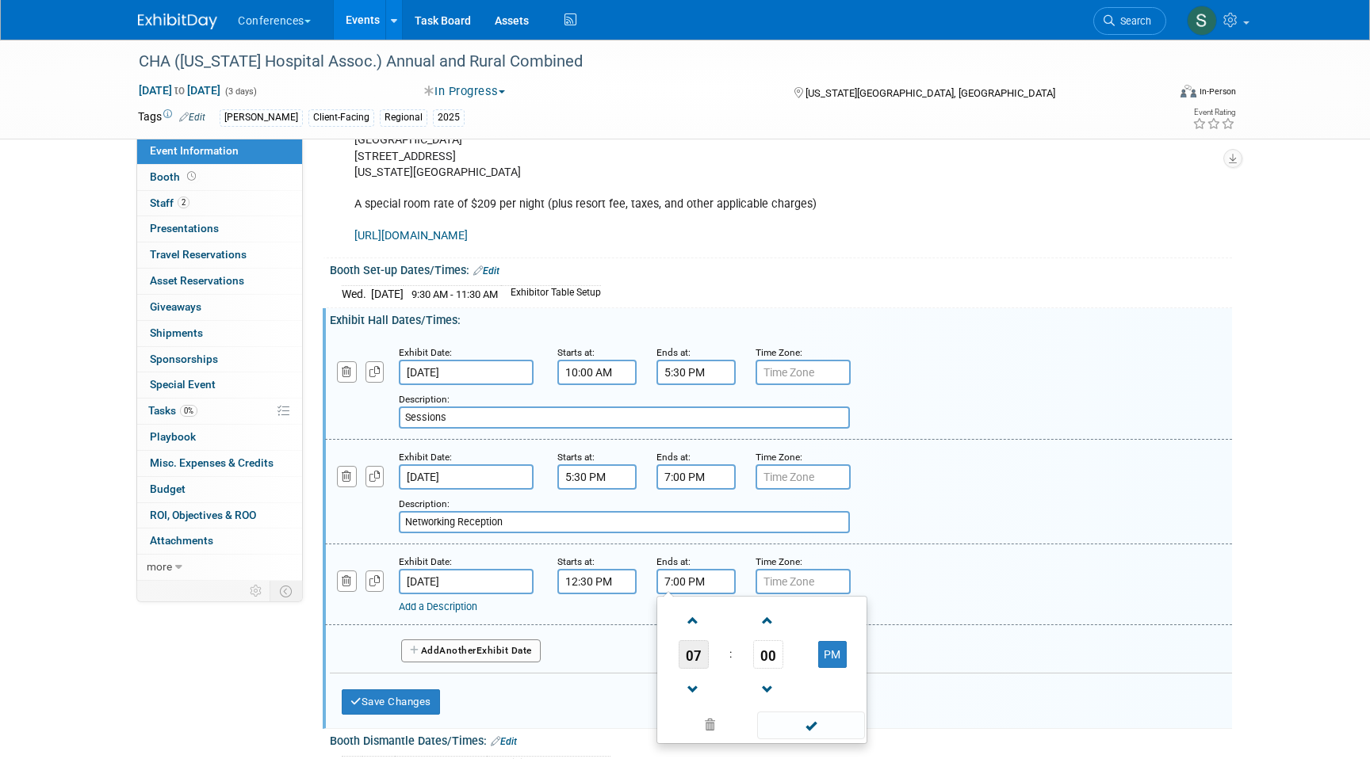
click at [701, 669] on span "07" at bounding box center [693, 654] width 30 height 29
click at [726, 643] on td "01" at bounding box center [736, 621] width 51 height 43
click at [770, 669] on span "00" at bounding box center [768, 654] width 30 height 29
click at [736, 717] on td "45" at bounding box center [736, 707] width 51 height 43
type input "1:45 PM"
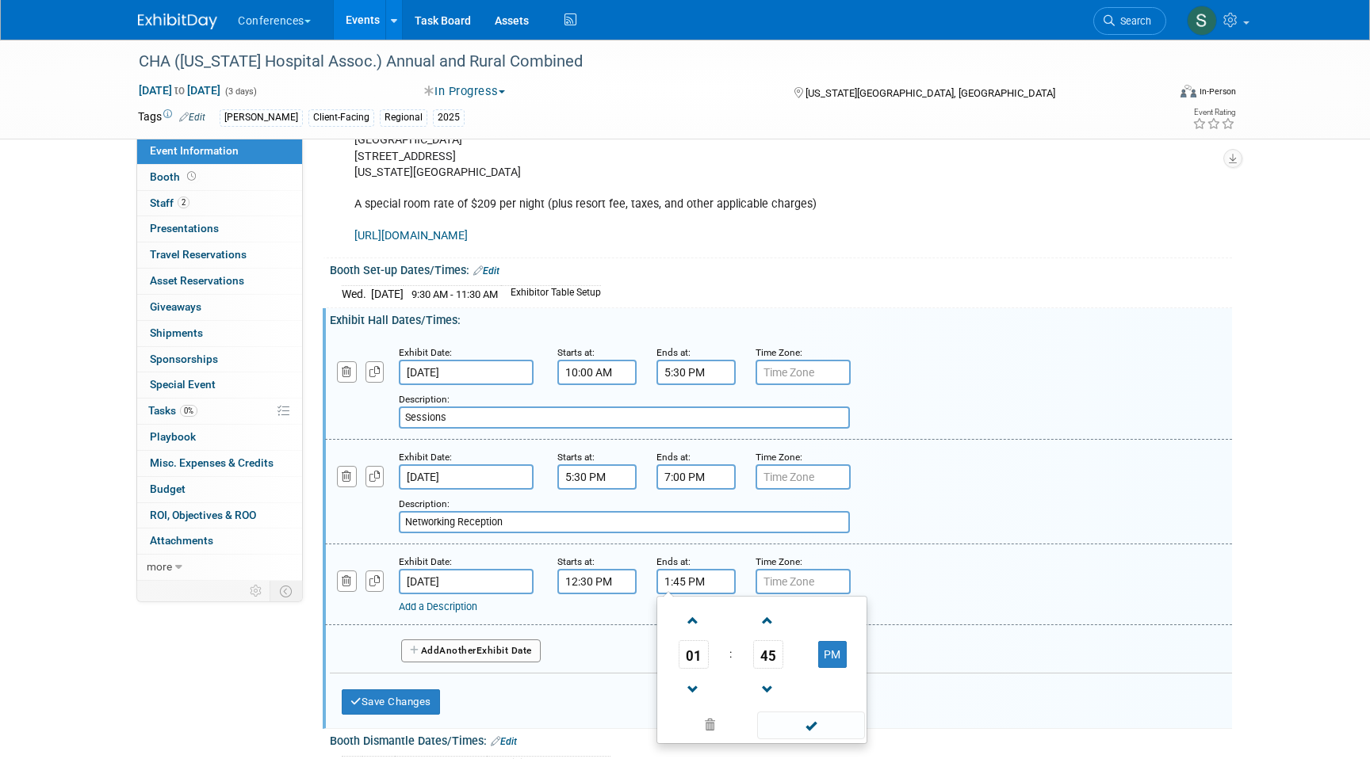
click at [980, 596] on div "Add a Description Description:" at bounding box center [778, 583] width 931 height 61
click at [431, 613] on link "Add a Description" at bounding box center [438, 607] width 78 height 12
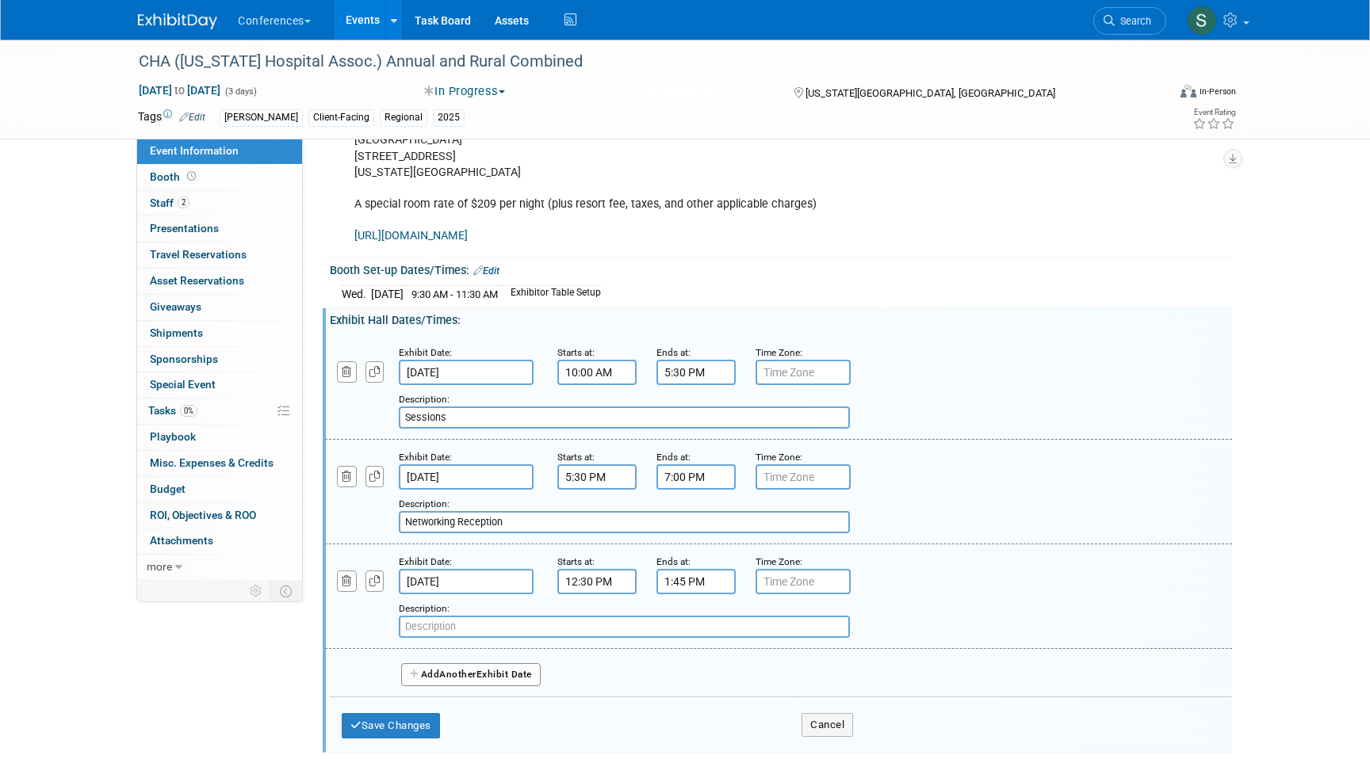
click at [430, 638] on input "text" at bounding box center [624, 627] width 451 height 22
paste input "Exhibit Hall and Networking Lunch"
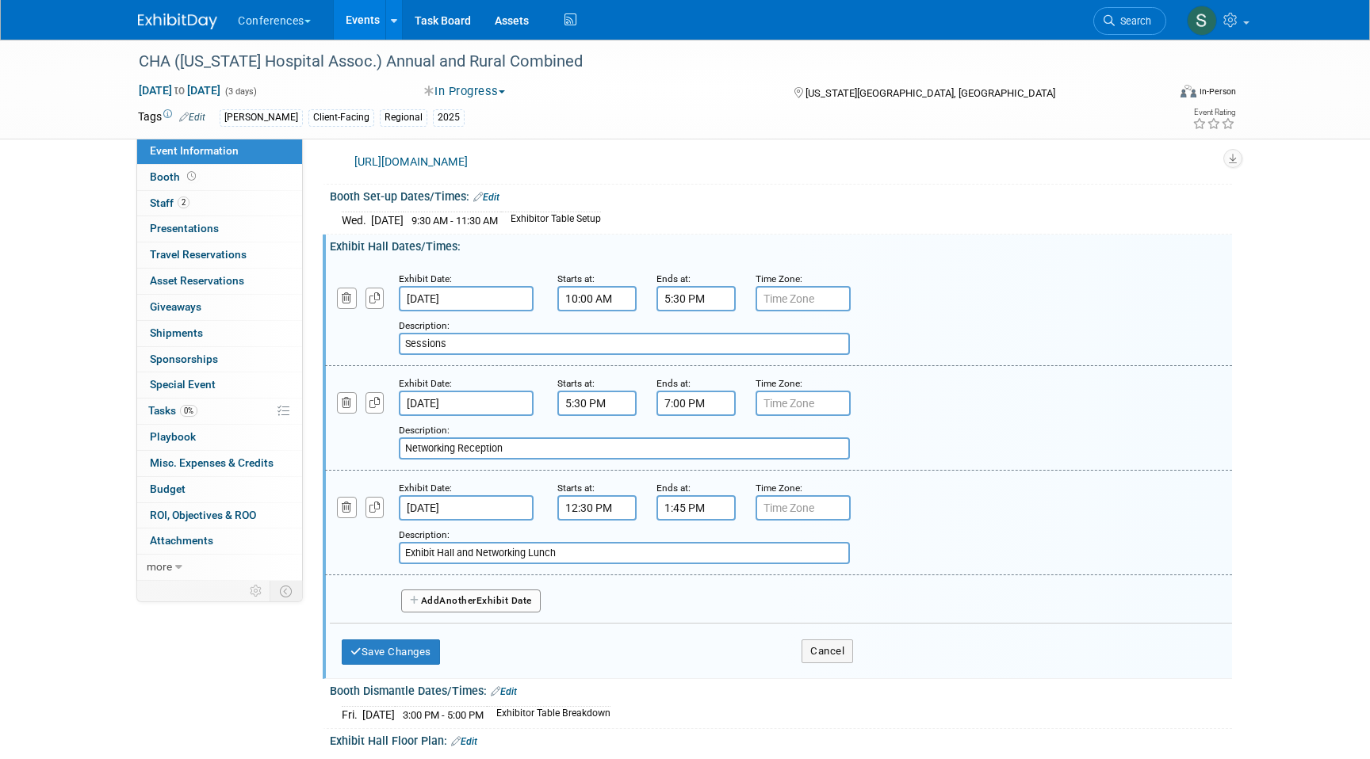
scroll to position [497, 0]
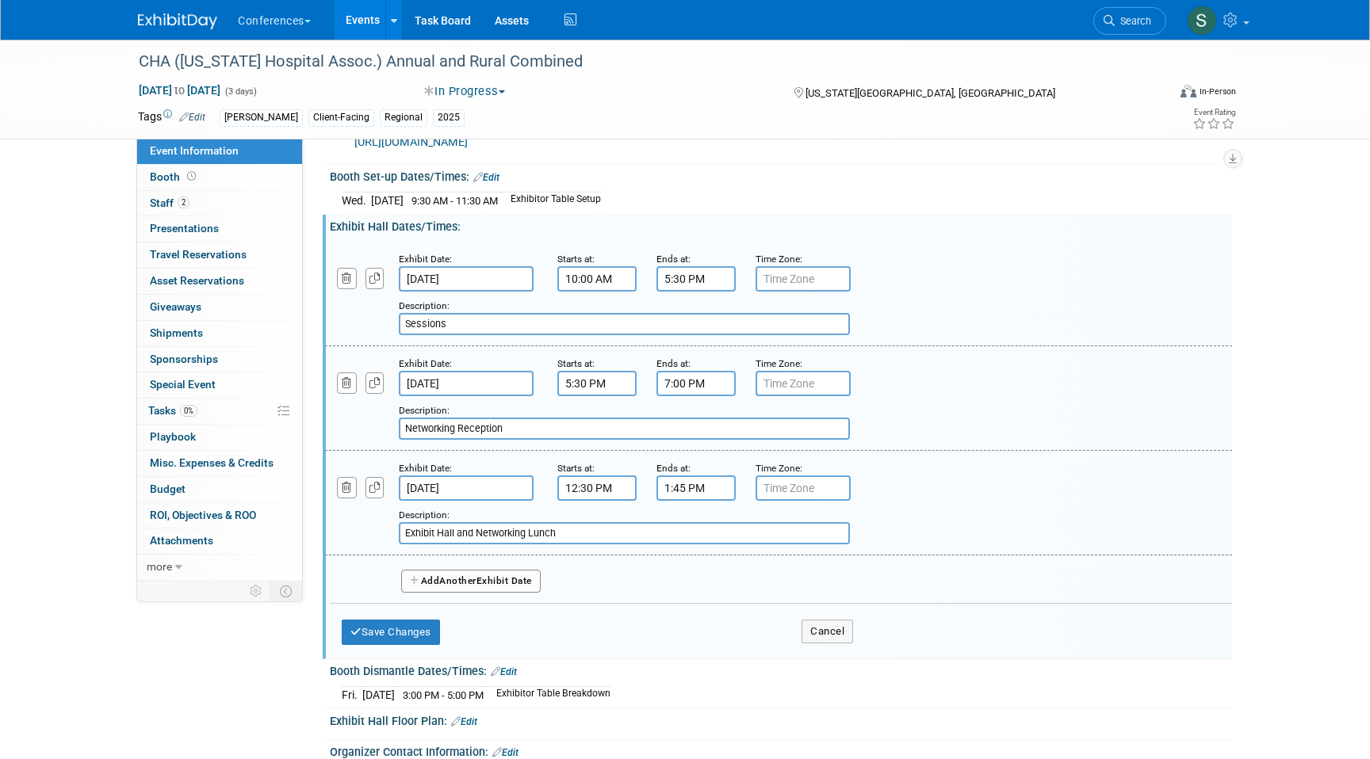
type input "Exhibit Hall and Networking Lunch"
click at [466, 587] on span "Another" at bounding box center [457, 580] width 37 height 11
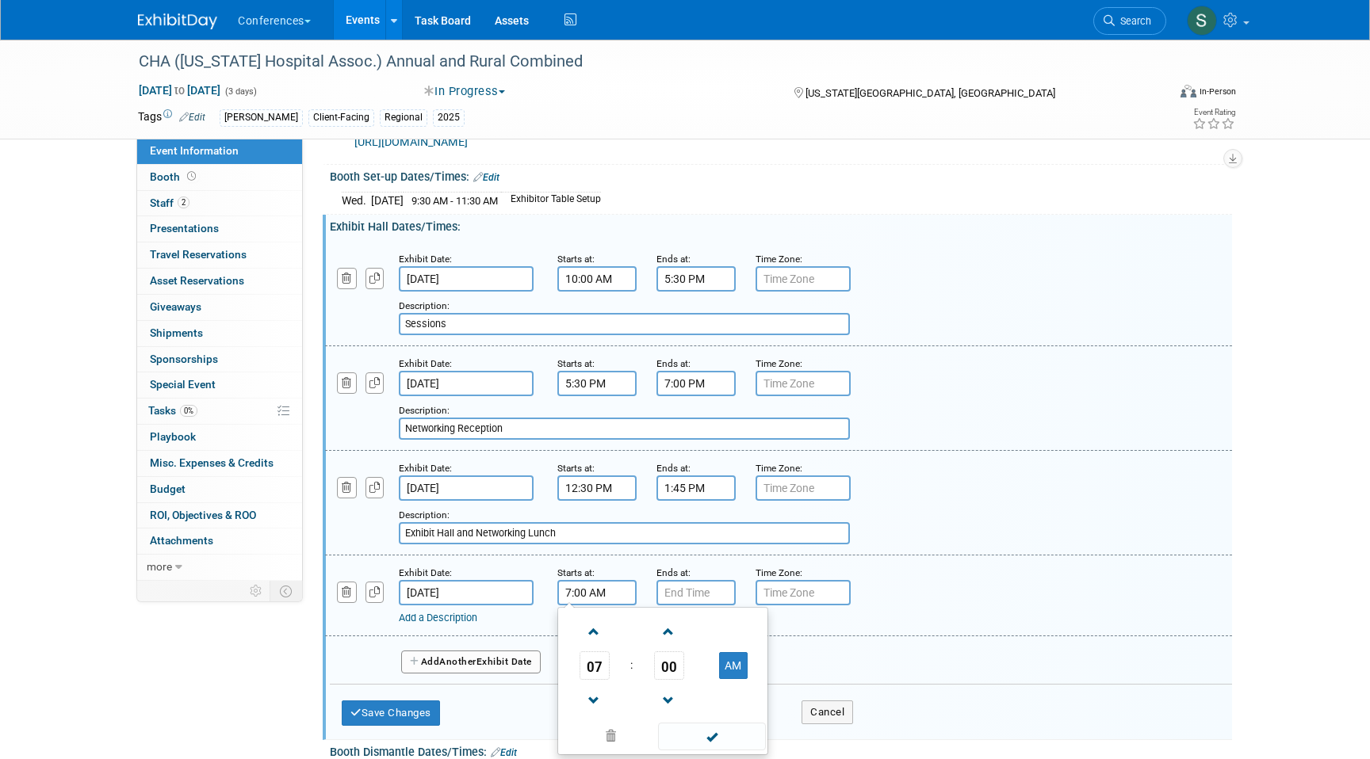
click at [581, 606] on input "7:00 AM" at bounding box center [596, 592] width 79 height 25
click at [663, 680] on span "00" at bounding box center [669, 666] width 30 height 29
click at [740, 654] on td "15" at bounding box center [738, 632] width 51 height 43
type input "7:15 AM"
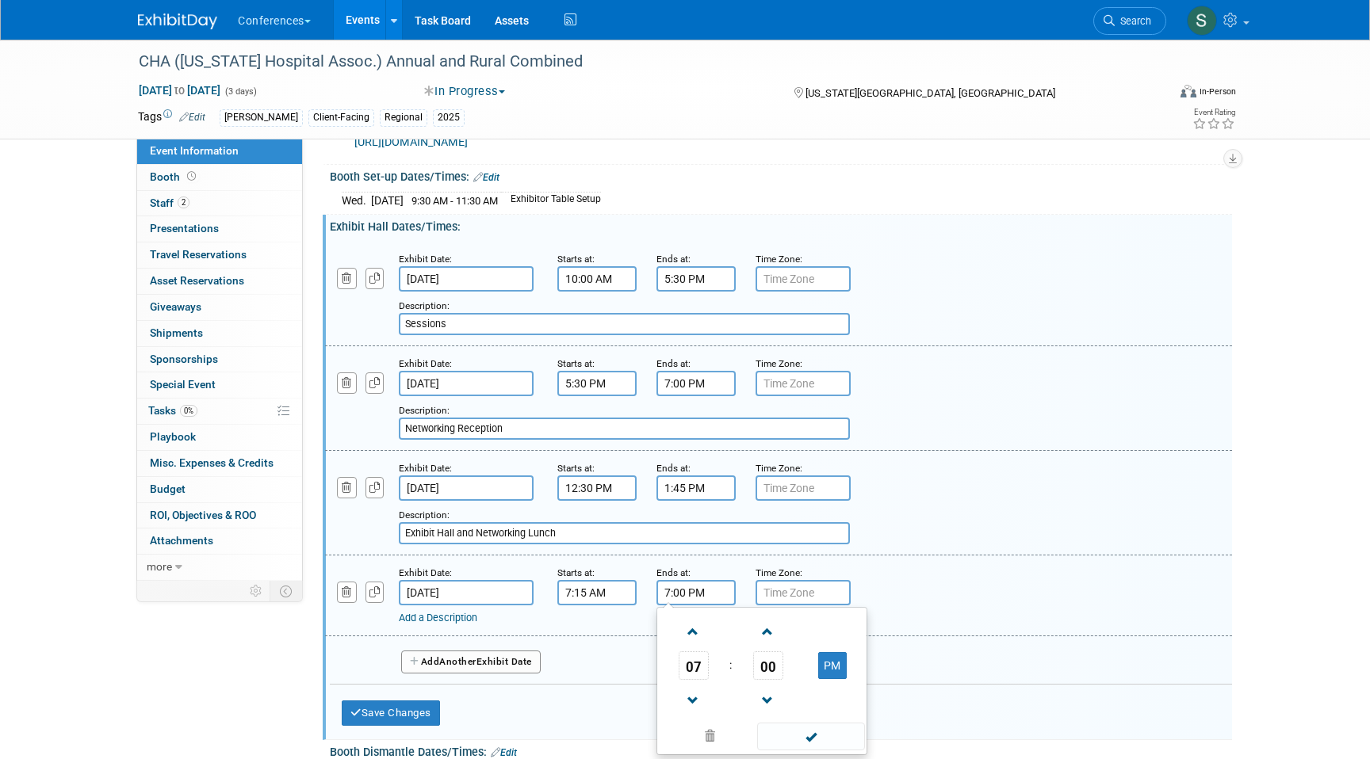
click at [686, 606] on input "7:00 PM" at bounding box center [695, 592] width 79 height 25
click at [702, 678] on span "07" at bounding box center [693, 666] width 30 height 29
click at [686, 724] on td "08" at bounding box center [685, 718] width 51 height 43
click at [822, 678] on button "PM" at bounding box center [832, 665] width 29 height 27
click at [782, 678] on td "00" at bounding box center [768, 666] width 66 height 29
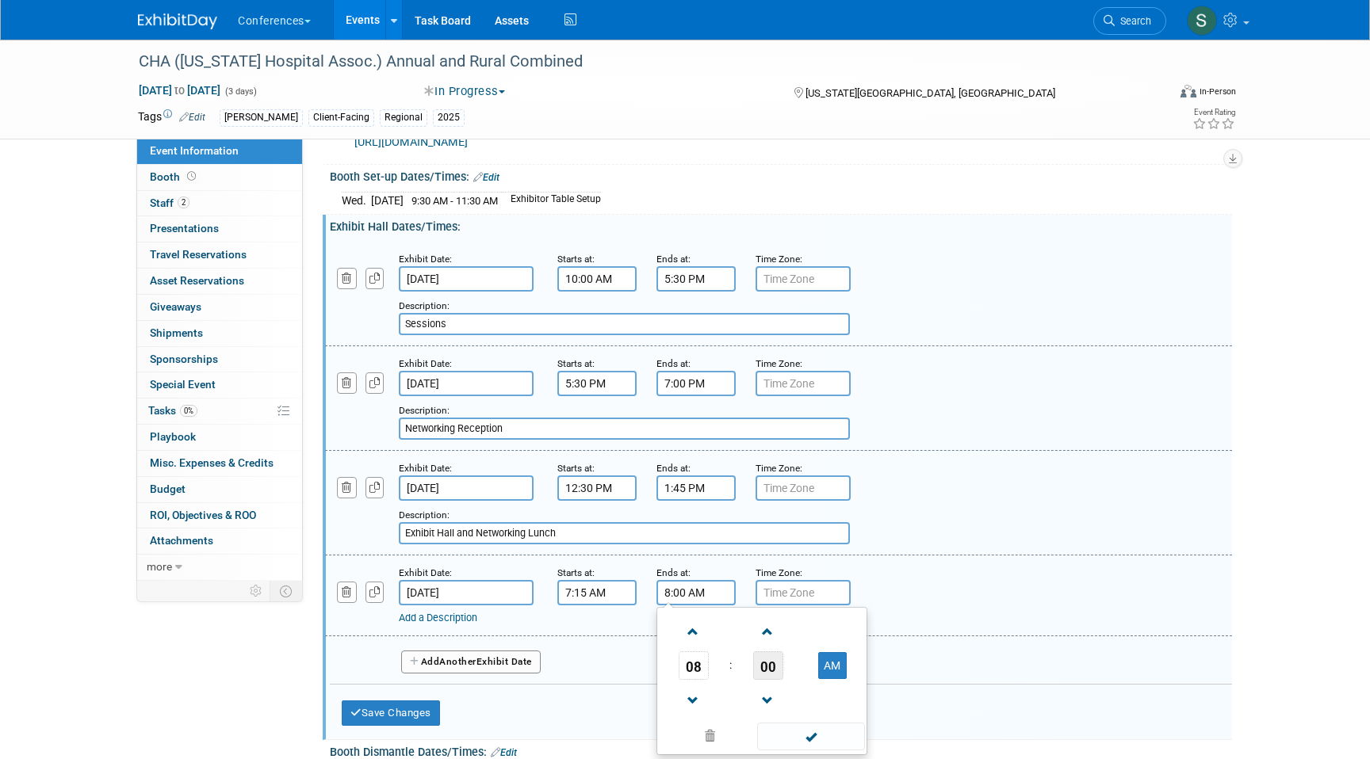
click at [769, 678] on span "00" at bounding box center [768, 666] width 30 height 29
click at [823, 640] on td "15" at bounding box center [837, 632] width 51 height 43
type input "8:15 AM"
click at [462, 624] on link "Add a Description" at bounding box center [438, 618] width 78 height 12
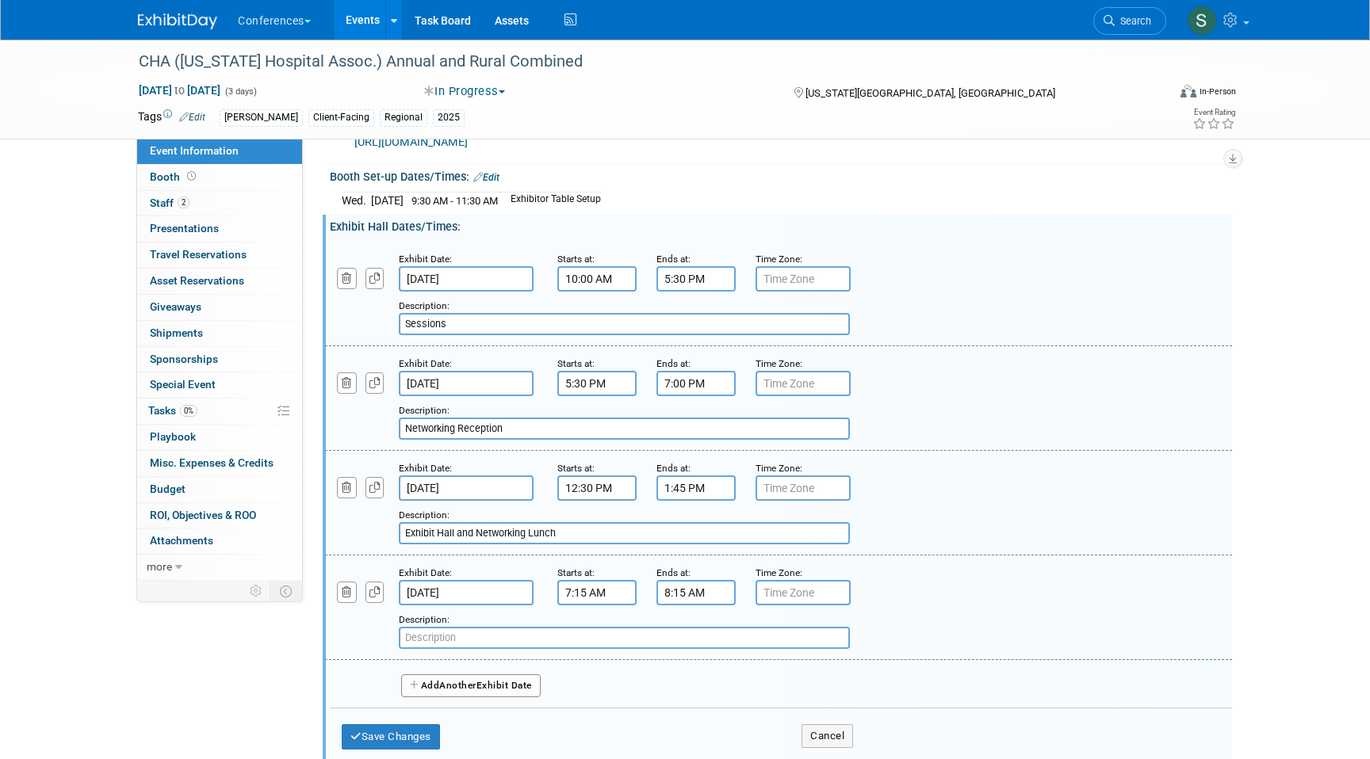
click at [456, 649] on input "text" at bounding box center [624, 638] width 451 height 22
paste input "Trustee Breakfast CEO Breakfast Roundtable Networking Breakfast"
click at [488, 649] on input "Trustee Breakfast CEO Breakfast Roundtable Networking Breakfast" at bounding box center [624, 638] width 451 height 22
click at [606, 649] on input "Trustee Breakfast/CEO Breakfast Roundtable Networking Breakfast" at bounding box center [624, 638] width 451 height 22
click at [556, 649] on input "Trustee Breakfast/CEO Breakfast Roundtable Networking Breakfast" at bounding box center [624, 638] width 451 height 22
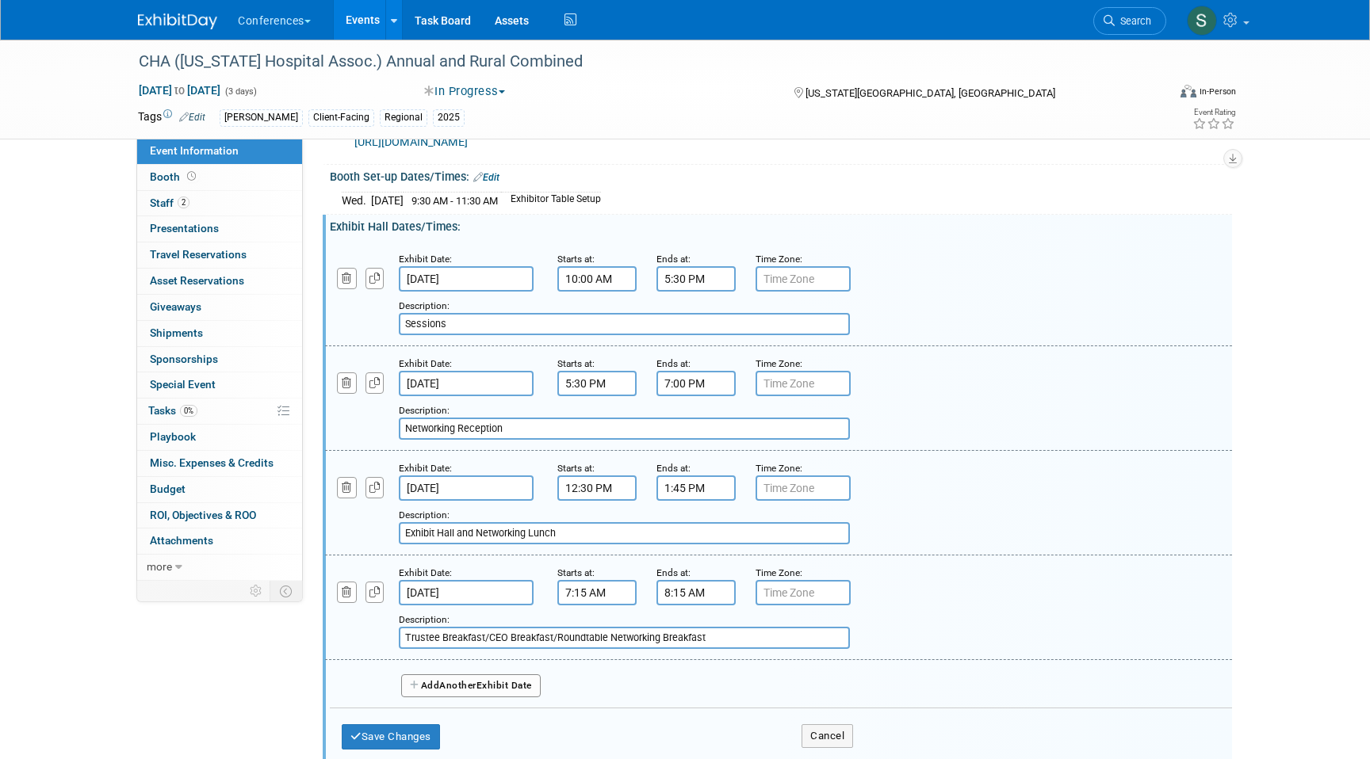
type input "Trustee Breakfast/CEO Breakfast/Roundtable Networking Breakfast"
click at [467, 691] on span "Another" at bounding box center [457, 685] width 37 height 11
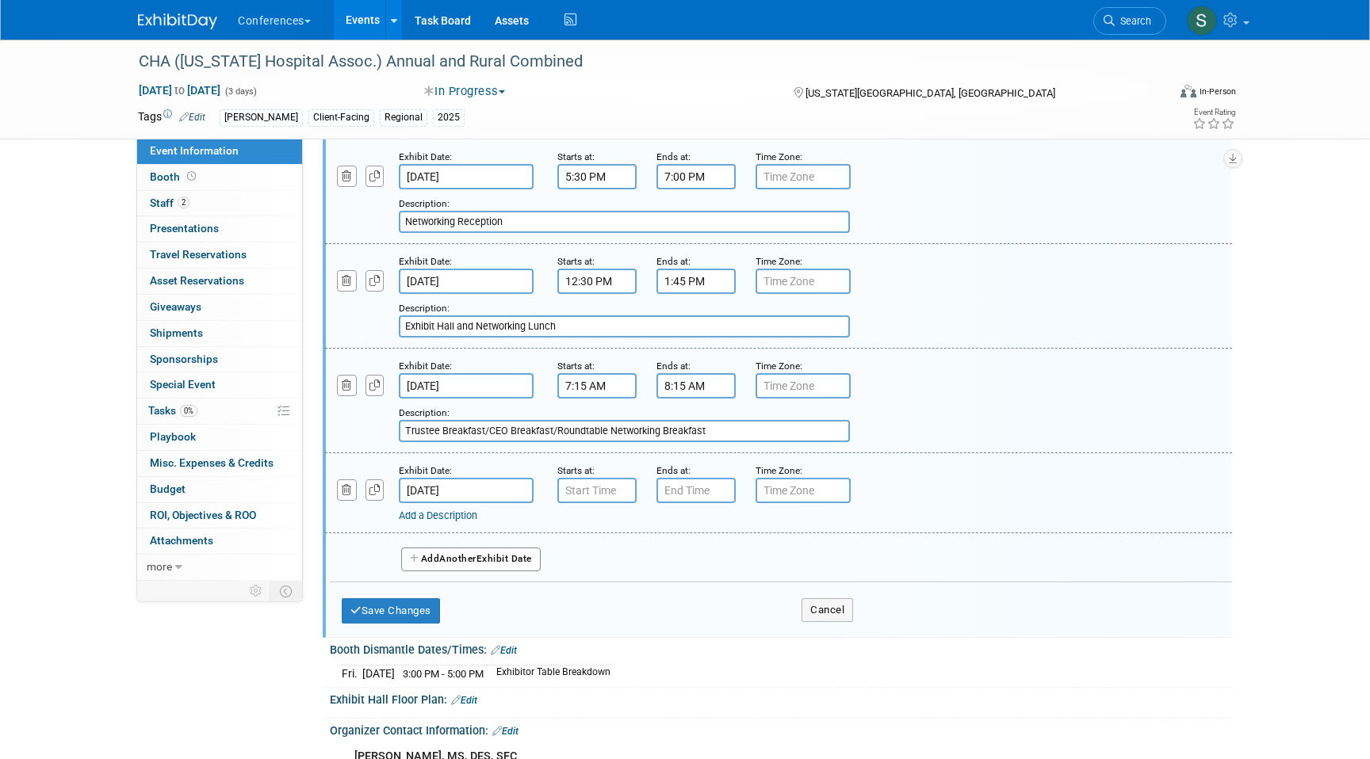
scroll to position [709, 0]
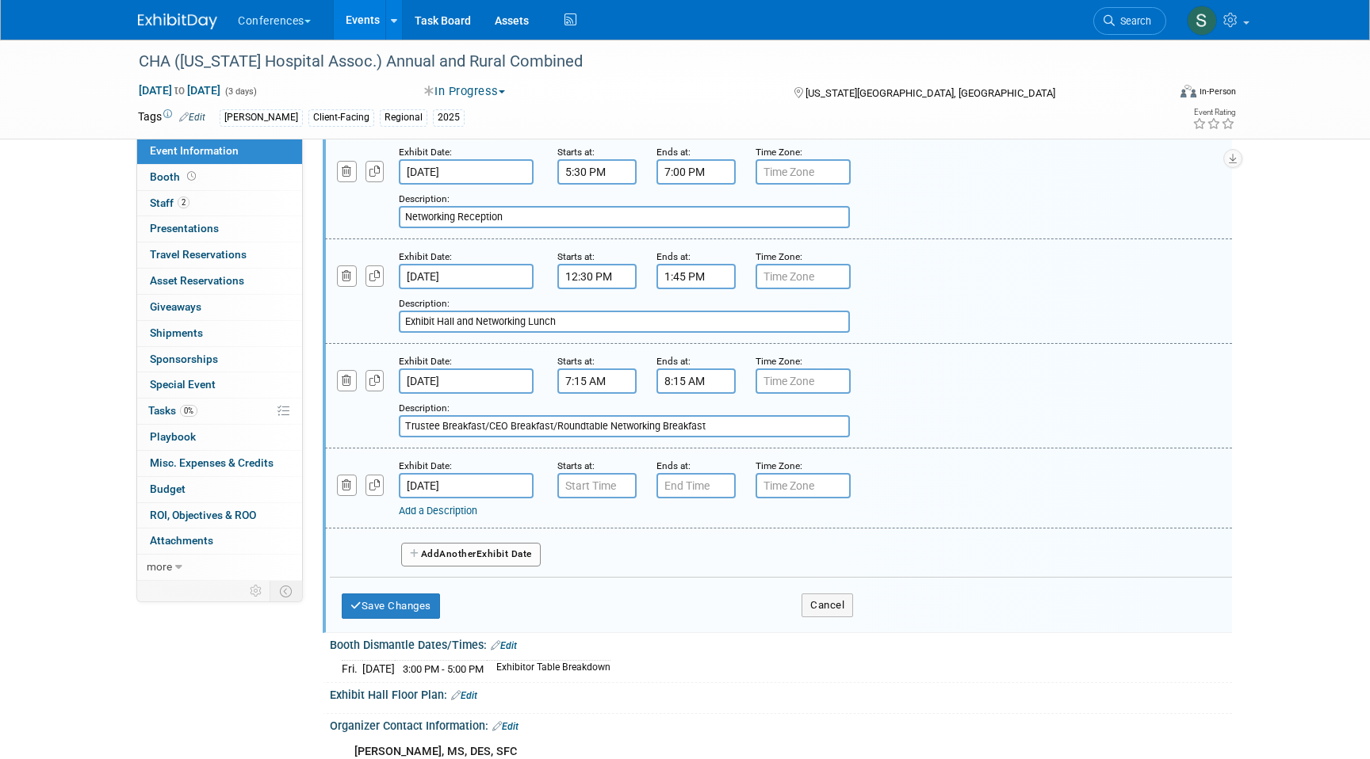
click at [478, 495] on input "Sep 26, 2025" at bounding box center [466, 485] width 135 height 25
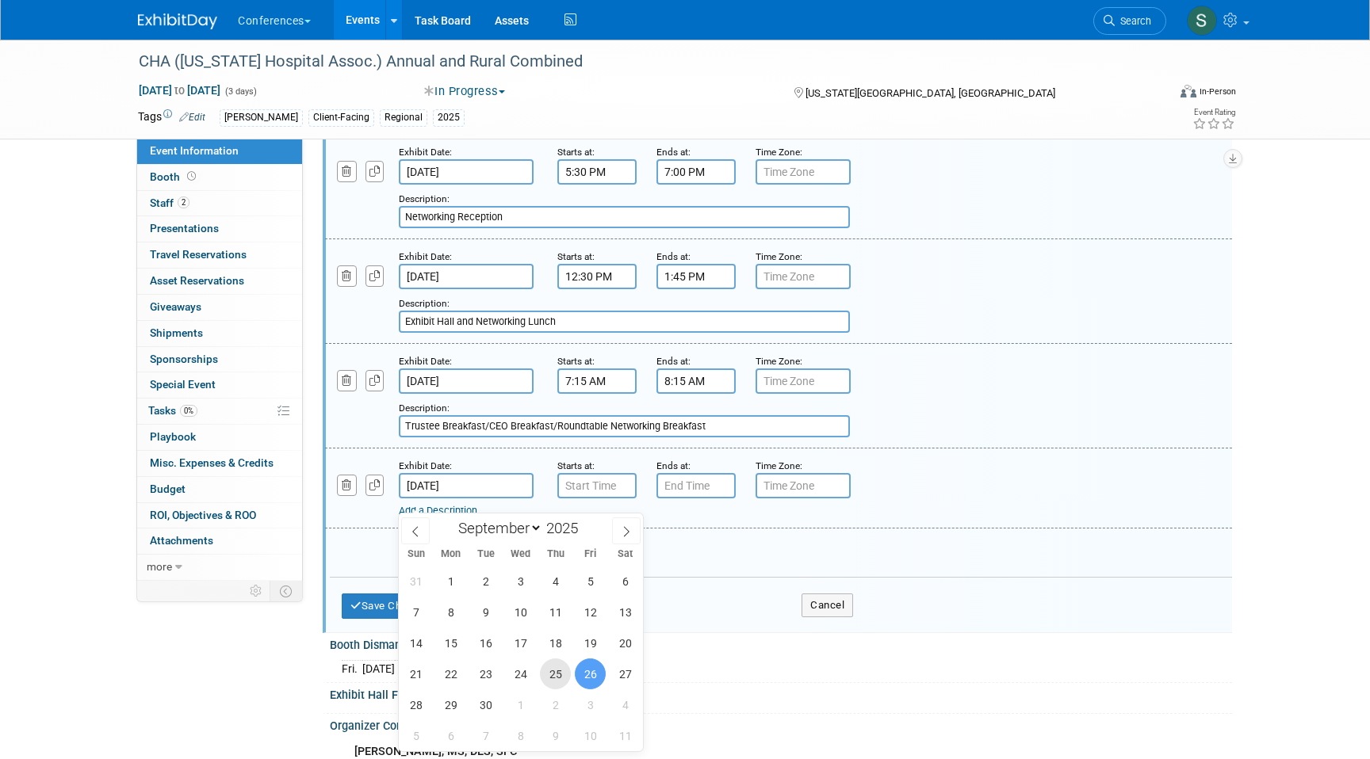
click at [559, 671] on span "25" at bounding box center [555, 674] width 31 height 31
type input "Sep 25, 2025"
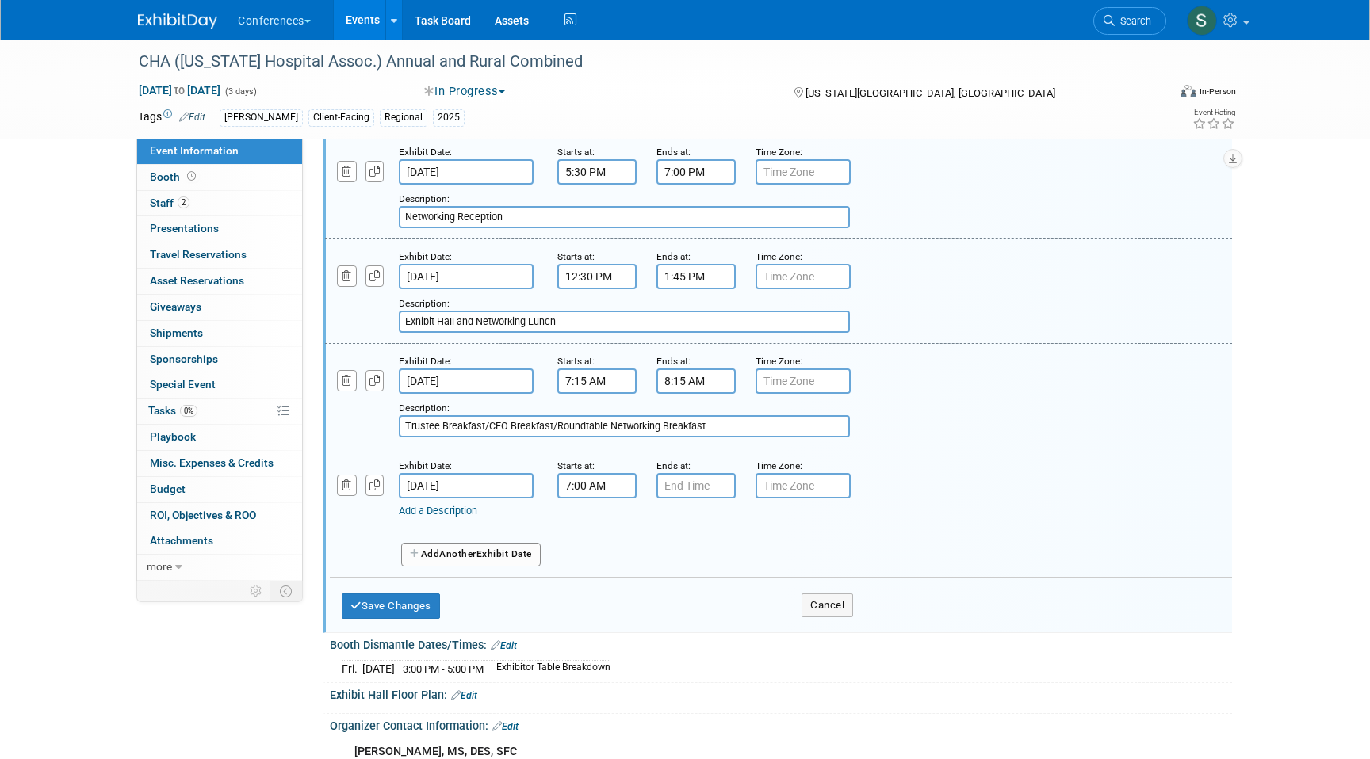
click at [603, 491] on input "7:00 AM" at bounding box center [596, 485] width 79 height 25
click at [596, 573] on span "07" at bounding box center [594, 559] width 30 height 29
click at [591, 618] on td "08" at bounding box center [586, 611] width 51 height 43
click at [671, 568] on span "00" at bounding box center [669, 559] width 30 height 29
click at [736, 537] on td "15" at bounding box center [738, 525] width 51 height 43
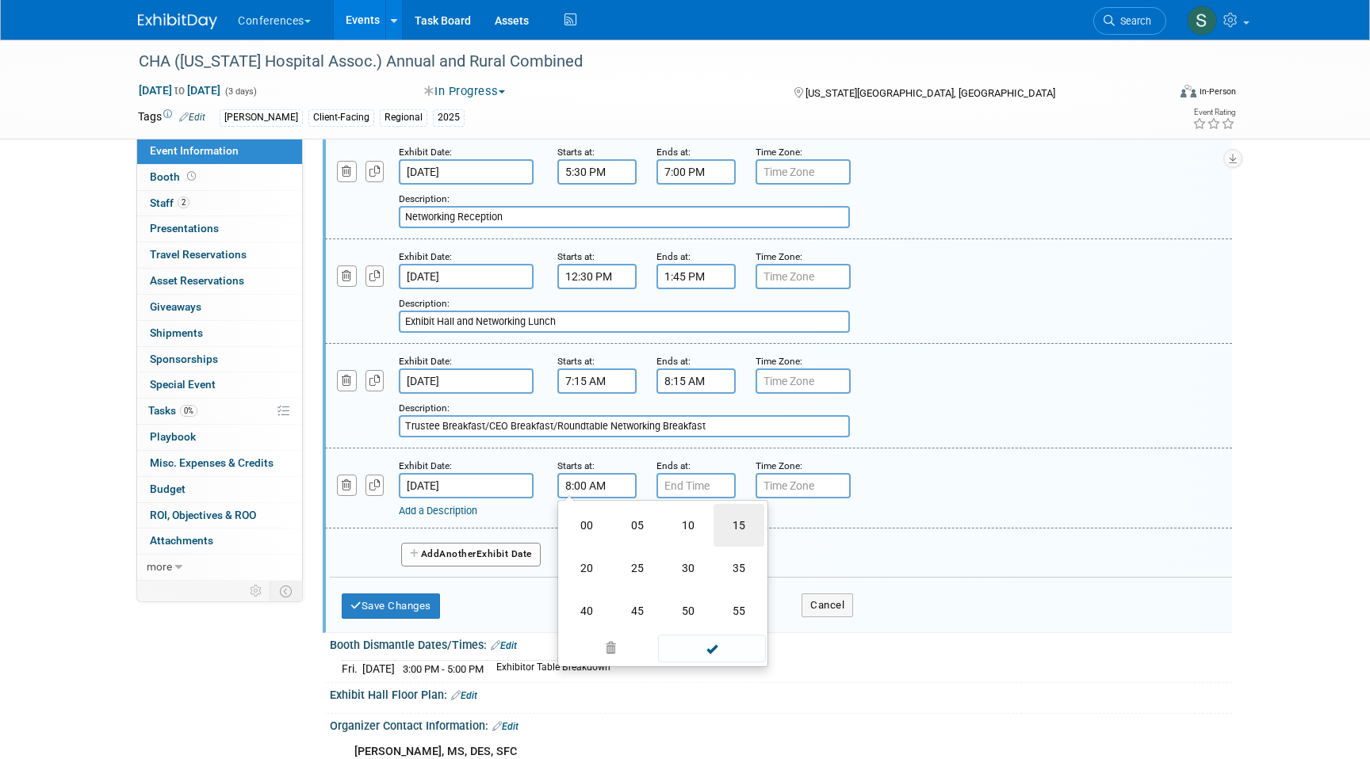
type input "8:15 AM"
click at [688, 496] on input "7:00 PM" at bounding box center [695, 485] width 79 height 25
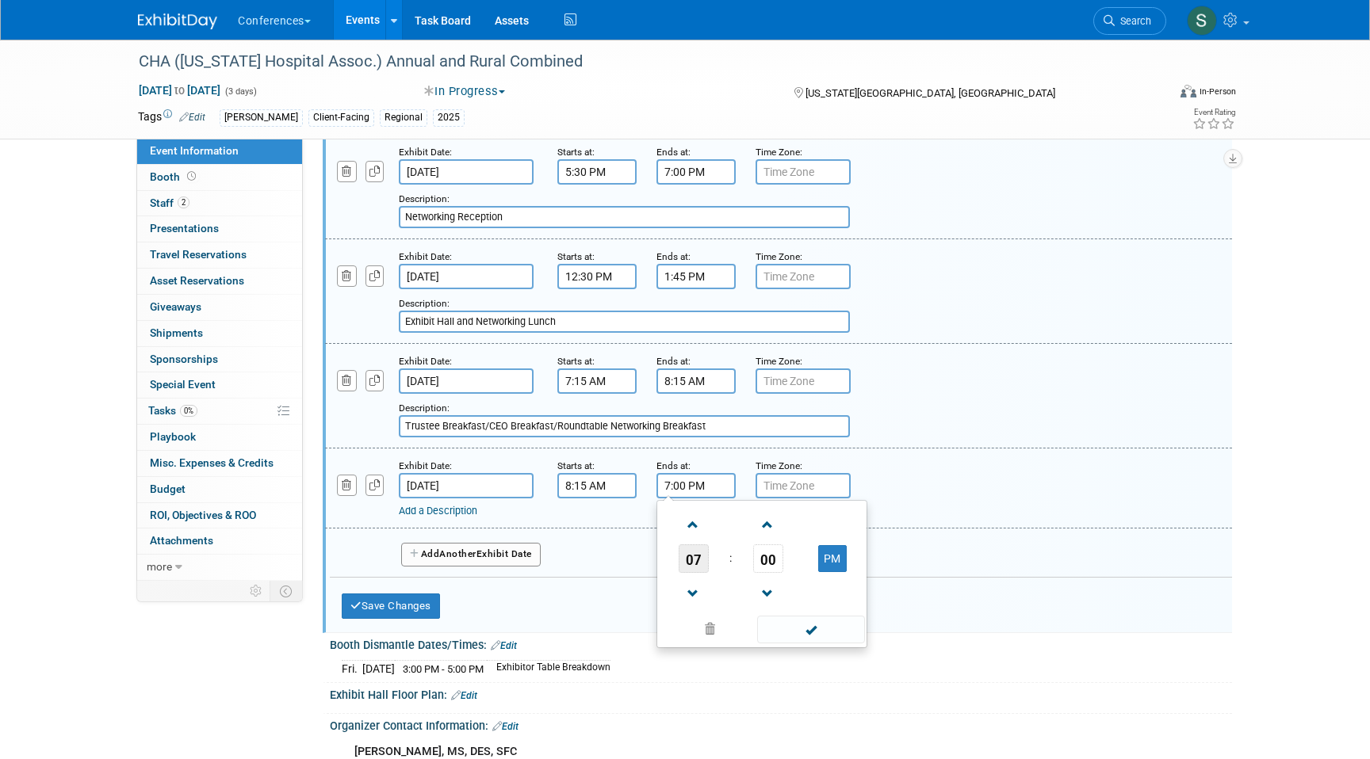
click at [694, 573] on span "07" at bounding box center [693, 559] width 30 height 29
click at [850, 613] on td "11" at bounding box center [837, 611] width 51 height 43
click at [766, 571] on span "00" at bounding box center [768, 559] width 30 height 29
click at [788, 590] on td "30" at bounding box center [787, 568] width 51 height 43
click at [831, 571] on button "PM" at bounding box center [832, 558] width 29 height 27
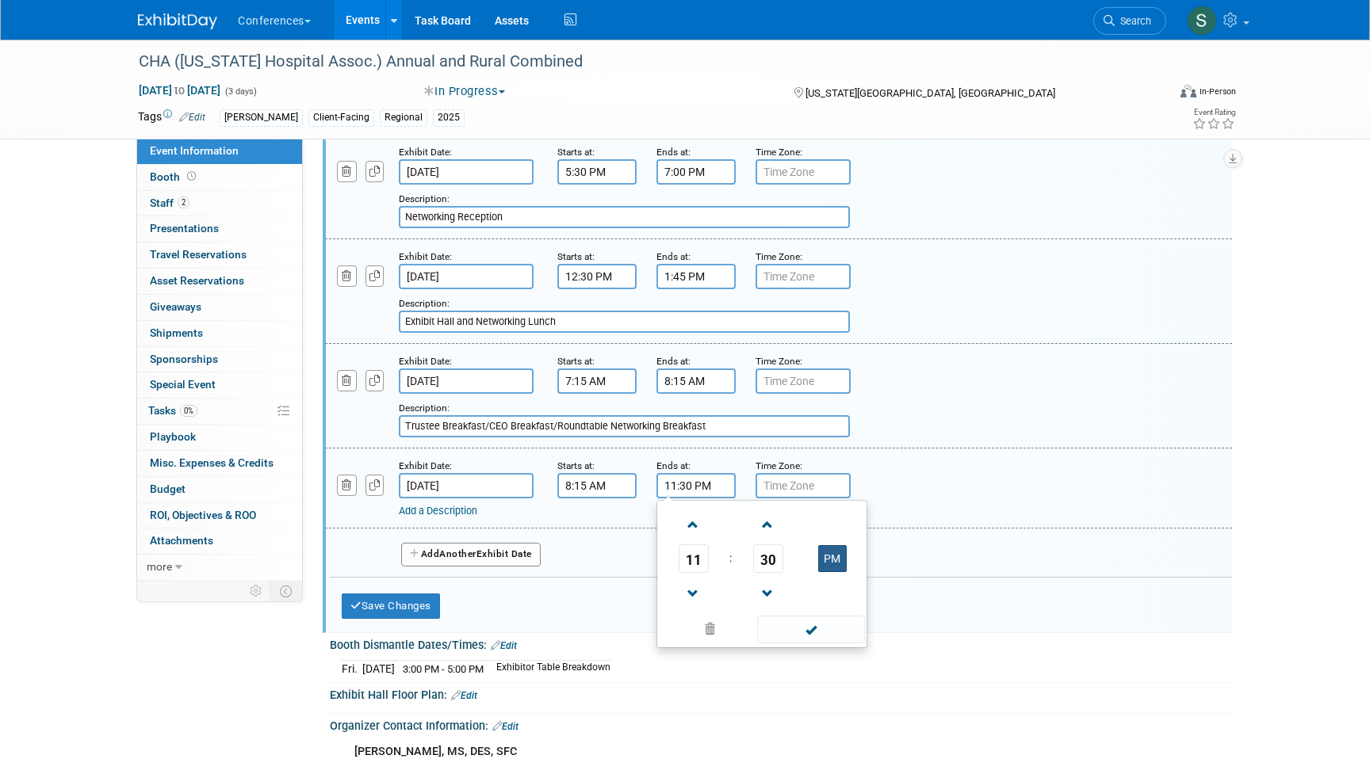
type input "11:30 AM"
click at [892, 518] on div "Add a Description" at bounding box center [738, 511] width 678 height 14
click at [427, 517] on link "Add a Description" at bounding box center [438, 511] width 78 height 12
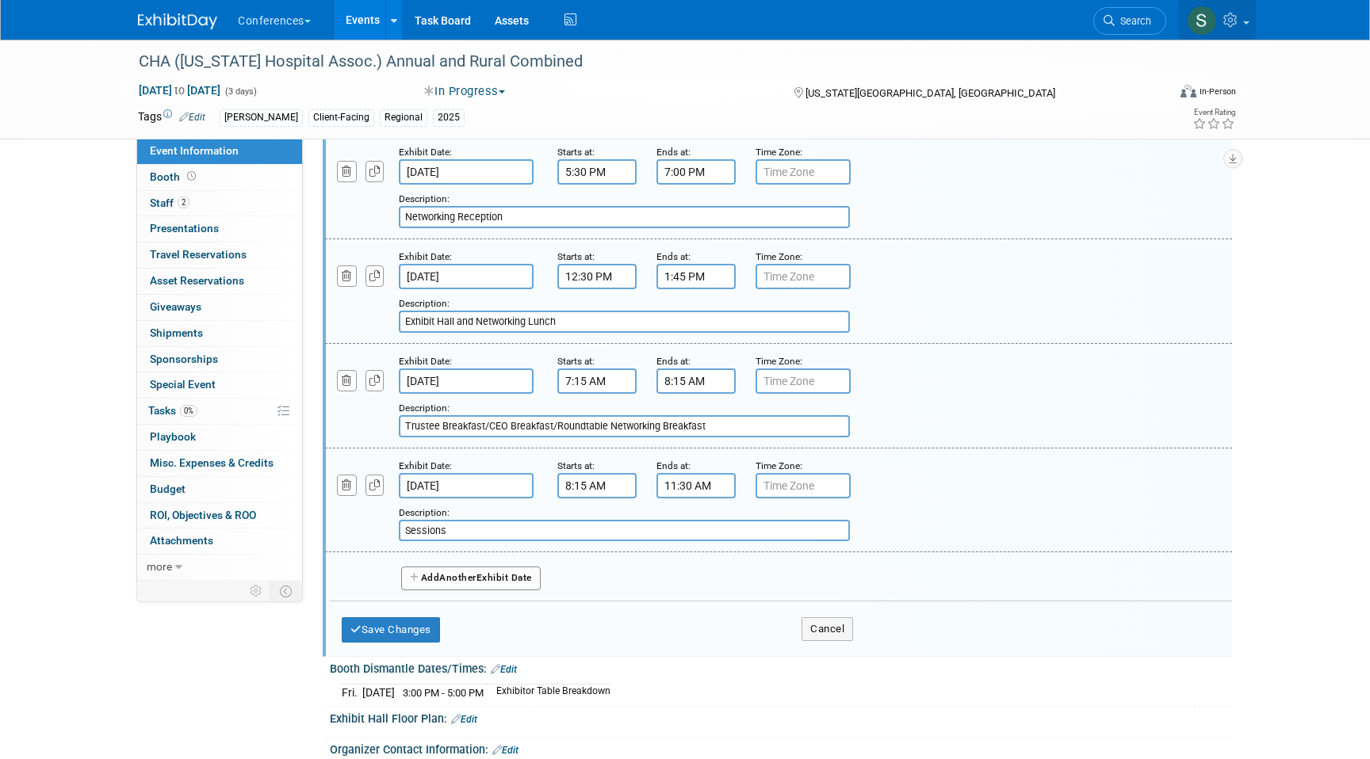
type input "Sessions"
click at [466, 583] on span "Another" at bounding box center [457, 577] width 37 height 11
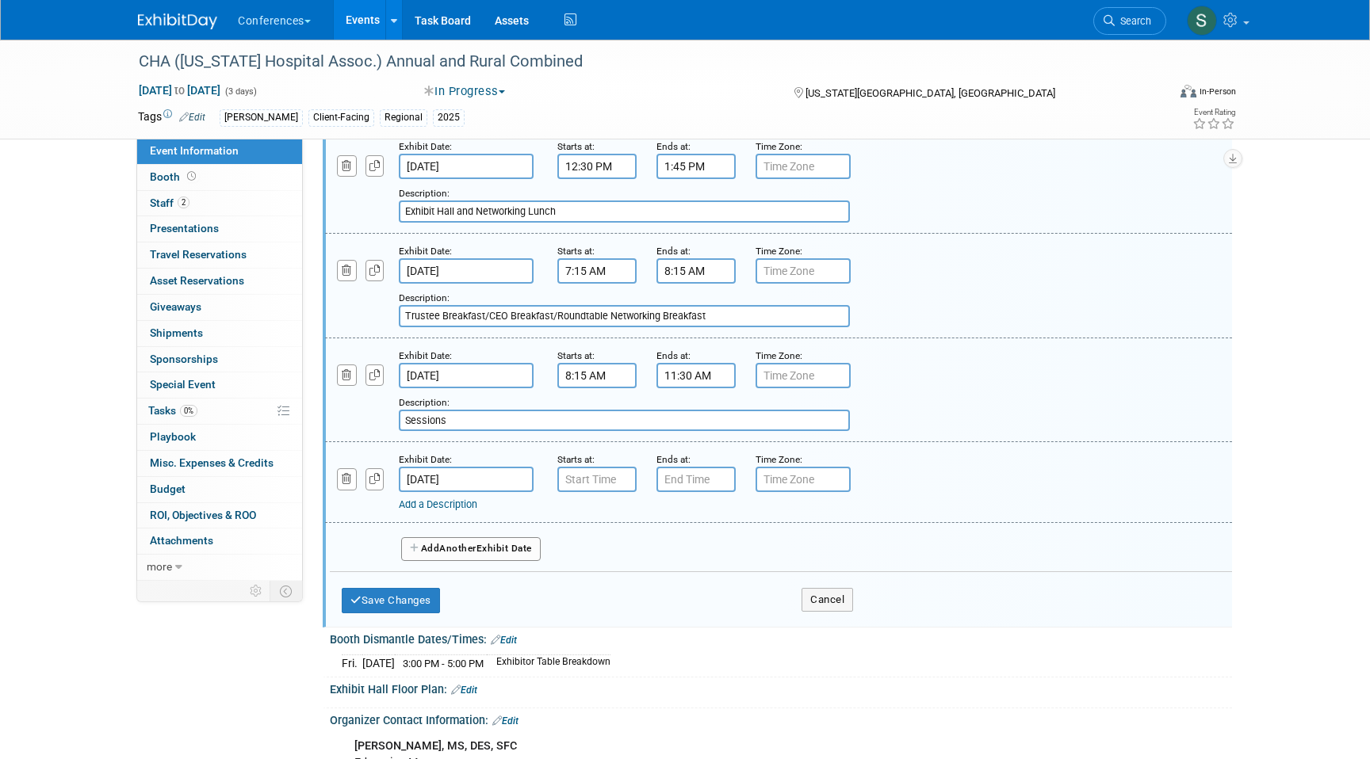
scroll to position [820, 0]
click at [455, 491] on input "Sep 26, 2025" at bounding box center [466, 478] width 135 height 25
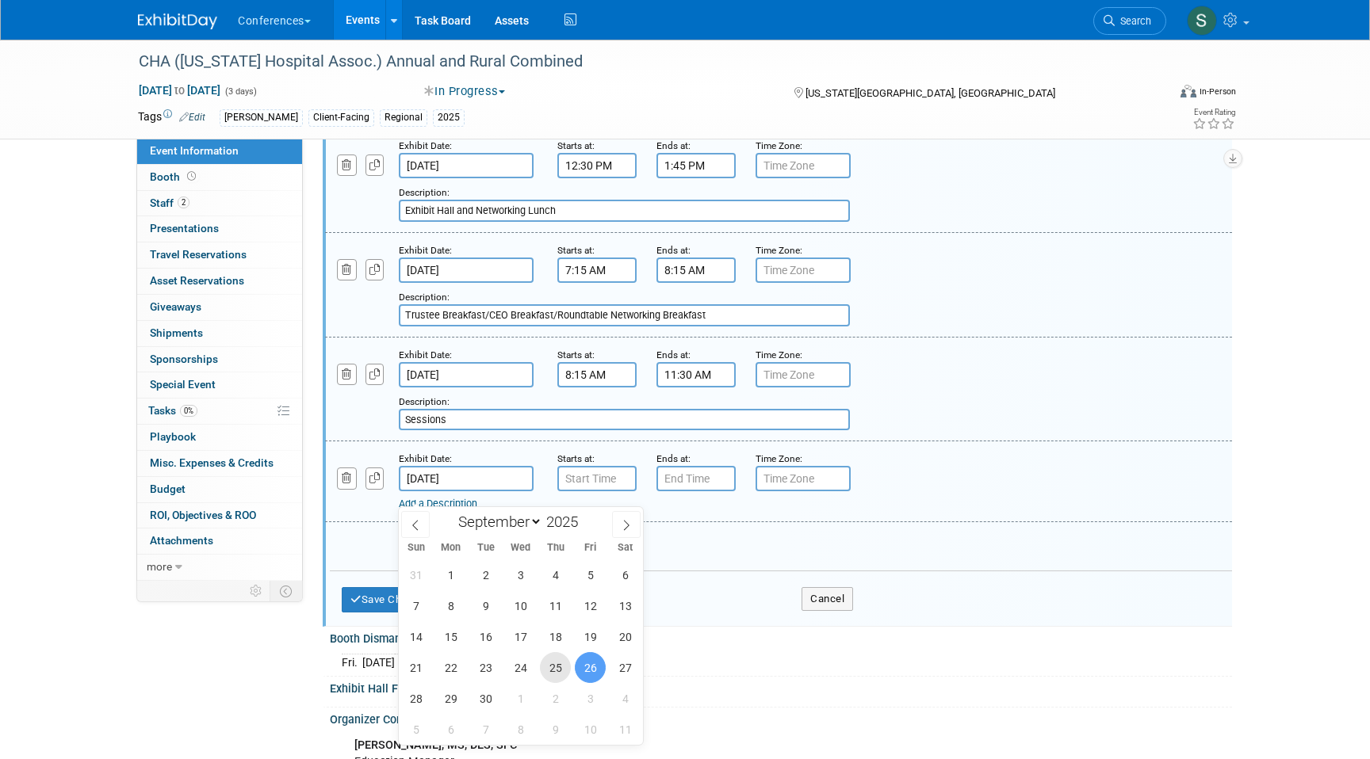
click at [558, 661] on span "25" at bounding box center [555, 667] width 31 height 31
type input "Sep 25, 2025"
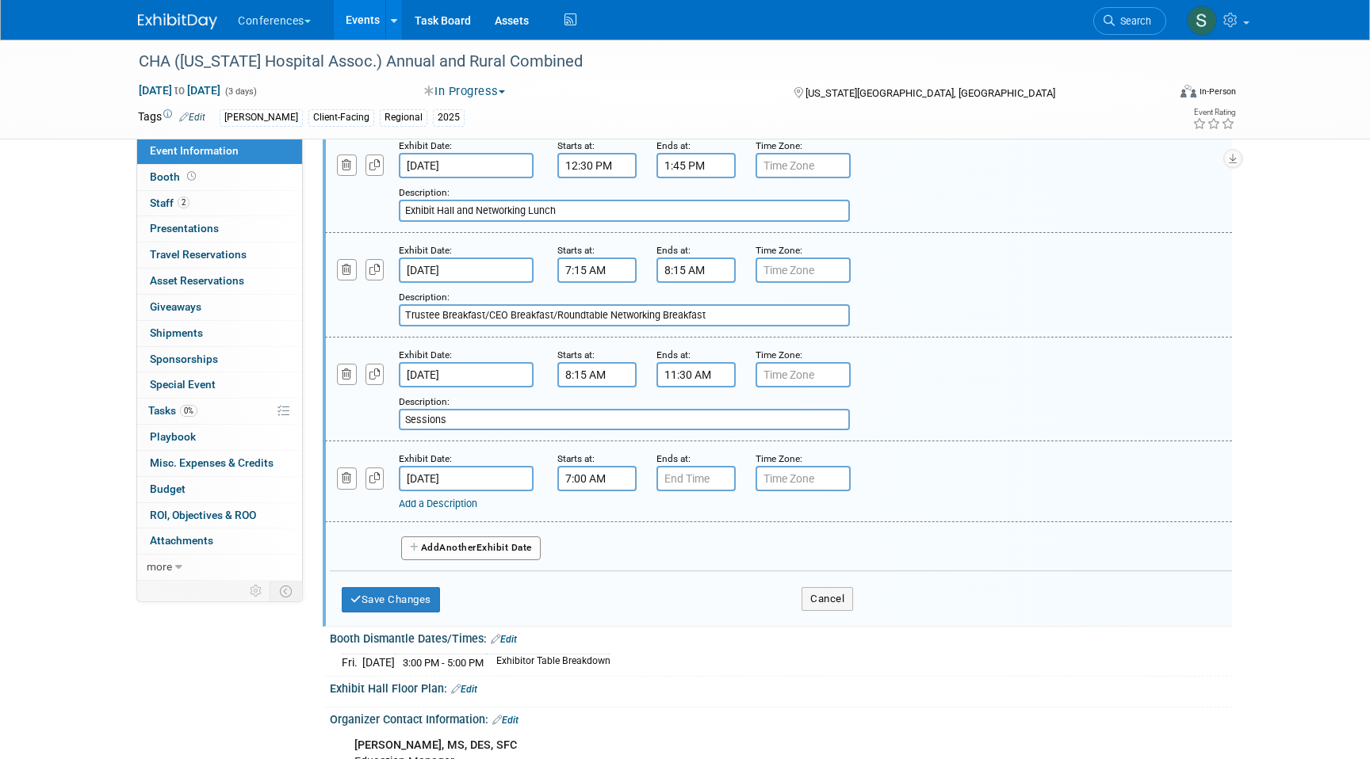
click at [581, 484] on input "7:00 AM" at bounding box center [596, 478] width 79 height 25
click at [589, 566] on span "07" at bounding box center [594, 551] width 30 height 29
click at [738, 617] on td "11" at bounding box center [738, 604] width 51 height 43
click at [662, 566] on span "00" at bounding box center [669, 551] width 30 height 29
click at [693, 576] on td "30" at bounding box center [688, 561] width 51 height 43
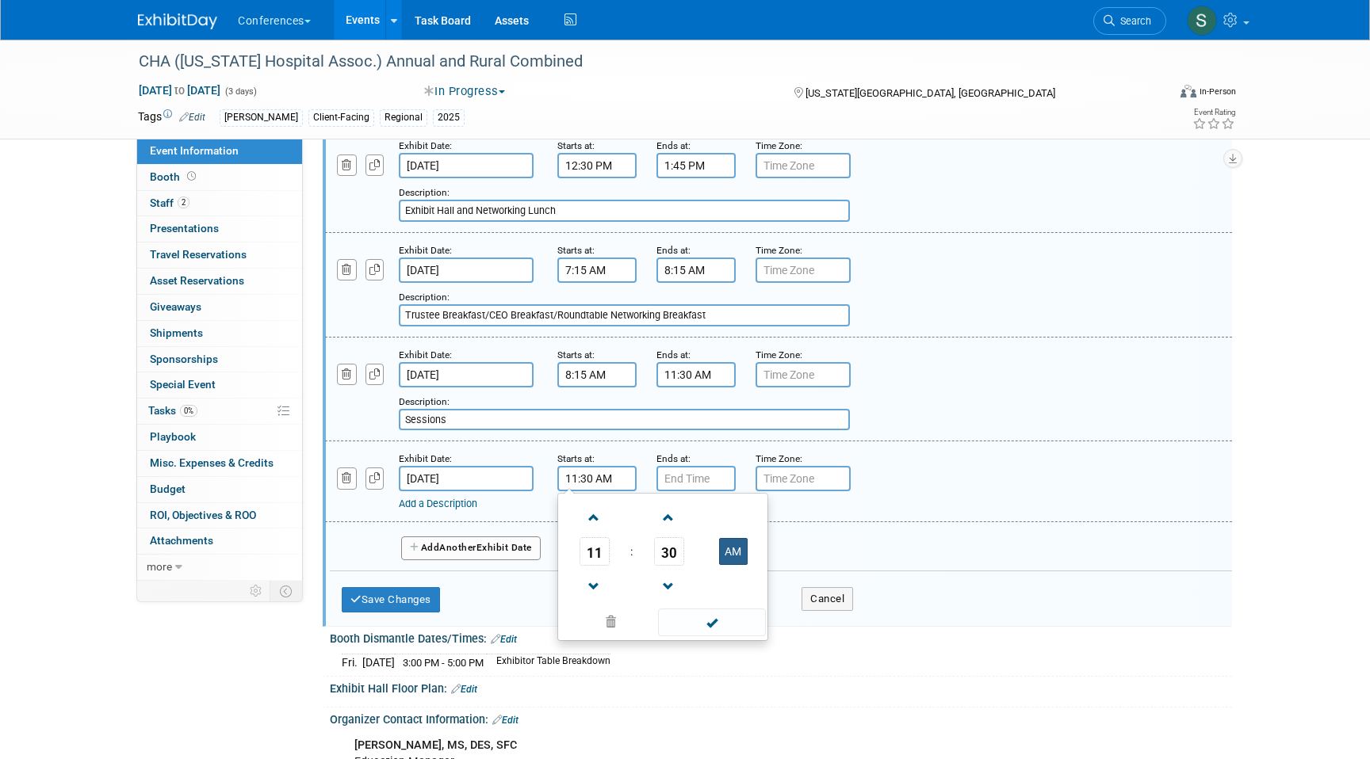
click at [732, 565] on button "AM" at bounding box center [733, 551] width 29 height 27
click at [732, 565] on button "PM" at bounding box center [733, 551] width 29 height 27
type input "11:30 AM"
click at [693, 491] on input "7:00 PM" at bounding box center [695, 478] width 79 height 25
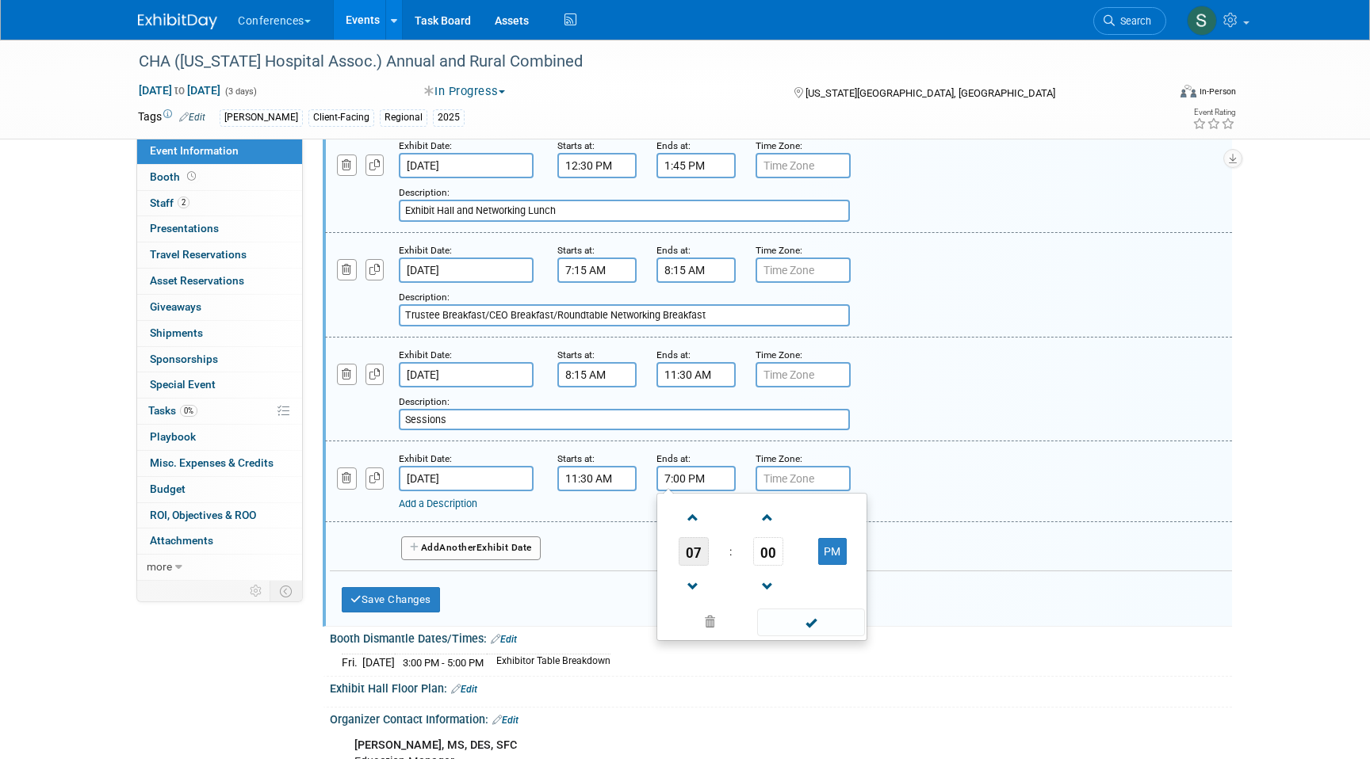
click at [690, 566] on span "07" at bounding box center [693, 551] width 30 height 29
click at [679, 532] on td "12" at bounding box center [685, 518] width 51 height 43
click at [755, 566] on span "00" at bounding box center [768, 551] width 30 height 29
click at [827, 538] on td "15" at bounding box center [837, 518] width 51 height 43
type input "12:15 PM"
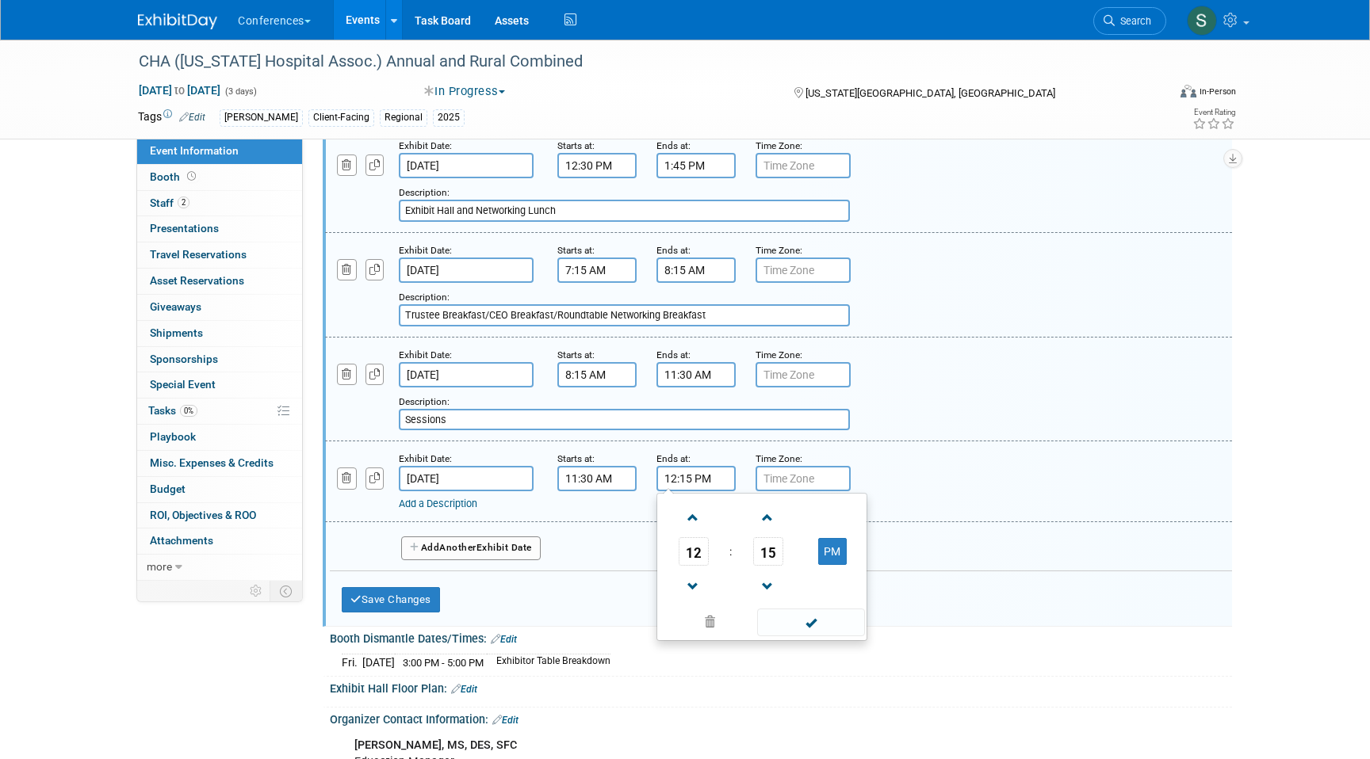
click at [430, 510] on link "Add a Description" at bounding box center [438, 504] width 78 height 12
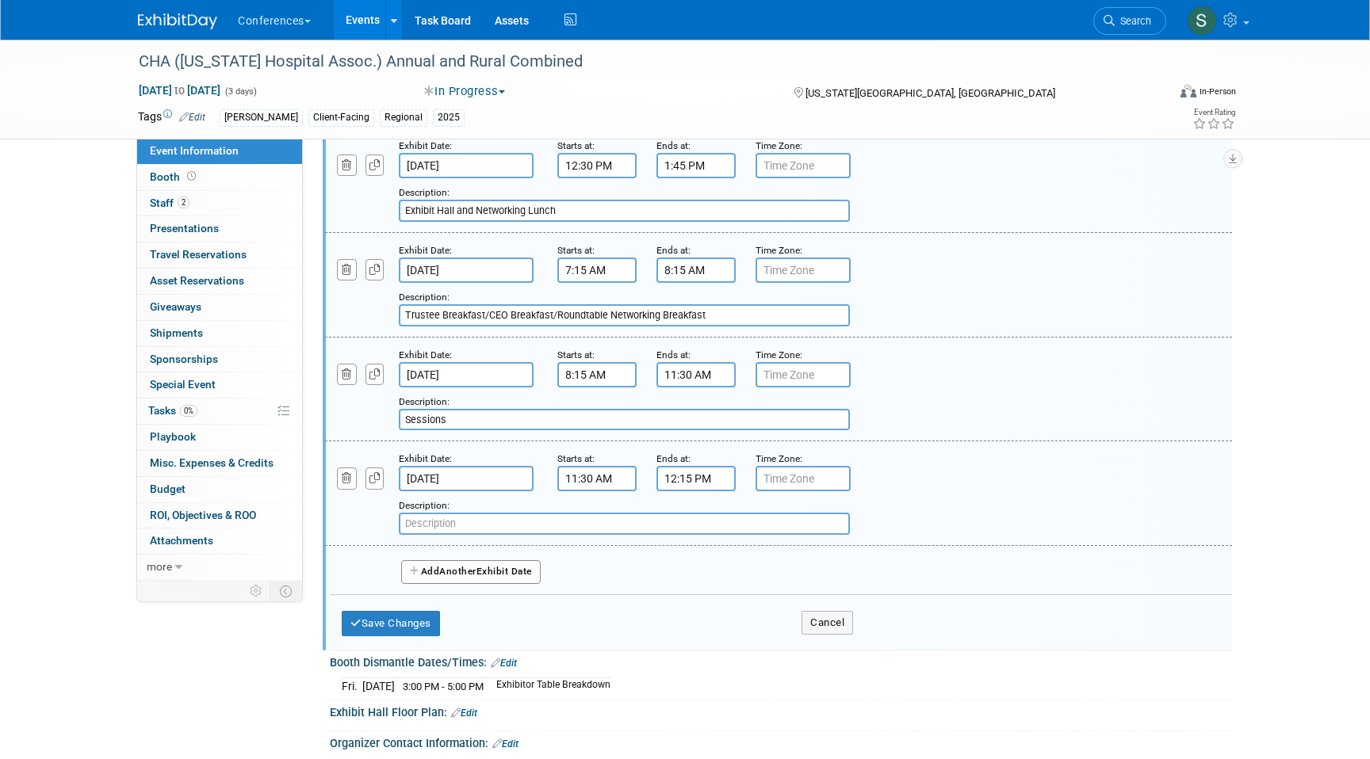
click at [430, 535] on input "text" at bounding box center [624, 524] width 451 height 22
paste input "Networking Lunch"
type input "Networking Lunch"
click at [420, 636] on button "Save Changes" at bounding box center [391, 623] width 98 height 25
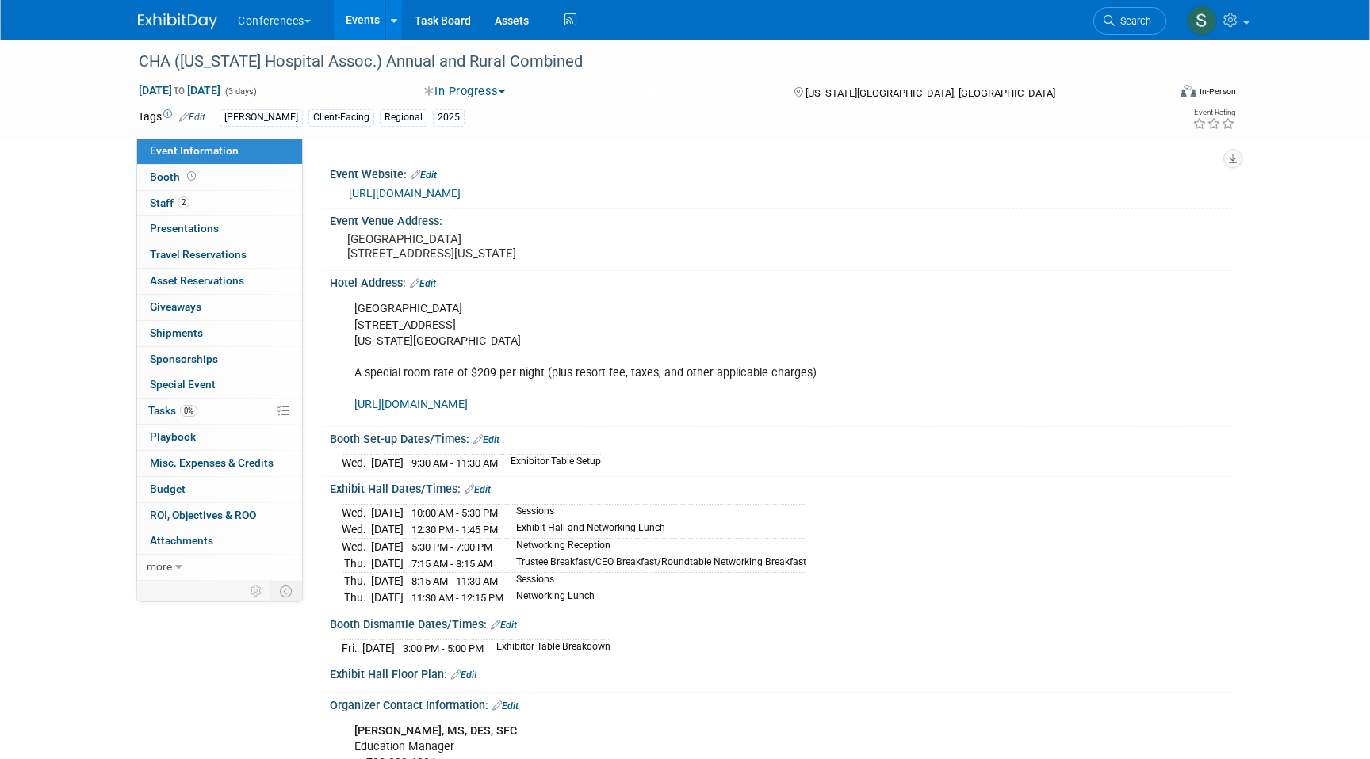
scroll to position [503, 0]
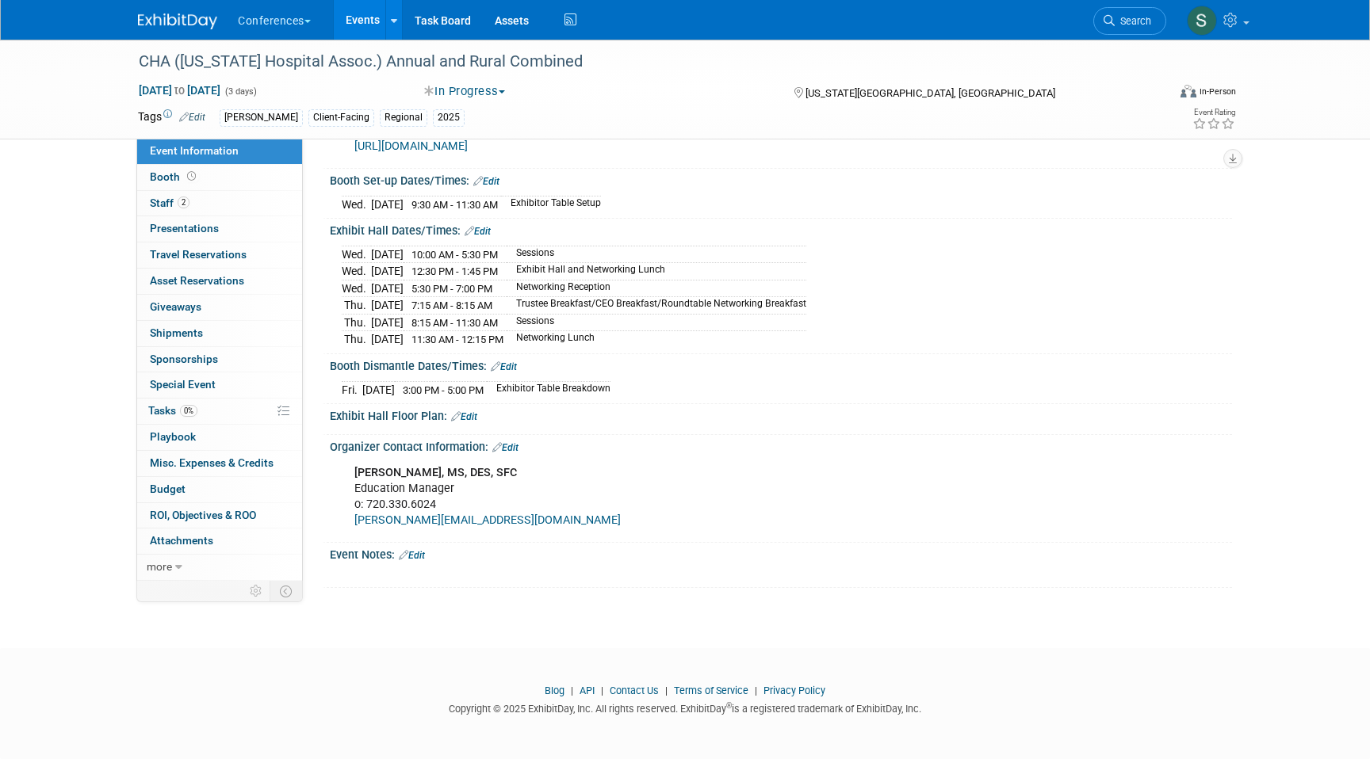
click at [413, 560] on link "Edit" at bounding box center [412, 555] width 26 height 11
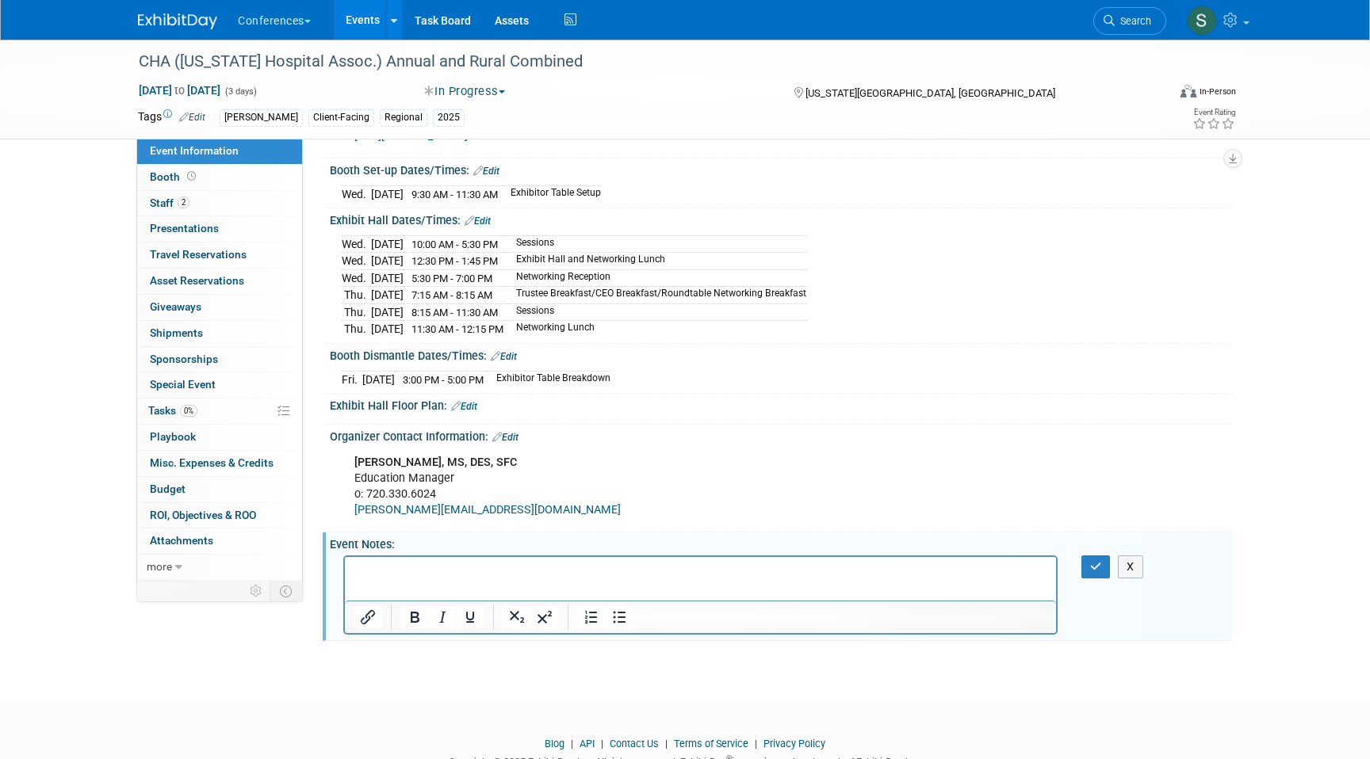
scroll to position [0, 0]
drag, startPoint x: 773, startPoint y: 565, endPoint x: 398, endPoint y: 566, distance: 374.9
click at [398, 566] on p "Agenda: https://cha.com/education/2025-fall-conferences/2025-rural-conference/" at bounding box center [700, 571] width 693 height 16
click at [368, 625] on icon "Insert/edit link" at bounding box center [368, 617] width 14 height 14
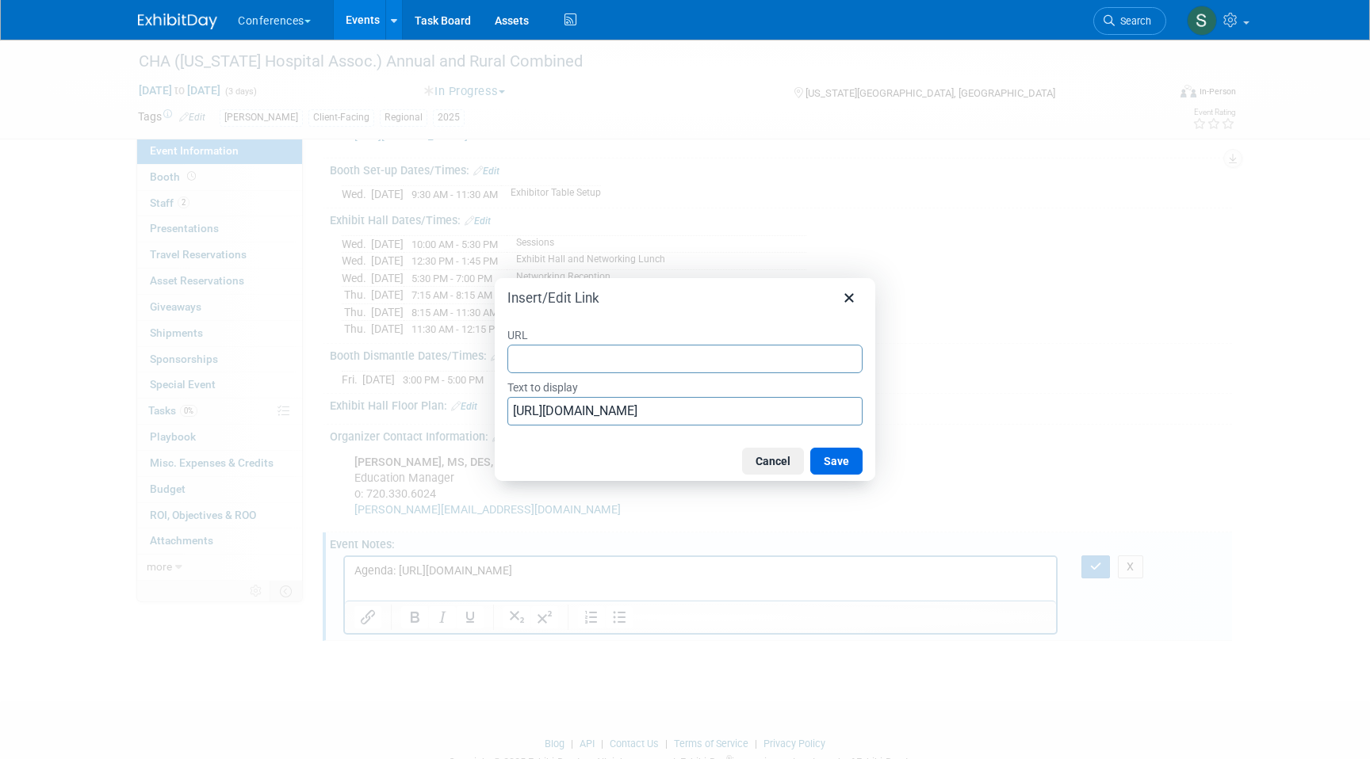
type input "https://cha.com/education/2025-fall-conferences/2025-rural-conference/"
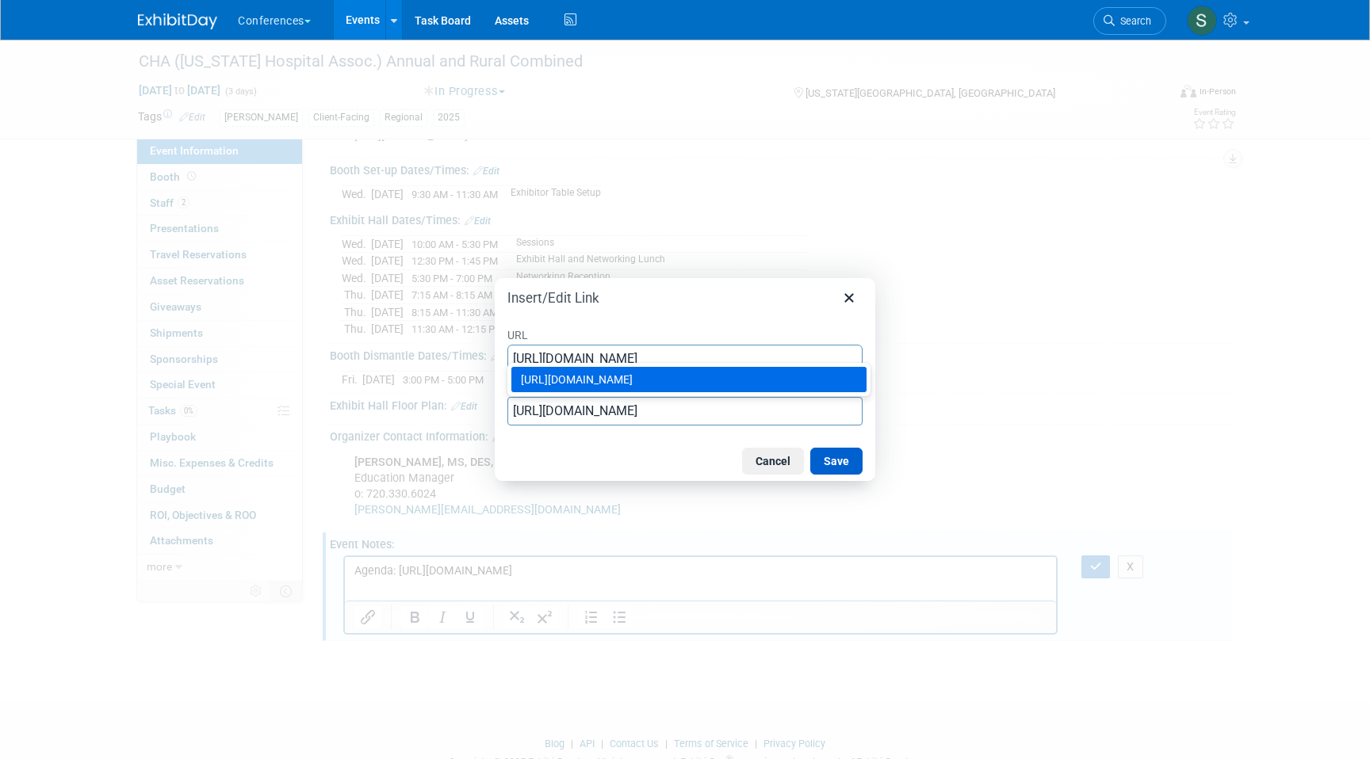
click at [838, 462] on button "Save" at bounding box center [836, 461] width 52 height 27
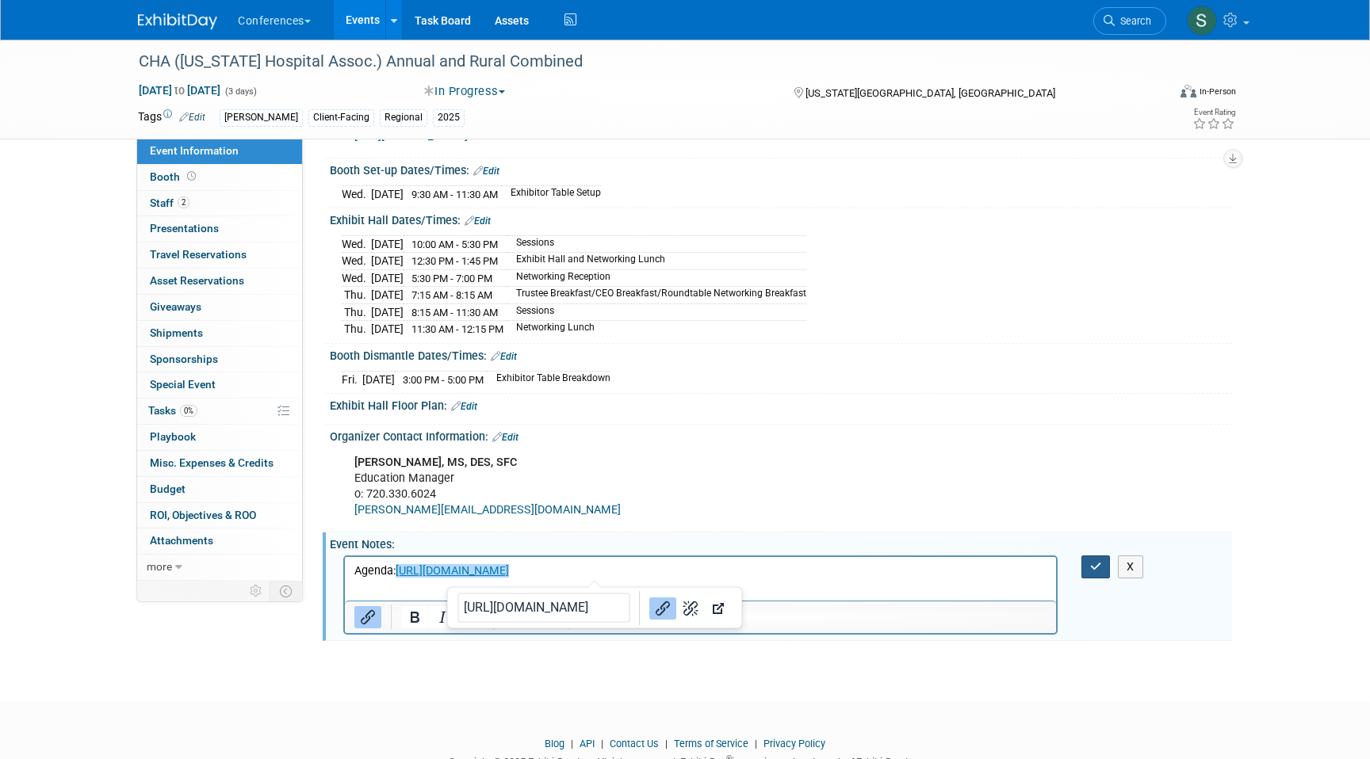
click at [1099, 566] on button "button" at bounding box center [1095, 567] width 29 height 23
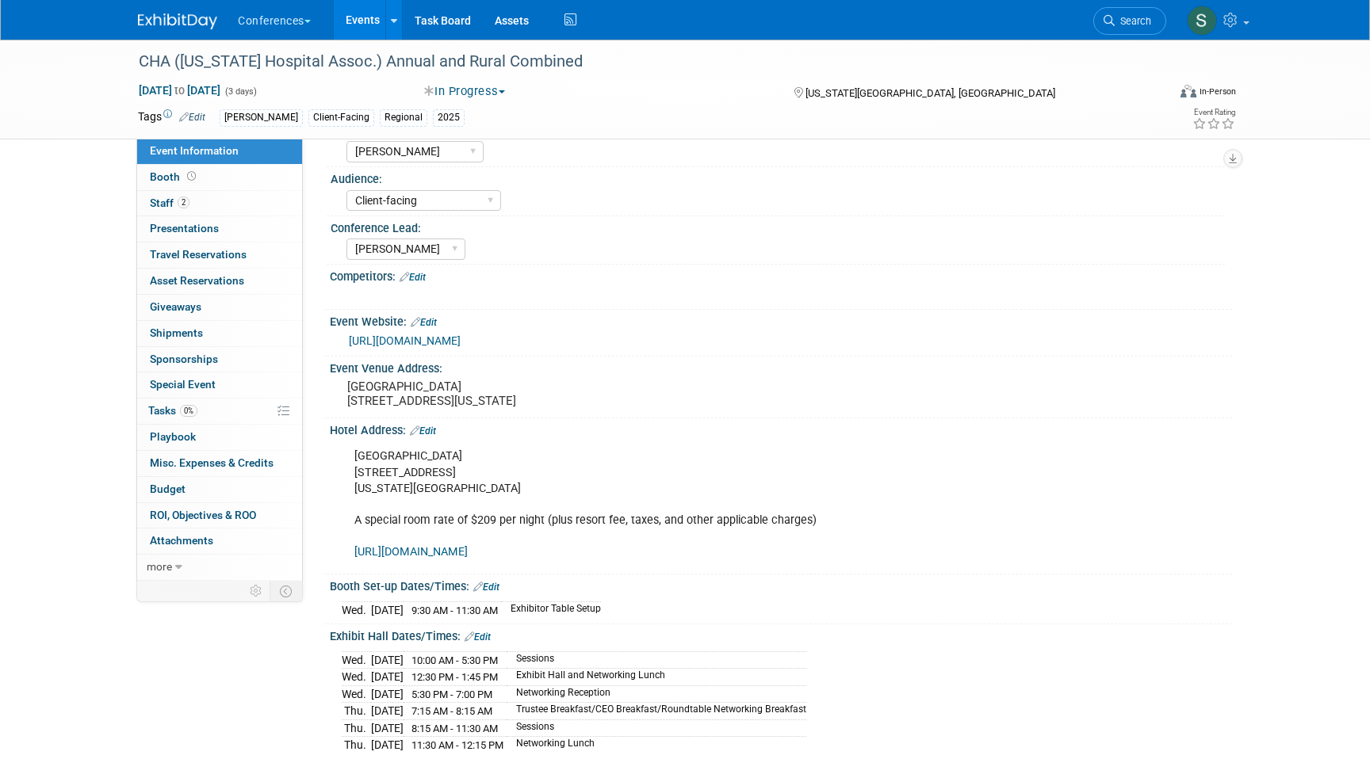
scroll to position [0, 0]
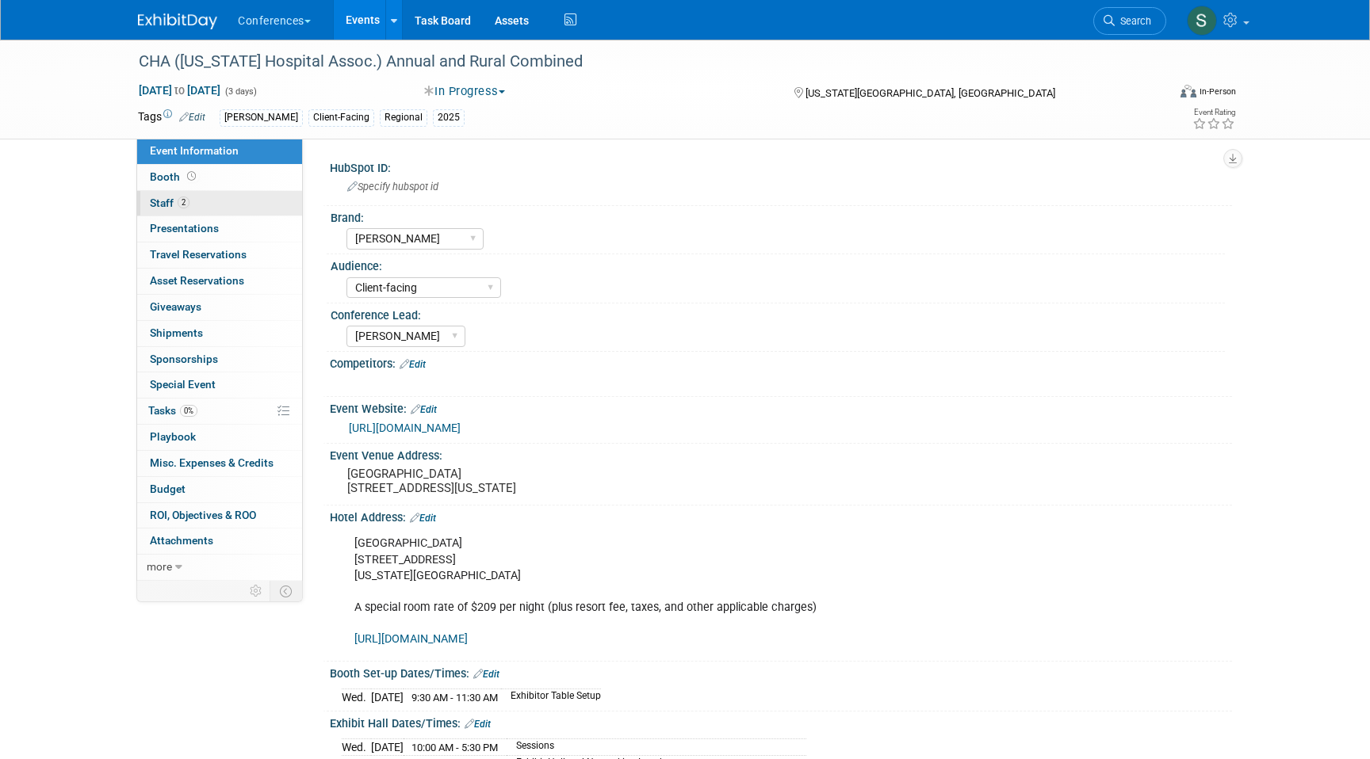
click at [213, 203] on link "2 Staff 2" at bounding box center [219, 203] width 165 height 25
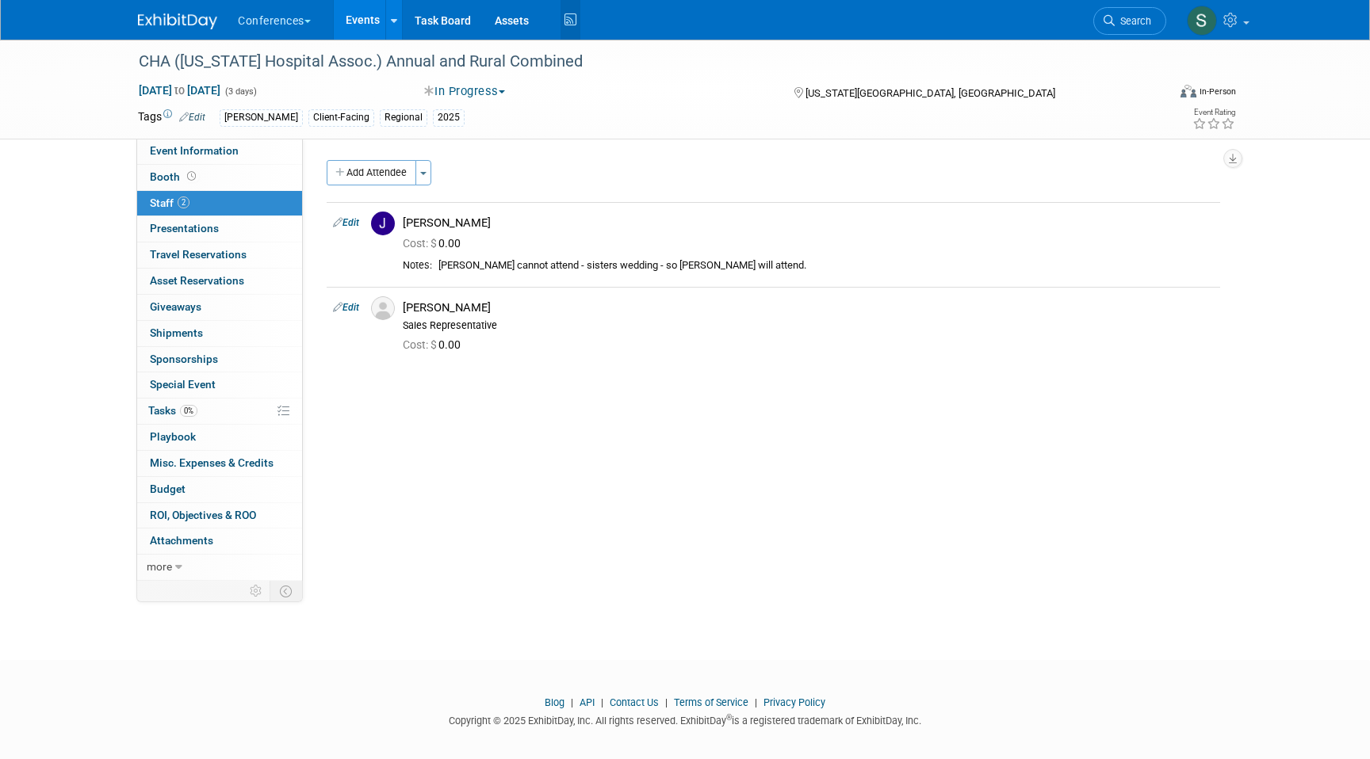
click at [567, 15] on icon at bounding box center [570, 20] width 20 height 25
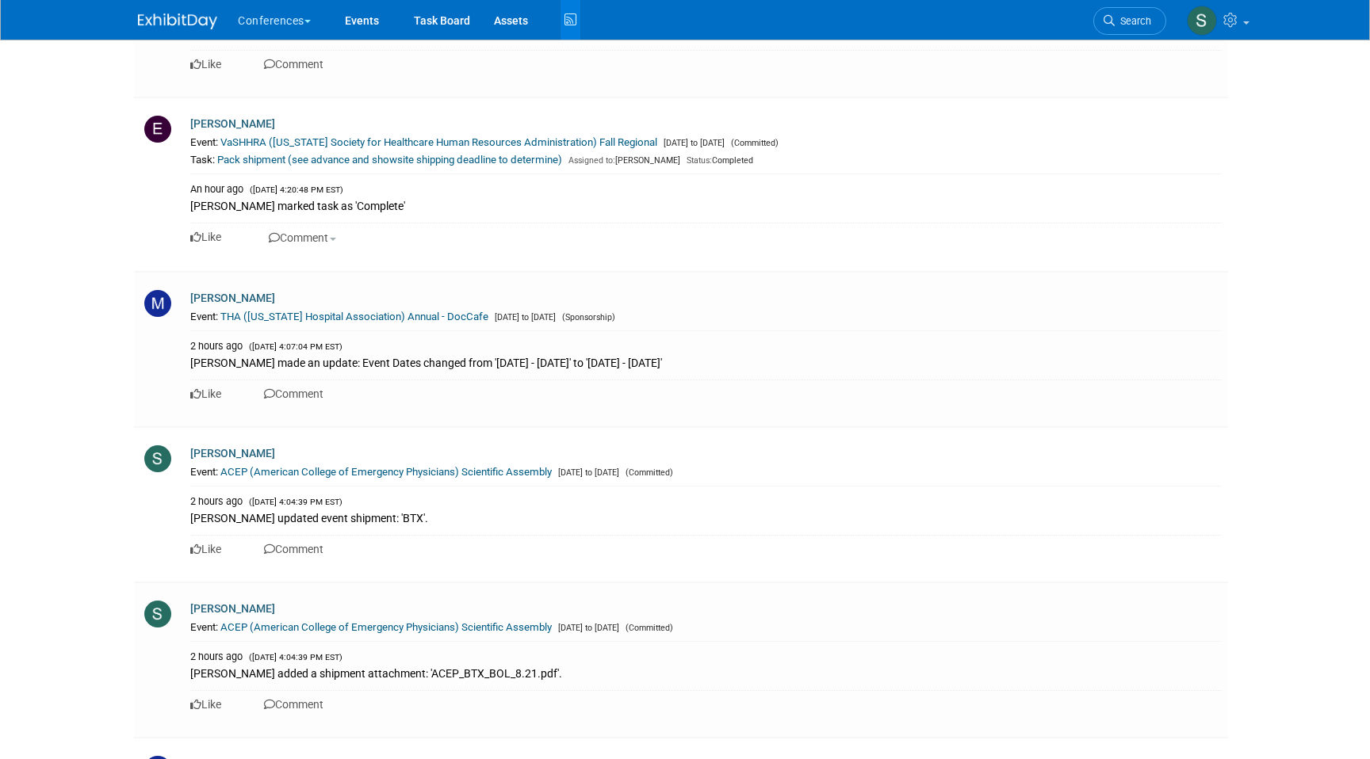
scroll to position [5484, 0]
